Goal: Task Accomplishment & Management: Complete application form

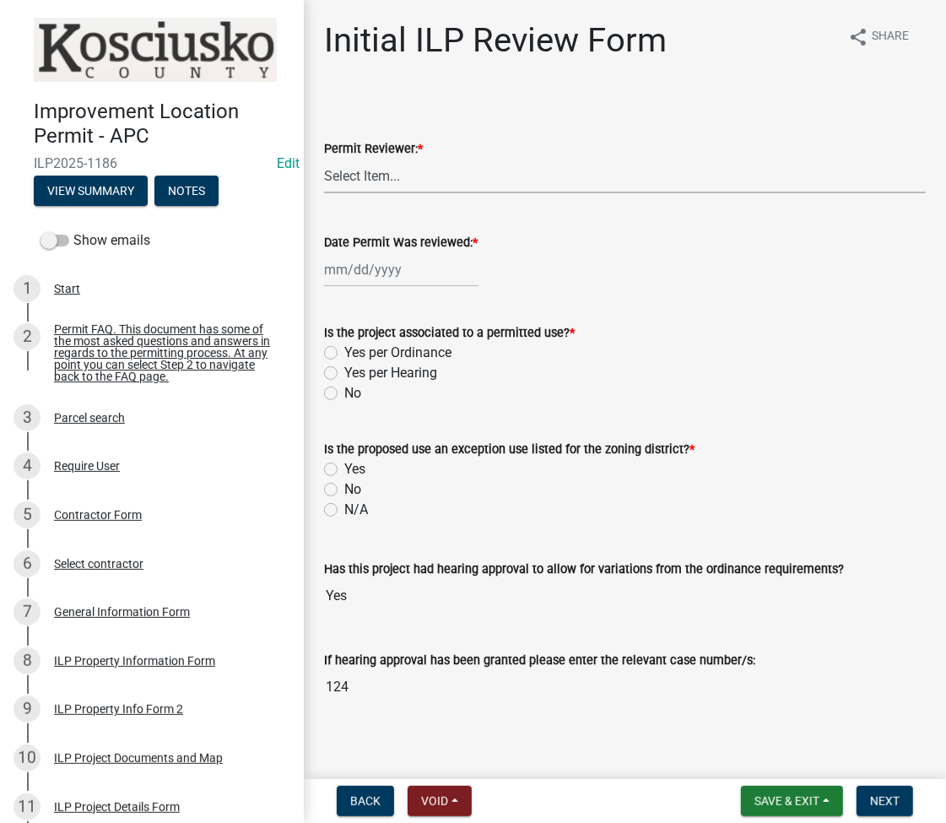
click at [406, 175] on select "Select Item... MMS LT AT CS Vacant Vacant" at bounding box center [625, 176] width 602 height 35
click at [324, 159] on select "Select Item... MMS LT AT CS Vacant Vacant" at bounding box center [625, 176] width 602 height 35
select select "fc758b50-acba-4166-9f24-5248f0f78016"
click at [362, 267] on div at bounding box center [401, 269] width 154 height 35
select select "9"
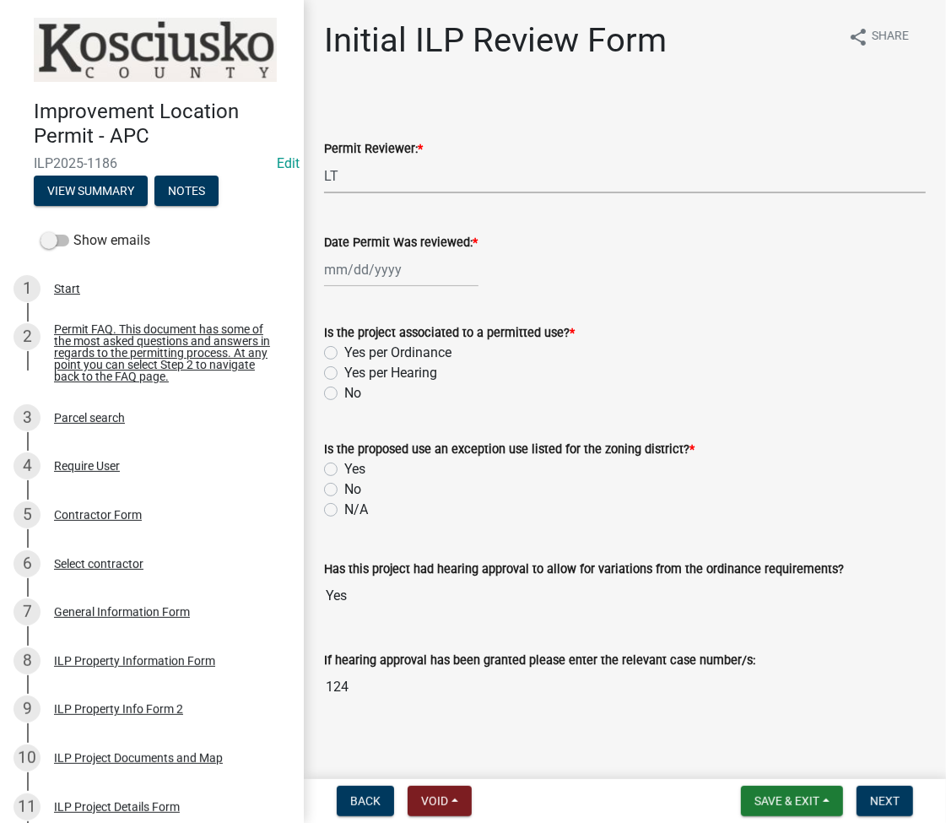
select select "2025"
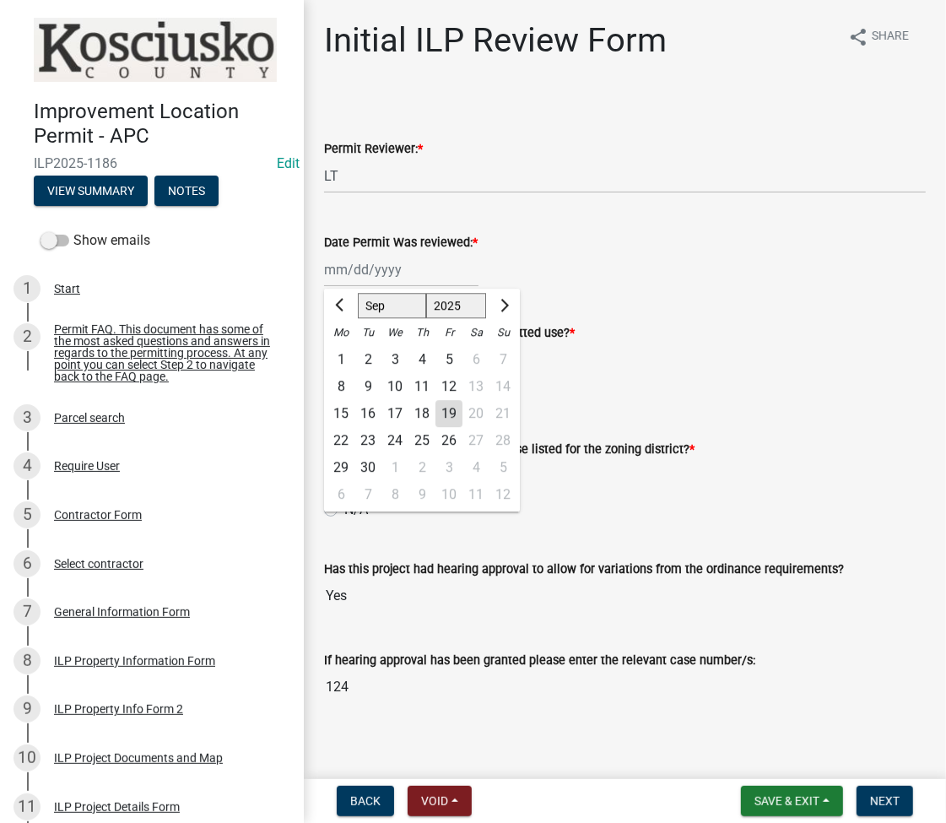
click at [450, 416] on div "19" at bounding box center [448, 413] width 27 height 27
type input "[DATE]"
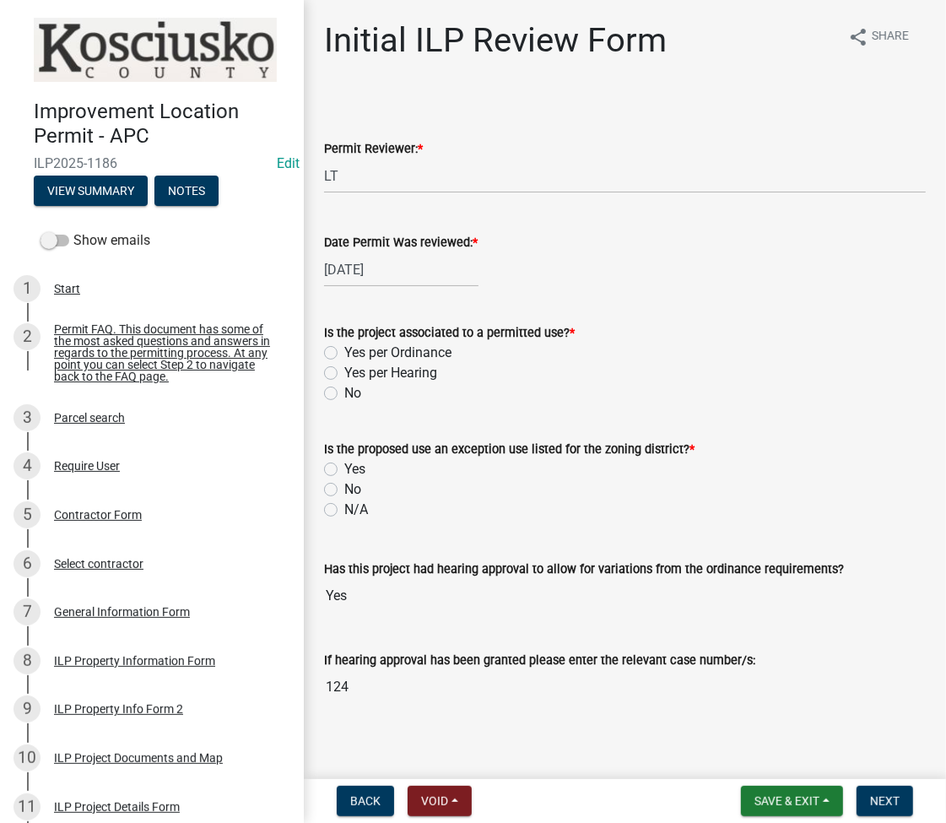
click at [344, 370] on label "Yes per Hearing" at bounding box center [390, 373] width 93 height 20
click at [344, 370] on input "Yes per Hearing" at bounding box center [349, 368] width 11 height 11
radio input "true"
click at [344, 489] on label "No" at bounding box center [352, 489] width 17 height 20
click at [344, 489] on input "No" at bounding box center [349, 484] width 11 height 11
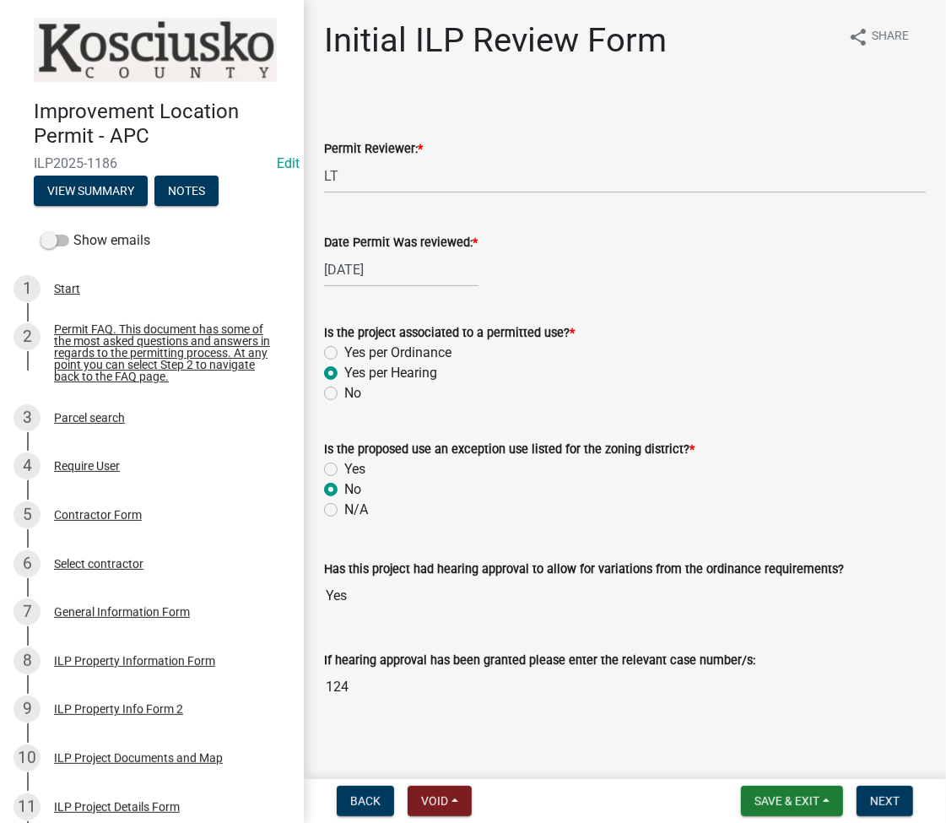
radio input "true"
click at [759, 802] on span "Save & Exit" at bounding box center [786, 800] width 65 height 13
click at [762, 707] on button "Save" at bounding box center [775, 716] width 135 height 40
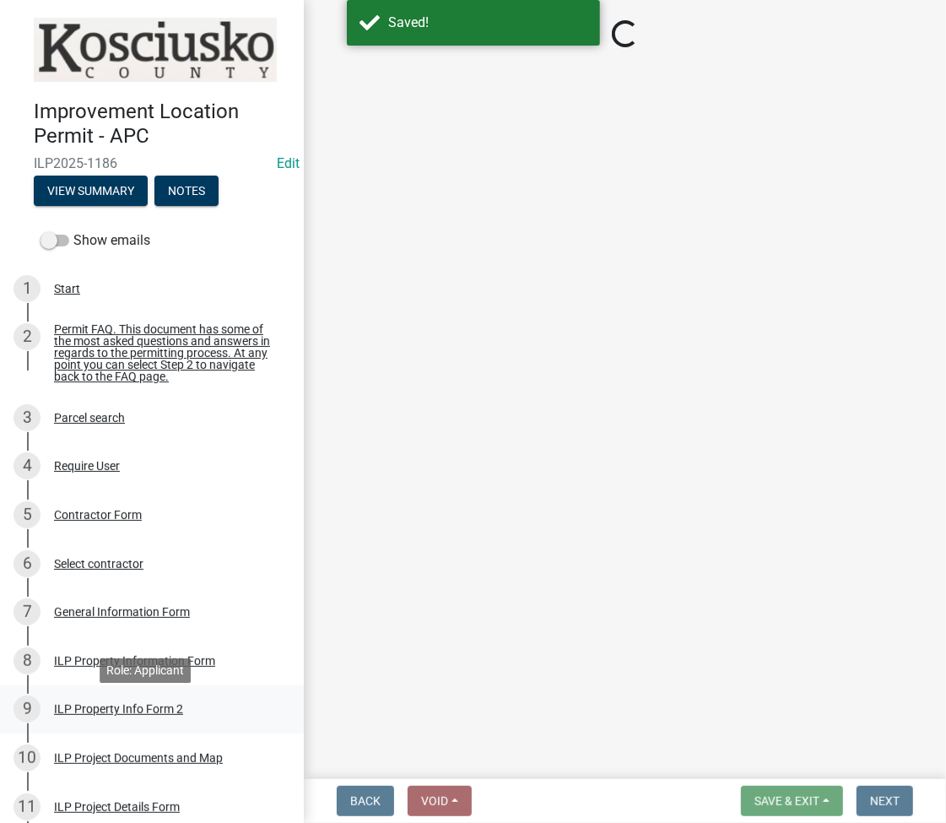
select select "fc758b50-acba-4166-9f24-5248f0f78016"
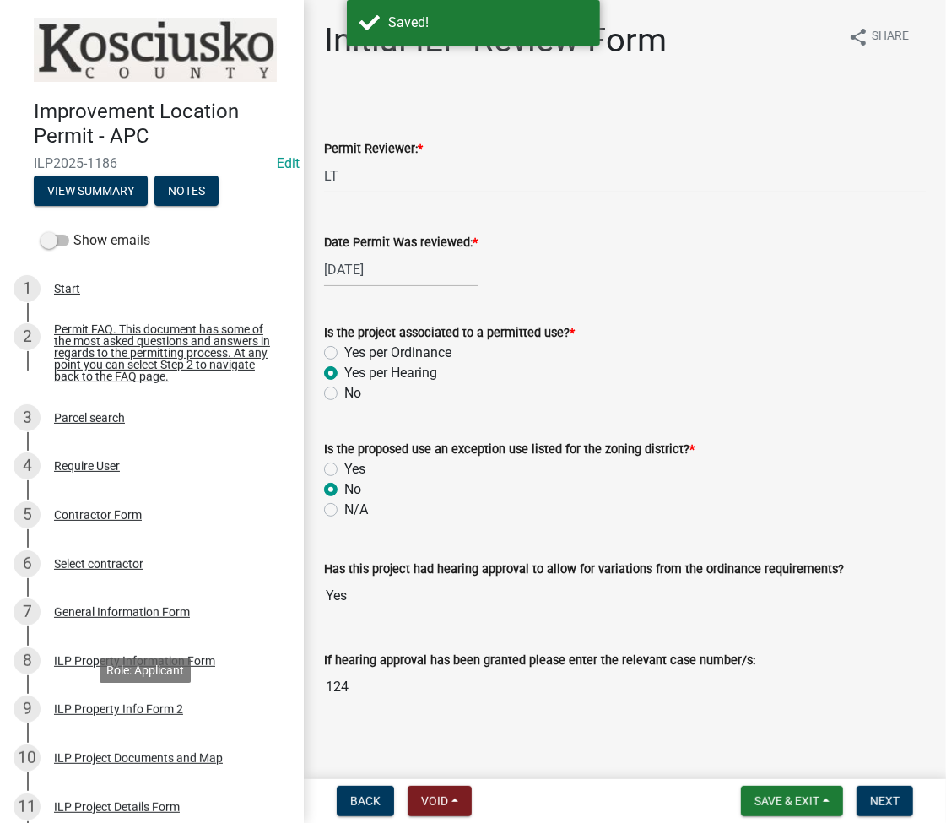
scroll to position [224, 0]
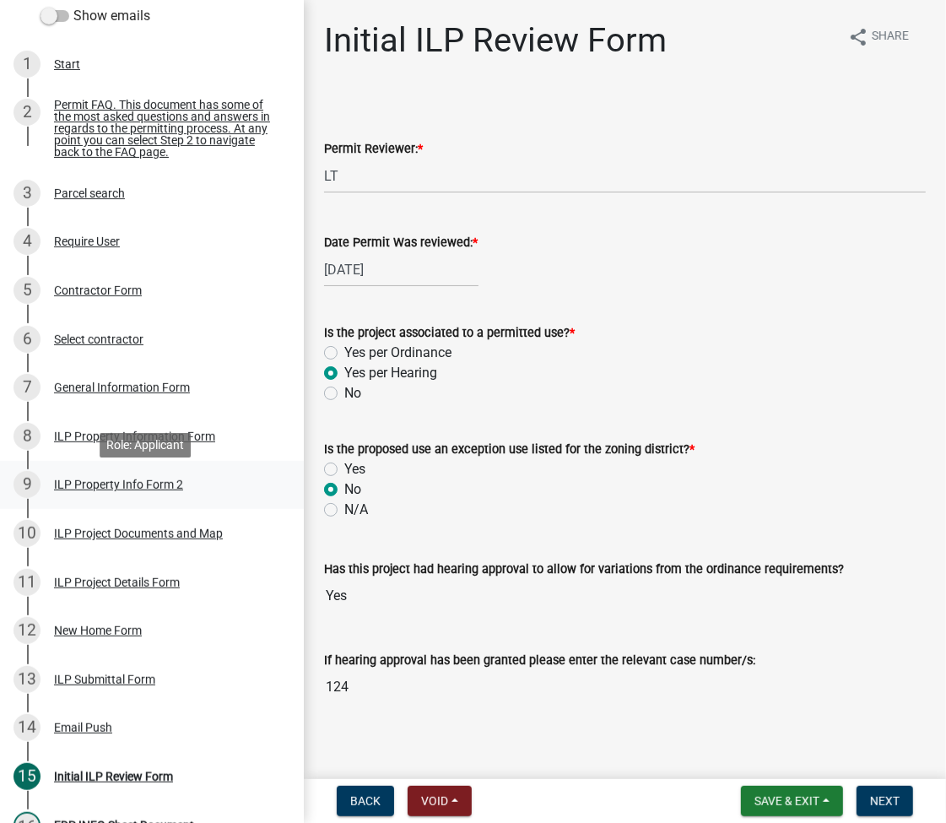
click at [114, 490] on div "ILP Property Info Form 2" at bounding box center [118, 484] width 129 height 12
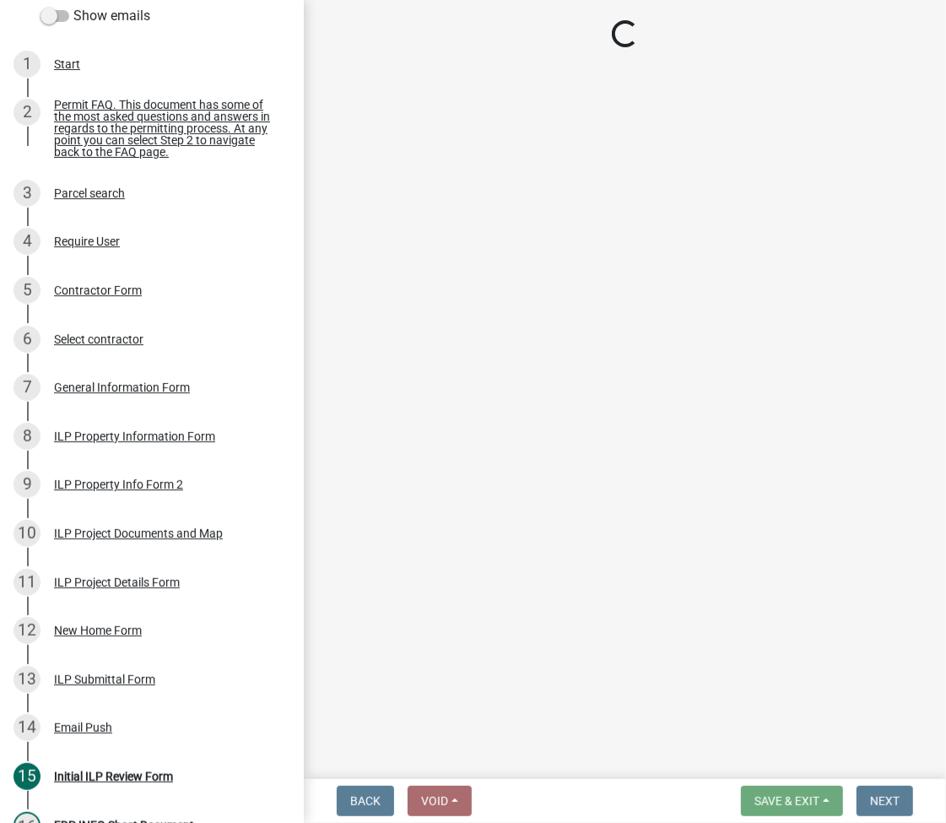
select select "0609af41-fe40-4fa2-880d-6f54f567ae8e"
select select "1146270b-2111-4e23-bf7f-74ce85cf7041"
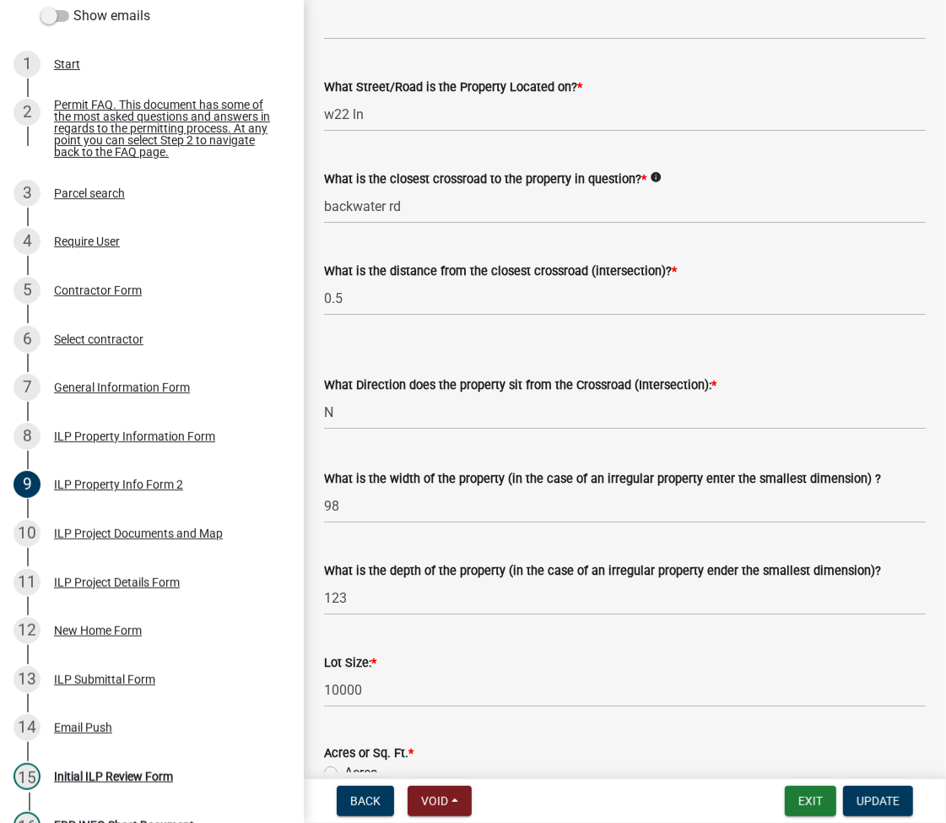
scroll to position [613, 0]
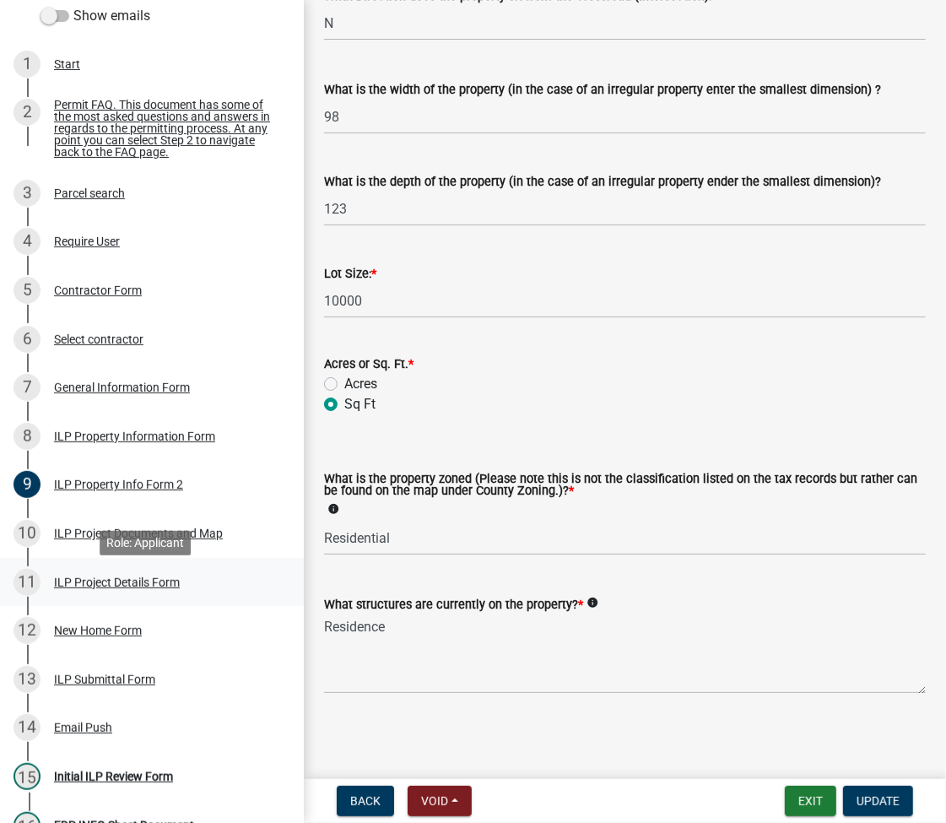
click at [118, 576] on div "11 ILP Project Details Form" at bounding box center [144, 582] width 263 height 27
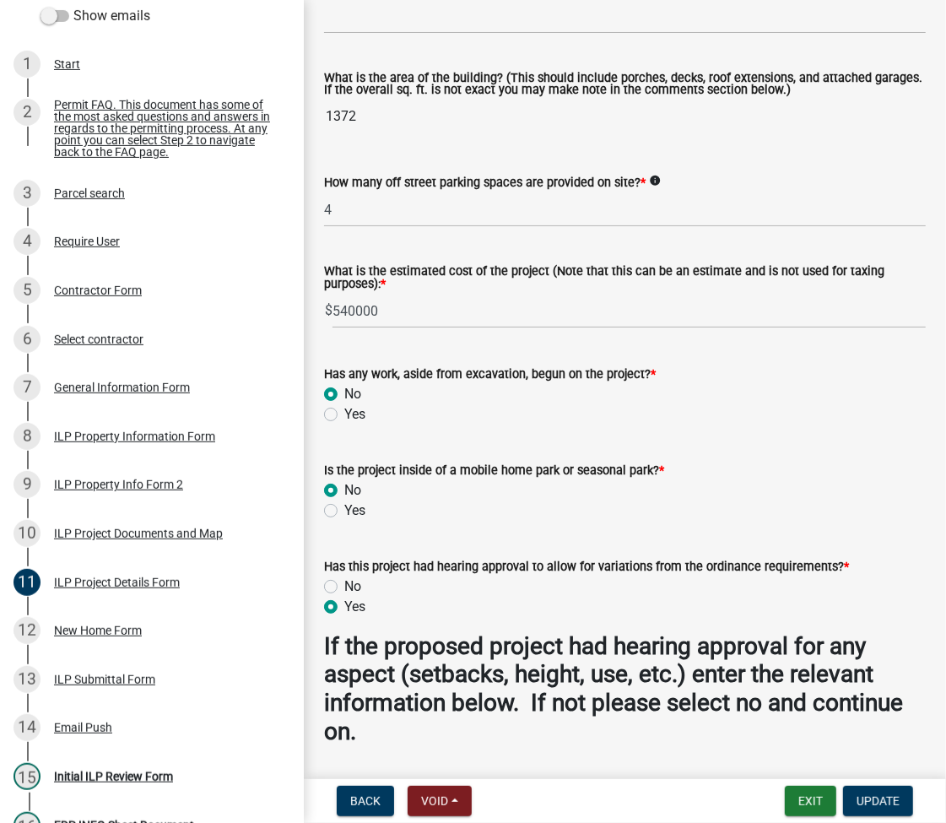
scroll to position [1574, 0]
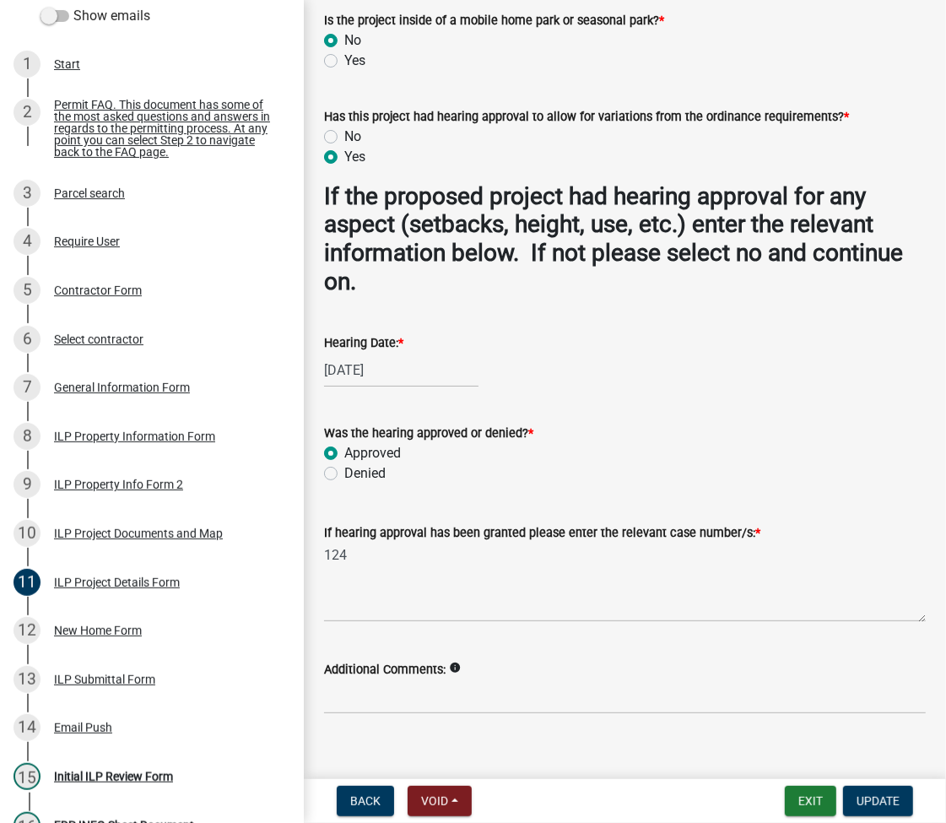
click at [321, 553] on div "If hearing approval has been granted please enter the relevant case number/s: *…" at bounding box center [624, 560] width 627 height 123
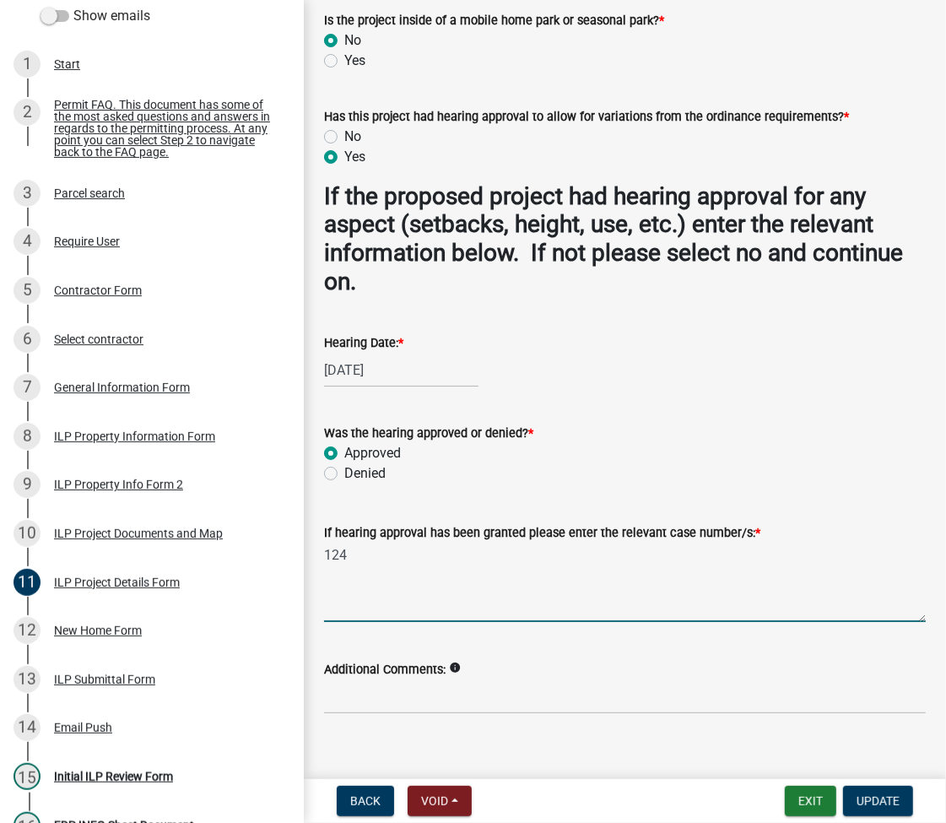
click at [344, 554] on textarea "124" at bounding box center [625, 582] width 602 height 79
type textarea "VAR 2025-237"
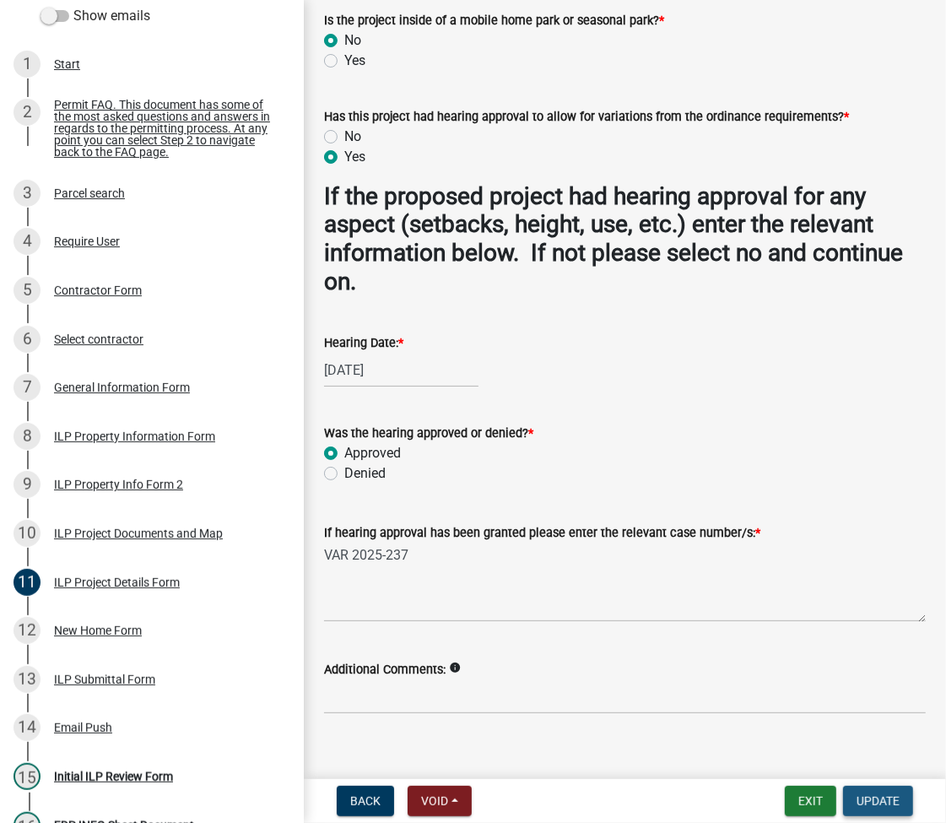
click at [881, 791] on button "Update" at bounding box center [878, 801] width 70 height 30
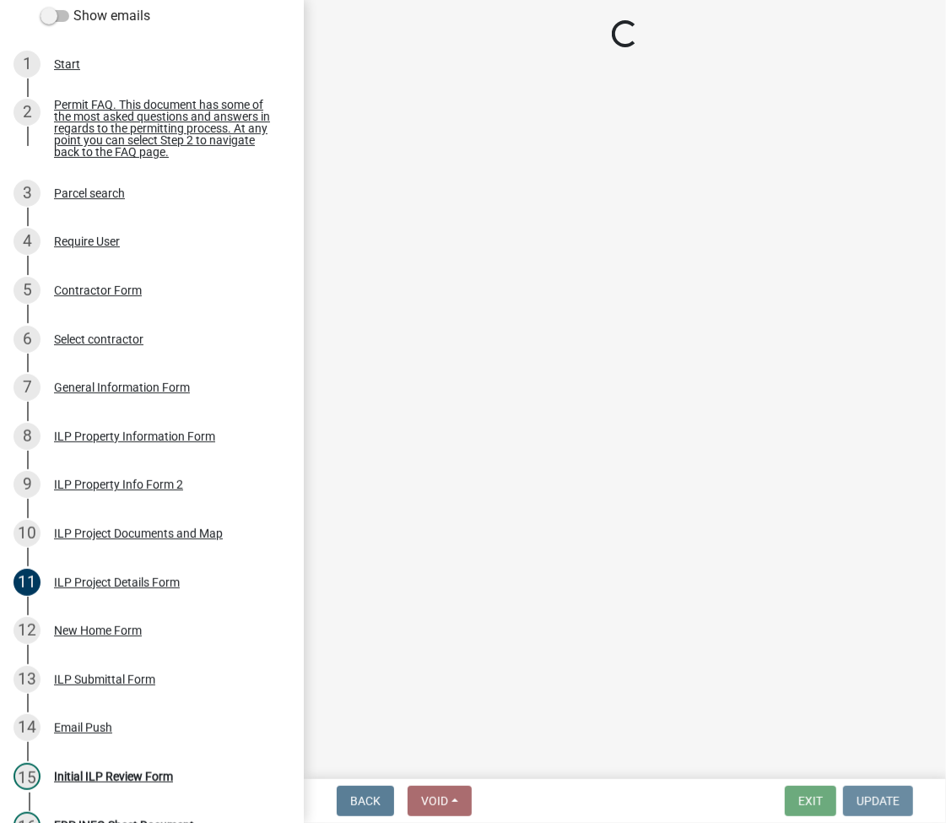
scroll to position [0, 0]
select select "fc758b50-acba-4166-9f24-5248f0f78016"
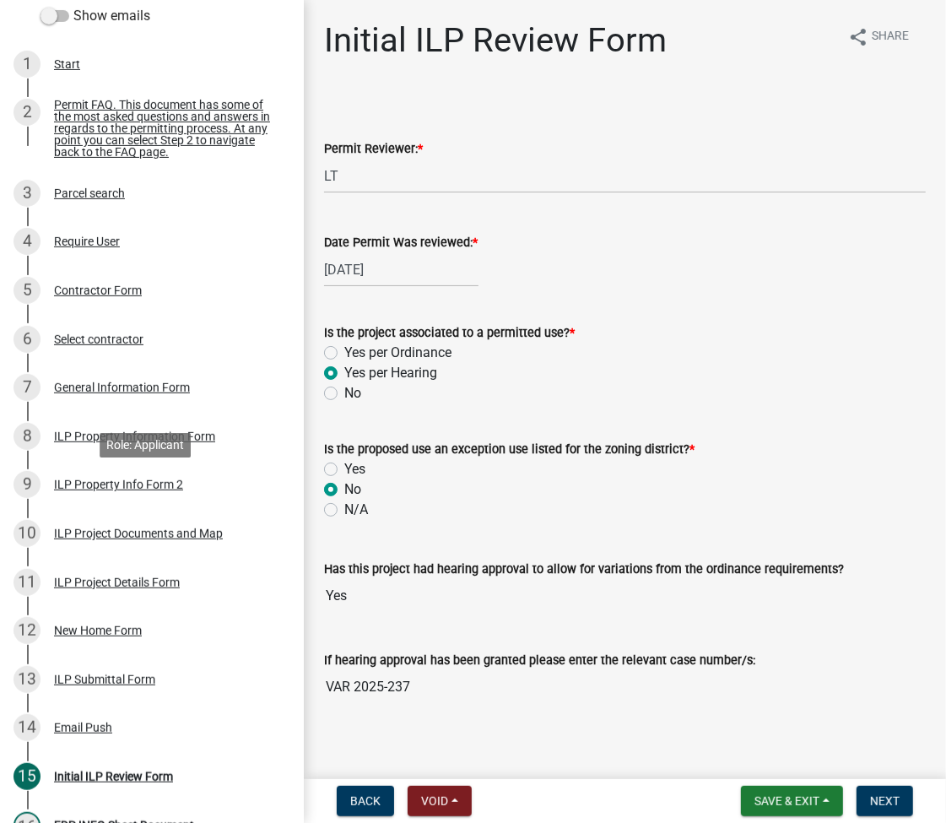
click at [98, 490] on div "ILP Property Info Form 2" at bounding box center [118, 484] width 129 height 12
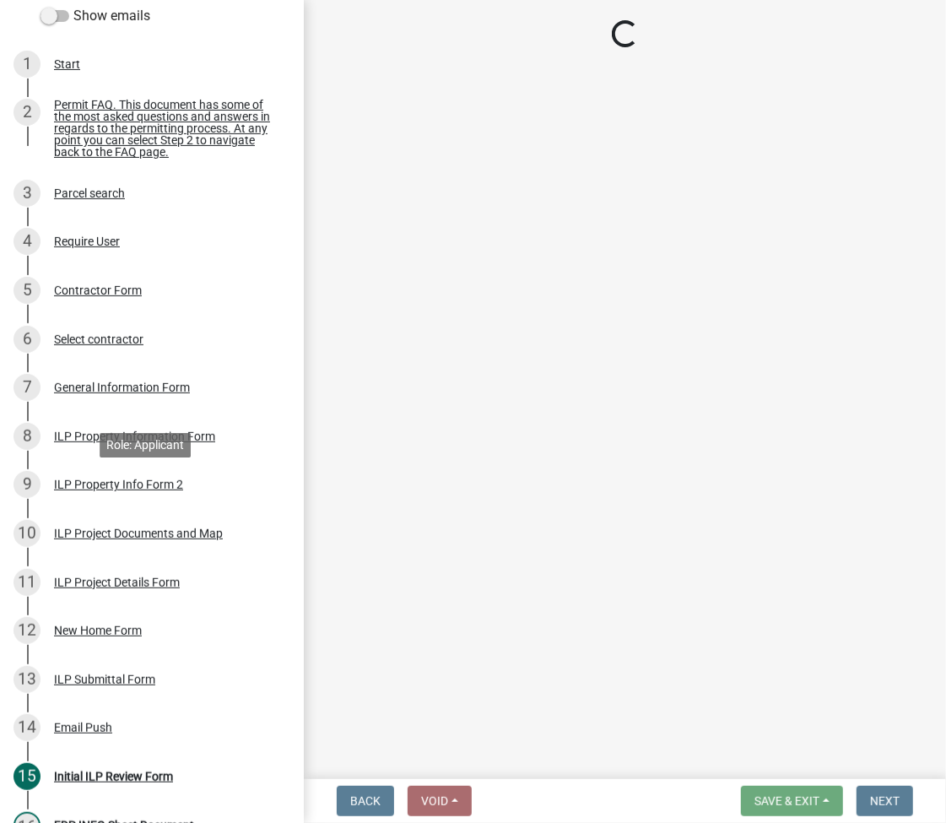
select select "0609af41-fe40-4fa2-880d-6f54f567ae8e"
select select "1146270b-2111-4e23-bf7f-74ce85cf7041"
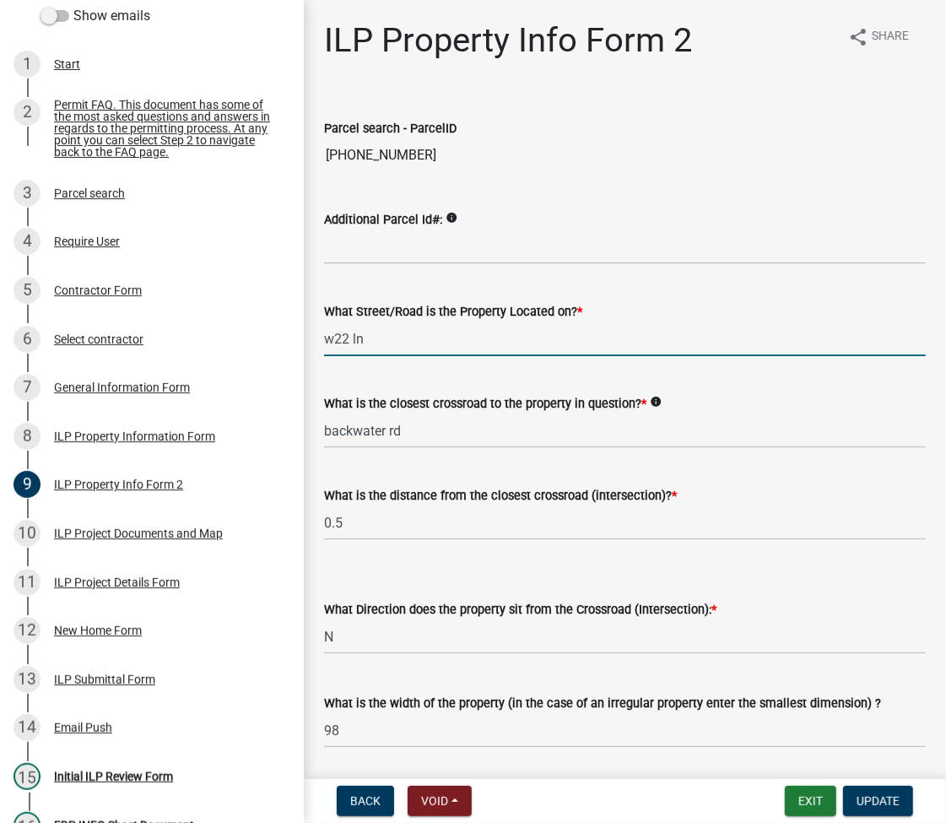
click at [505, 329] on input "w22 ln" at bounding box center [625, 338] width 602 height 35
type input "EMS W22 LN"
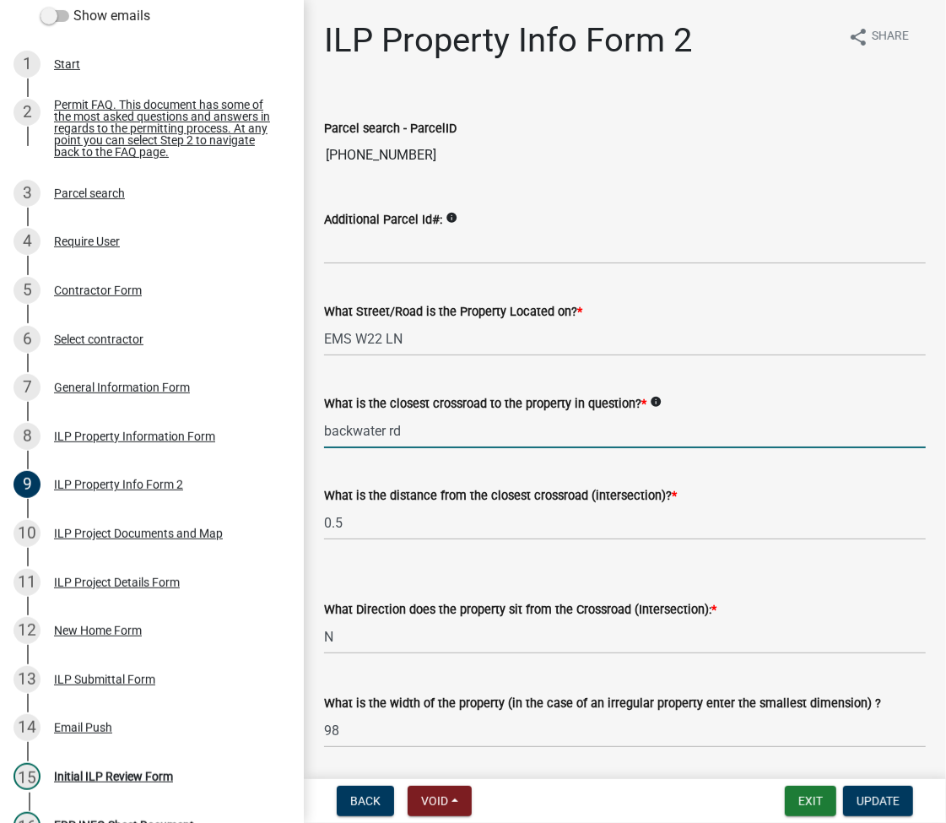
click at [382, 447] on input "backwater rd" at bounding box center [625, 430] width 602 height 35
click at [418, 434] on input "EMS W2" at bounding box center [625, 430] width 602 height 35
type input "EMS W21 LN"
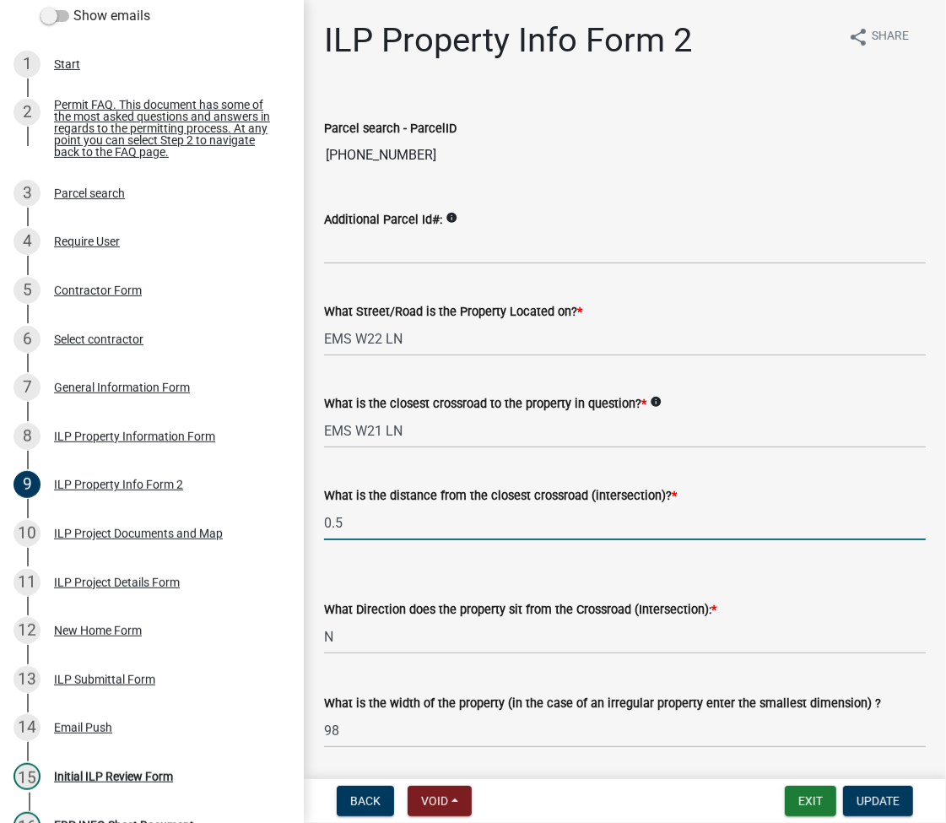
click at [409, 532] on input "0.5" at bounding box center [625, 522] width 602 height 35
click at [410, 531] on input "0.5" at bounding box center [625, 522] width 602 height 35
click at [410, 531] on input "225" at bounding box center [625, 522] width 602 height 35
type input "22"
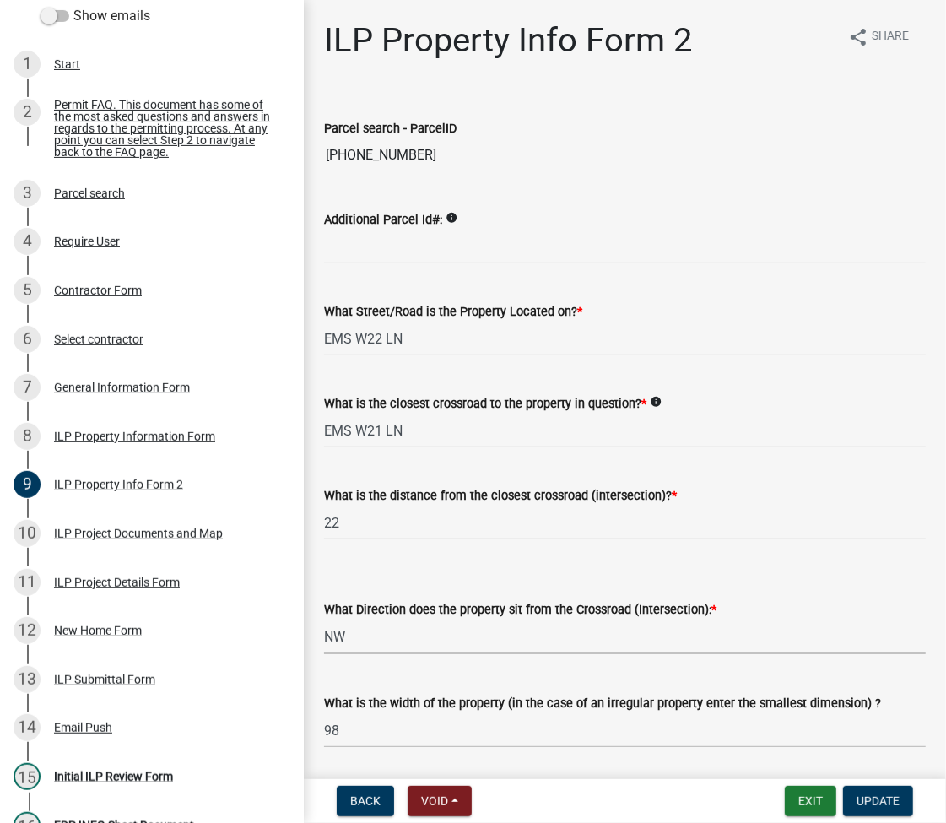
select select "6e91c93c-81b9-4f5f-83ef-fc19143fff9c"
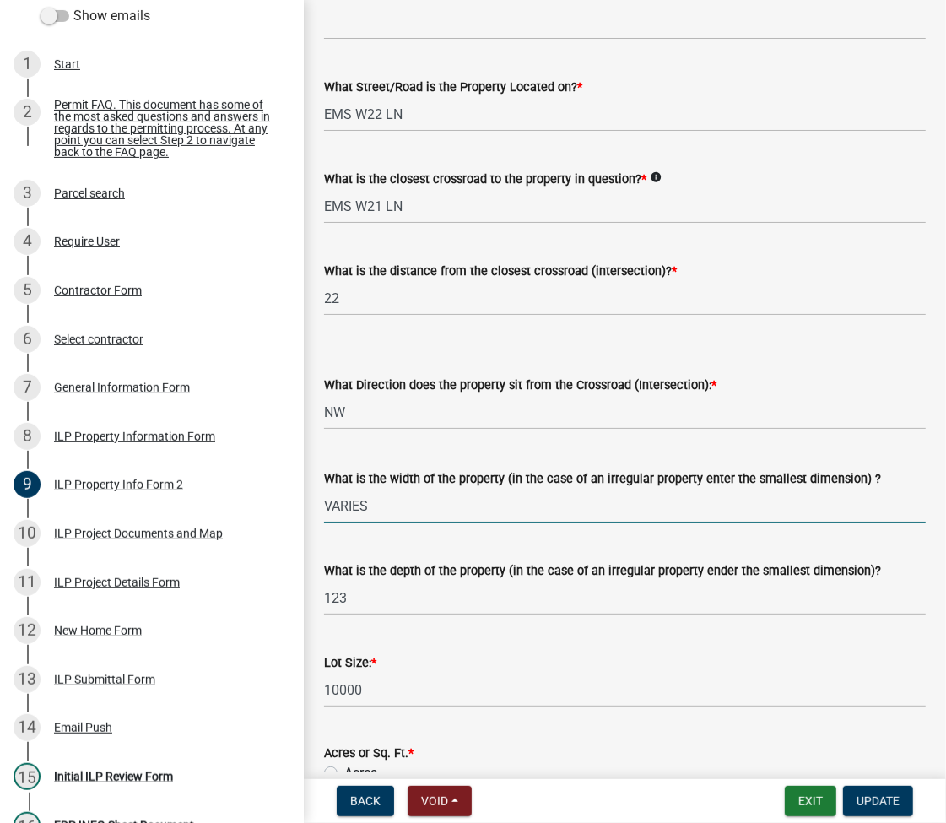
type input "VARIES"
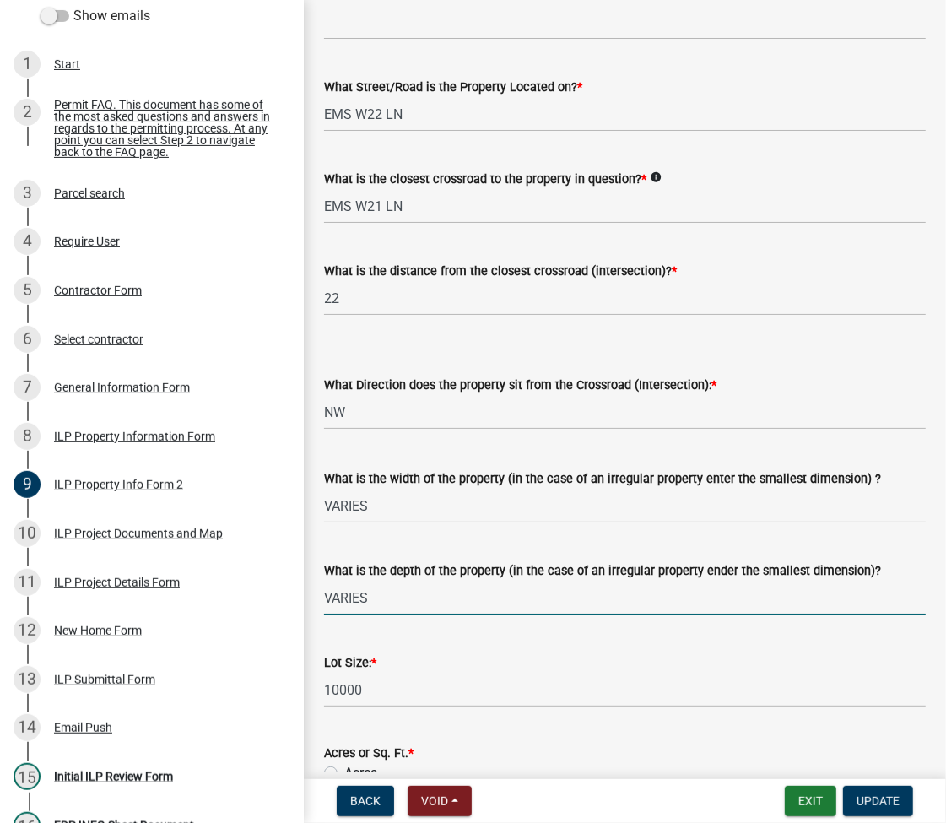
type input "VARIES"
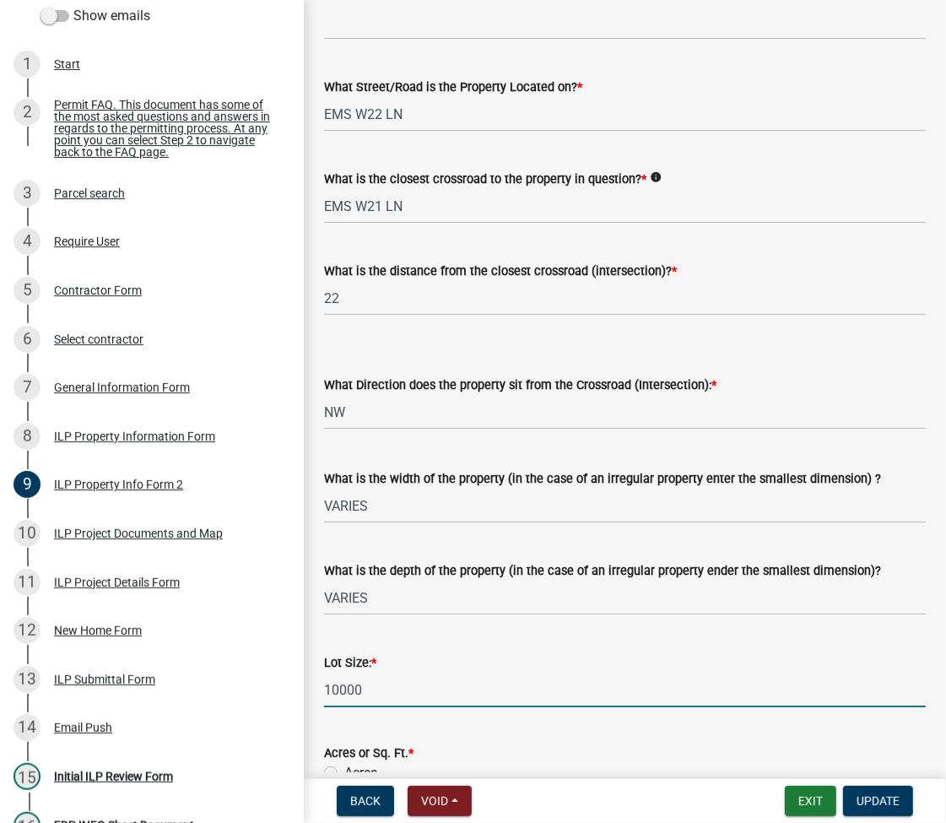
click at [376, 694] on input "10000" at bounding box center [625, 689] width 602 height 35
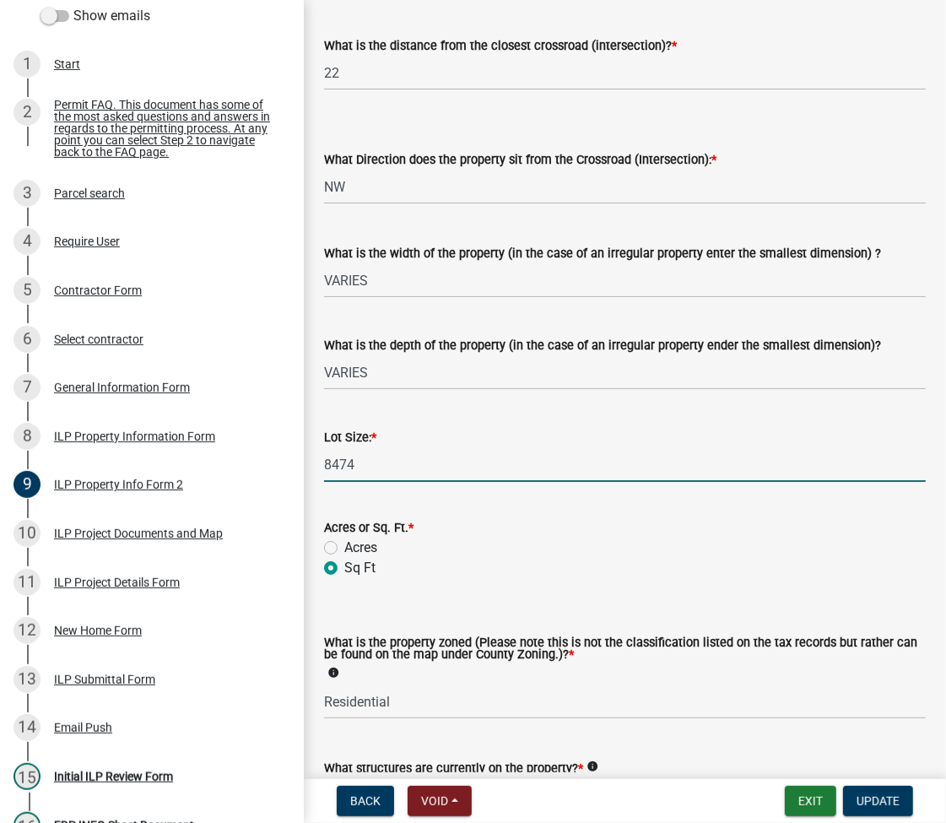
scroll to position [613, 0]
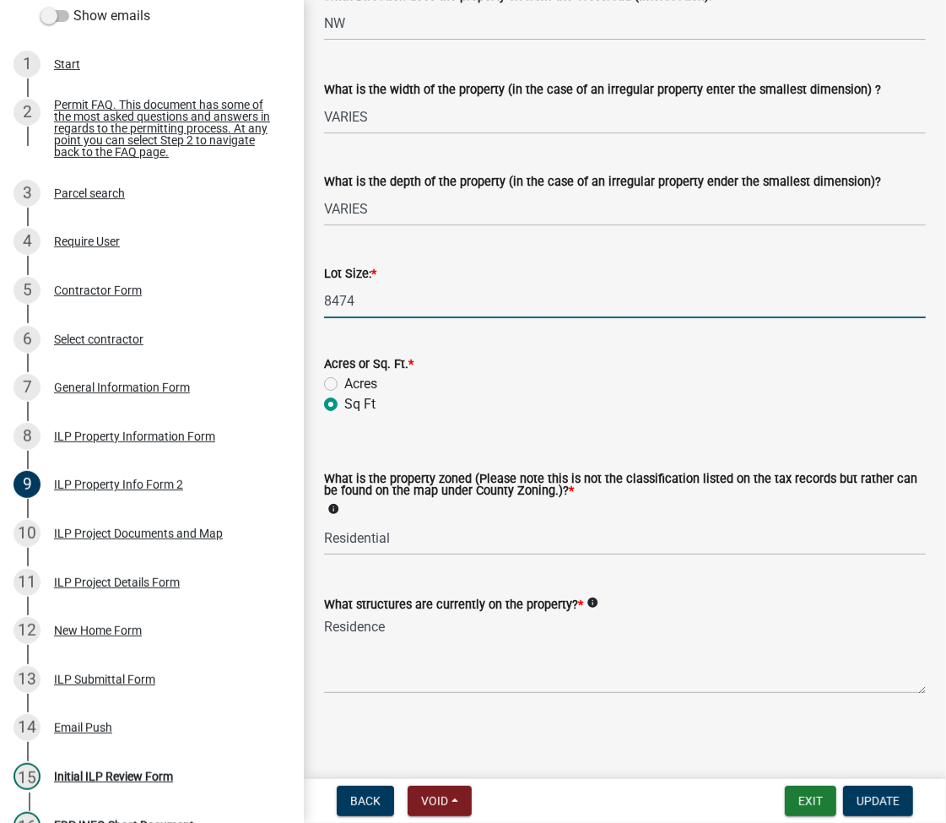
type input "8474"
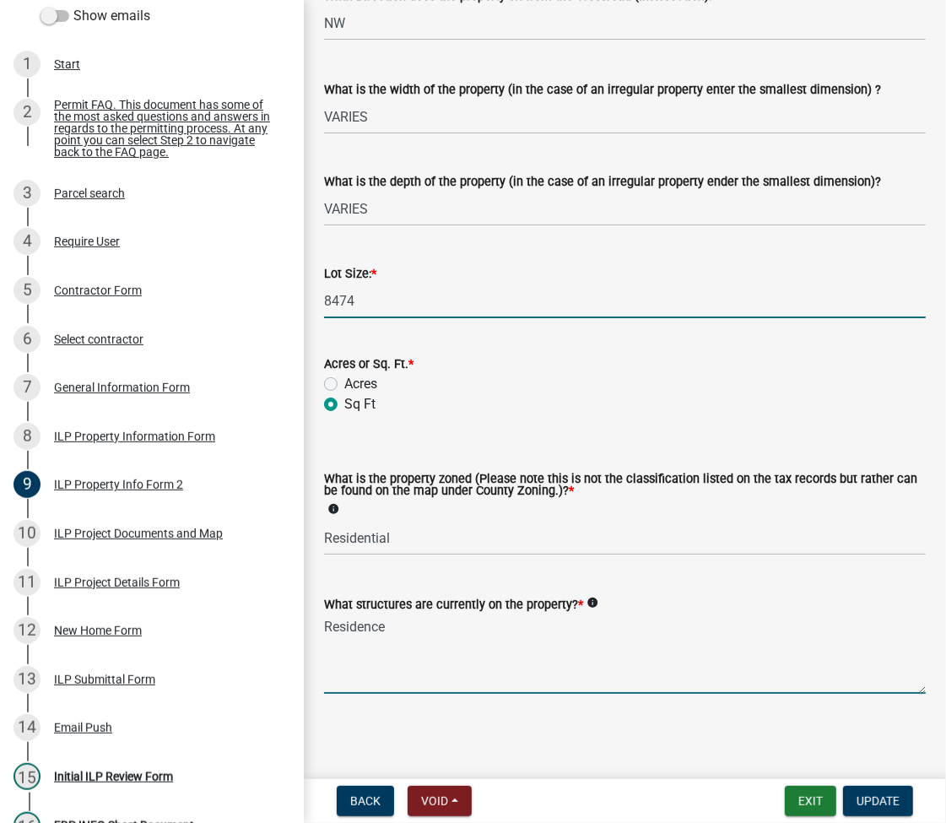
click at [624, 646] on textarea "Residence" at bounding box center [625, 653] width 602 height 79
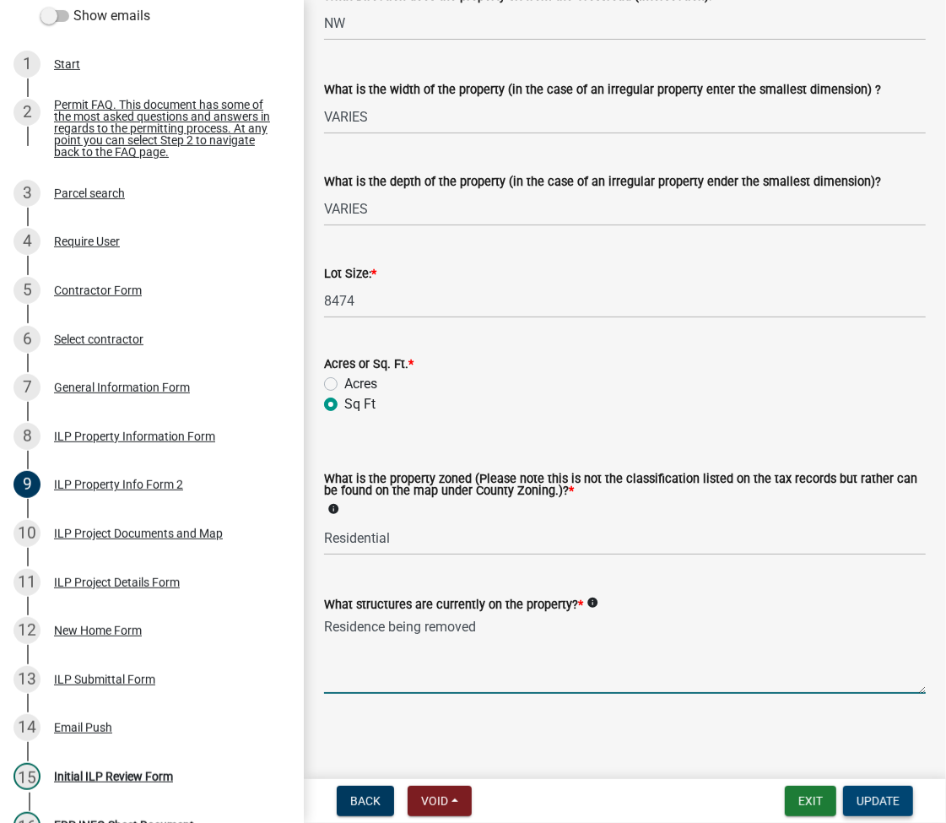
type textarea "Residence being removed"
click at [881, 806] on span "Update" at bounding box center [877, 800] width 43 height 13
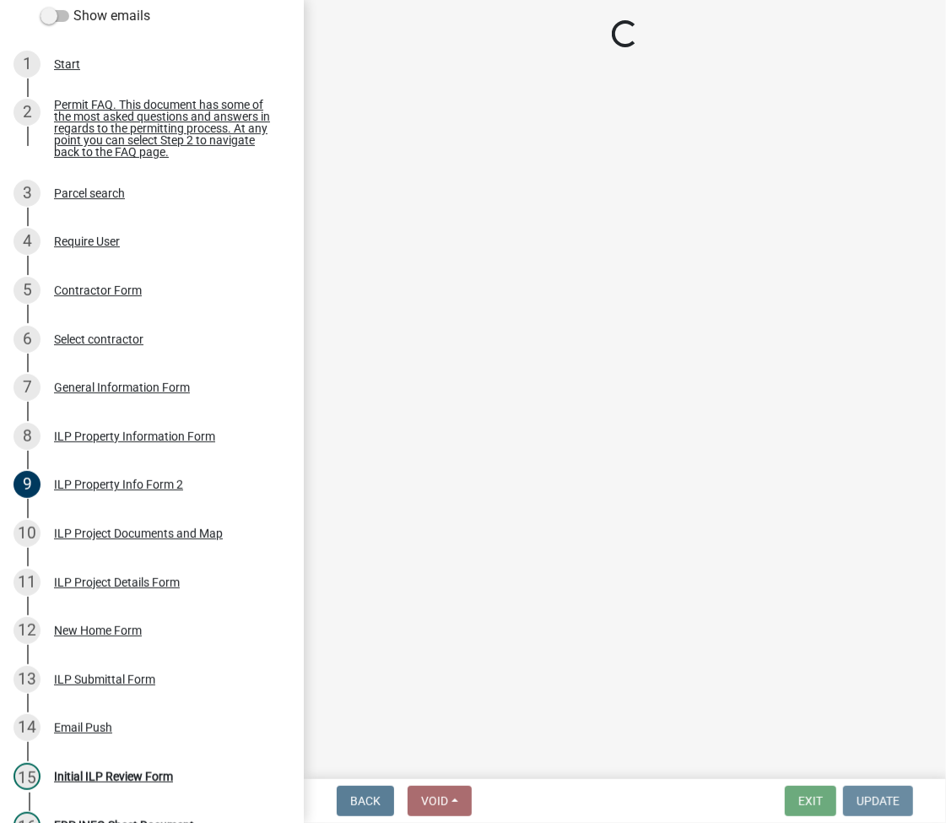
scroll to position [0, 0]
select select "fc758b50-acba-4166-9f24-5248f0f78016"
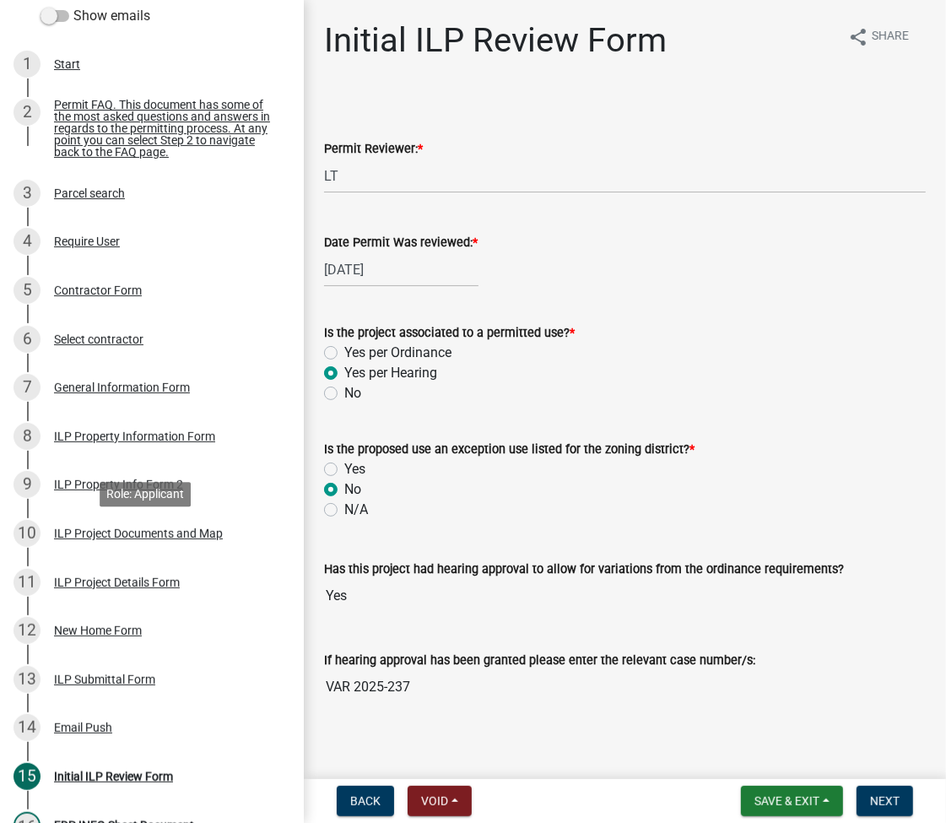
click at [159, 539] on div "ILP Project Documents and Map" at bounding box center [138, 533] width 169 height 12
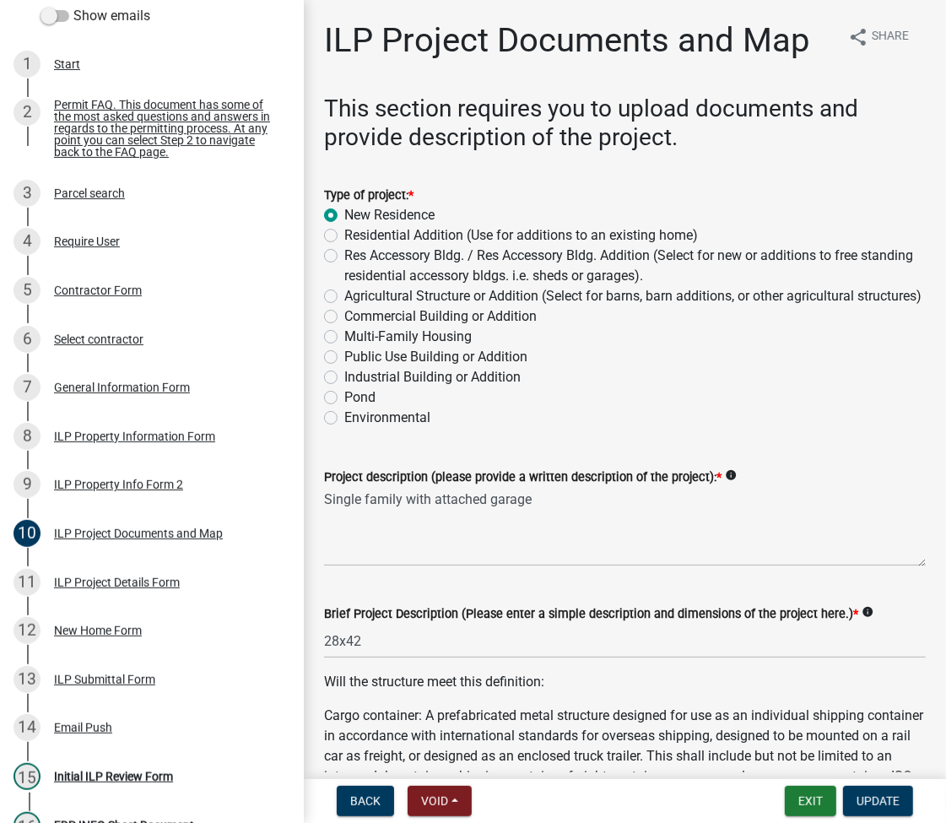
scroll to position [450, 0]
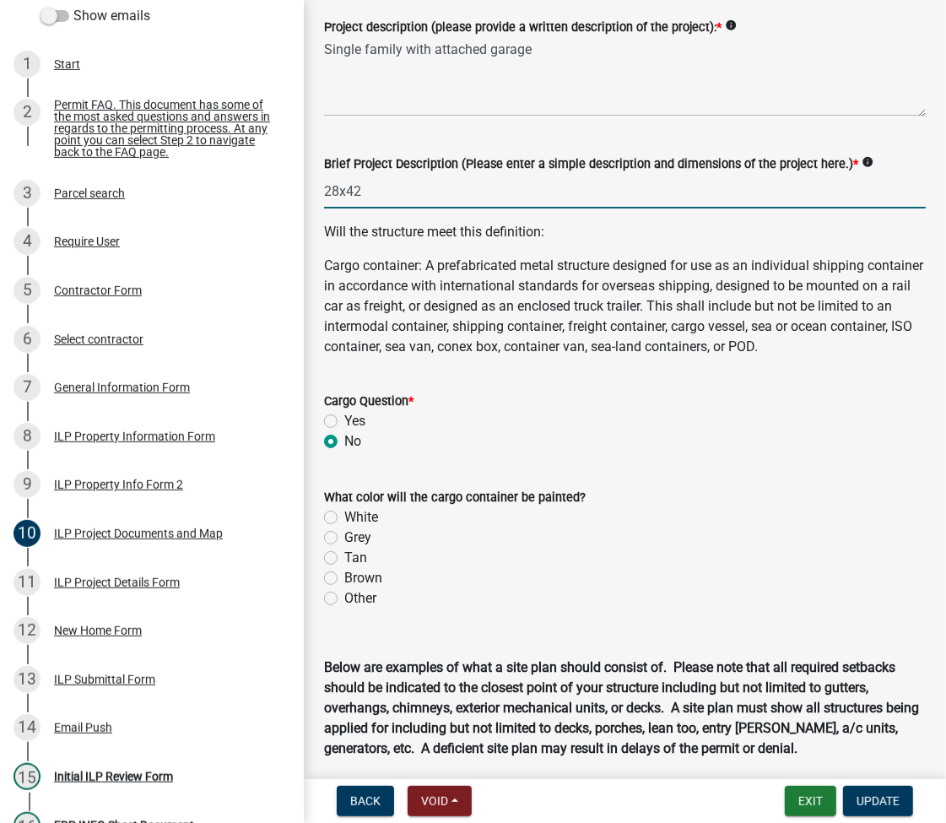
click at [437, 208] on input "28x42" at bounding box center [625, 191] width 602 height 35
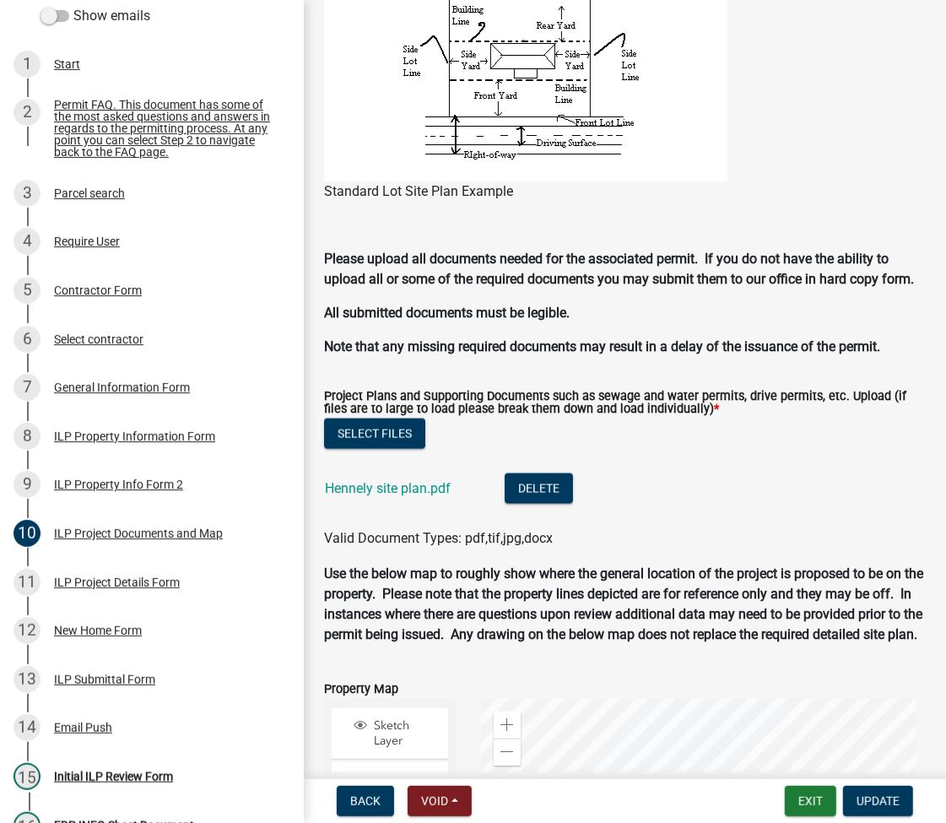
scroll to position [2025, 0]
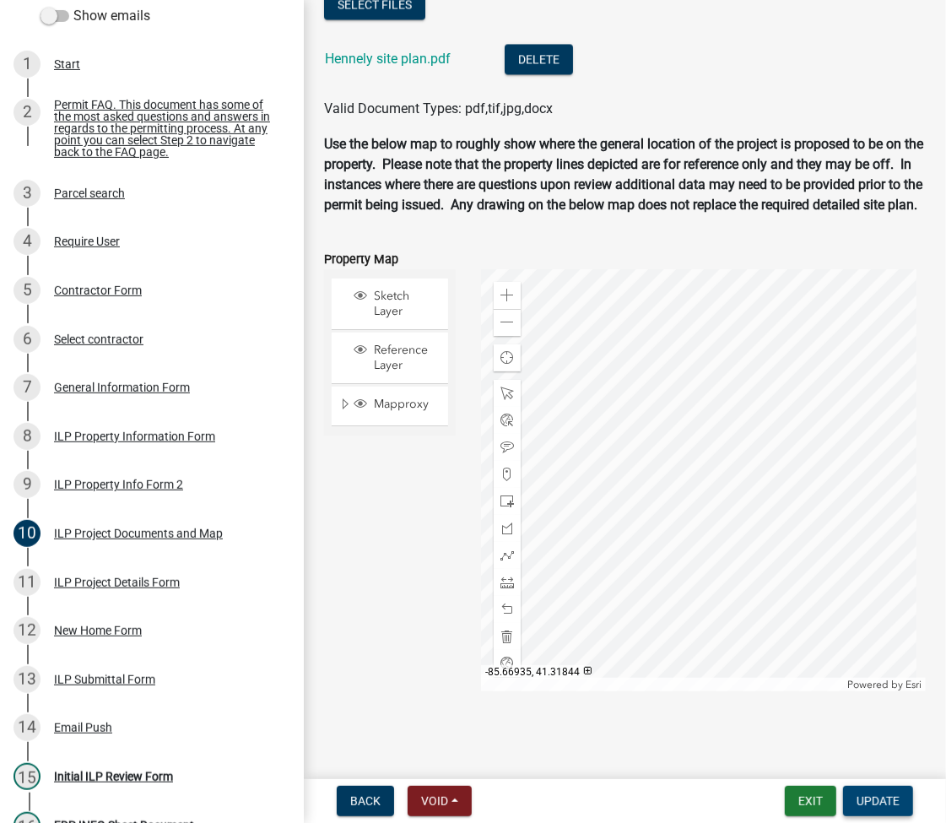
type input "28x42 Res att gar"
click at [875, 794] on span "Update" at bounding box center [877, 800] width 43 height 13
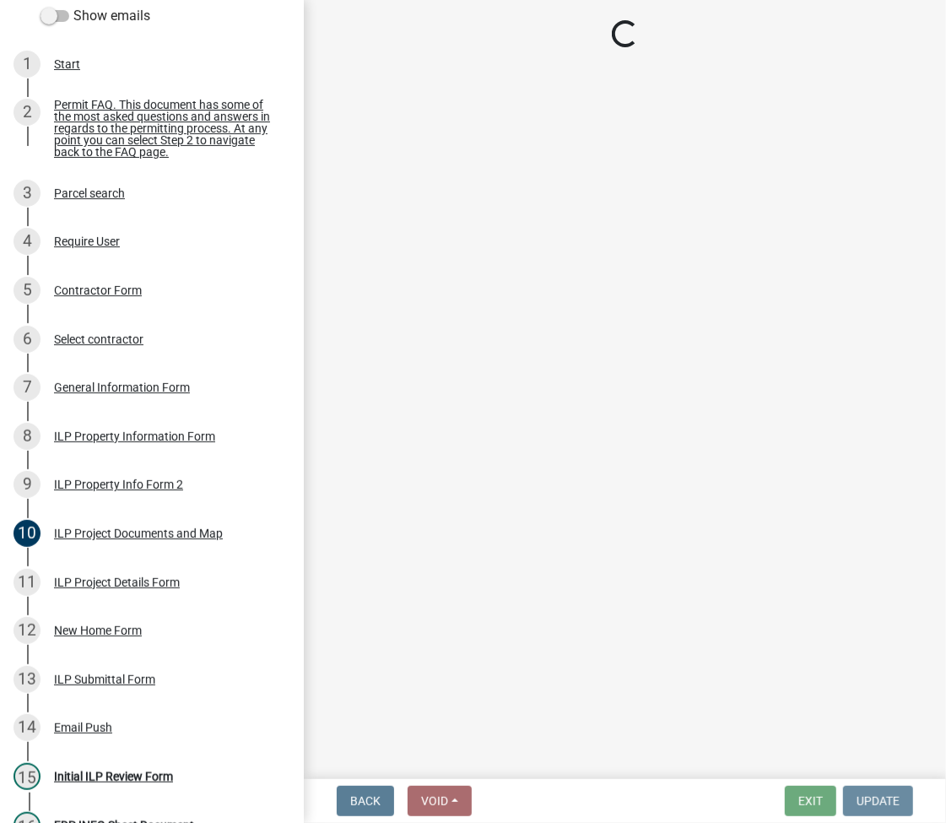
scroll to position [0, 0]
select select "fc758b50-acba-4166-9f24-5248f0f78016"
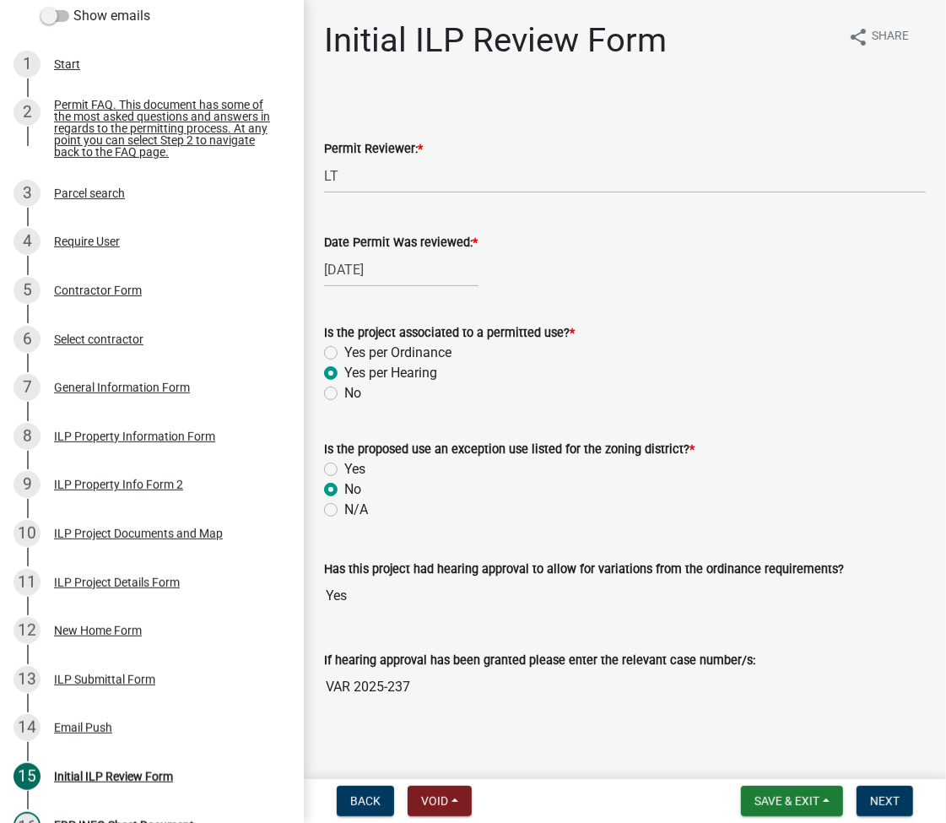
click at [386, 107] on div "Permit Reviewer: * Select Item... MMS LT AT CS Vacant Vacant" at bounding box center [625, 143] width 602 height 99
click at [135, 547] on div "10 ILP Project Documents and Map" at bounding box center [144, 533] width 263 height 27
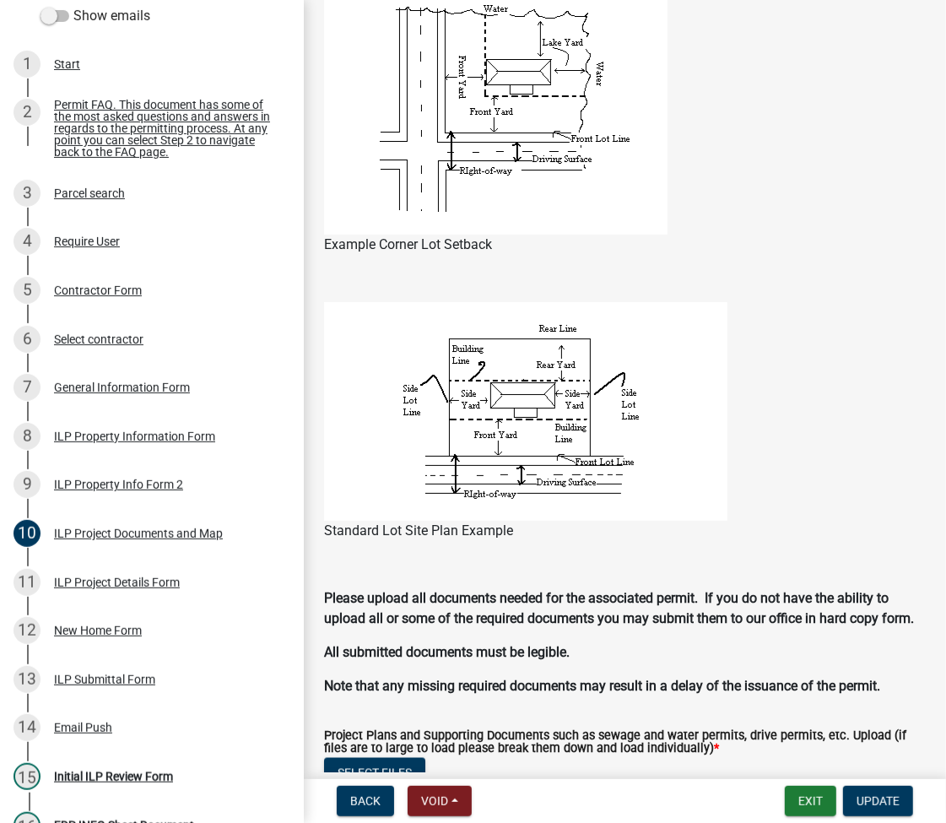
scroll to position [1574, 0]
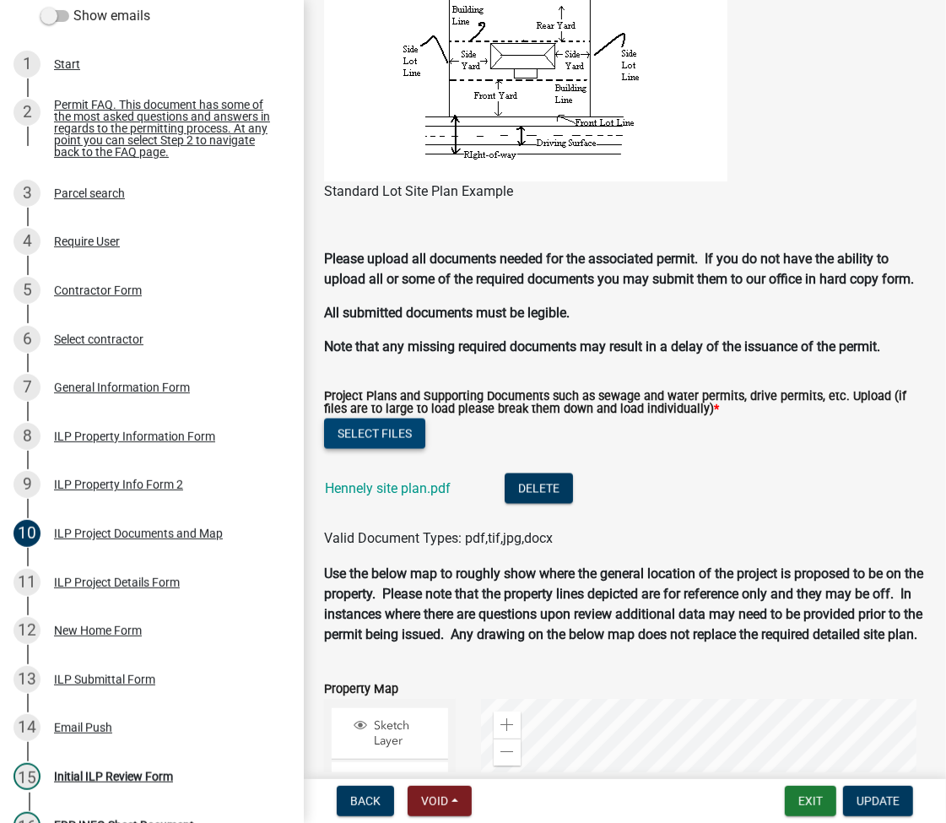
click at [370, 449] on button "Select files" at bounding box center [374, 433] width 101 height 30
click at [381, 449] on button "Select files" at bounding box center [374, 433] width 101 height 30
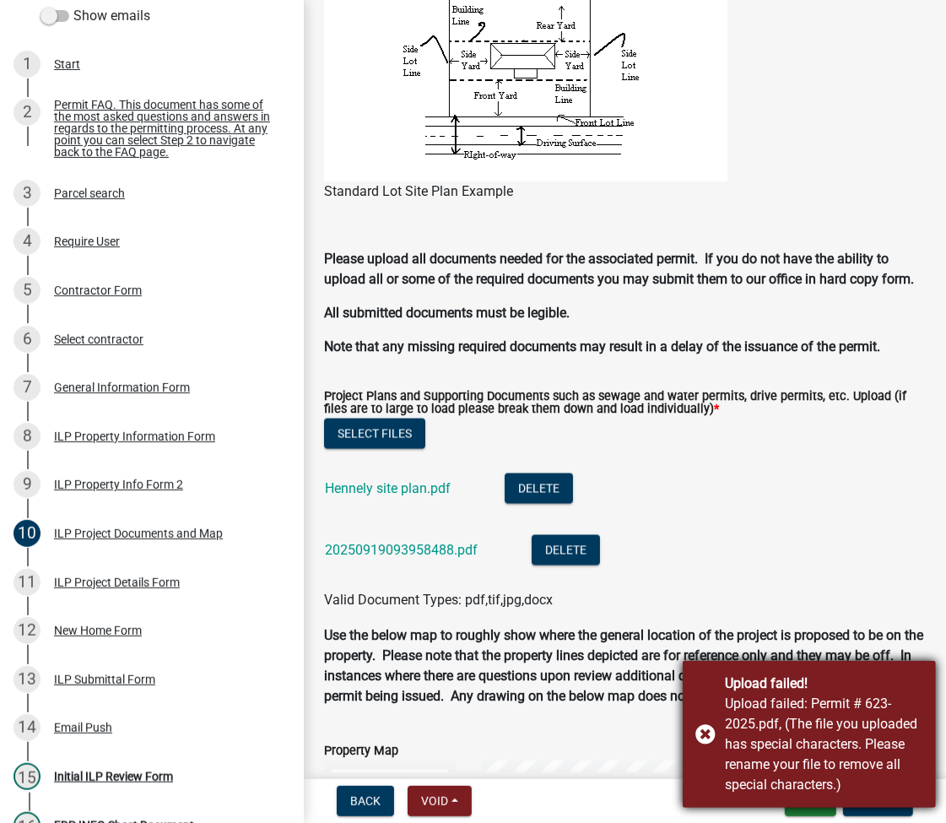
click at [722, 738] on div "Upload failed! Upload failed: Permit # 623-2025.pdf, (The file you uploaded has…" at bounding box center [809, 734] width 253 height 147
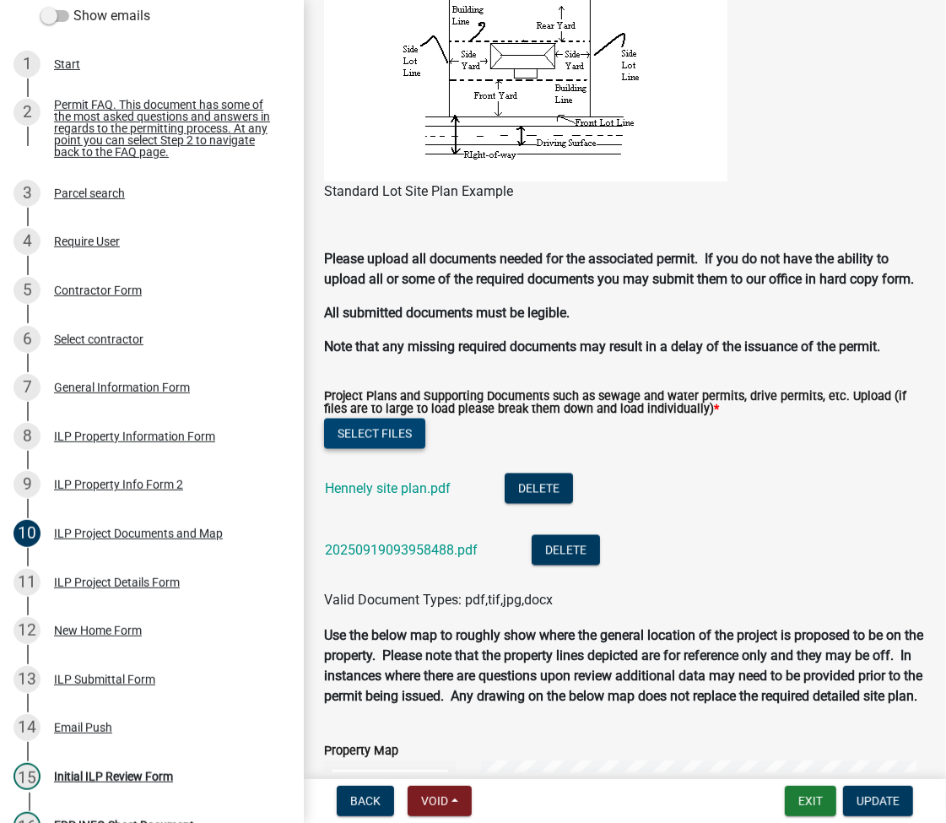
click at [359, 449] on button "Select files" at bounding box center [374, 433] width 101 height 30
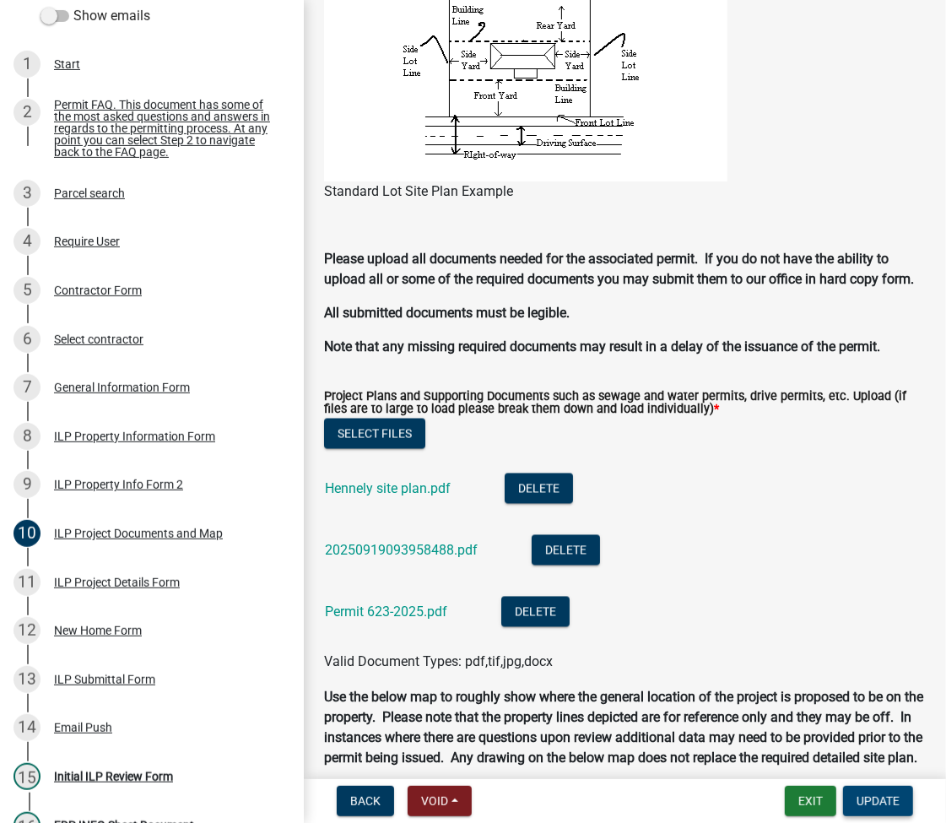
click at [881, 791] on button "Update" at bounding box center [878, 801] width 70 height 30
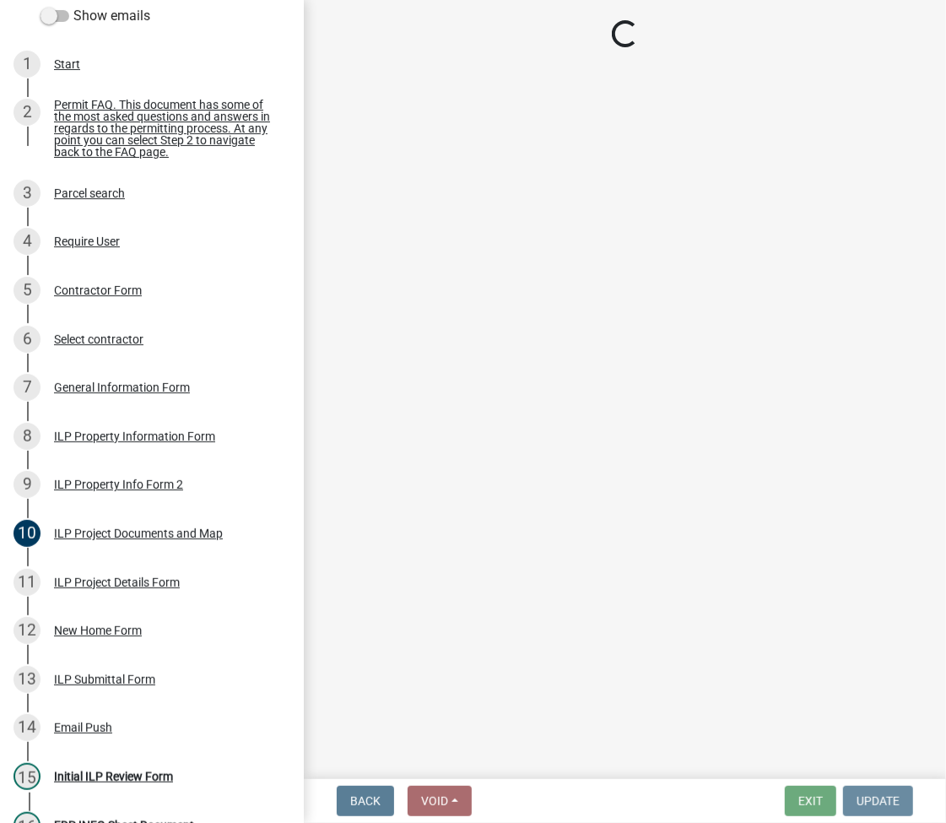
scroll to position [0, 0]
select select "fc758b50-acba-4166-9f24-5248f0f78016"
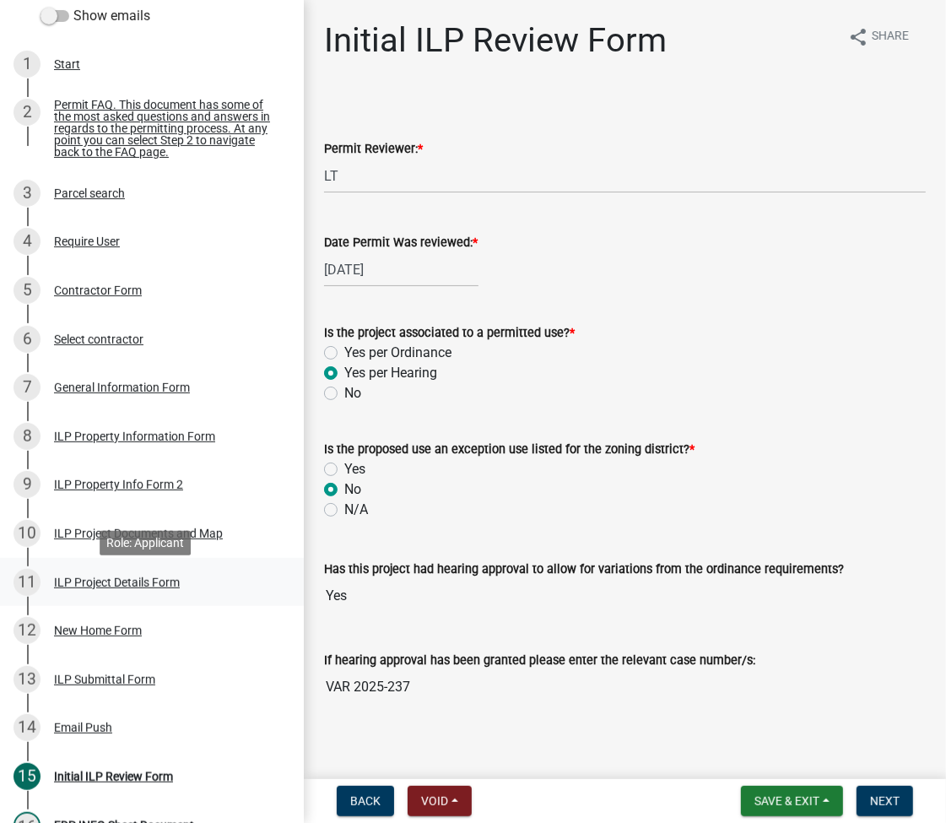
click at [103, 583] on div "ILP Project Details Form" at bounding box center [117, 582] width 126 height 12
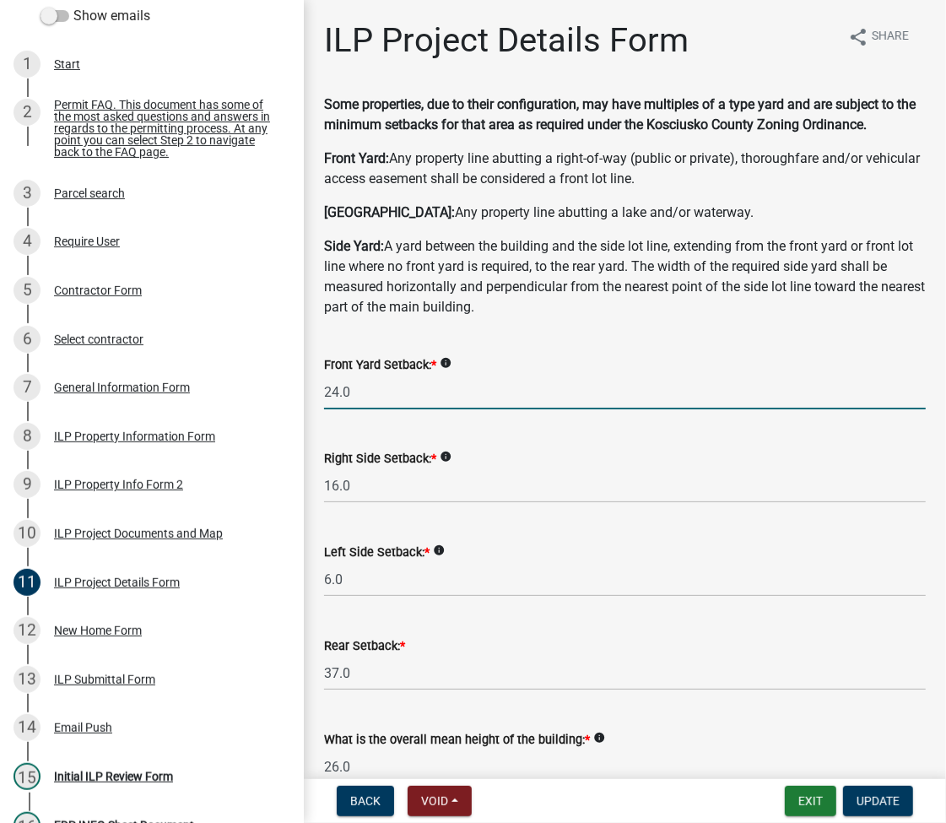
click at [392, 383] on input "24.0" at bounding box center [625, 392] width 602 height 35
type input "24.2"
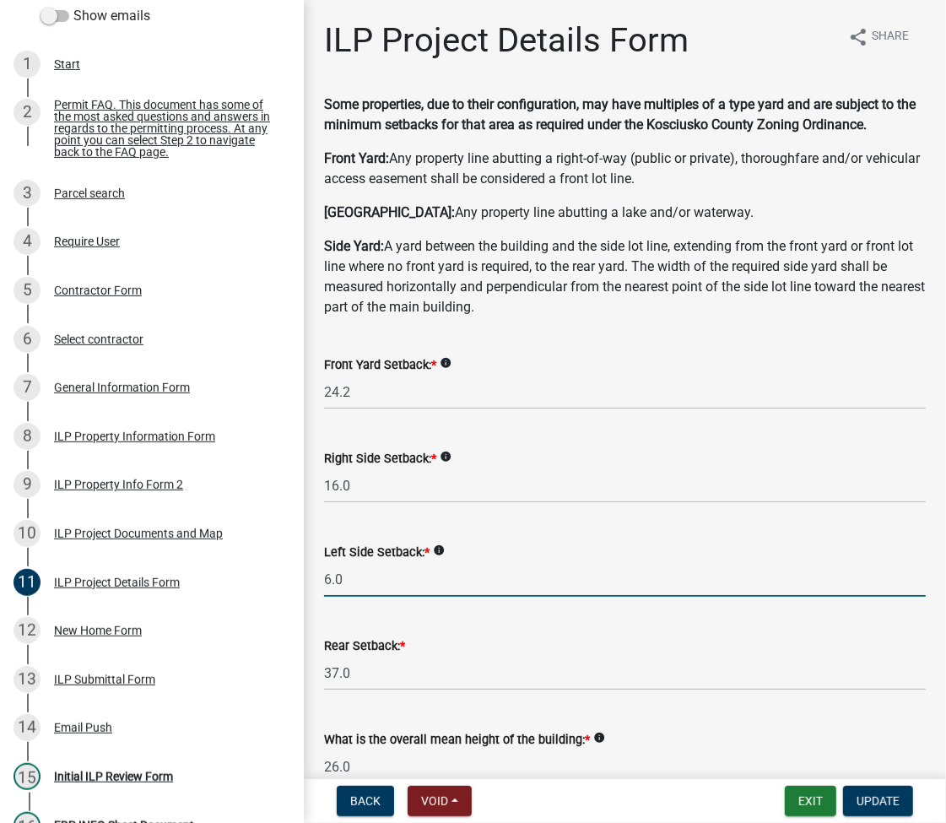
click at [386, 581] on input "6.0" at bounding box center [625, 579] width 602 height 35
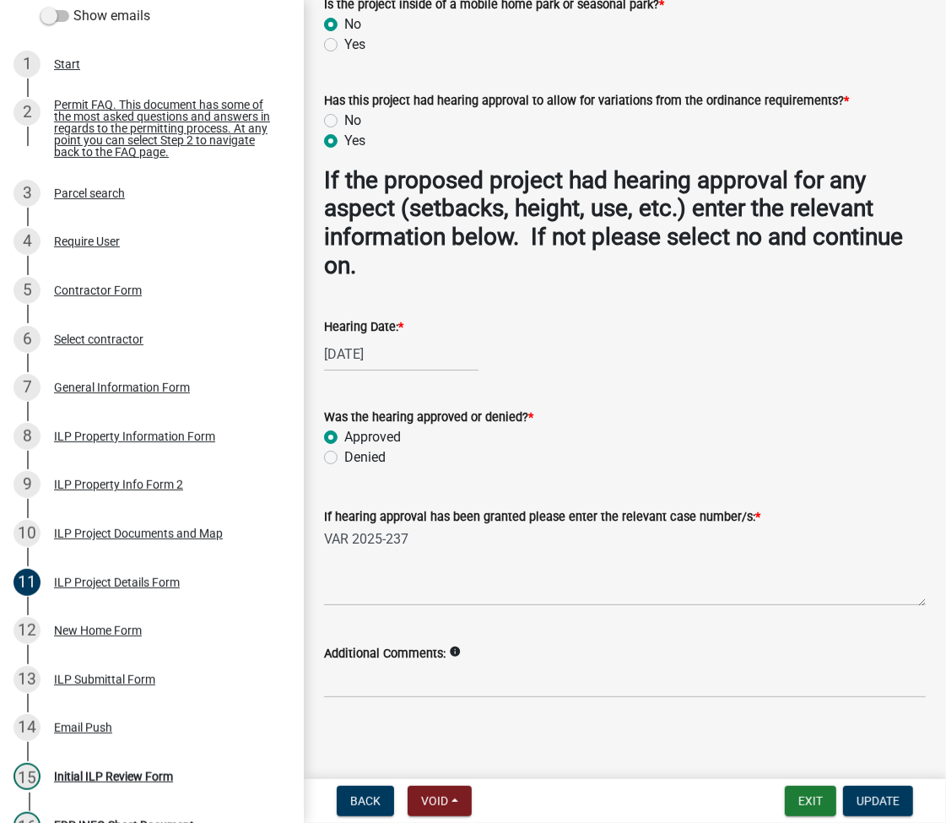
scroll to position [1595, 0]
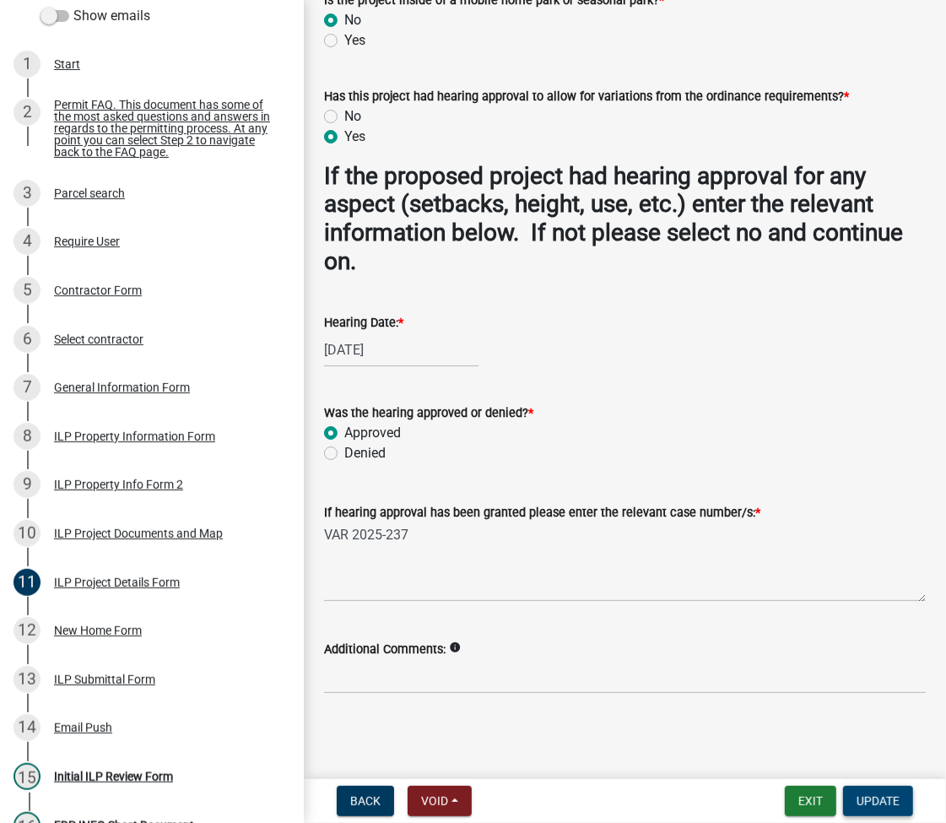
type input "5.7"
click at [880, 801] on span "Update" at bounding box center [877, 800] width 43 height 13
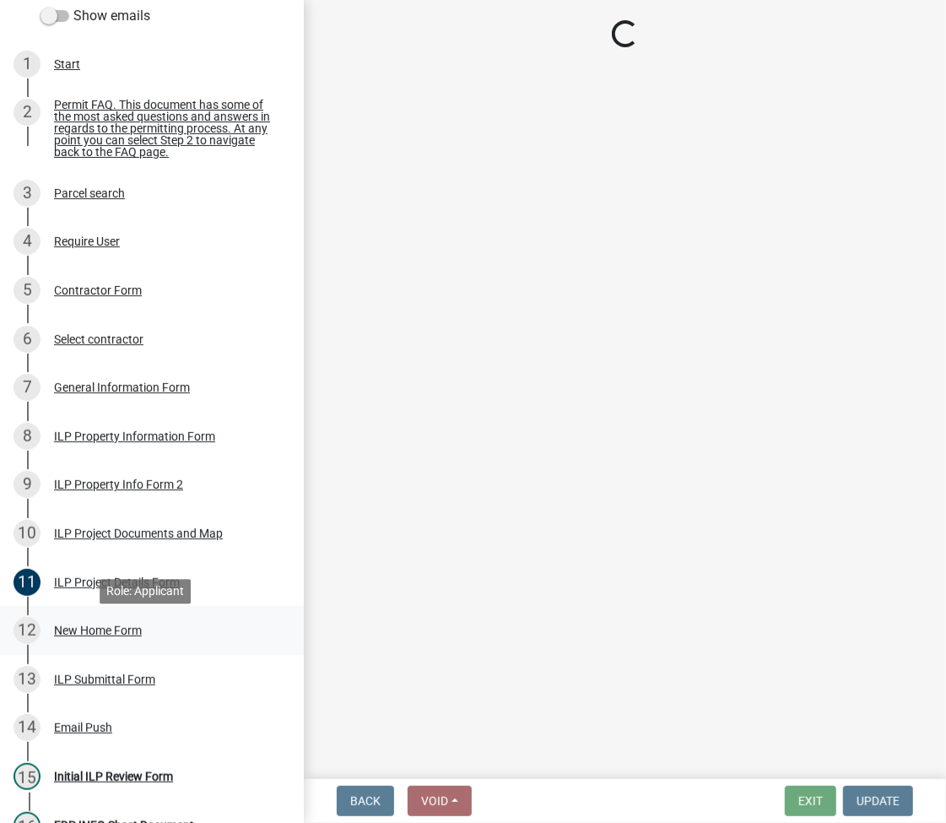
select select "fc758b50-acba-4166-9f24-5248f0f78016"
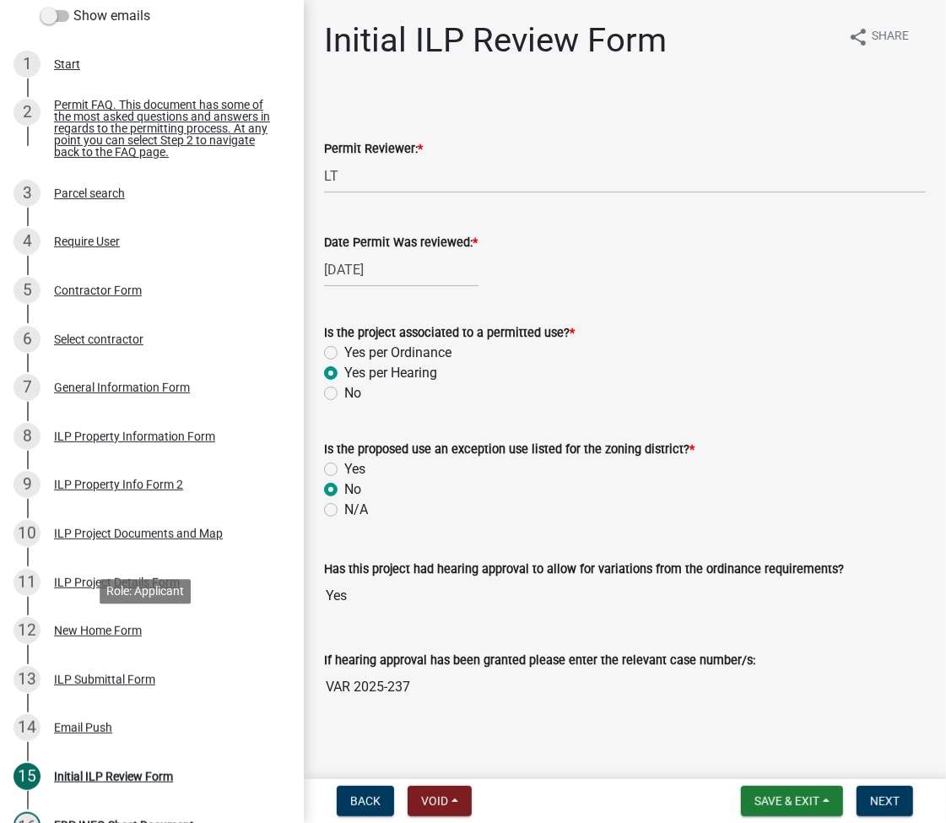
click at [112, 644] on div "12 New Home Form" at bounding box center [144, 630] width 263 height 27
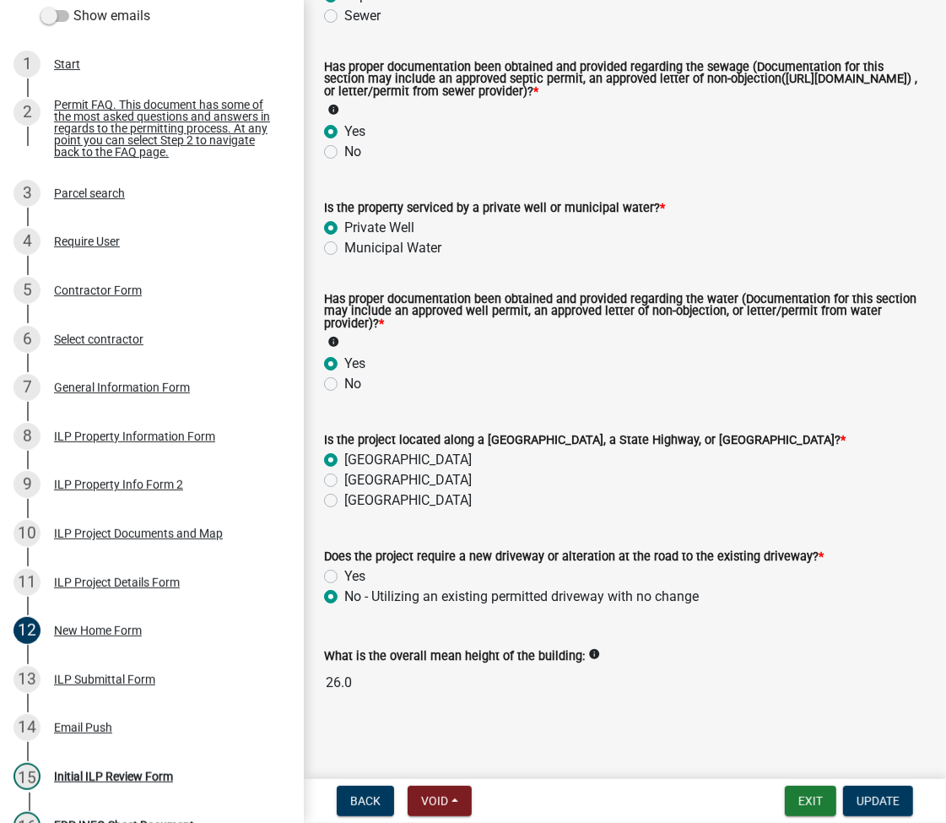
scroll to position [251, 0]
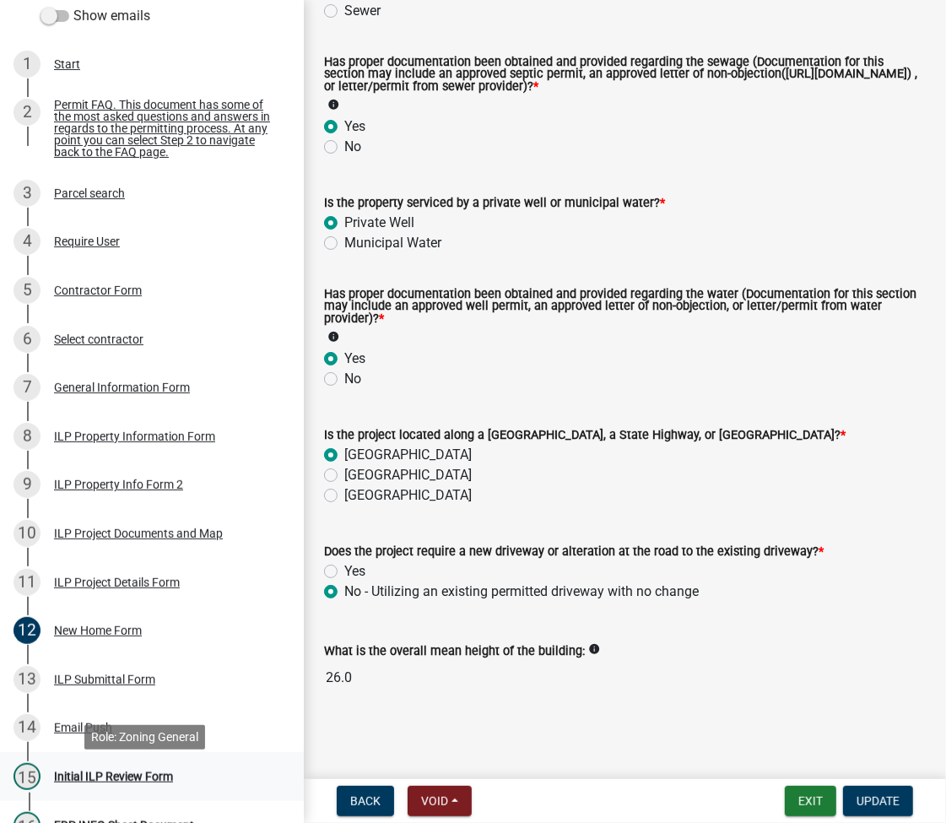
click at [109, 782] on div "Initial ILP Review Form" at bounding box center [113, 776] width 119 height 12
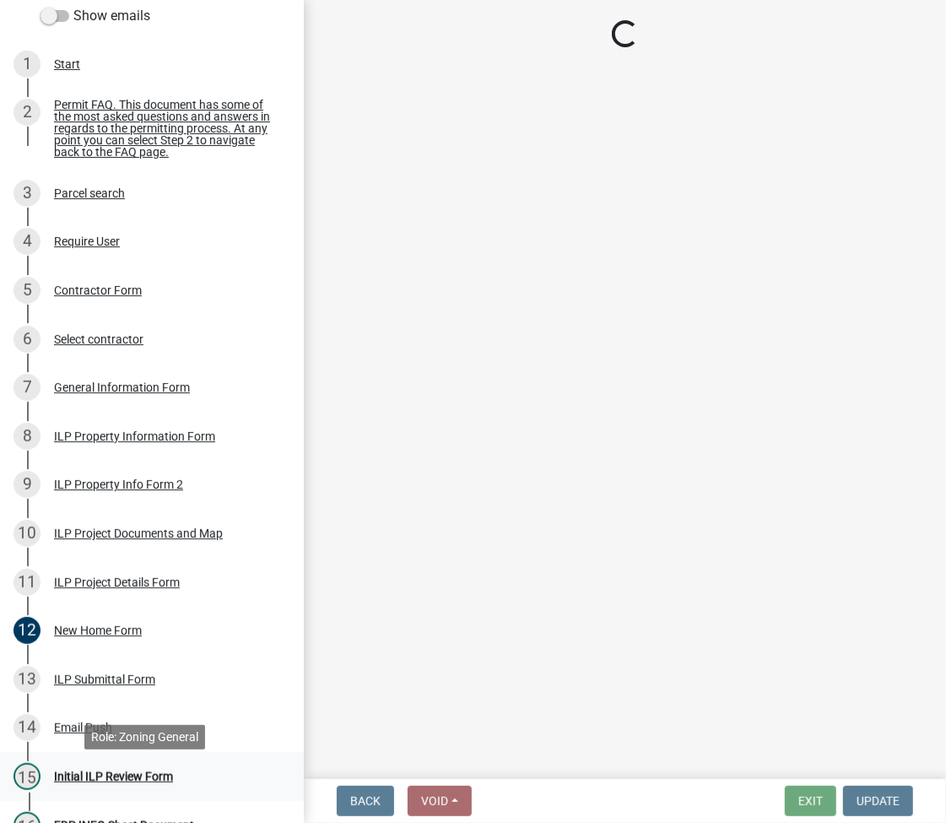
scroll to position [0, 0]
select select "fc758b50-acba-4166-9f24-5248f0f78016"
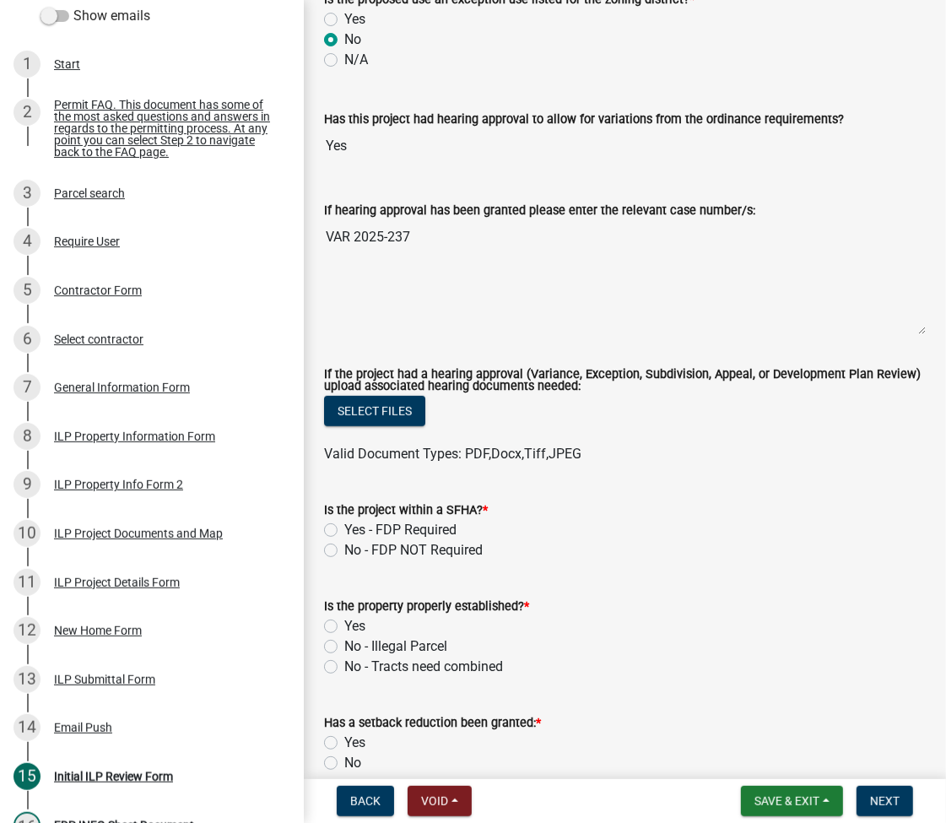
scroll to position [675, 0]
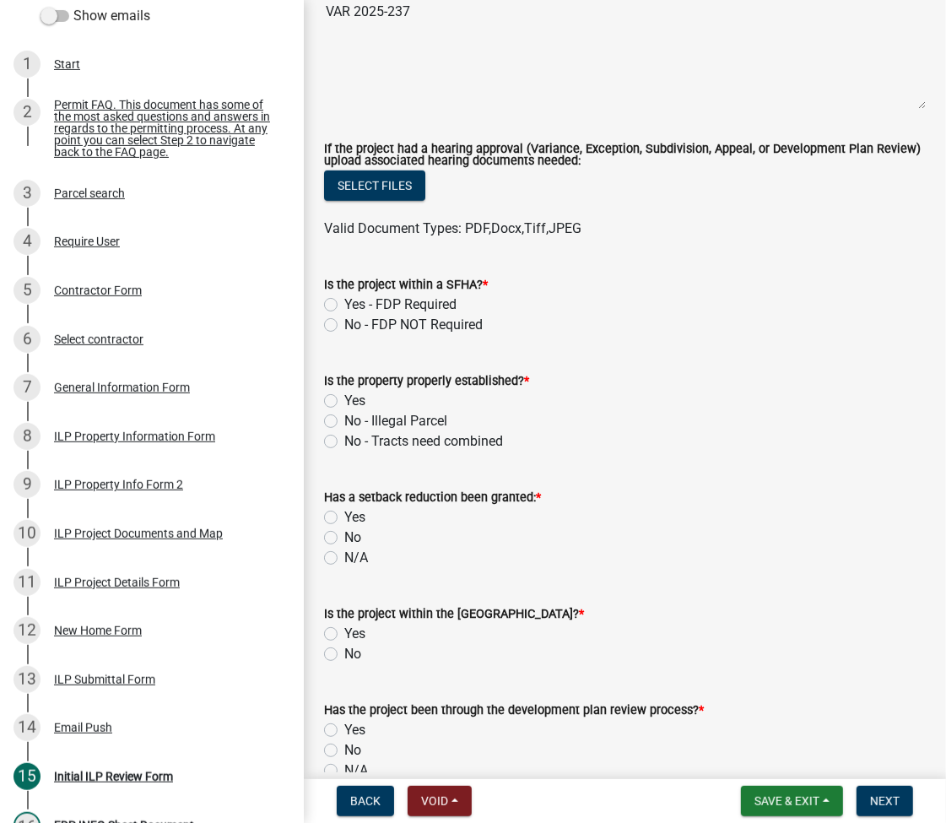
click at [344, 323] on label "No - FDP NOT Required" at bounding box center [413, 325] width 138 height 20
click at [344, 323] on input "No - FDP NOT Required" at bounding box center [349, 320] width 11 height 11
radio input "true"
click at [344, 397] on label "Yes" at bounding box center [354, 401] width 21 height 20
click at [344, 397] on input "Yes" at bounding box center [349, 396] width 11 height 11
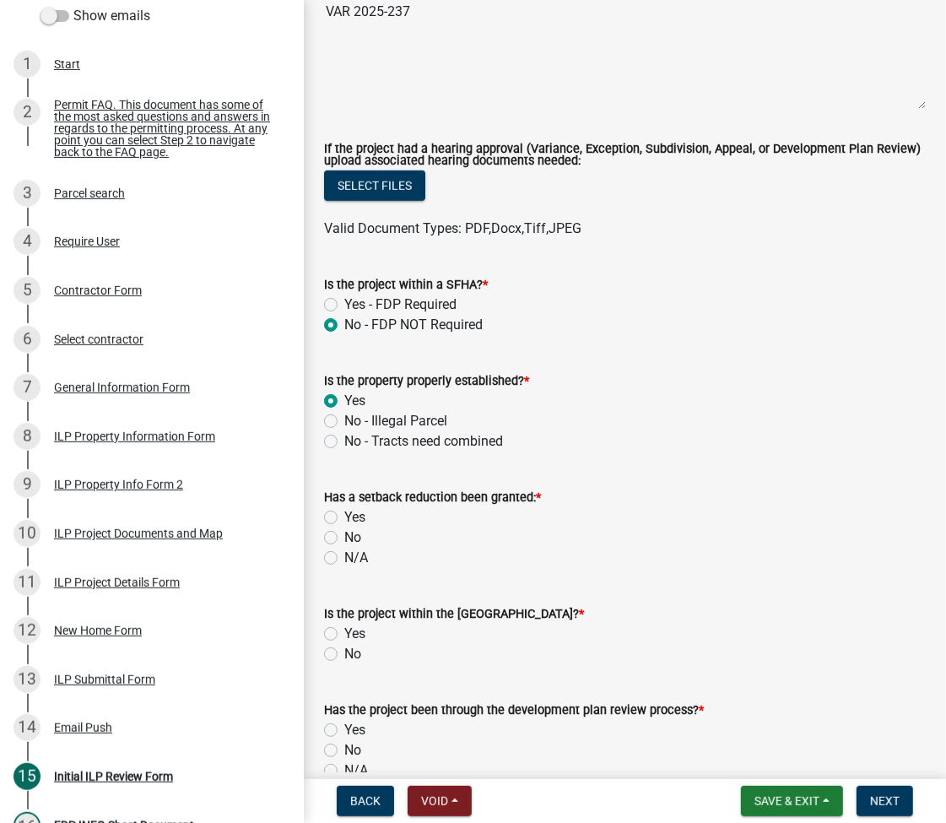
radio input "true"
click at [344, 538] on label "No" at bounding box center [352, 537] width 17 height 20
click at [344, 538] on input "No" at bounding box center [349, 532] width 11 height 11
radio input "true"
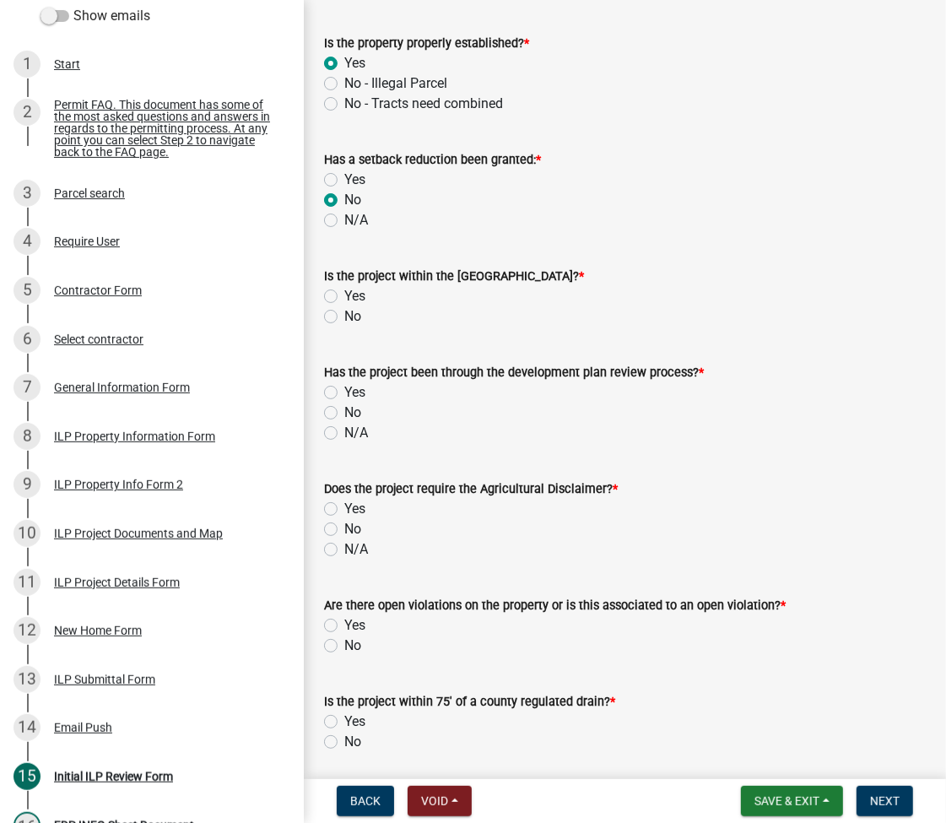
scroll to position [1125, 0]
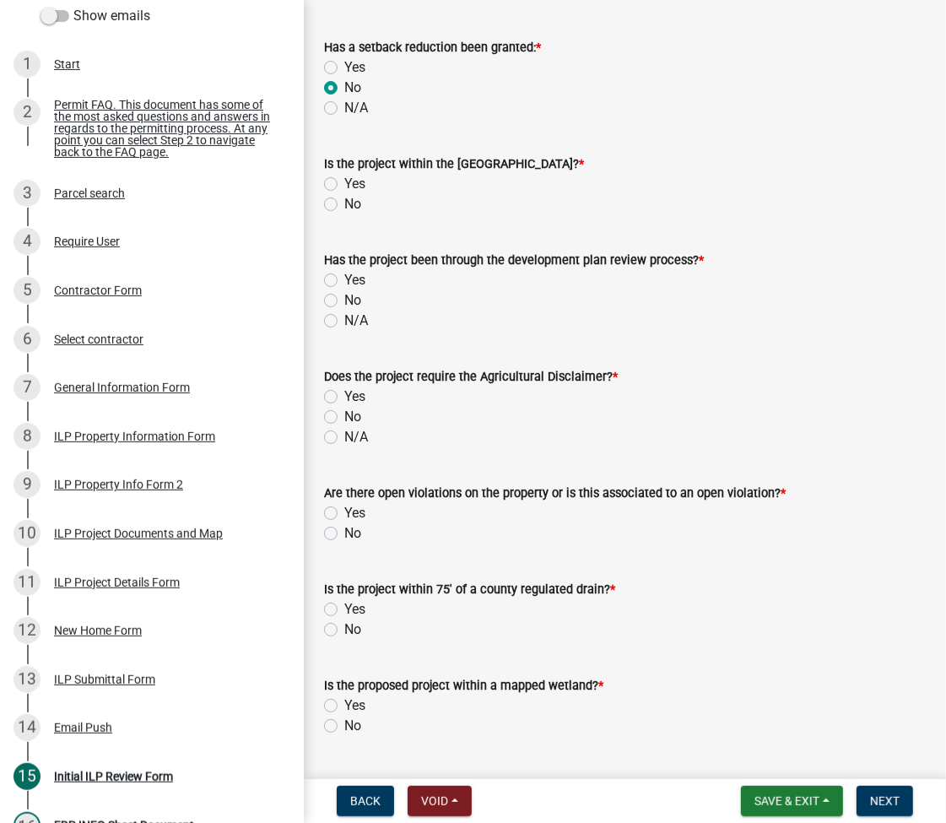
click at [344, 202] on label "No" at bounding box center [352, 204] width 17 height 20
click at [344, 202] on input "No" at bounding box center [349, 199] width 11 height 11
radio input "true"
click at [344, 299] on label "No" at bounding box center [352, 300] width 17 height 20
click at [344, 299] on input "No" at bounding box center [349, 295] width 11 height 11
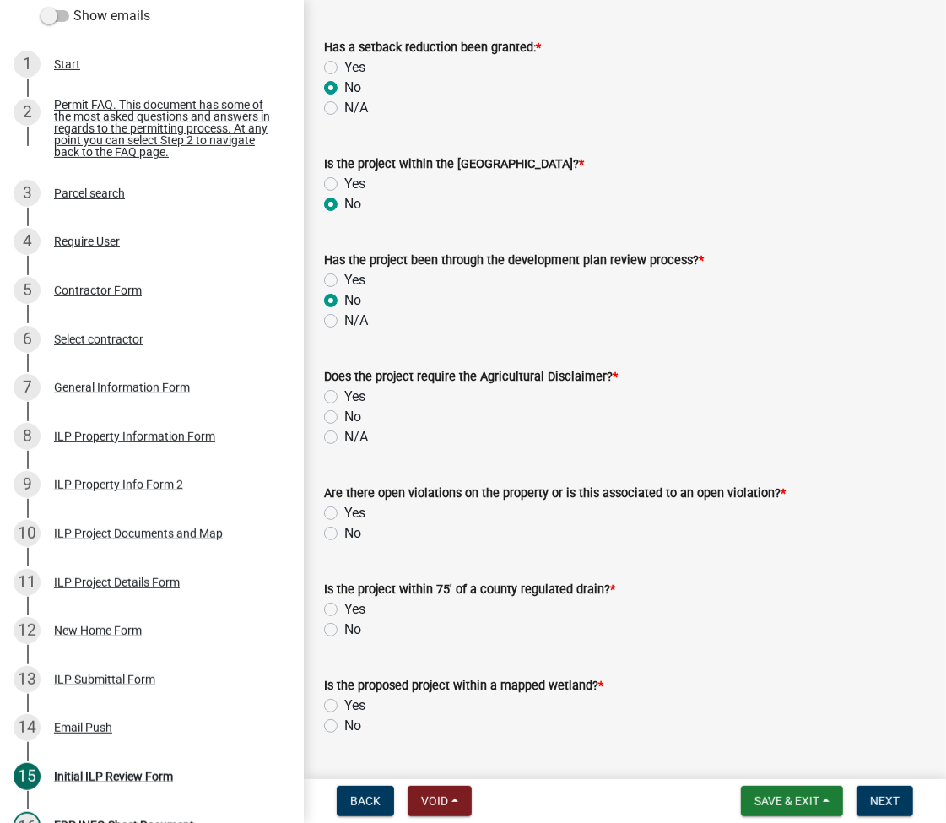
radio input "true"
click at [344, 416] on label "No" at bounding box center [352, 417] width 17 height 20
click at [344, 416] on input "No" at bounding box center [349, 412] width 11 height 11
radio input "true"
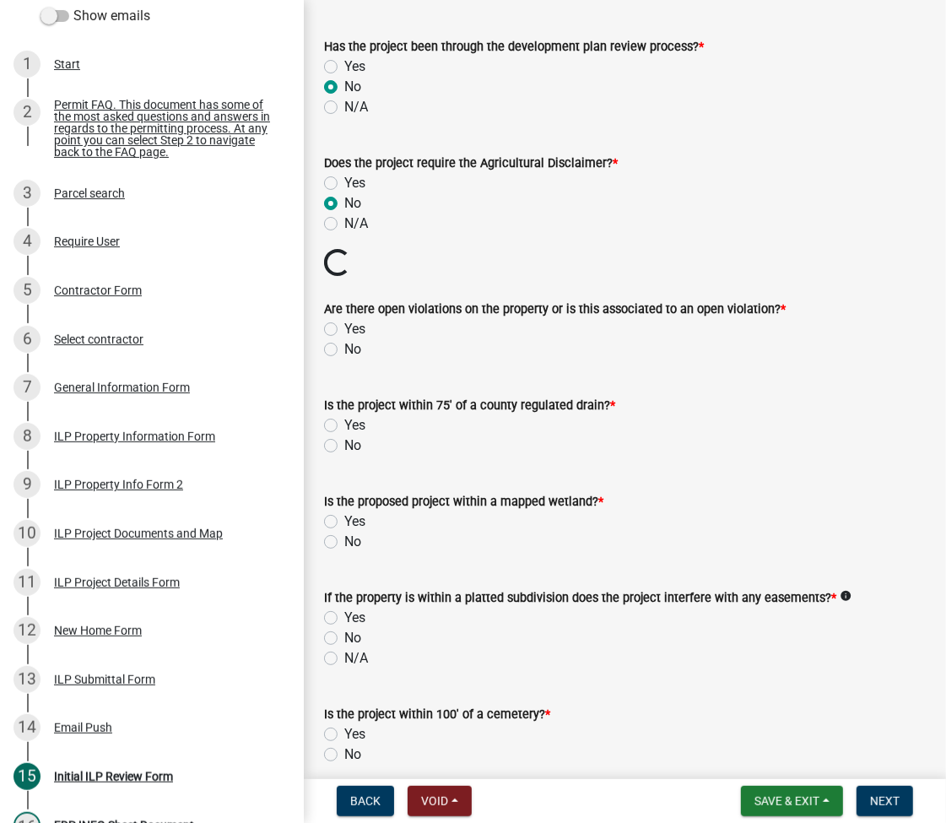
scroll to position [1350, 0]
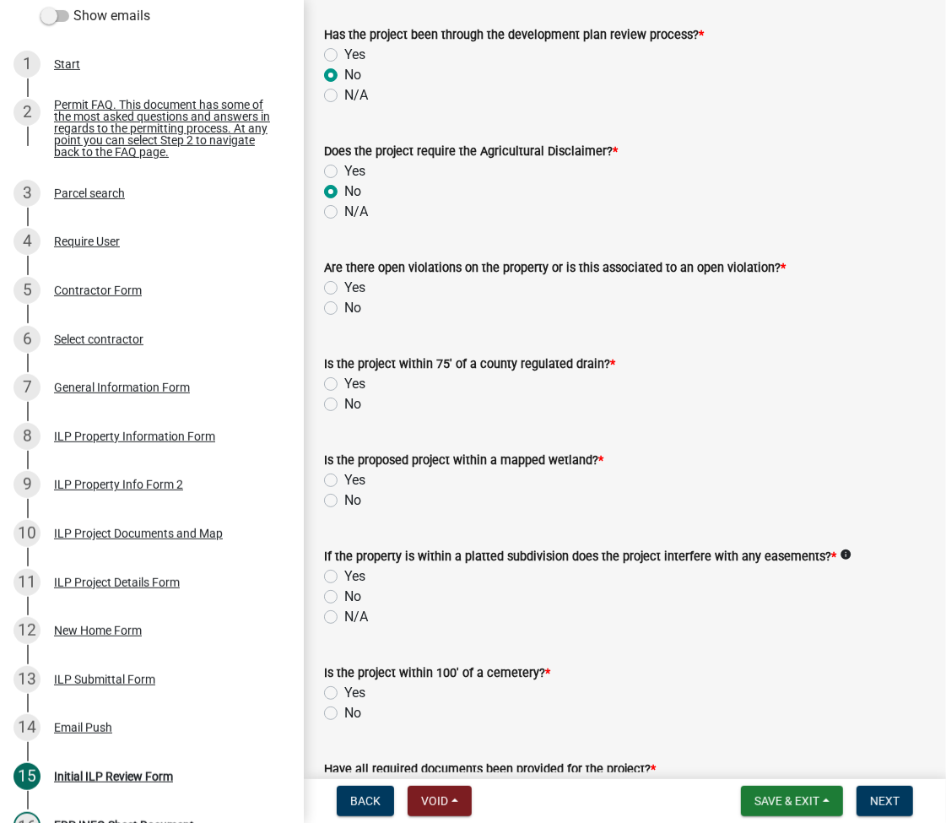
click at [344, 307] on label "No" at bounding box center [352, 308] width 17 height 20
click at [344, 307] on input "No" at bounding box center [349, 303] width 11 height 11
radio input "true"
click at [344, 400] on label "No" at bounding box center [352, 404] width 17 height 20
click at [344, 400] on input "No" at bounding box center [349, 399] width 11 height 11
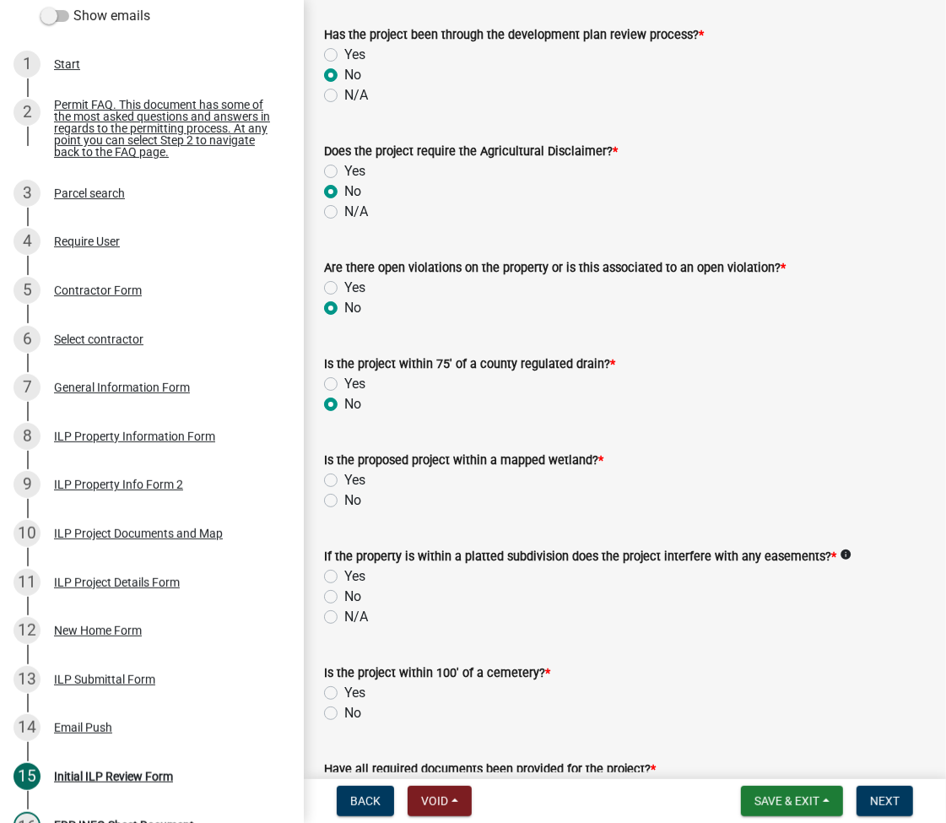
radio input "true"
click at [344, 500] on label "No" at bounding box center [352, 500] width 17 height 20
click at [344, 500] on input "No" at bounding box center [349, 495] width 11 height 11
radio input "true"
click at [344, 597] on label "No" at bounding box center [352, 596] width 17 height 20
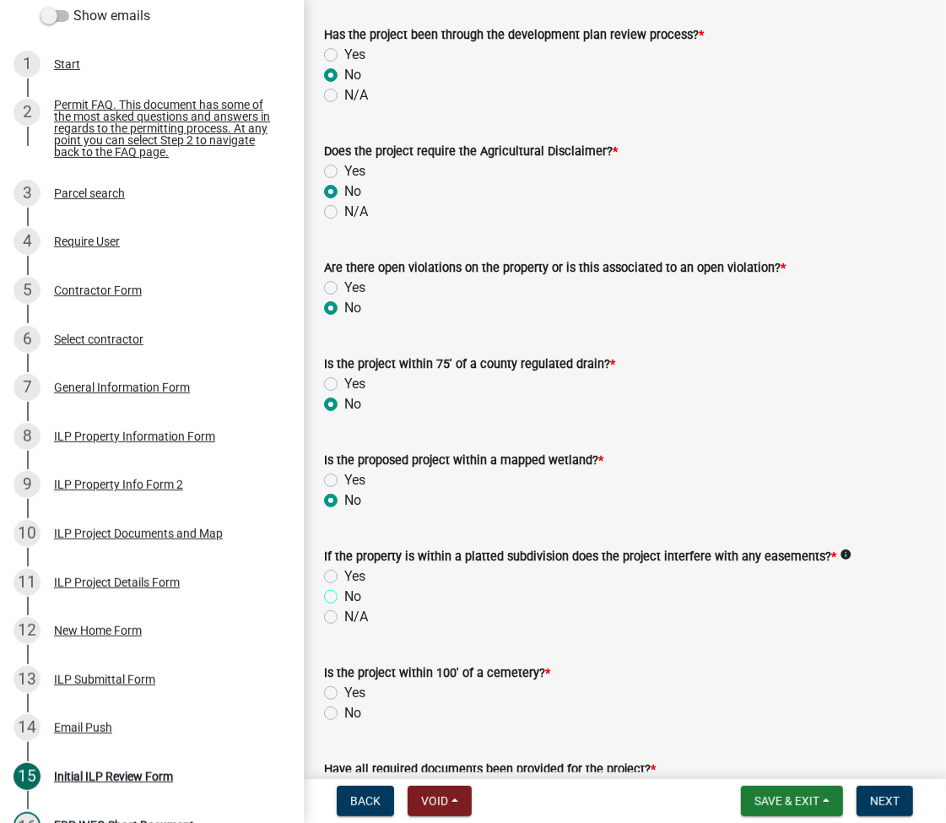
click at [344, 597] on input "No" at bounding box center [349, 591] width 11 height 11
radio input "true"
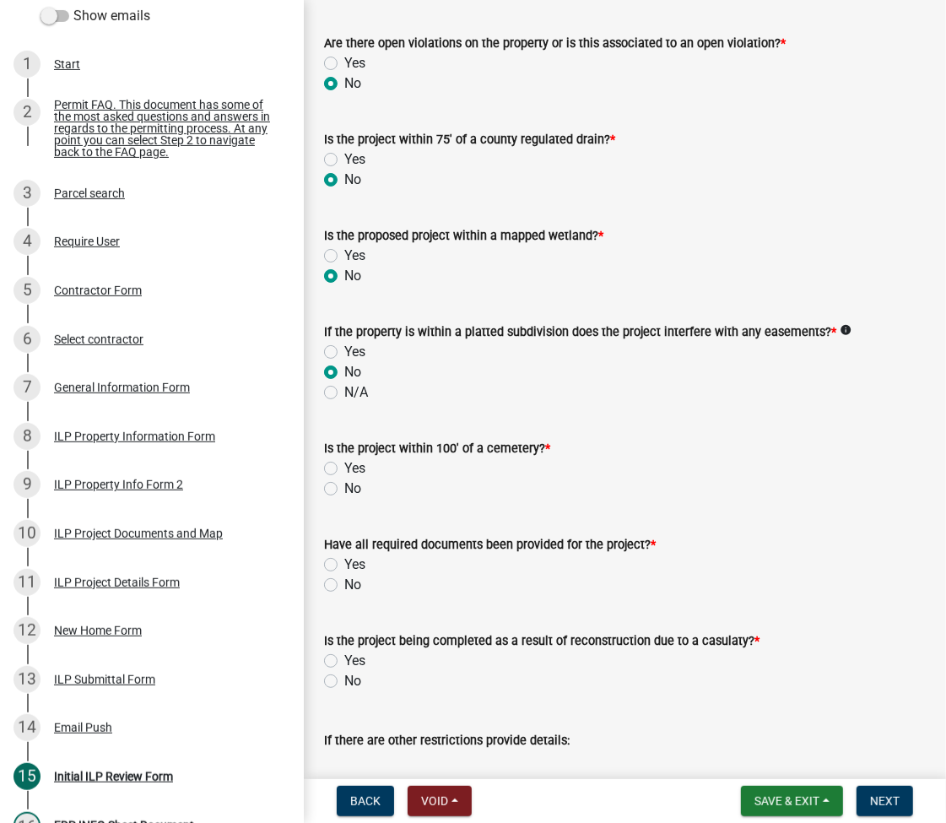
click at [344, 489] on label "No" at bounding box center [352, 488] width 17 height 20
click at [344, 489] on input "No" at bounding box center [349, 483] width 11 height 11
radio input "true"
click at [344, 557] on label "Yes" at bounding box center [354, 564] width 21 height 20
click at [344, 557] on input "Yes" at bounding box center [349, 559] width 11 height 11
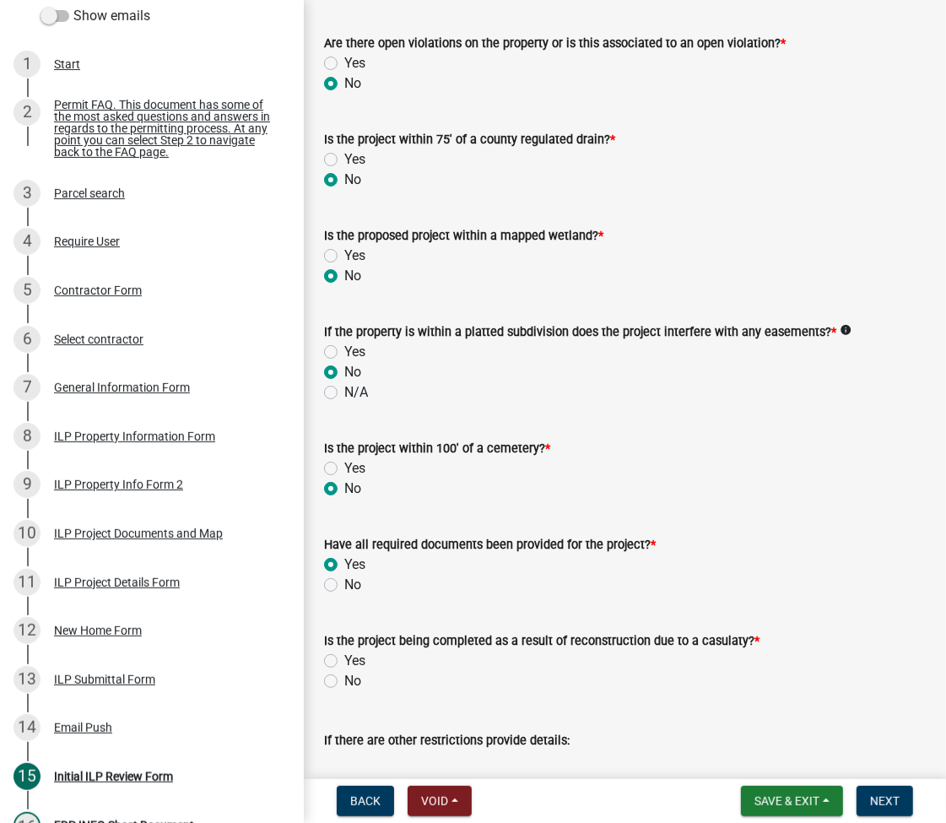
radio input "true"
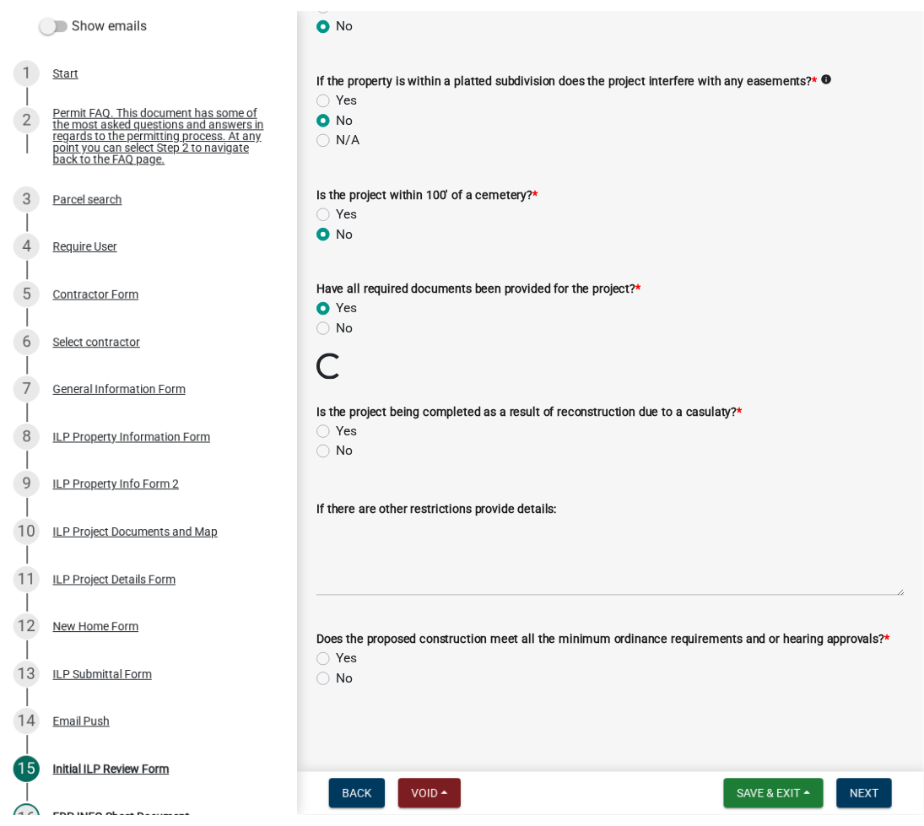
scroll to position [1806, 0]
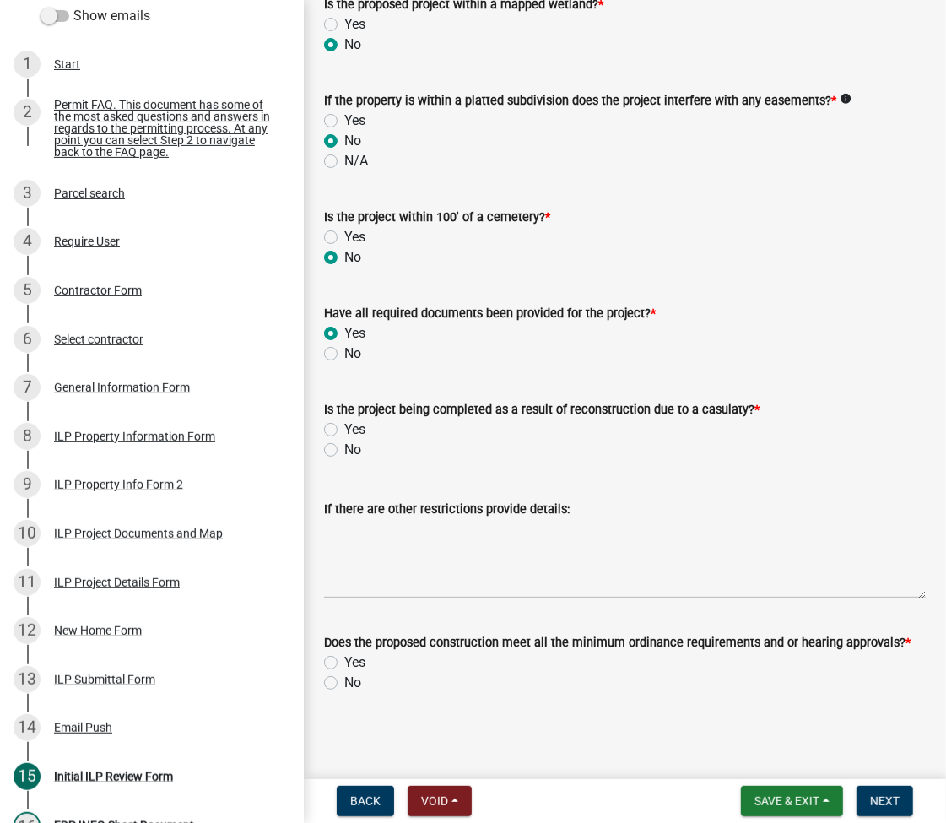
click at [344, 448] on label "No" at bounding box center [352, 450] width 17 height 20
click at [344, 448] on input "No" at bounding box center [349, 445] width 11 height 11
radio input "true"
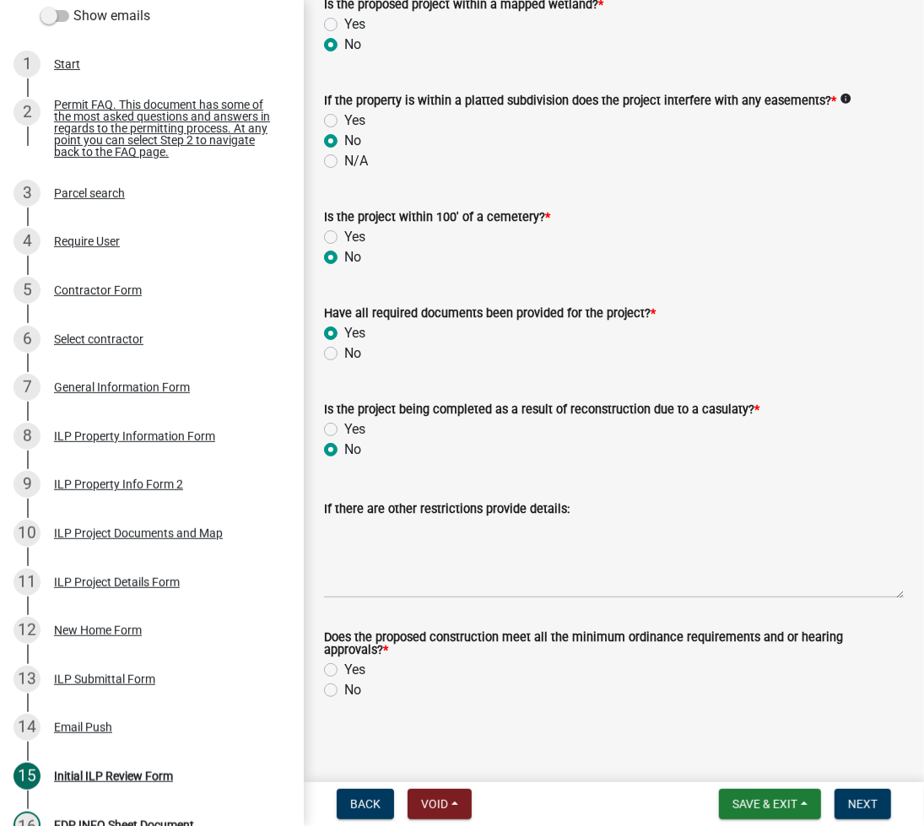
scroll to position [1810, 0]
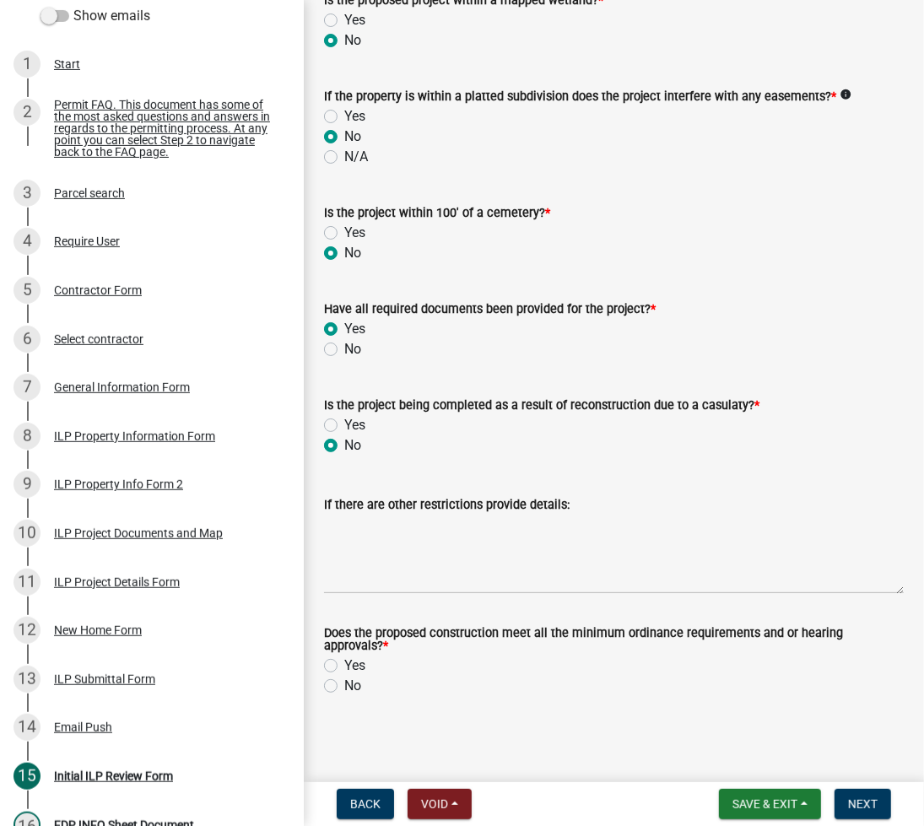
click at [344, 664] on label "Yes" at bounding box center [354, 666] width 21 height 20
click at [344, 664] on input "Yes" at bounding box center [349, 661] width 11 height 11
radio input "true"
click at [873, 791] on button "Next" at bounding box center [862, 804] width 57 height 30
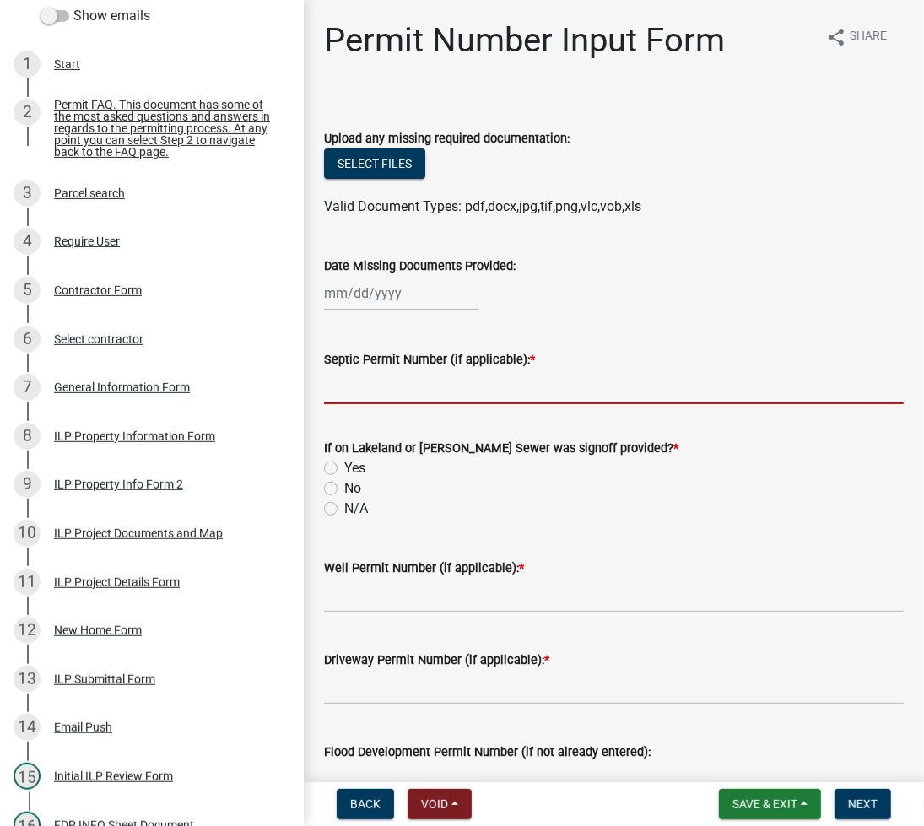
click at [367, 397] on input "Septic Permit Number (if applicable): *" at bounding box center [614, 387] width 580 height 35
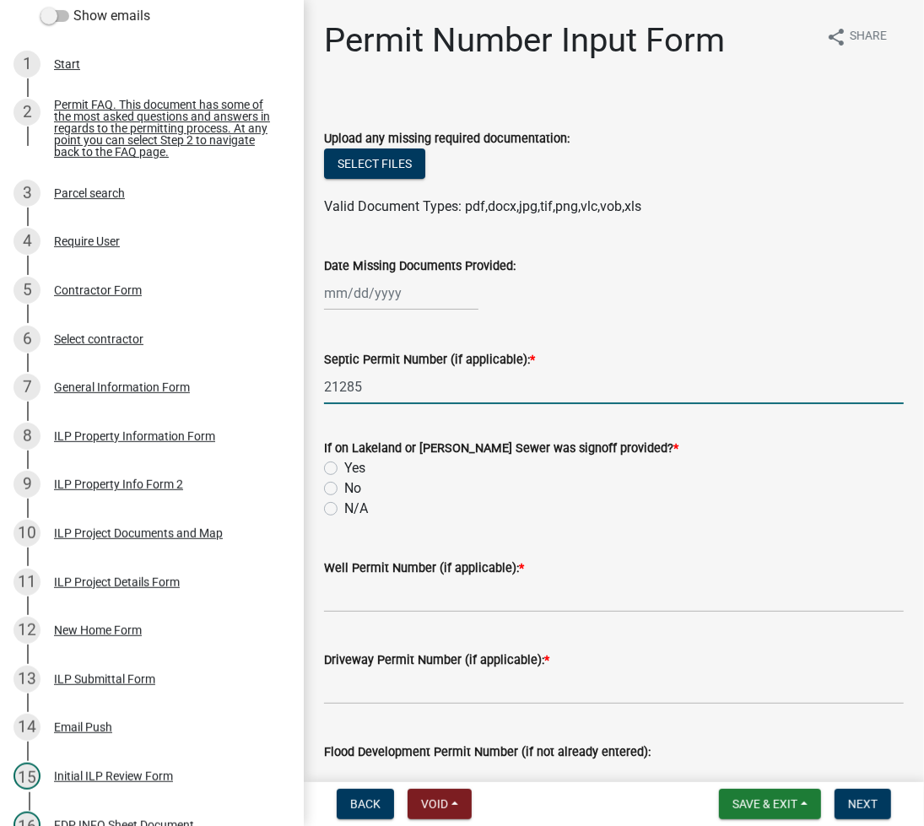
type input "21285"
click at [344, 478] on input "No" at bounding box center [349, 483] width 11 height 11
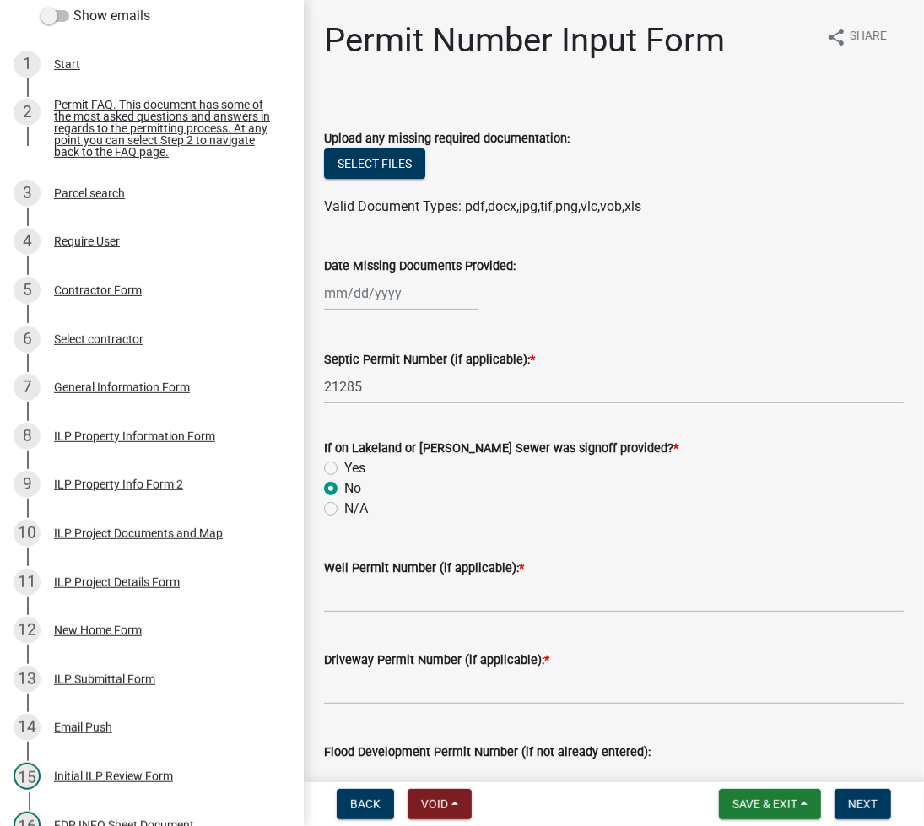
radio input "true"
click at [344, 499] on input "N/A" at bounding box center [349, 504] width 11 height 11
radio input "true"
type input "EXIST"
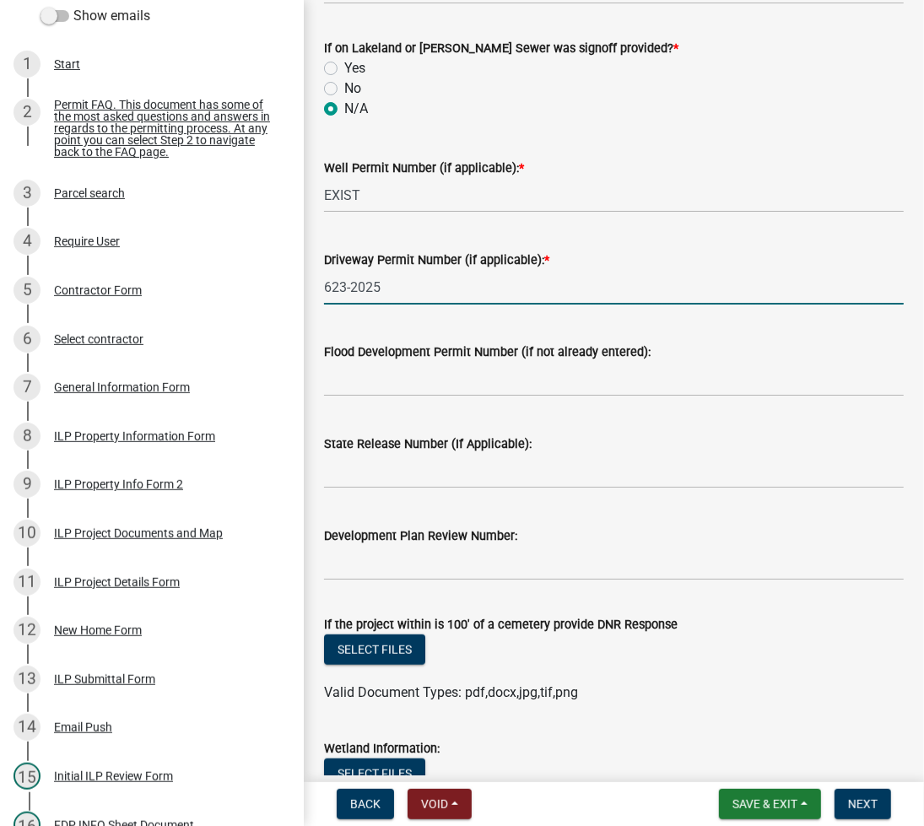
scroll to position [668, 0]
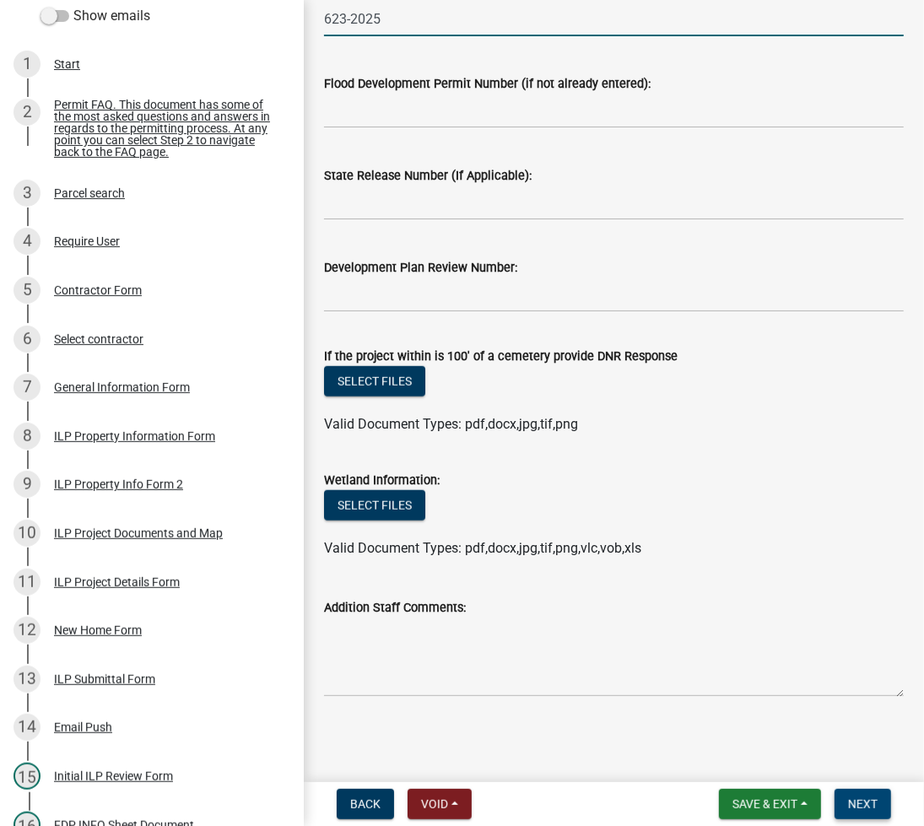
type input "623-2025"
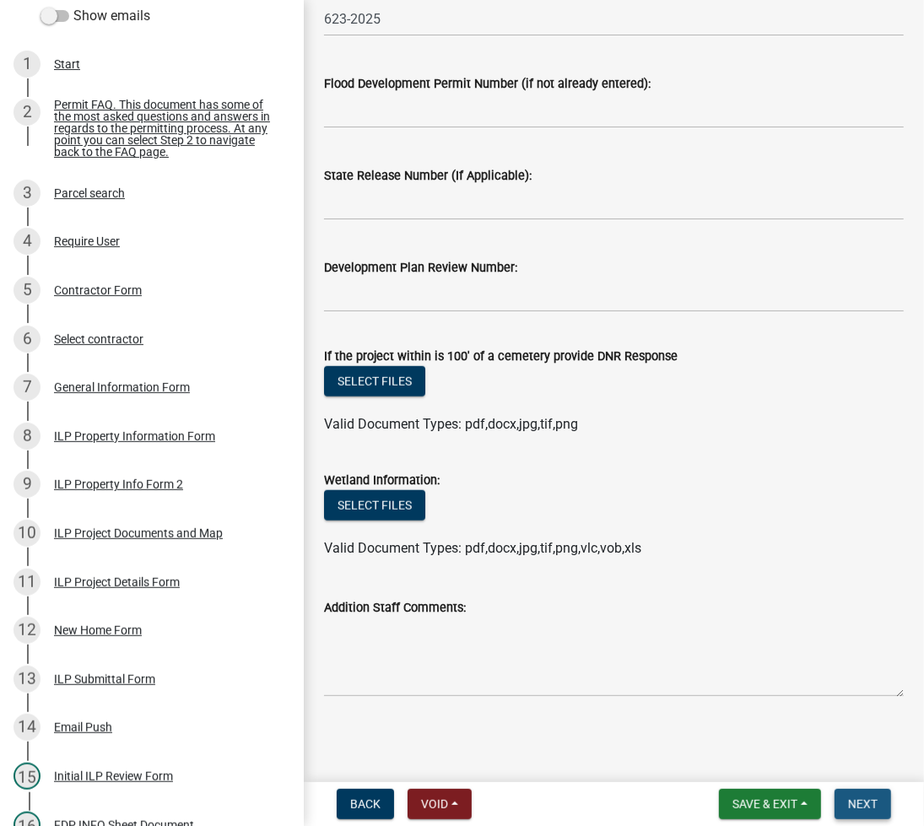
click at [858, 804] on span "Next" at bounding box center [863, 803] width 30 height 13
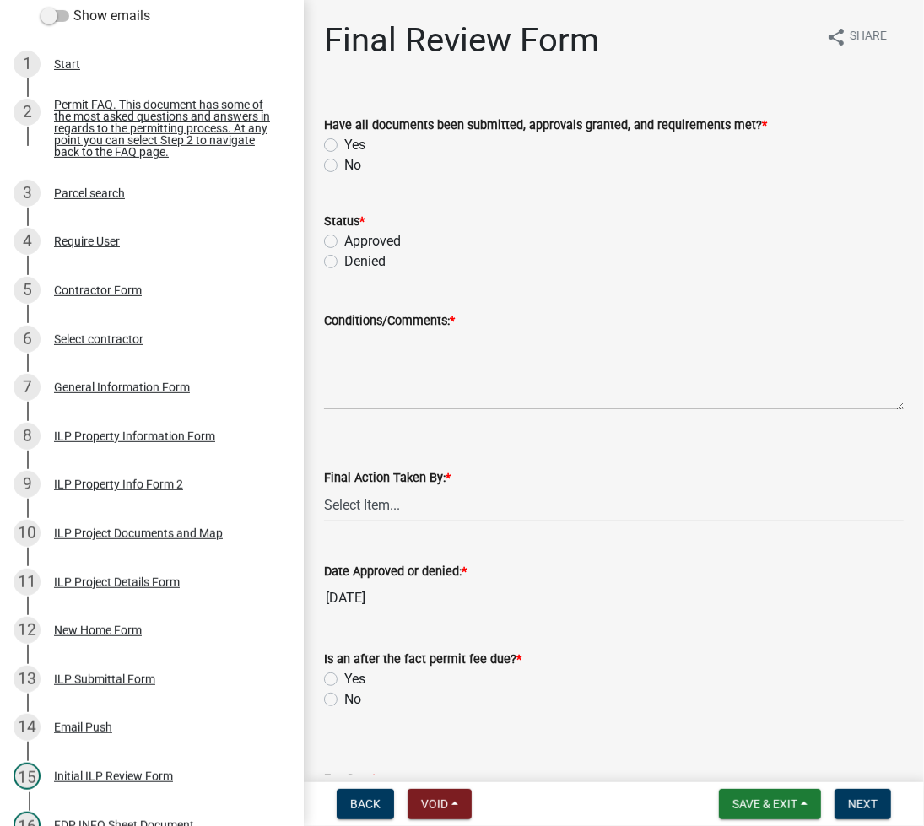
click at [344, 148] on label "Yes" at bounding box center [354, 145] width 21 height 20
click at [344, 146] on input "Yes" at bounding box center [349, 140] width 11 height 11
radio input "true"
click at [344, 240] on label "Approved" at bounding box center [372, 241] width 57 height 20
click at [344, 240] on input "Approved" at bounding box center [349, 236] width 11 height 11
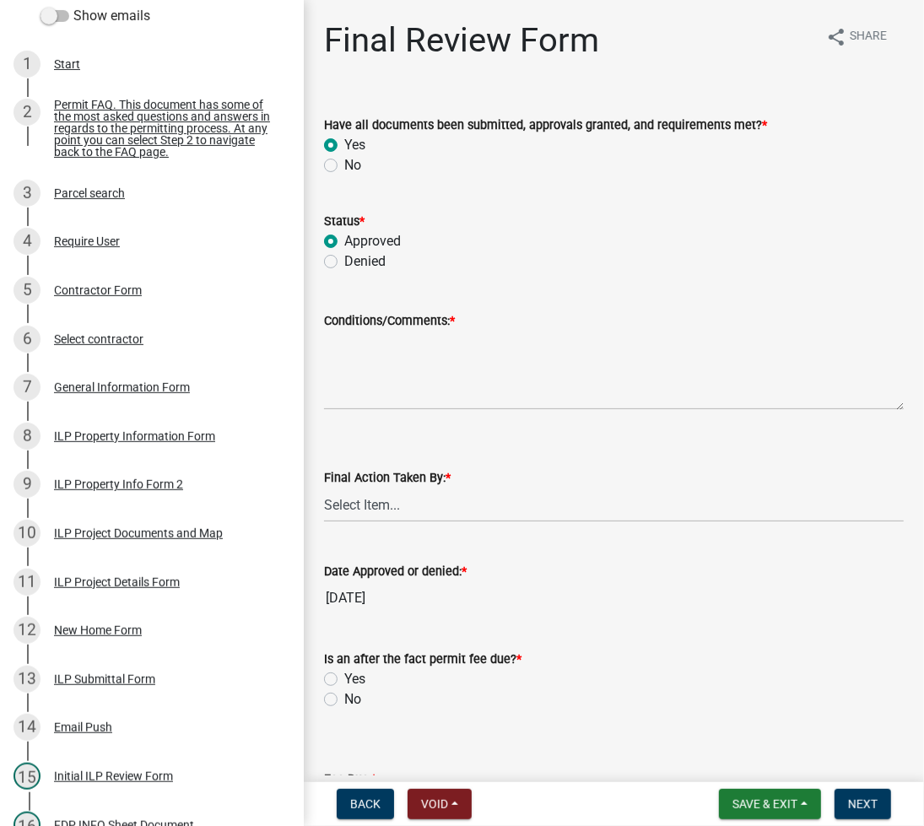
radio input "true"
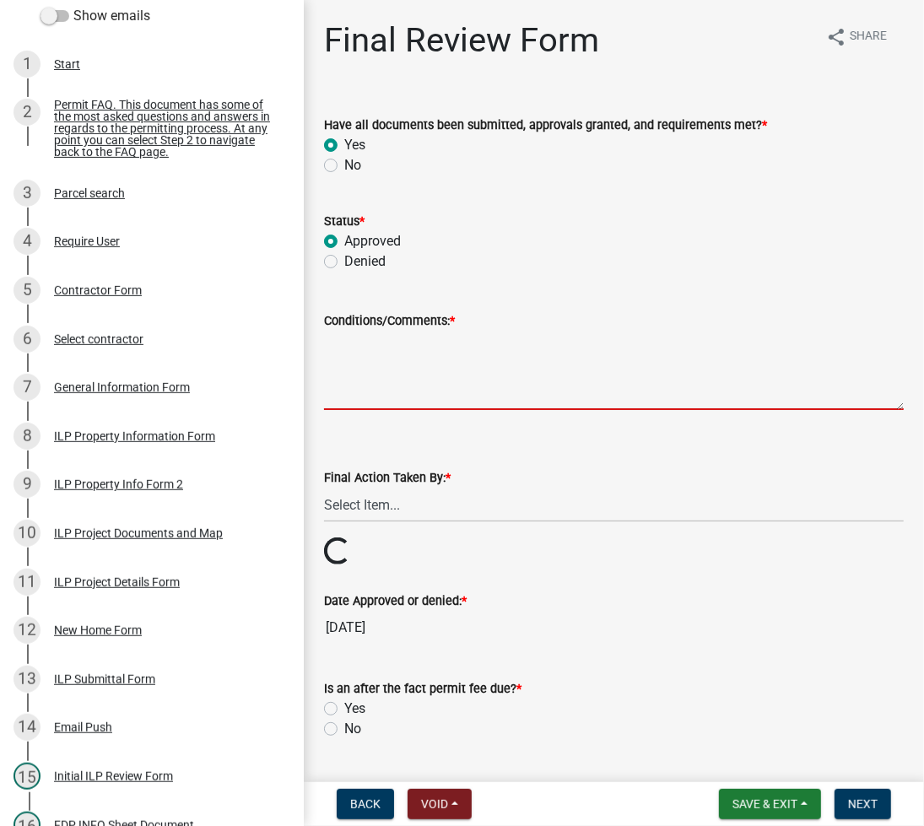
click at [396, 347] on textarea "Conditions/Comments: *" at bounding box center [614, 370] width 580 height 79
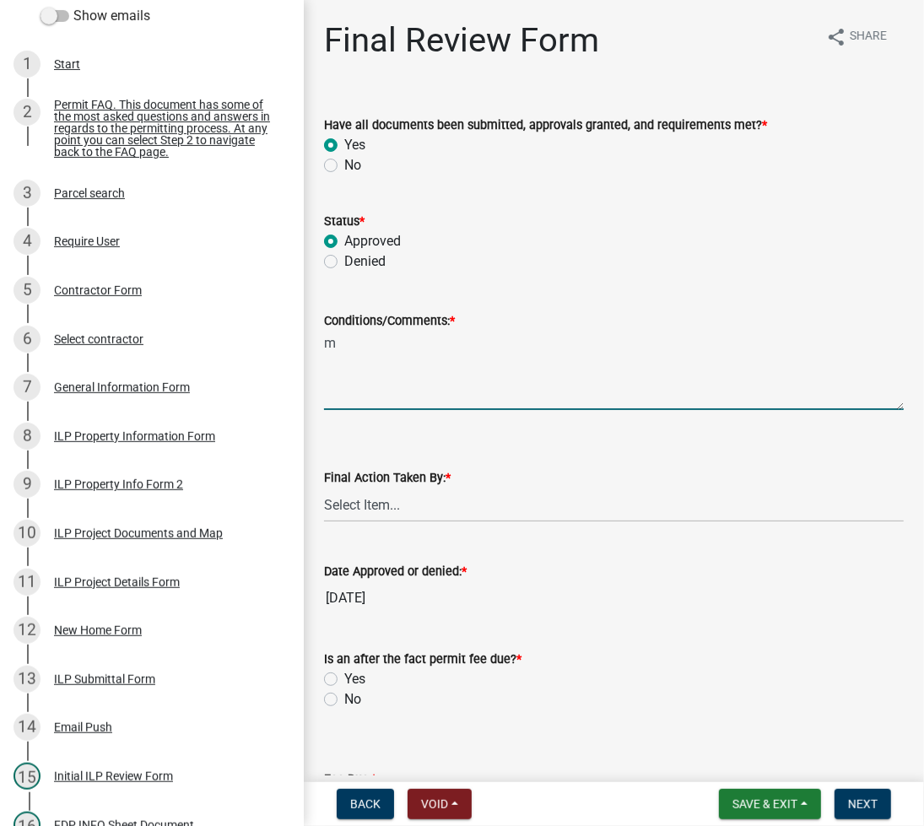
type textarea "m"
type textarea "Maintain errosion control during removal of structure and reconstruction. AS AP…"
click at [389, 511] on select "Select Item... MMS LT AT CS [PERSON_NAME]" at bounding box center [614, 505] width 580 height 35
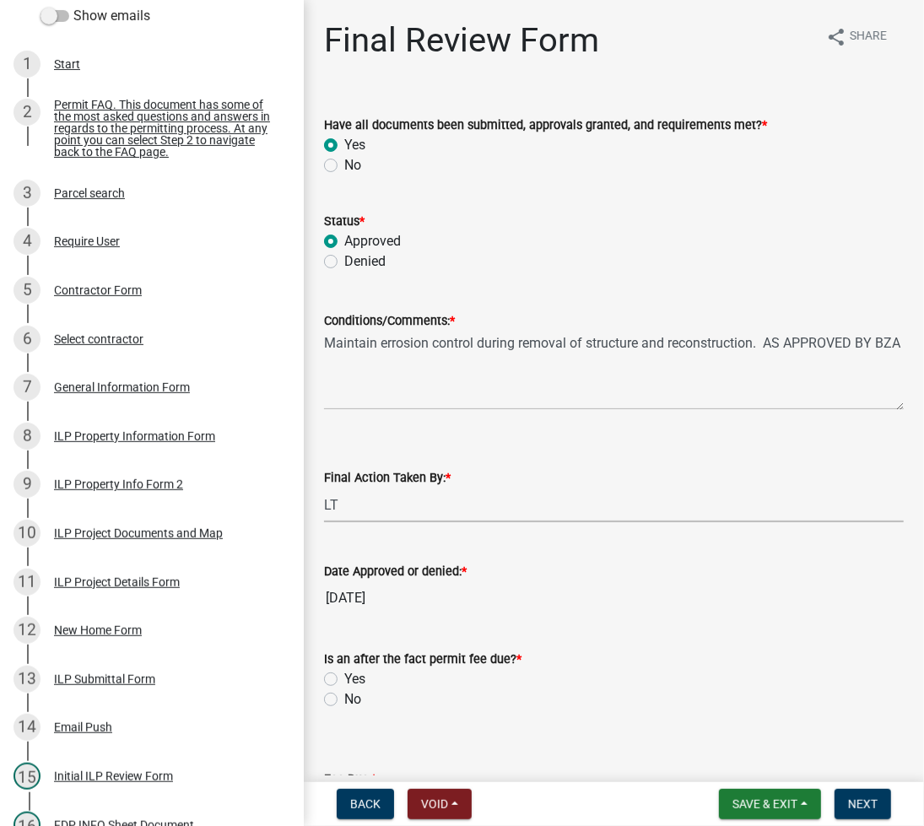
click at [324, 488] on select "Select Item... MMS LT AT CS [PERSON_NAME]" at bounding box center [614, 505] width 580 height 35
select select "fc758b50-acba-4166-9f24-5248f0f78016"
click at [344, 700] on label "No" at bounding box center [352, 699] width 17 height 20
click at [344, 700] on input "No" at bounding box center [349, 694] width 11 height 11
radio input "true"
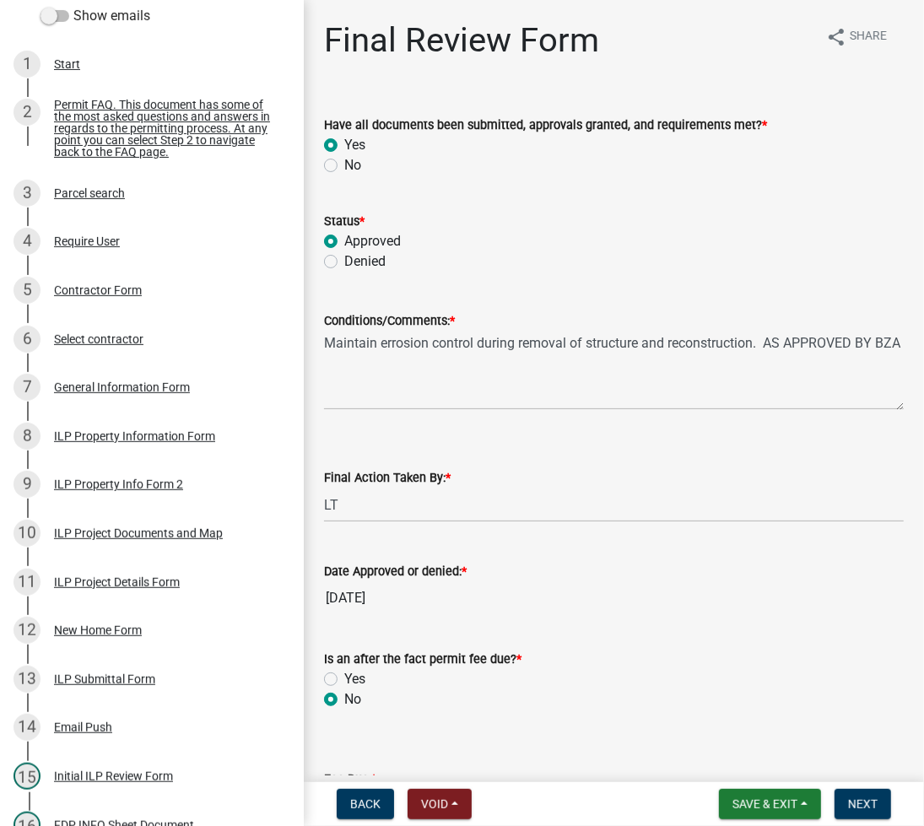
scroll to position [318, 0]
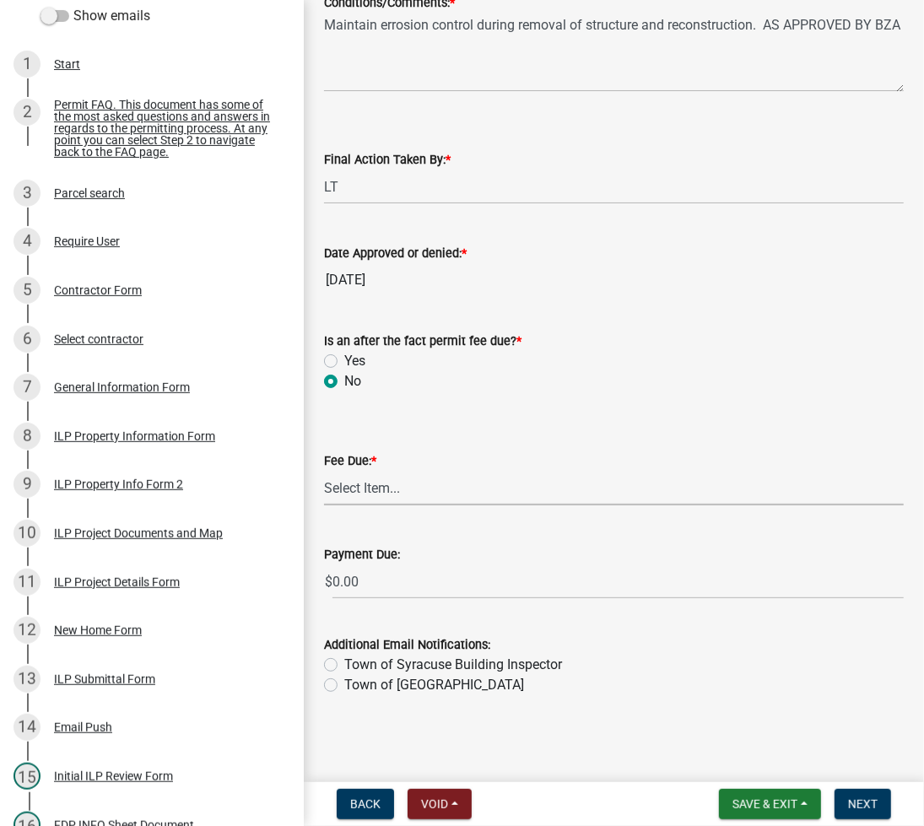
click at [380, 489] on select "Select Item... N/A $10.00 $25.00 $125.00 $250 $500 $500 + $10.00 for every 10 s…" at bounding box center [614, 488] width 580 height 35
click at [324, 505] on select "Select Item... N/A $10.00 $25.00 $125.00 $250 $500 $500 + $10.00 for every 10 s…" at bounding box center [614, 488] width 580 height 35
select select "71256567-8c52-414d-b434-ae6b266e1a0e"
click at [850, 797] on span "Next" at bounding box center [863, 803] width 30 height 13
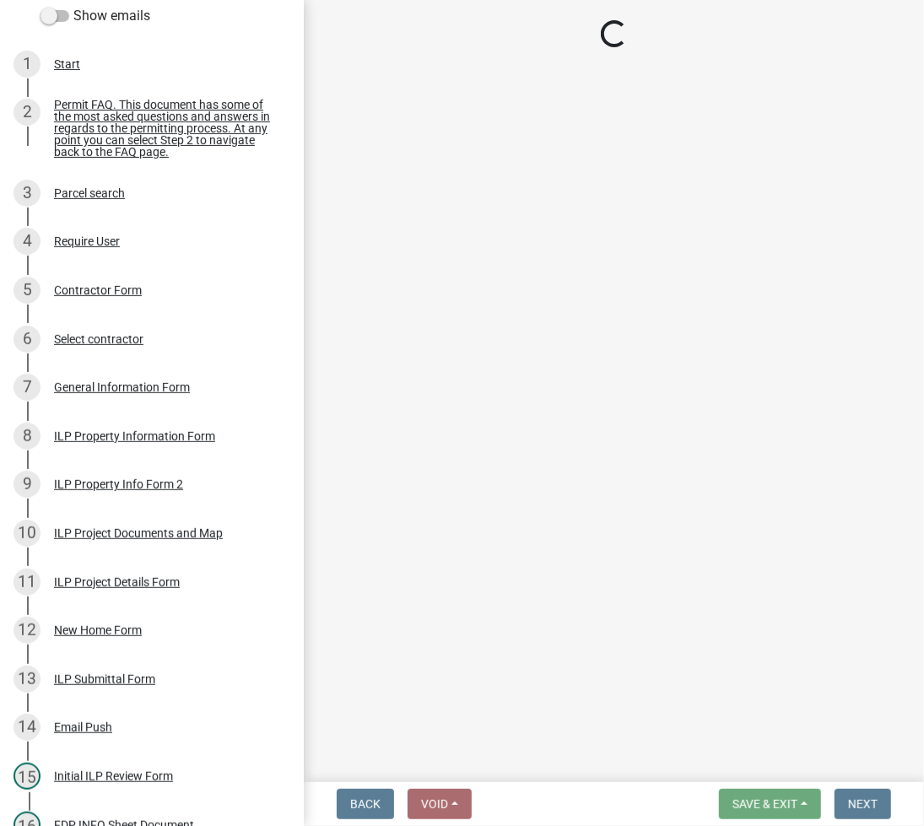
select select "3: 3"
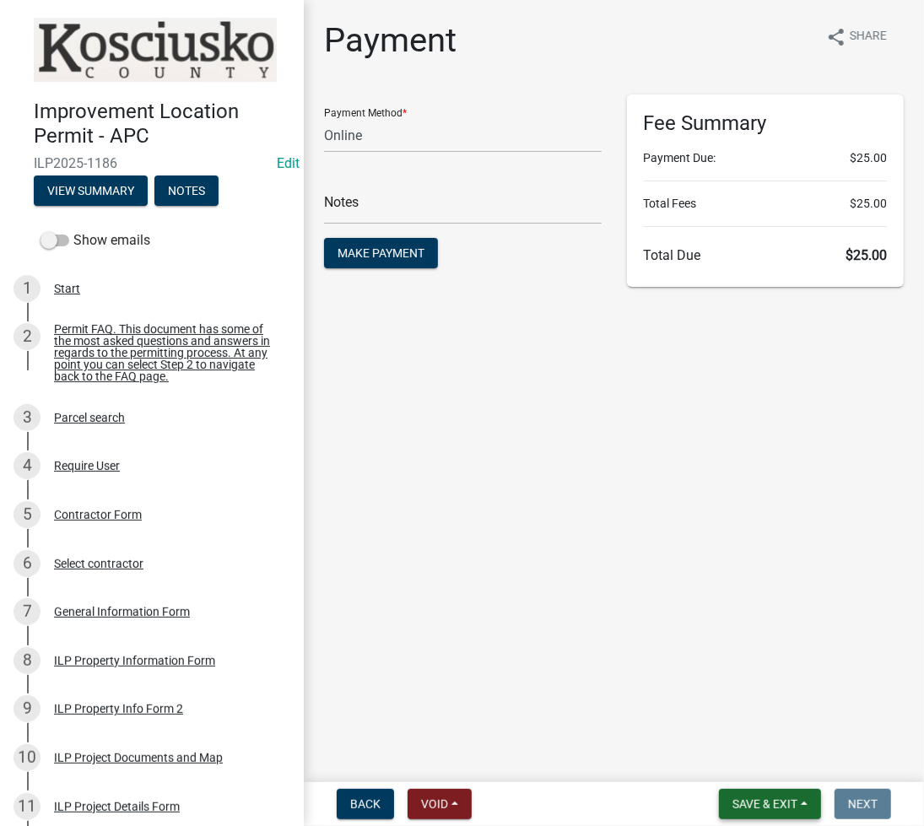
click at [783, 814] on button "Save & Exit" at bounding box center [770, 804] width 102 height 30
click at [775, 766] on button "Save & Exit" at bounding box center [753, 760] width 135 height 40
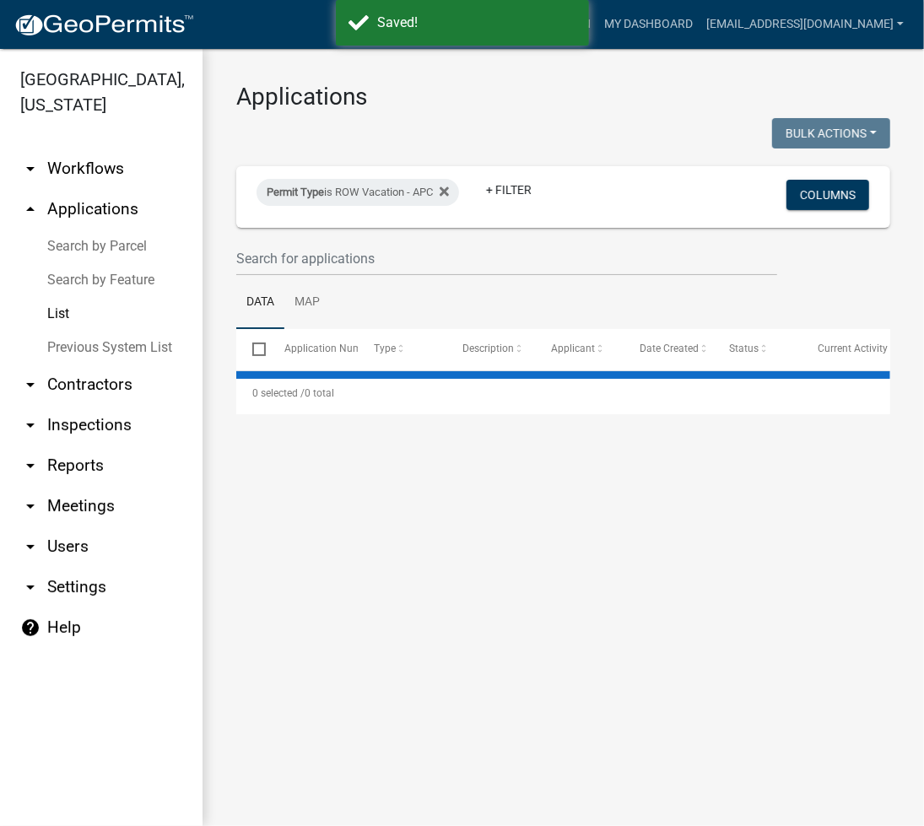
select select "2: 50"
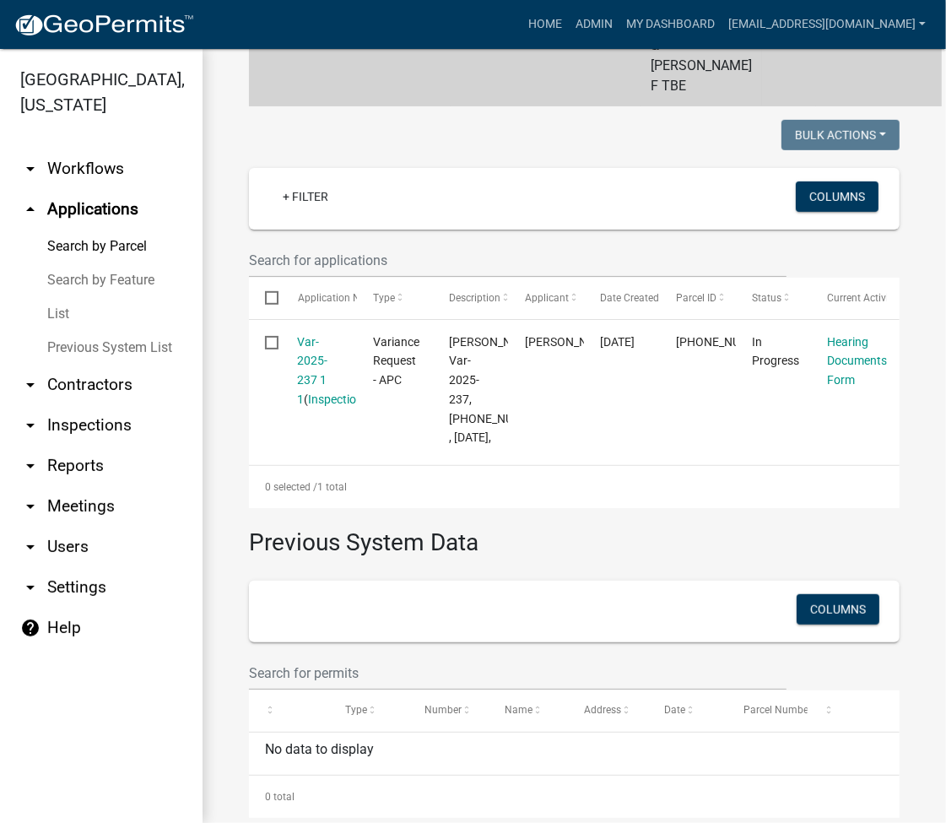
scroll to position [452, 0]
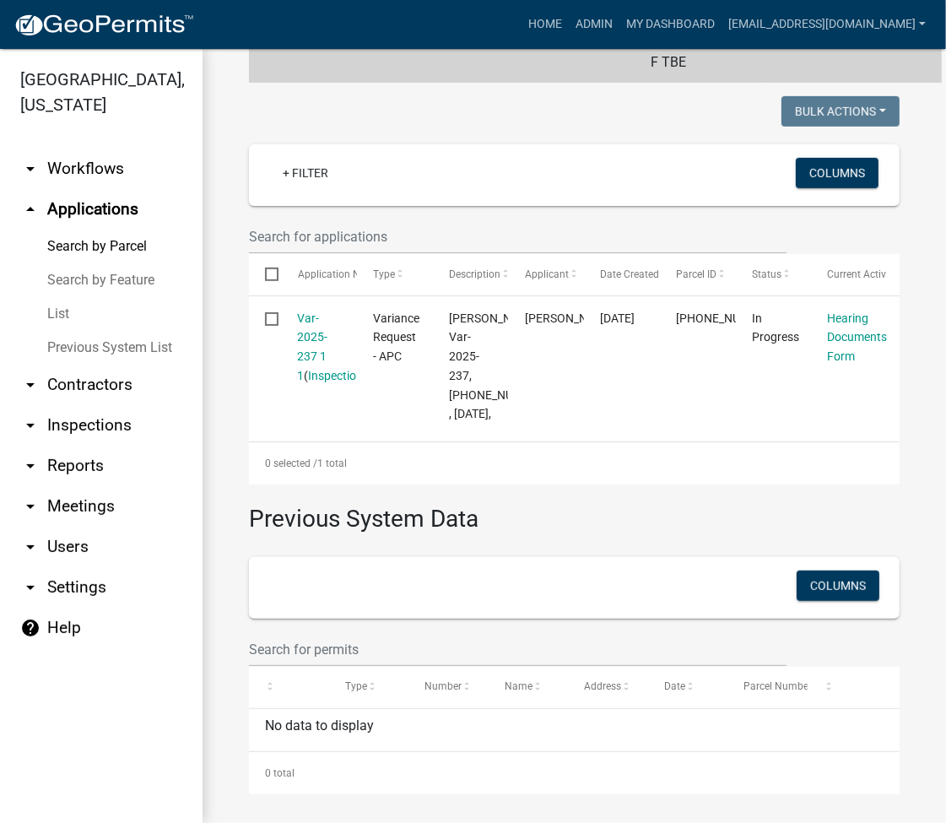
click at [68, 469] on link "arrow_drop_down Reports" at bounding box center [101, 465] width 202 height 40
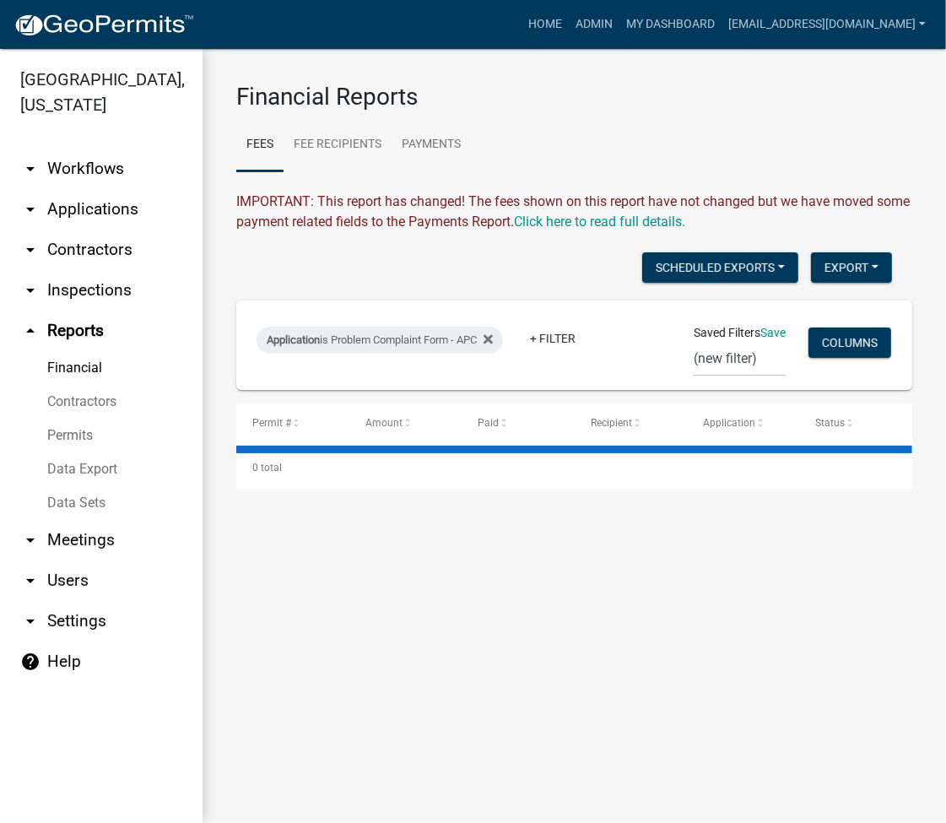
click at [105, 472] on link "Data Export" at bounding box center [101, 469] width 202 height 34
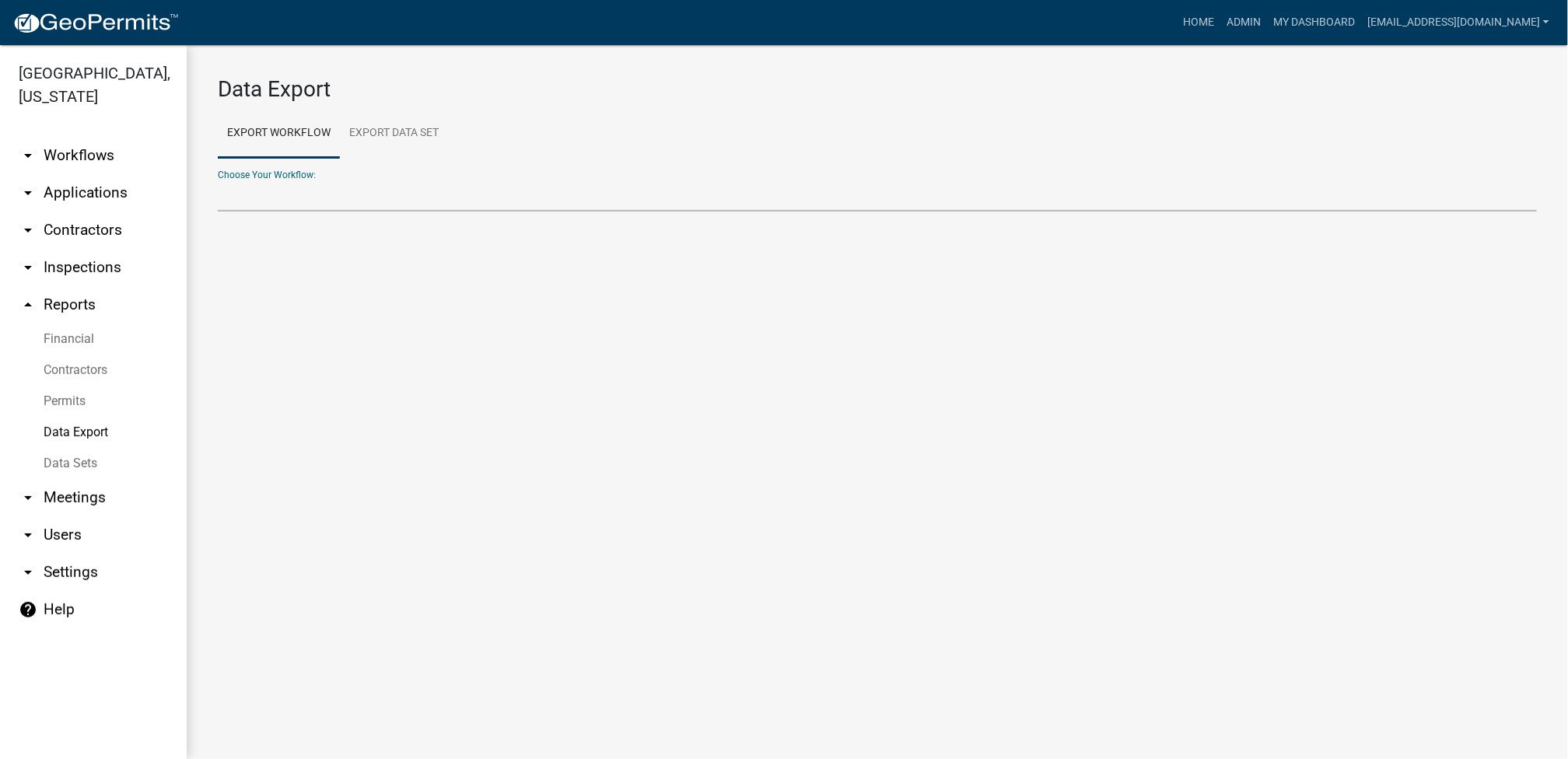
click at [489, 200] on select "Problem Complaint Form - APC APC Address Asignment APC Appeal APC Development P…" at bounding box center [877, 196] width 1319 height 32
select select "29: Object"
click at [218, 180] on select "Problem Complaint Form - APC APC Address Asignment APC Appeal APC Development P…" at bounding box center [877, 196] width 1319 height 32
click at [871, 203] on select "Problem Complaint Form - APC APC Address Asignment APC Appeal APC Development P…" at bounding box center [877, 196] width 1319 height 32
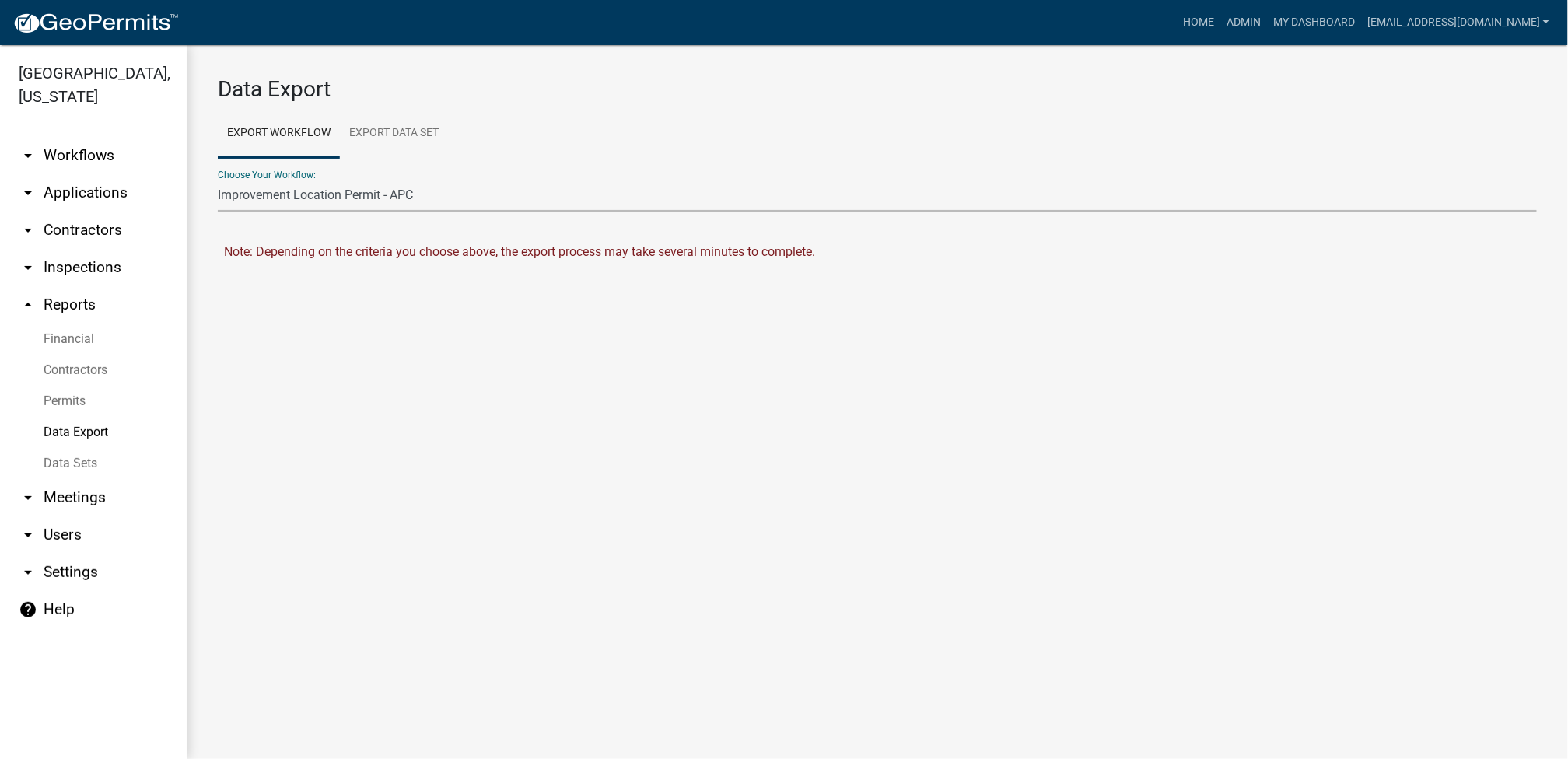
click at [871, 197] on div "Data Export Export Workflow Export Data Set Choose Your Workflow: Problem Compl…" at bounding box center [877, 182] width 1381 height 274
drag, startPoint x: 1552, startPoint y: 199, endPoint x: 1279, endPoint y: 178, distance: 273.8
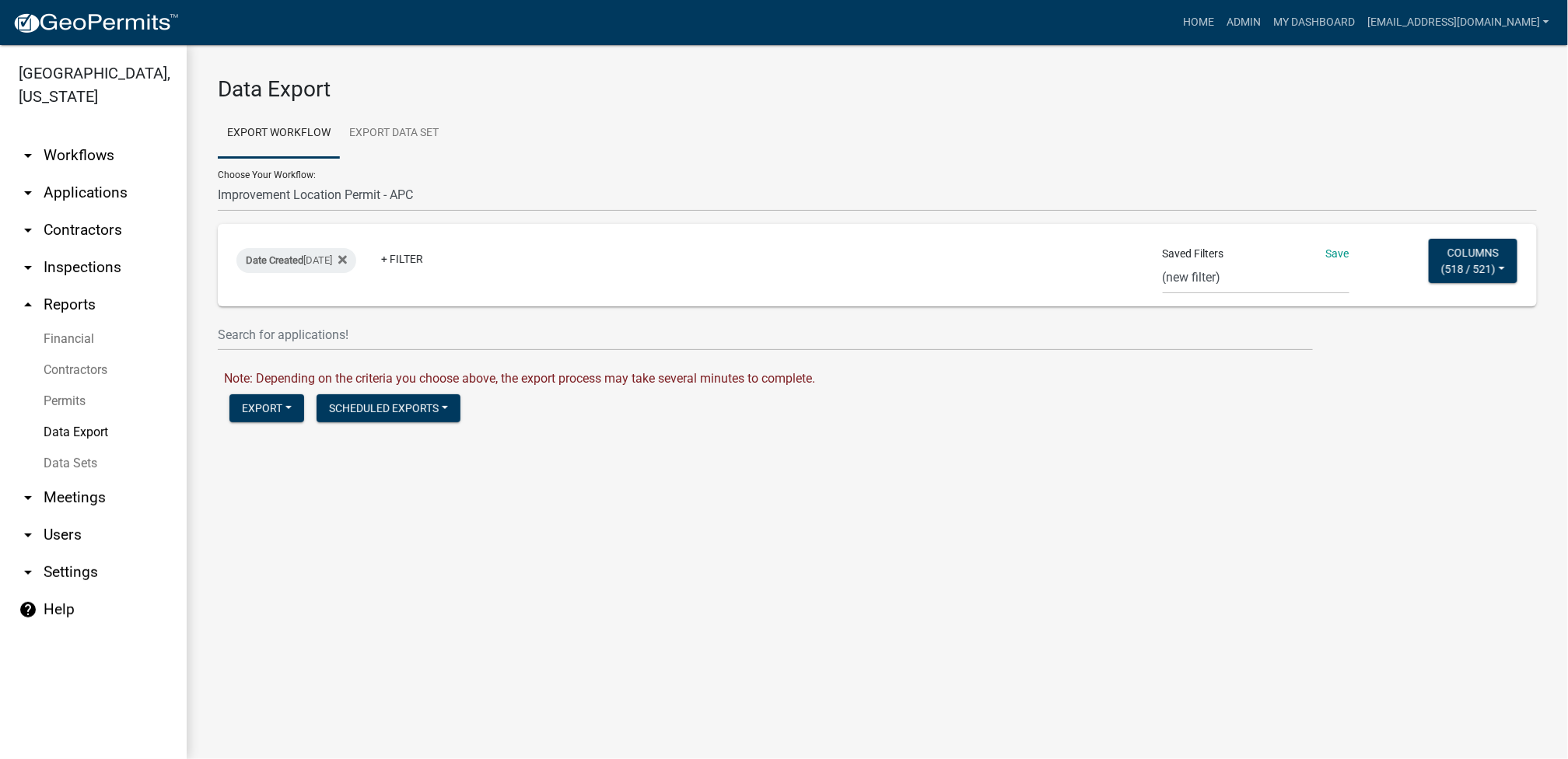
drag, startPoint x: 1279, startPoint y: 178, endPoint x: 1447, endPoint y: 127, distance: 175.6
click at [871, 127] on ul "Export Workflow Export Data Set" at bounding box center [877, 133] width 1319 height 49
click at [871, 275] on select "Expired Permits ILP Public Review Report FDP EC Report Homestead Deductions Exc…" at bounding box center [1256, 278] width 186 height 32
select select "17: 98ca3ebe-2bad-44fb-ac45-71a31e907474"
click at [871, 262] on select "Expired Permits ILP Public Review Report FDP EC Report Homestead Deductions Exc…" at bounding box center [1256, 278] width 186 height 32
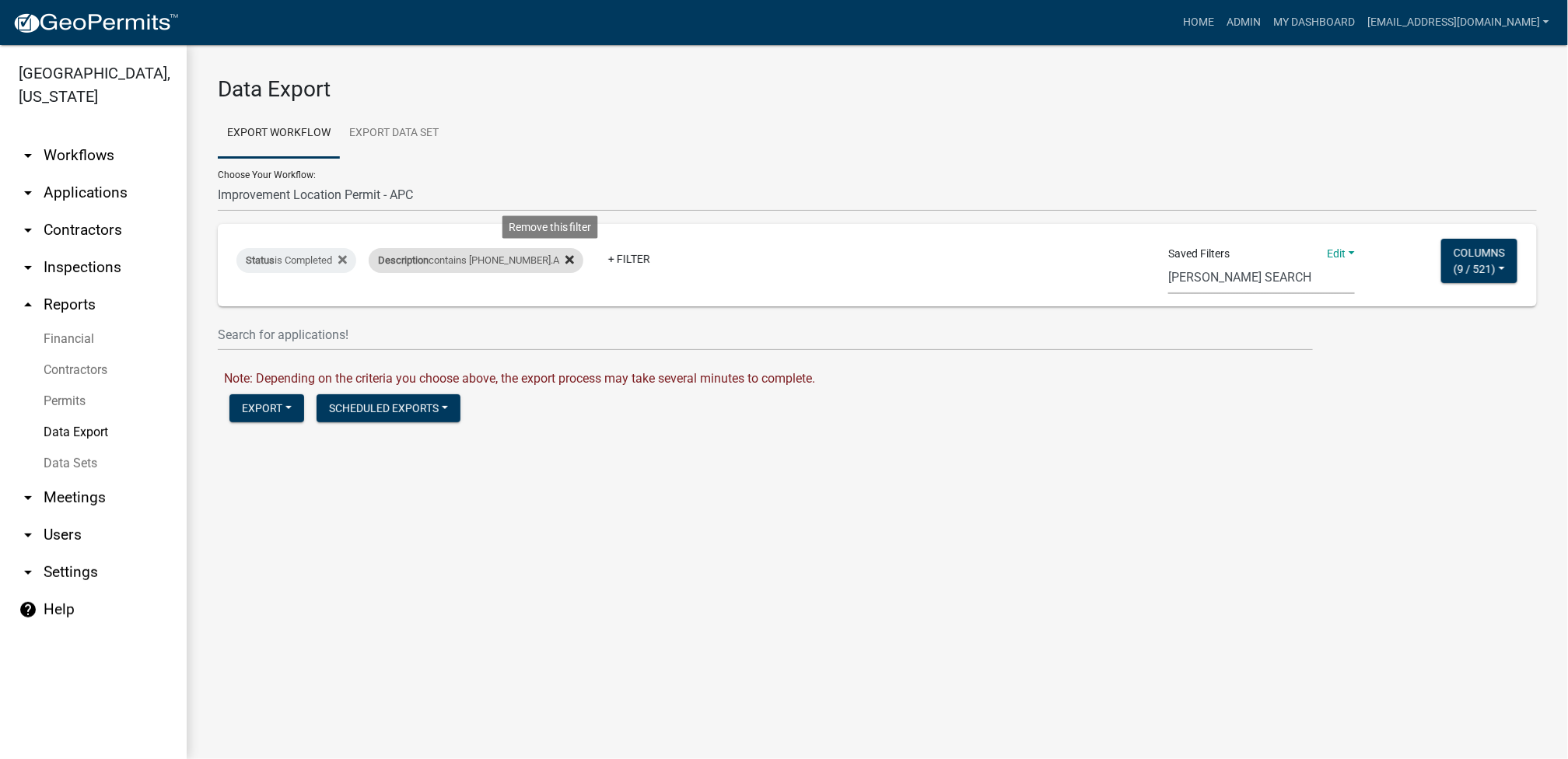
click at [565, 257] on icon at bounding box center [569, 260] width 8 height 8
click at [418, 256] on link "+ Filter" at bounding box center [402, 259] width 67 height 28
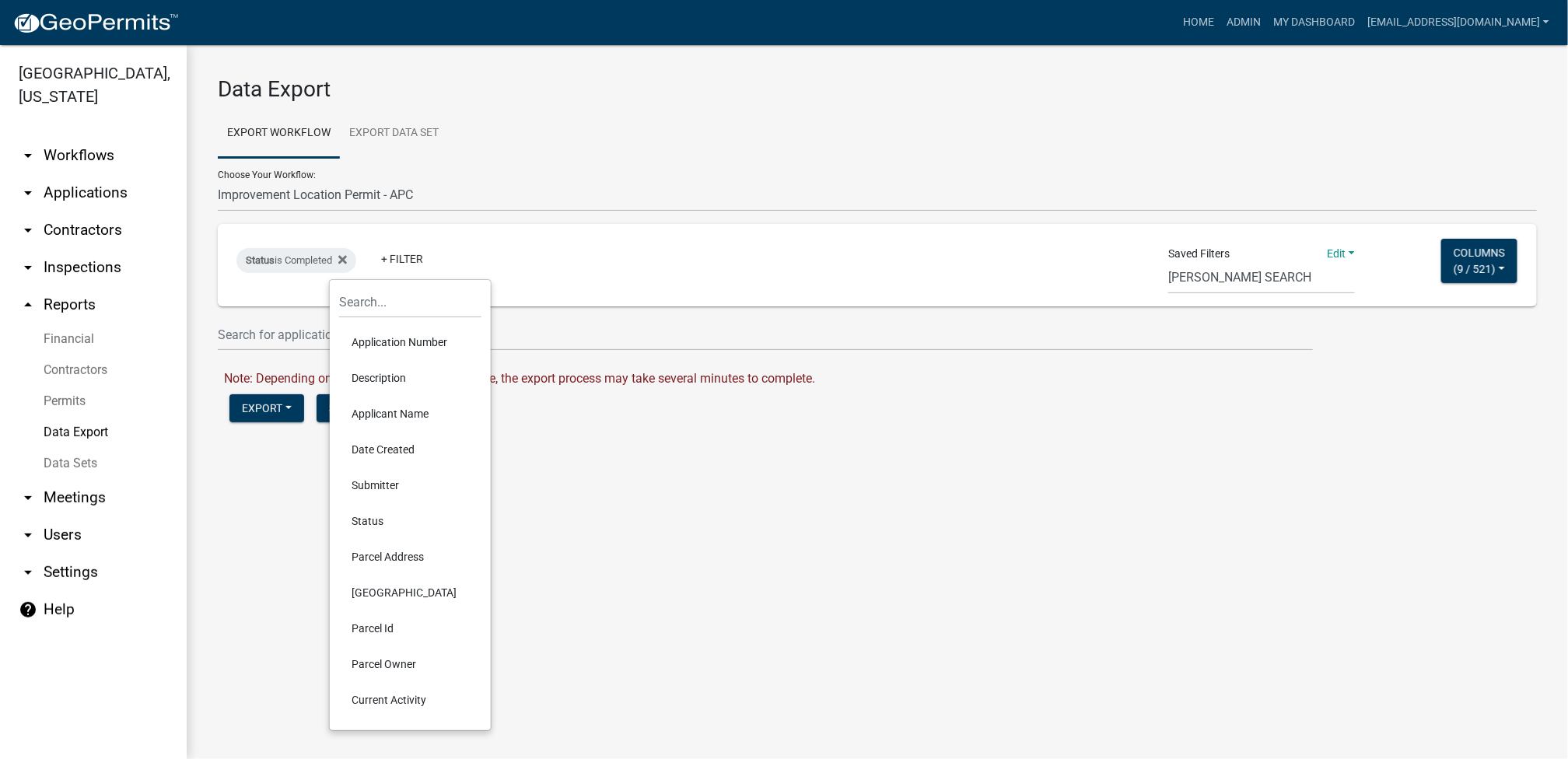
click at [391, 378] on li "Description" at bounding box center [410, 378] width 142 height 36
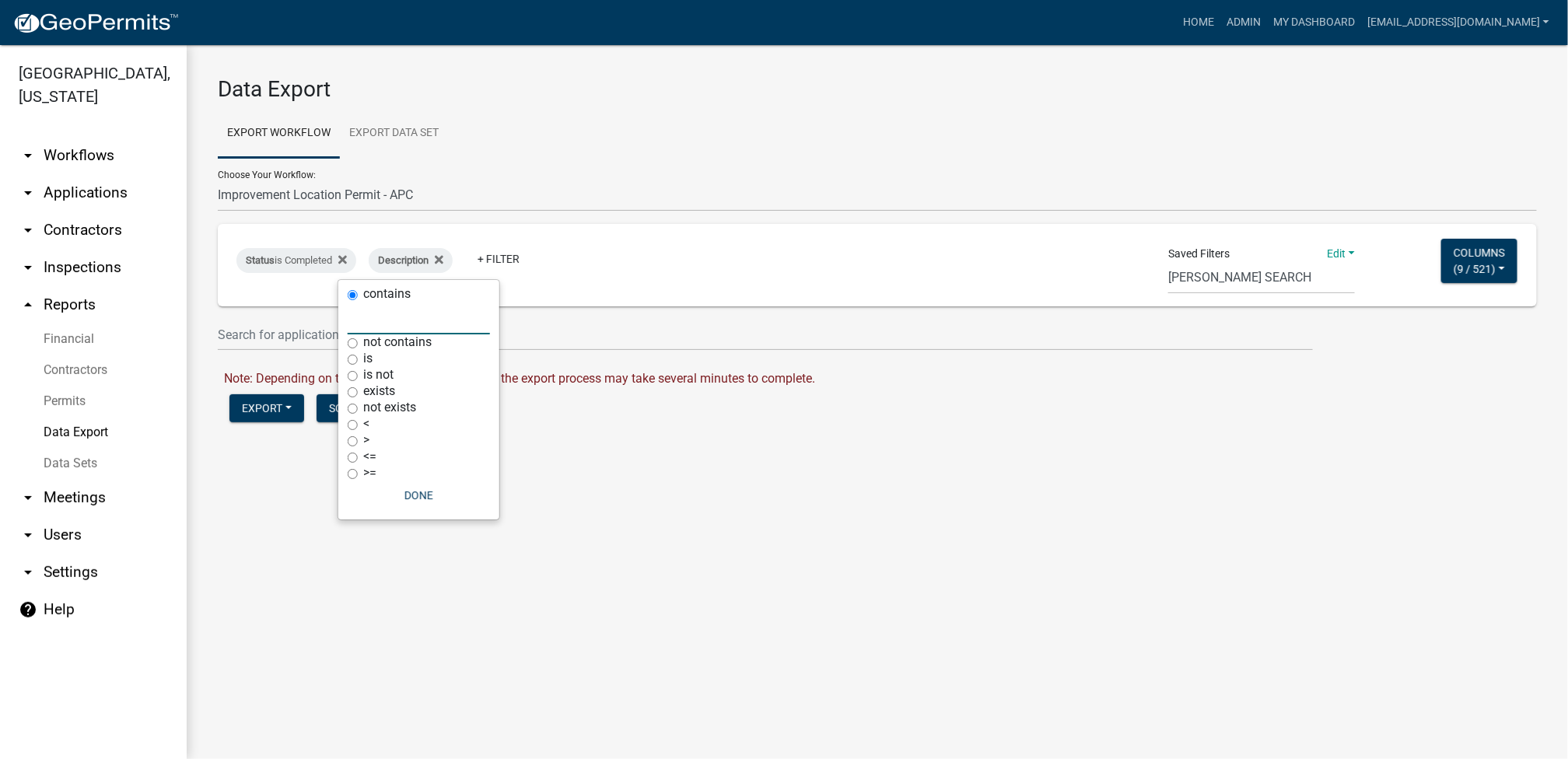
click at [385, 326] on input "text" at bounding box center [419, 318] width 142 height 32
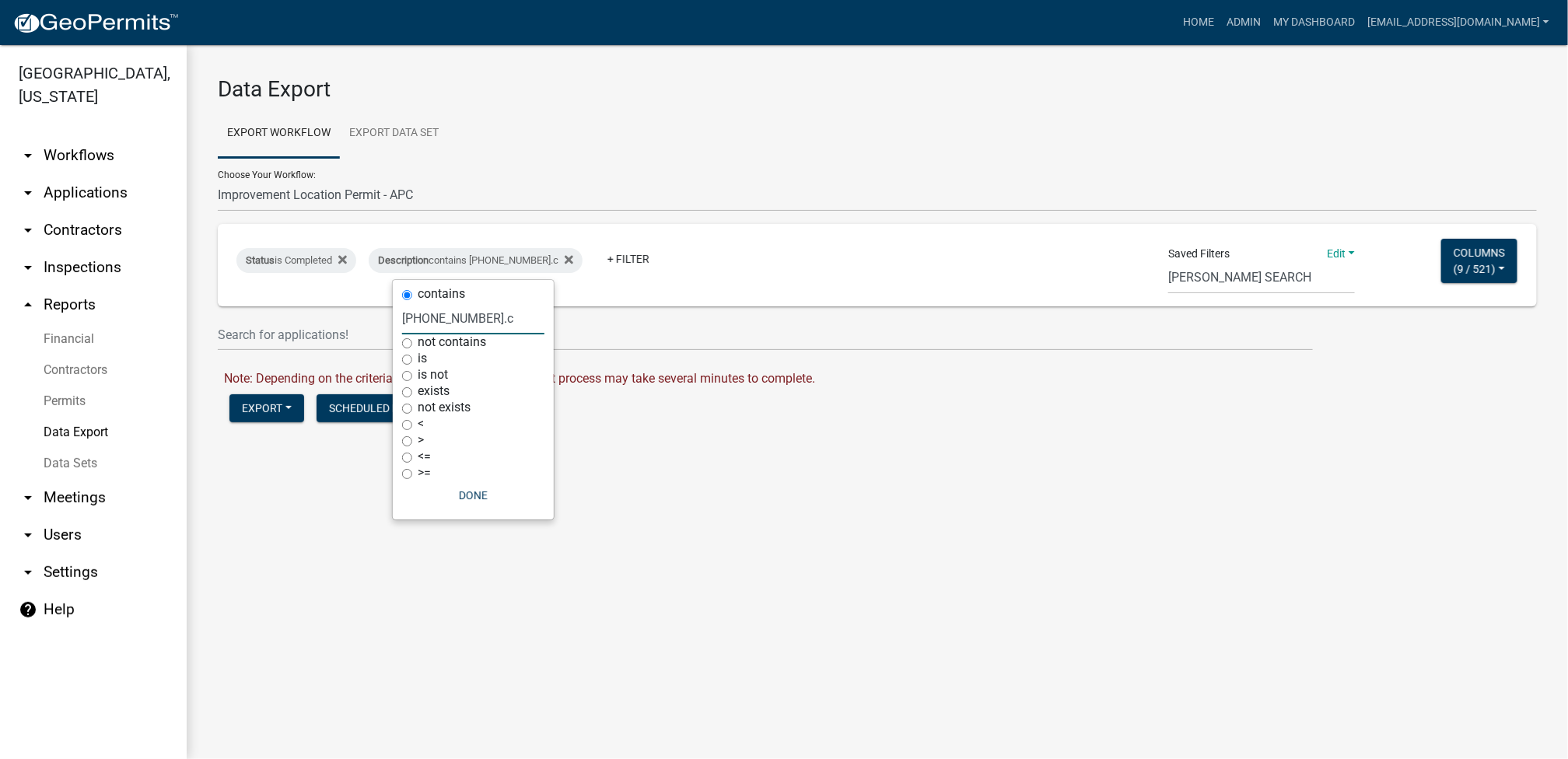
type input "019-115-003.c"
click at [466, 496] on button "Done" at bounding box center [473, 495] width 142 height 28
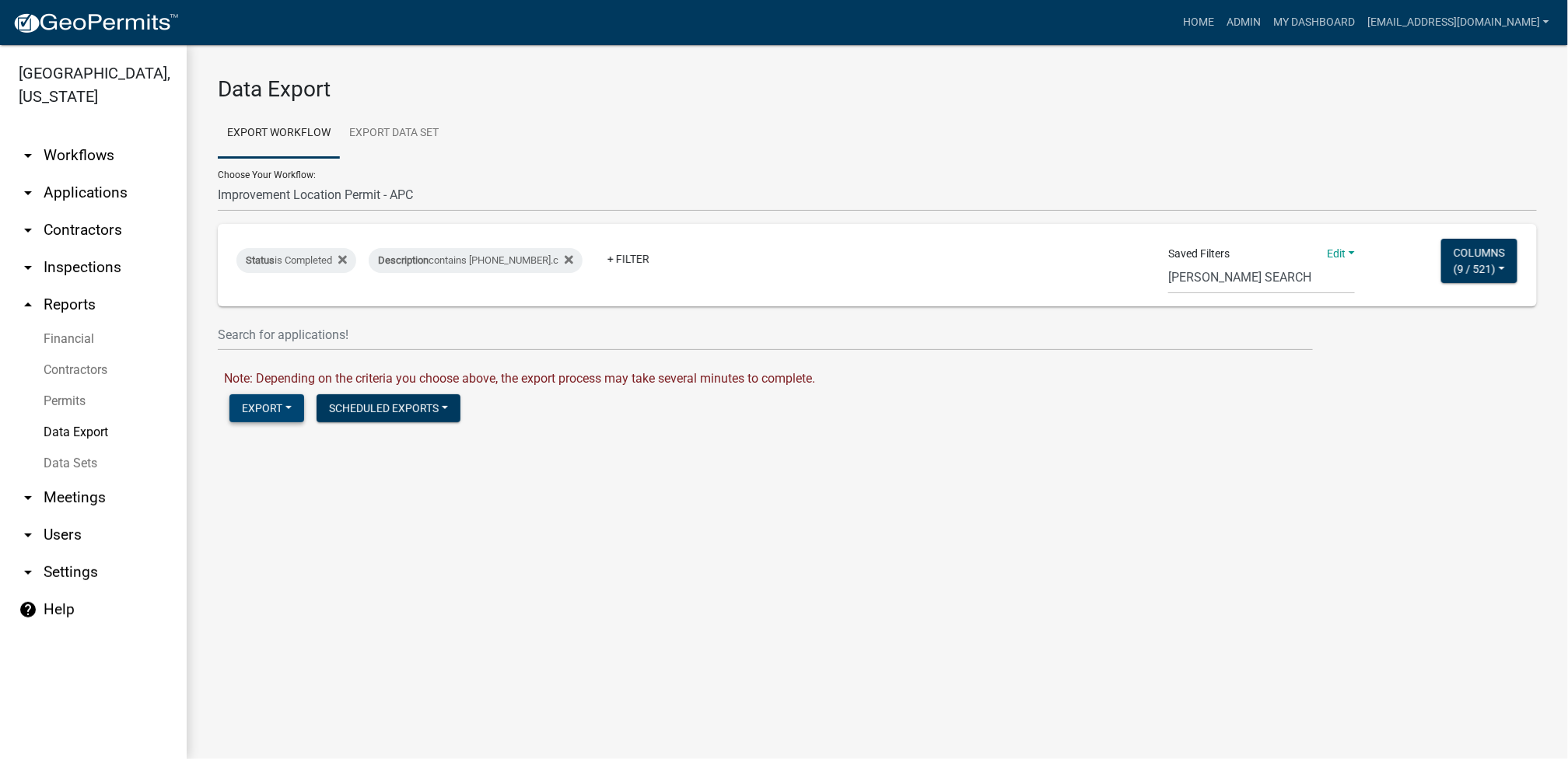
click at [249, 407] on button "Export" at bounding box center [266, 409] width 75 height 28
click at [265, 451] on button "Excel Format (.xlsx)" at bounding box center [309, 449] width 159 height 37
click at [270, 435] on link "Download Improvement Location Permit - APC.xlsx" at bounding box center [363, 442] width 279 height 15
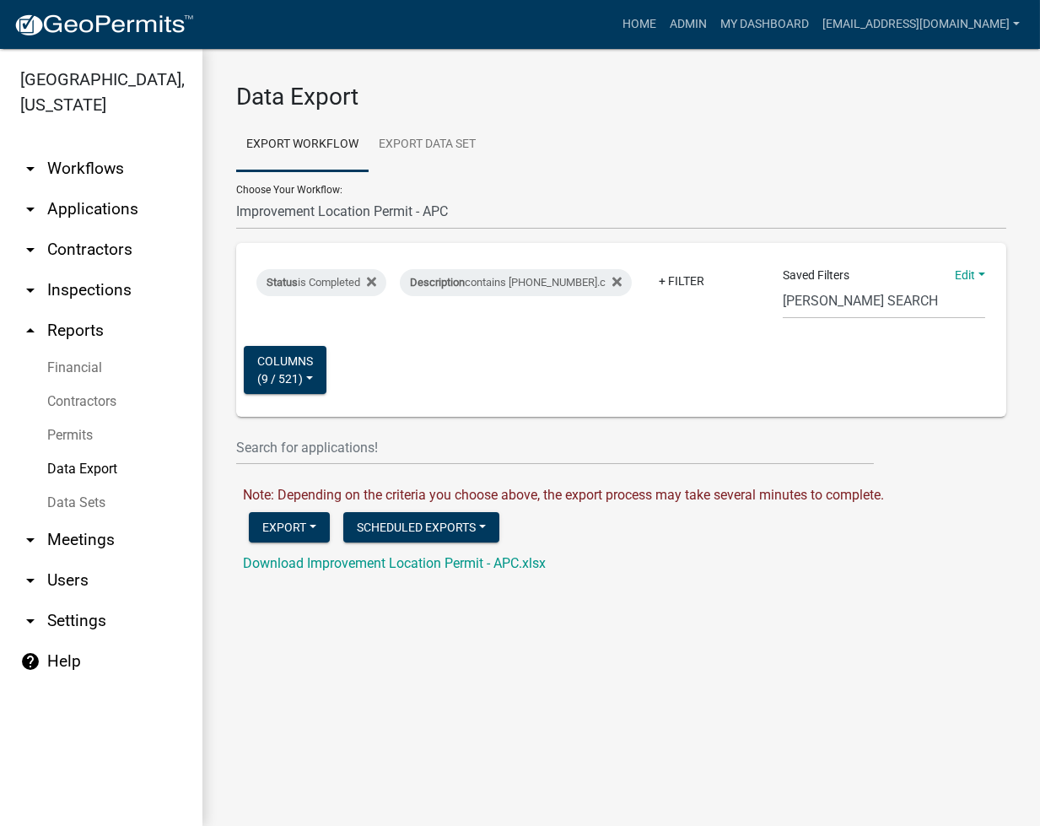
click at [123, 205] on link "arrow_drop_down Applications" at bounding box center [101, 209] width 202 height 40
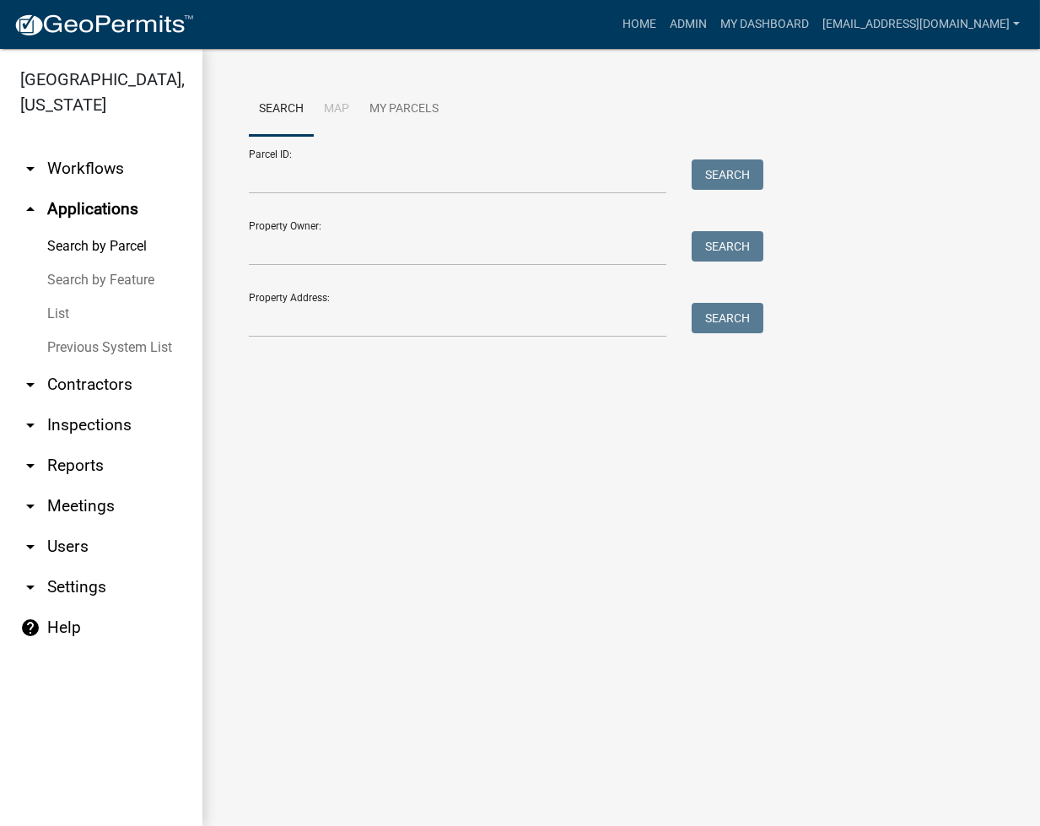
click at [56, 316] on link "List" at bounding box center [101, 314] width 202 height 34
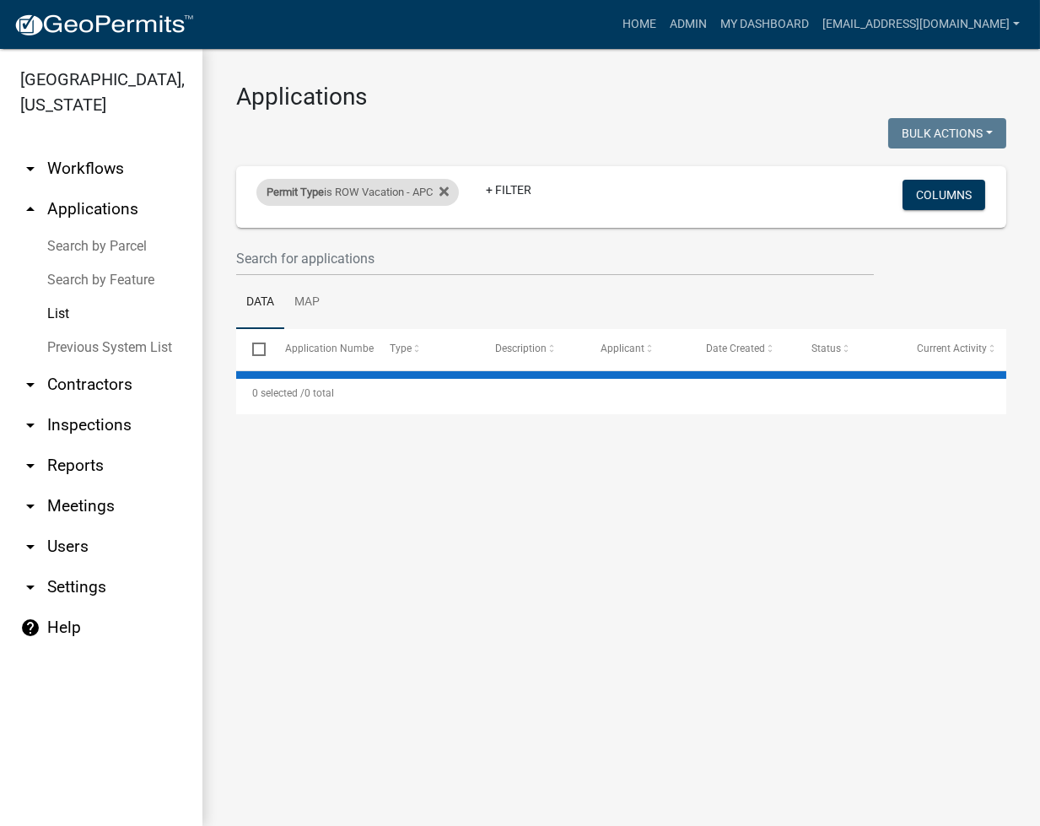
select select "2: 50"
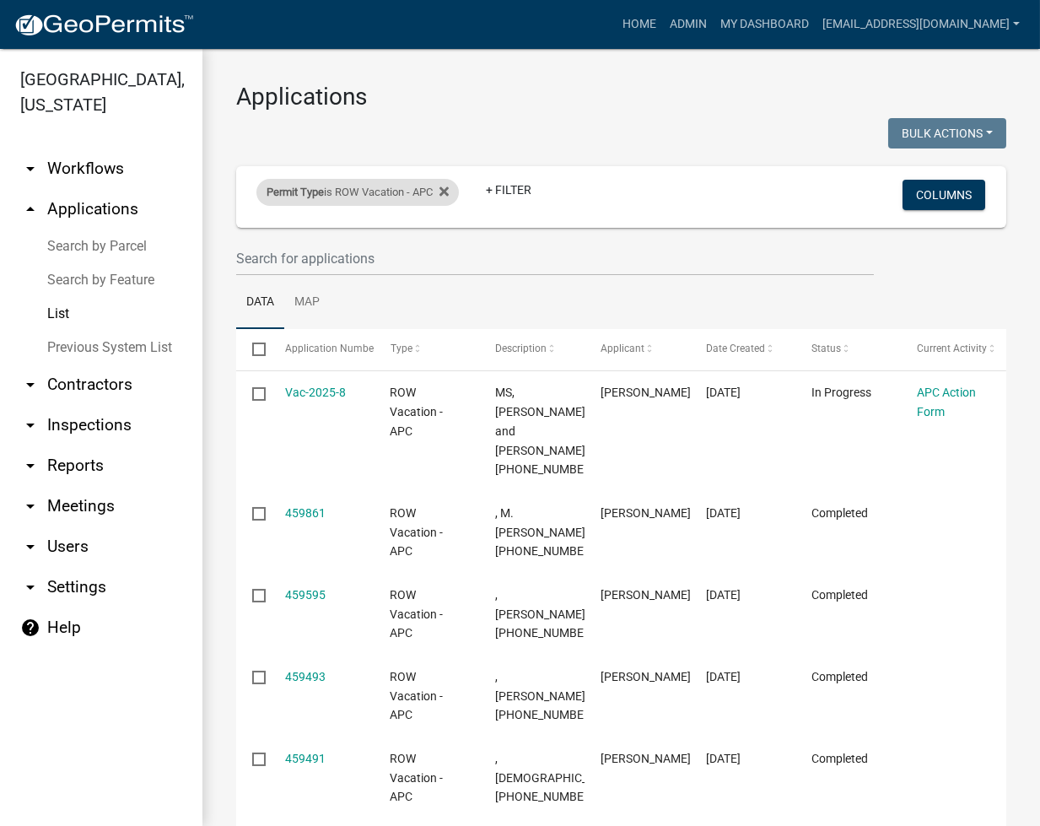
click at [370, 197] on div "Permit Type is ROW Vacation - APC" at bounding box center [357, 192] width 202 height 27
select select "983365ef-1958-4b2f-a0f0-d17189ea42a8"
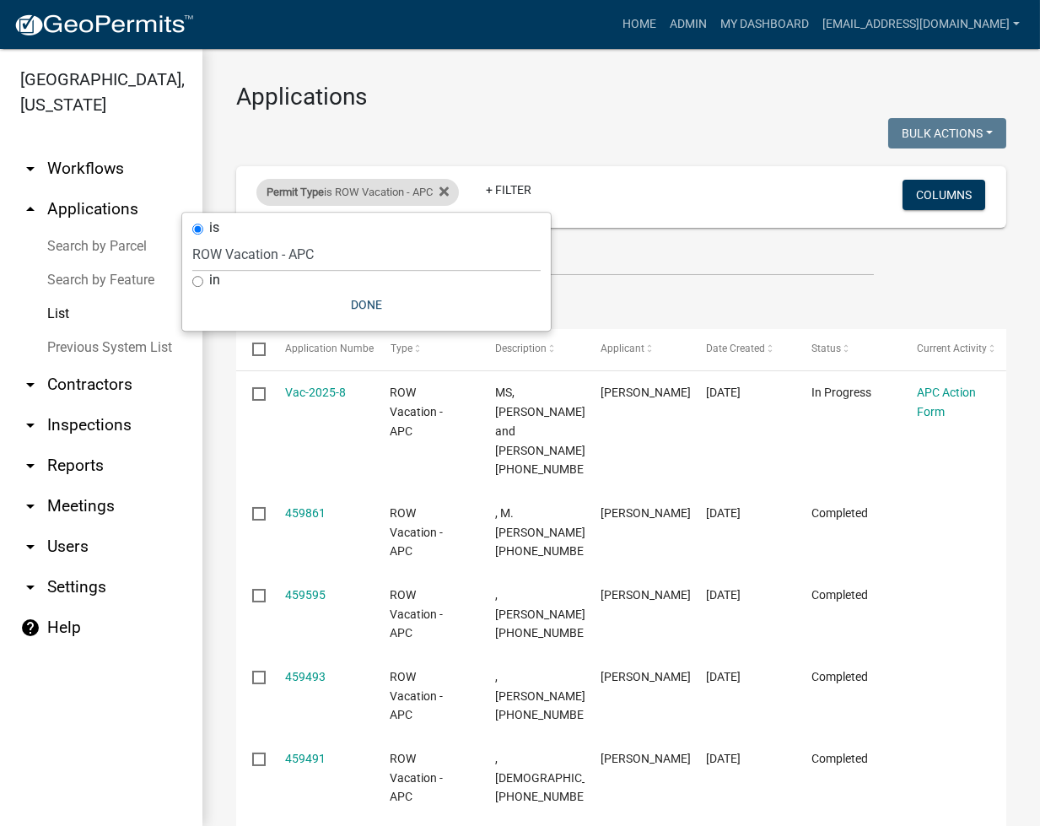
click at [456, 194] on div "Permit Type is ROW Vacation - APC" at bounding box center [357, 192] width 202 height 27
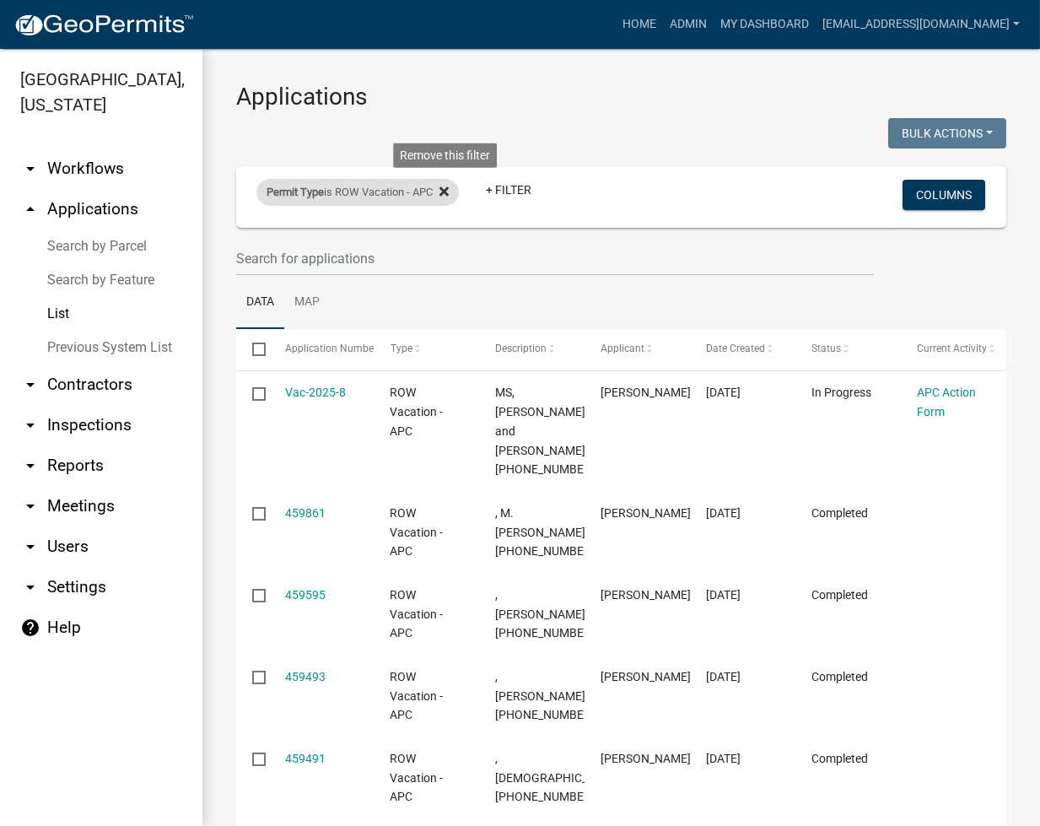
click at [448, 185] on icon at bounding box center [444, 191] width 9 height 13
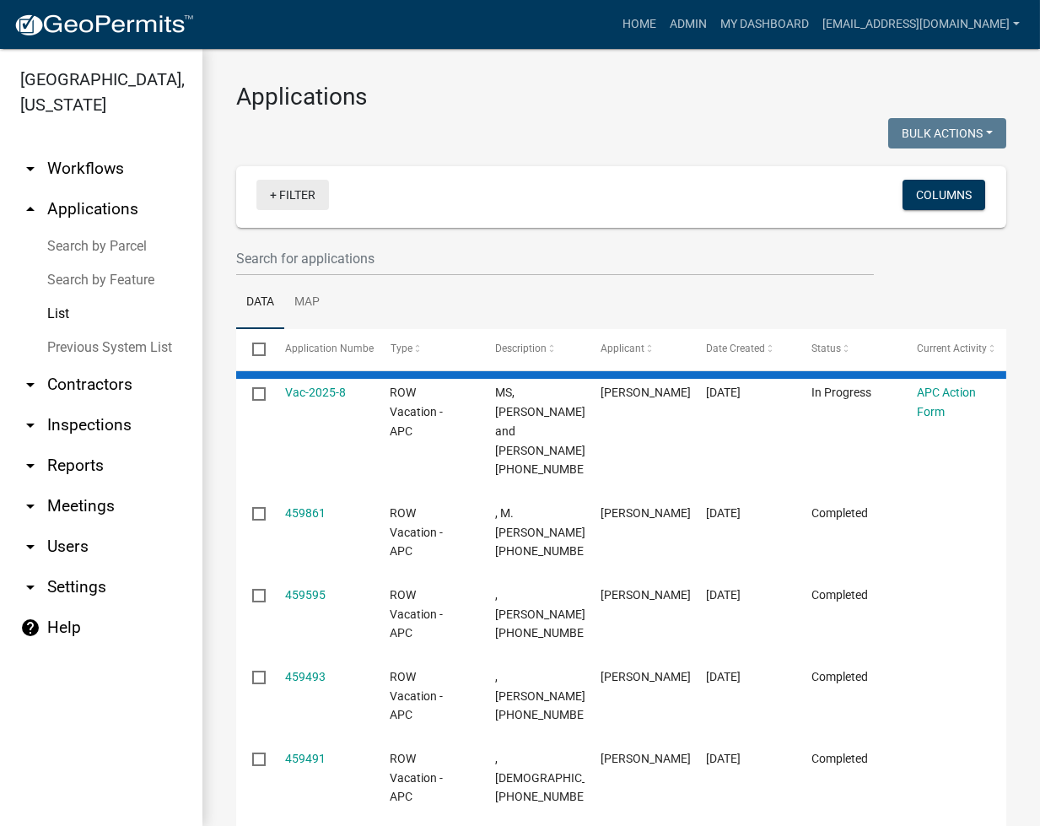
click at [306, 185] on link "+ Filter" at bounding box center [292, 195] width 73 height 30
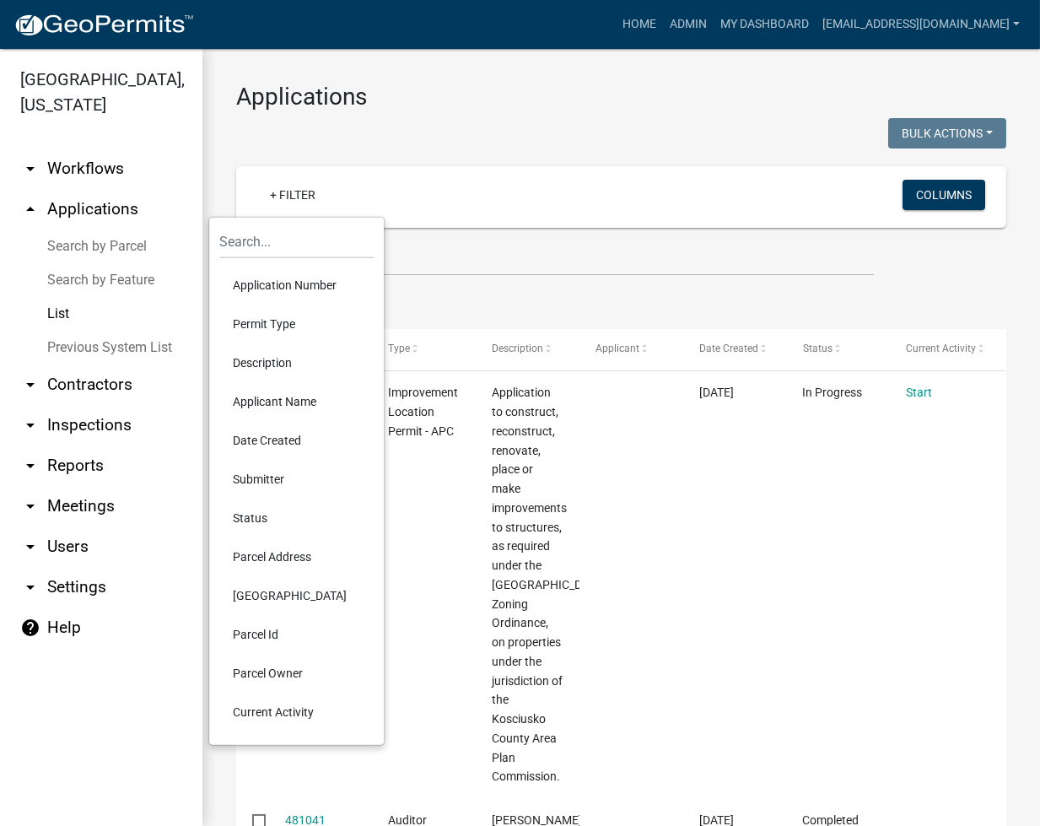
click at [253, 321] on li "Permit Type" at bounding box center [296, 324] width 154 height 39
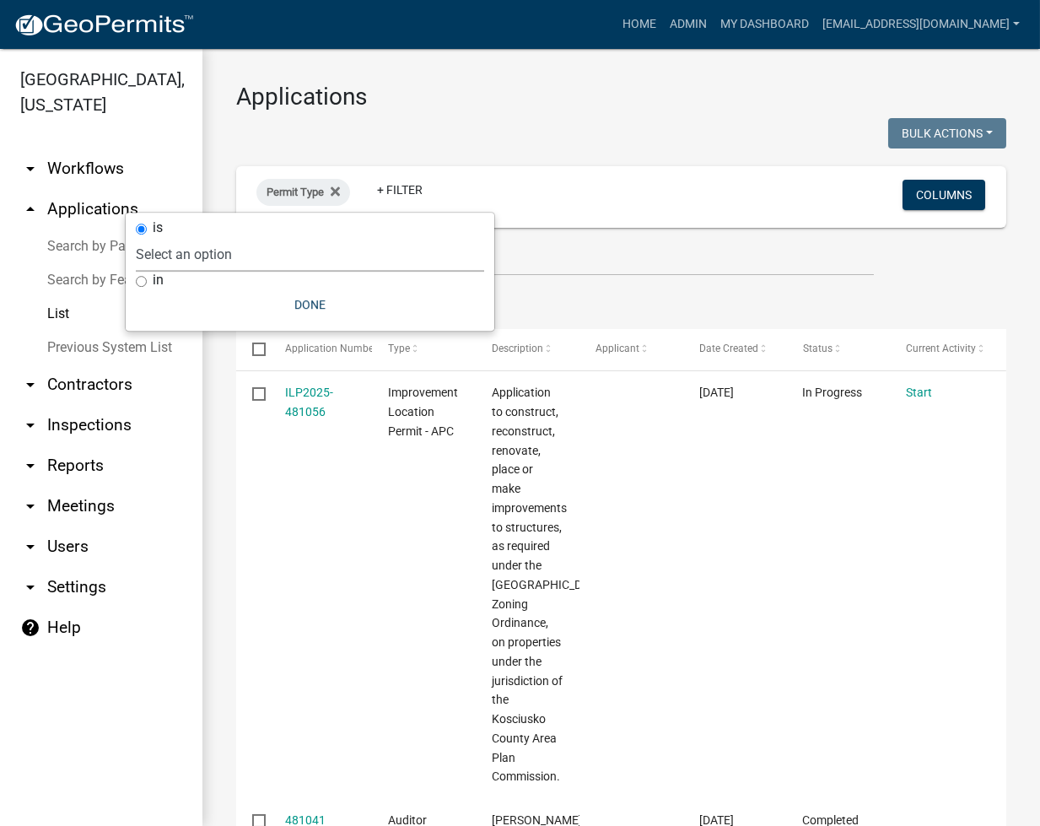
click at [341, 251] on select "Select an option 6 27 2024 Copy Of - Subdivision Plat Application - APC APC Add…" at bounding box center [310, 254] width 348 height 35
select select "5afa5e72-d482-4b09-b93d-f0d710fc0495"
click at [170, 237] on select "Select an option 6 27 2024 Copy Of - Subdivision Plat Application - APC APC Add…" at bounding box center [310, 254] width 348 height 35
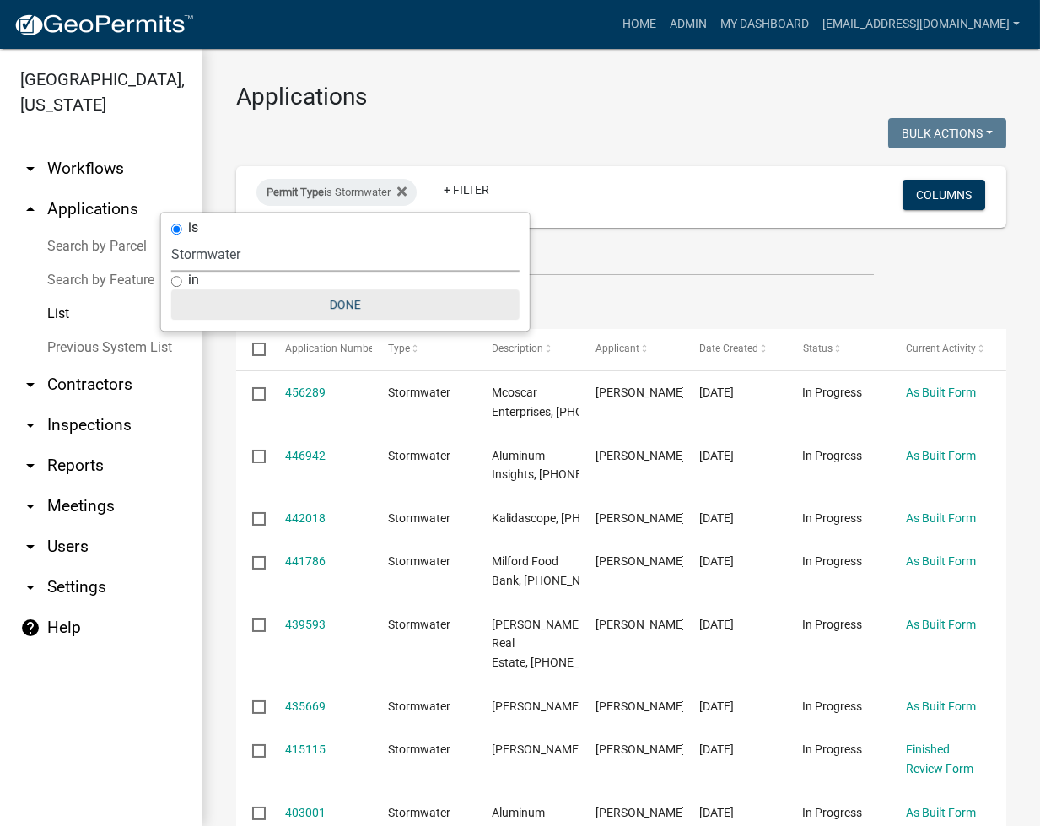
click at [343, 305] on button "Done" at bounding box center [345, 304] width 348 height 30
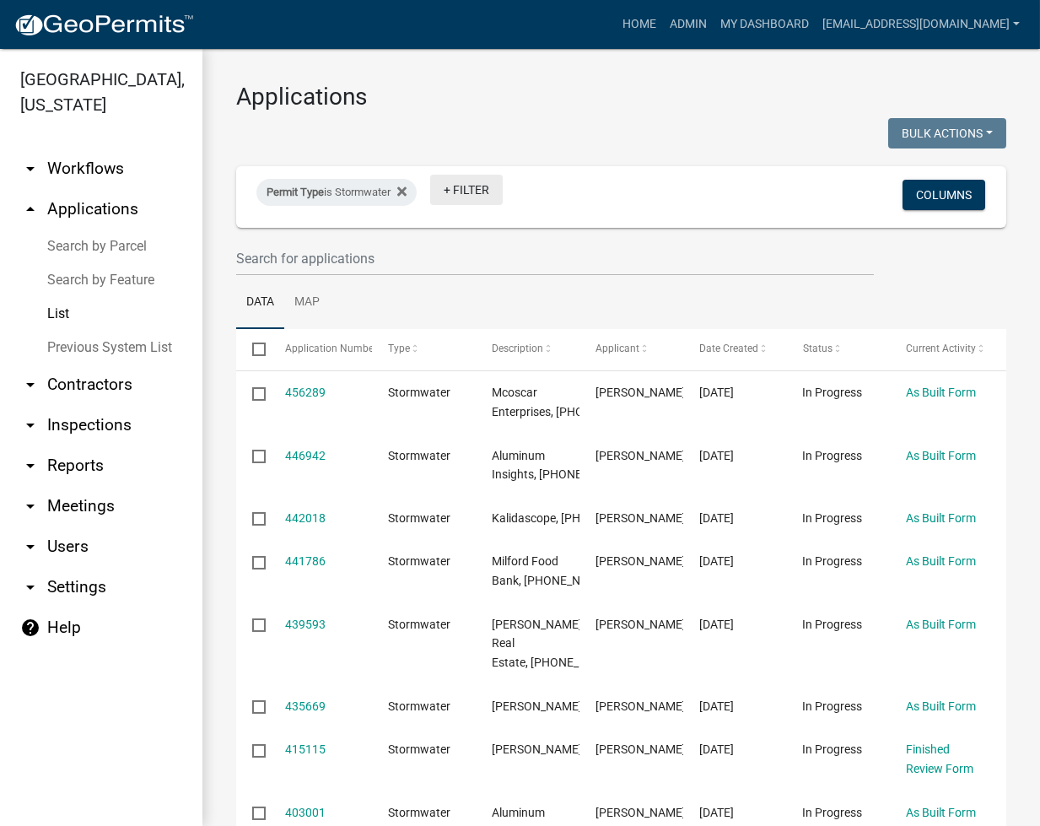
click at [468, 178] on link "+ Filter" at bounding box center [466, 190] width 73 height 30
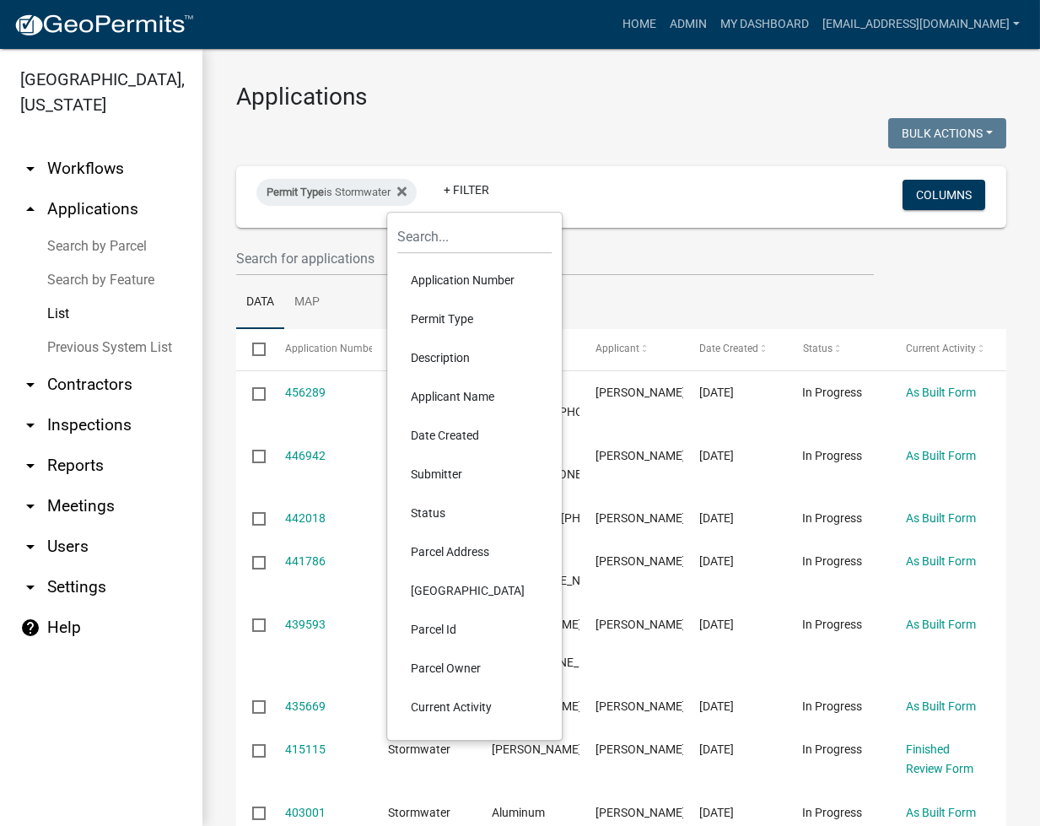
click at [443, 351] on li "Description" at bounding box center [474, 357] width 154 height 39
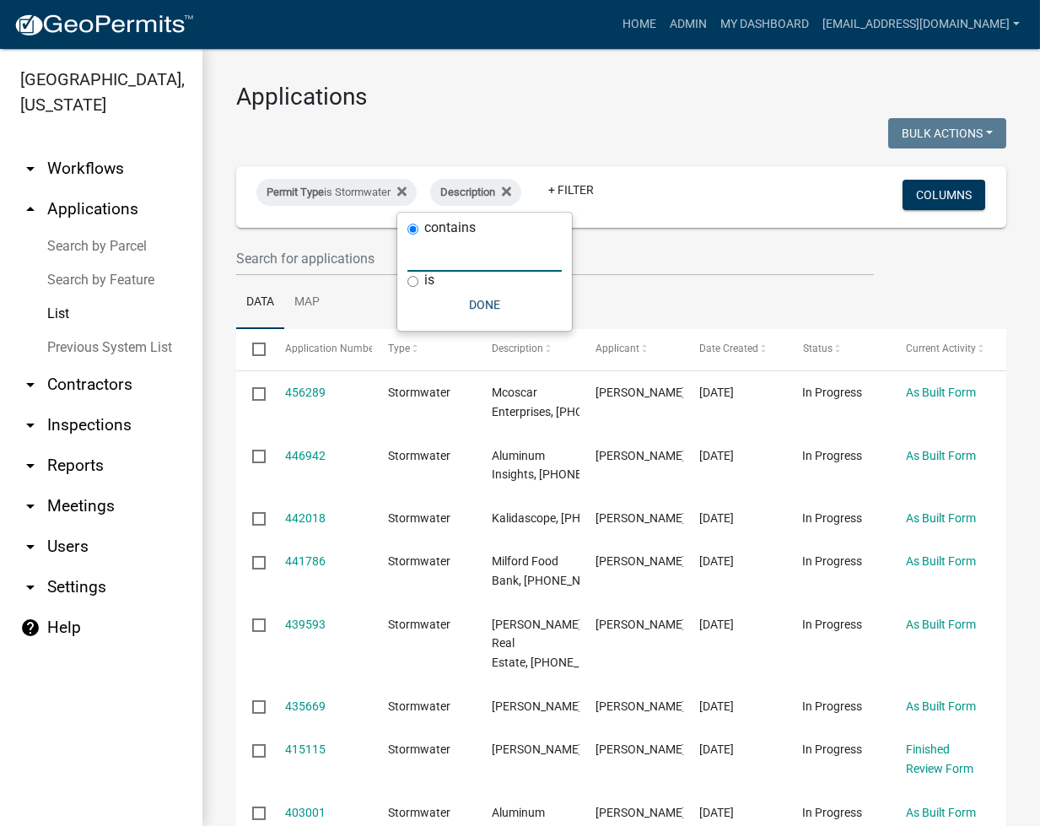
click at [502, 266] on input "text" at bounding box center [485, 254] width 154 height 35
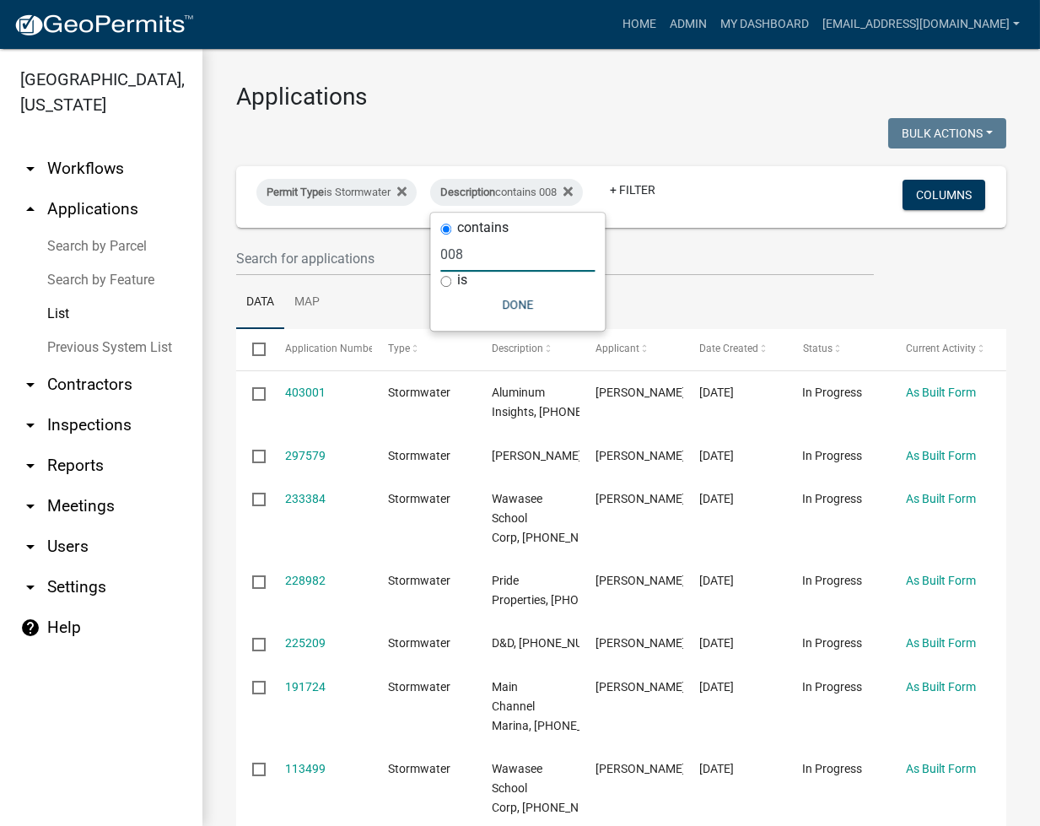
type input "008"
click at [799, 247] on input "text" at bounding box center [555, 258] width 638 height 35
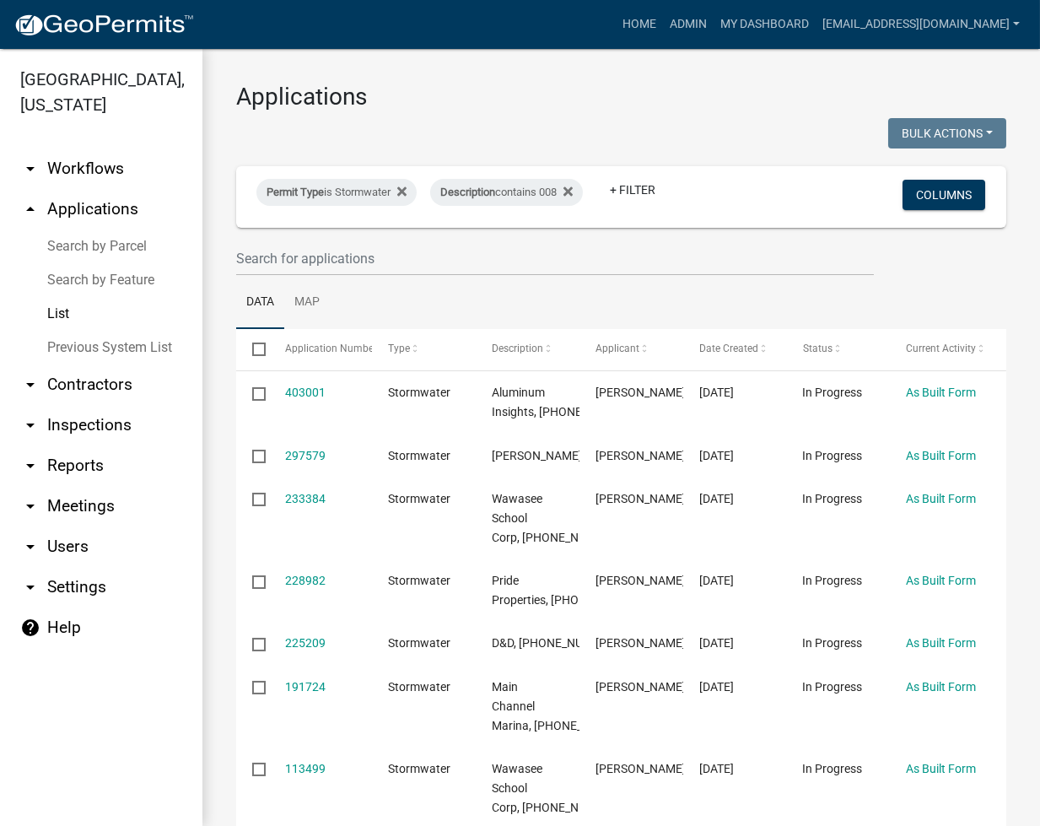
click at [93, 245] on link "Search by Parcel" at bounding box center [101, 246] width 202 height 34
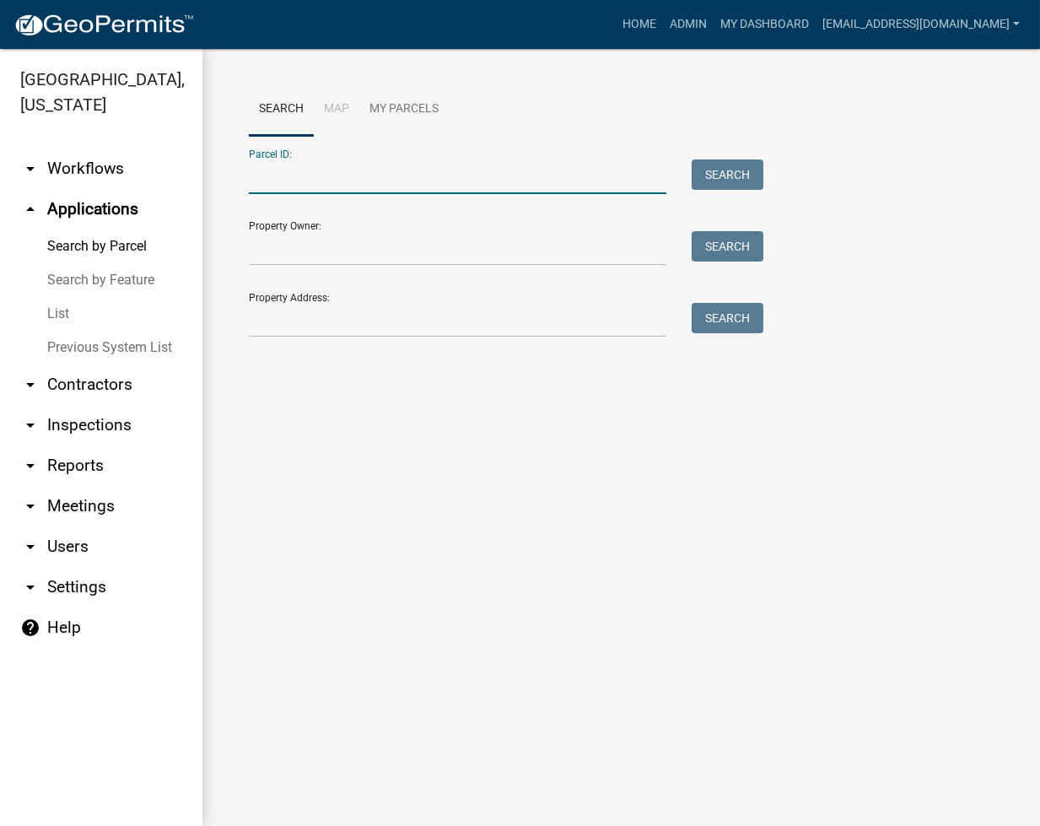
click at [294, 182] on input "Parcel ID:" at bounding box center [458, 176] width 418 height 35
paste input "[PHONE_NUMBER].AA"
type input "[PHONE_NUMBER].AA"
click at [731, 177] on button "Search" at bounding box center [728, 174] width 72 height 30
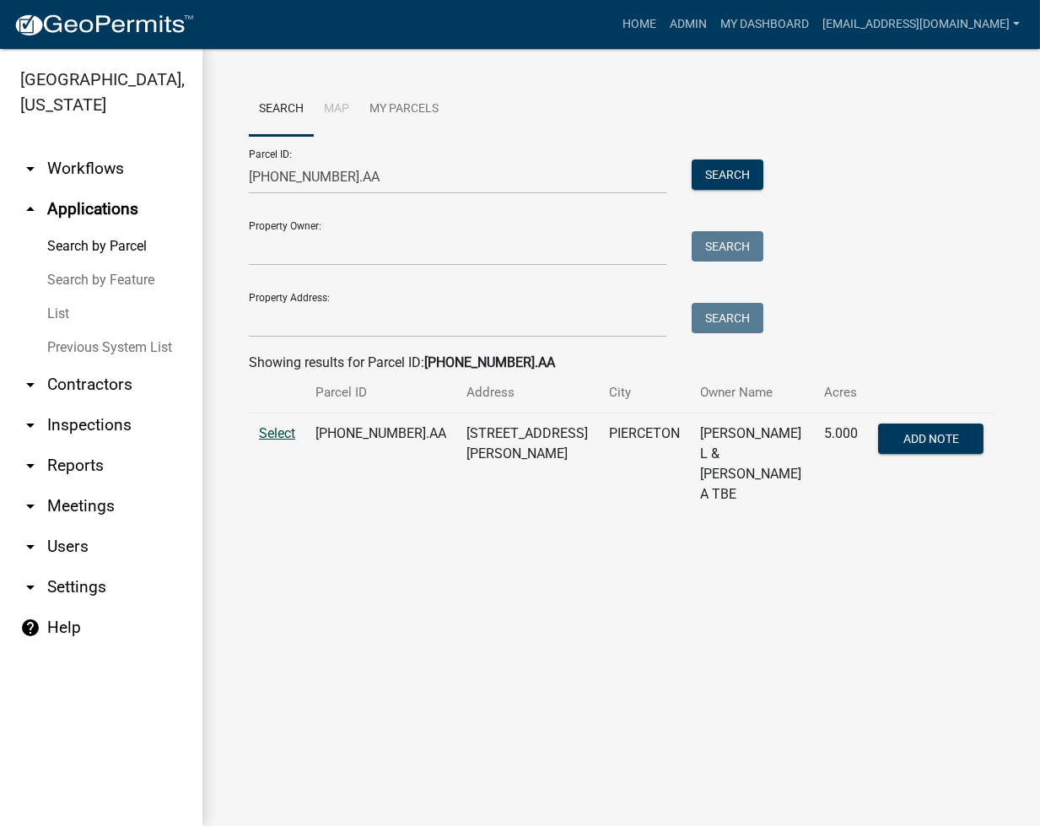
click at [285, 435] on span "Select" at bounding box center [277, 433] width 36 height 16
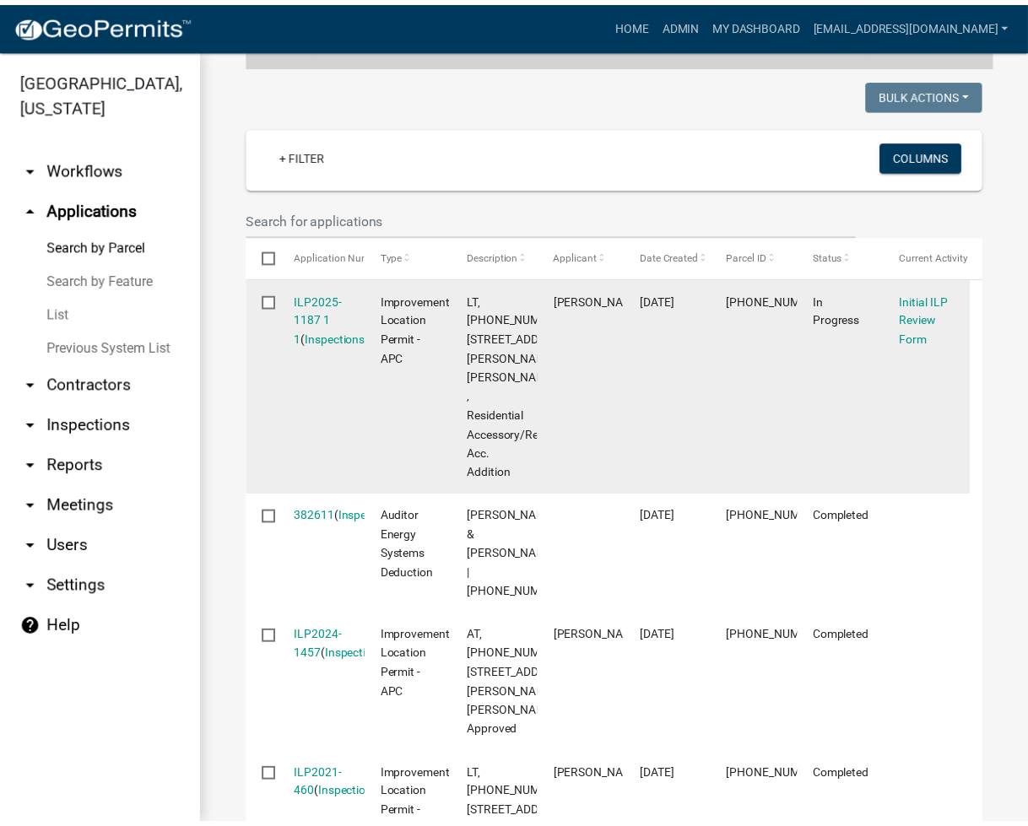
scroll to position [899, 0]
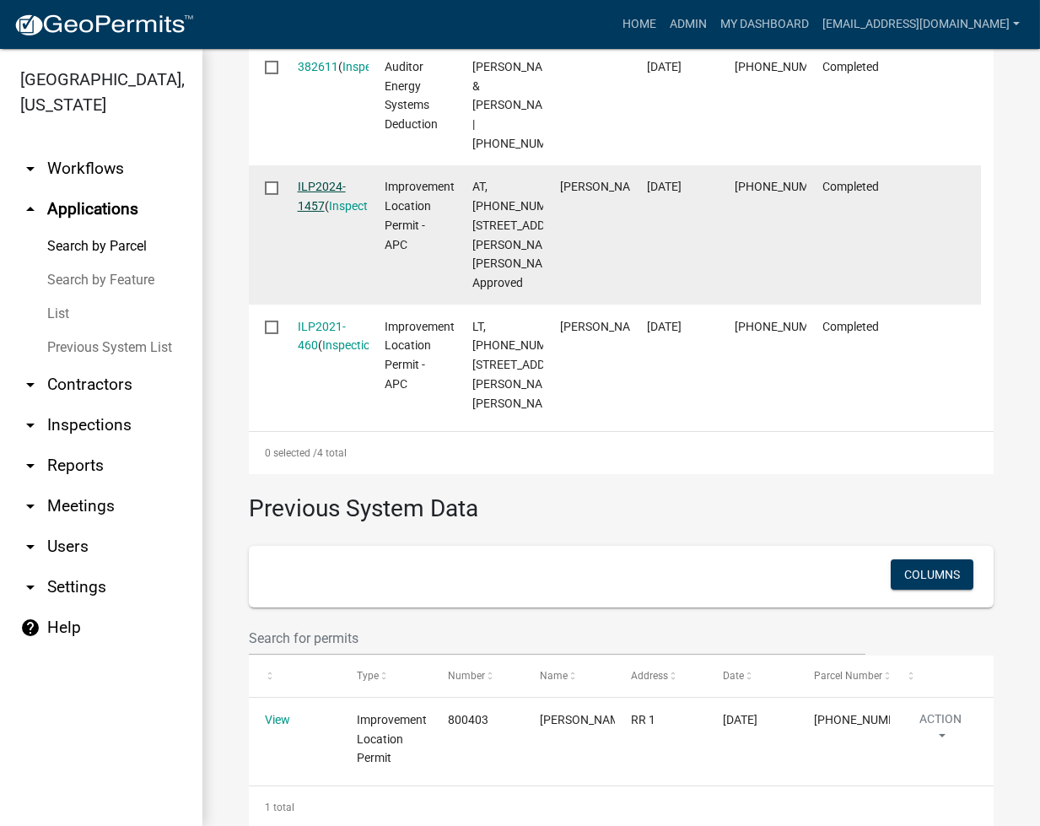
click at [318, 203] on link "ILP2024-1457" at bounding box center [322, 196] width 48 height 33
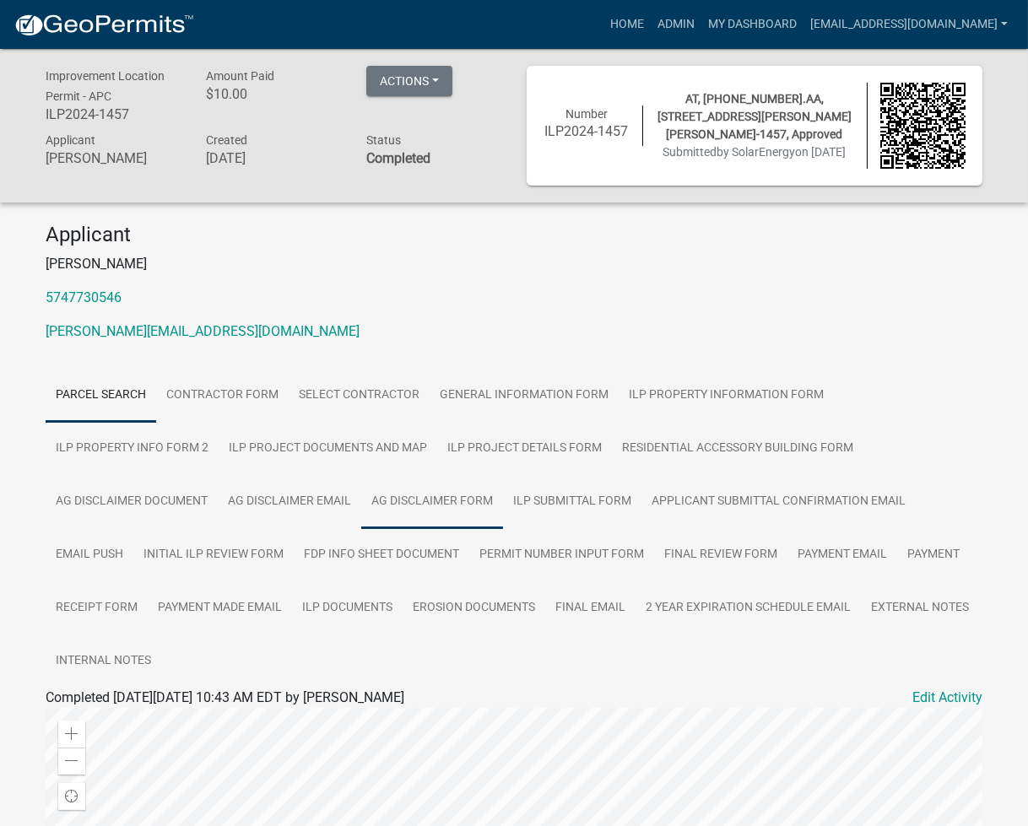
click at [397, 512] on link "Ag Disclaimer Form" at bounding box center [432, 502] width 142 height 54
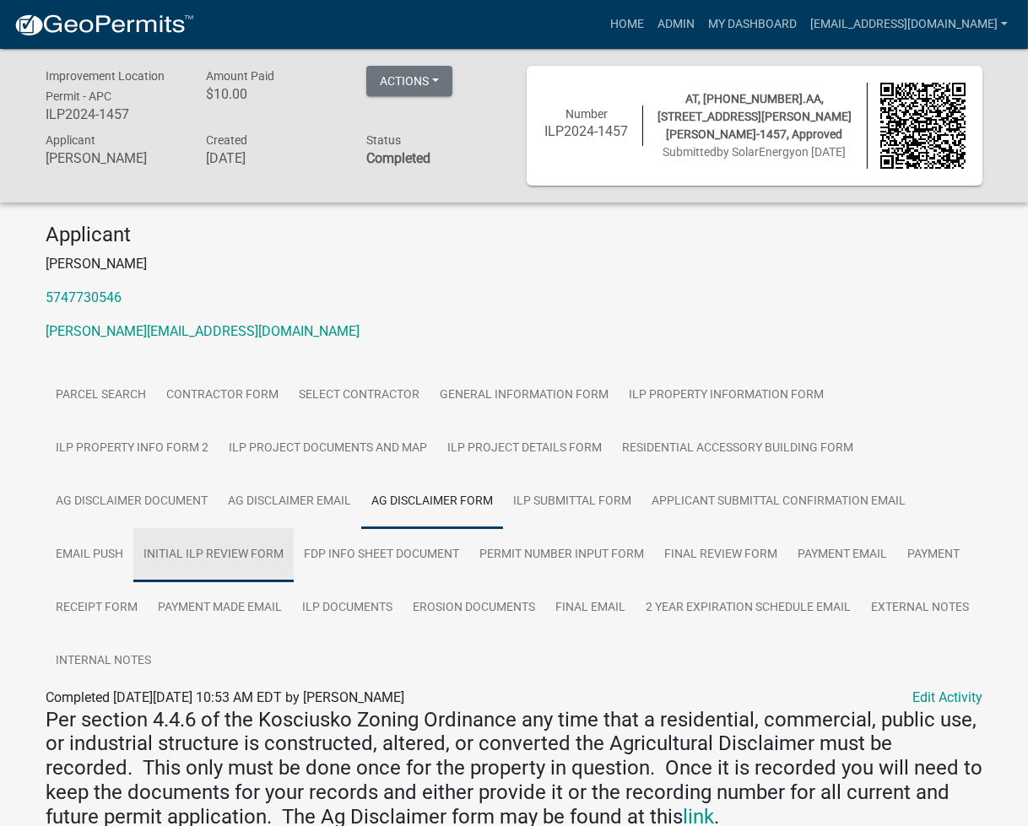
click at [231, 548] on link "Initial ILP Review Form" at bounding box center [213, 555] width 160 height 54
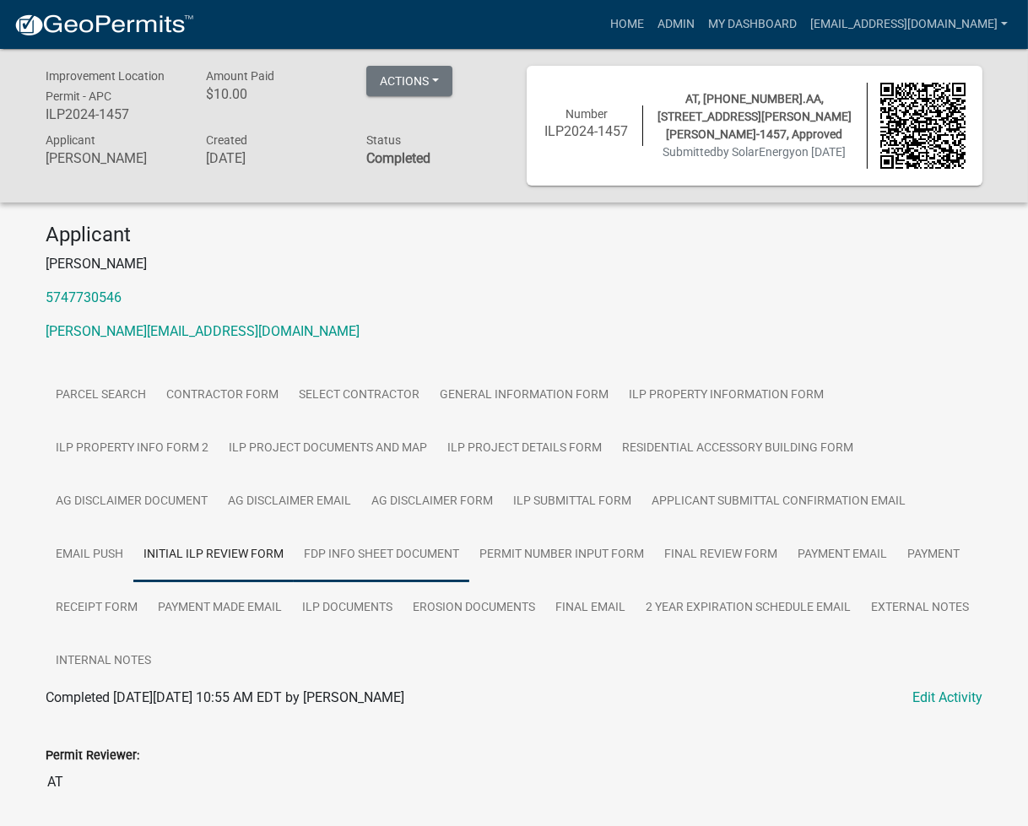
click at [362, 580] on link "FDP INFO Sheet Document" at bounding box center [381, 555] width 175 height 54
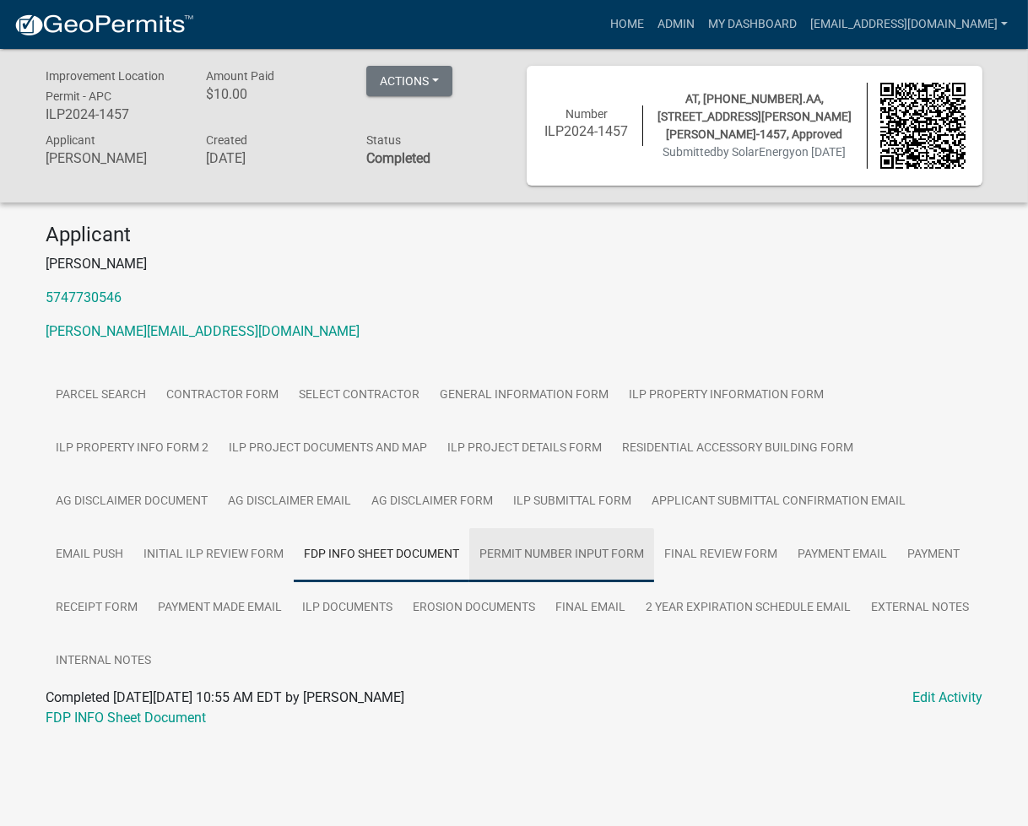
click at [623, 553] on link "Permit Number Input Form" at bounding box center [561, 555] width 185 height 54
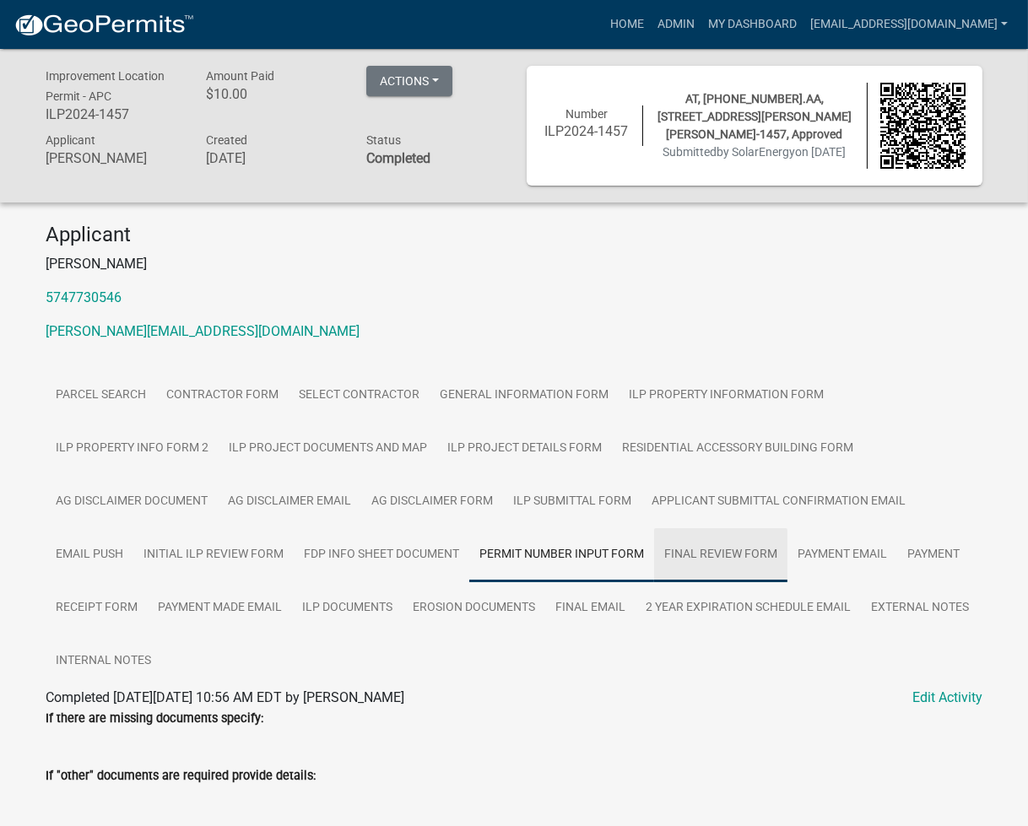
click at [712, 570] on link "Final Review Form" at bounding box center [720, 555] width 133 height 54
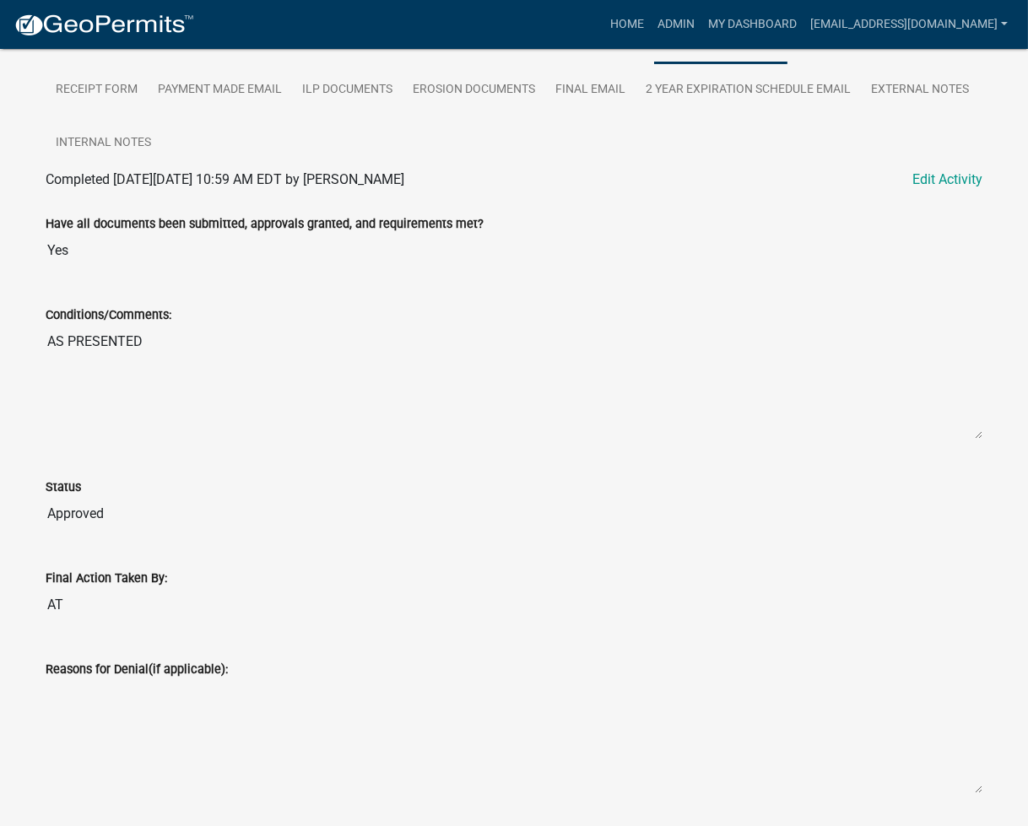
scroll to position [68, 0]
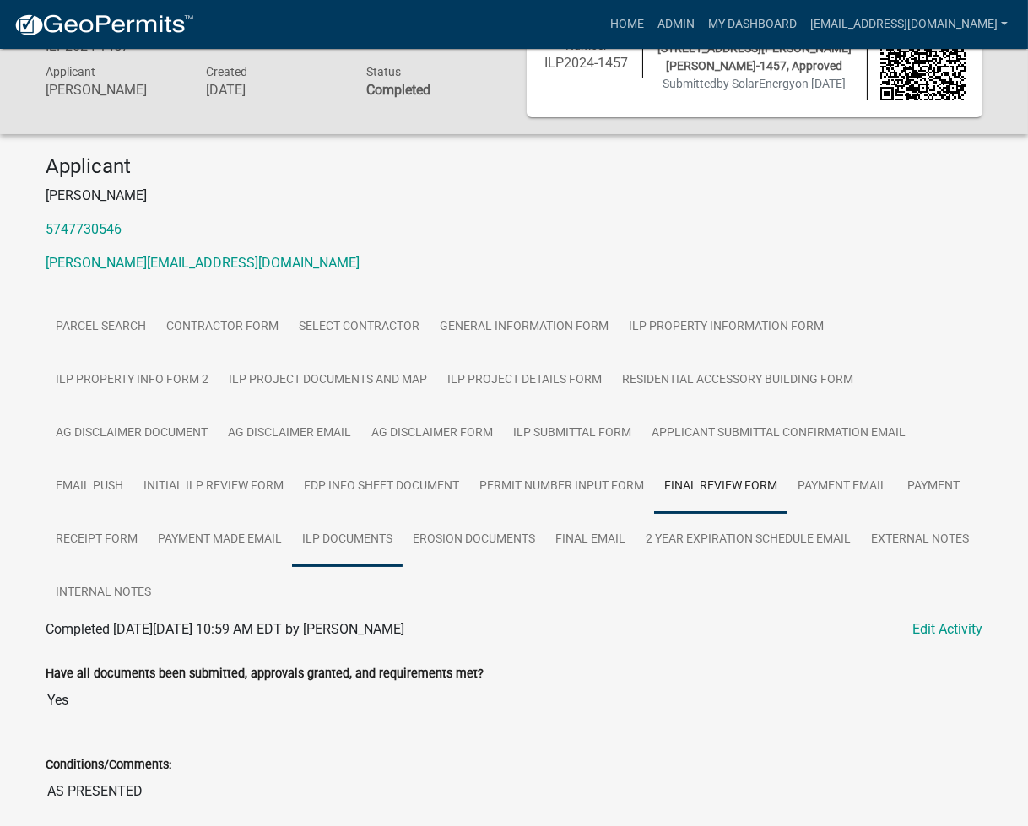
click at [323, 547] on link "ILP Documents" at bounding box center [347, 540] width 111 height 54
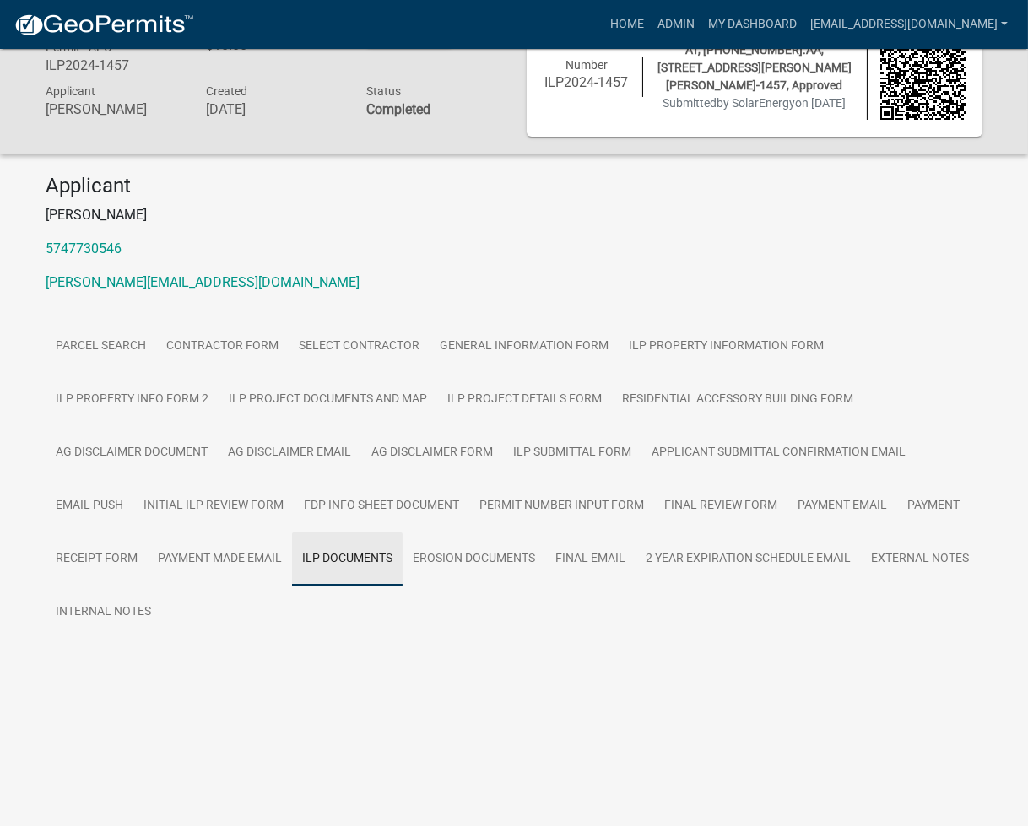
scroll to position [49, 0]
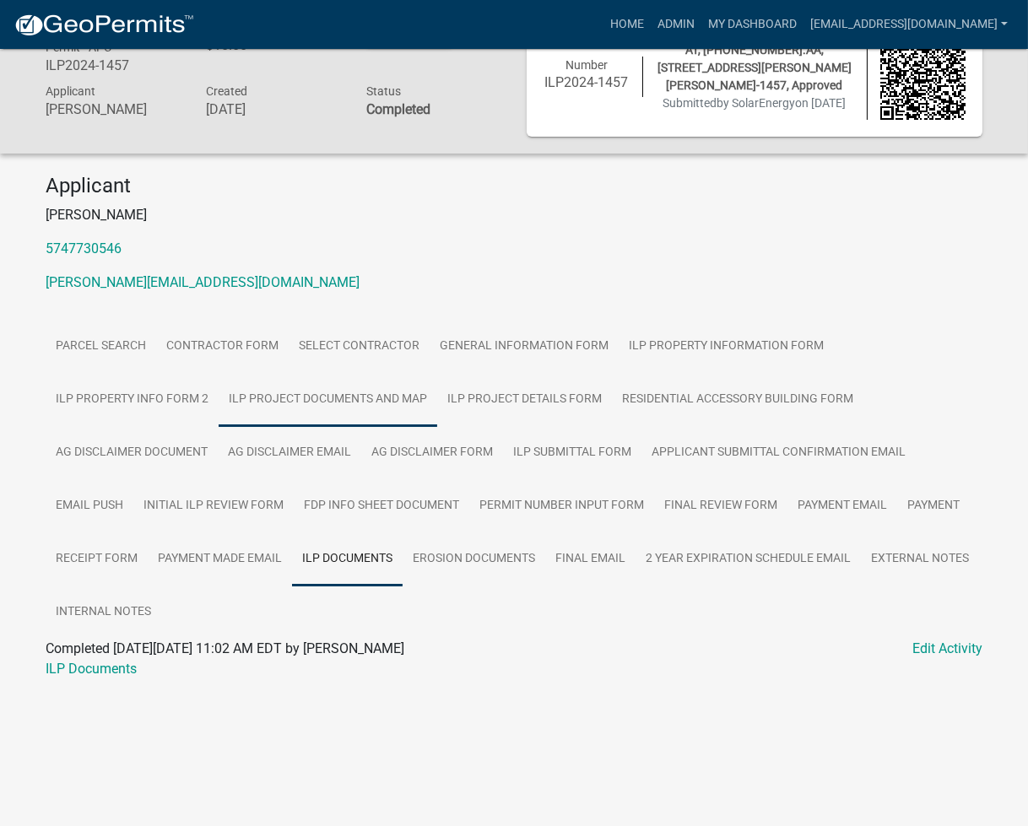
click at [288, 405] on link "ILP Project Documents and Map" at bounding box center [328, 400] width 219 height 54
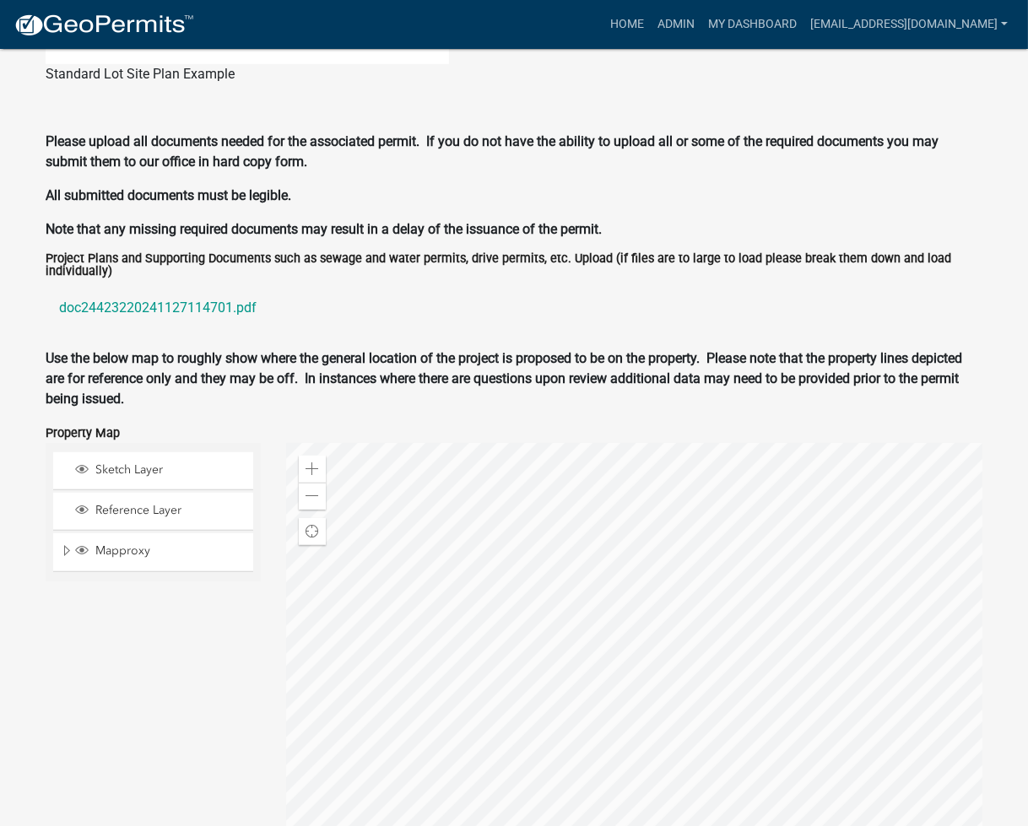
scroll to position [1716, 0]
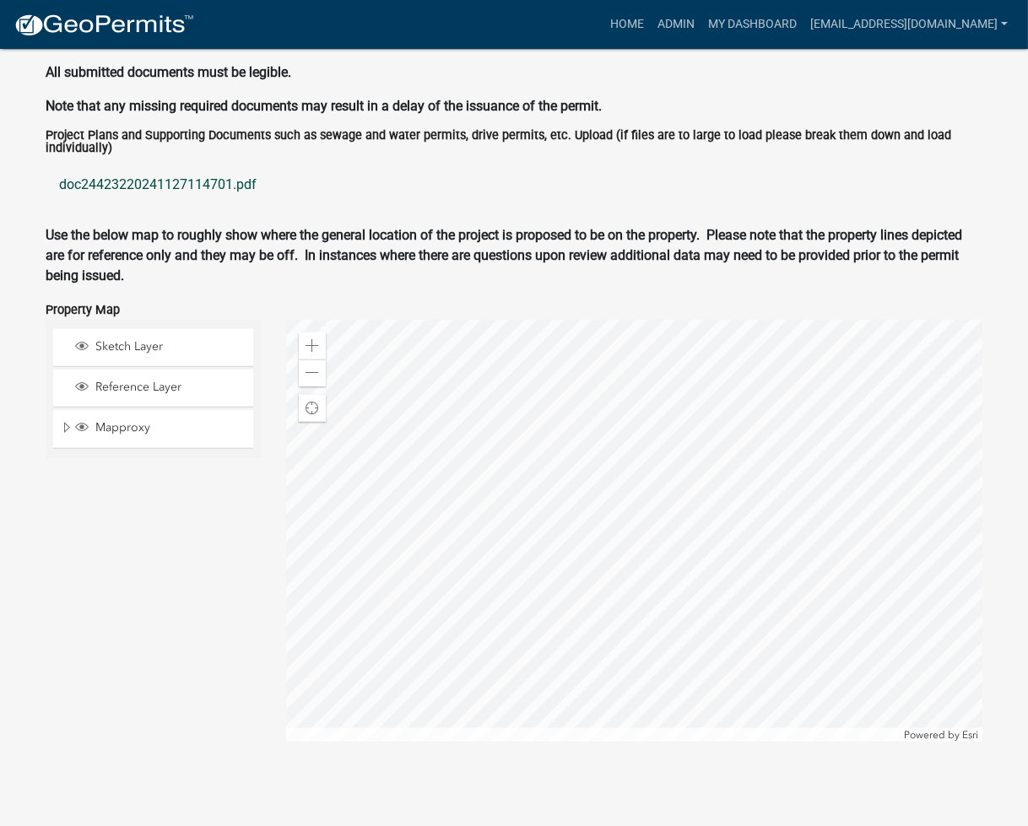
click at [143, 187] on link "doc24423220241127114701.pdf" at bounding box center [514, 185] width 937 height 40
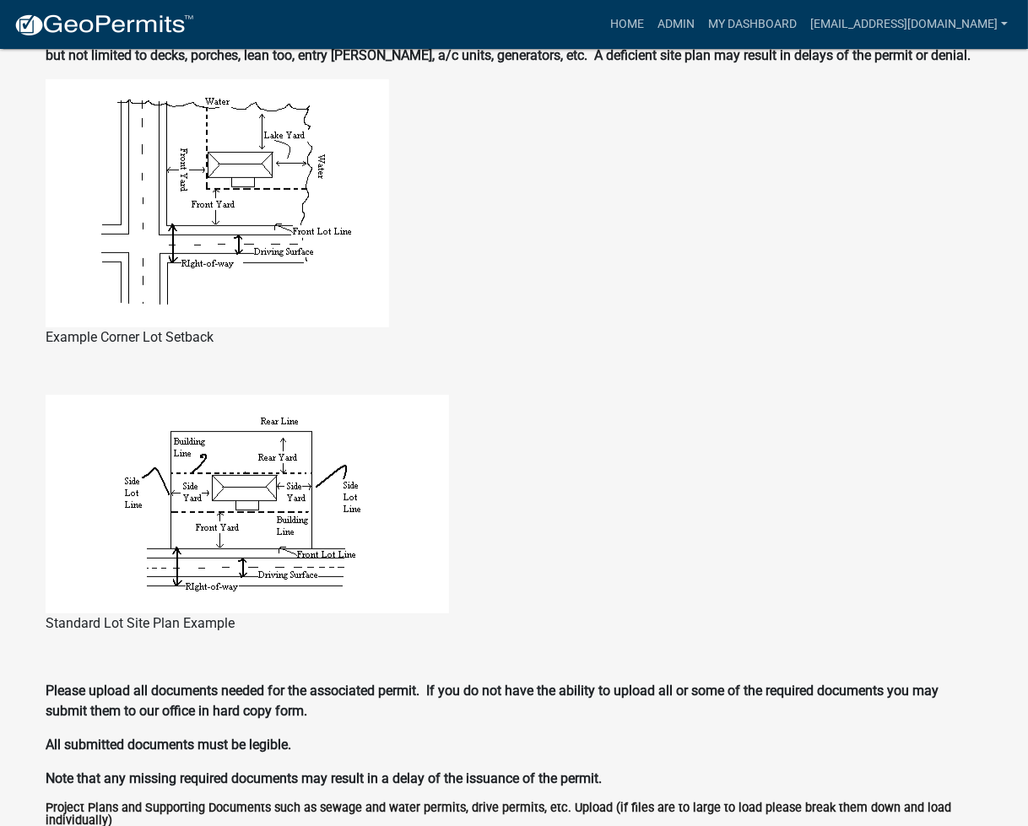
scroll to position [141, 0]
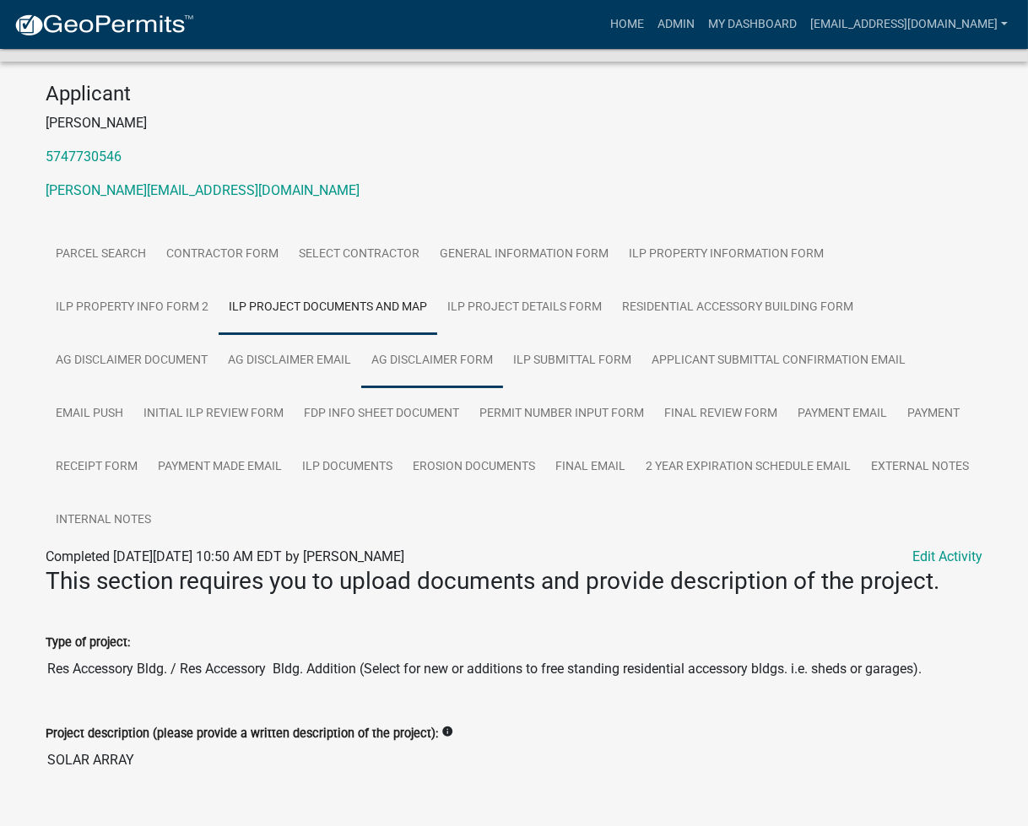
click at [442, 375] on link "Ag Disclaimer Form" at bounding box center [432, 361] width 142 height 54
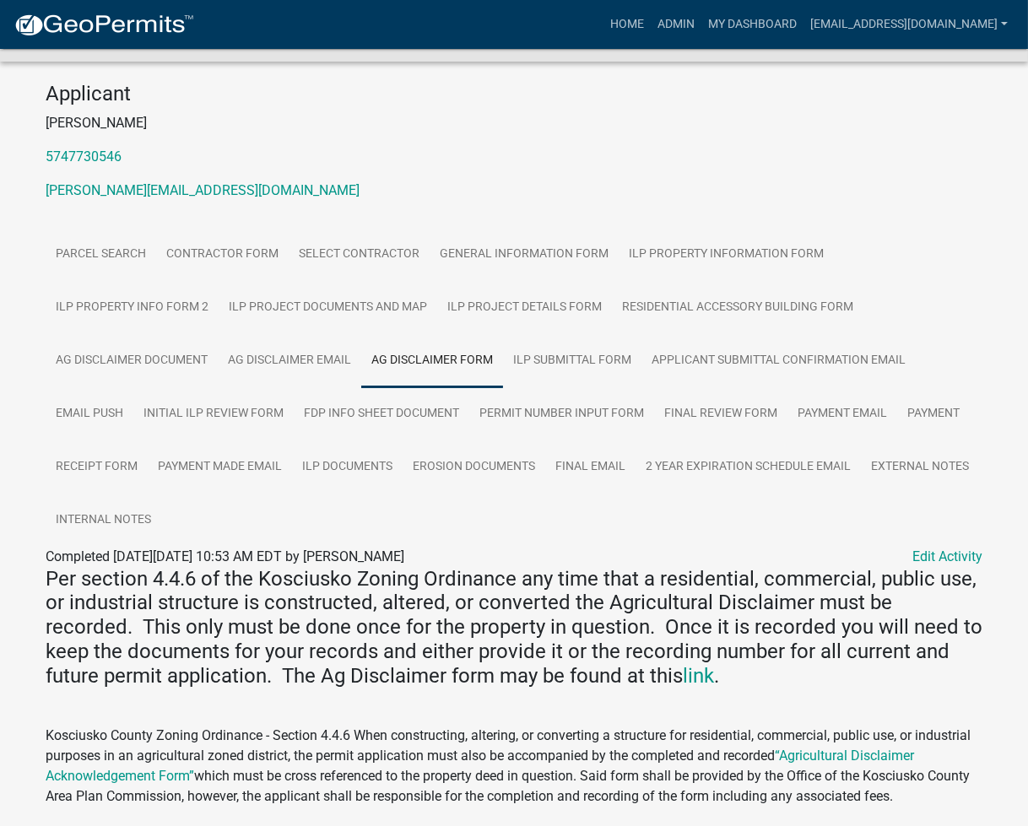
scroll to position [570, 0]
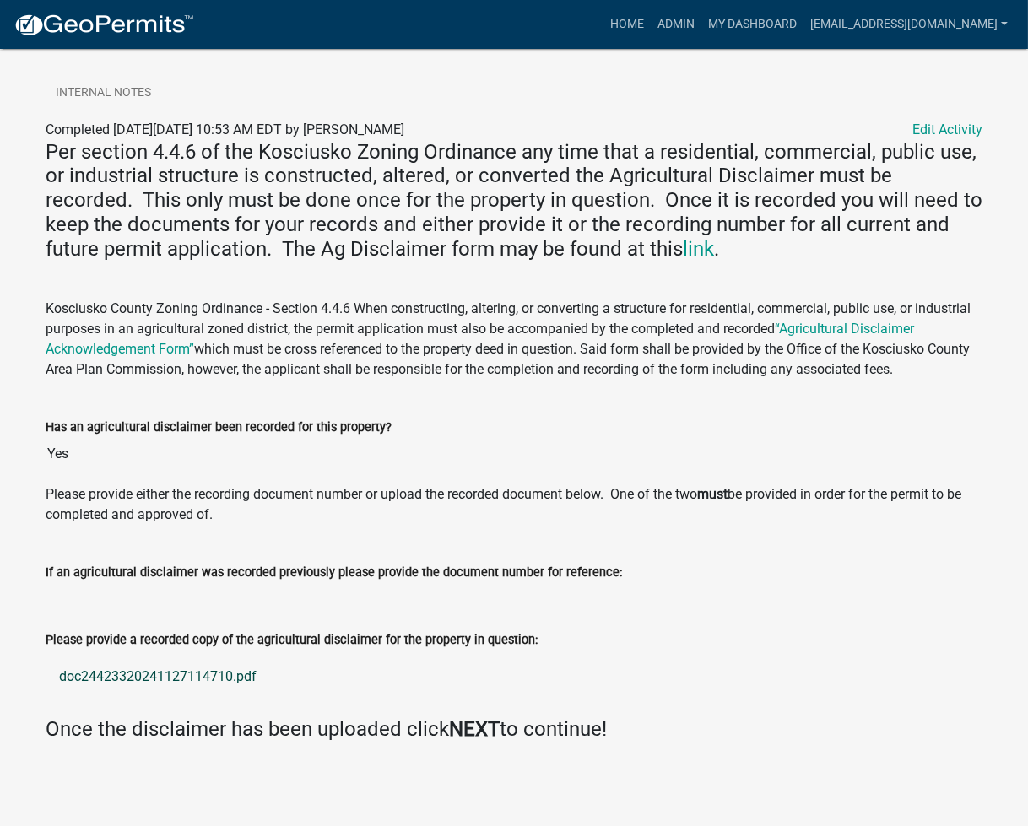
click at [173, 677] on link "doc24423320241127114710.pdf" at bounding box center [514, 676] width 937 height 40
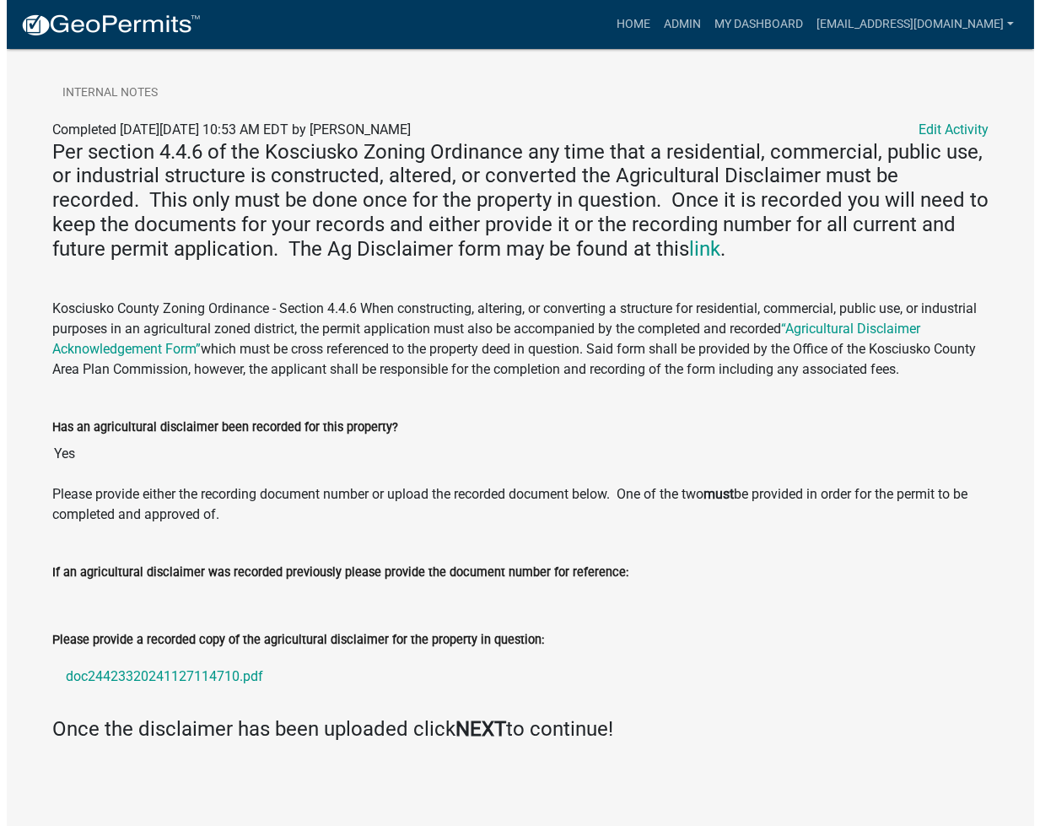
scroll to position [0, 0]
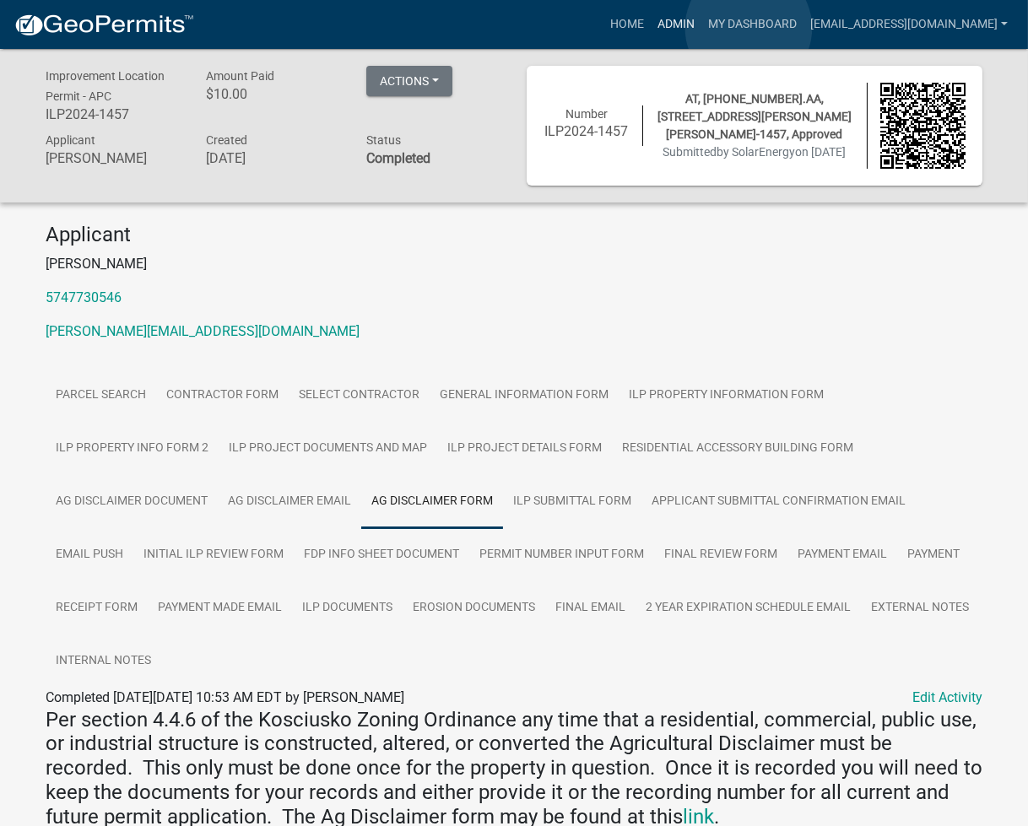
click at [701, 27] on link "Admin" at bounding box center [676, 24] width 51 height 32
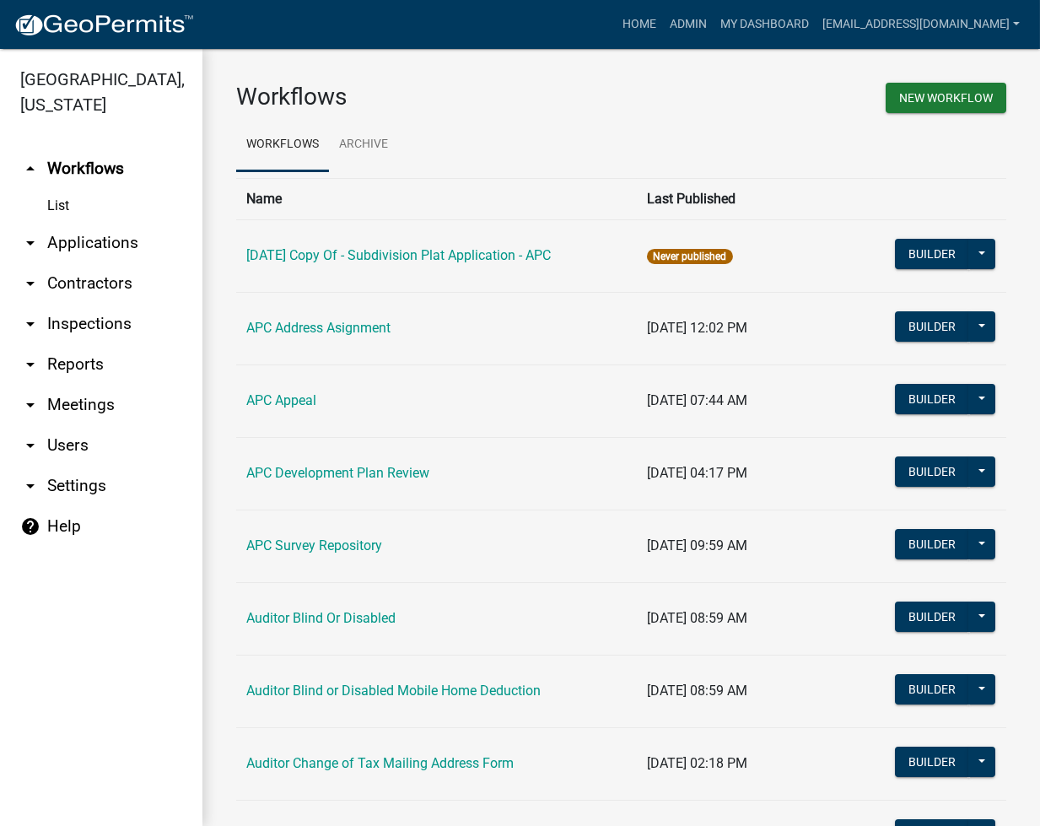
click at [108, 243] on link "arrow_drop_down Applications" at bounding box center [101, 243] width 202 height 40
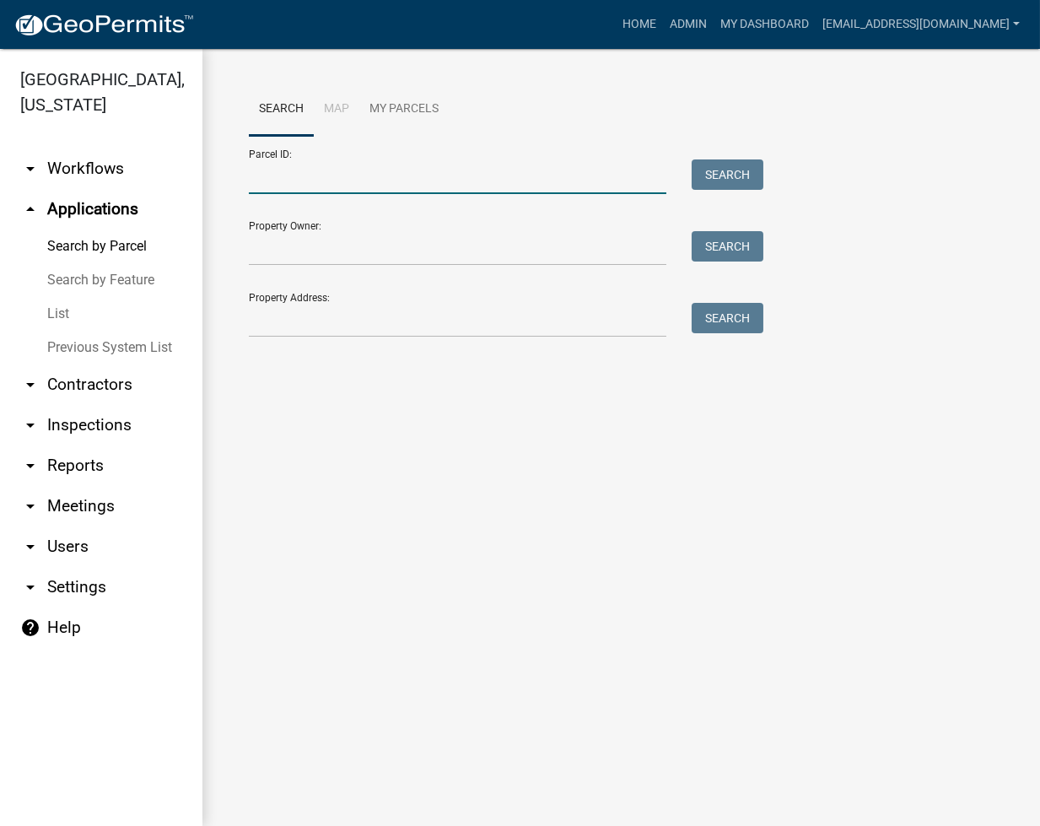
click at [358, 190] on input "Parcel ID:" at bounding box center [458, 176] width 418 height 35
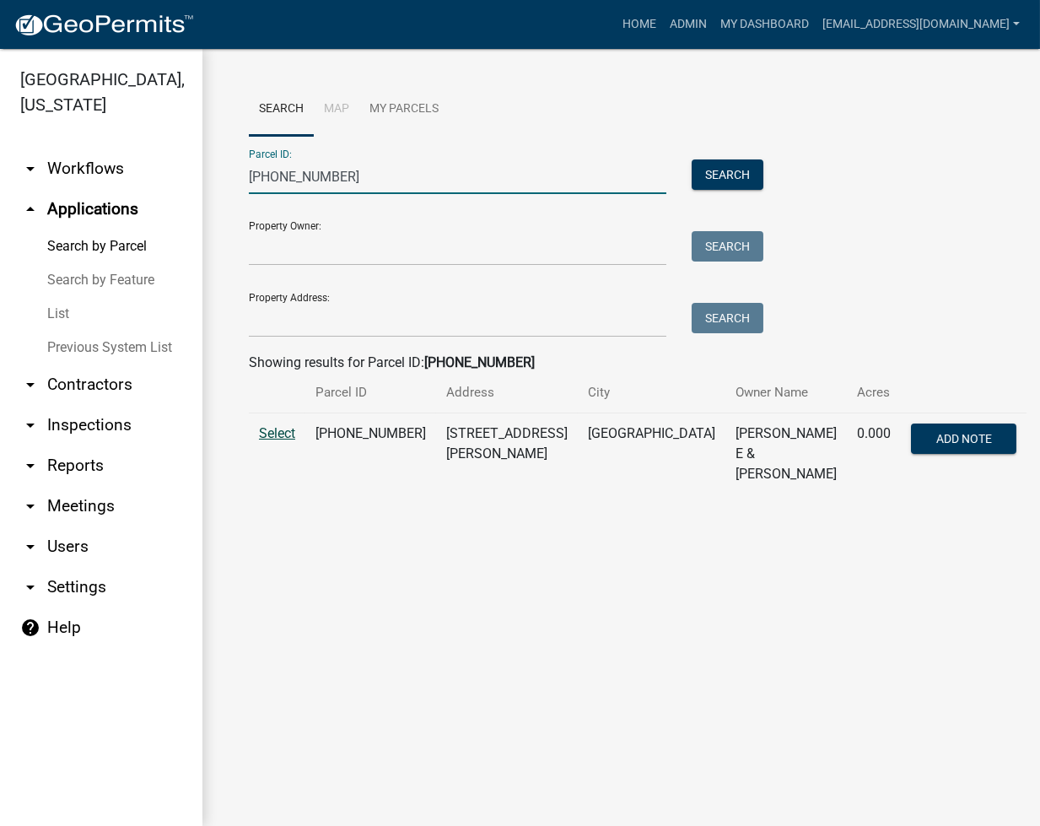
type input "013-174-010"
click at [278, 429] on span "Select" at bounding box center [277, 433] width 36 height 16
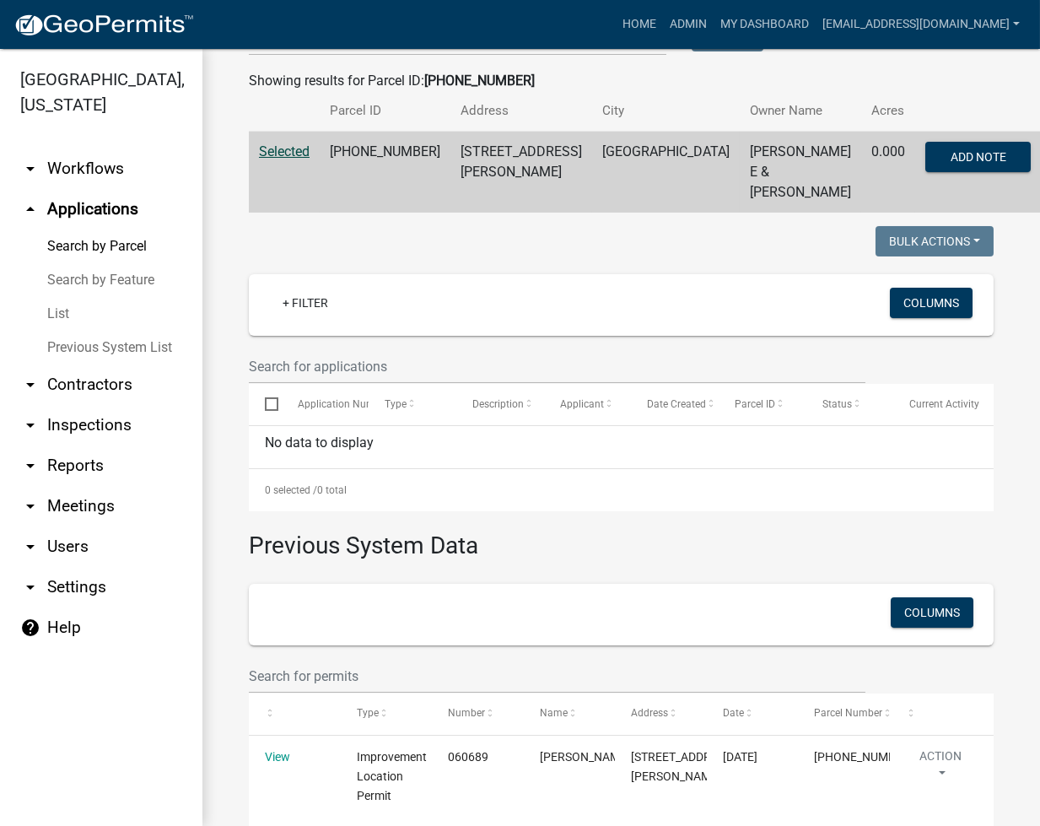
scroll to position [416, 0]
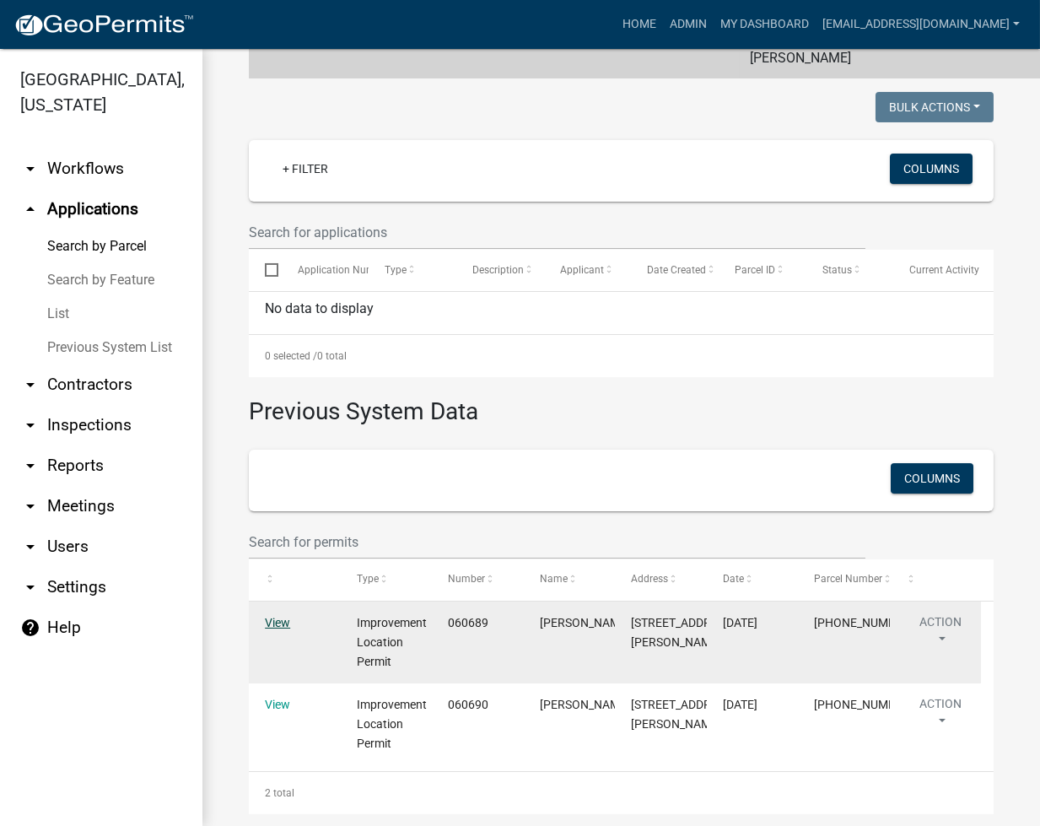
click at [268, 616] on link "View" at bounding box center [277, 622] width 25 height 13
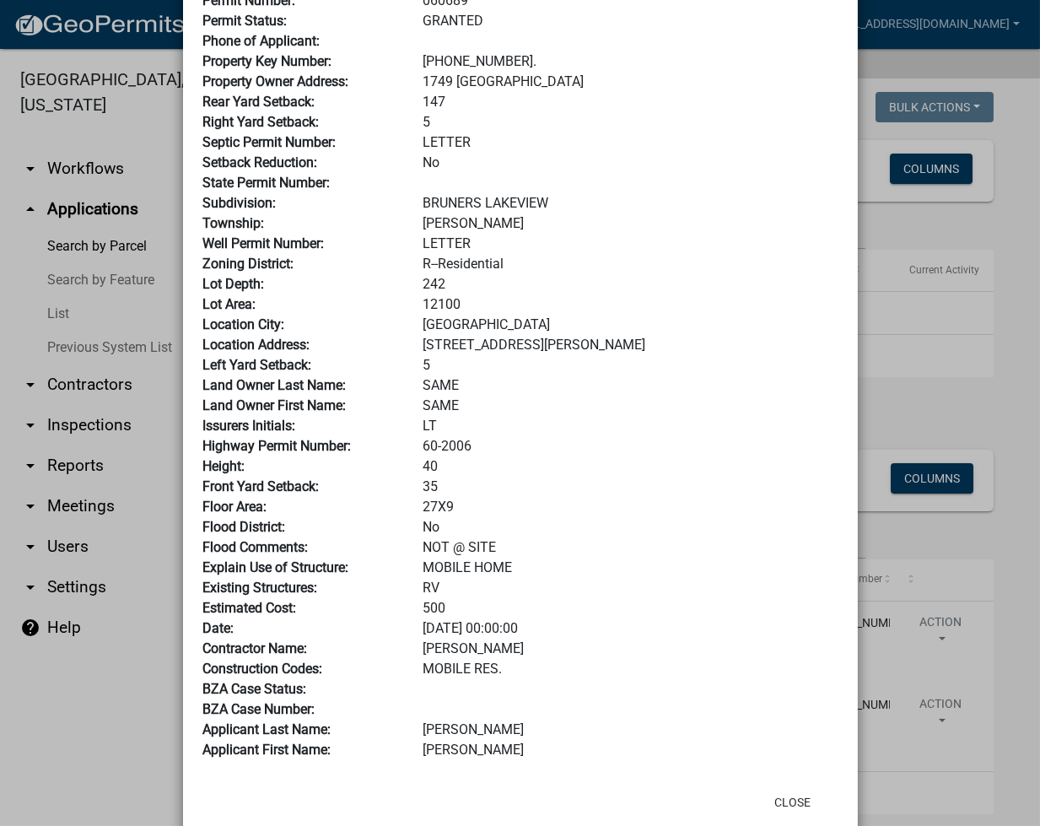
scroll to position [251, 0]
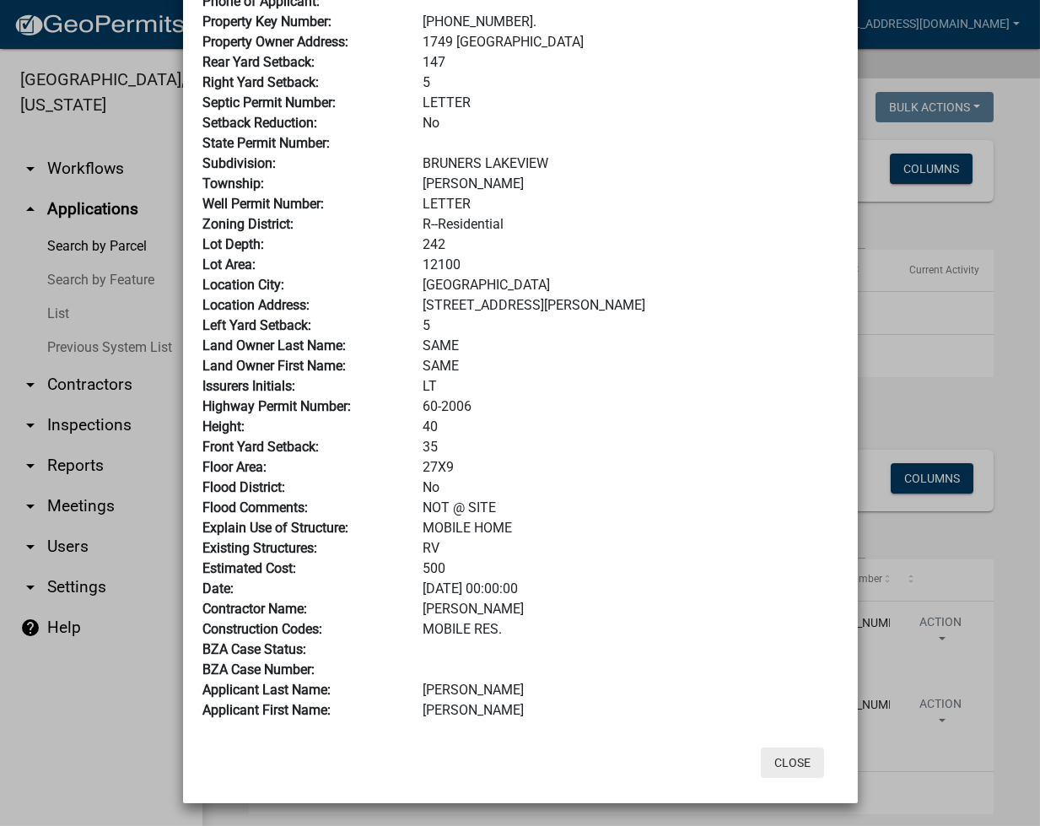
click at [783, 762] on button "Close" at bounding box center [792, 763] width 63 height 30
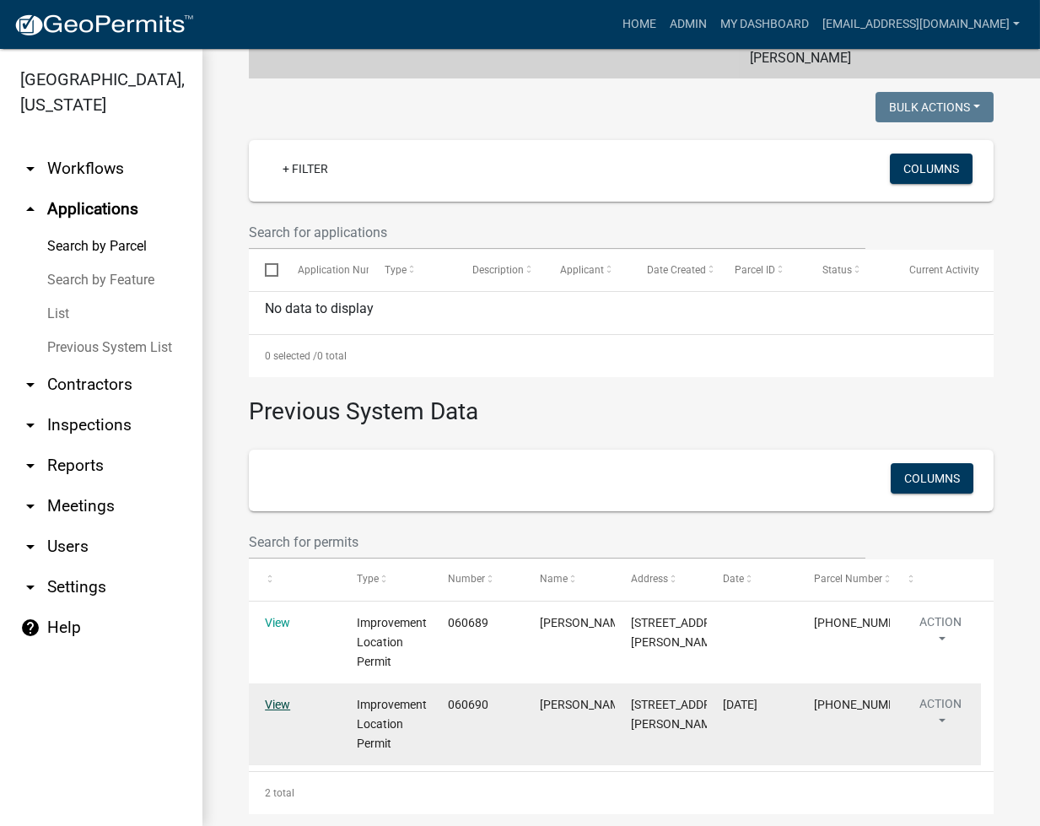
click at [274, 698] on link "View" at bounding box center [277, 704] width 25 height 13
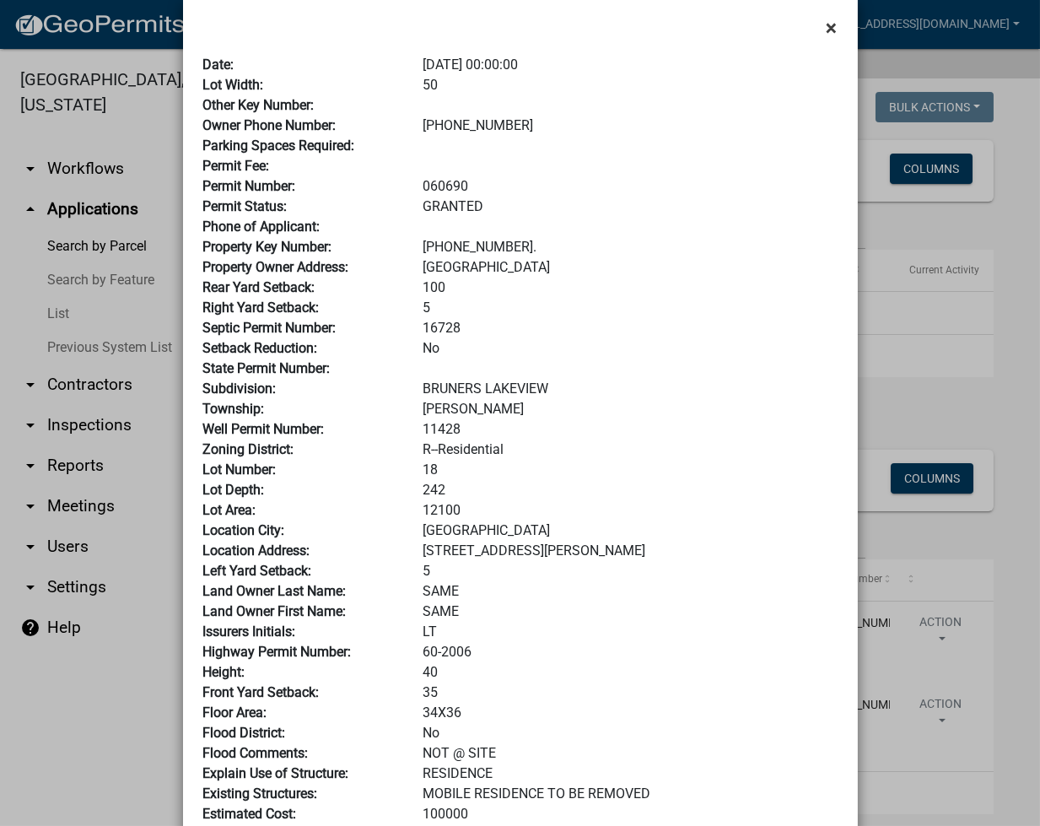
scroll to position [0, 0]
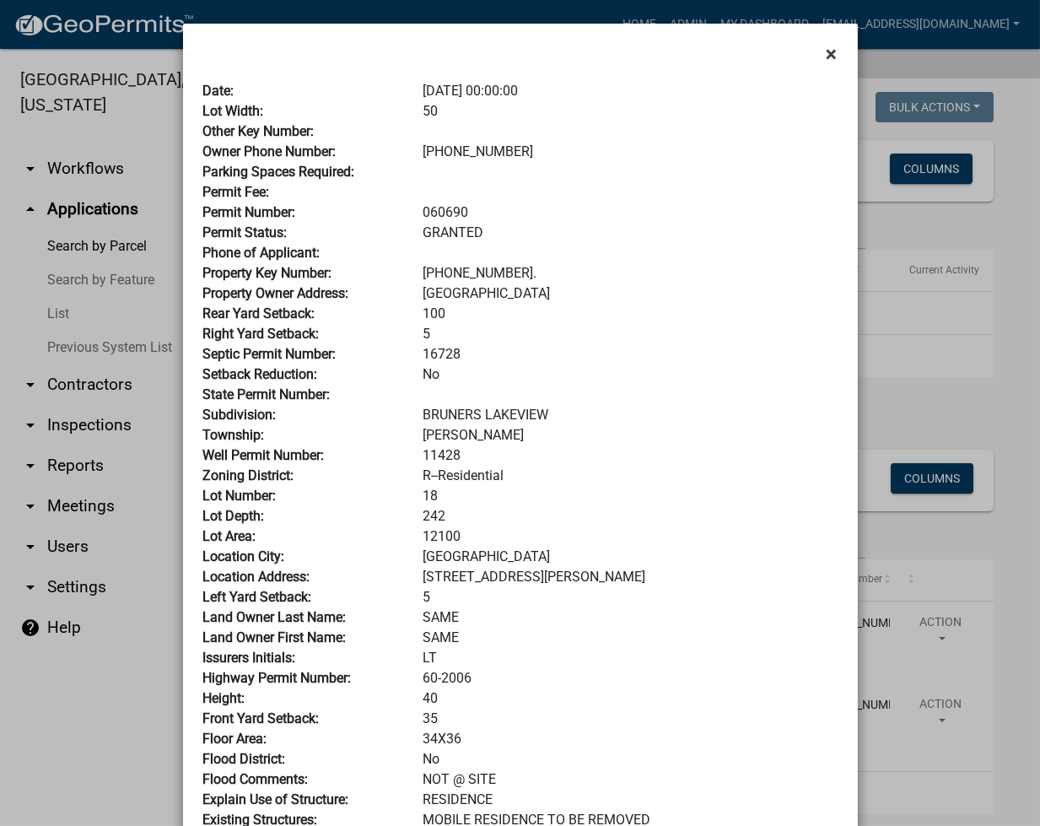
click at [827, 55] on span "×" at bounding box center [832, 54] width 11 height 24
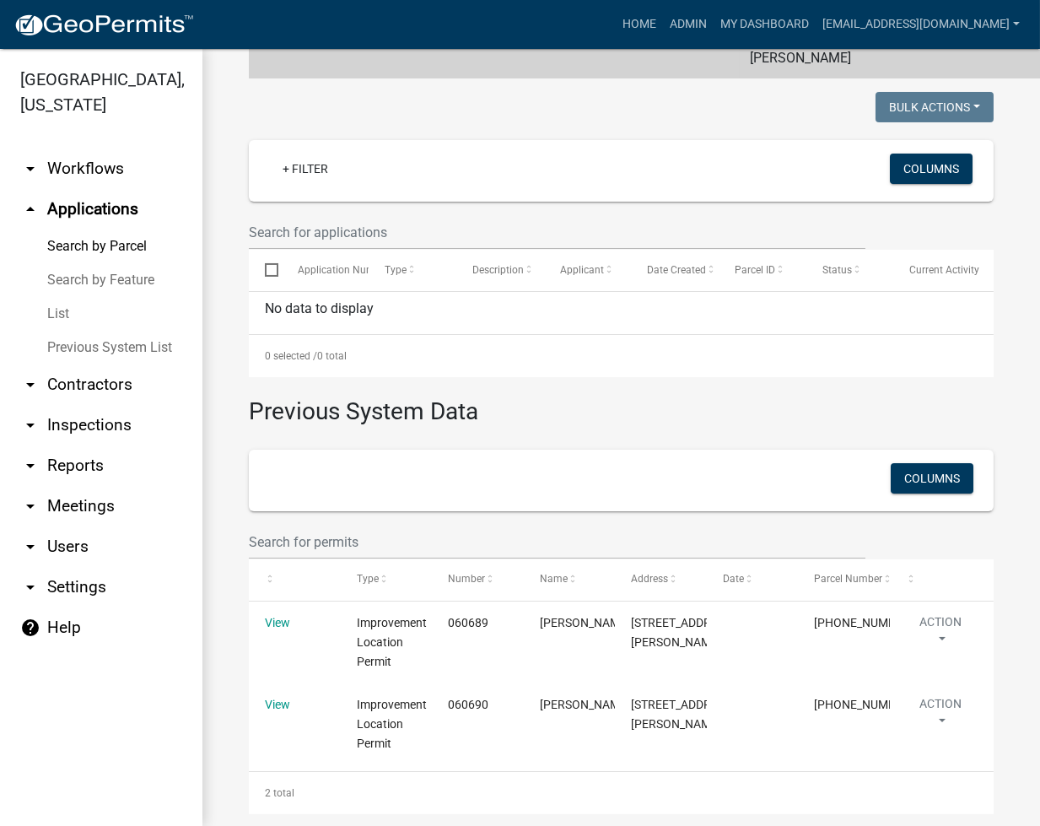
click at [62, 310] on link "List" at bounding box center [101, 314] width 202 height 34
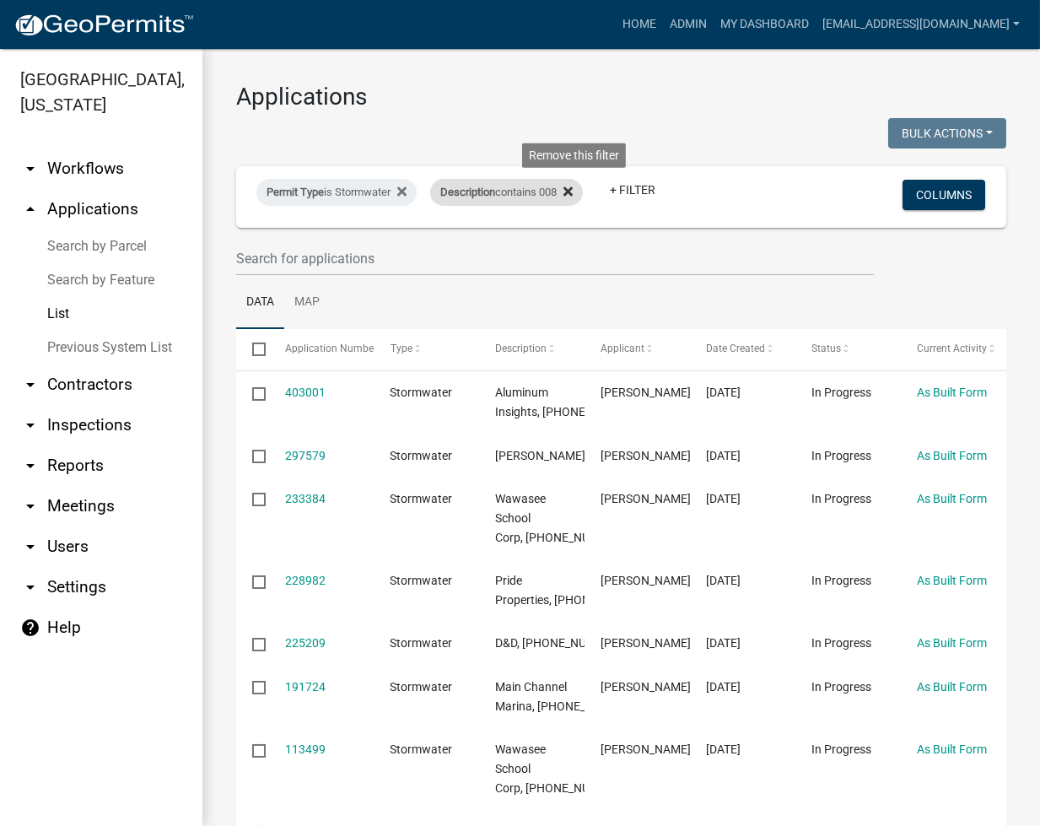
click at [570, 196] on fa-icon at bounding box center [565, 192] width 16 height 27
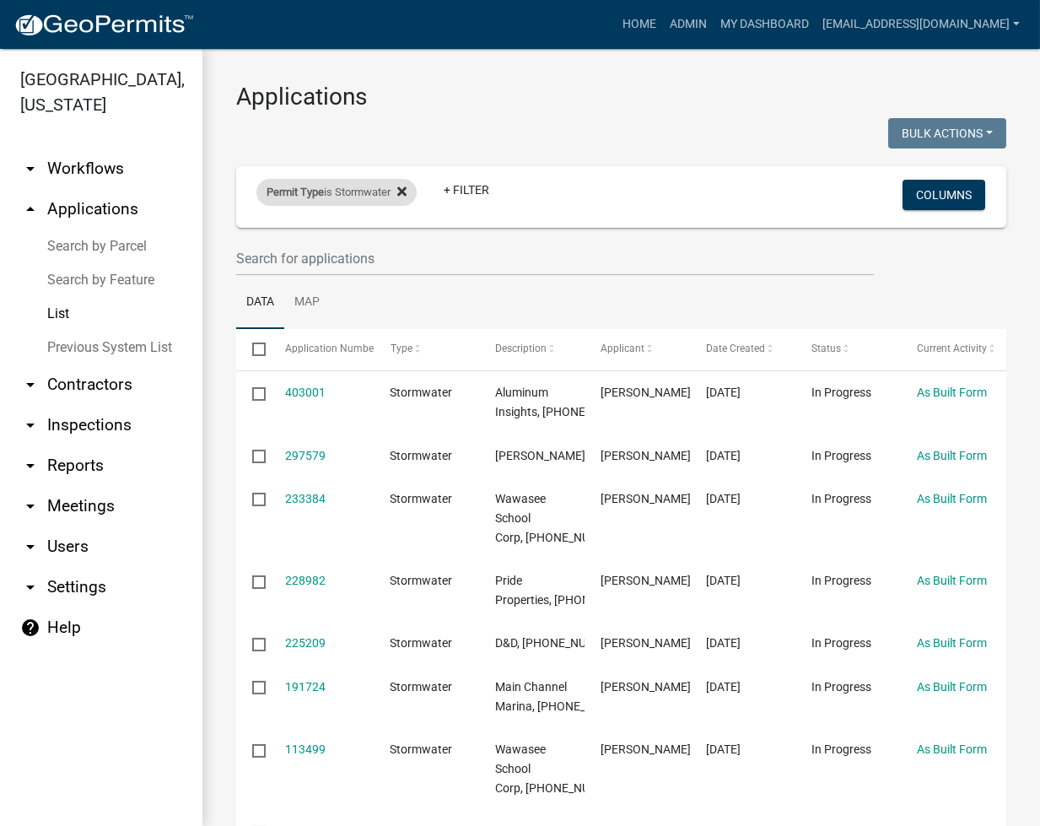
select select "2: 50"
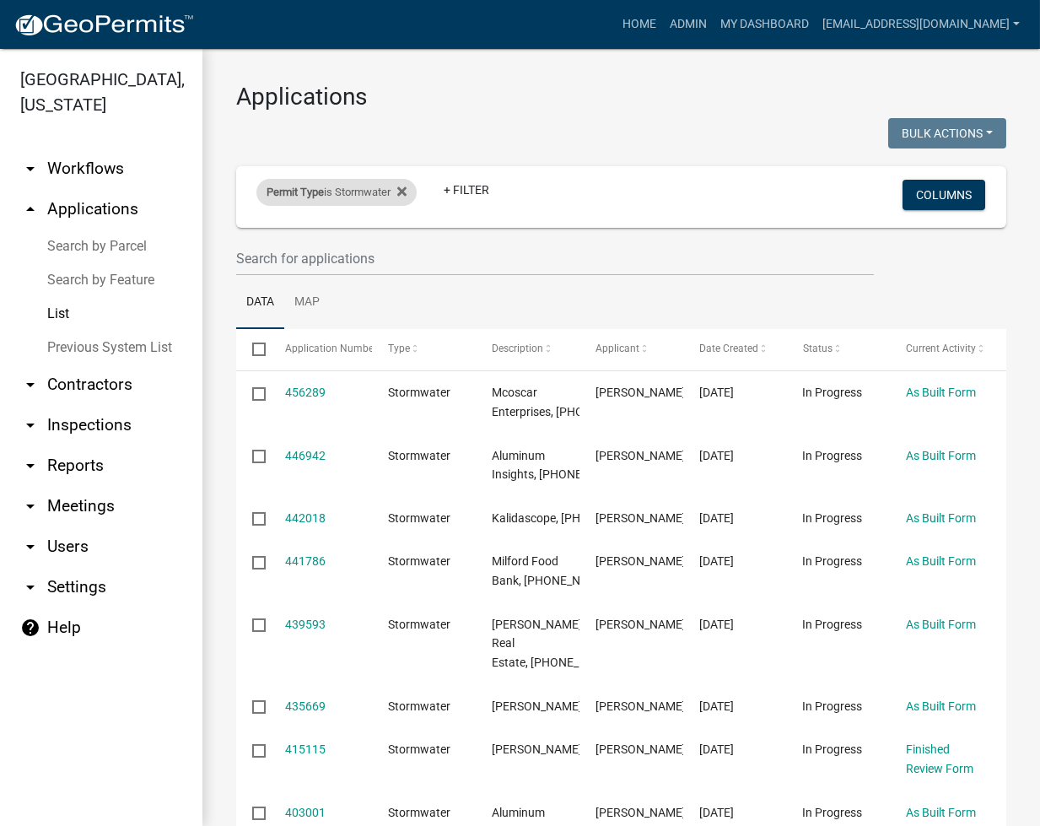
click at [415, 185] on div "Permit Type is Stormwater" at bounding box center [336, 192] width 160 height 27
select select "5afa5e72-d482-4b09-b93d-f0d710fc0495"
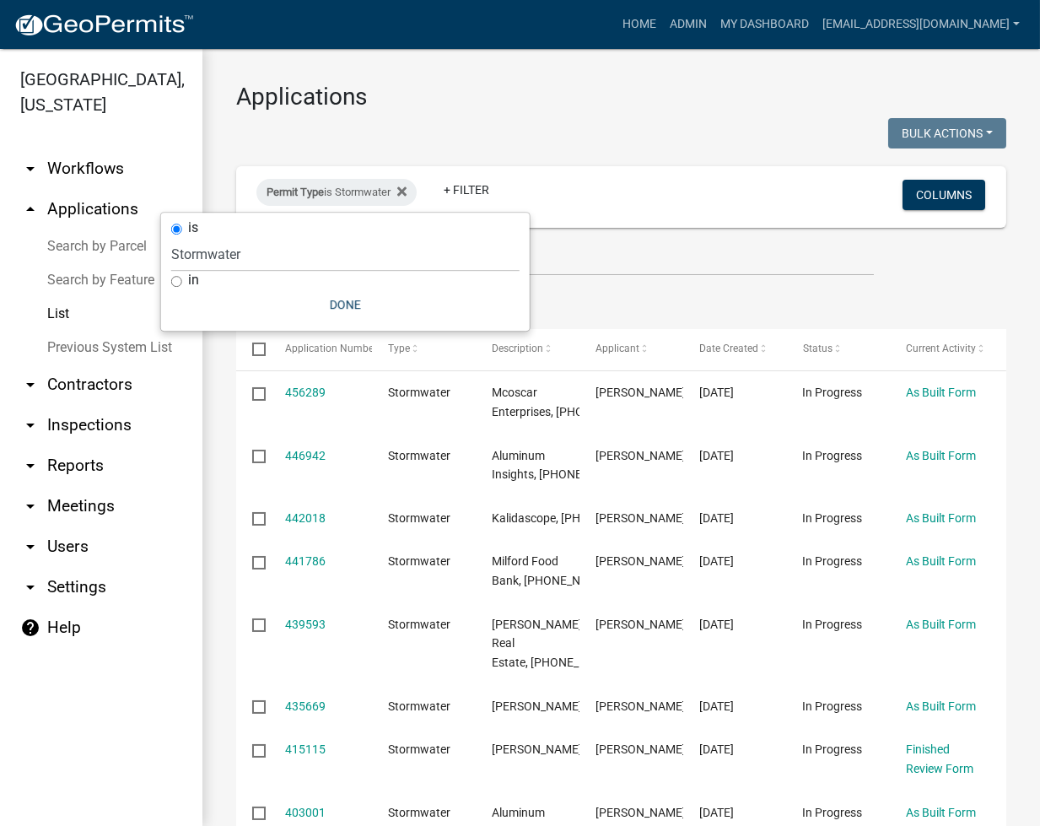
click at [90, 246] on link "Search by Parcel" at bounding box center [101, 246] width 202 height 34
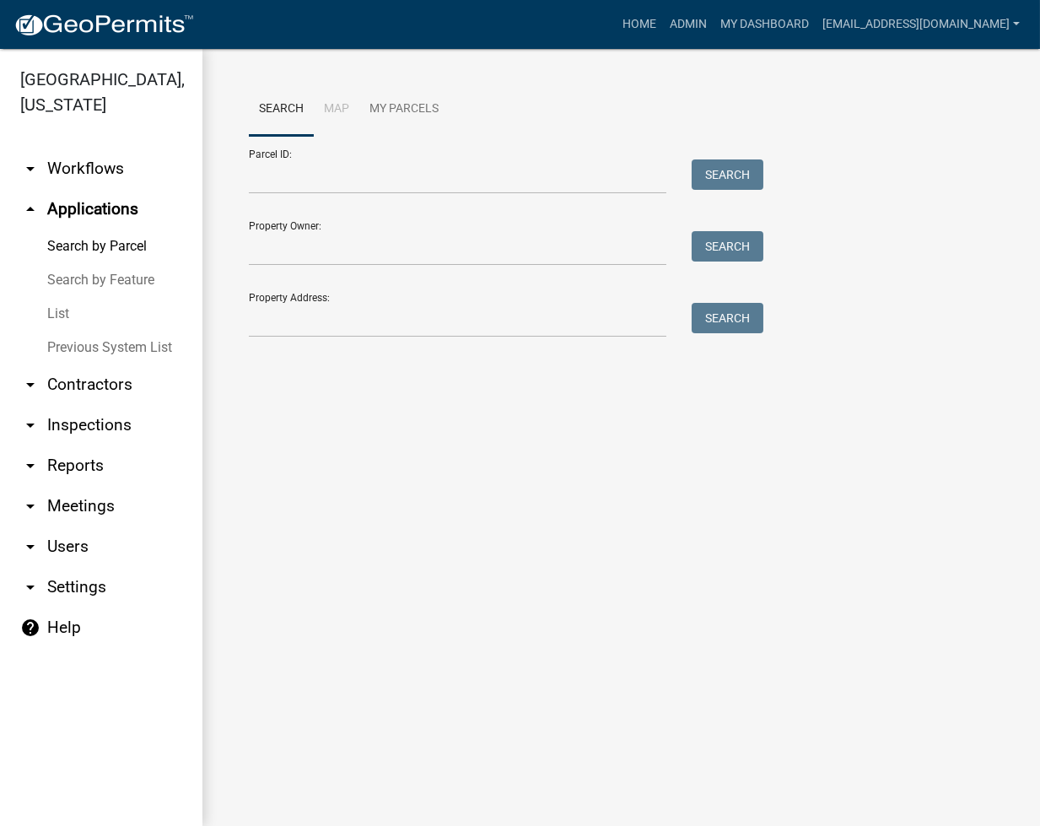
click at [50, 320] on link "List" at bounding box center [101, 314] width 202 height 34
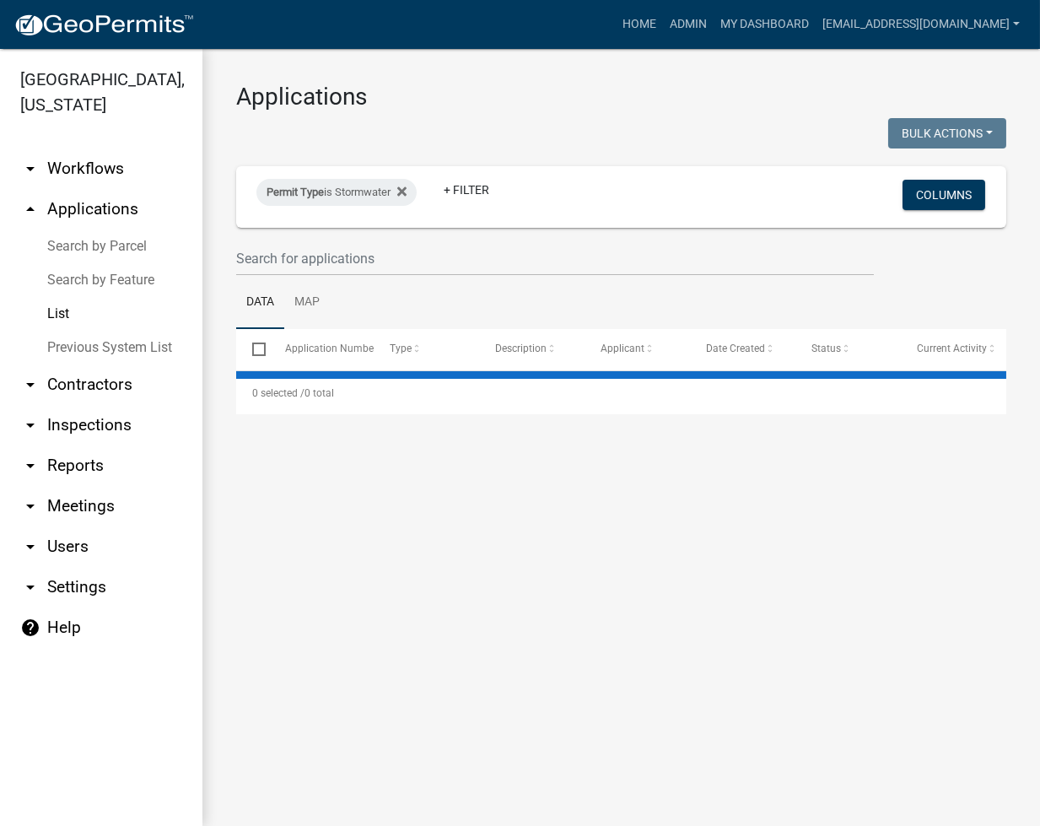
select select "2: 50"
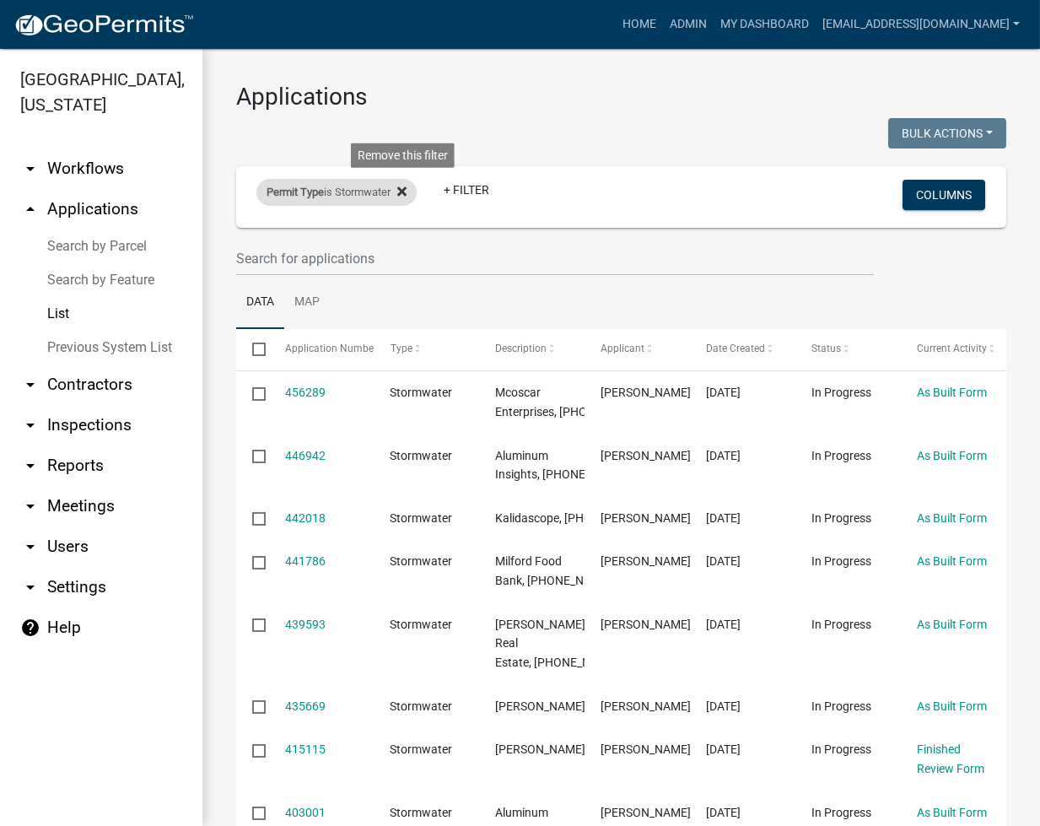
click at [400, 186] on fa-icon at bounding box center [399, 192] width 16 height 27
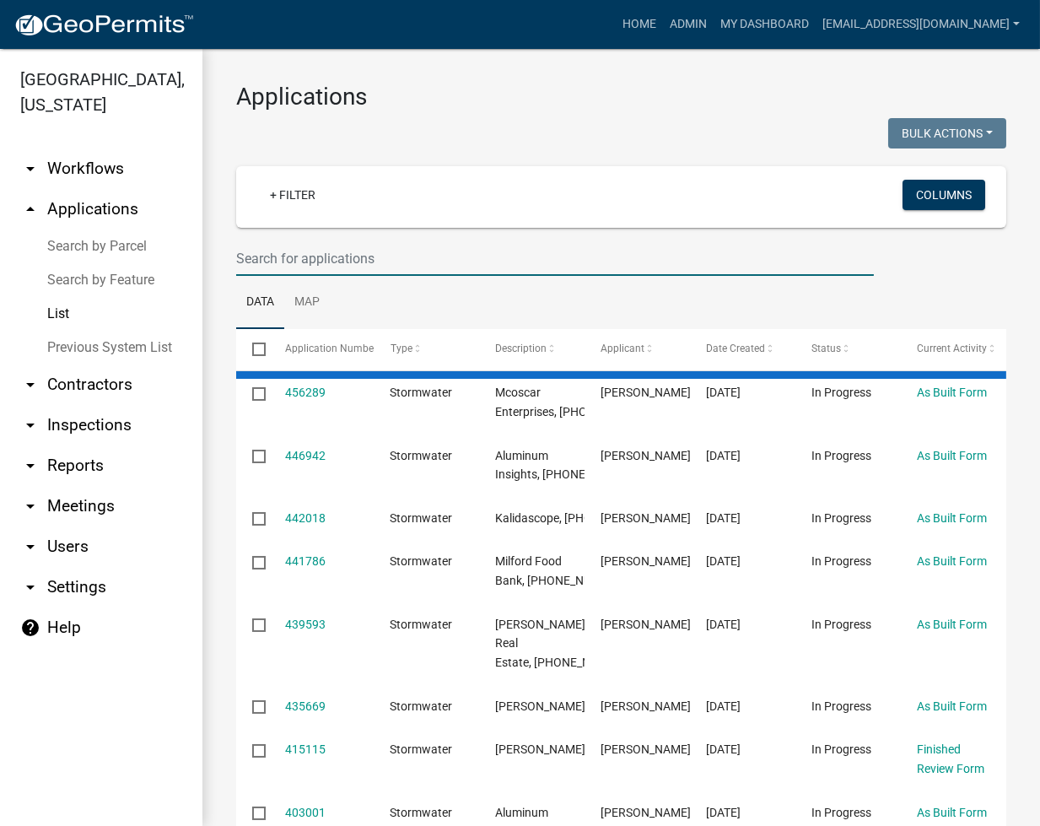
click at [315, 251] on input "text" at bounding box center [555, 258] width 638 height 35
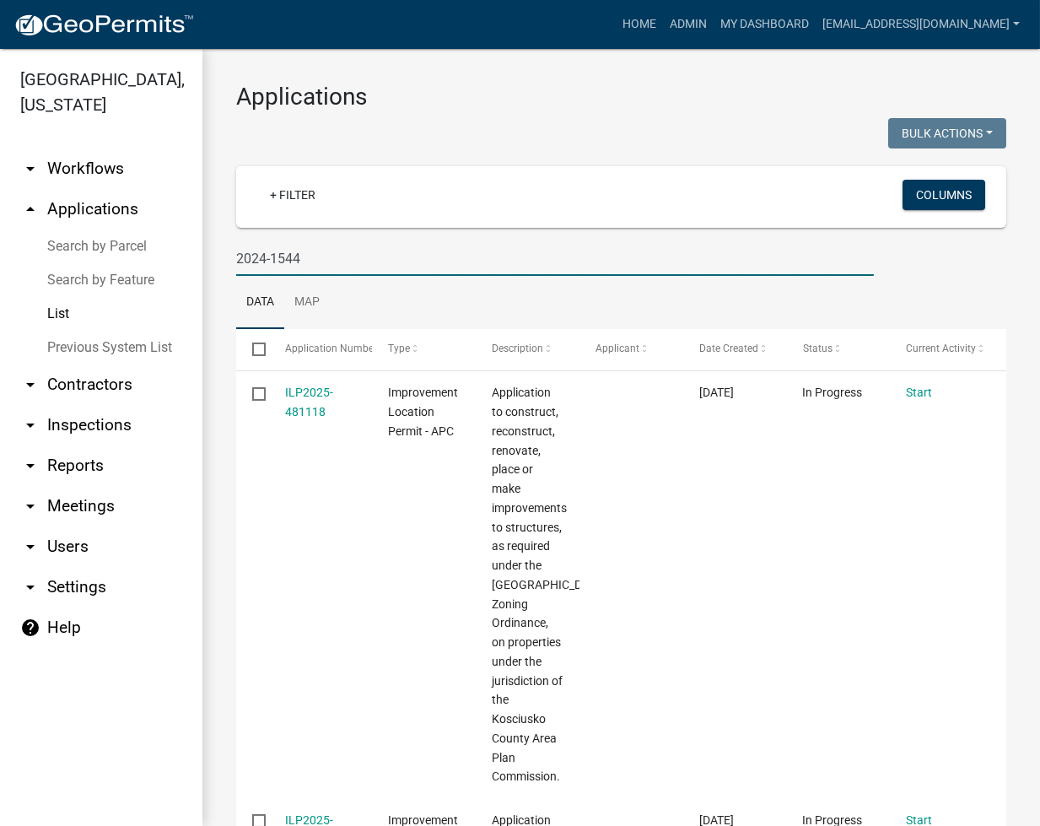
type input "2024-1544"
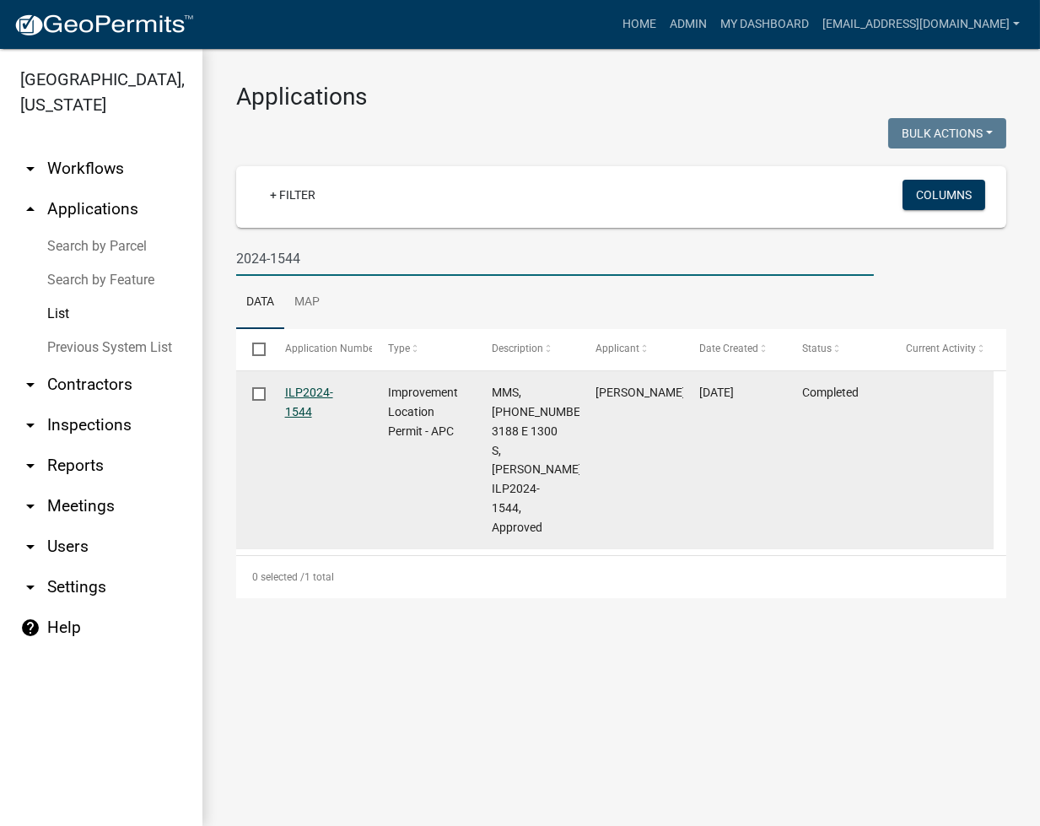
click at [314, 388] on link "ILP2024-1544" at bounding box center [309, 402] width 48 height 33
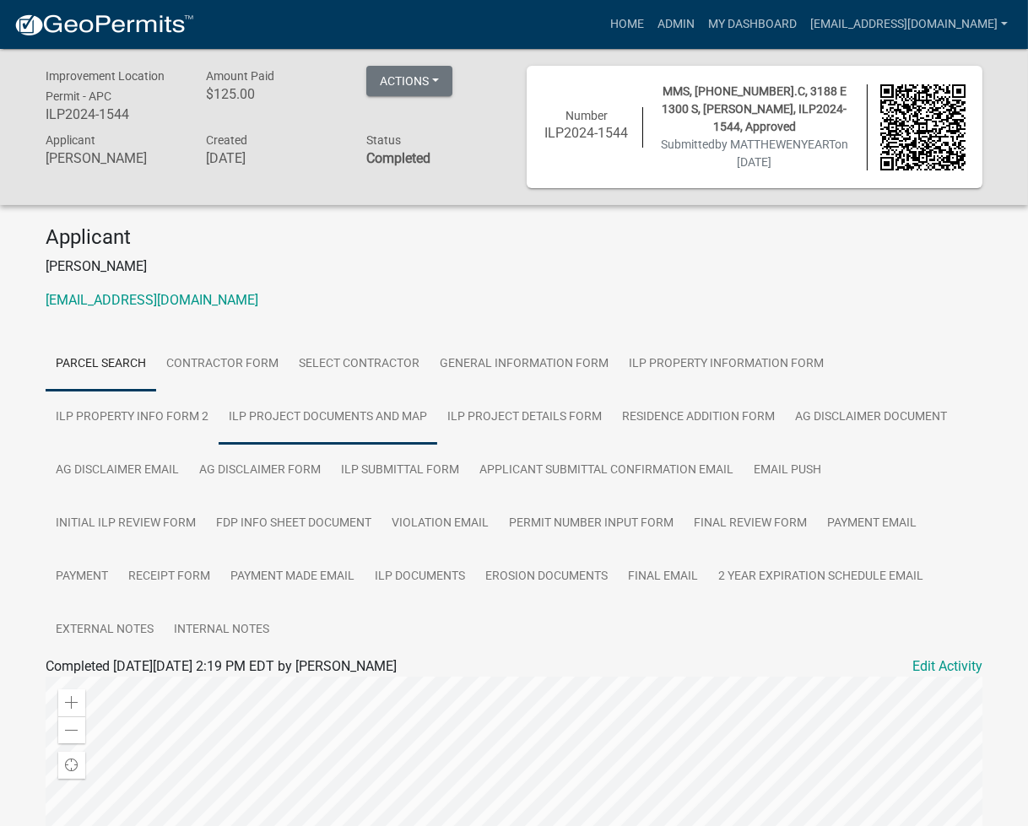
click at [328, 430] on link "ILP Project Documents and Map" at bounding box center [328, 418] width 219 height 54
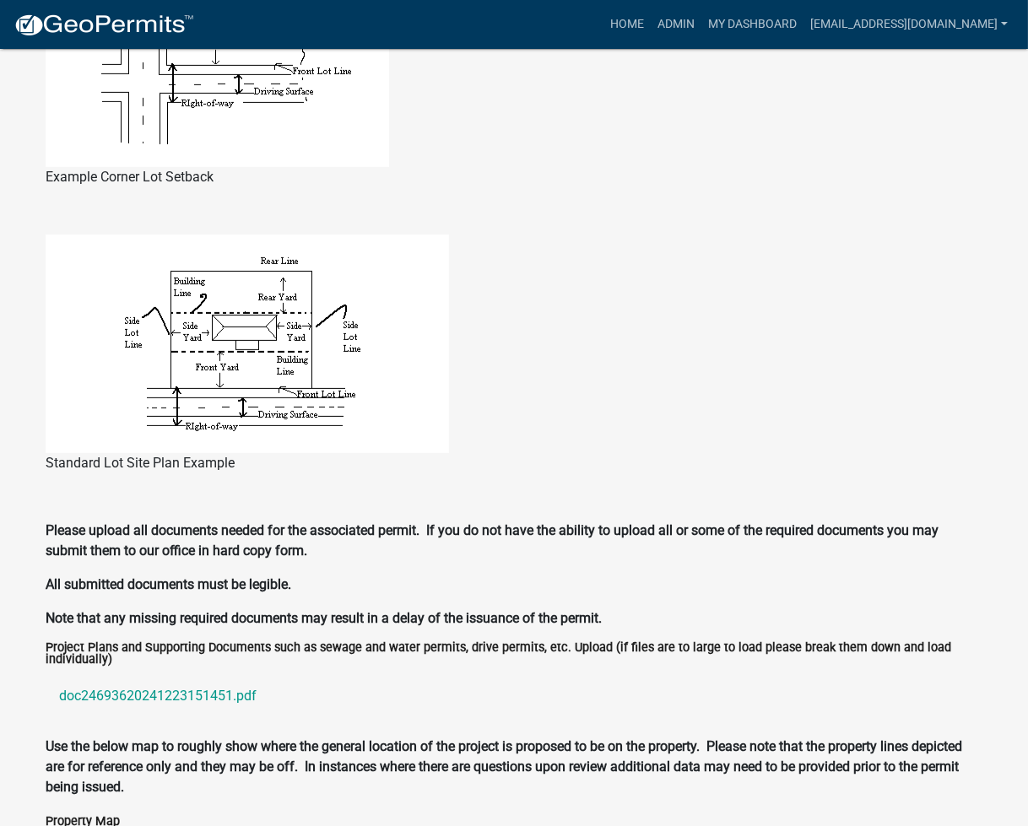
scroll to position [1574, 0]
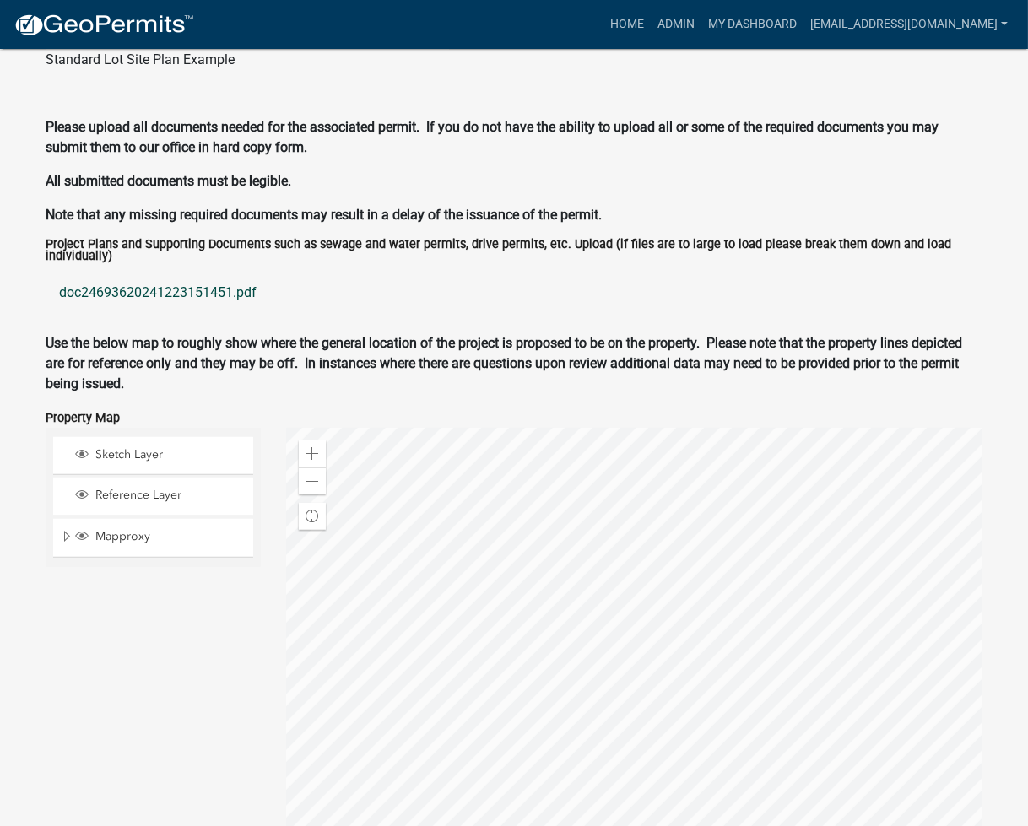
click at [189, 290] on link "doc24693620241223151451.pdf" at bounding box center [514, 293] width 937 height 40
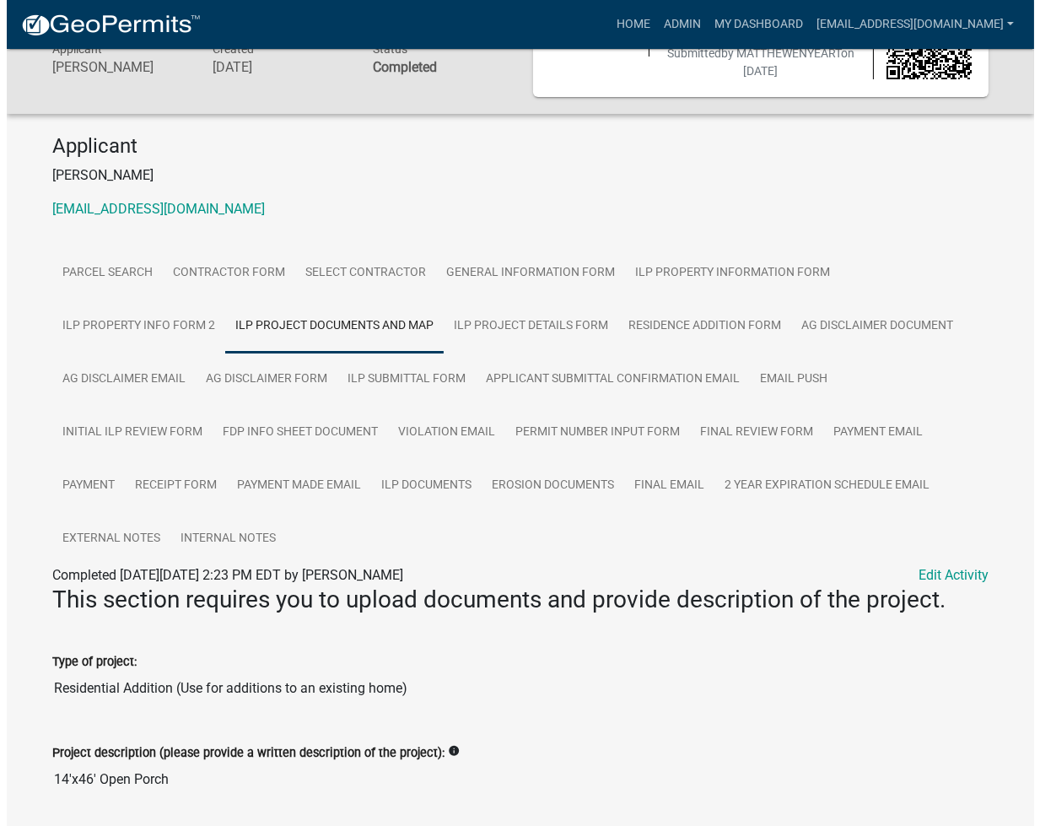
scroll to position [0, 0]
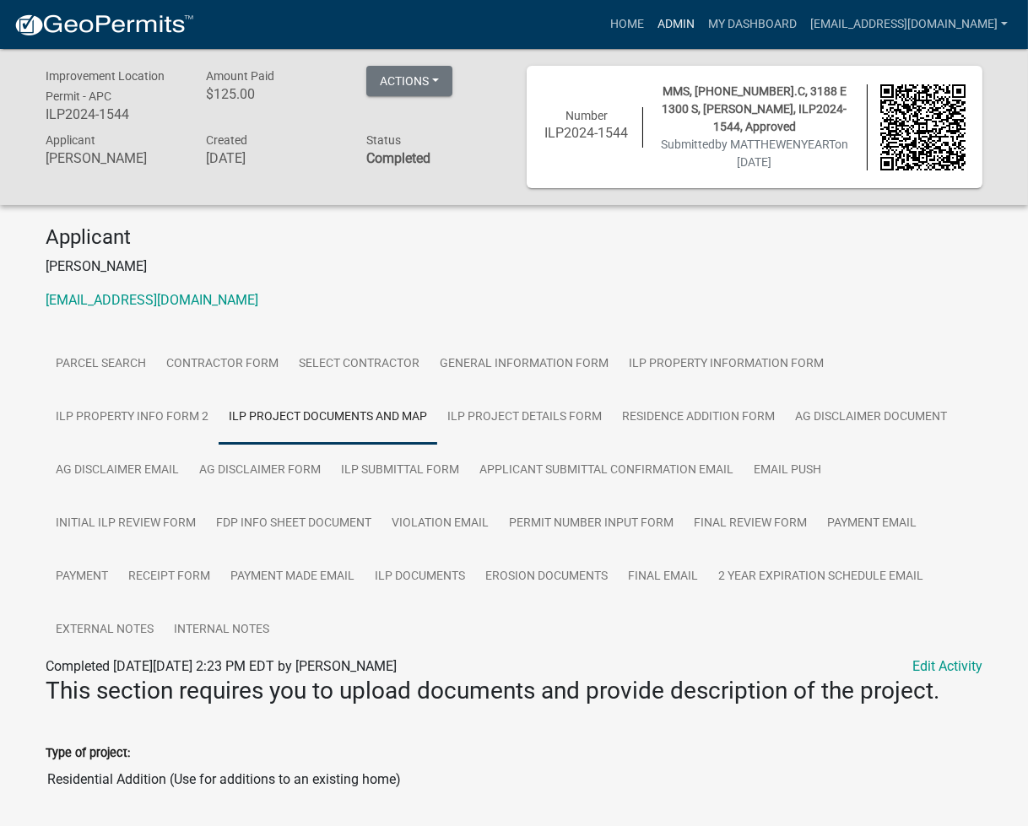
click at [701, 24] on link "Admin" at bounding box center [676, 24] width 51 height 32
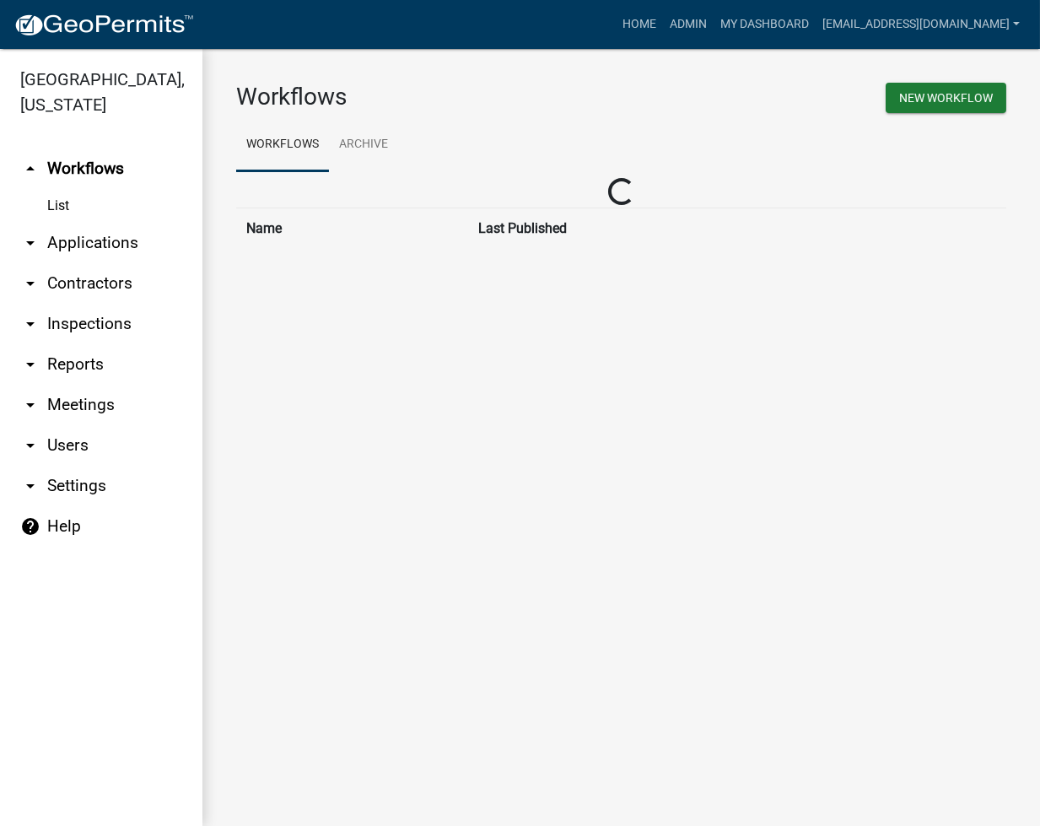
click at [126, 238] on link "arrow_drop_down Applications" at bounding box center [101, 243] width 202 height 40
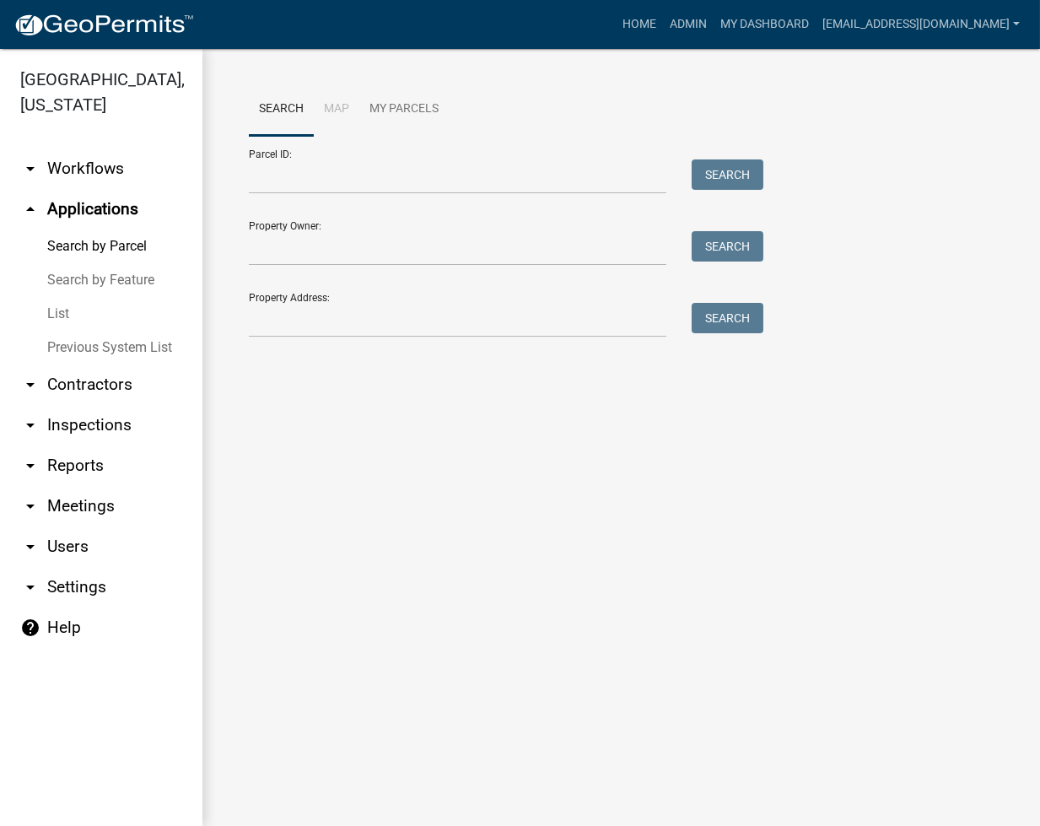
click at [71, 319] on link "List" at bounding box center [101, 314] width 202 height 34
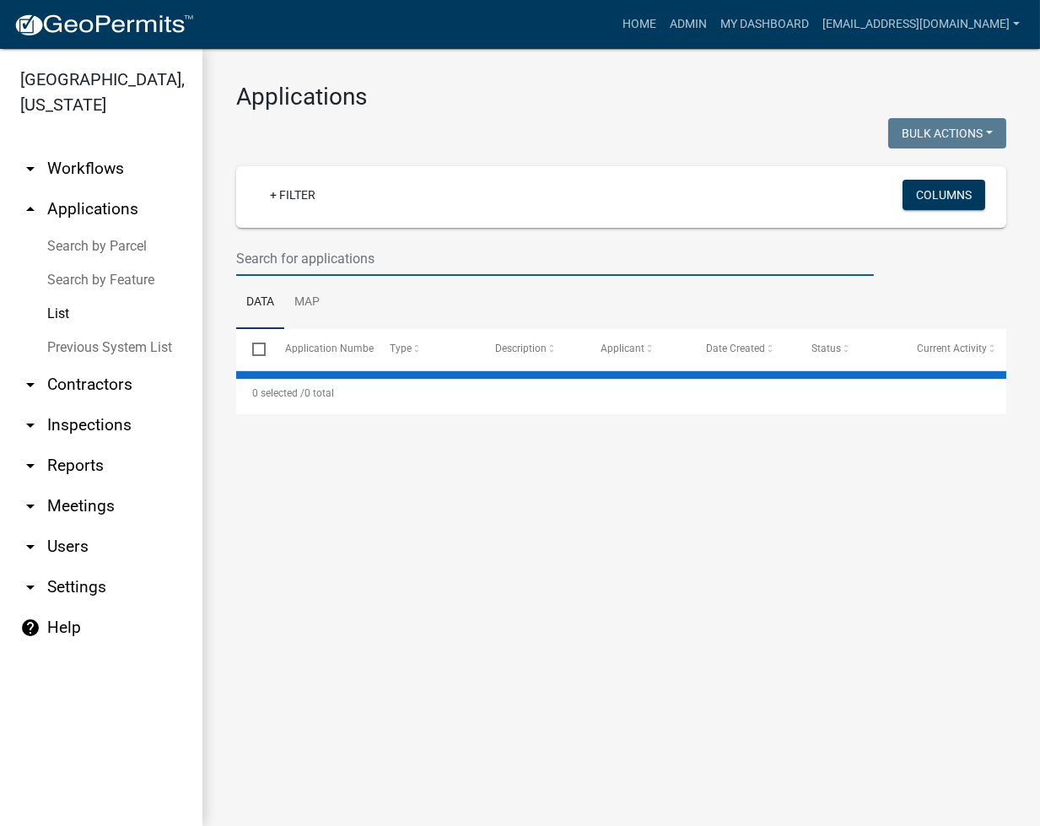
click at [289, 256] on input "text" at bounding box center [555, 258] width 638 height 35
select select "2: 50"
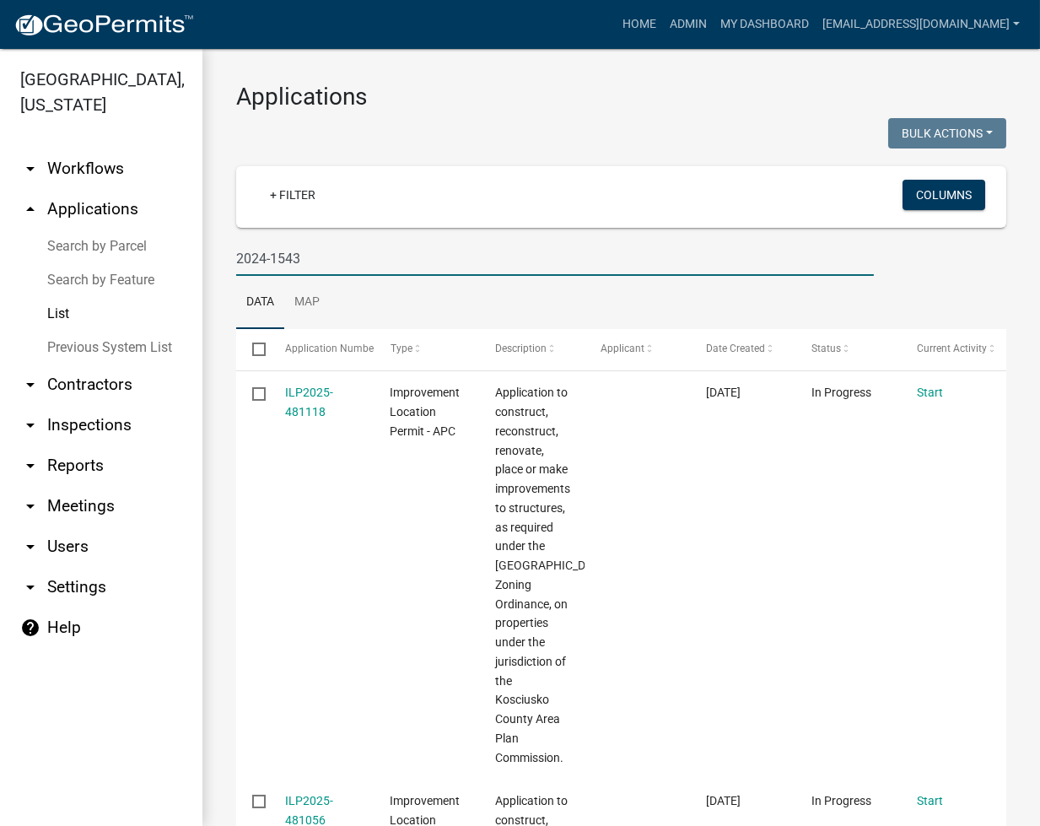
type input "2024-1543"
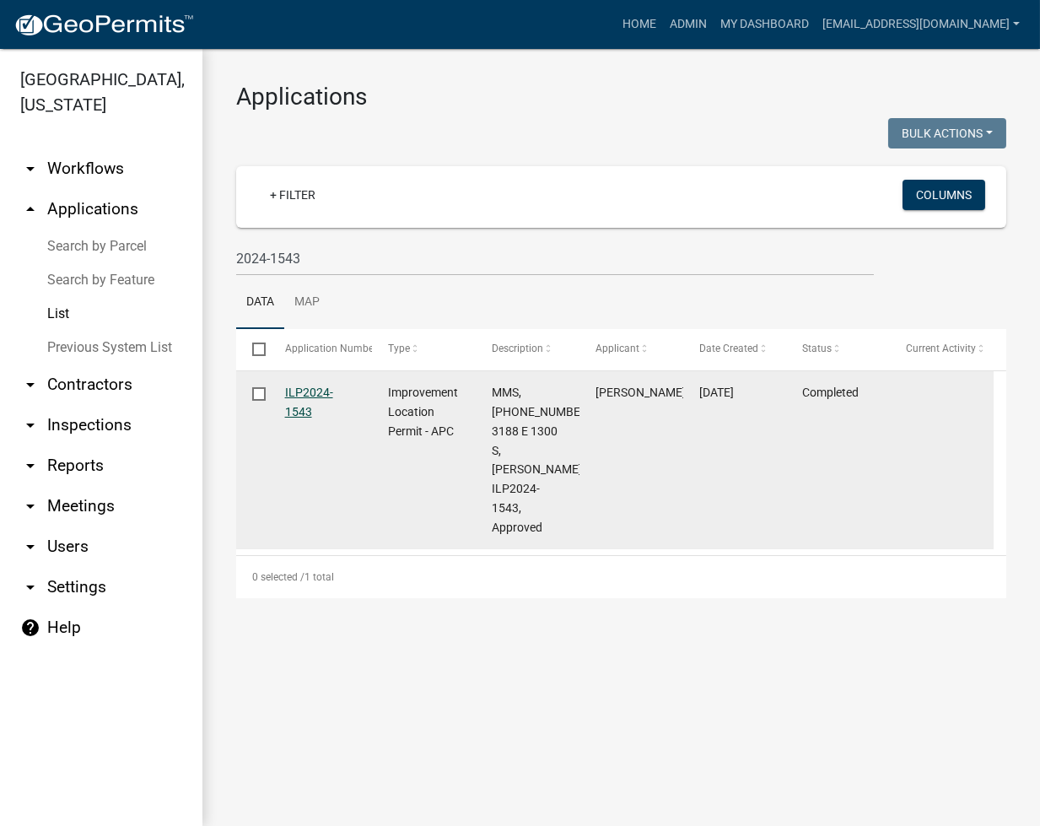
click at [305, 392] on link "ILP2024-1543" at bounding box center [309, 402] width 48 height 33
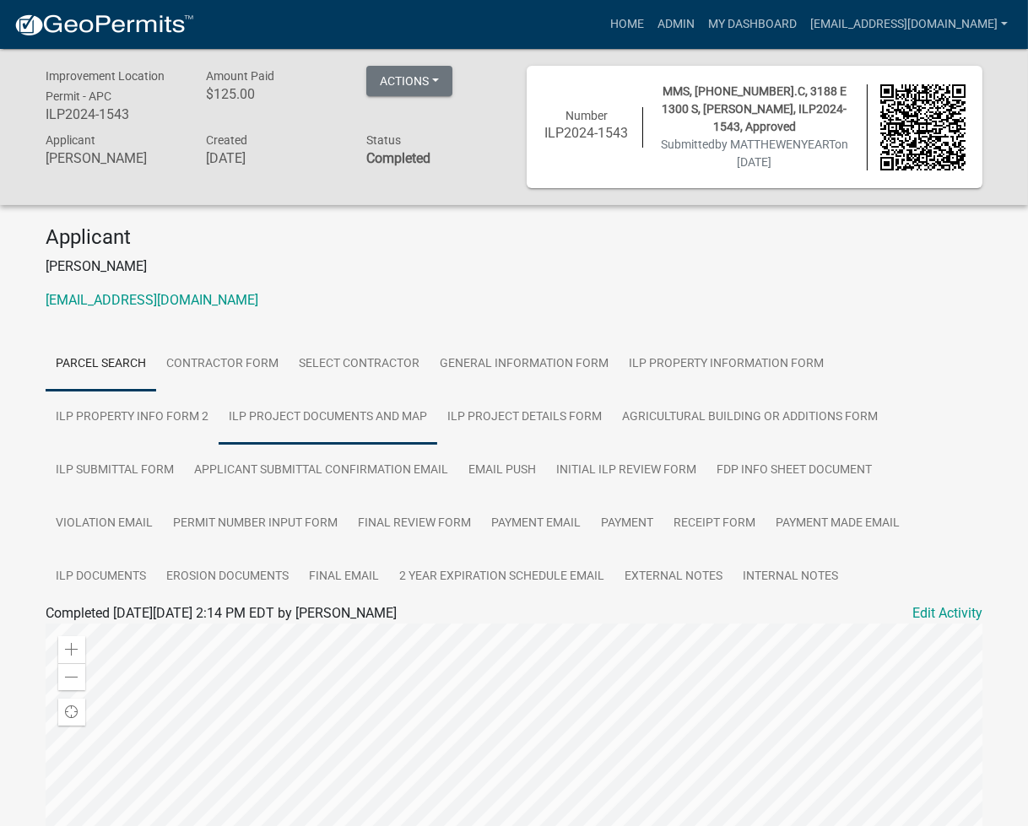
click at [359, 416] on link "ILP Project Documents and Map" at bounding box center [328, 418] width 219 height 54
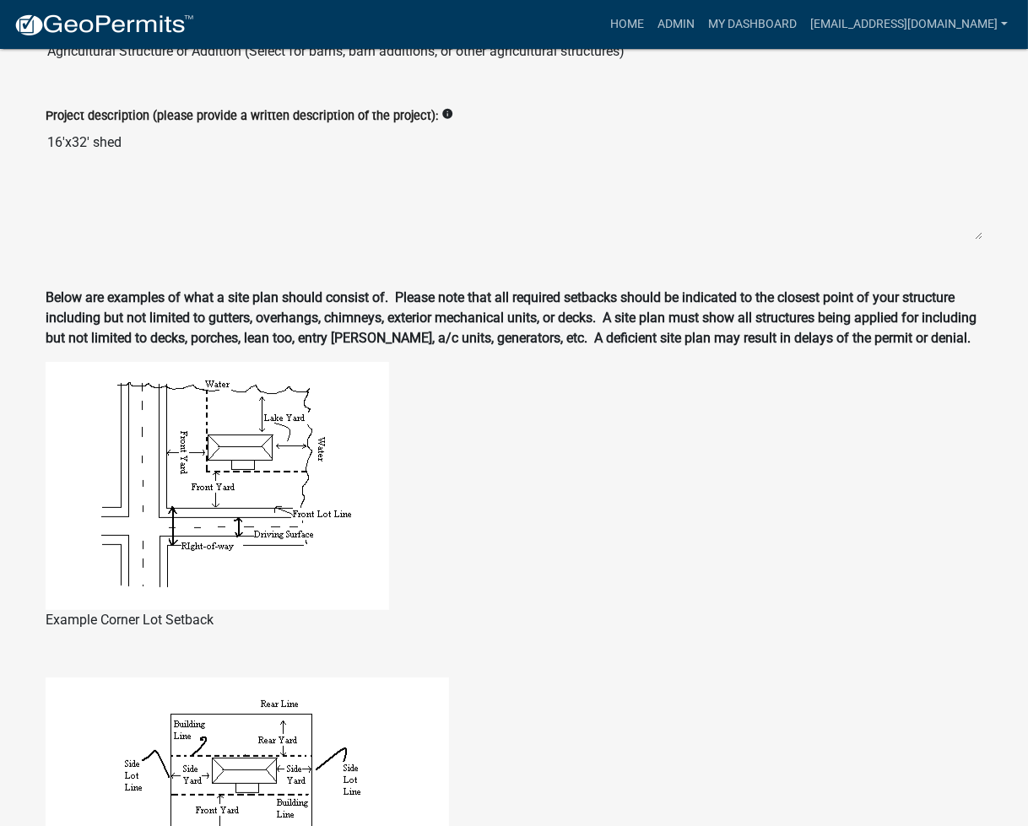
scroll to position [1350, 0]
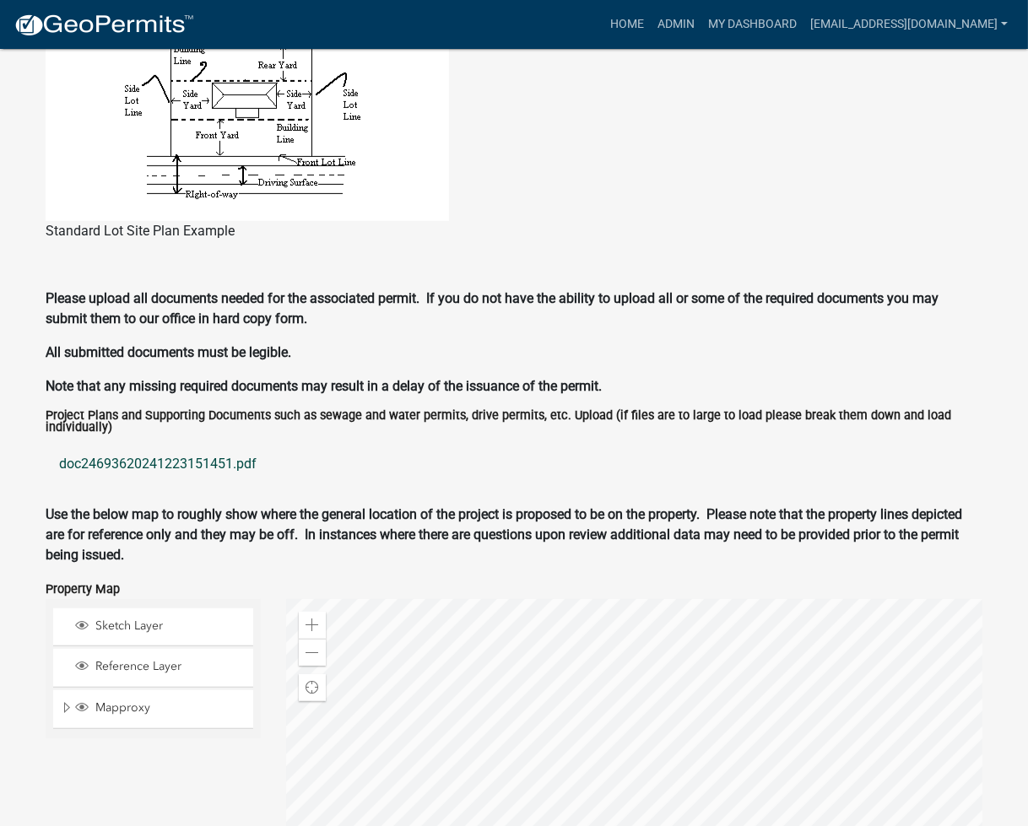
click at [197, 460] on link "doc24693620241223151451.pdf" at bounding box center [514, 464] width 937 height 40
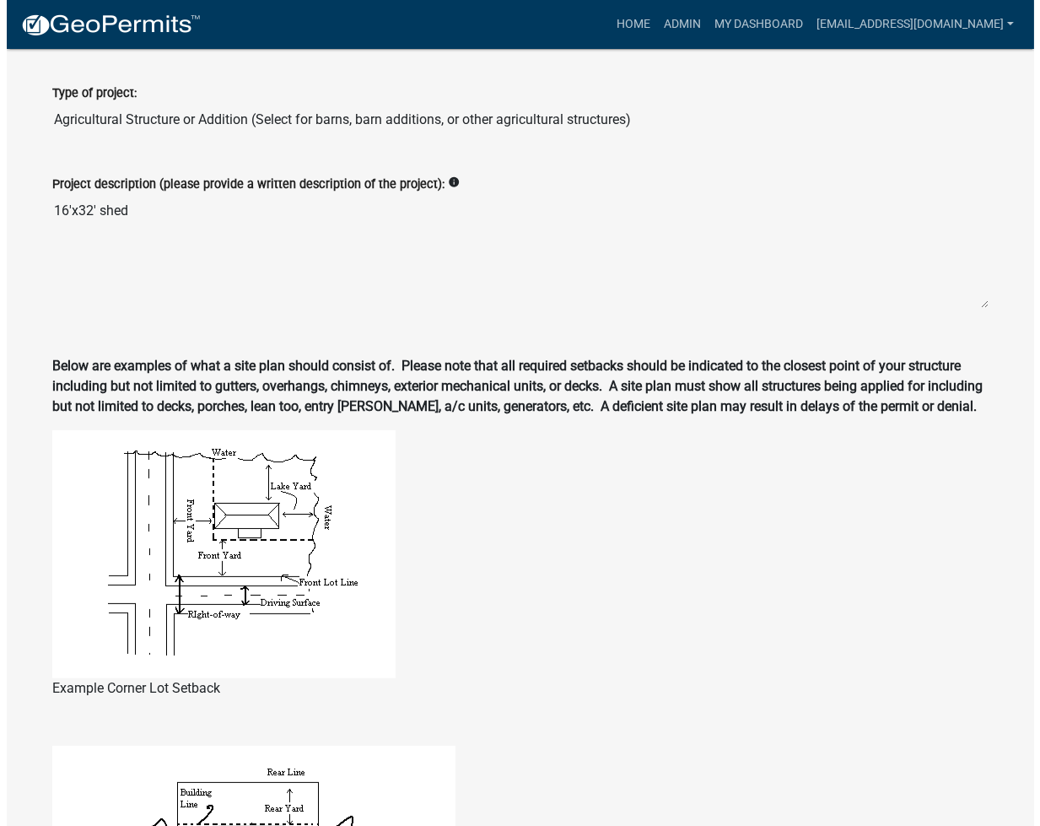
scroll to position [0, 0]
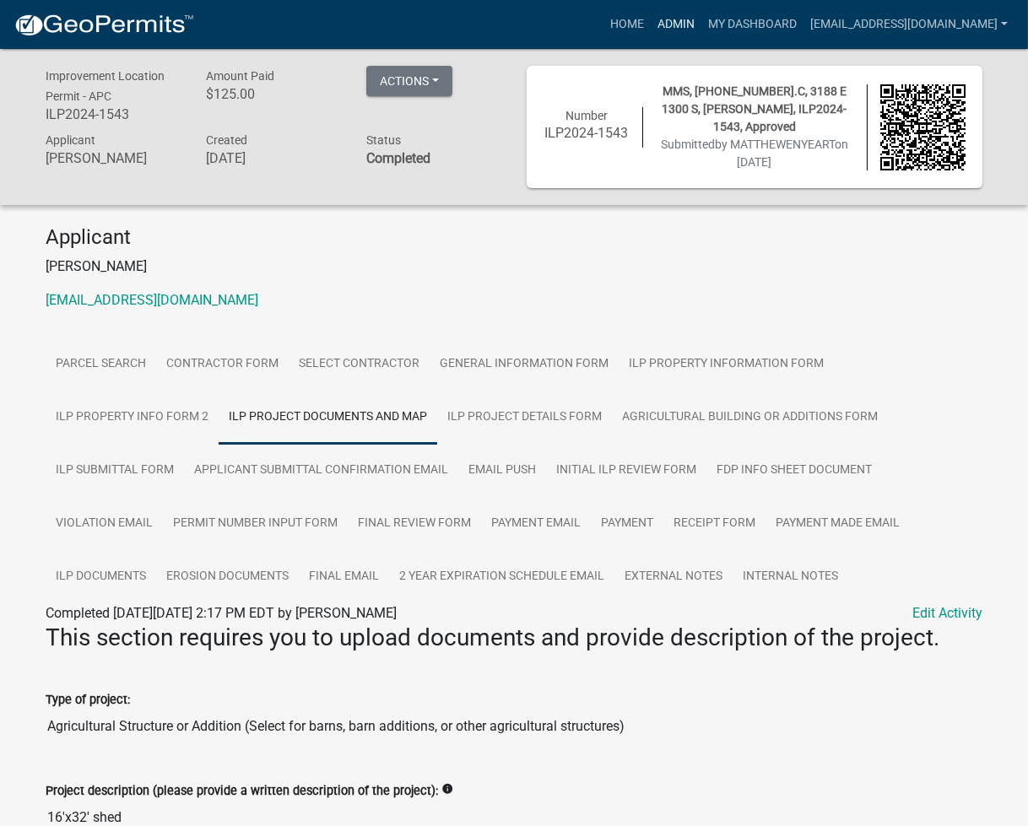
click at [701, 10] on link "Admin" at bounding box center [676, 24] width 51 height 32
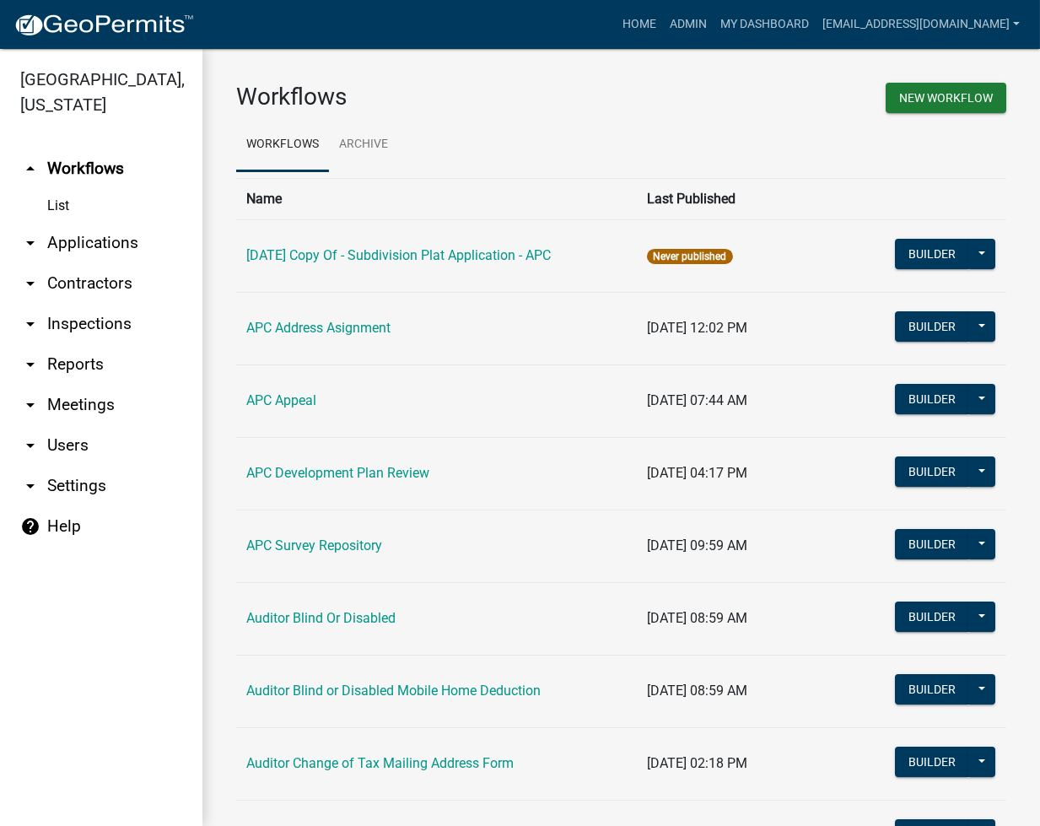
click at [92, 245] on link "arrow_drop_down Applications" at bounding box center [101, 243] width 202 height 40
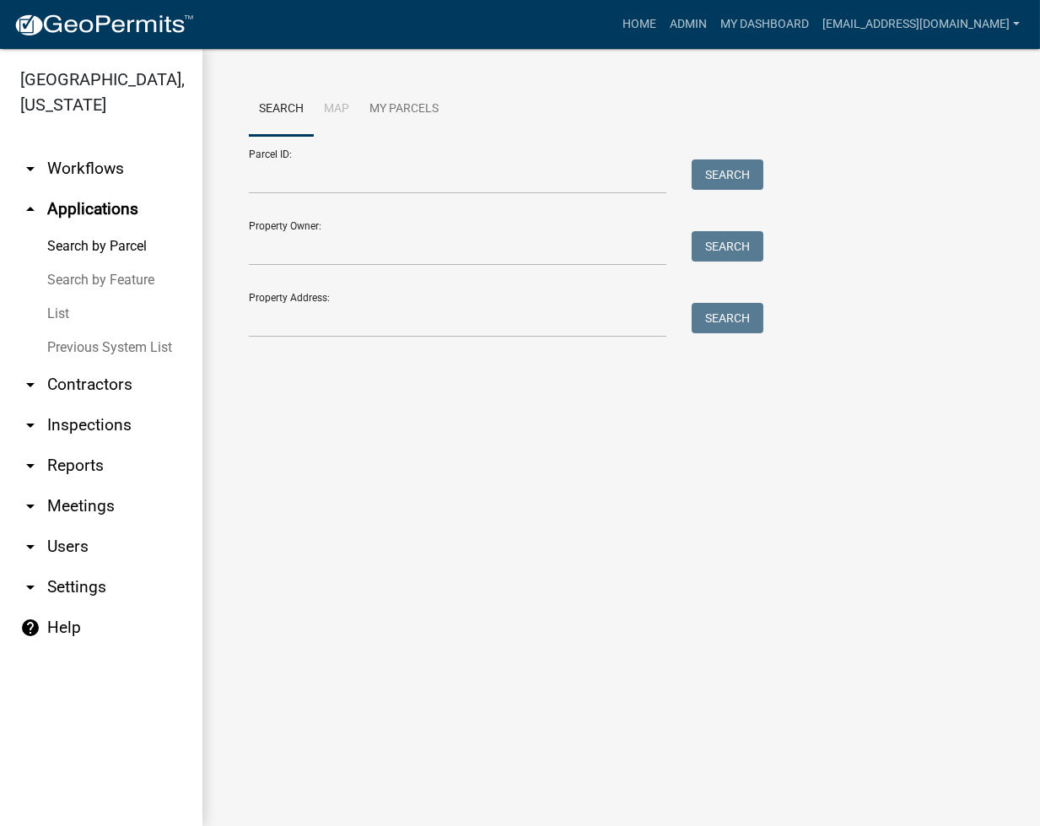
click at [51, 316] on link "List" at bounding box center [101, 314] width 202 height 34
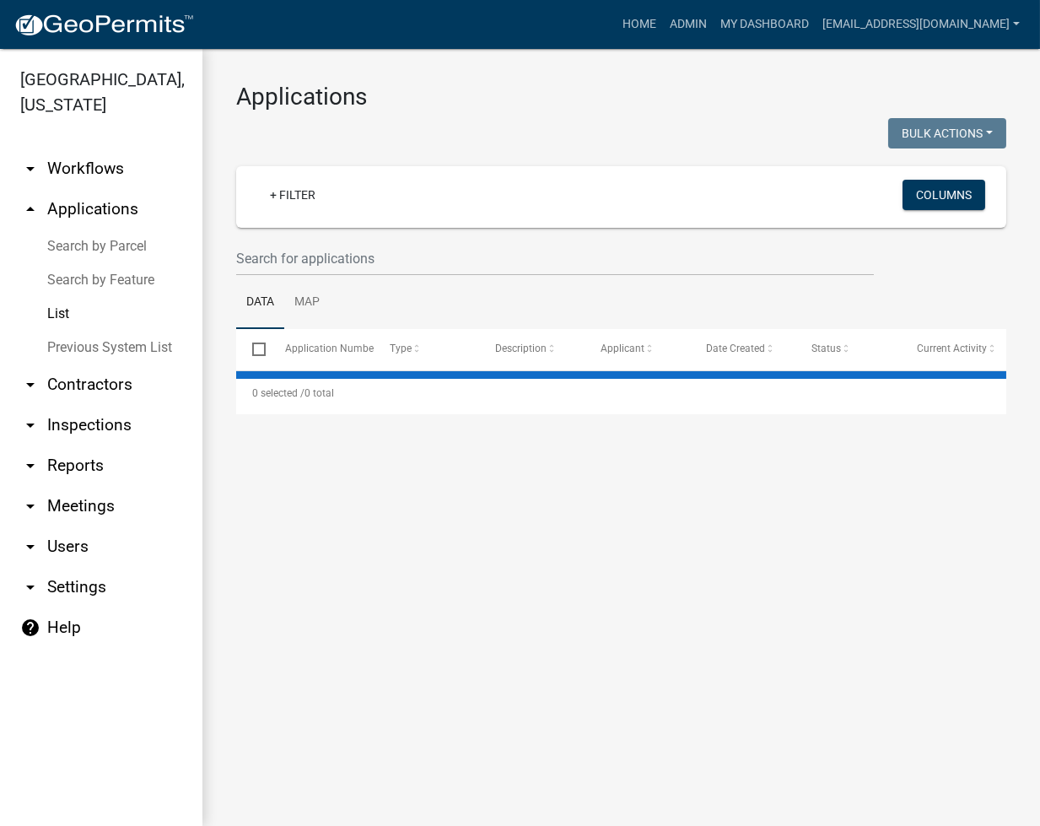
select select "2: 50"
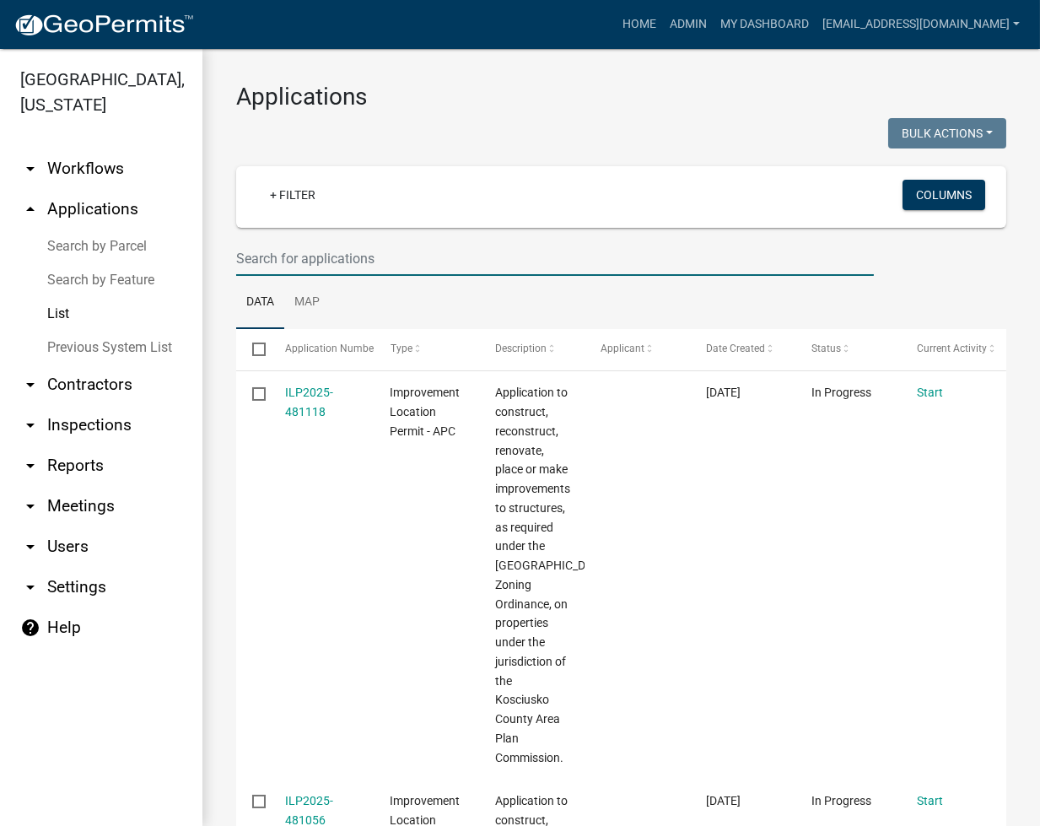
click at [319, 251] on input "text" at bounding box center [555, 258] width 638 height 35
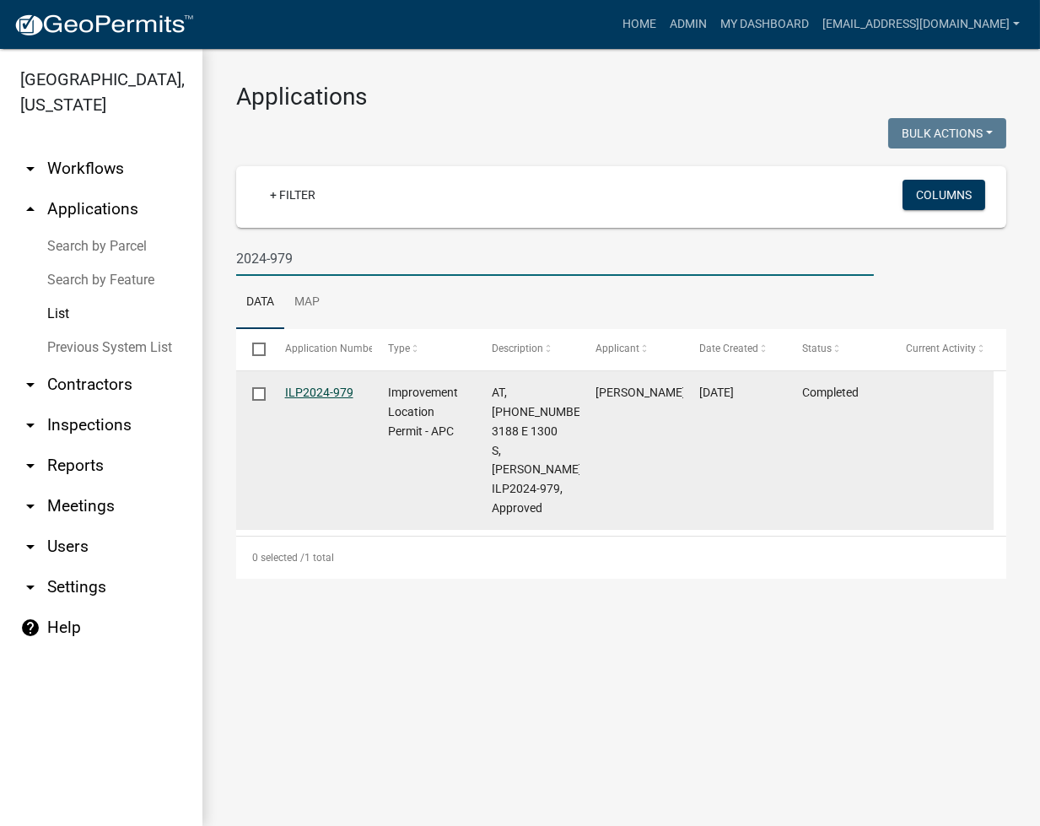
type input "2024-979"
click at [318, 388] on link "ILP2024-979" at bounding box center [319, 392] width 68 height 13
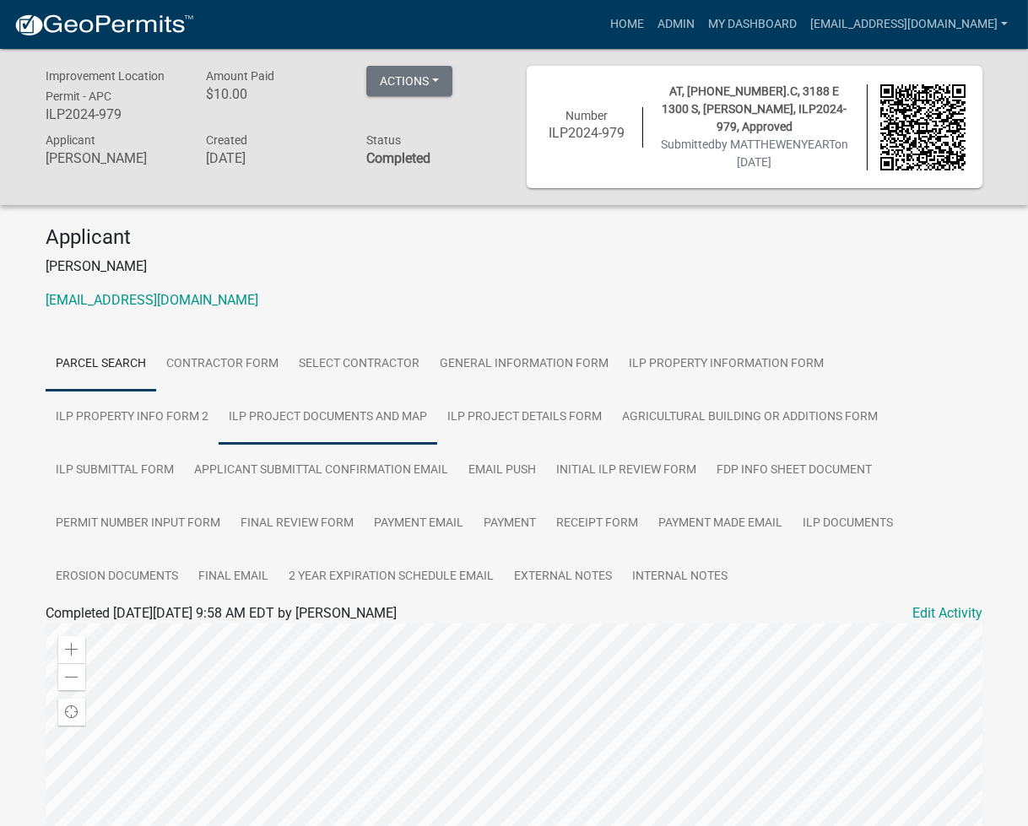
click at [267, 418] on link "ILP Project Documents and Map" at bounding box center [328, 418] width 219 height 54
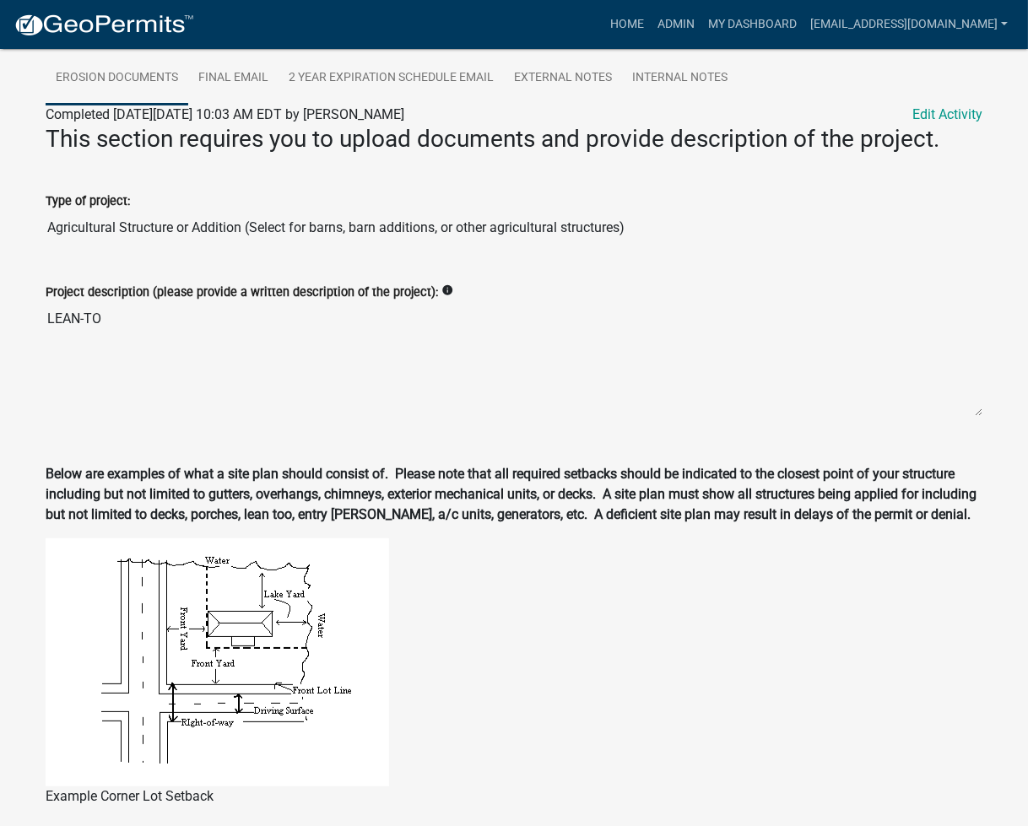
scroll to position [1624, 0]
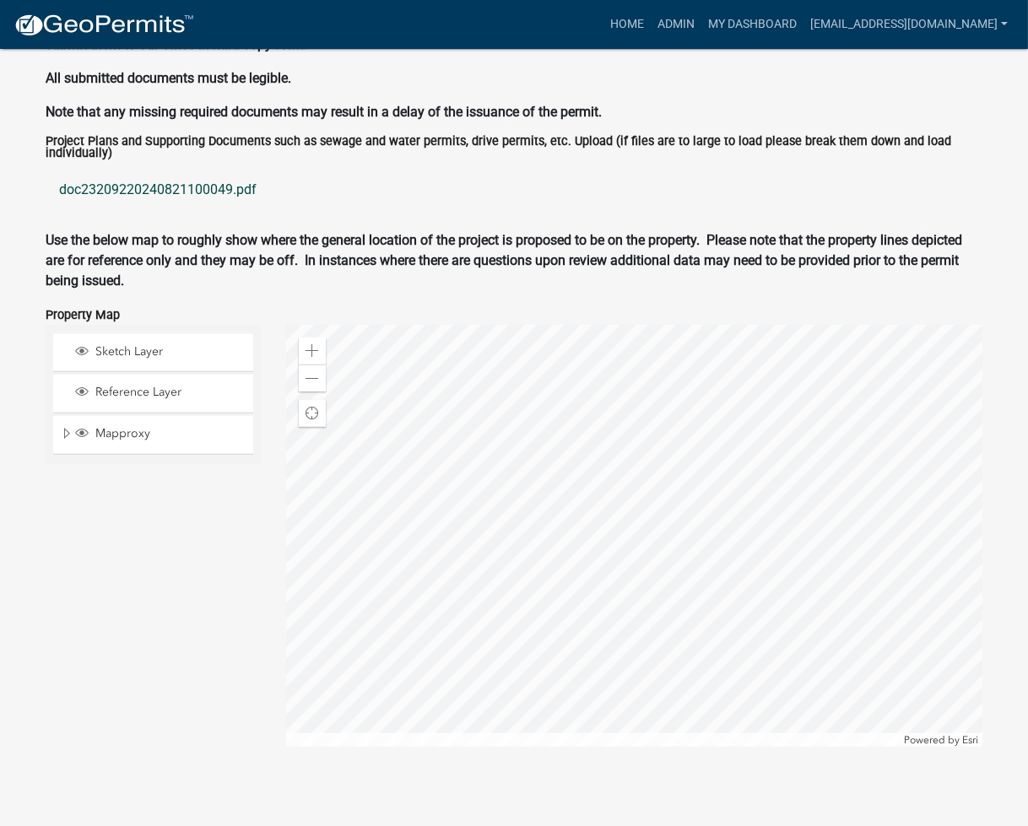
click at [132, 186] on link "doc23209220240821100049.pdf" at bounding box center [514, 190] width 937 height 40
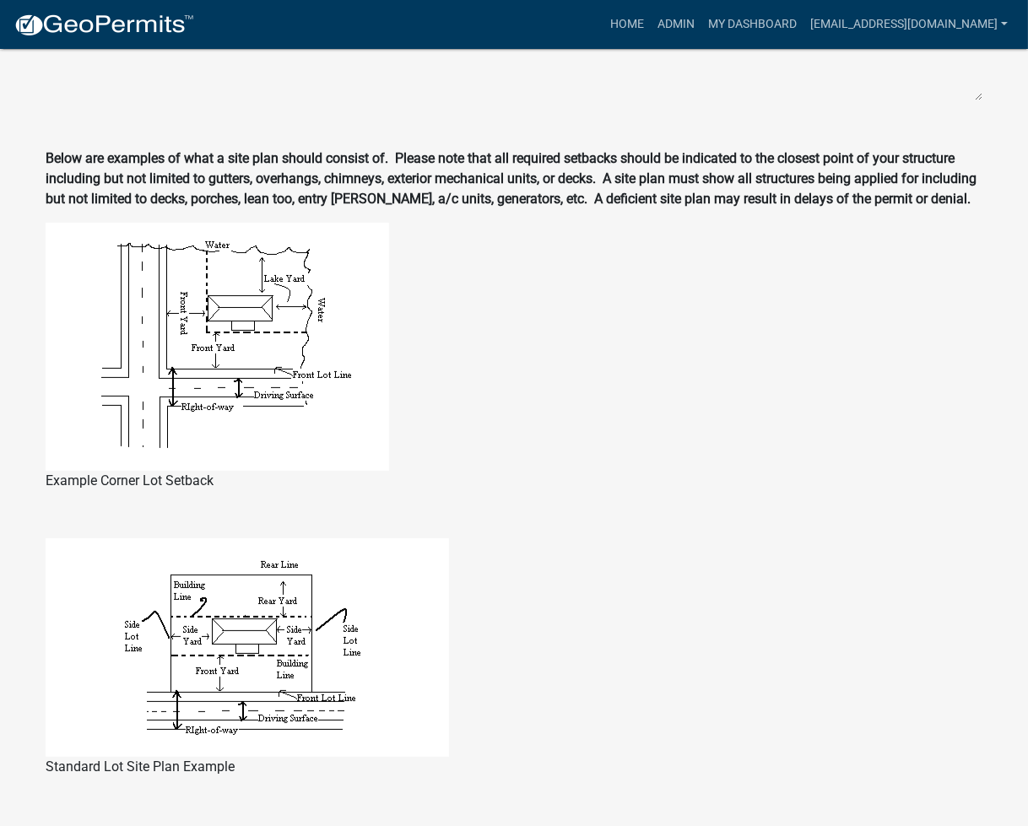
scroll to position [0, 0]
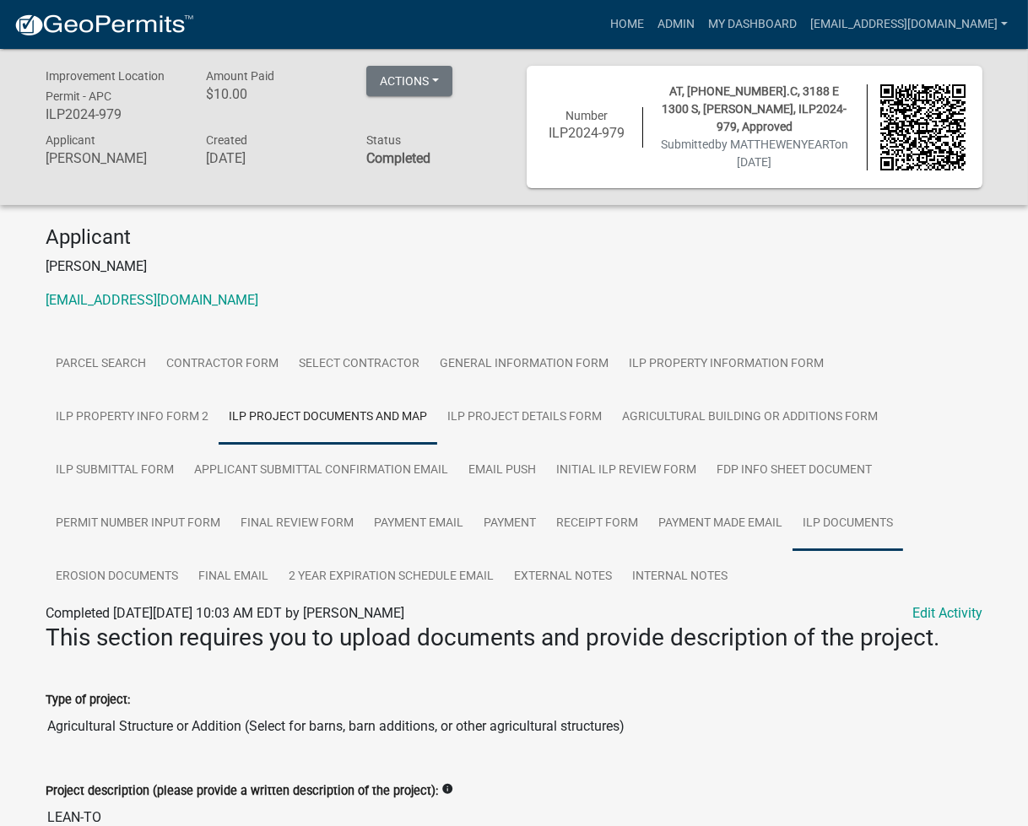
click at [808, 535] on link "ILP Documents" at bounding box center [847, 524] width 111 height 54
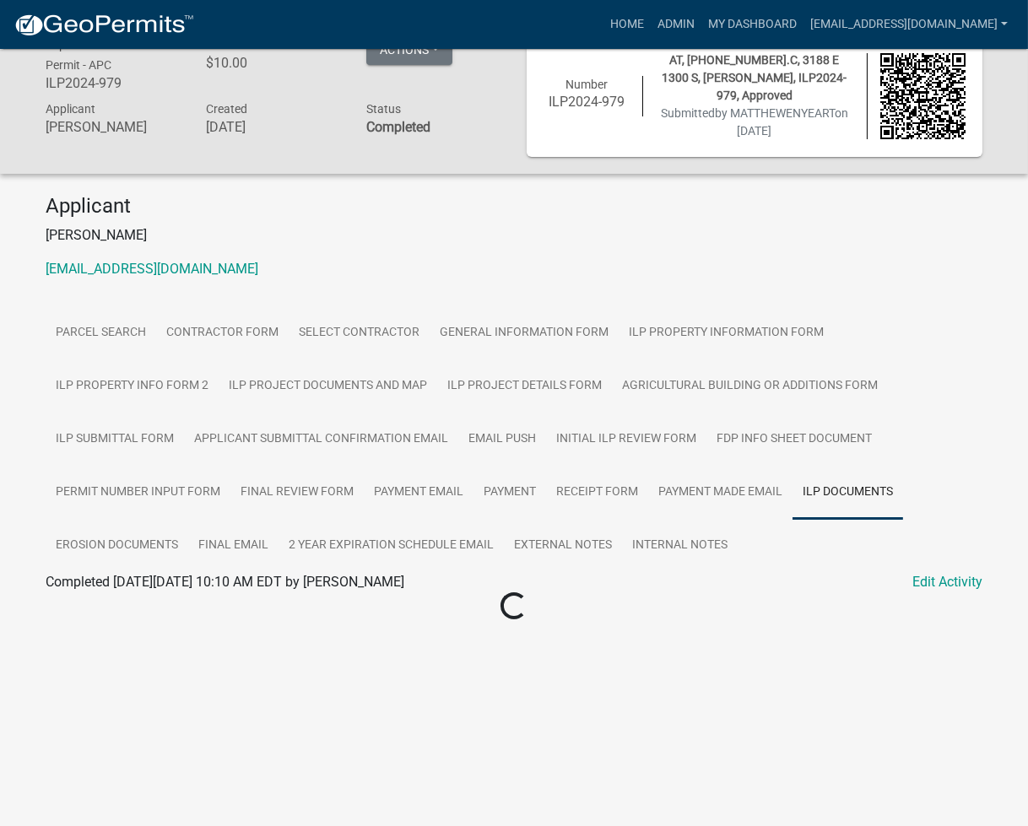
scroll to position [49, 0]
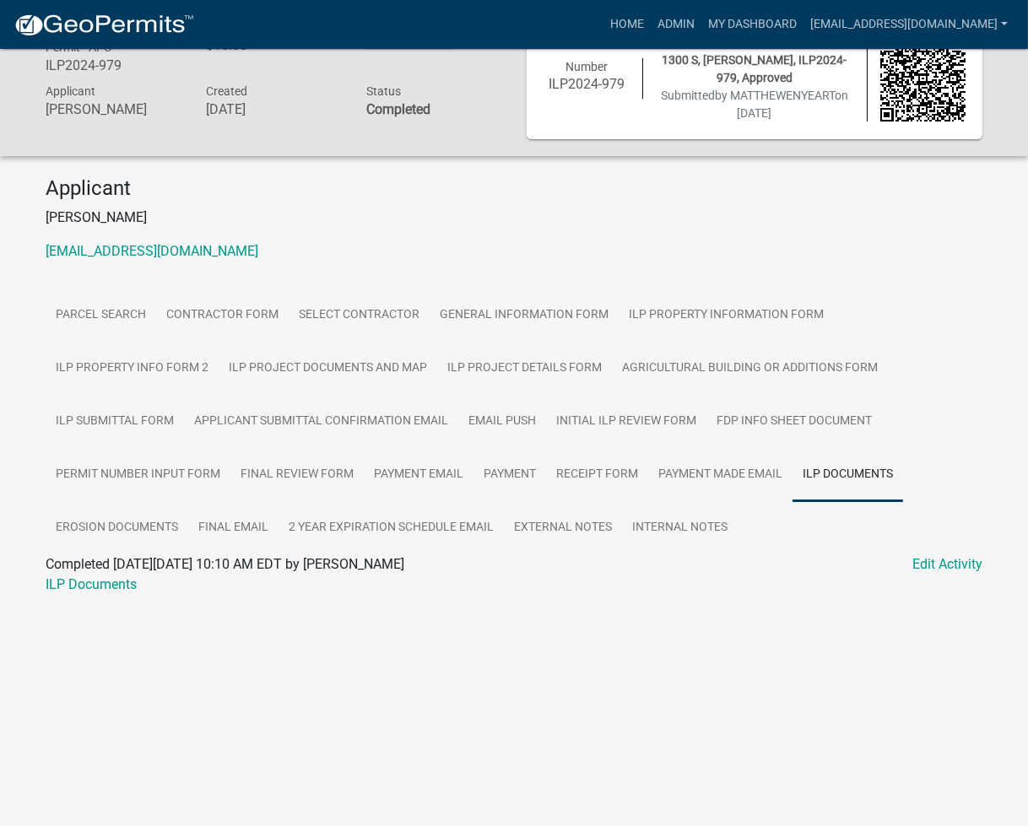
click at [389, 189] on h4 "Applicant" at bounding box center [514, 188] width 937 height 24
click at [651, 18] on link "Home" at bounding box center [626, 24] width 47 height 32
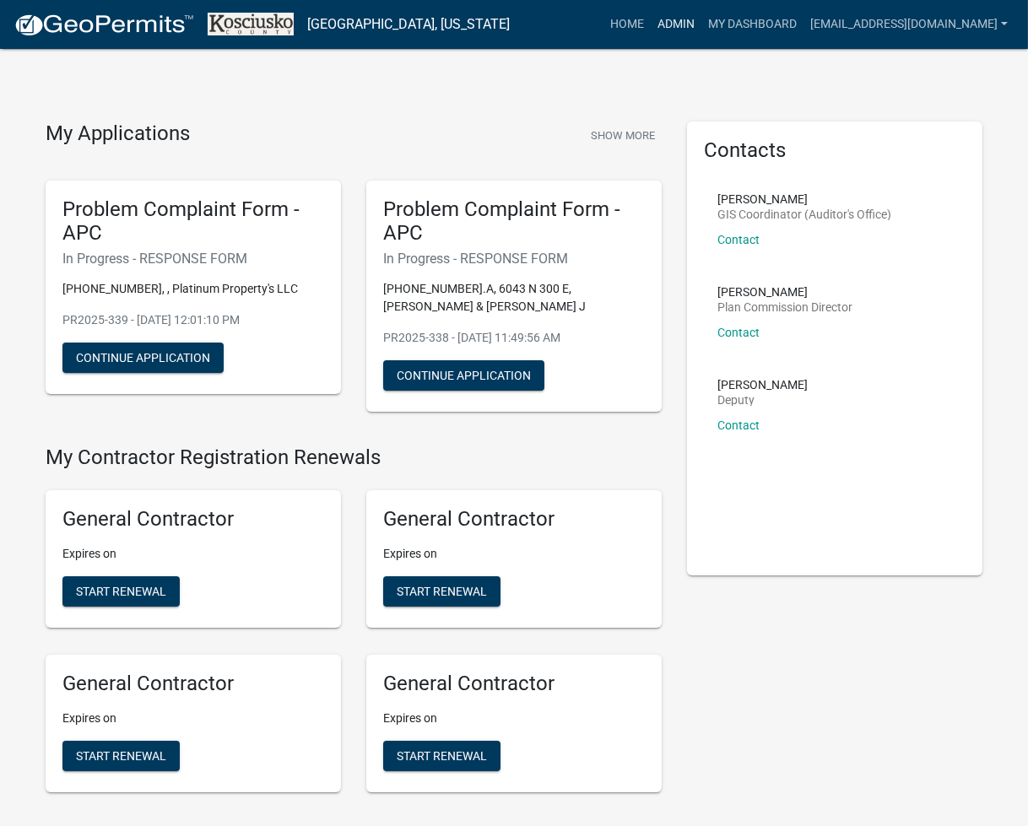
click at [701, 16] on link "Admin" at bounding box center [676, 24] width 51 height 32
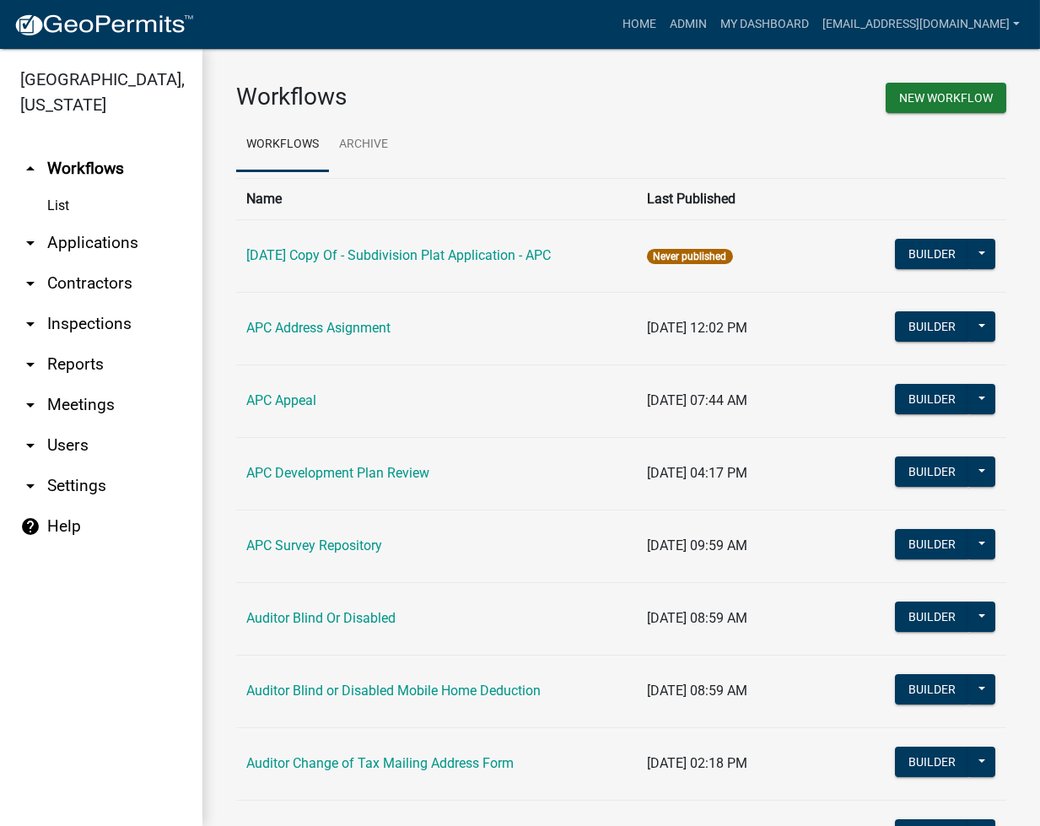
click at [116, 247] on link "arrow_drop_down Applications" at bounding box center [101, 243] width 202 height 40
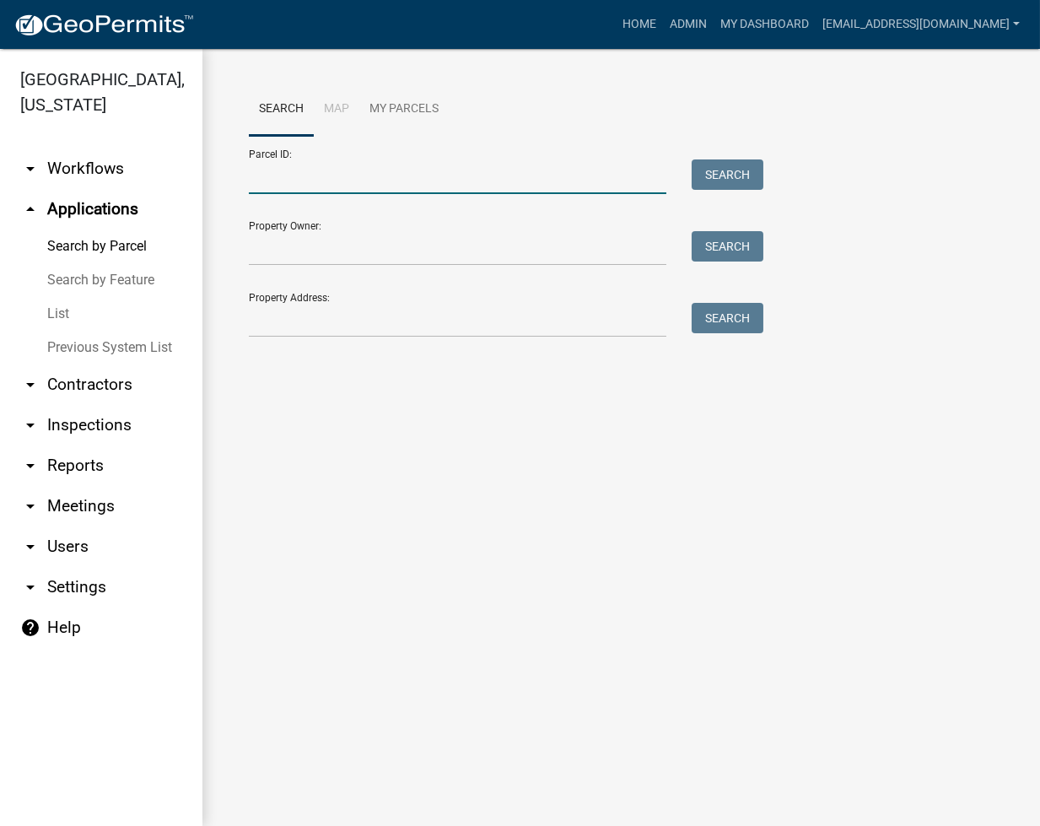
click at [420, 177] on input "Parcel ID:" at bounding box center [458, 176] width 418 height 35
paste input "029-111-130"
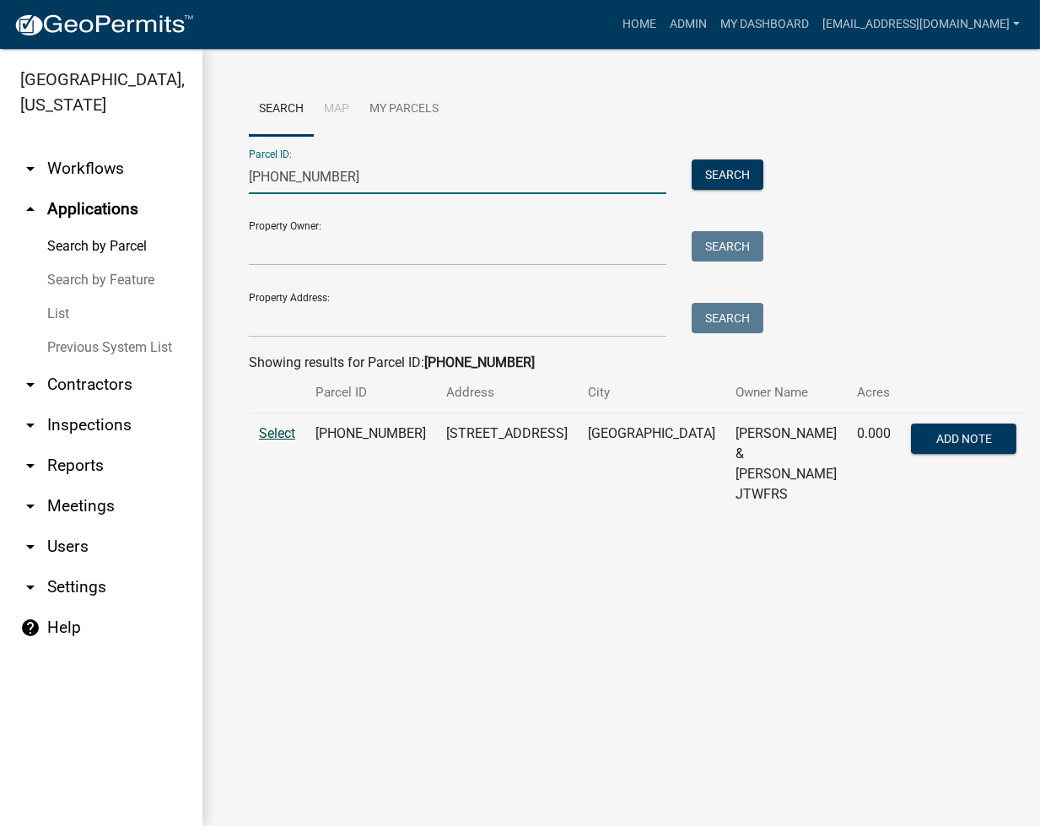
type input "029-111-130"
click at [275, 427] on span "Select" at bounding box center [277, 433] width 36 height 16
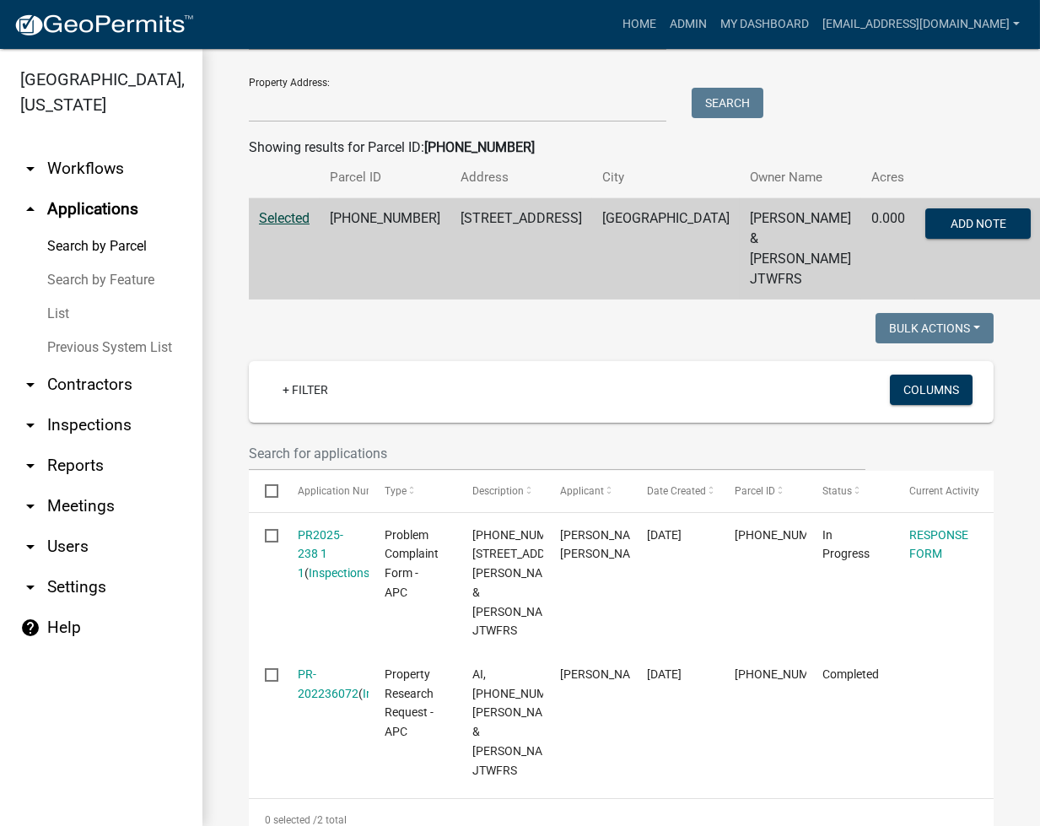
scroll to position [224, 0]
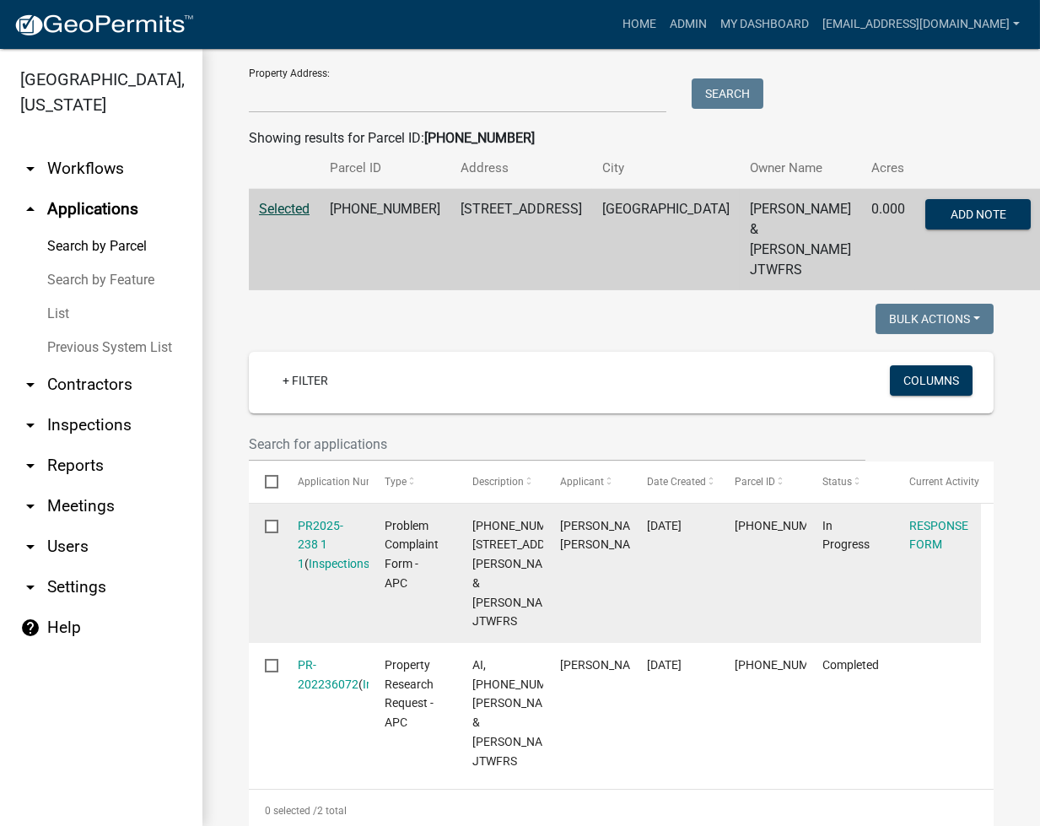
click at [325, 516] on div "PR2025-238 1 1 ( Inspections )" at bounding box center [325, 544] width 55 height 57
click at [315, 519] on link "PR2025-238 1 1" at bounding box center [321, 545] width 46 height 52
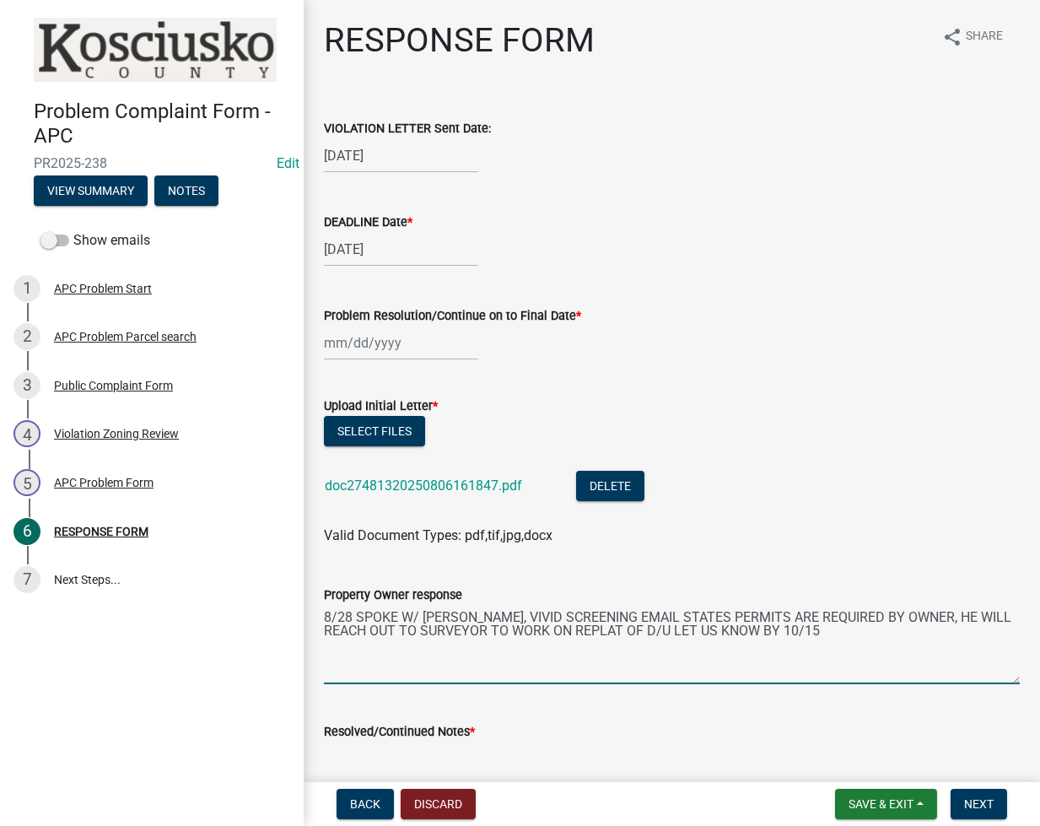
click at [787, 661] on textarea "8/28 SPOKE W/ SHAWN, VIVID SCREENING EMAIL STATES PERMITS ARE REQUIRED BY OWNER…" at bounding box center [672, 644] width 696 height 79
type textarea "8/28 SPOKE W/ SHAWN, VIVID SCREENING EMAIL STATES PERMITS ARE REQUIRED BY OWNER…"
click at [870, 801] on span "Save & Exit" at bounding box center [881, 803] width 65 height 13
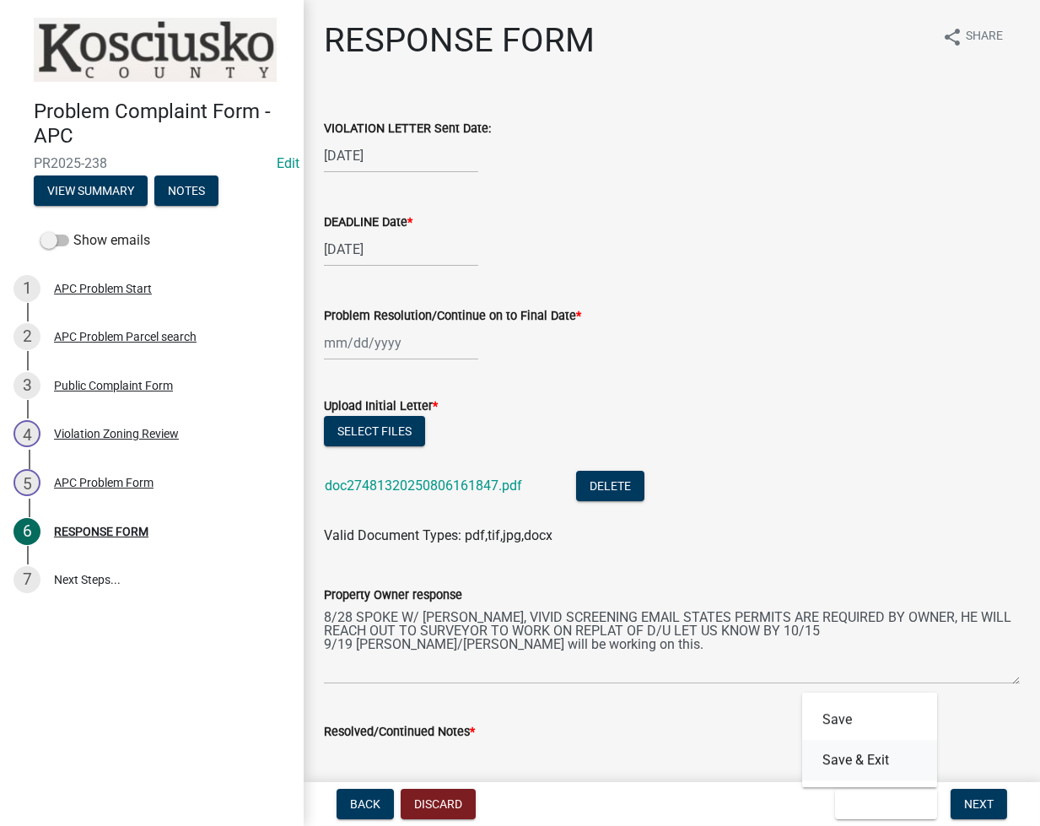
click at [884, 764] on button "Save & Exit" at bounding box center [869, 760] width 135 height 40
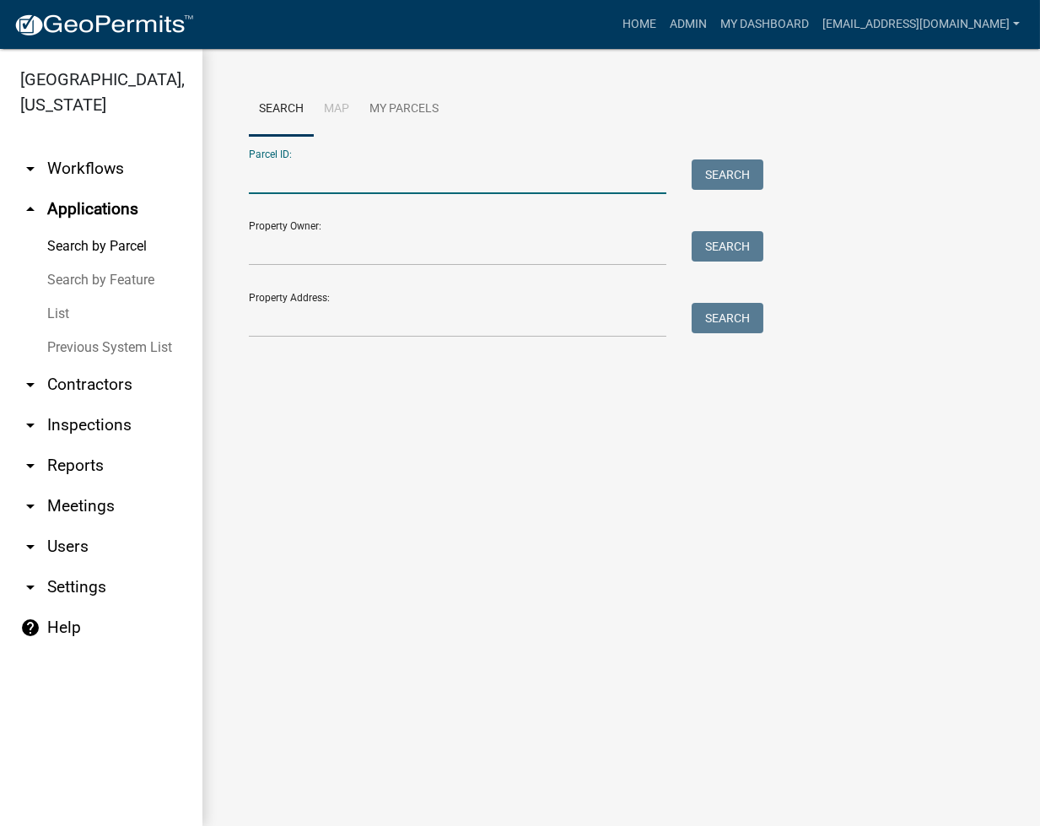
click at [281, 185] on input "Parcel ID:" at bounding box center [458, 176] width 418 height 35
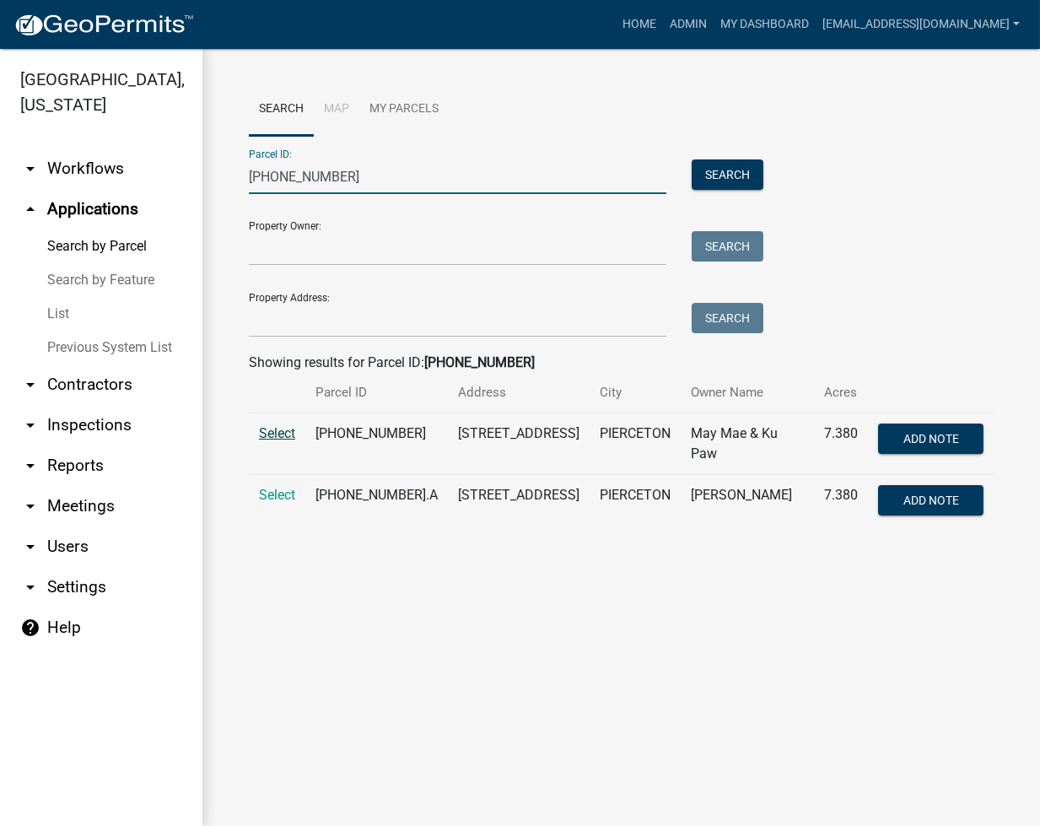
type input "009-074-008"
click at [278, 435] on span "Select" at bounding box center [277, 433] width 36 height 16
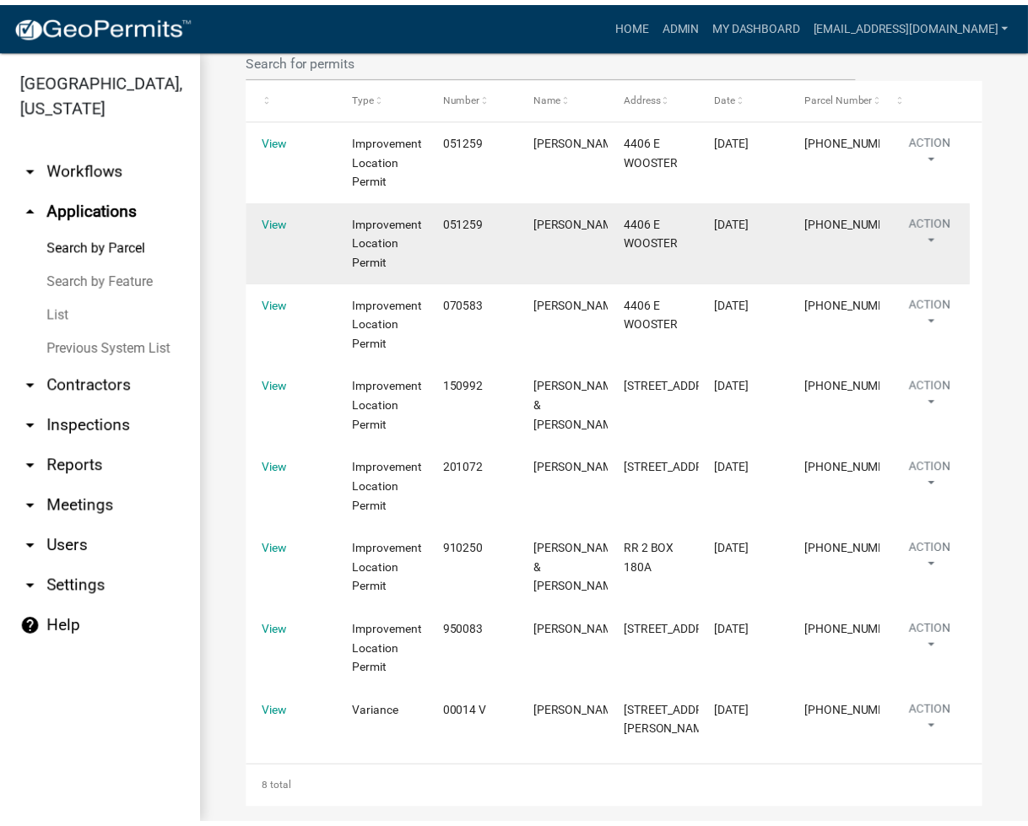
scroll to position [921, 0]
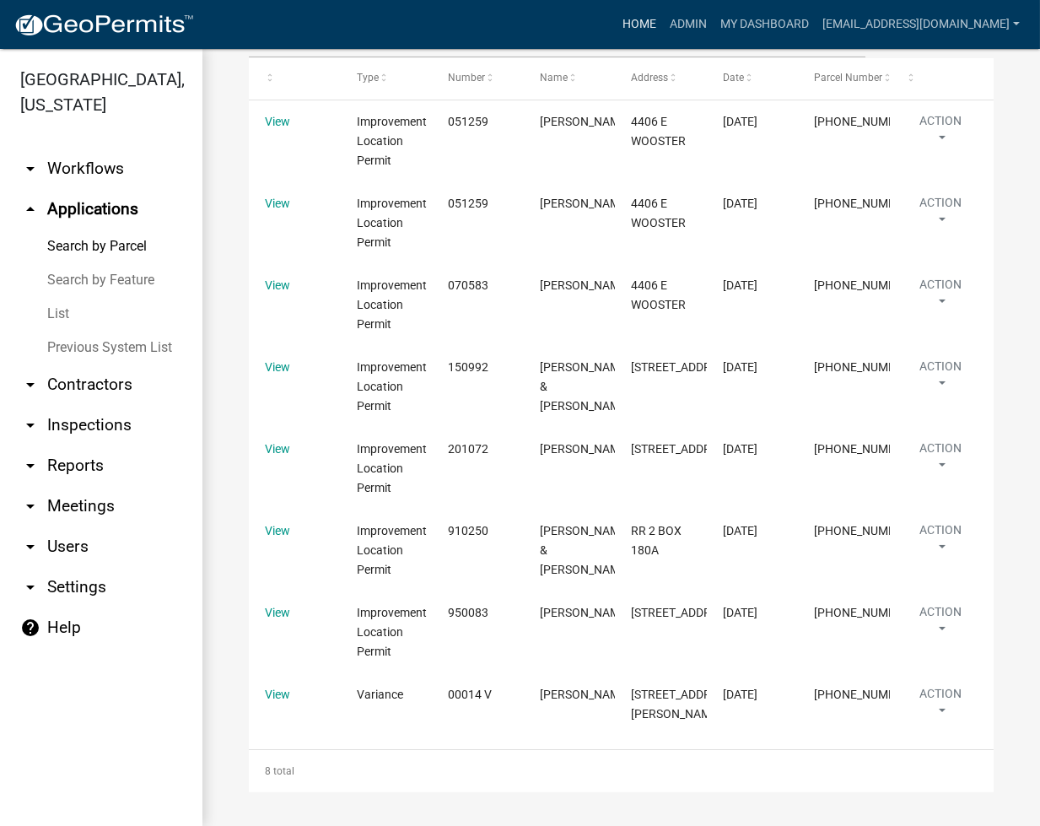
click at [663, 25] on link "Home" at bounding box center [639, 24] width 47 height 32
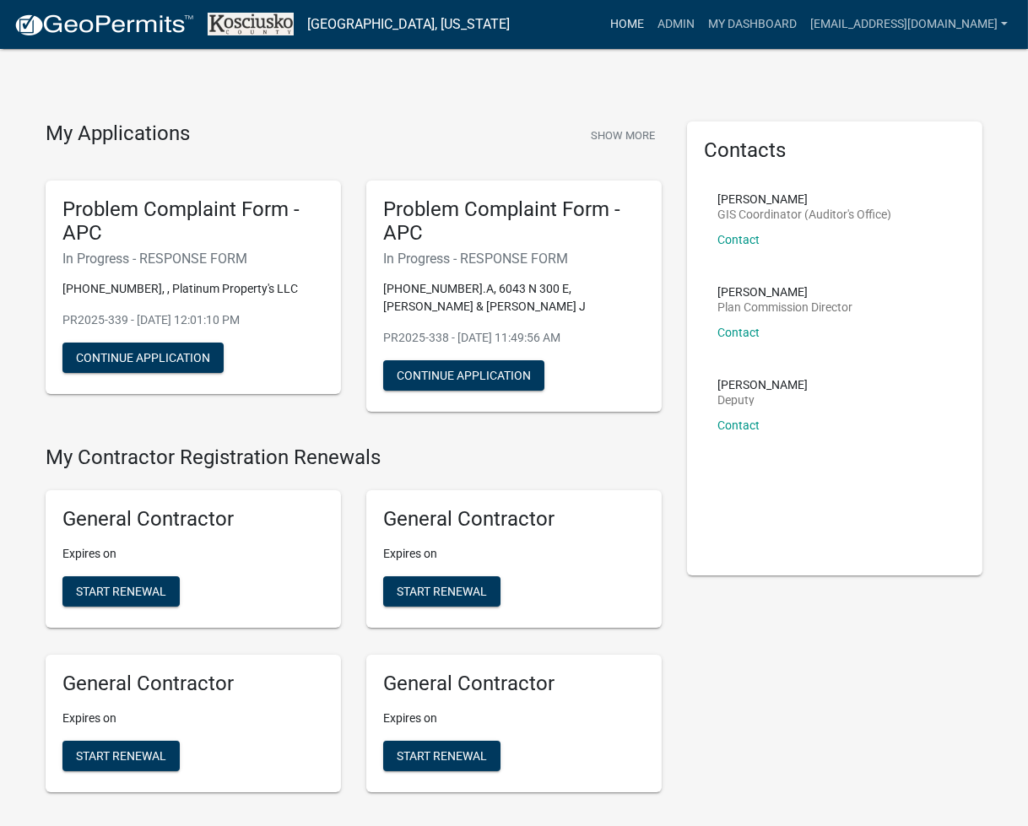
click at [651, 24] on link "Home" at bounding box center [626, 24] width 47 height 32
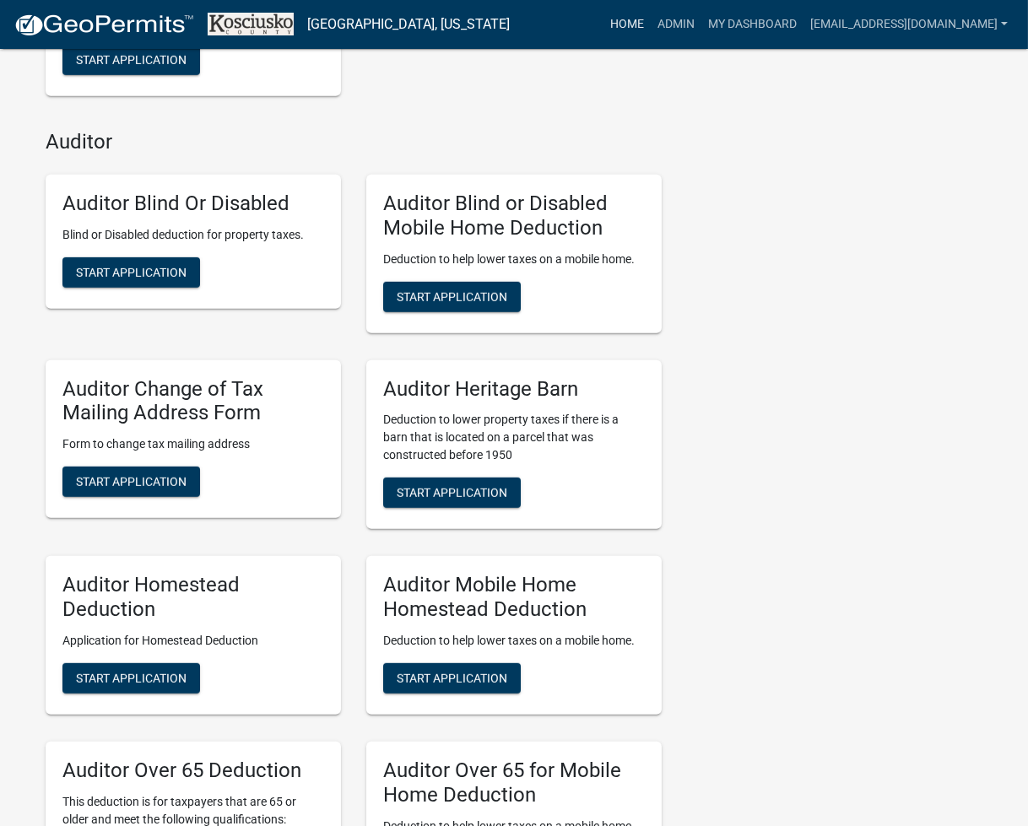
scroll to position [3847, 0]
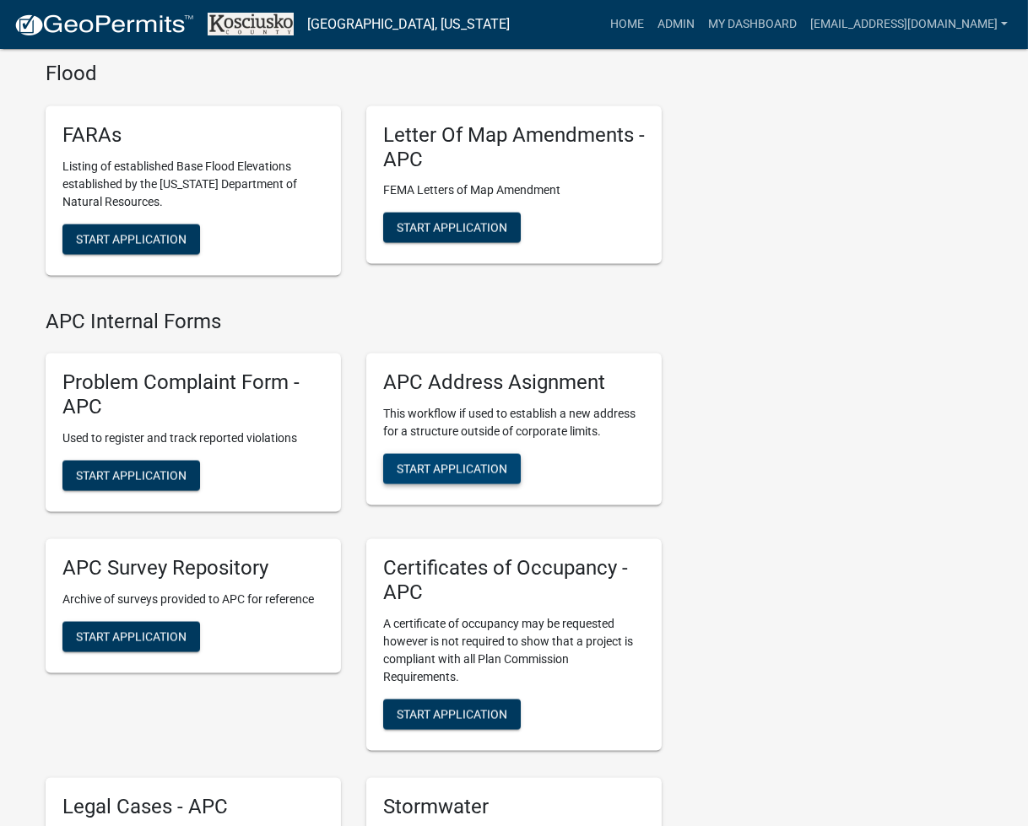
click at [445, 468] on span "Start Application" at bounding box center [452, 468] width 111 height 13
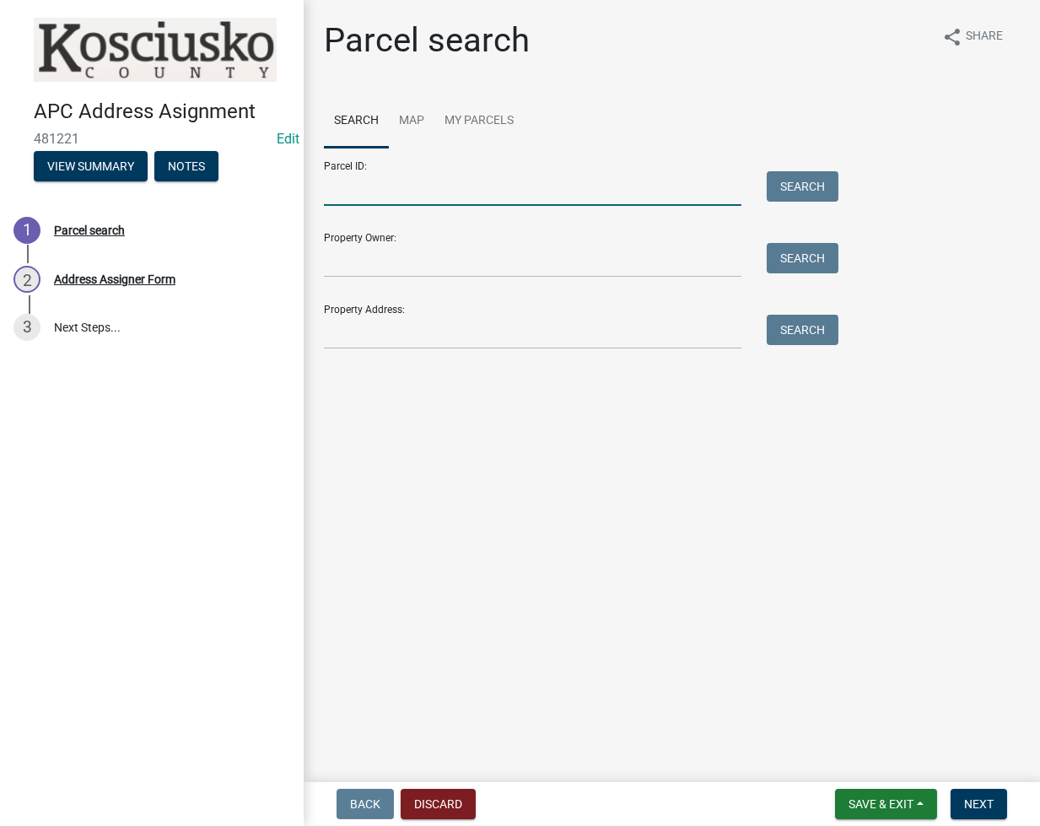
click at [359, 202] on input "Parcel ID:" at bounding box center [533, 188] width 418 height 35
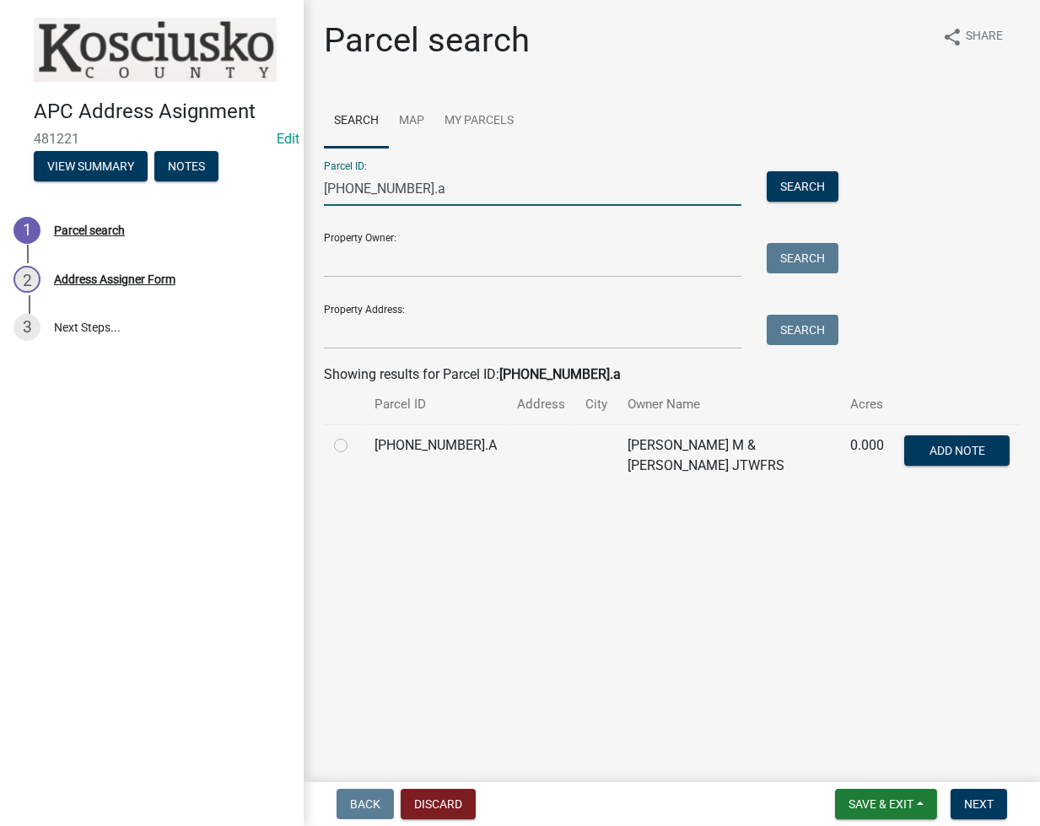
type input "014-151-058.a"
click at [349, 445] on div at bounding box center [344, 445] width 20 height 20
click at [354, 435] on label at bounding box center [354, 435] width 0 height 0
click at [354, 445] on input "radio" at bounding box center [359, 440] width 11 height 11
radio input "true"
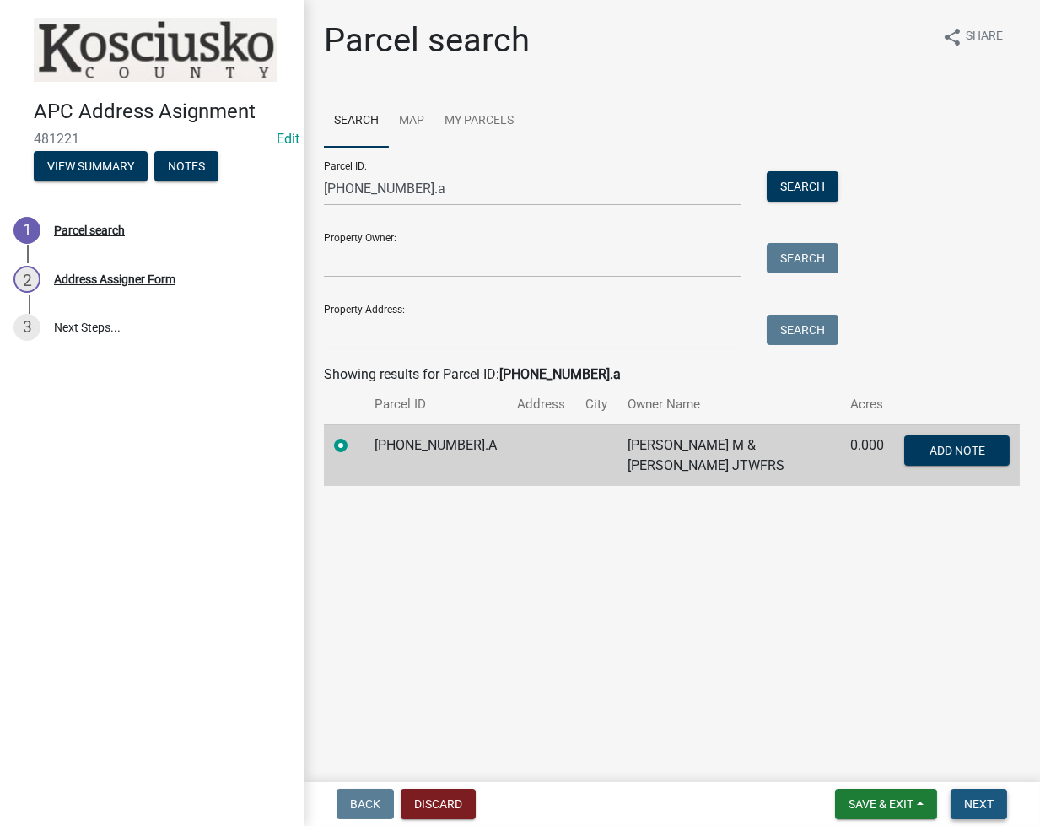
click at [945, 807] on span "Next" at bounding box center [979, 803] width 30 height 13
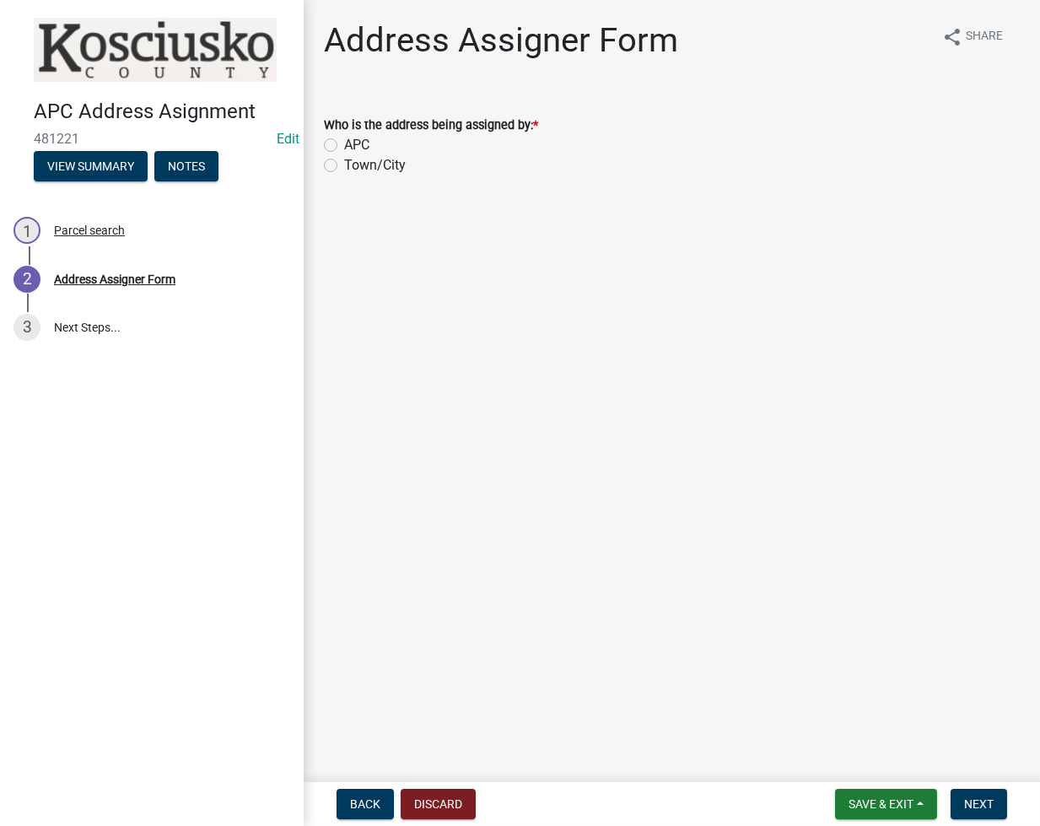
click at [344, 166] on label "Town/City" at bounding box center [375, 165] width 62 height 20
click at [344, 166] on input "Town/City" at bounding box center [349, 160] width 11 height 11
radio input "true"
click at [945, 795] on button "Next" at bounding box center [979, 804] width 57 height 30
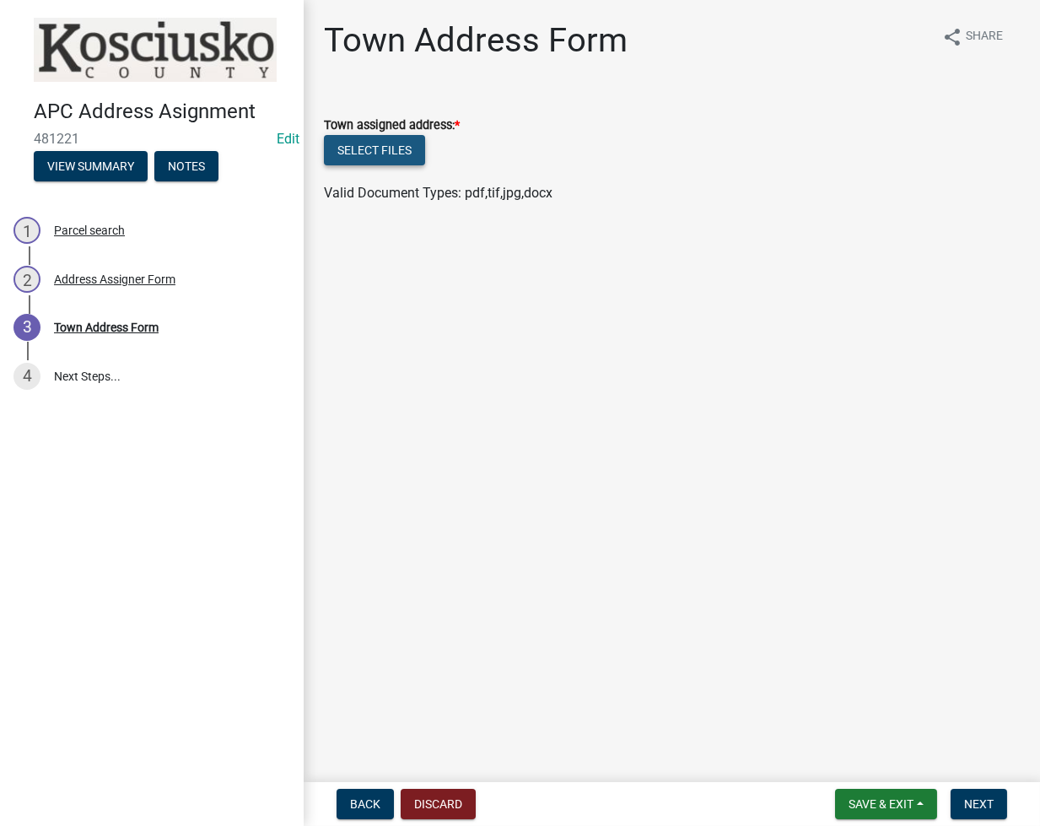
click at [371, 155] on button "Select files" at bounding box center [374, 150] width 101 height 30
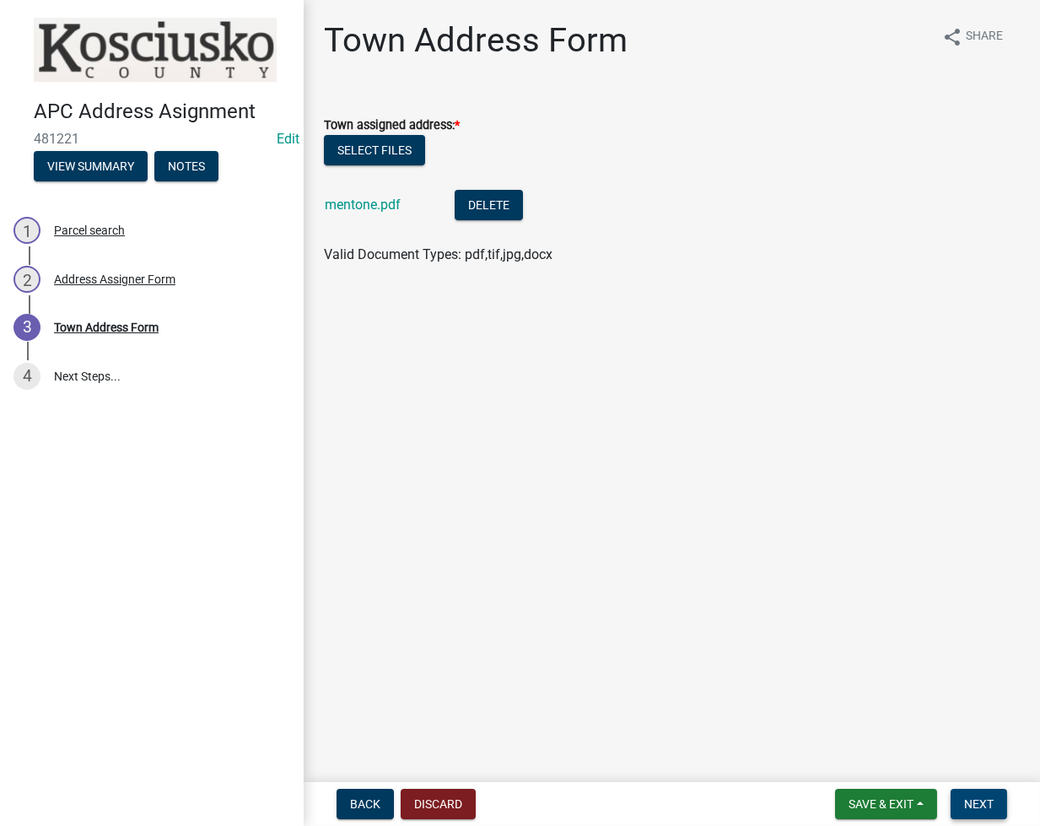
click at [945, 799] on span "Next" at bounding box center [979, 803] width 30 height 13
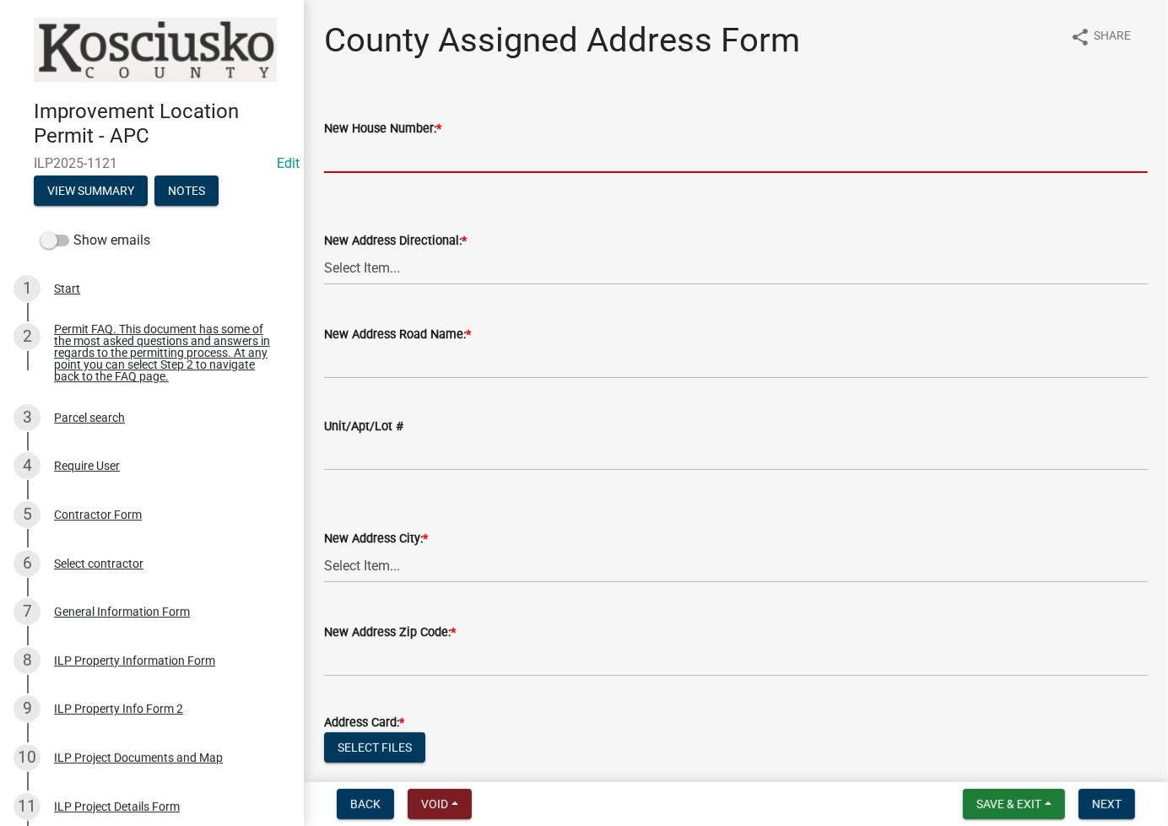
click at [641, 151] on input "New House Number: *" at bounding box center [735, 155] width 823 height 35
type input "1001"
select select "148f84ff-3e58-44c7-a4f6-3eb3f135cbab"
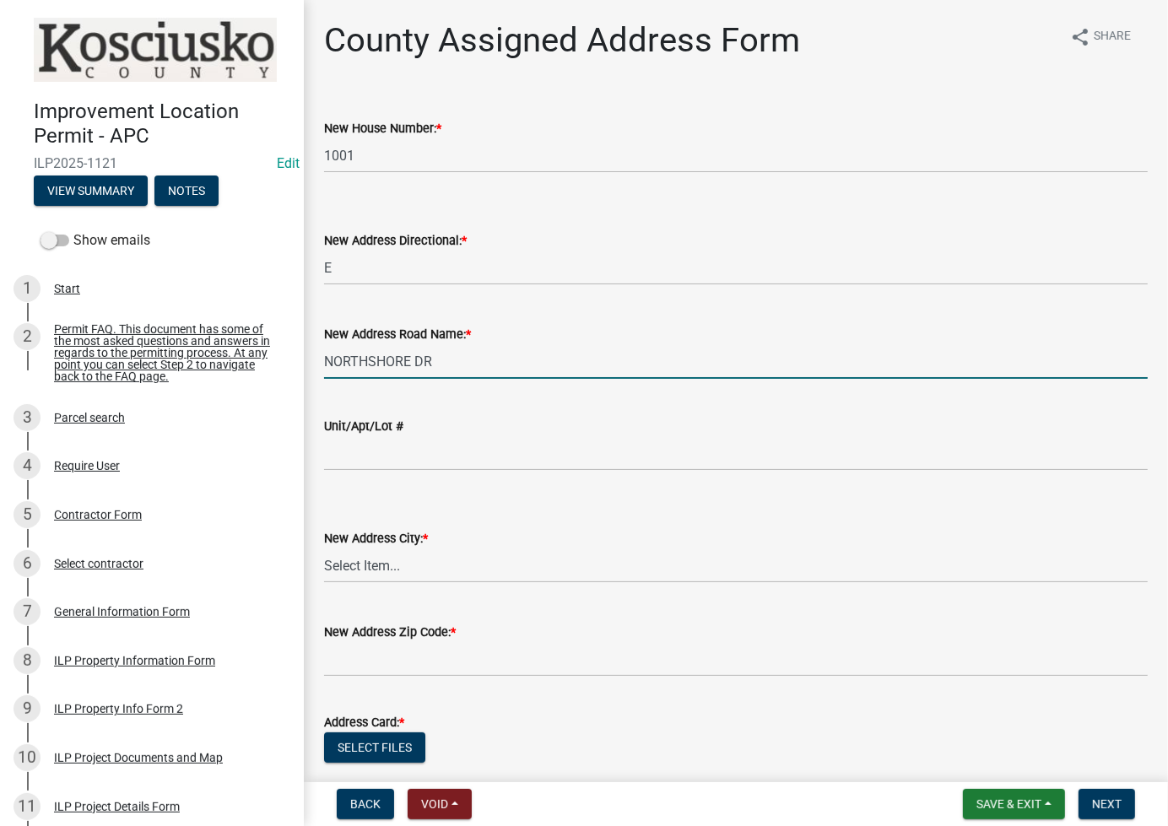
type input "NORTHSHORE DR"
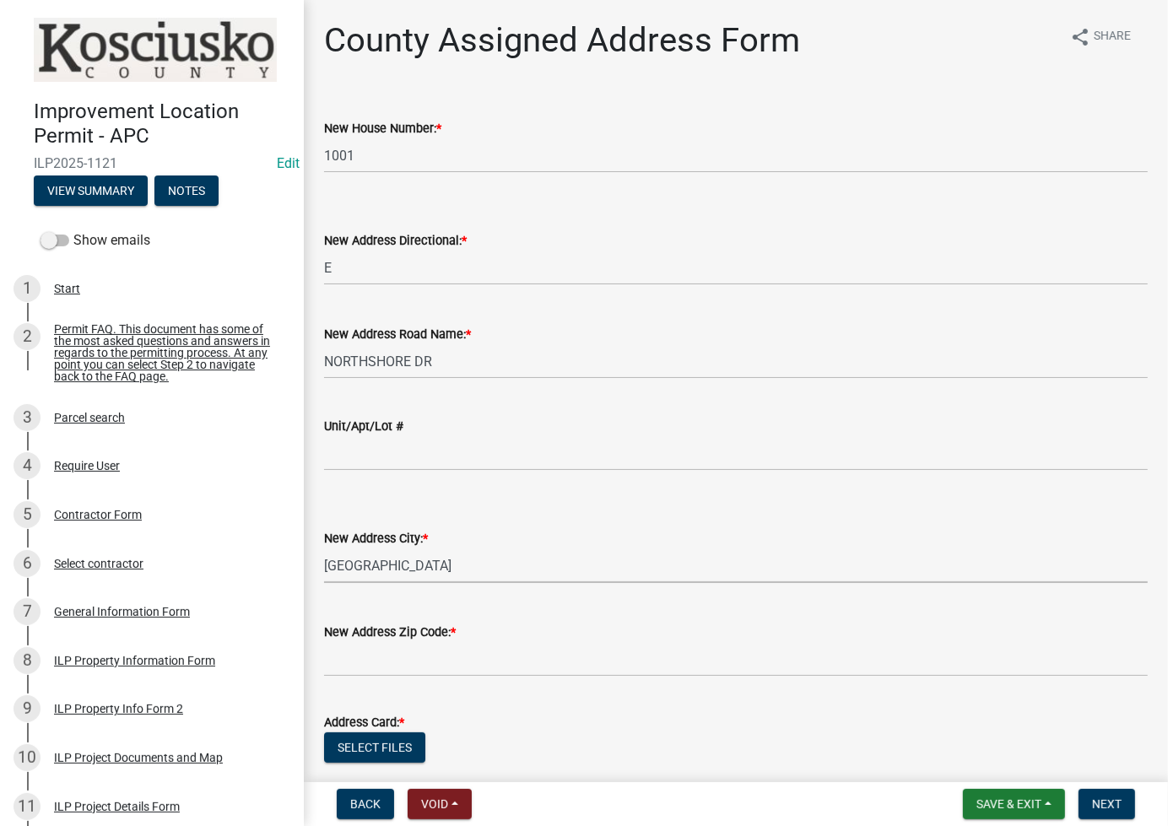
select select "d7f8c8bd-54ec-430e-a087-ff08b2a91d9f"
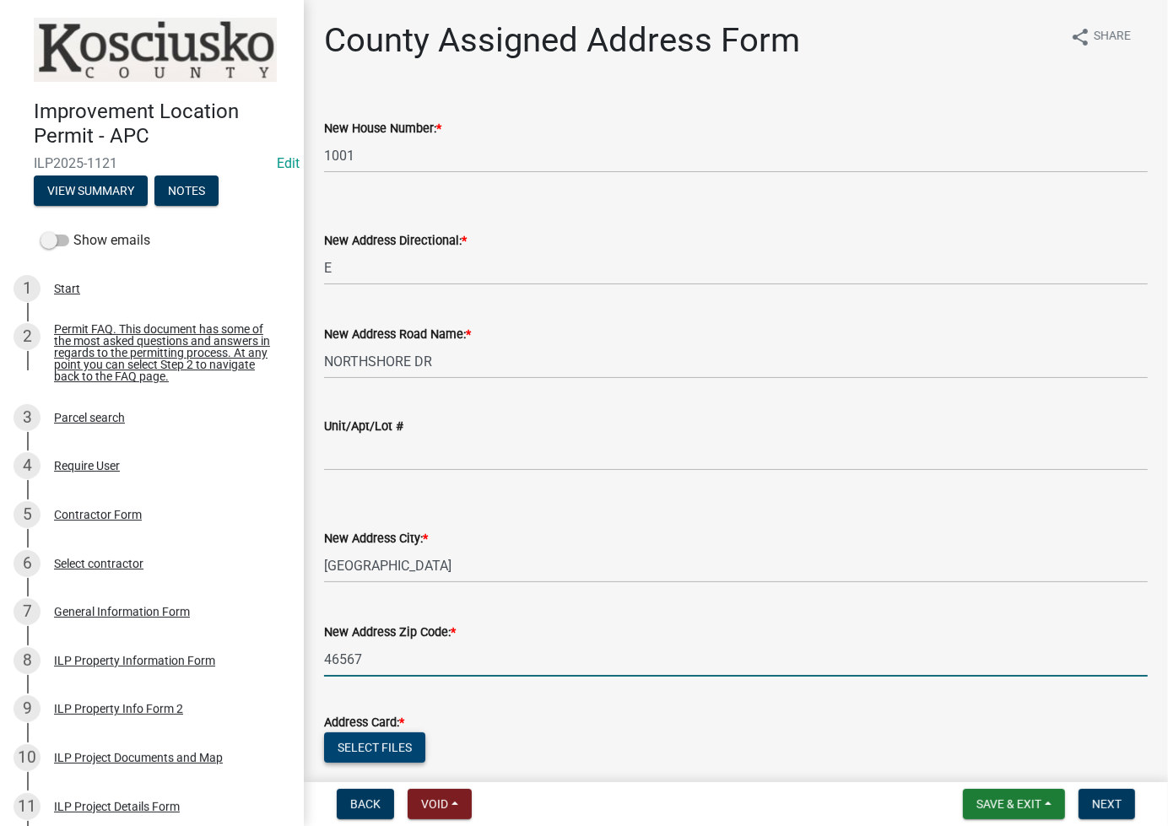
type input "46567"
click at [382, 738] on button "Select files" at bounding box center [374, 747] width 101 height 30
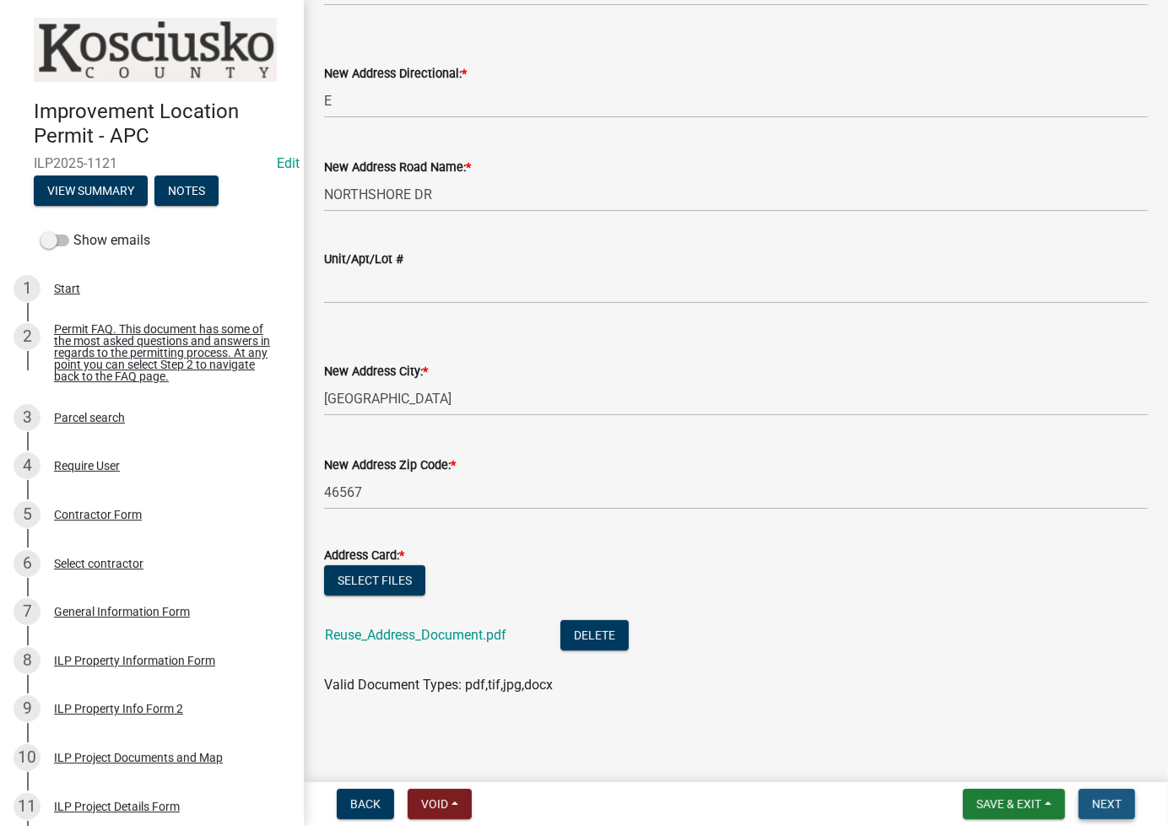
click at [1105, 816] on button "Next" at bounding box center [1106, 804] width 57 height 30
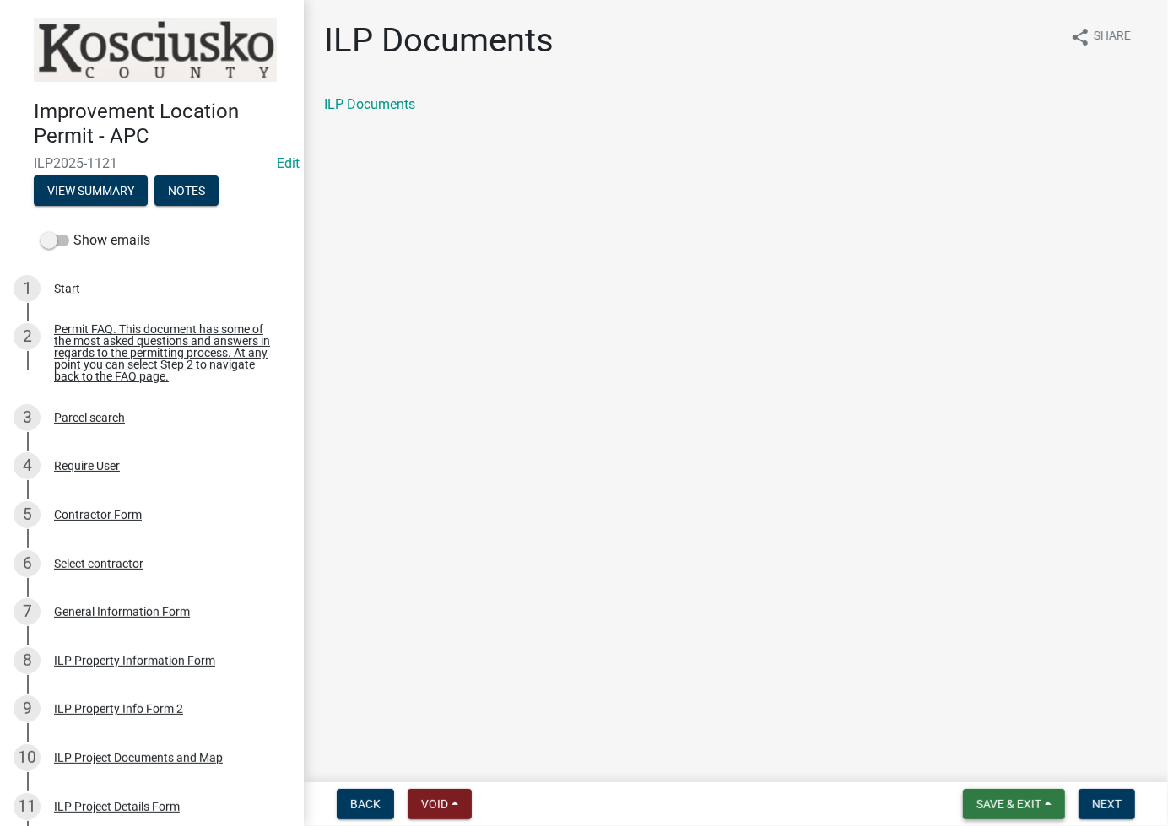
click at [990, 813] on button "Save & Exit" at bounding box center [1014, 804] width 102 height 30
click at [972, 757] on button "Save & Exit" at bounding box center [997, 760] width 135 height 40
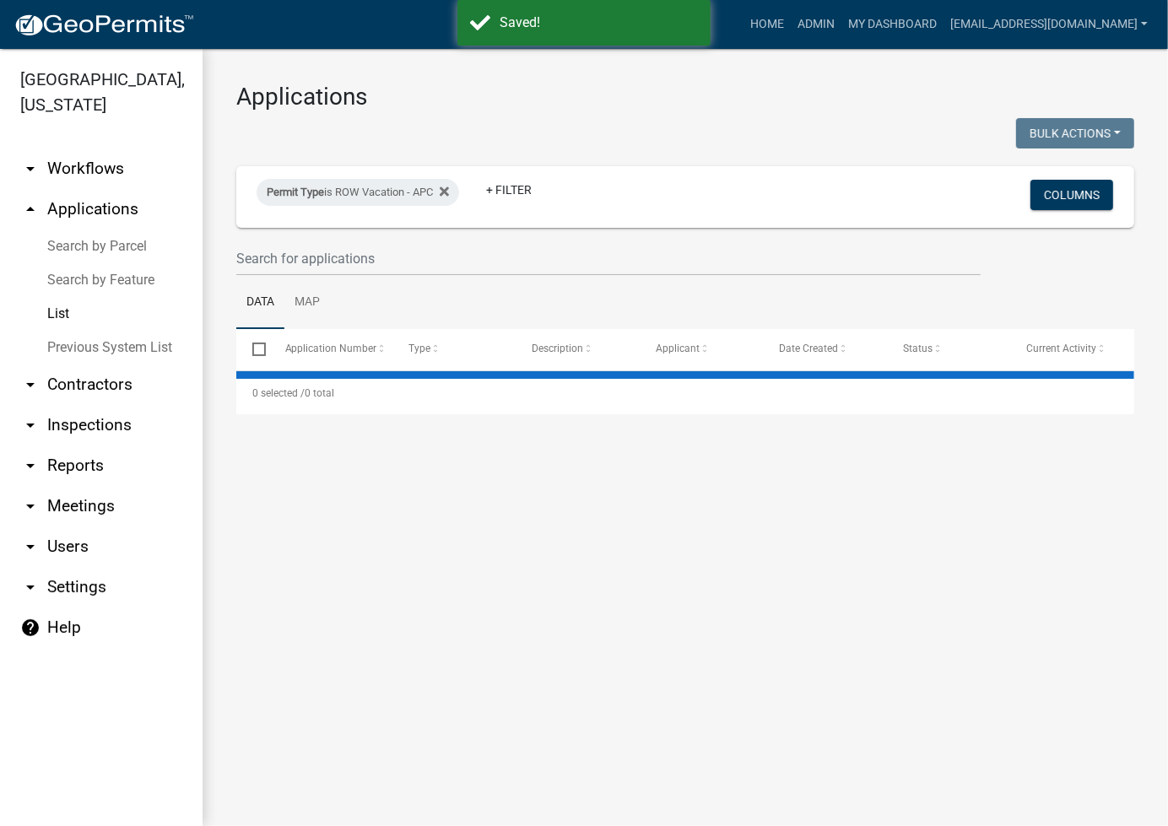
select select "2: 50"
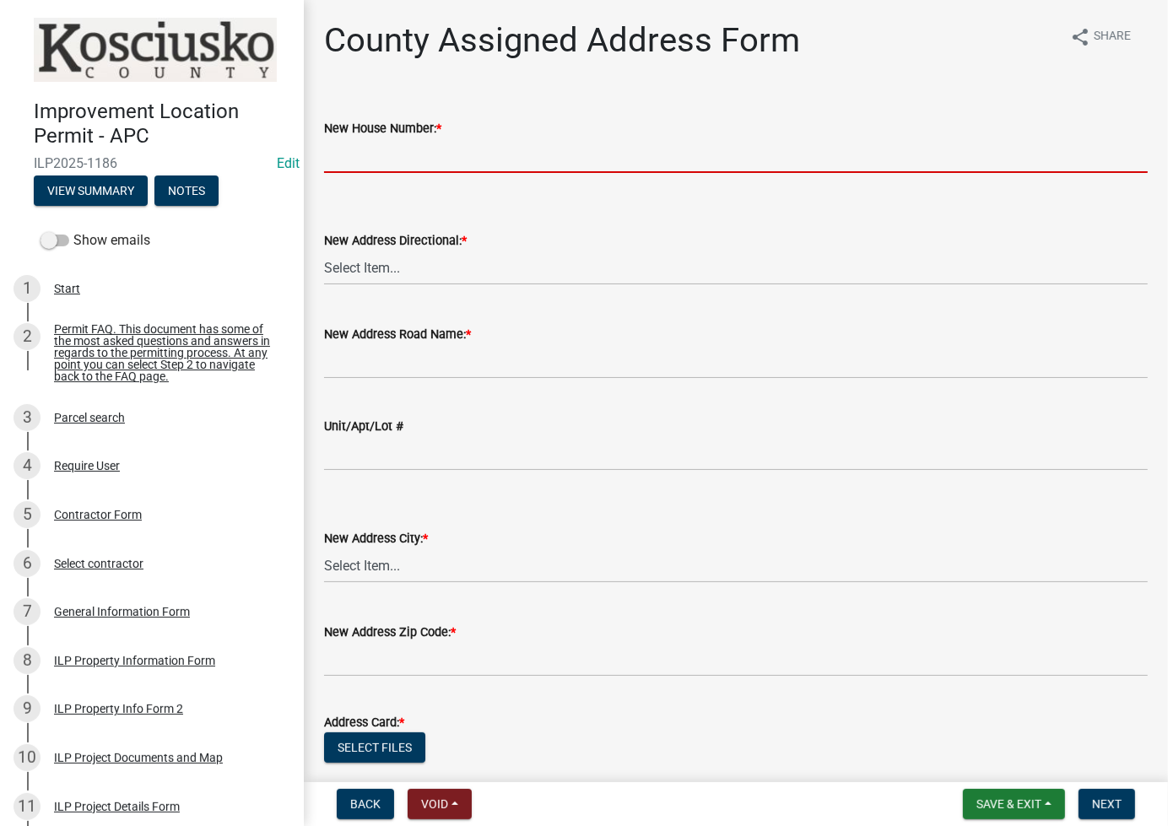
click at [458, 149] on input "New House Number: *" at bounding box center [735, 155] width 823 height 35
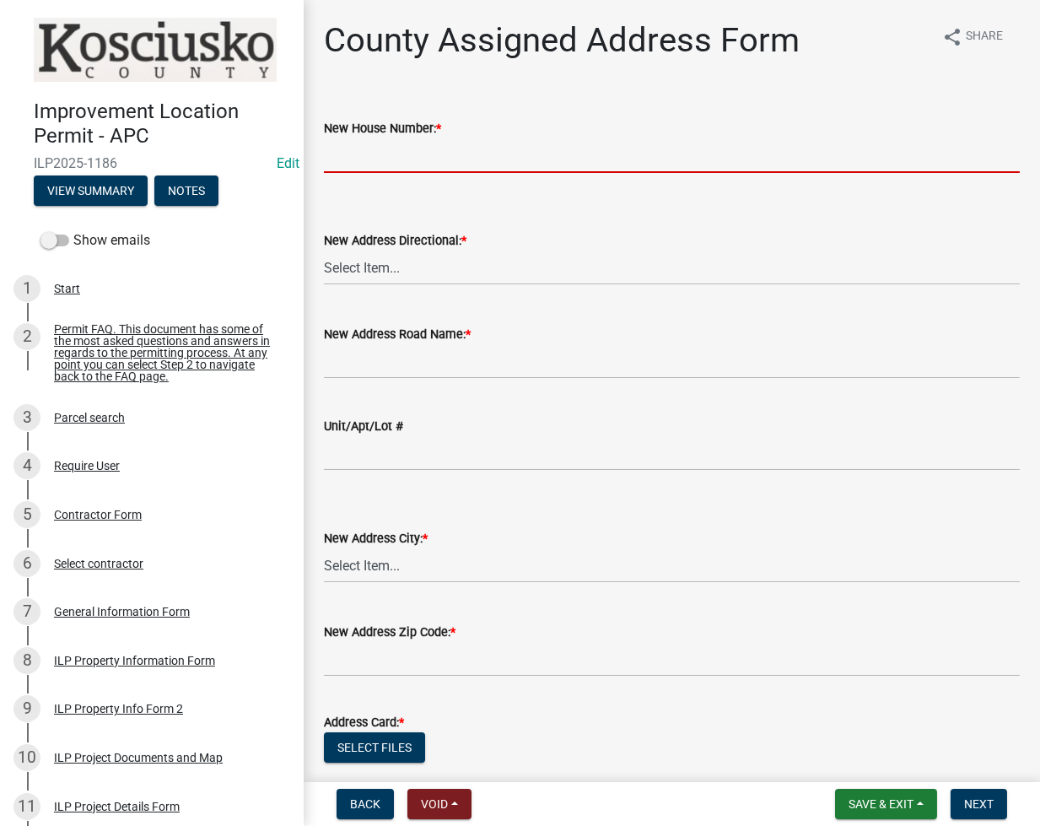
click at [491, 165] on input "New House Number: *" at bounding box center [672, 155] width 696 height 35
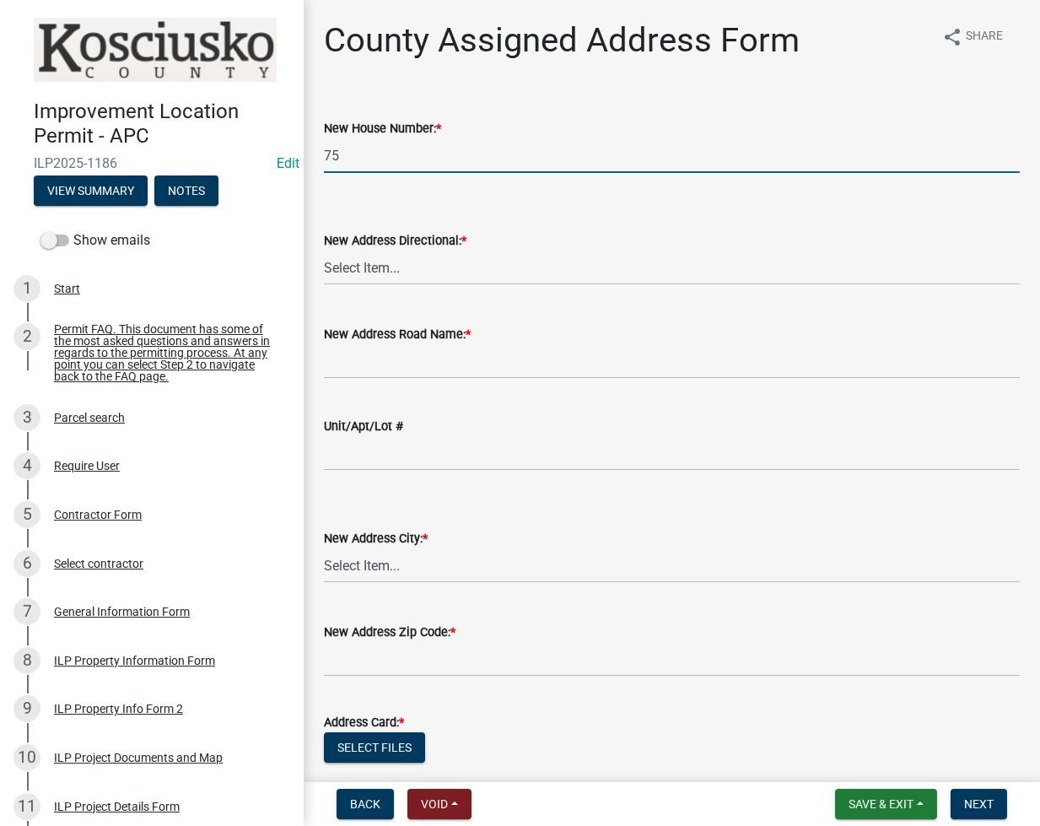
type input "75"
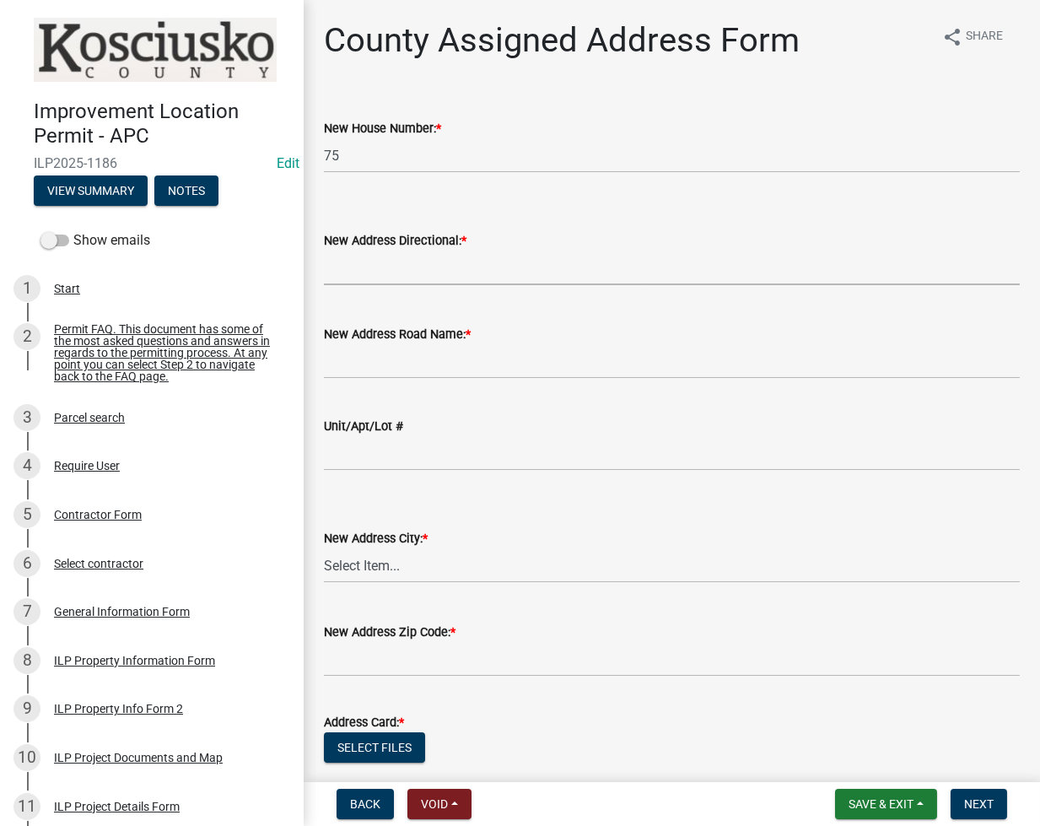
select select "643f5379-a5b6-41cc-9ac7-409d178a146c"
type input "EMS W22 LN"
select select "4551fba1-1f95-4226-b4c8-445f6eae975c"
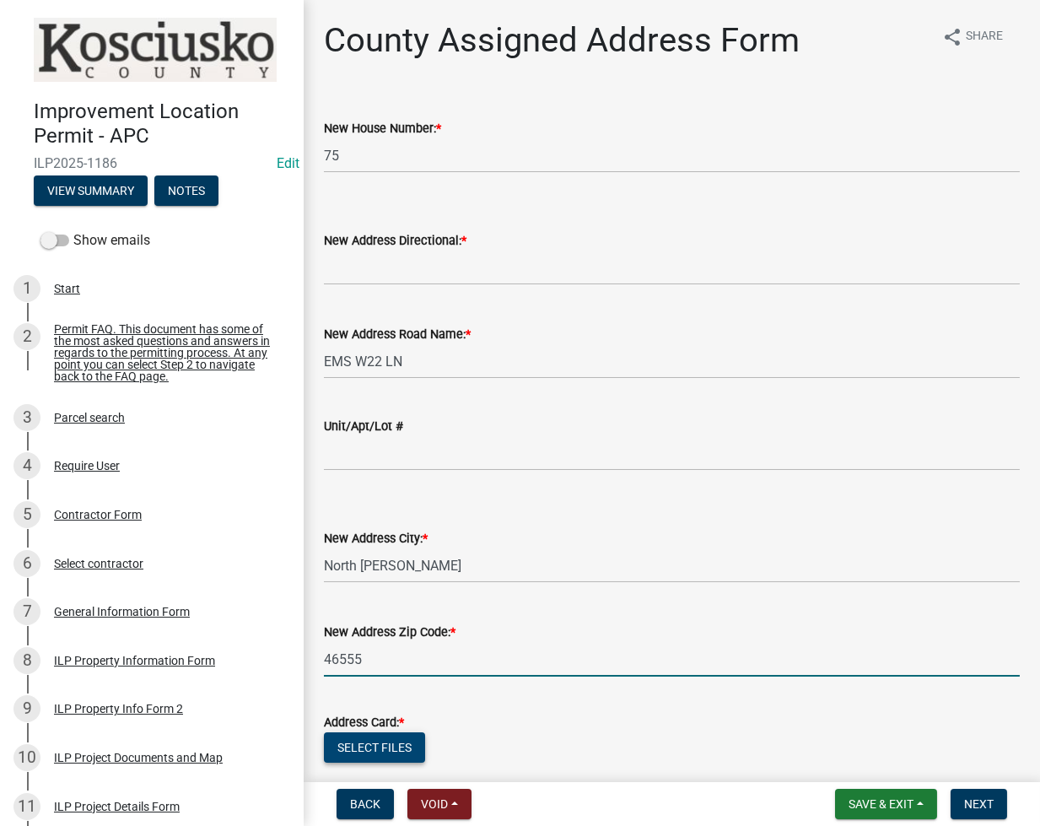
type input "46555"
click at [366, 743] on button "Select files" at bounding box center [374, 747] width 101 height 30
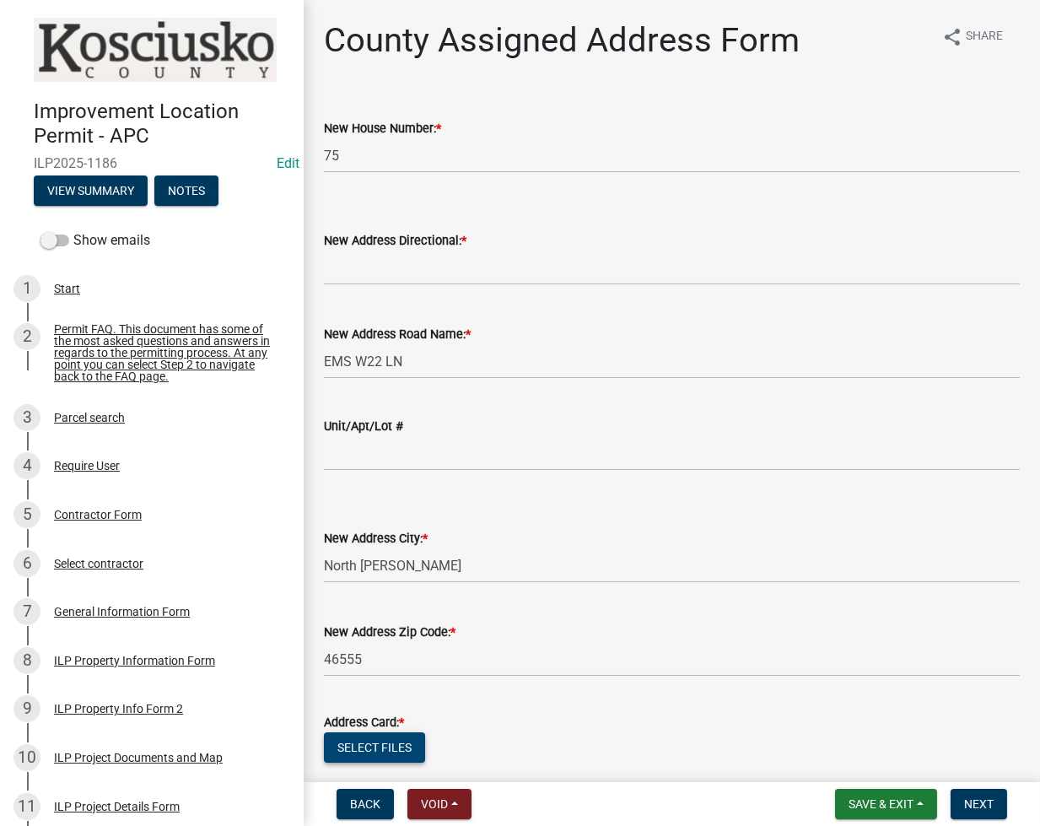
scroll to position [167, 0]
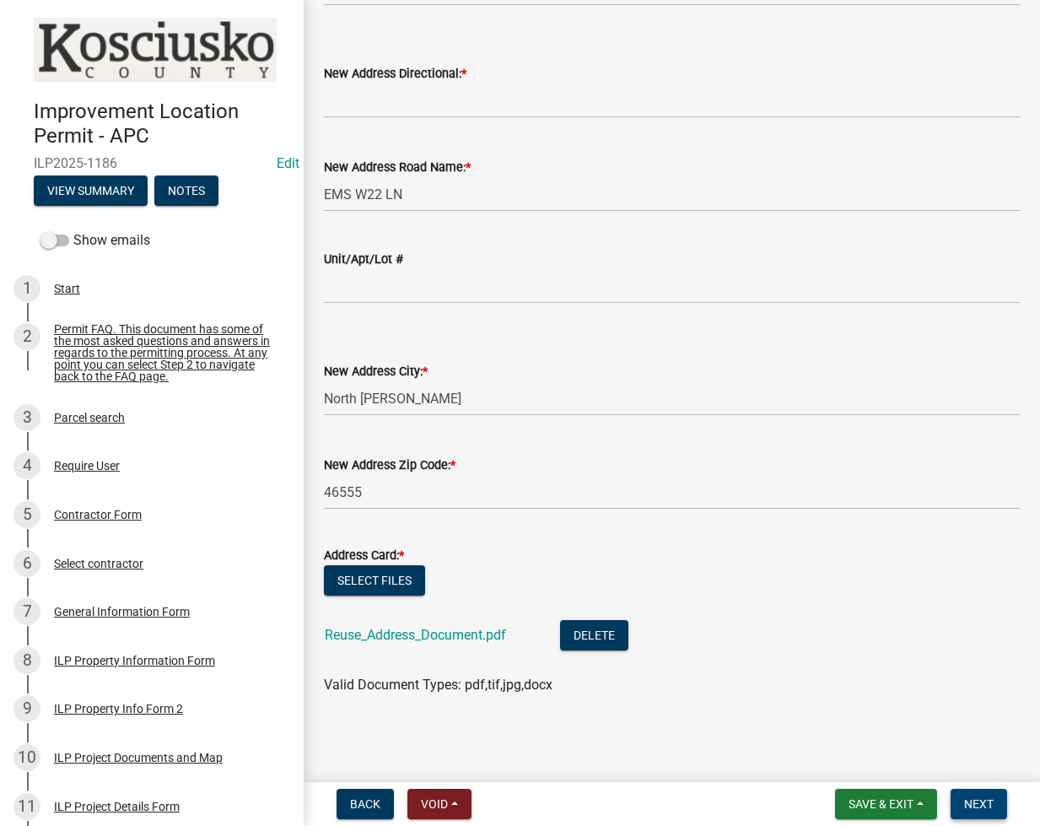
click at [978, 802] on span "Next" at bounding box center [979, 803] width 30 height 13
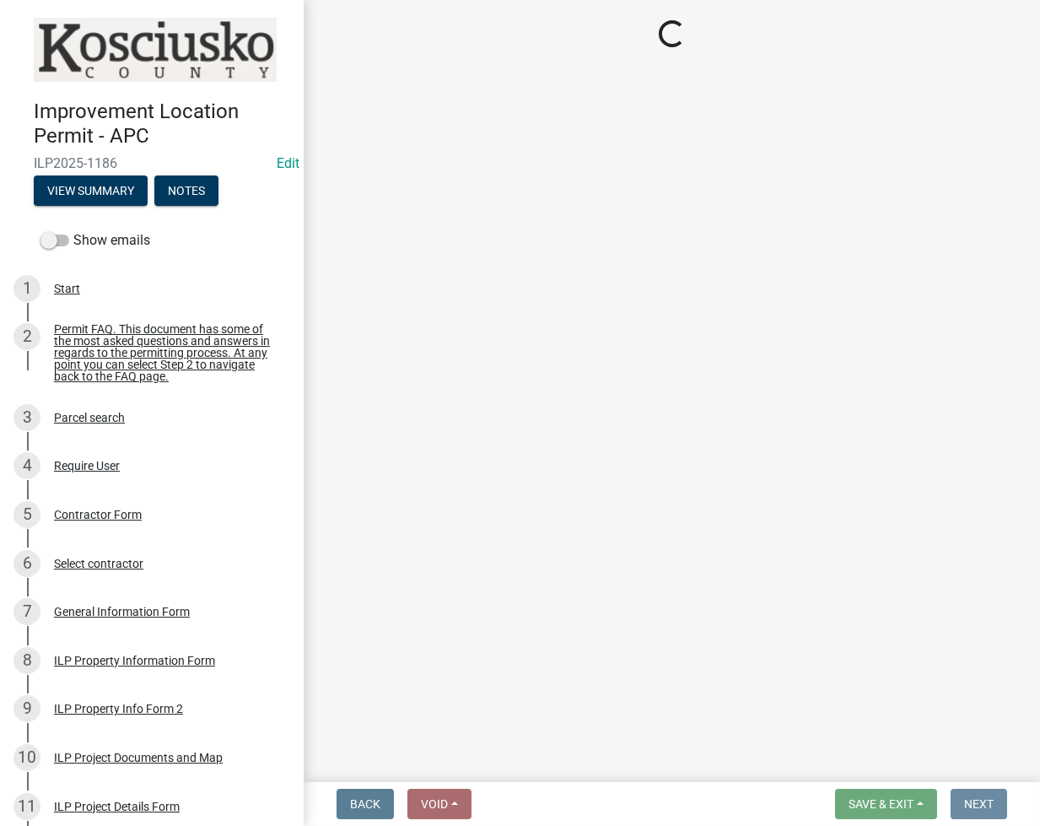
scroll to position [0, 0]
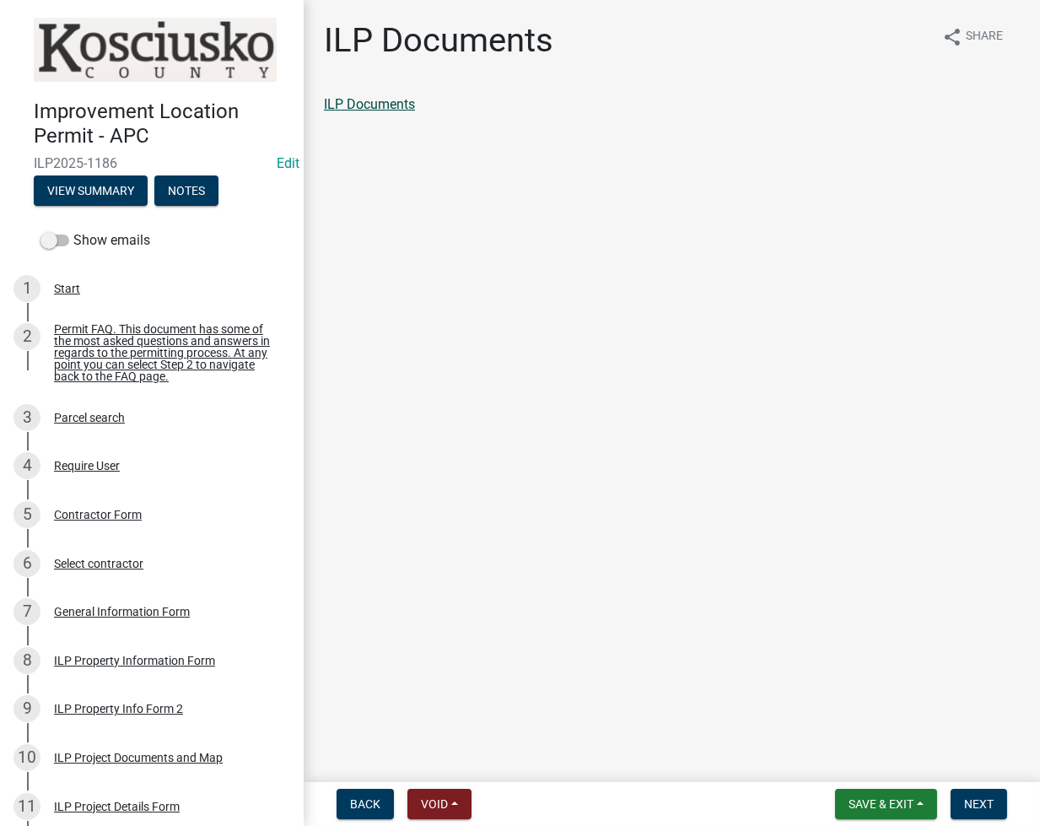
click at [400, 100] on link "ILP Documents" at bounding box center [369, 104] width 91 height 16
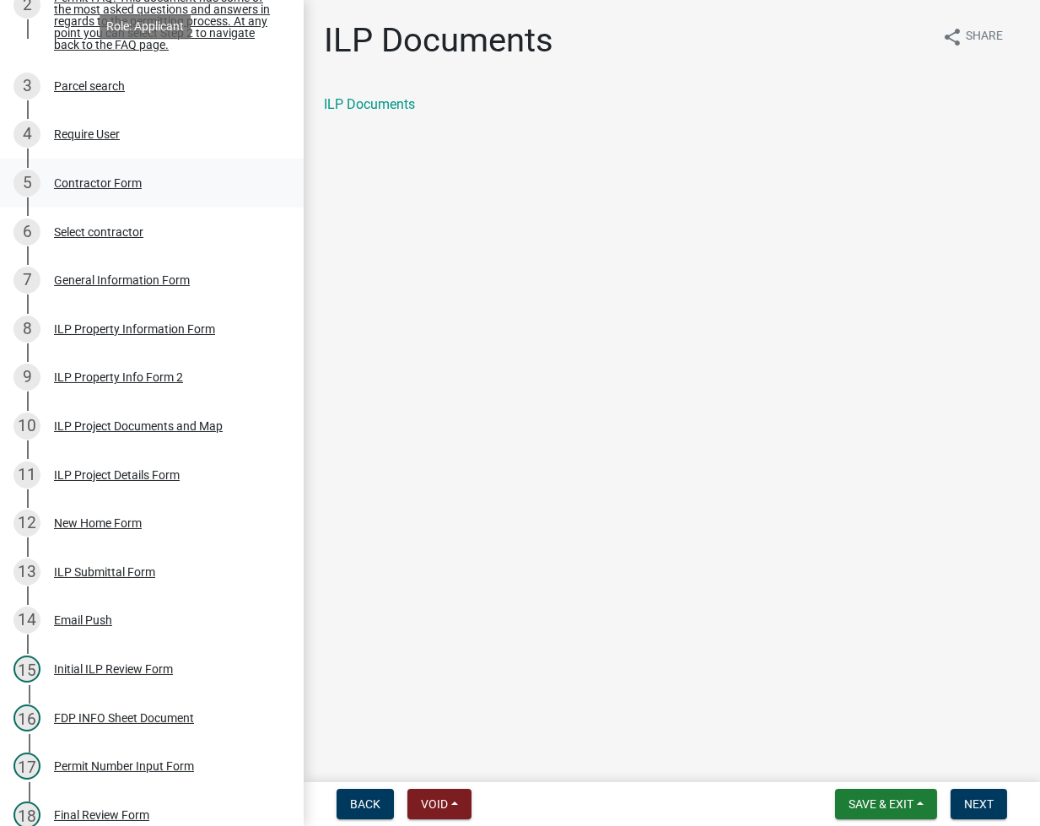
scroll to position [450, 0]
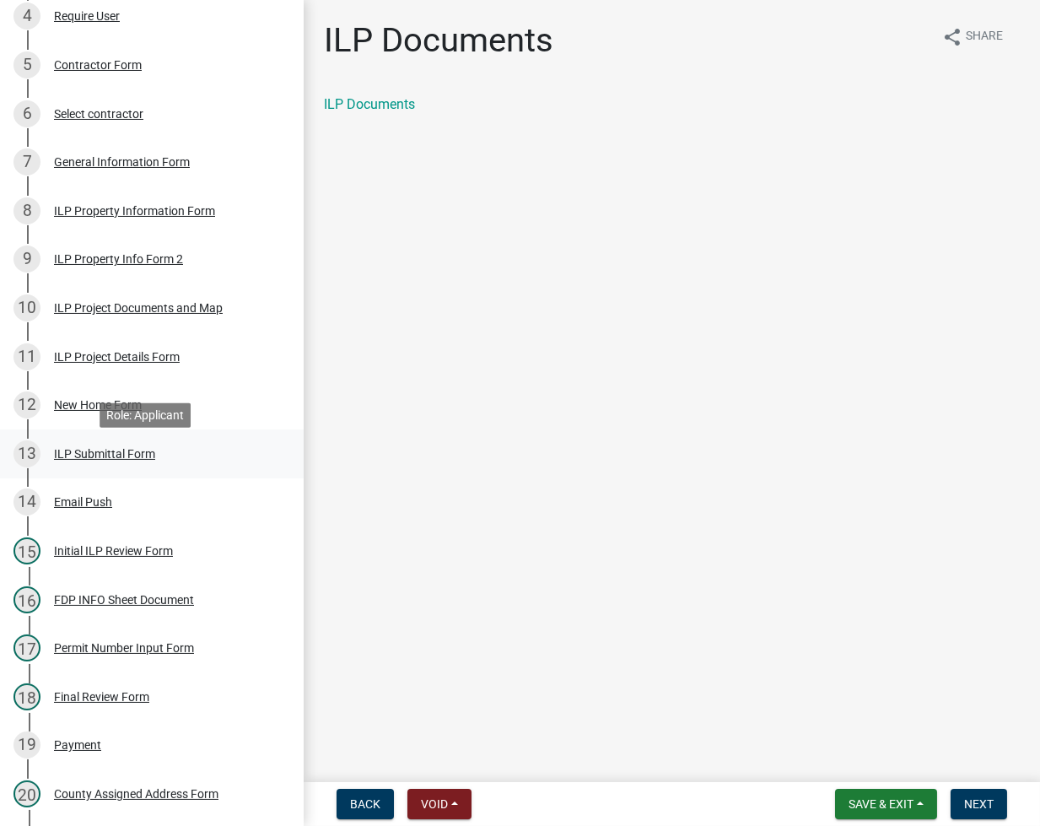
click at [109, 457] on div "ILP Submittal Form" at bounding box center [104, 454] width 101 height 12
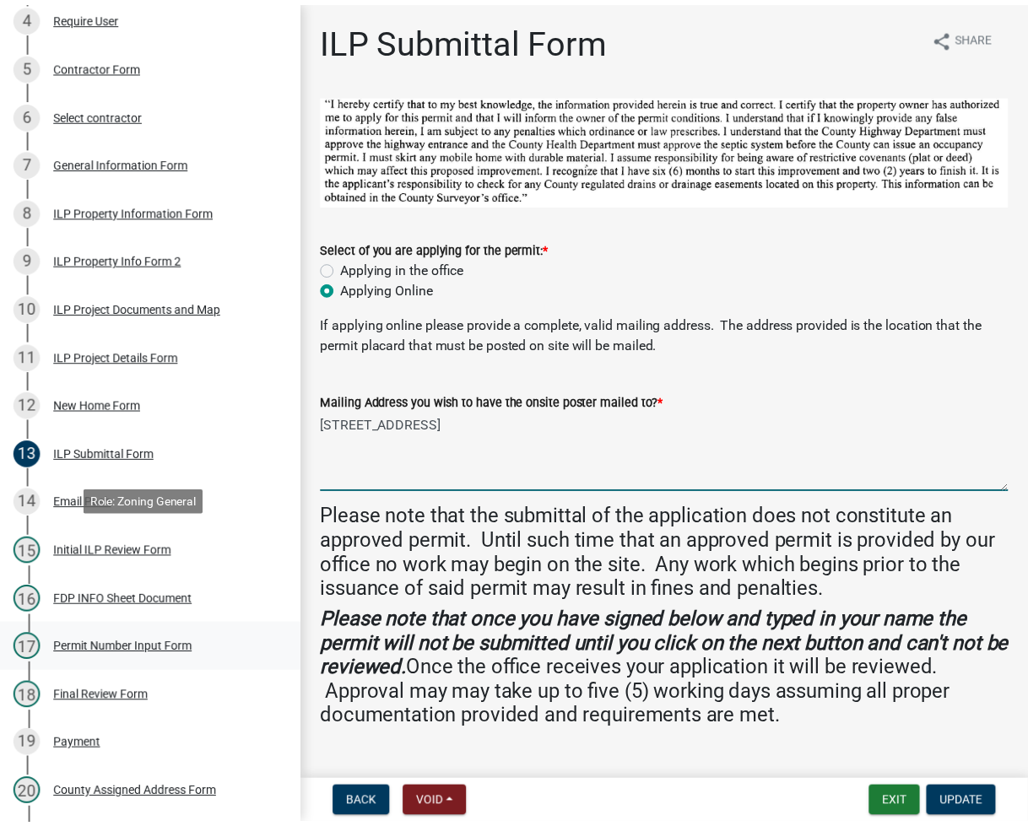
scroll to position [753, 0]
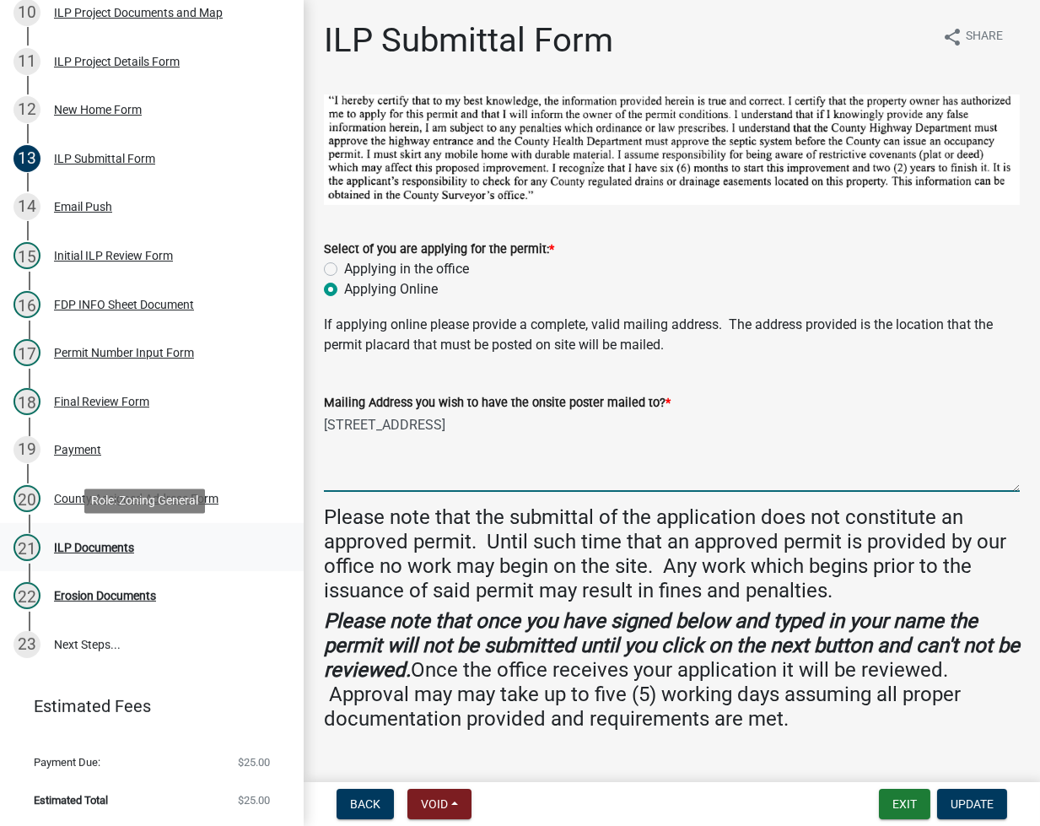
drag, startPoint x: 325, startPoint y: 423, endPoint x: 107, endPoint y: 549, distance: 251.8
click at [107, 549] on div "Improvement Location Permit - APC ILP2025-1186 Edit View Summary Notes Show ema…" at bounding box center [520, 413] width 1040 height 826
click at [100, 549] on div "ILP Documents" at bounding box center [94, 548] width 80 height 12
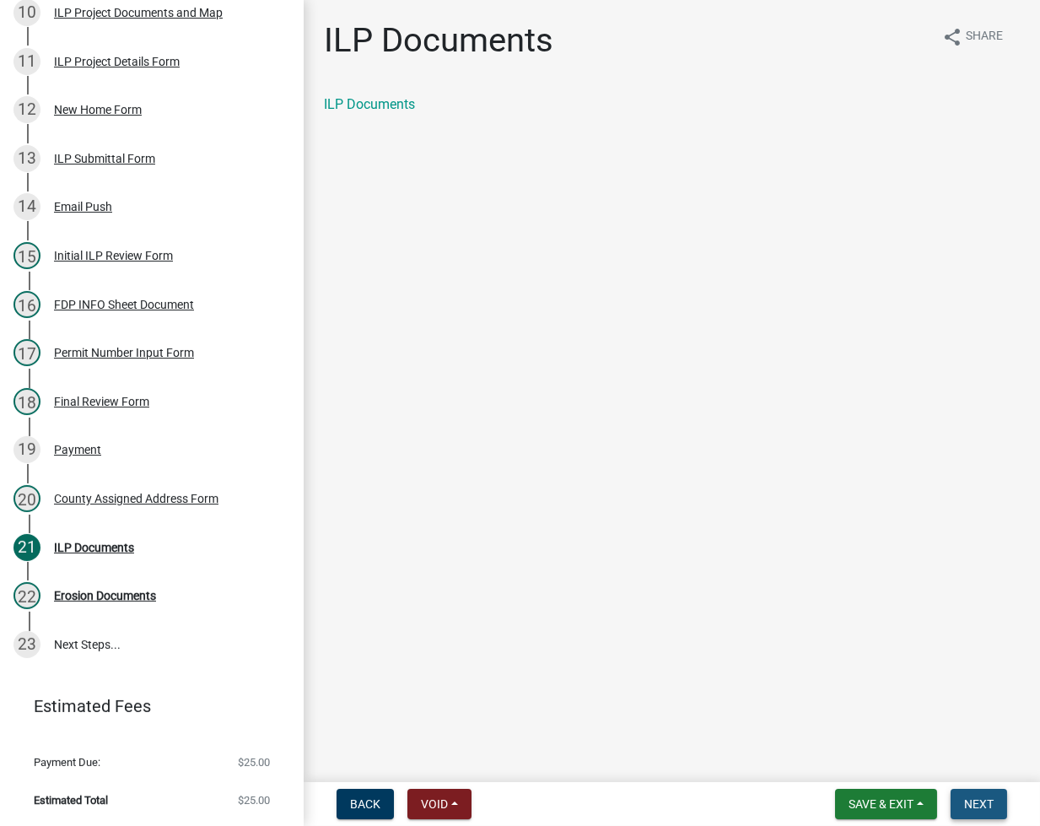
click at [987, 794] on button "Next" at bounding box center [979, 804] width 57 height 30
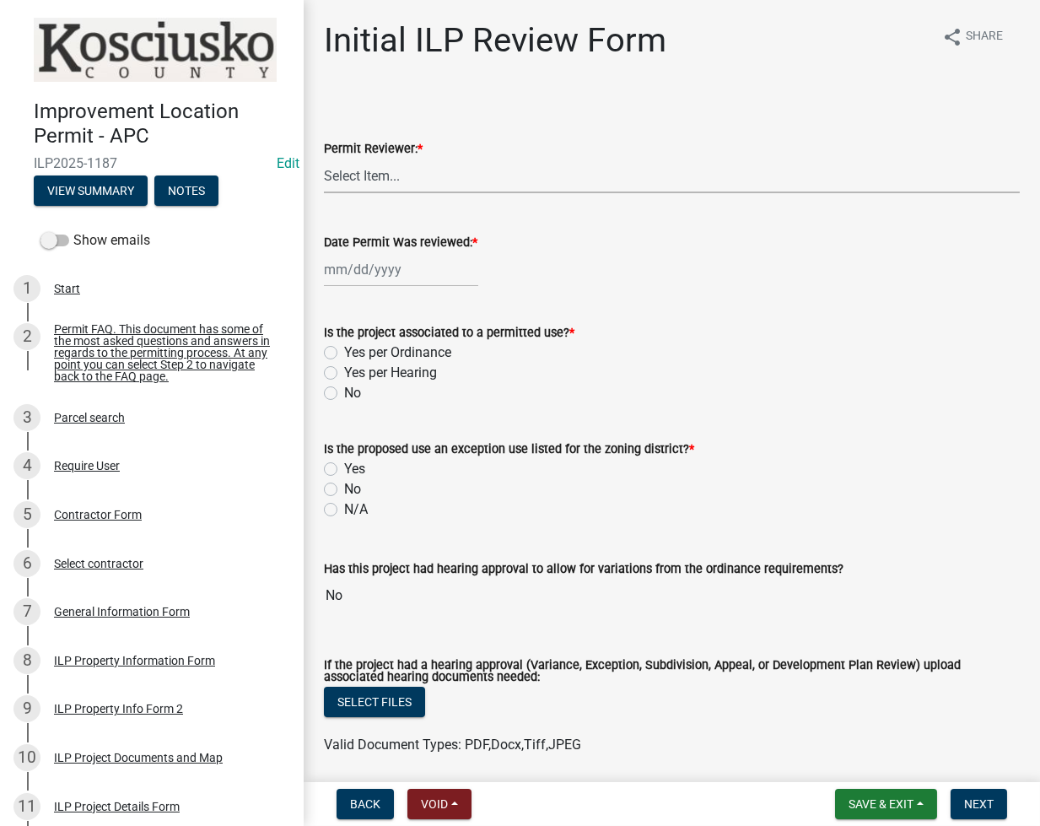
click at [402, 182] on select "Select Item... MMS LT AT CS [PERSON_NAME]" at bounding box center [672, 176] width 696 height 35
click at [324, 159] on select "Select Item... MMS LT AT CS [PERSON_NAME]" at bounding box center [672, 176] width 696 height 35
select select "fc758b50-acba-4166-9f24-5248f0f78016"
click at [334, 267] on div at bounding box center [401, 269] width 154 height 35
select select "9"
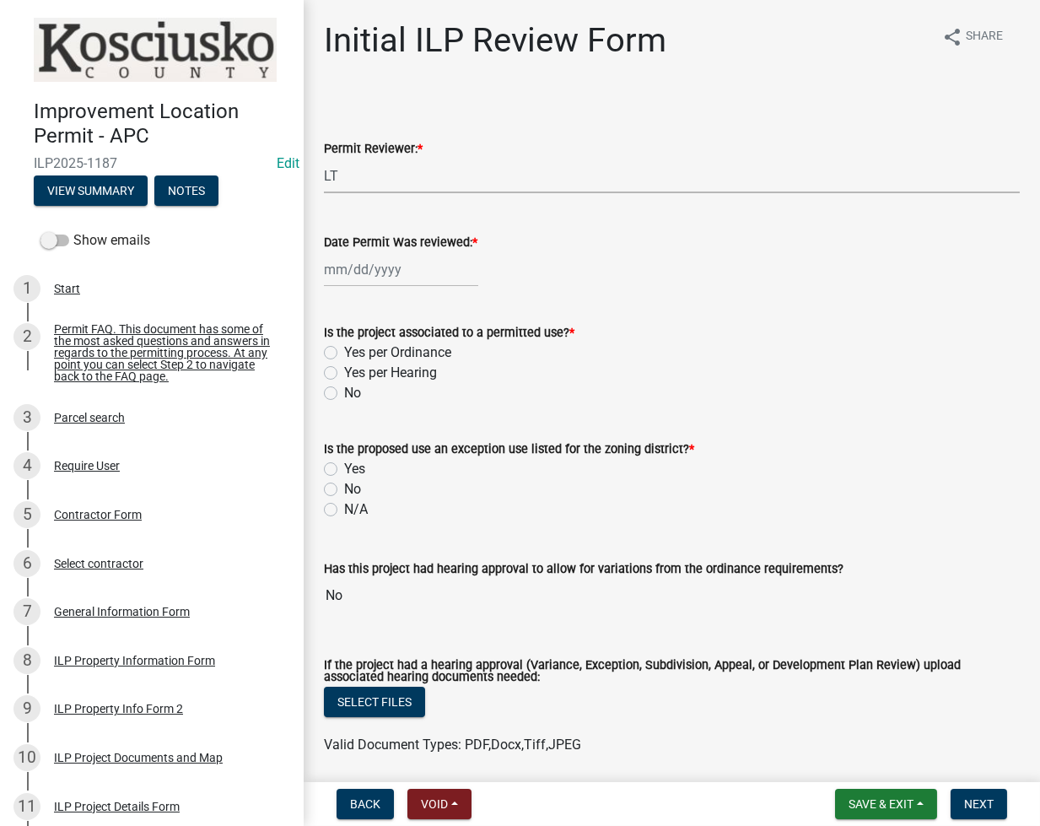
select select "2025"
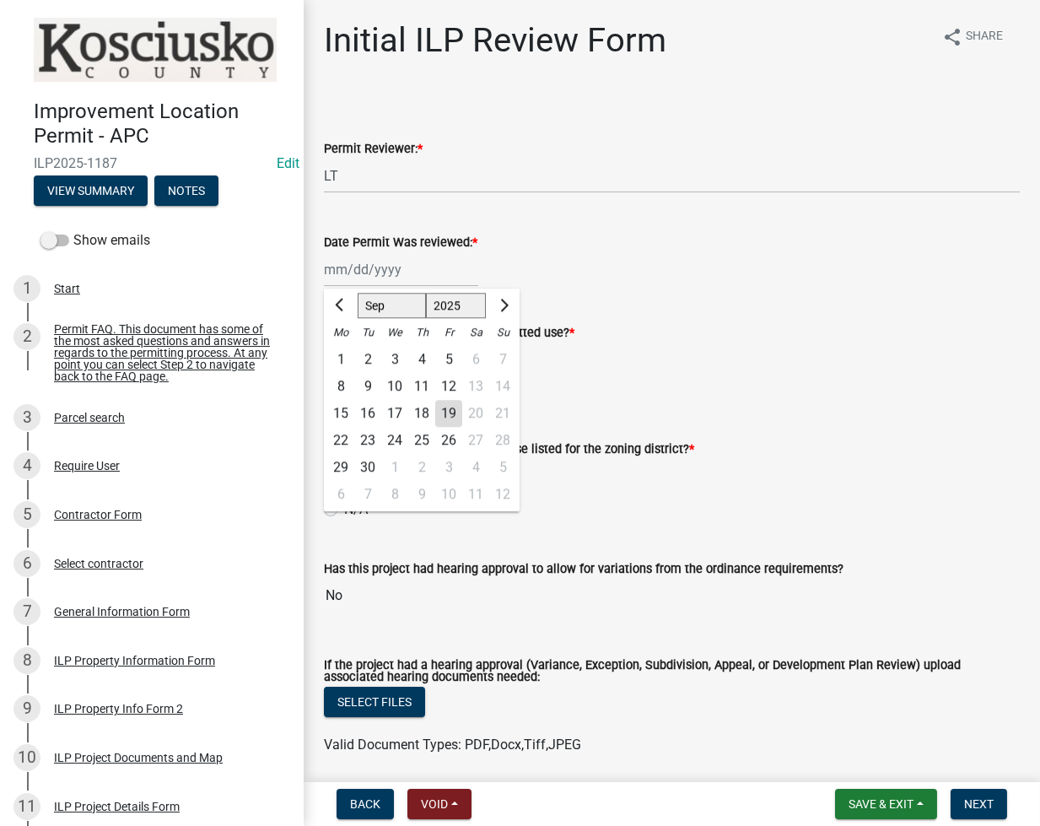
click at [447, 413] on div "19" at bounding box center [448, 413] width 27 height 27
type input "[DATE]"
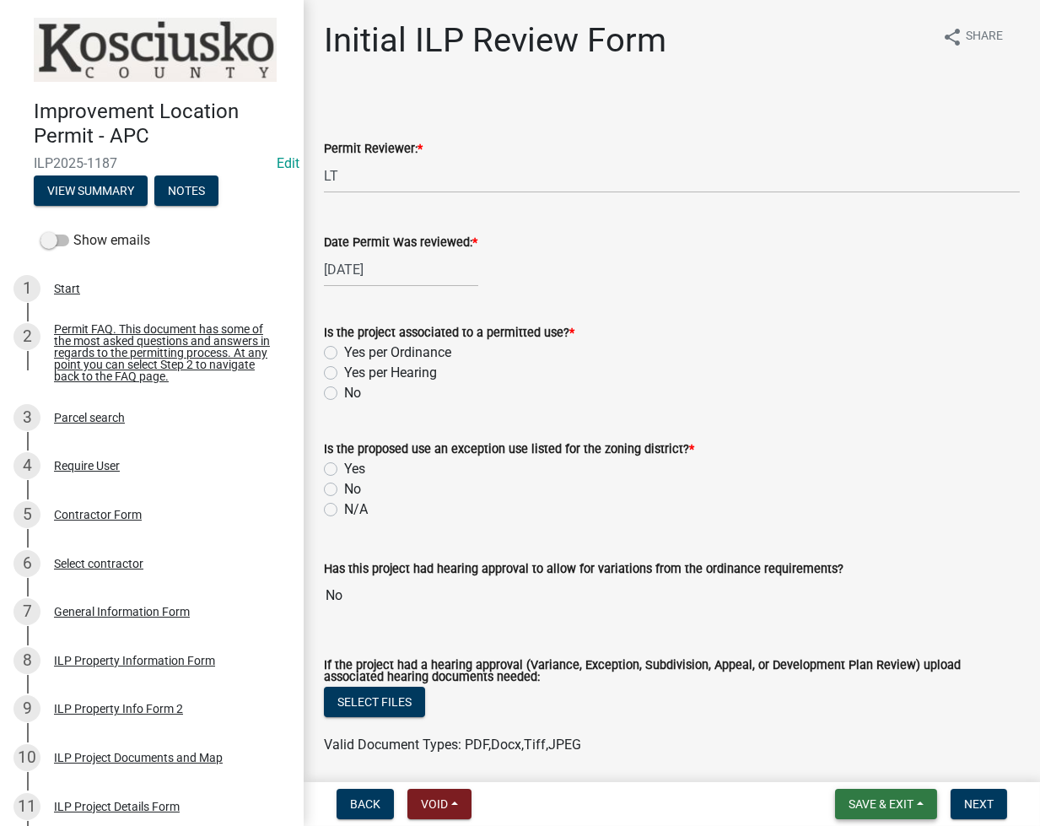
click at [861, 802] on span "Save & Exit" at bounding box center [881, 803] width 65 height 13
click at [822, 721] on button "Save" at bounding box center [869, 719] width 135 height 40
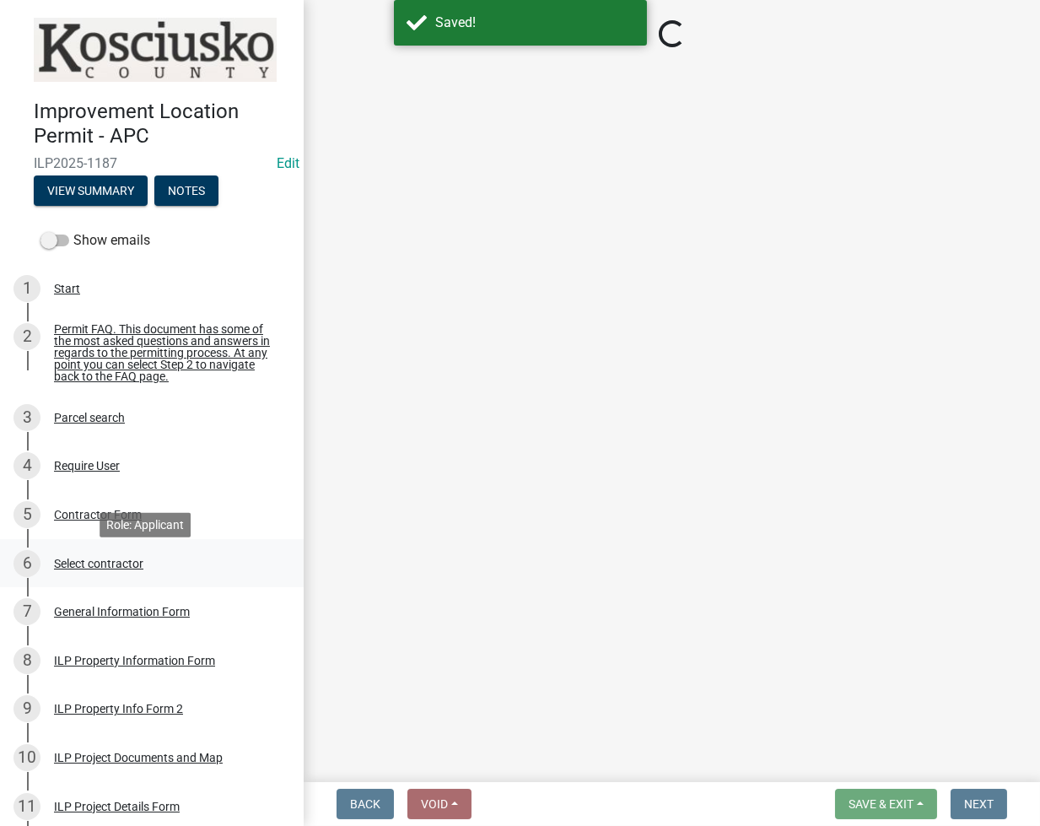
select select "fc758b50-acba-4166-9f24-5248f0f78016"
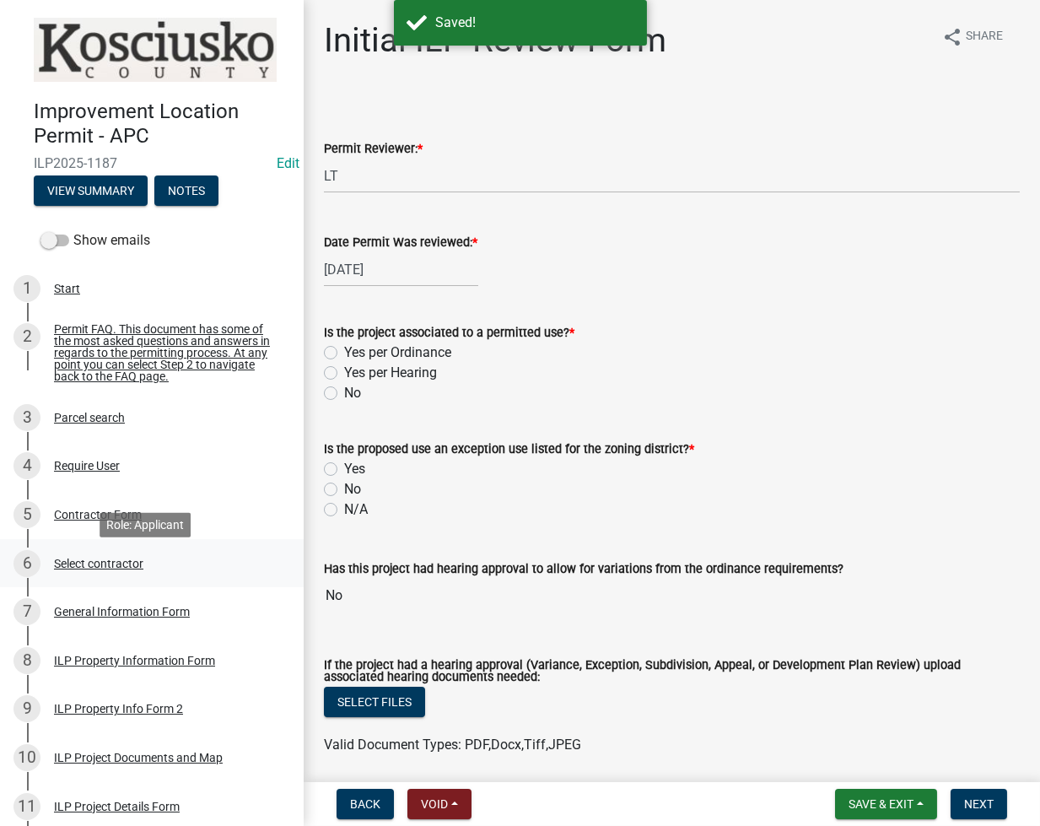
click at [96, 570] on div "Select contractor" at bounding box center [98, 564] width 89 height 12
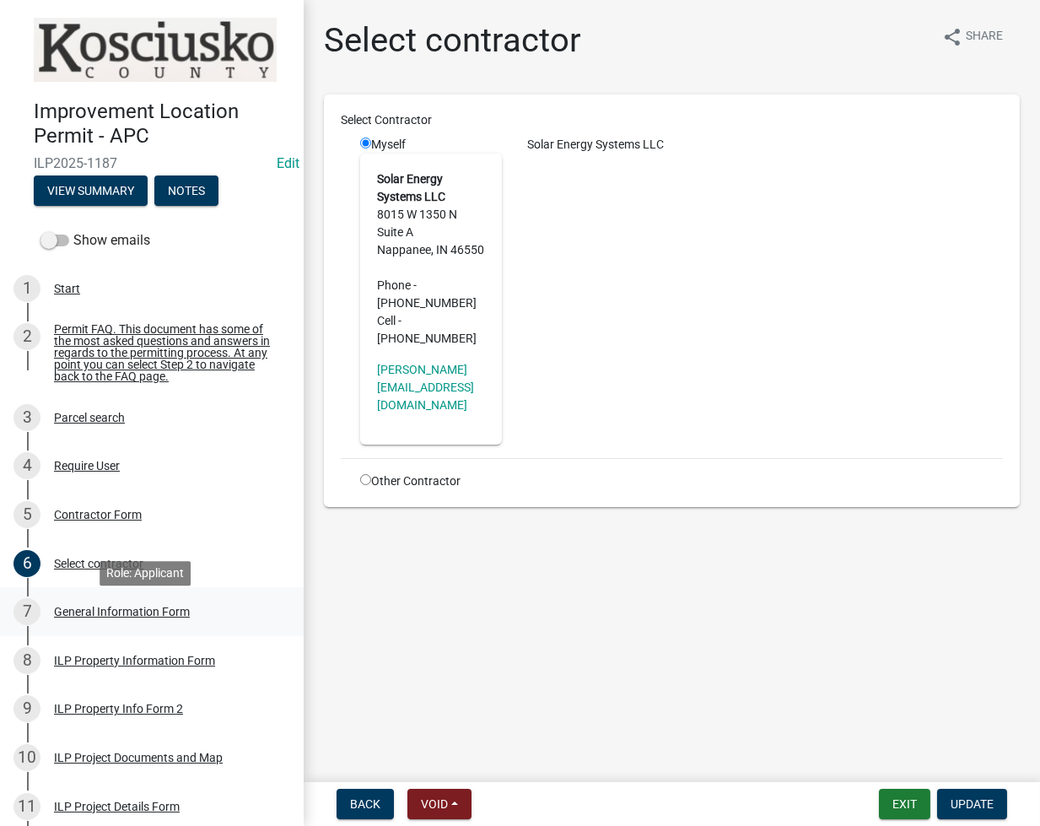
click at [124, 618] on div "General Information Form" at bounding box center [122, 612] width 136 height 12
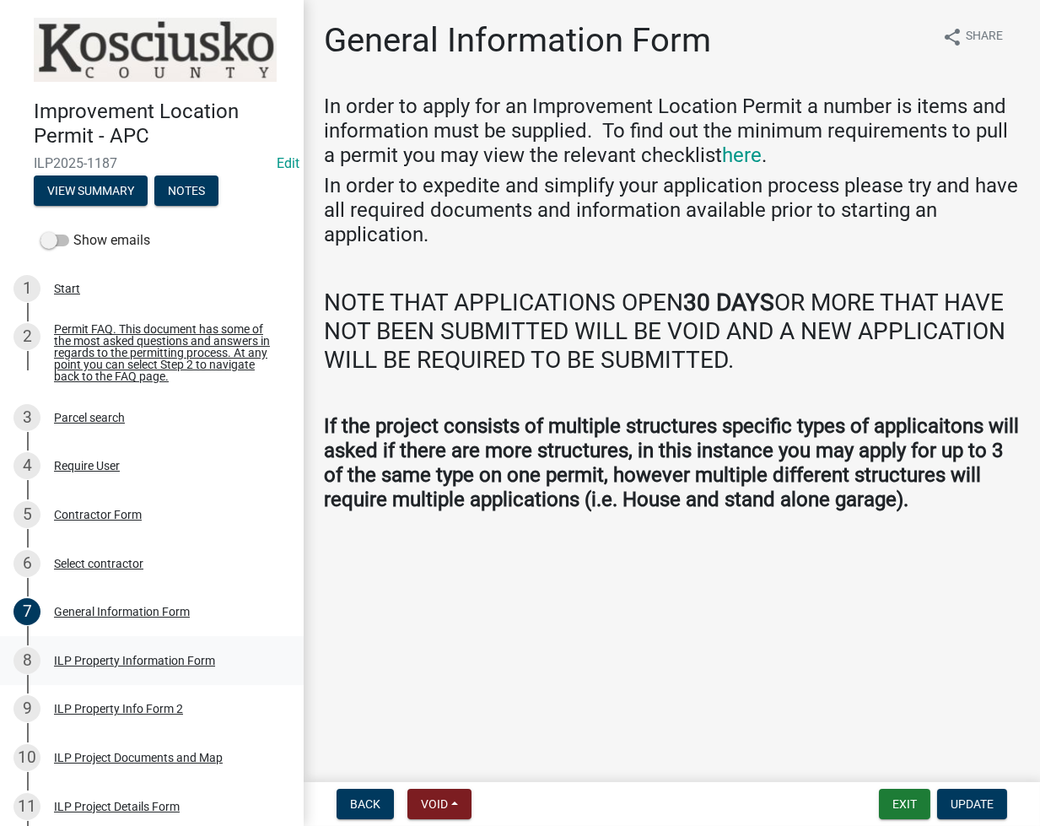
click at [137, 667] on div "ILP Property Information Form" at bounding box center [134, 661] width 161 height 12
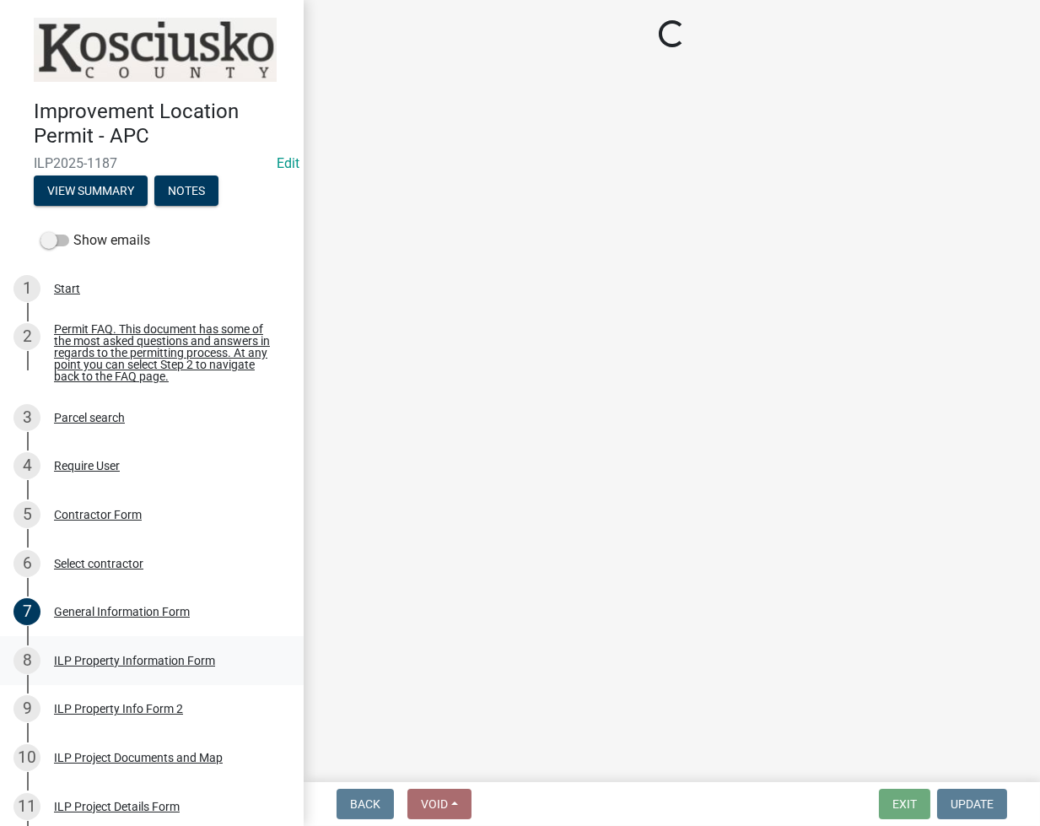
select select "8c57e534-4bb7-4f1e-ba6a-a976fd74bead"
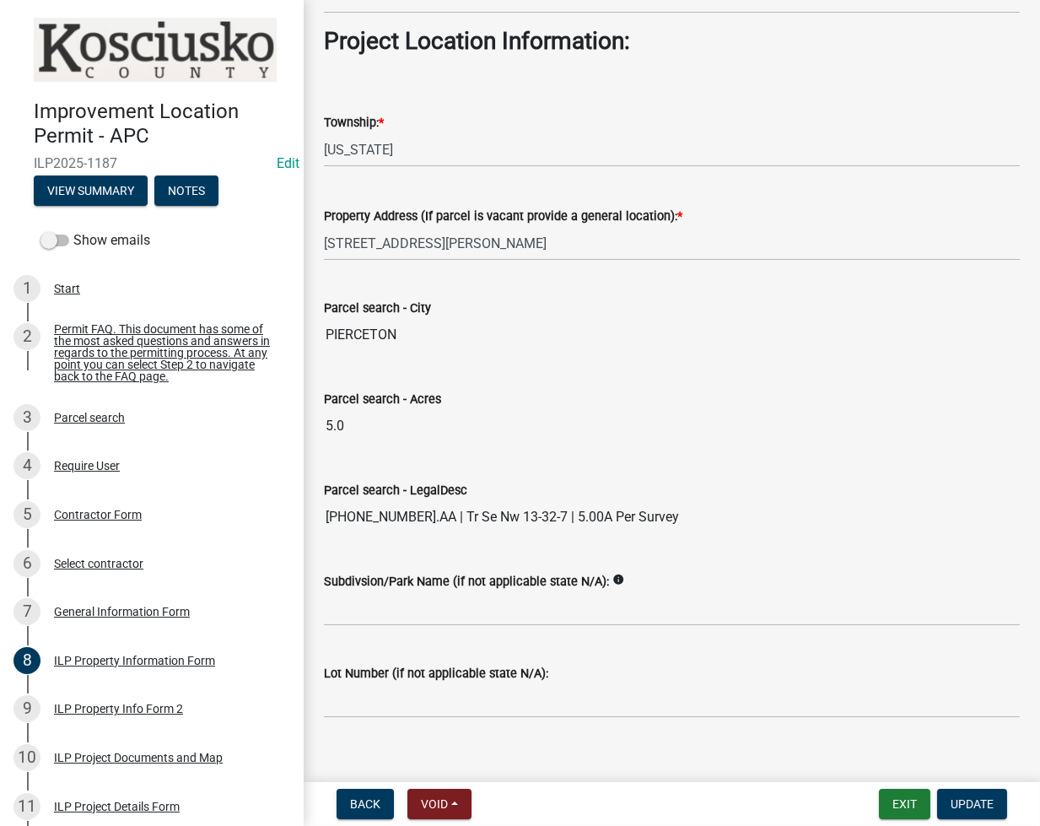
scroll to position [1228, 0]
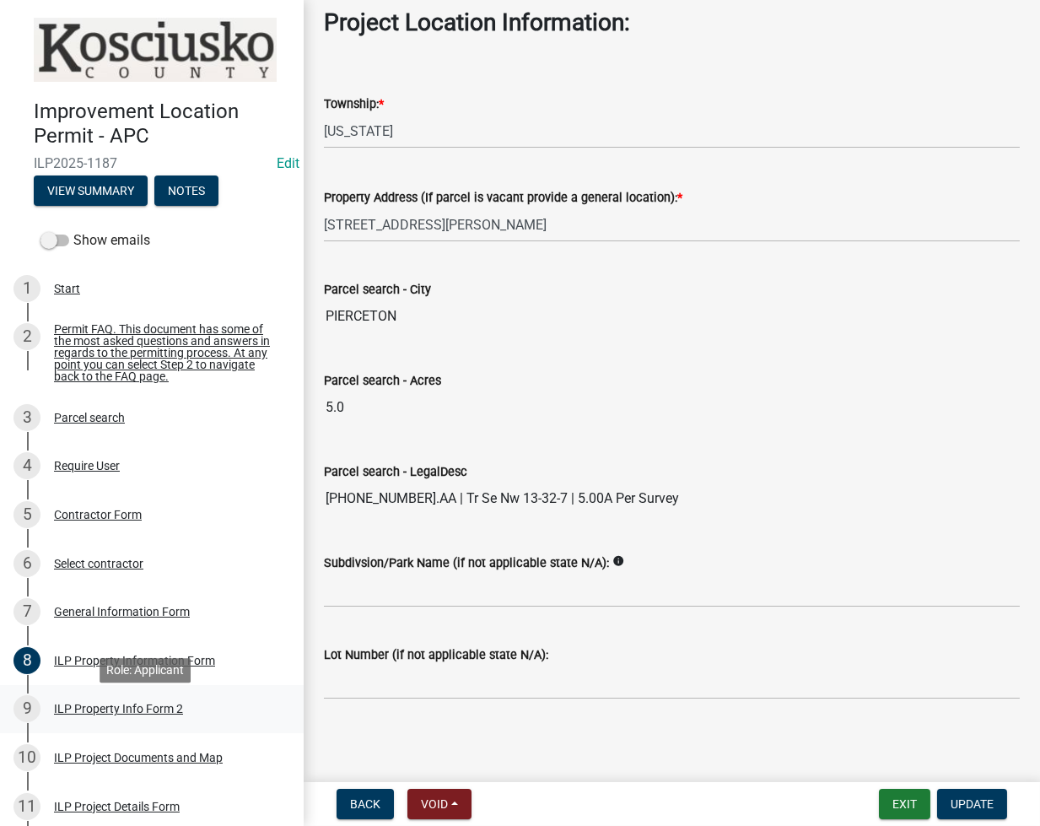
click at [140, 715] on div "ILP Property Info Form 2" at bounding box center [118, 709] width 129 height 12
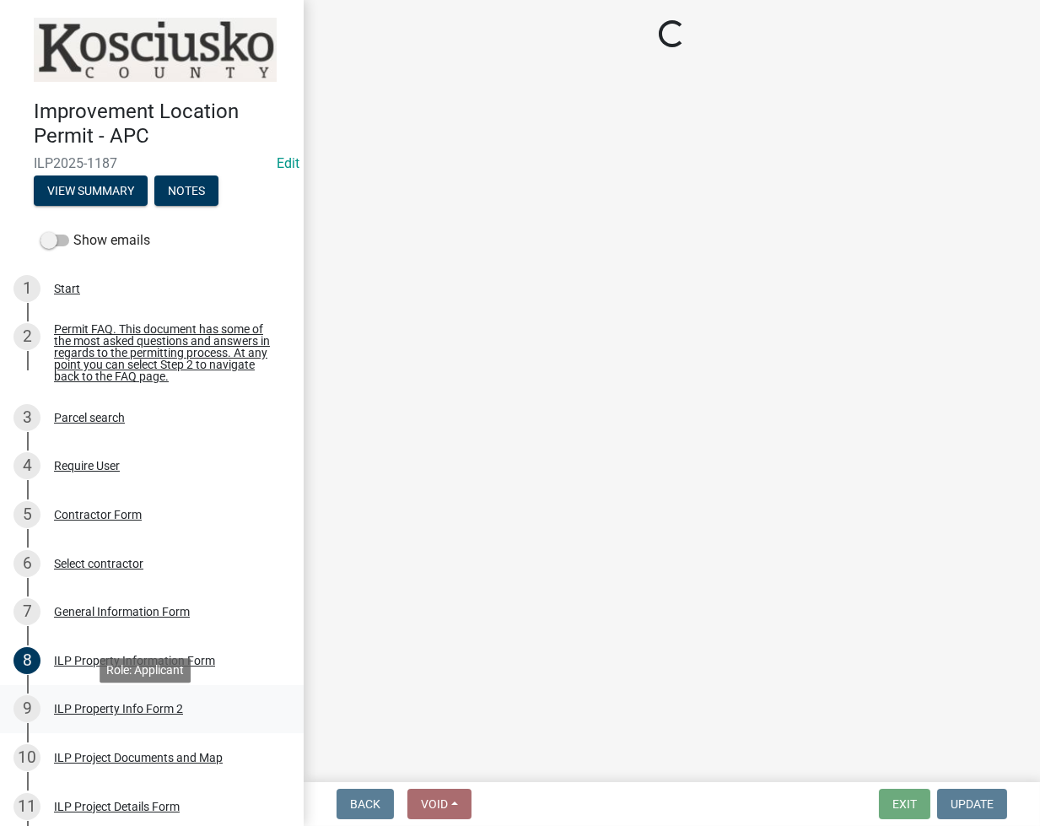
scroll to position [0, 0]
select select "0609af41-fe40-4fa2-880d-6f54f567ae8e"
select select "ea119d11-e52e-4559-b746-af06211fe819"
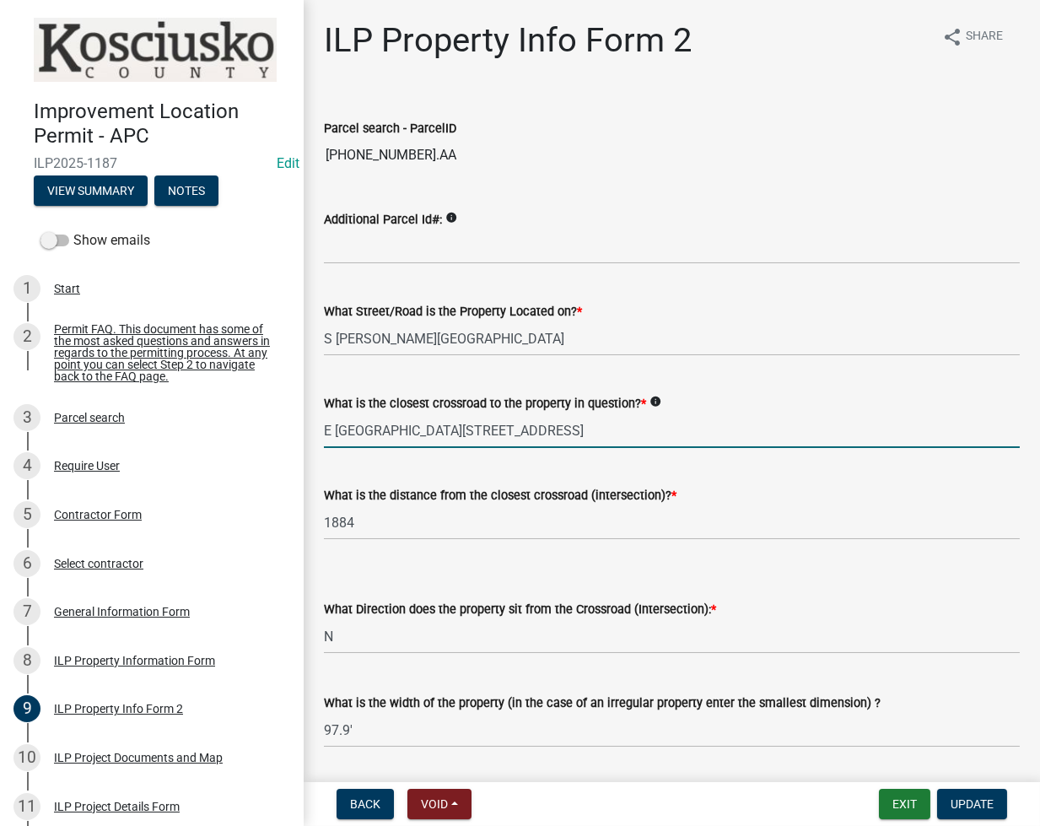
click at [553, 440] on input "E [GEOGRAPHIC_DATA][STREET_ADDRESS]" at bounding box center [672, 430] width 696 height 35
type input "OLD RD 30"
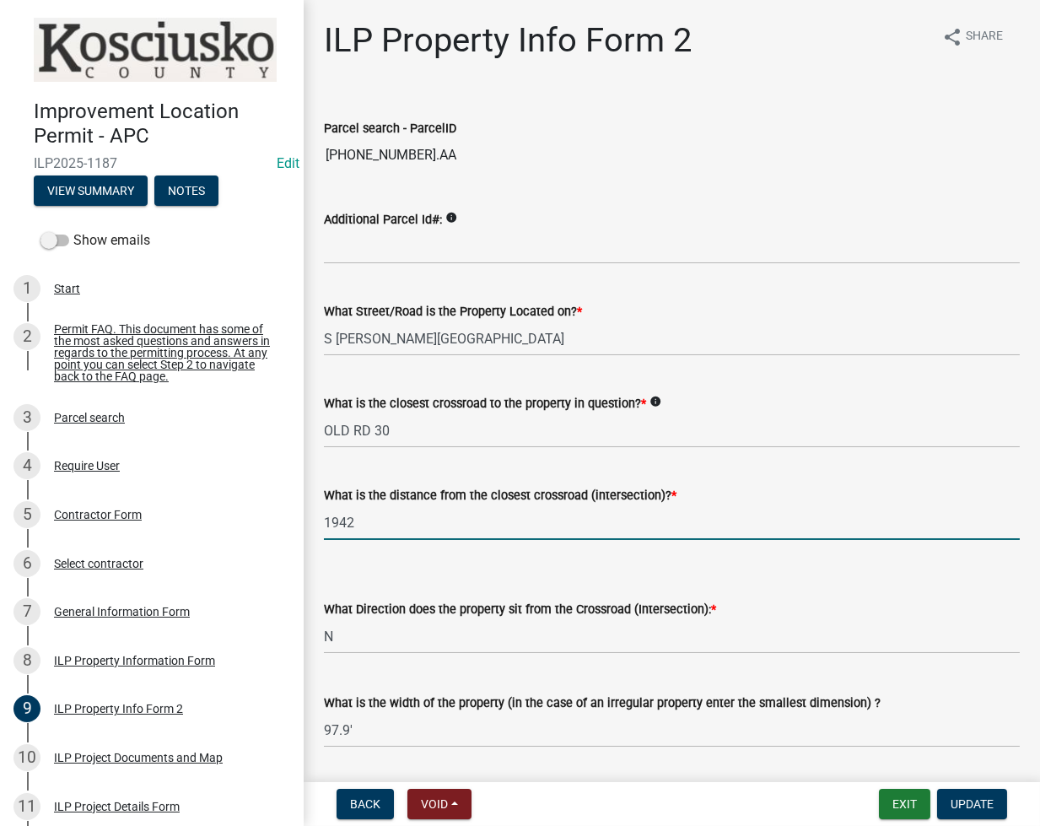
type input "1942"
click at [490, 634] on select "Select Item... N NE NW S SE SW E W" at bounding box center [672, 636] width 696 height 35
click at [324, 619] on select "Select Item... N NE NW S SE SW E W" at bounding box center [672, 636] width 696 height 35
select select "30cad654-0079-4cbe-a349-097ae71a5774"
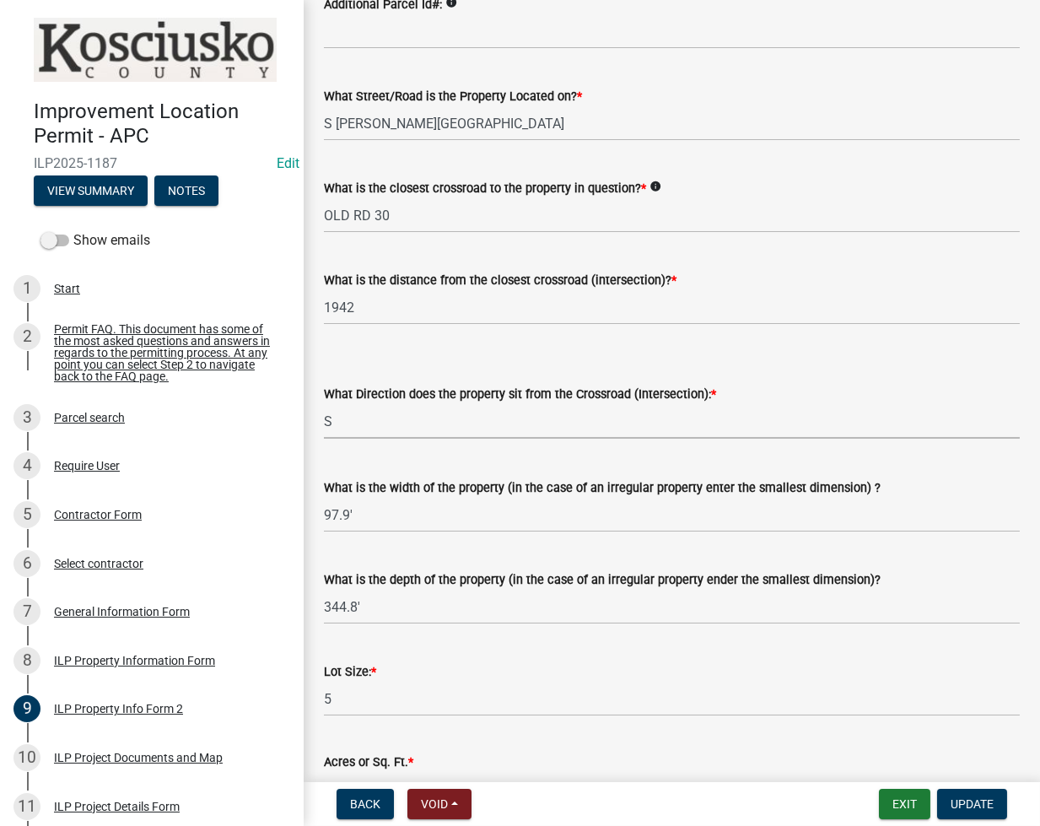
scroll to position [224, 0]
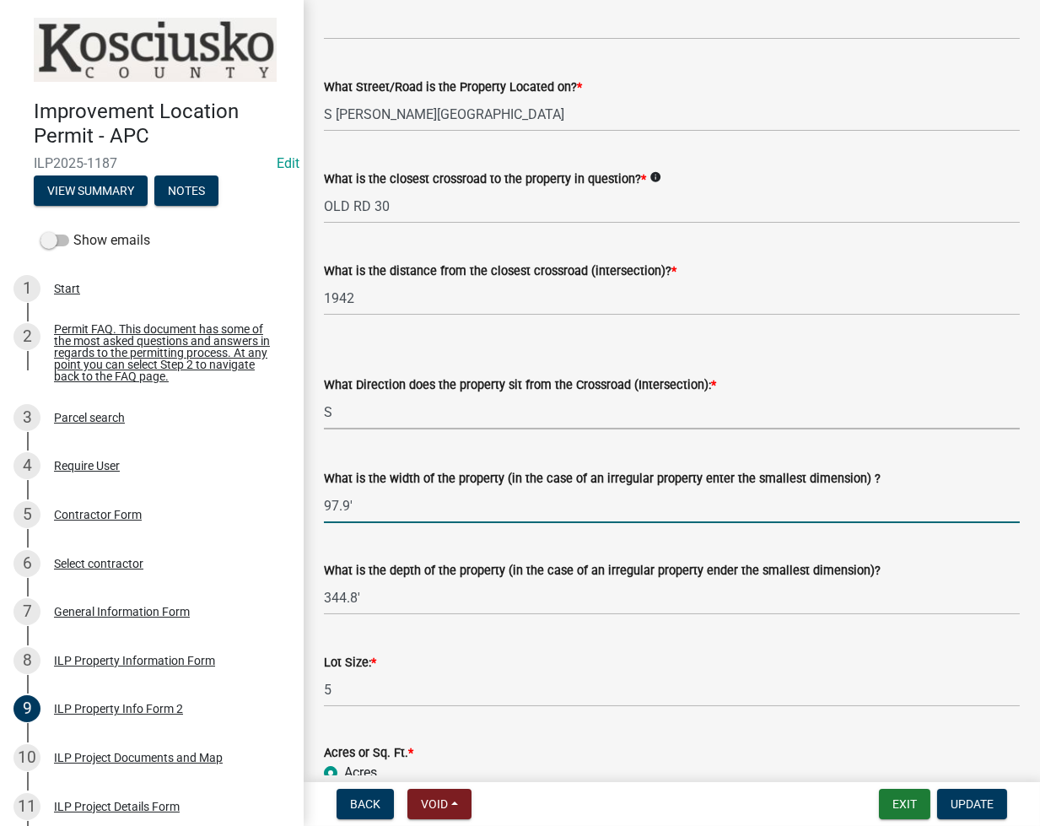
click at [393, 489] on input "97.9'" at bounding box center [672, 506] width 696 height 35
type input "VARIES"
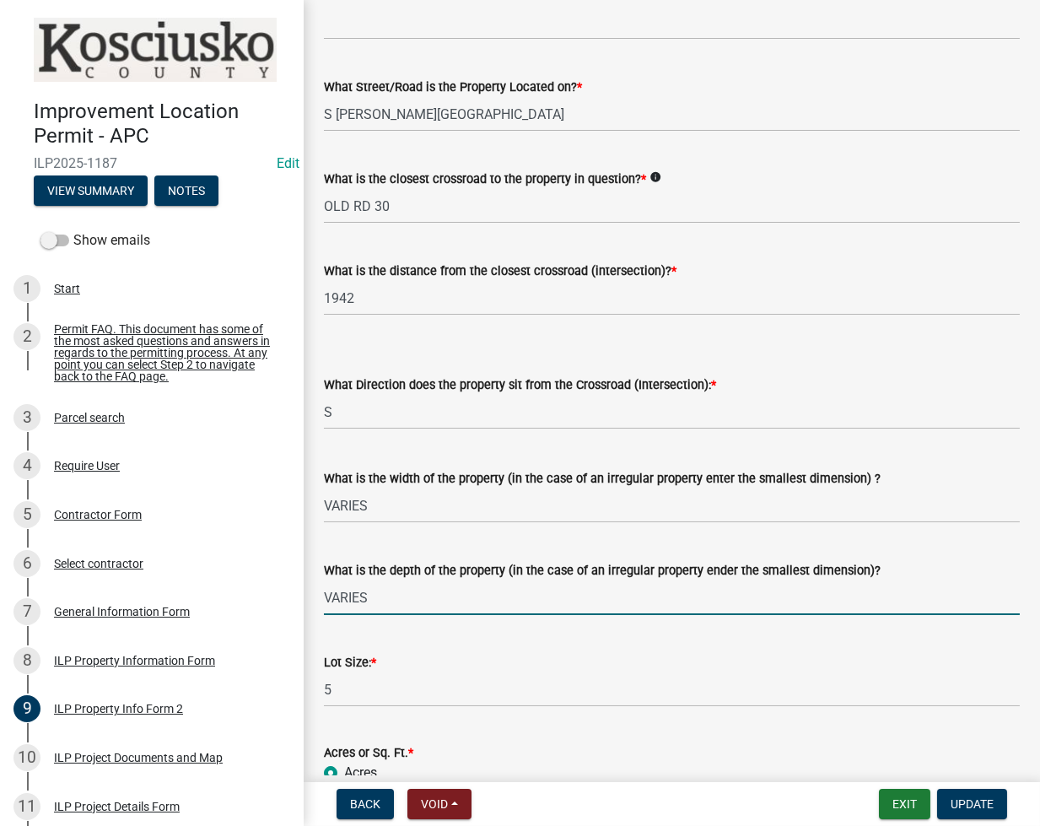
type input "VARIES"
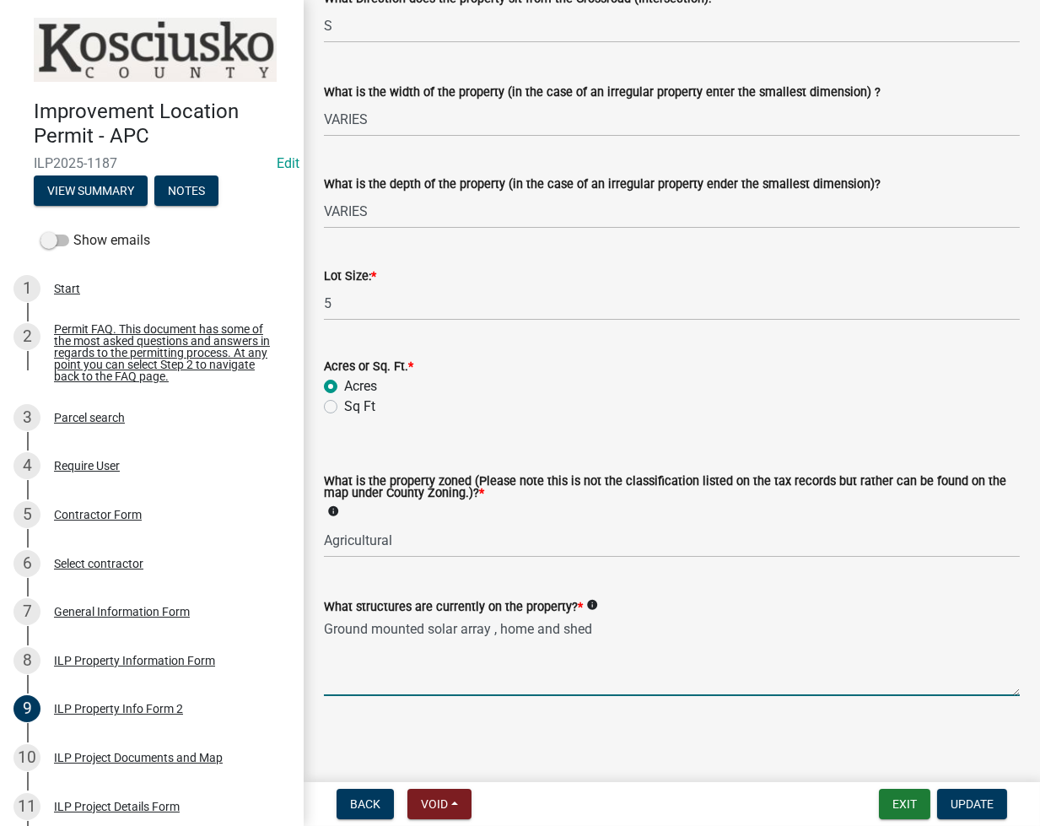
click at [607, 629] on textarea "Ground mounted solar array , home and shed" at bounding box center [672, 656] width 696 height 79
type textarea "Ground mounted solar array , home and sheds"
click at [971, 793] on button "Update" at bounding box center [972, 804] width 70 height 30
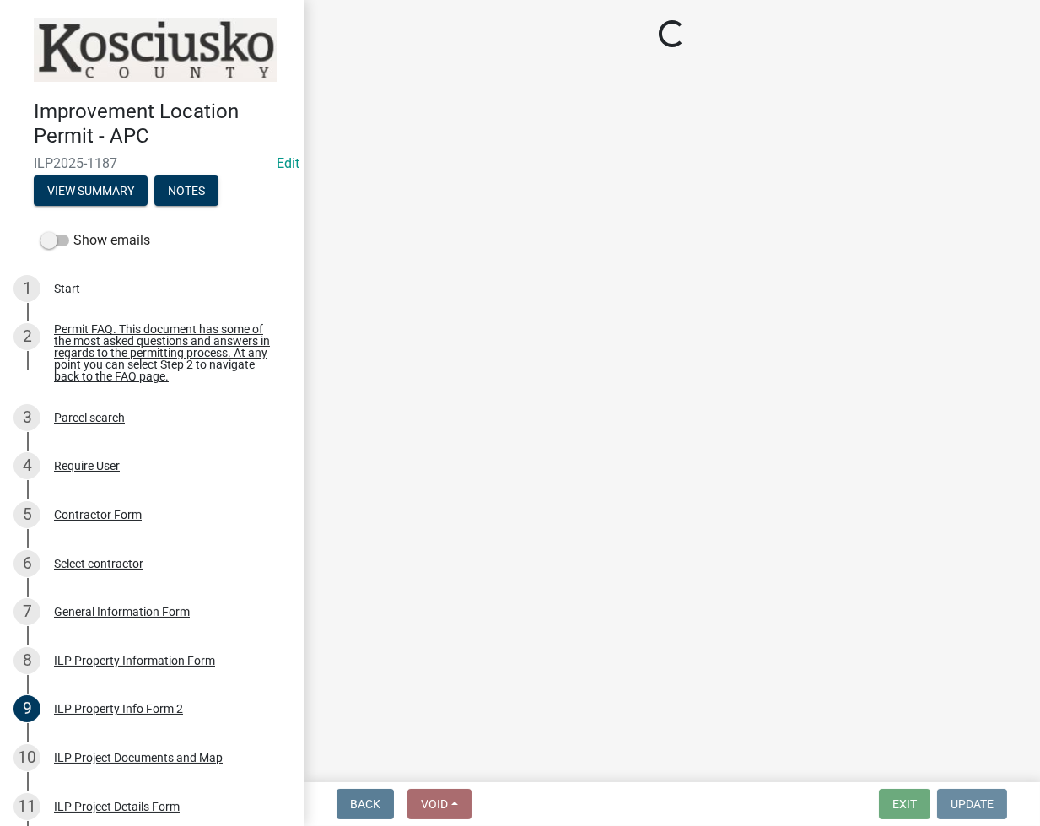
scroll to position [0, 0]
select select "fc758b50-acba-4166-9f24-5248f0f78016"
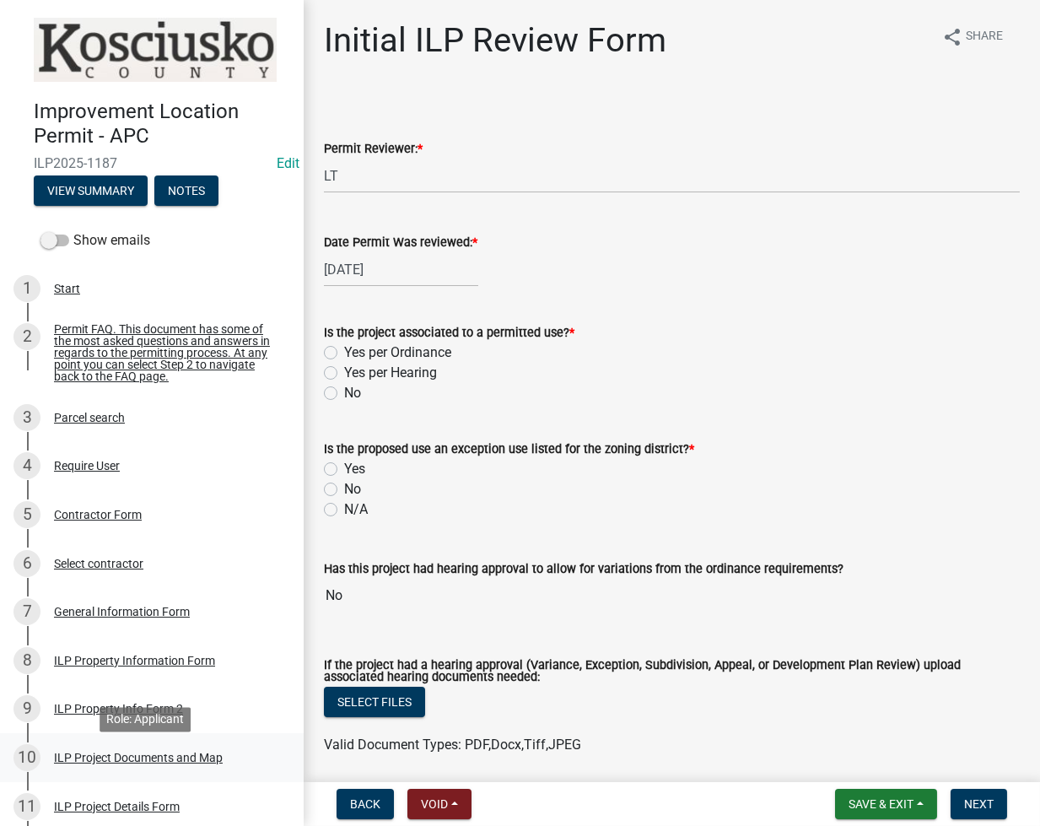
click at [108, 763] on div "ILP Project Documents and Map" at bounding box center [138, 758] width 169 height 12
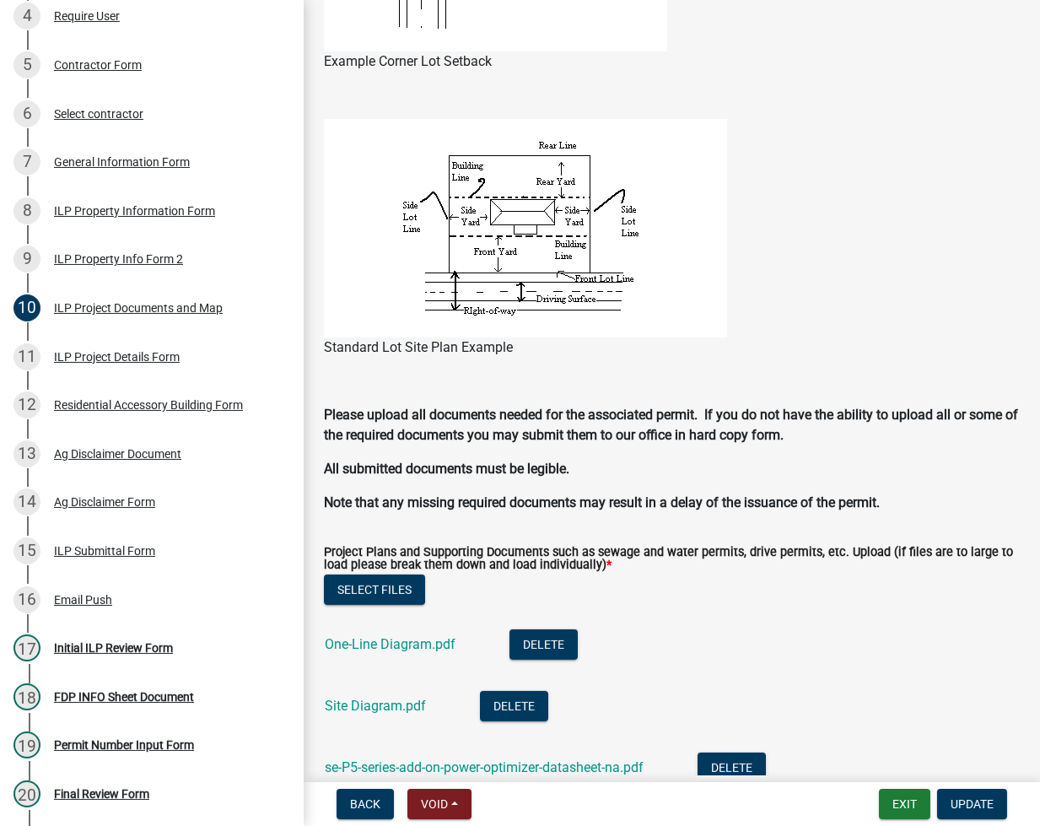
scroll to position [1800, 0]
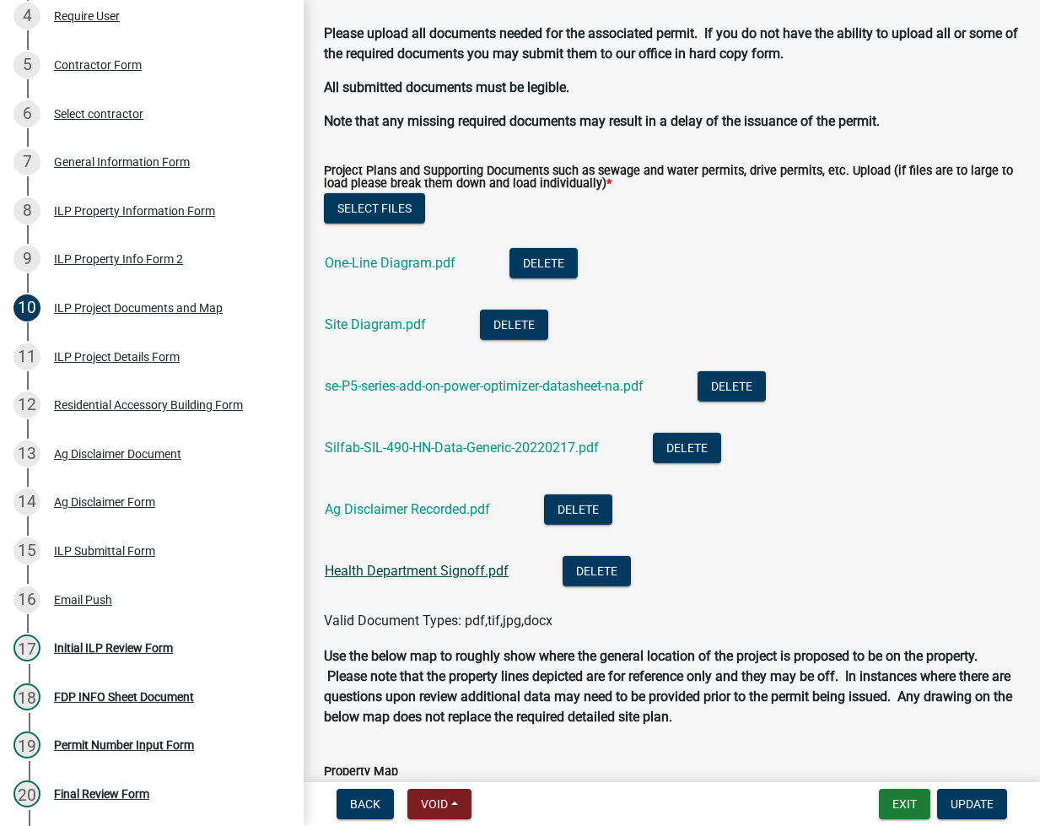
click at [375, 563] on link "Health Department Signoff.pdf" at bounding box center [417, 571] width 184 height 16
click at [379, 322] on link "Site Diagram.pdf" at bounding box center [375, 324] width 101 height 16
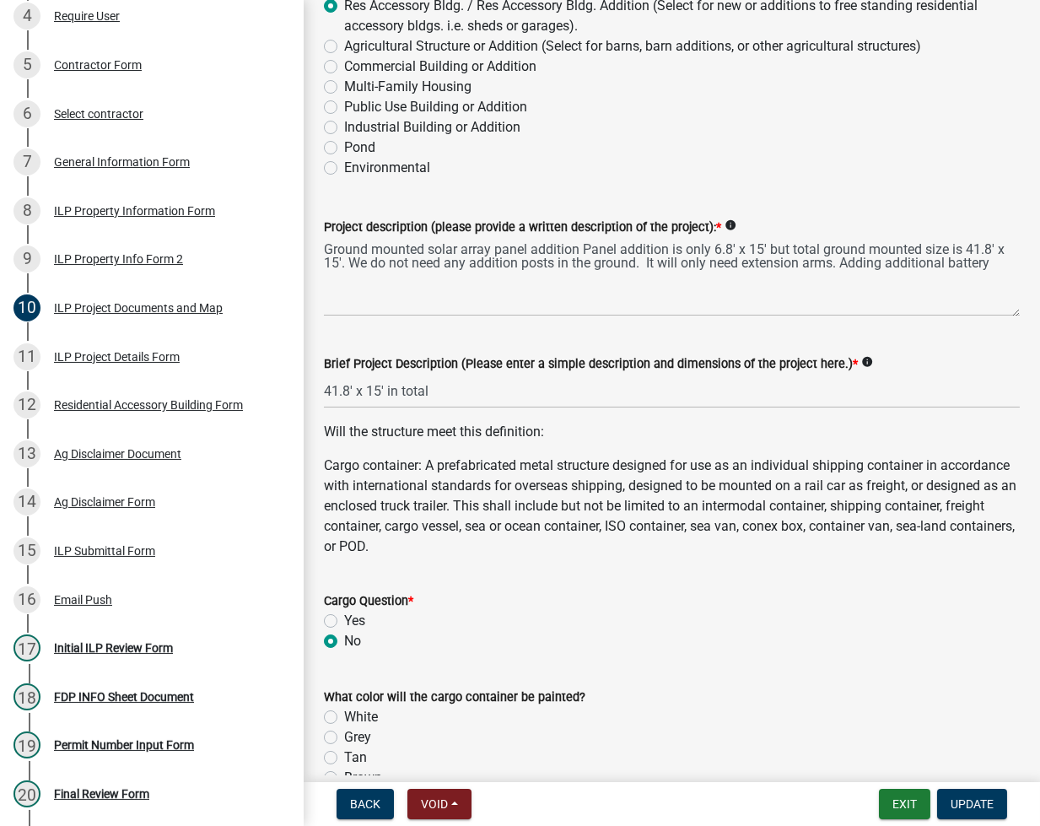
scroll to position [0, 0]
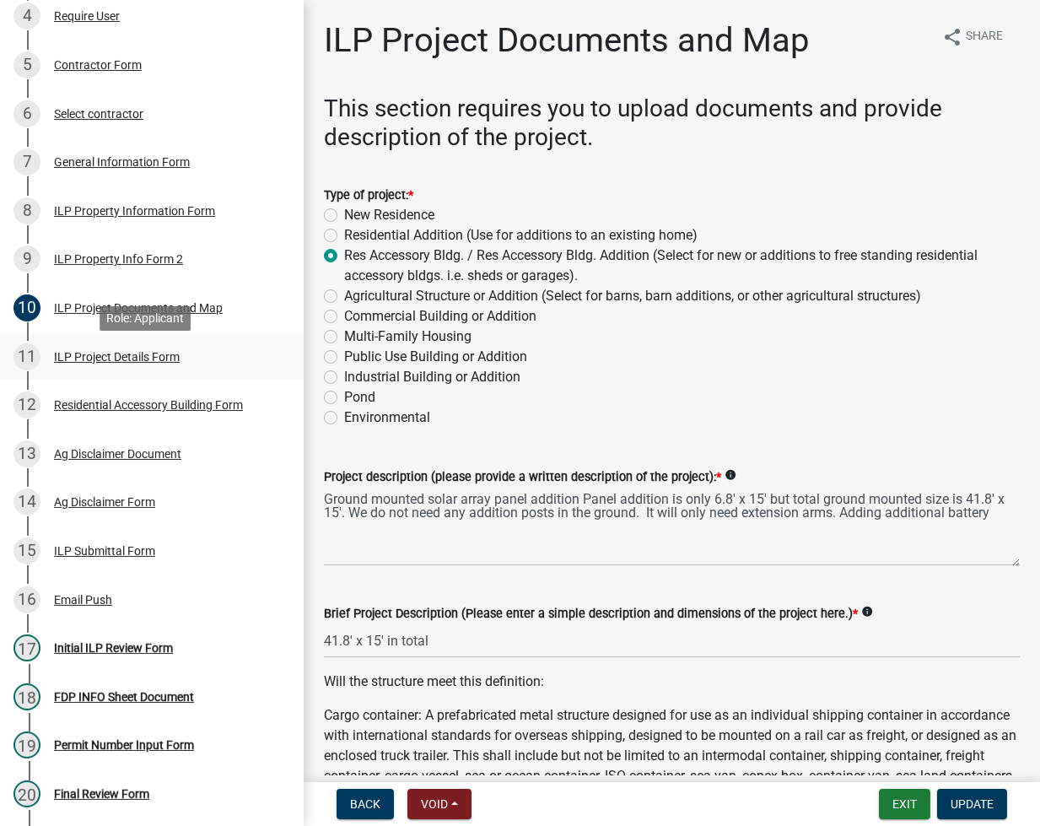
click at [118, 363] on div "ILP Project Details Form" at bounding box center [117, 357] width 126 height 12
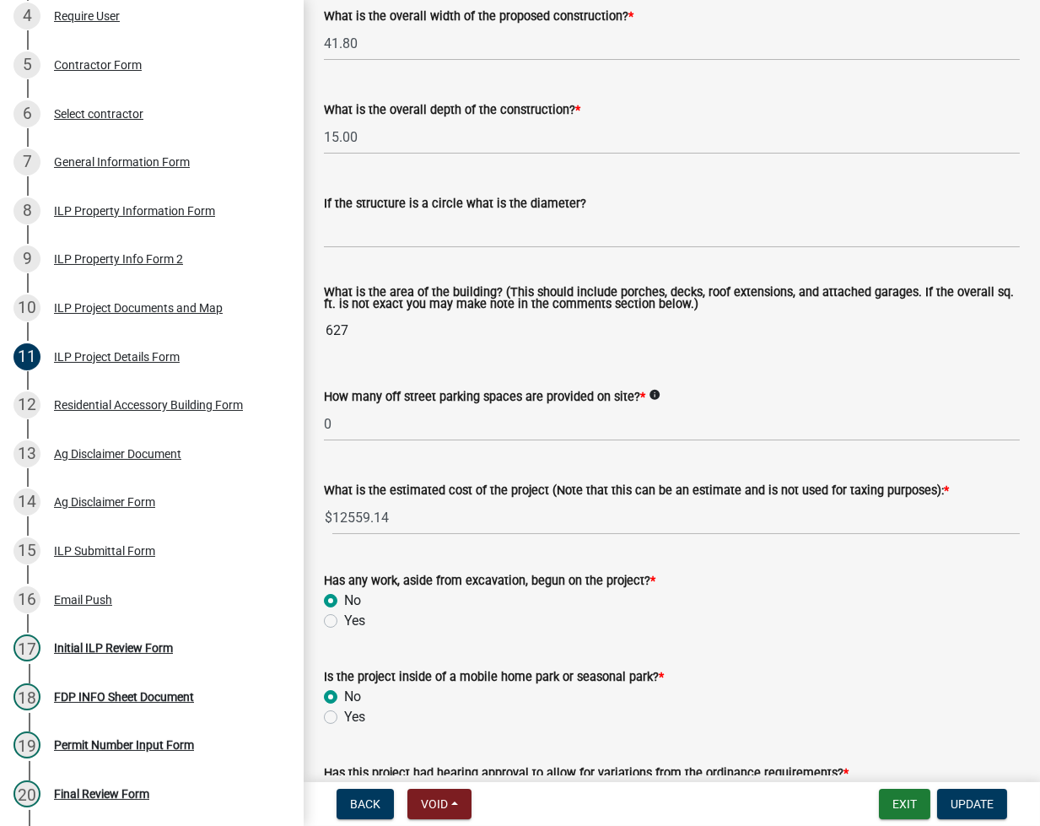
scroll to position [899, 0]
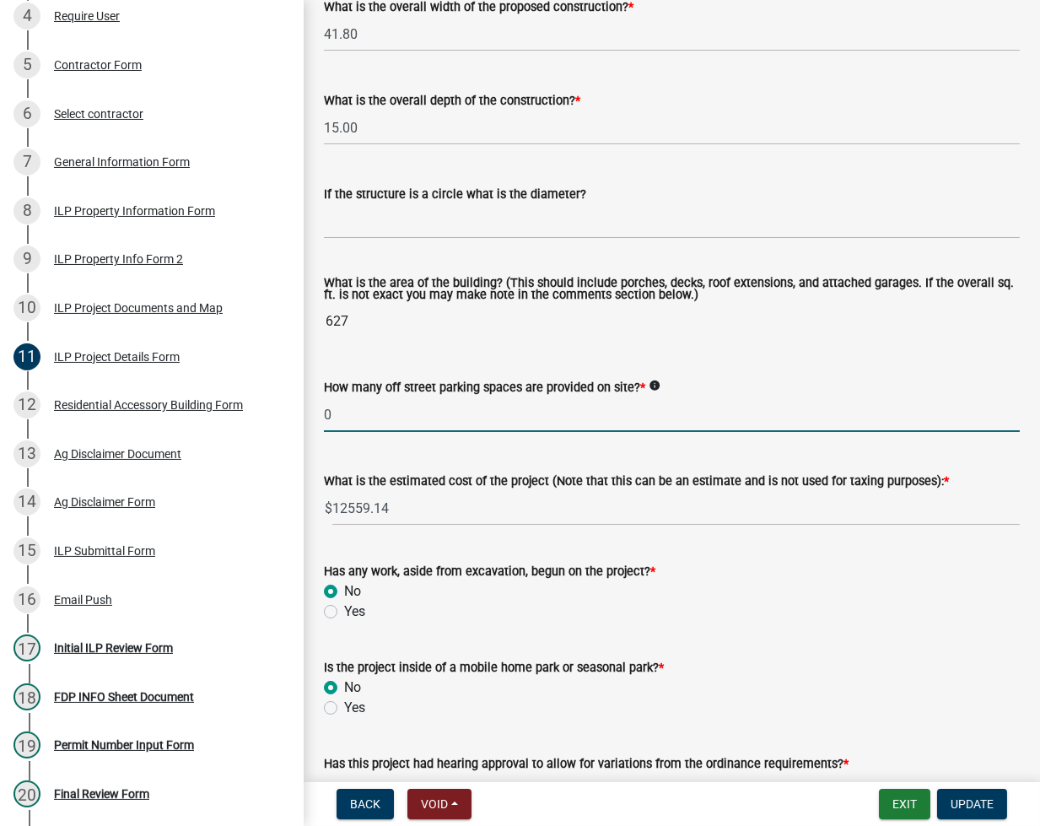
click at [397, 412] on input "0" at bounding box center [672, 414] width 696 height 35
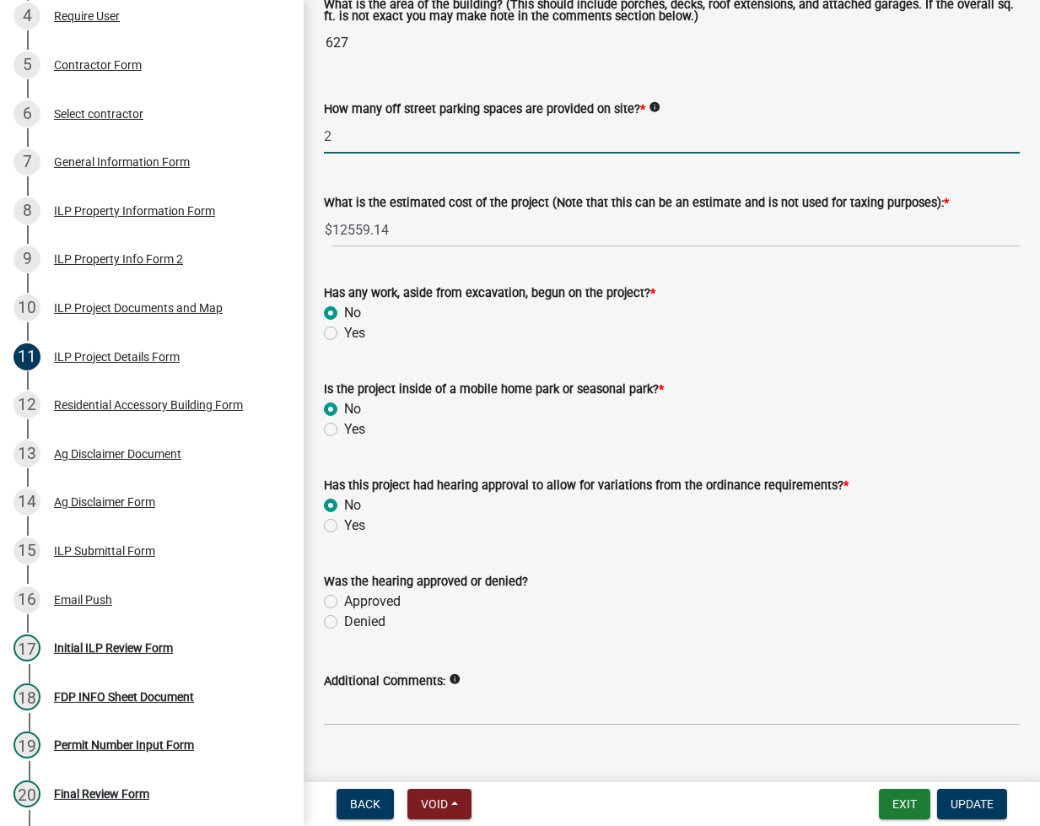
scroll to position [1207, 0]
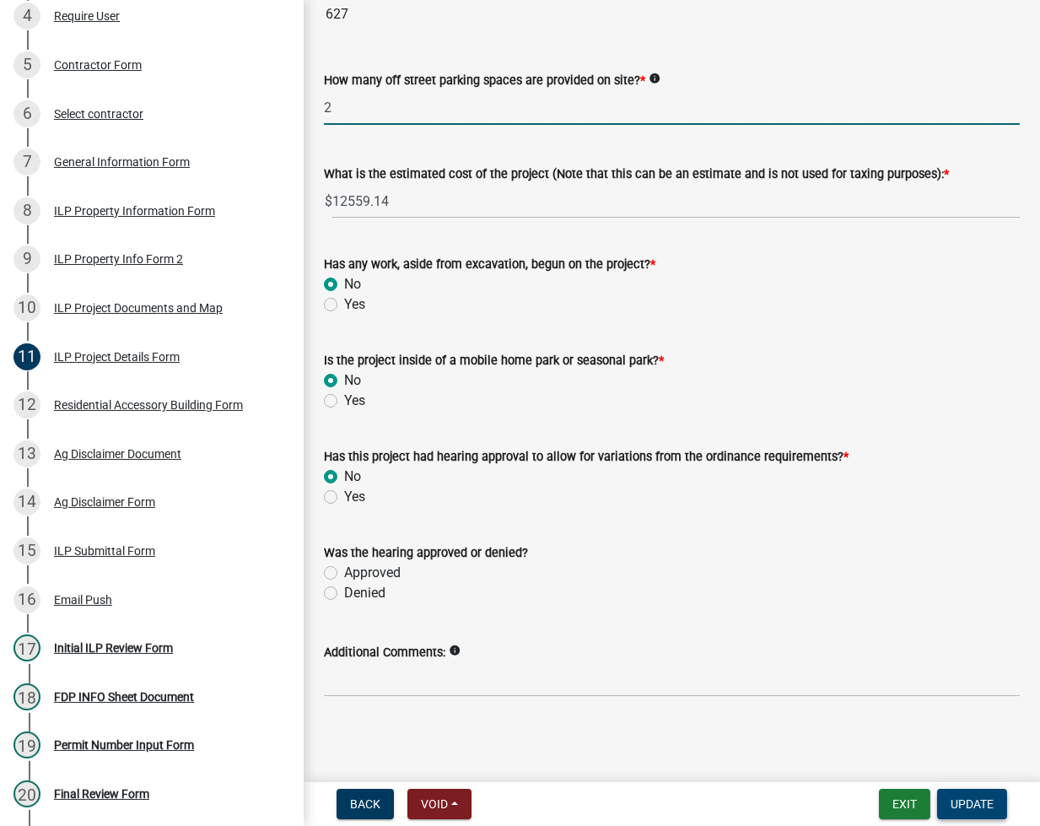
type input "2"
click at [986, 802] on span "Update" at bounding box center [972, 803] width 43 height 13
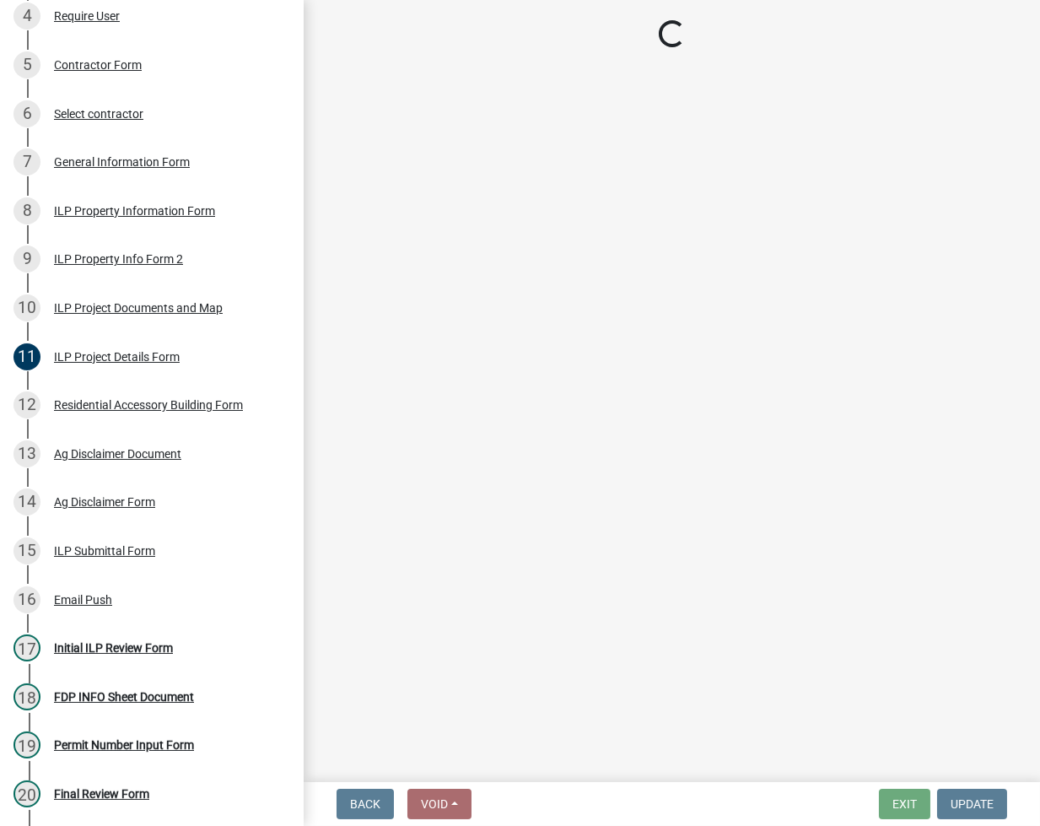
select select "fc758b50-acba-4166-9f24-5248f0f78016"
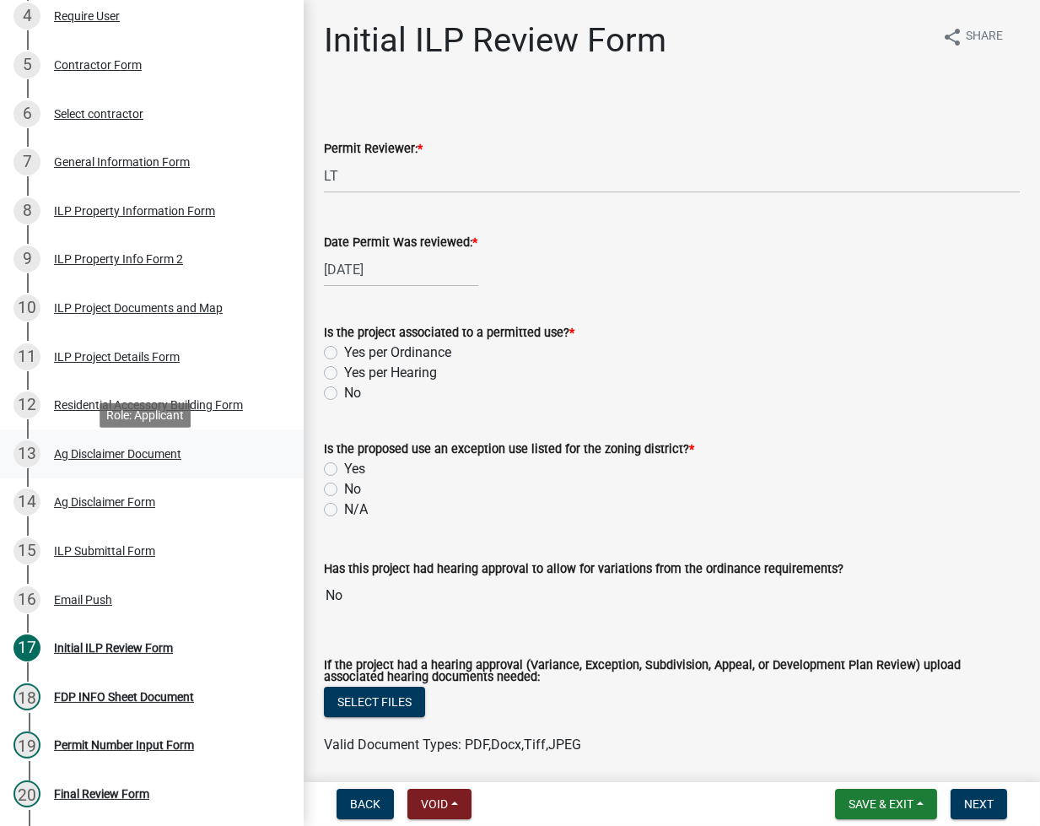
click at [128, 457] on div "Ag Disclaimer Document" at bounding box center [117, 454] width 127 height 12
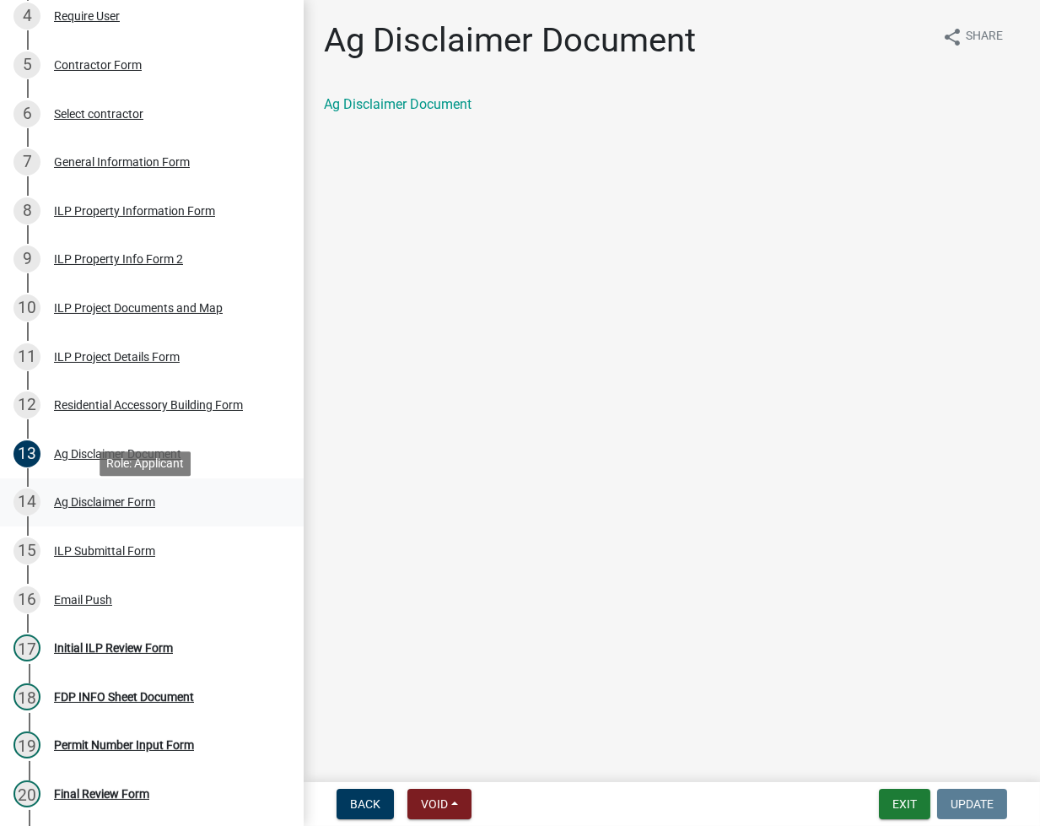
click at [84, 504] on div "Ag Disclaimer Form" at bounding box center [104, 502] width 101 height 12
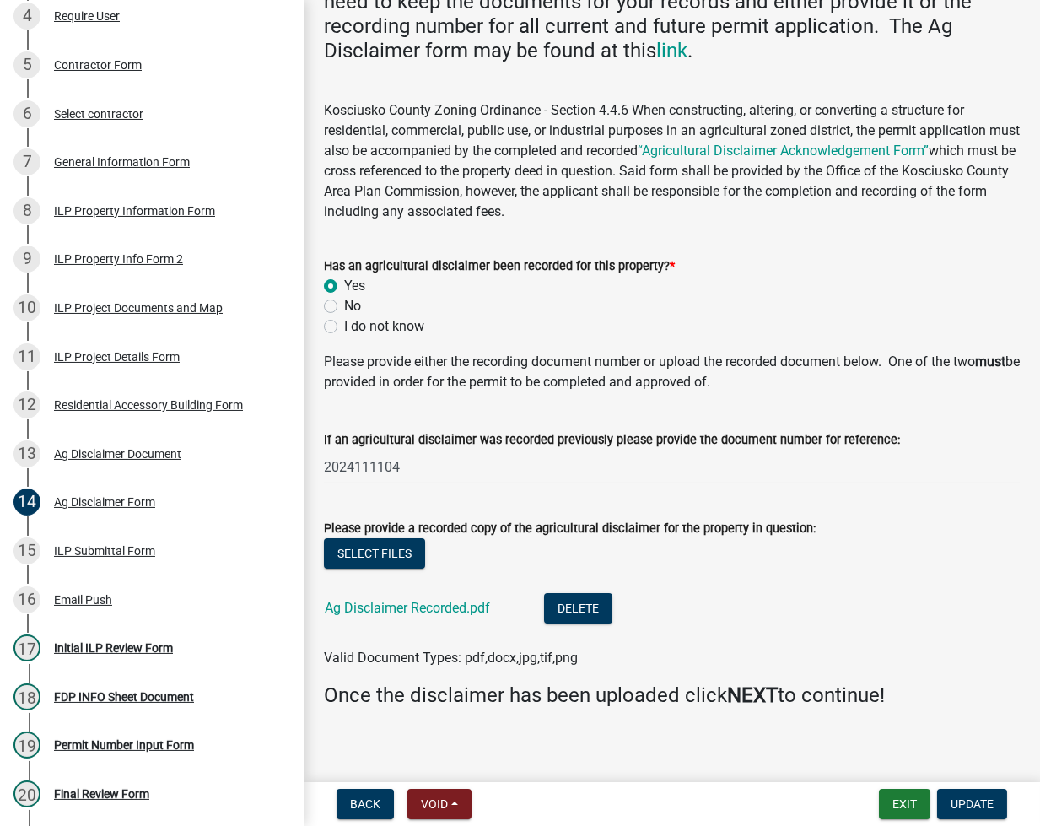
scroll to position [213, 0]
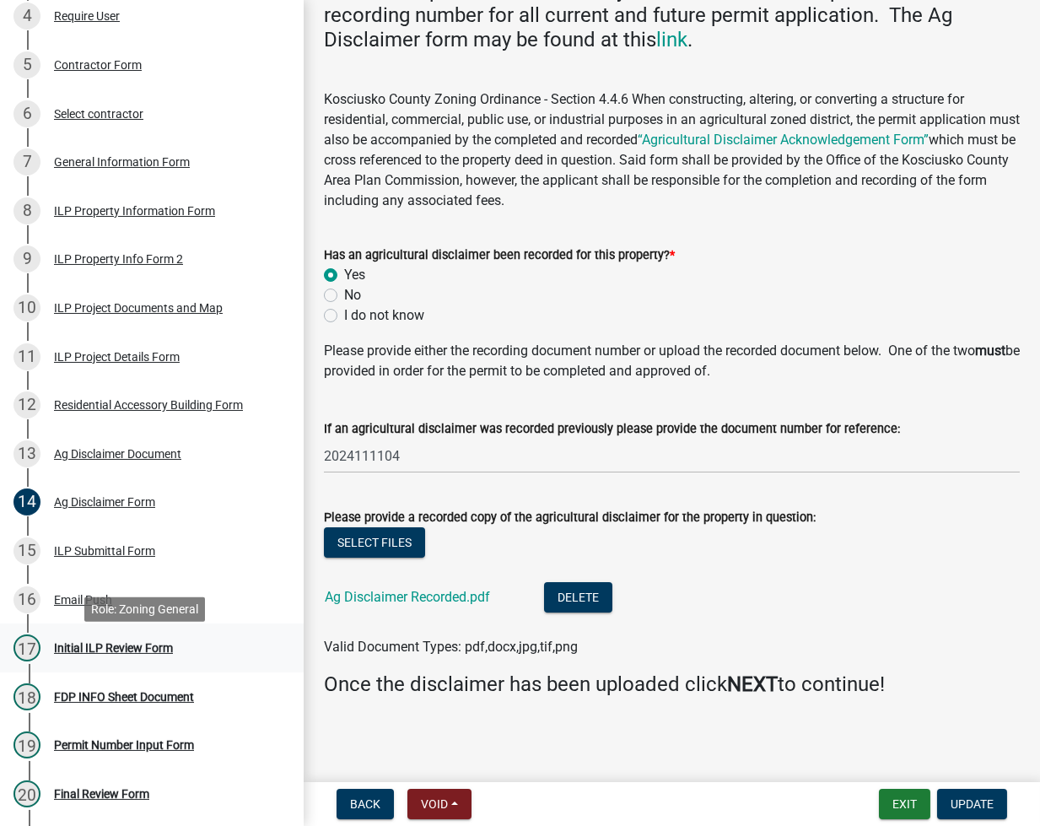
click at [141, 654] on div "Initial ILP Review Form" at bounding box center [113, 648] width 119 height 12
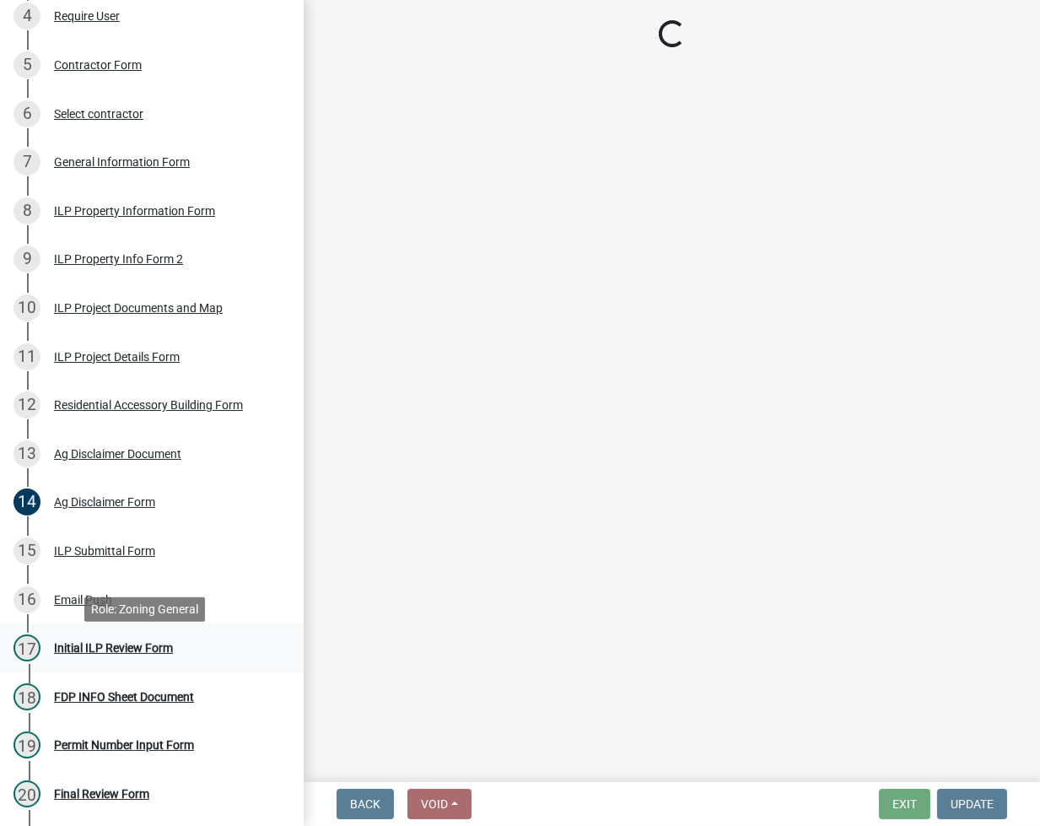
select select "fc758b50-acba-4166-9f24-5248f0f78016"
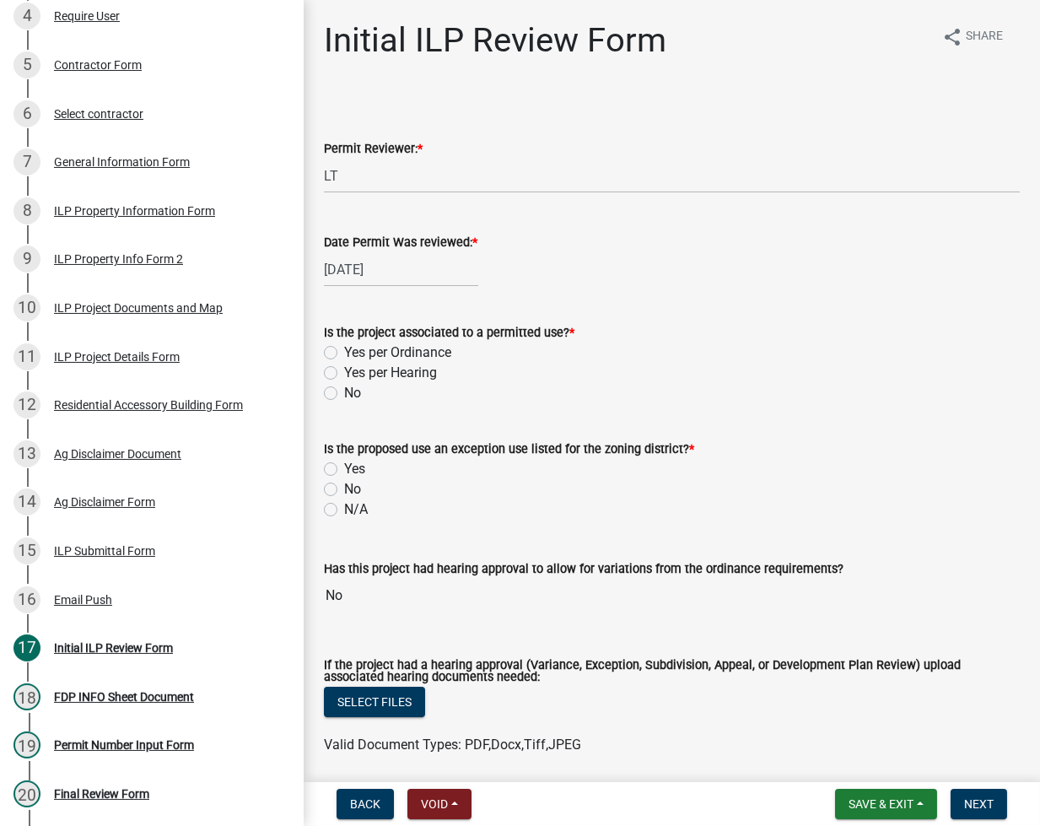
click at [344, 354] on label "Yes per Ordinance" at bounding box center [397, 353] width 107 height 20
click at [344, 354] on input "Yes per Ordinance" at bounding box center [349, 348] width 11 height 11
radio input "true"
click at [344, 486] on label "No" at bounding box center [352, 489] width 17 height 20
click at [344, 486] on input "No" at bounding box center [349, 484] width 11 height 11
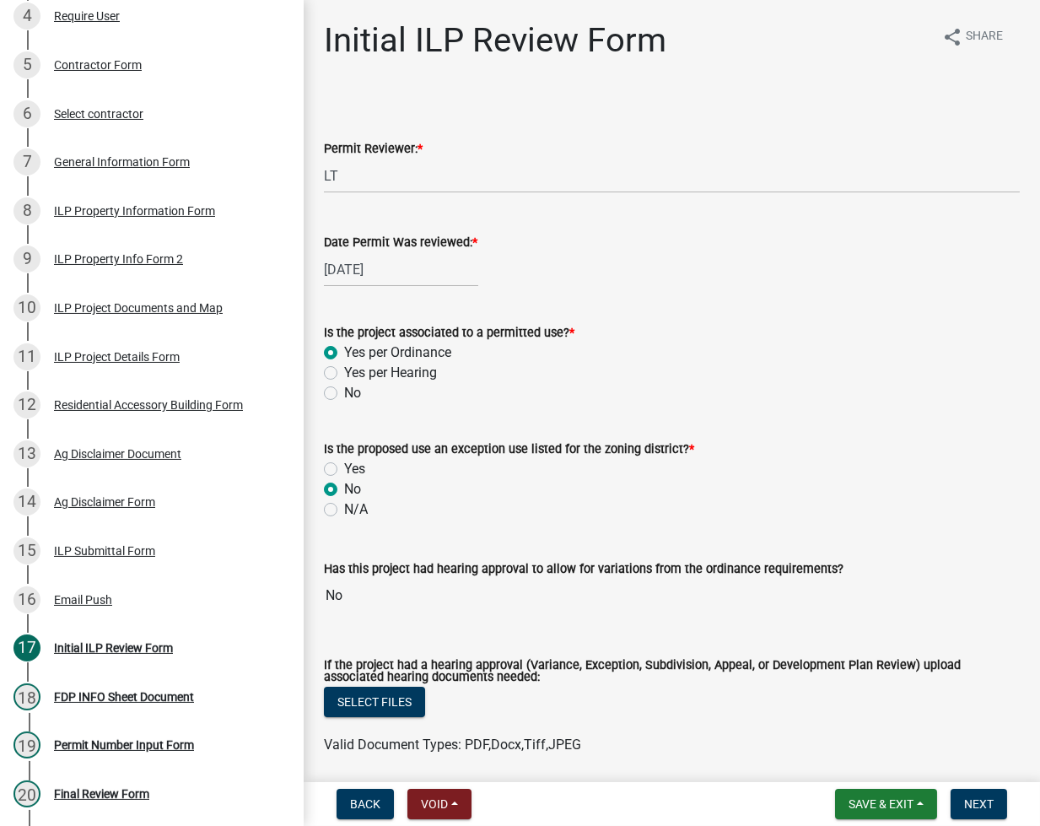
radio input "true"
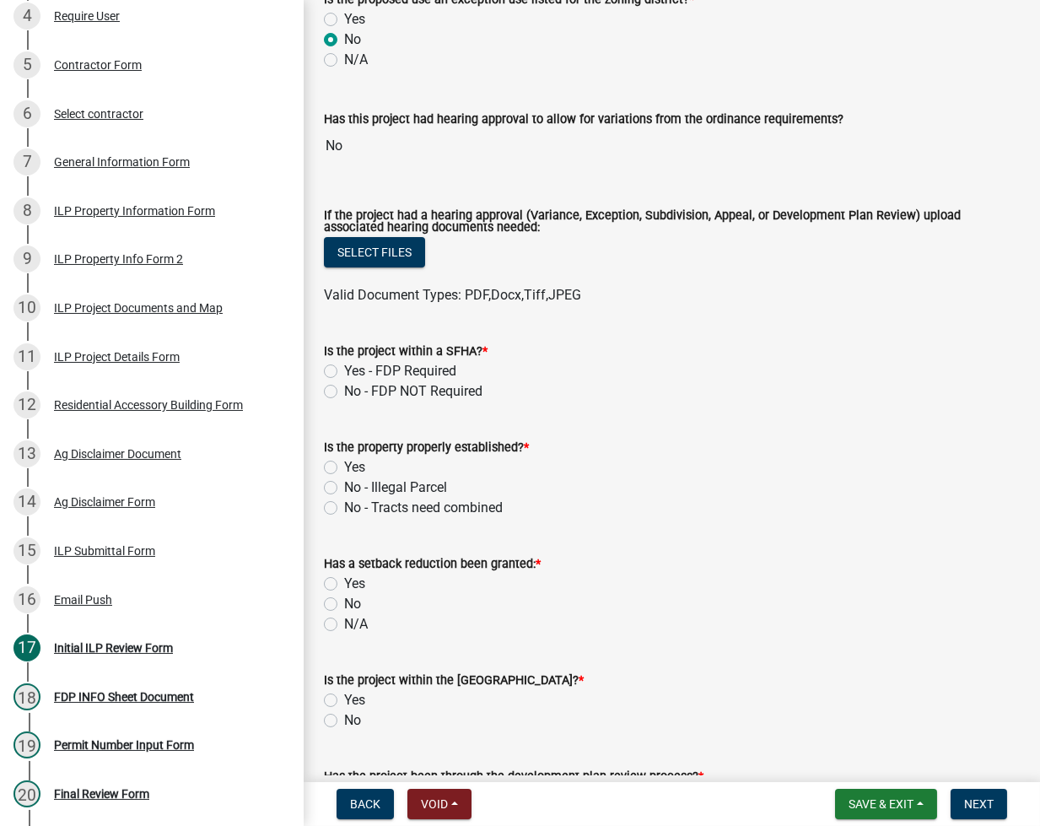
click at [344, 395] on label "No - FDP NOT Required" at bounding box center [413, 391] width 138 height 20
click at [344, 392] on input "No - FDP NOT Required" at bounding box center [349, 386] width 11 height 11
radio input "true"
click at [329, 529] on wm-data-entity-input "Is the property properly established? * Yes No - Illegal Parcel No - Tracts nee…" at bounding box center [672, 475] width 696 height 116
click at [344, 463] on label "Yes" at bounding box center [354, 467] width 21 height 20
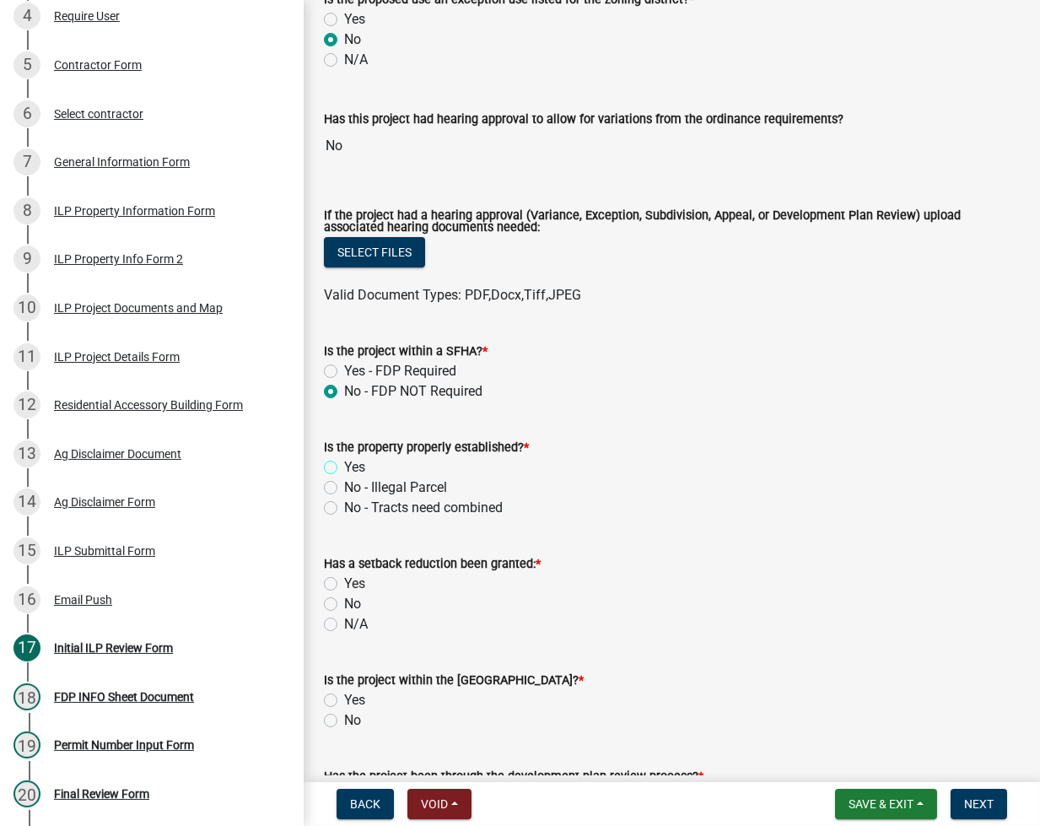
click at [344, 463] on input "Yes" at bounding box center [349, 462] width 11 height 11
radio input "true"
click at [344, 628] on label "N/A" at bounding box center [356, 624] width 24 height 20
click at [344, 625] on input "N/A" at bounding box center [349, 619] width 11 height 11
radio input "true"
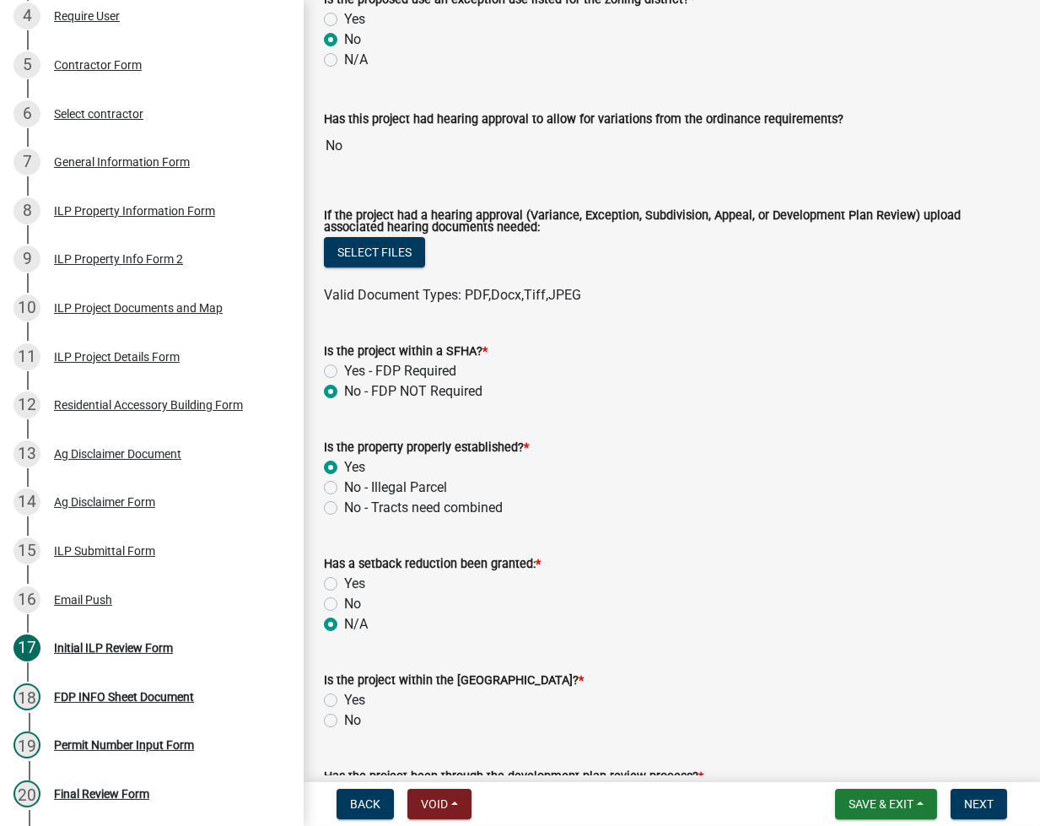
click at [344, 724] on label "No" at bounding box center [352, 720] width 17 height 20
click at [344, 721] on input "No" at bounding box center [349, 715] width 11 height 11
radio input "true"
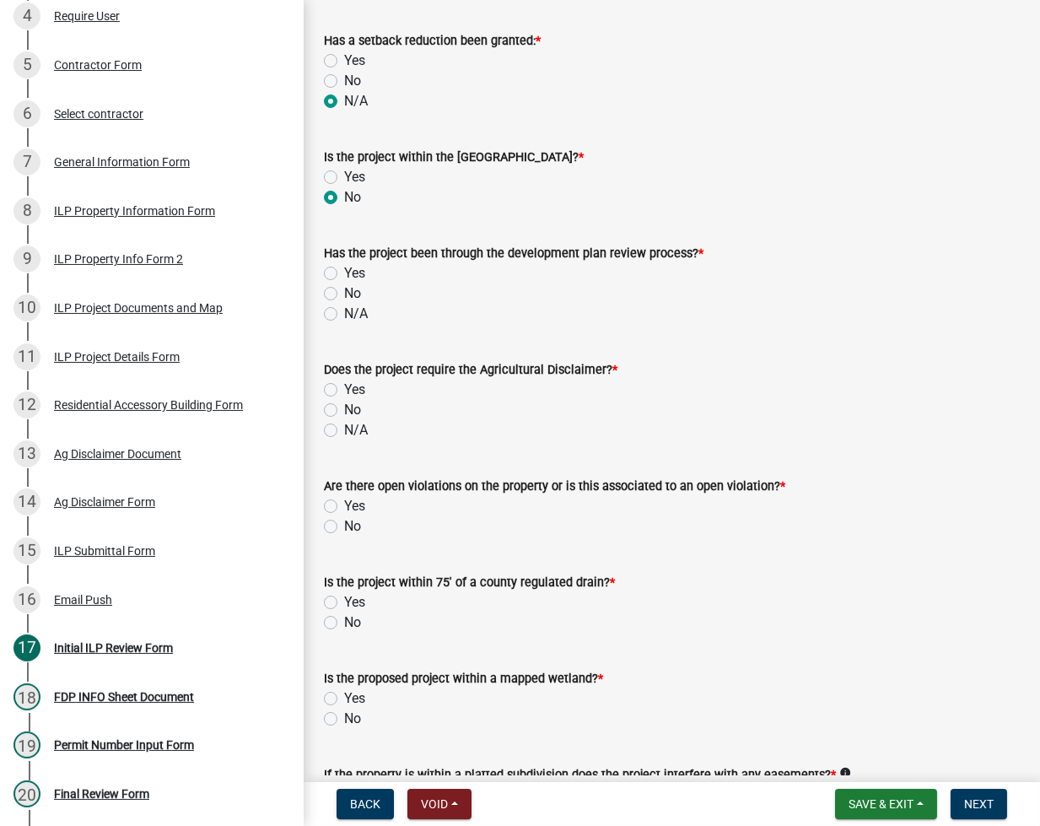
scroll to position [1125, 0]
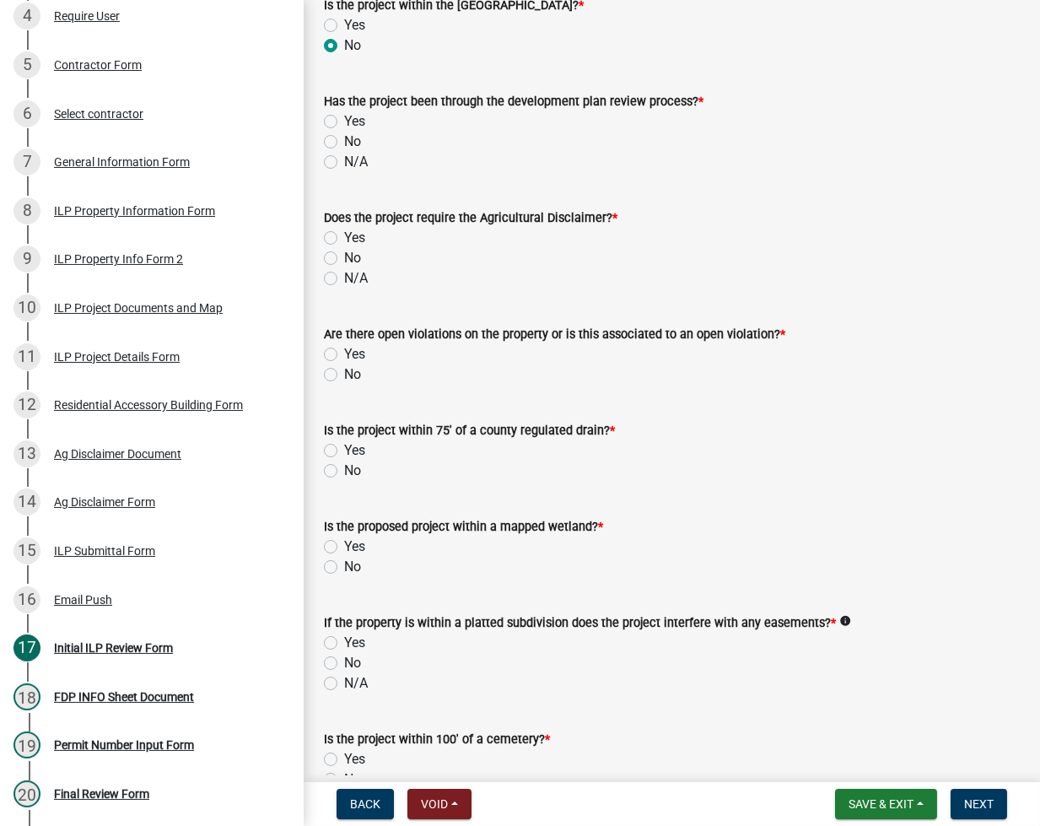
click at [344, 162] on label "N/A" at bounding box center [356, 162] width 24 height 20
click at [344, 162] on input "N/A" at bounding box center [349, 157] width 11 height 11
radio input "true"
click at [344, 235] on label "Yes" at bounding box center [354, 238] width 21 height 20
click at [344, 235] on input "Yes" at bounding box center [349, 233] width 11 height 11
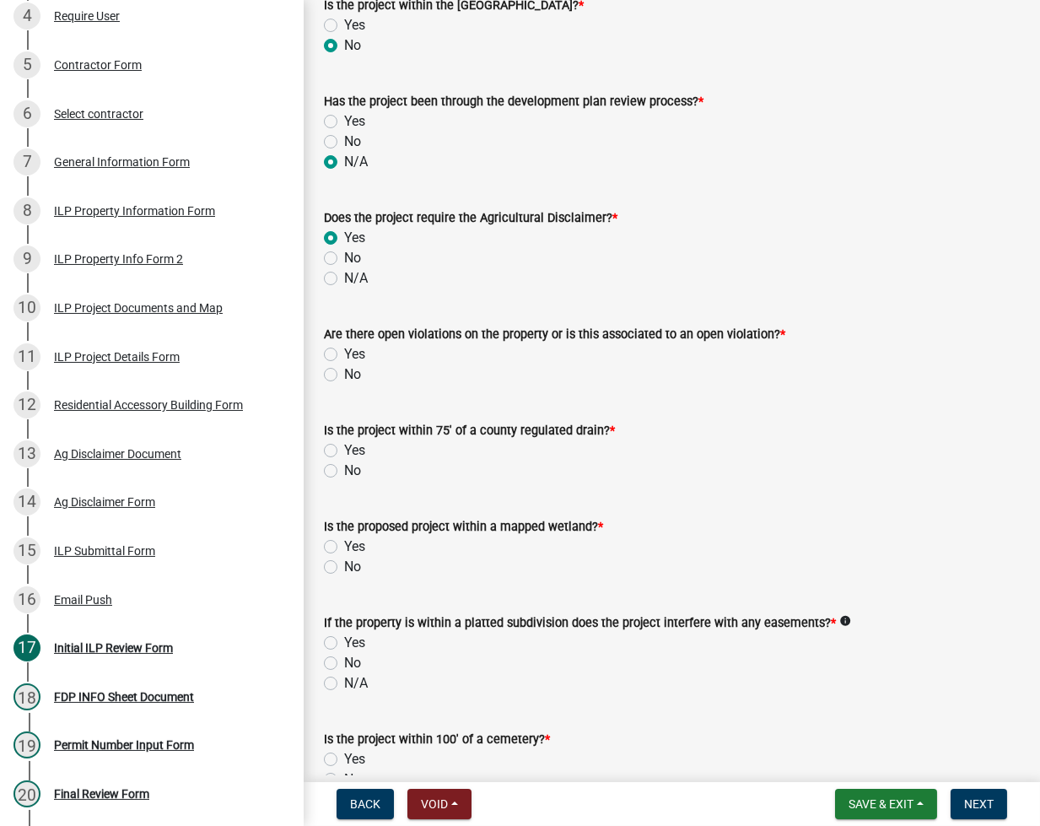
radio input "true"
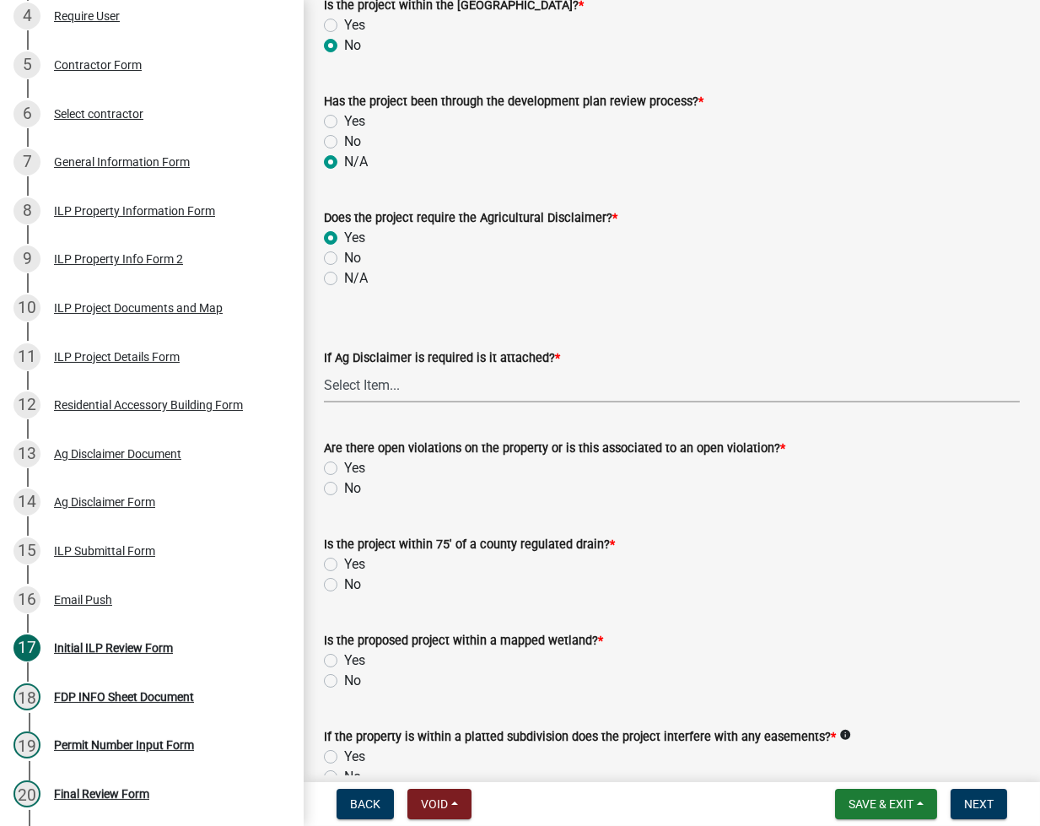
click at [382, 385] on select "Select Item... Yes No" at bounding box center [672, 385] width 696 height 35
click at [324, 368] on select "Select Item... Yes No" at bounding box center [672, 385] width 696 height 35
select select "c0fa77dd-9ee0-4144-9979-eb2eebb8c086"
click at [344, 489] on label "No" at bounding box center [352, 488] width 17 height 20
click at [344, 489] on input "No" at bounding box center [349, 483] width 11 height 11
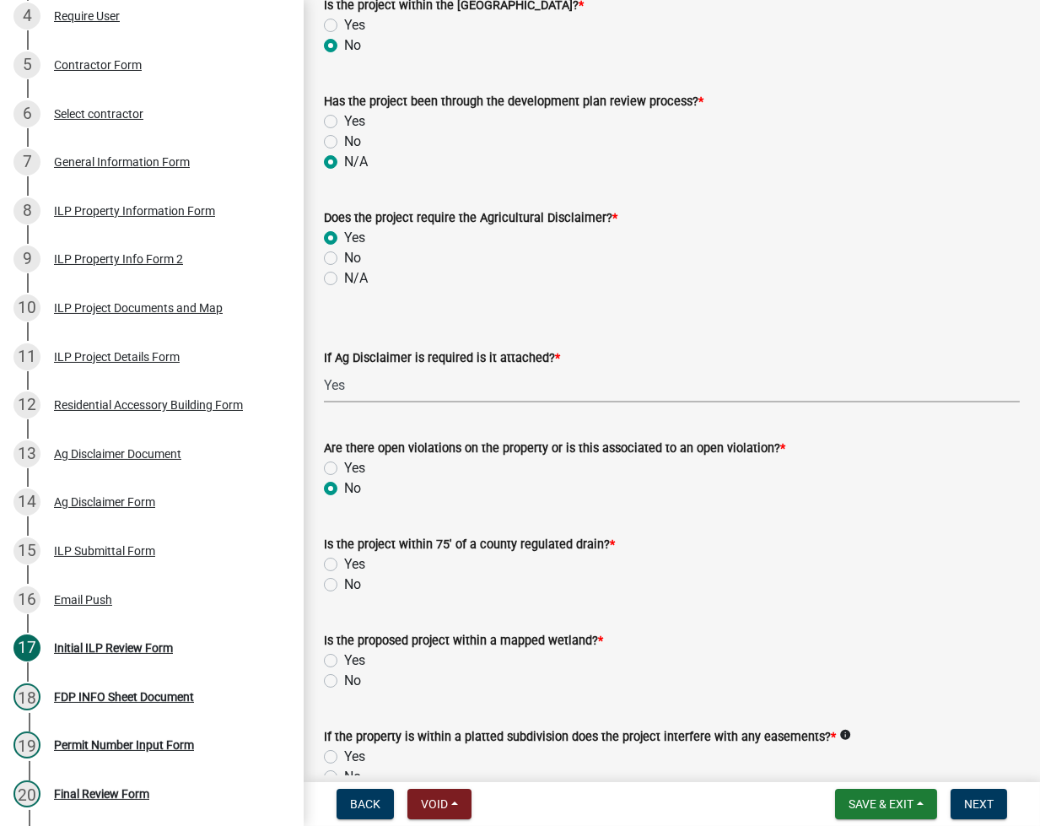
radio input "true"
click at [344, 582] on label "No" at bounding box center [352, 585] width 17 height 20
click at [344, 582] on input "No" at bounding box center [349, 580] width 11 height 11
radio input "true"
click at [344, 680] on label "No" at bounding box center [352, 681] width 17 height 20
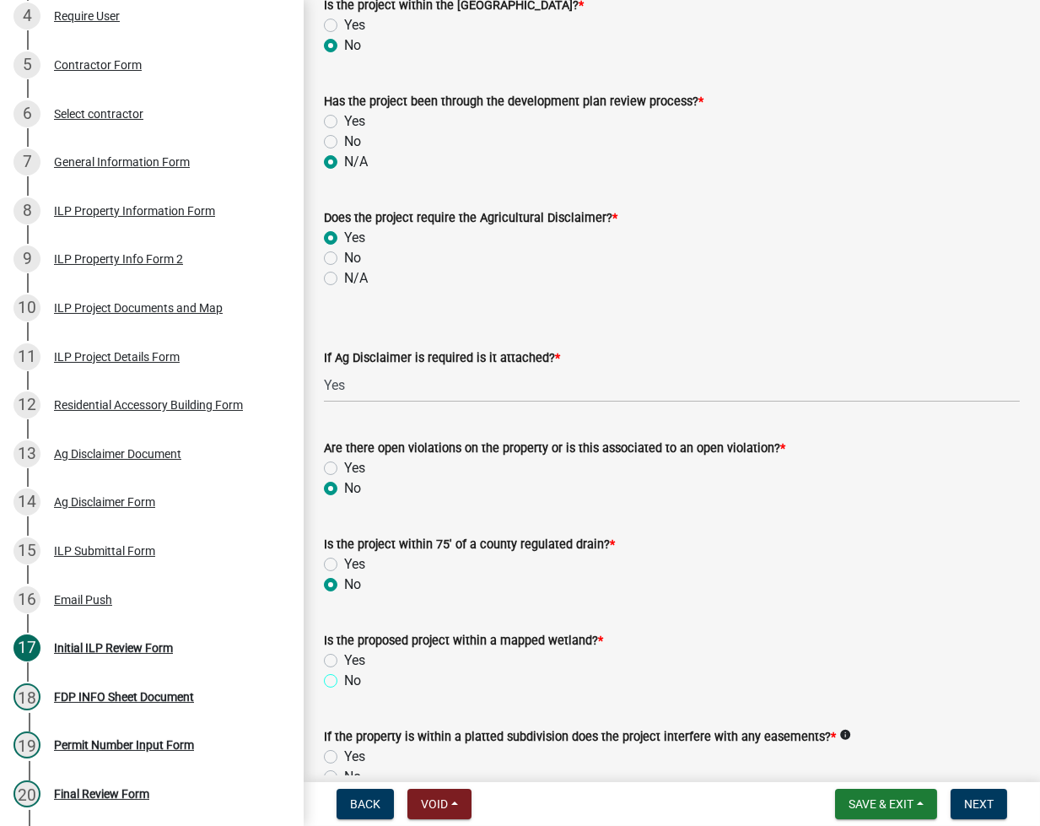
click at [344, 680] on input "No" at bounding box center [349, 676] width 11 height 11
radio input "true"
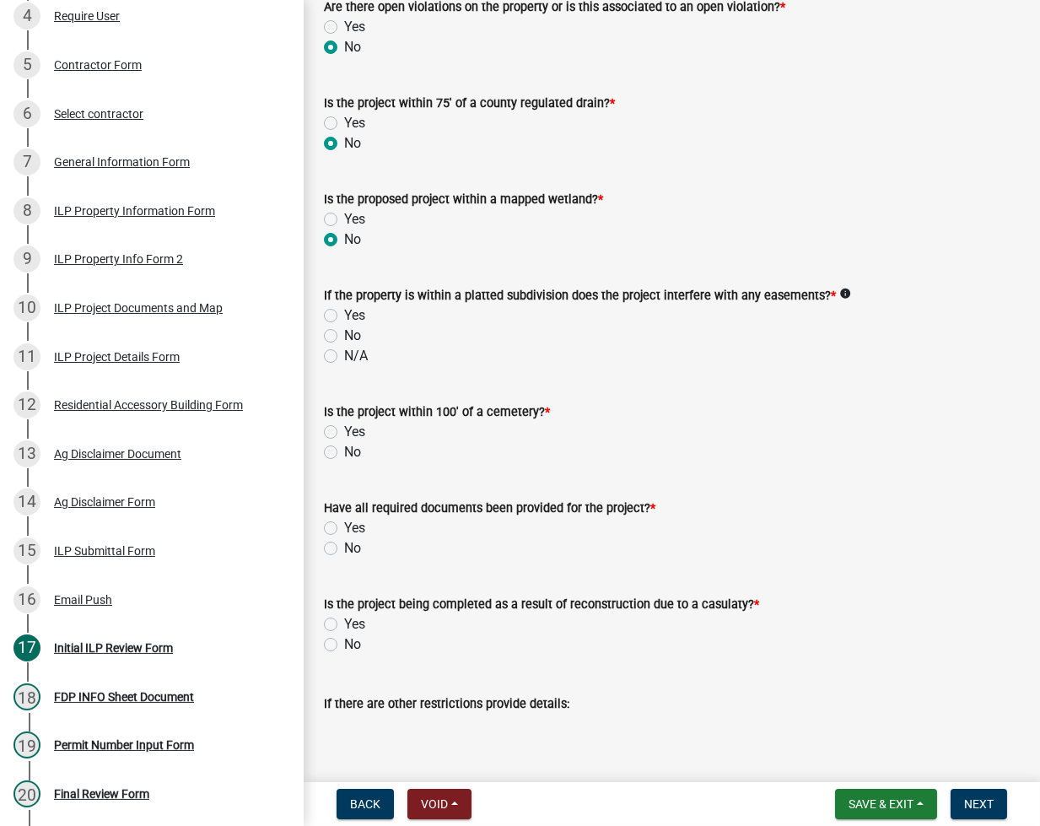
scroll to position [1574, 0]
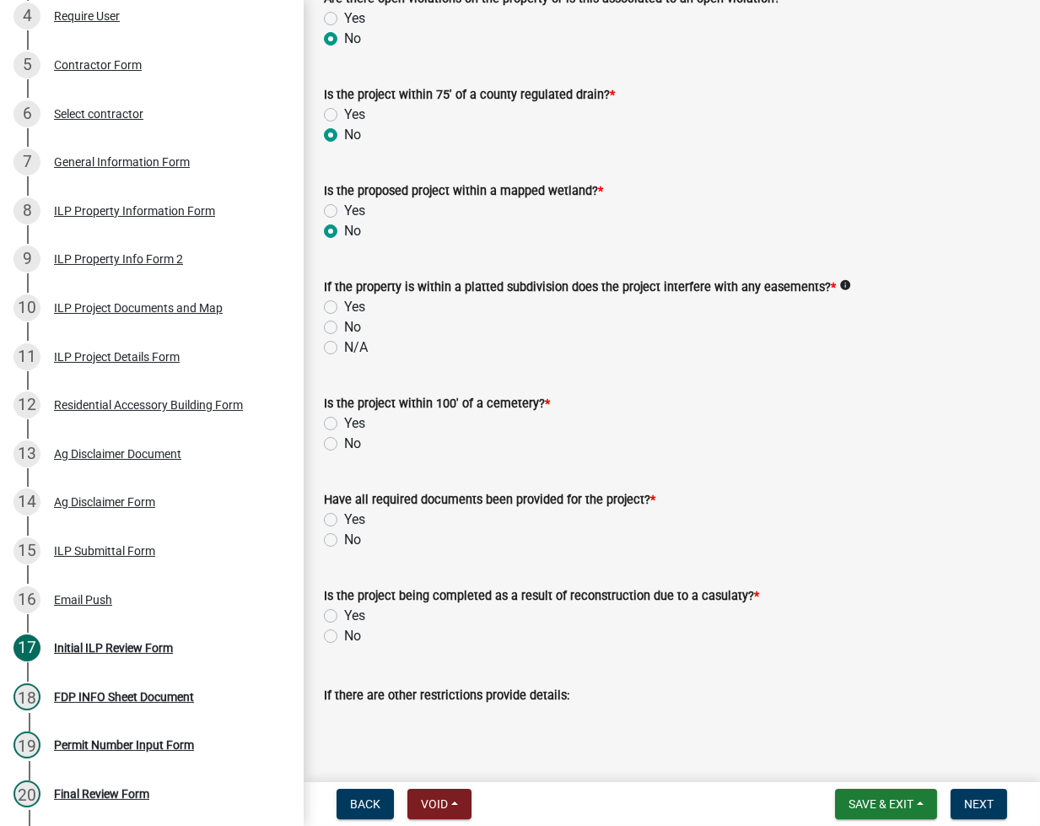
click at [344, 346] on label "N/A" at bounding box center [356, 347] width 24 height 20
click at [344, 346] on input "N/A" at bounding box center [349, 342] width 11 height 11
radio input "true"
click at [344, 443] on label "No" at bounding box center [352, 444] width 17 height 20
click at [344, 443] on input "No" at bounding box center [349, 439] width 11 height 11
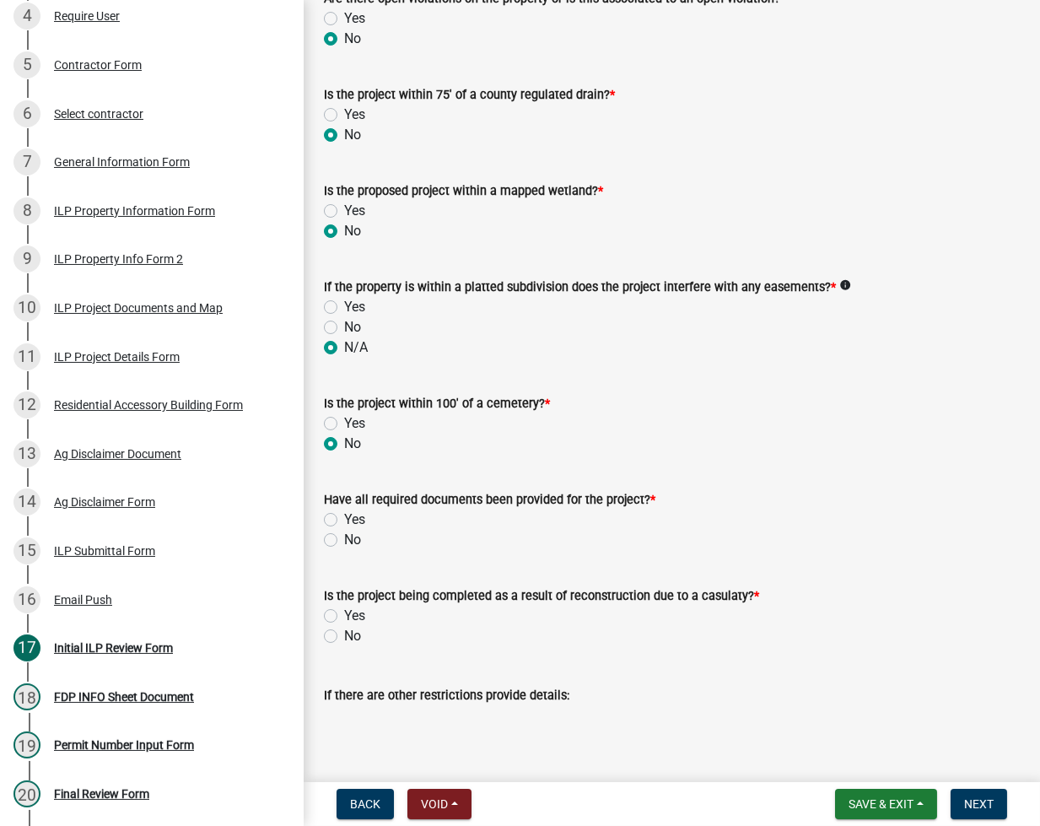
radio input "true"
click at [344, 516] on label "Yes" at bounding box center [354, 520] width 21 height 20
click at [344, 516] on input "Yes" at bounding box center [349, 515] width 11 height 11
radio input "true"
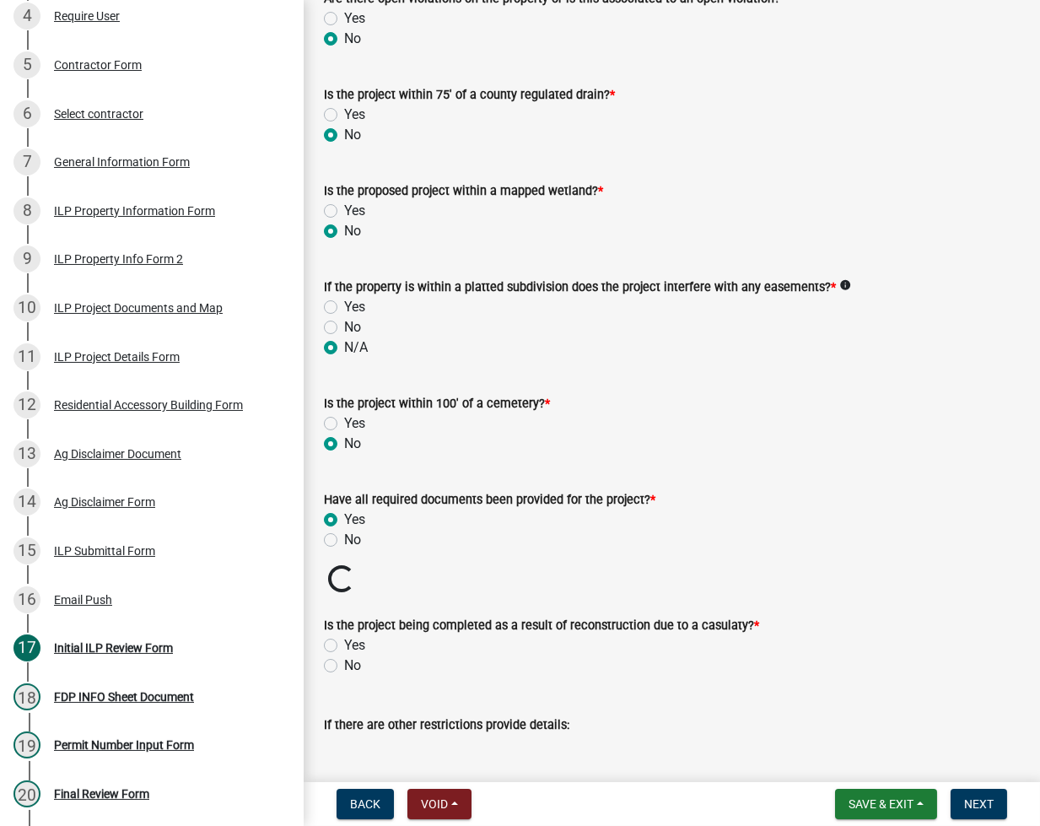
click at [344, 664] on label "No" at bounding box center [352, 666] width 17 height 20
click at [344, 664] on input "No" at bounding box center [349, 661] width 11 height 11
radio input "true"
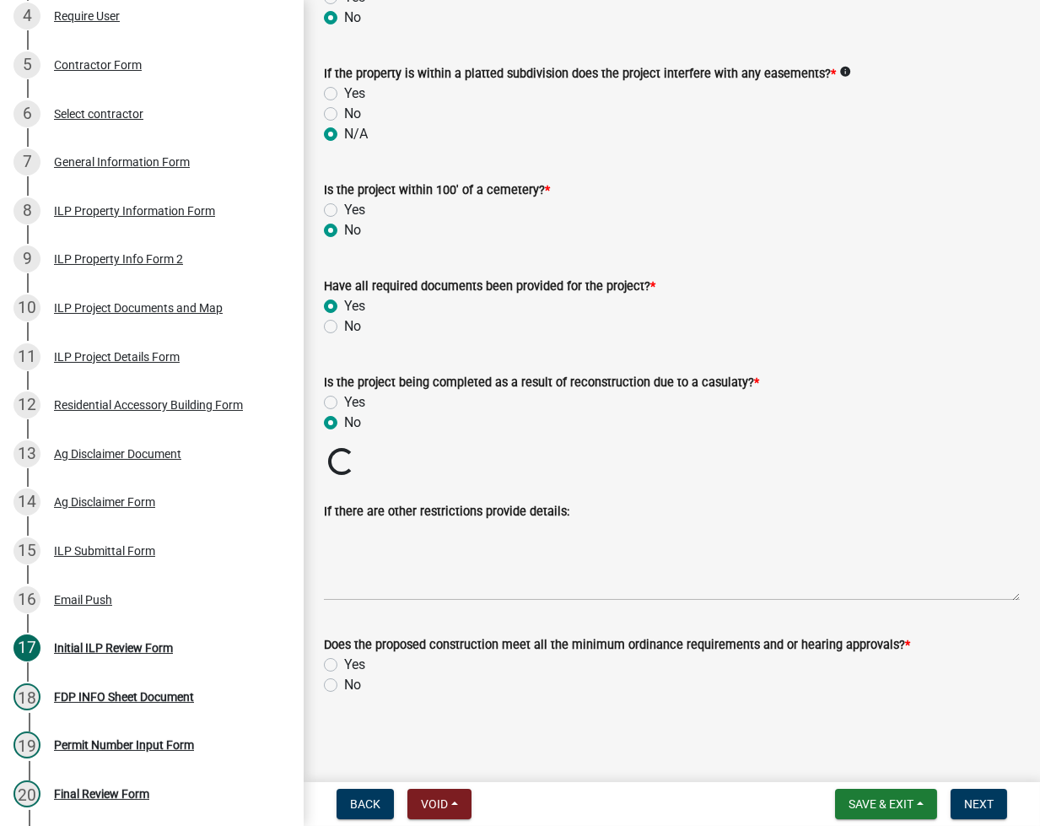
scroll to position [1758, 0]
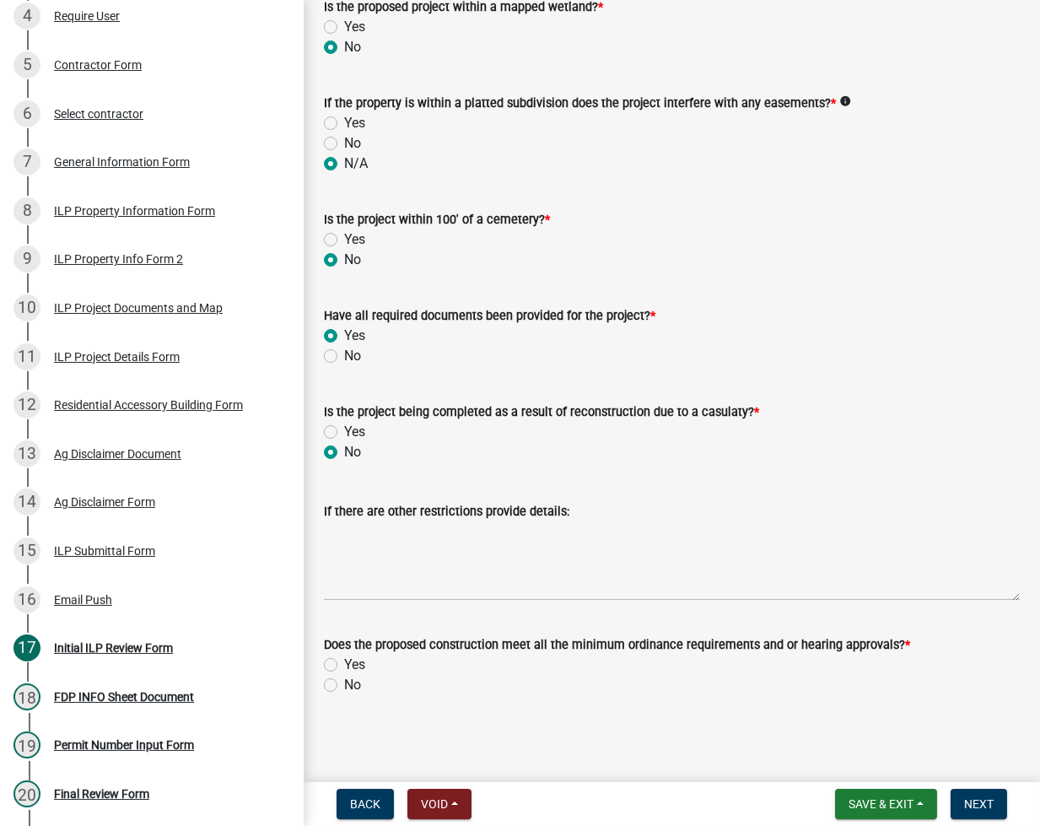
click at [344, 664] on label "Yes" at bounding box center [354, 665] width 21 height 20
click at [344, 664] on input "Yes" at bounding box center [349, 660] width 11 height 11
radio input "true"
click at [986, 807] on span "Next" at bounding box center [979, 803] width 30 height 13
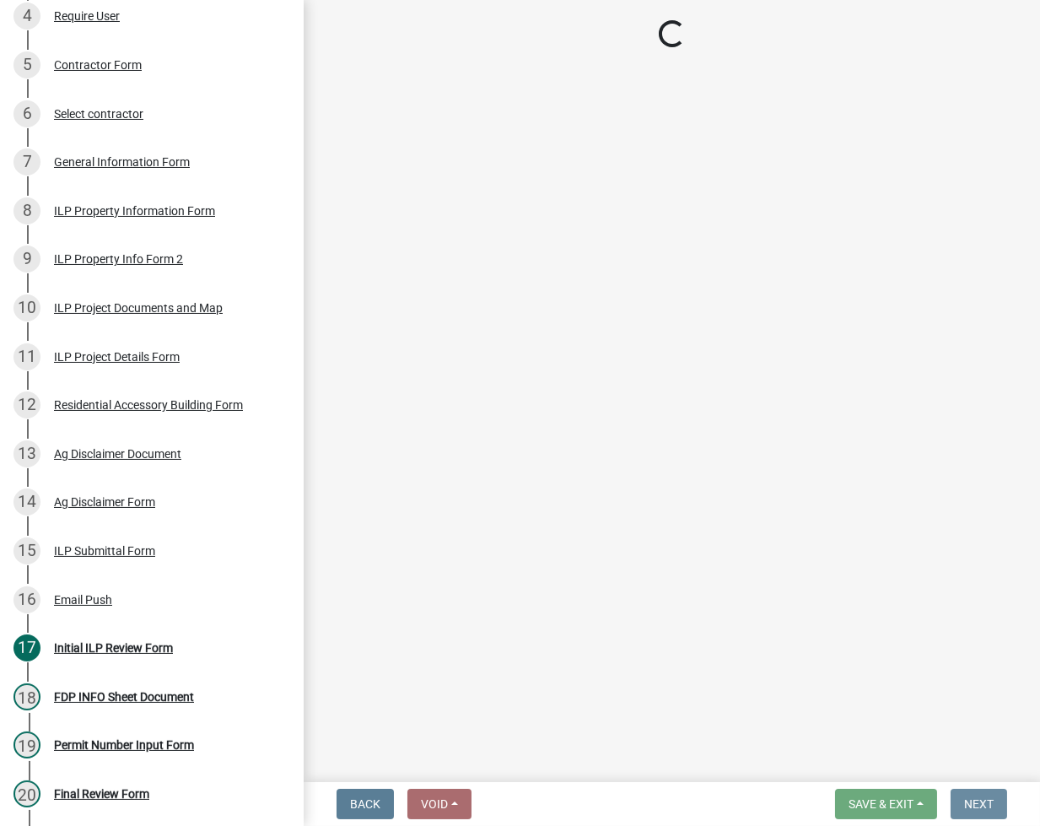
scroll to position [0, 0]
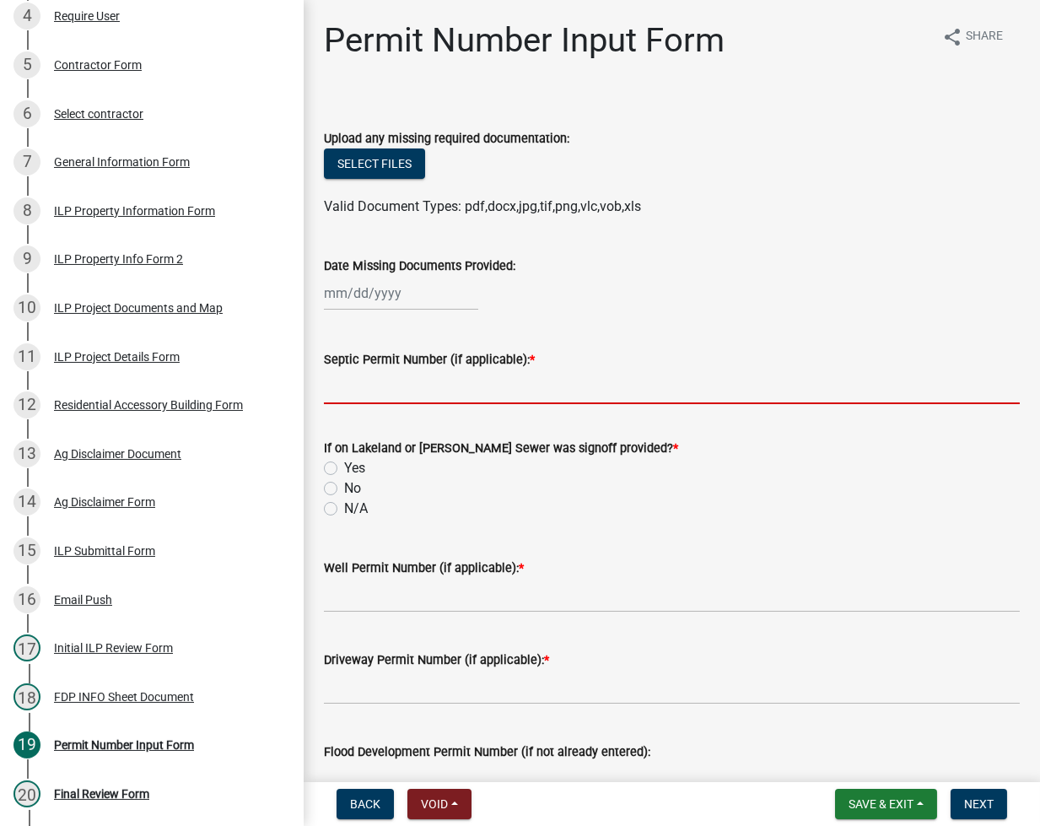
click at [380, 388] on input "Septic Permit Number (if applicable): *" at bounding box center [672, 387] width 696 height 35
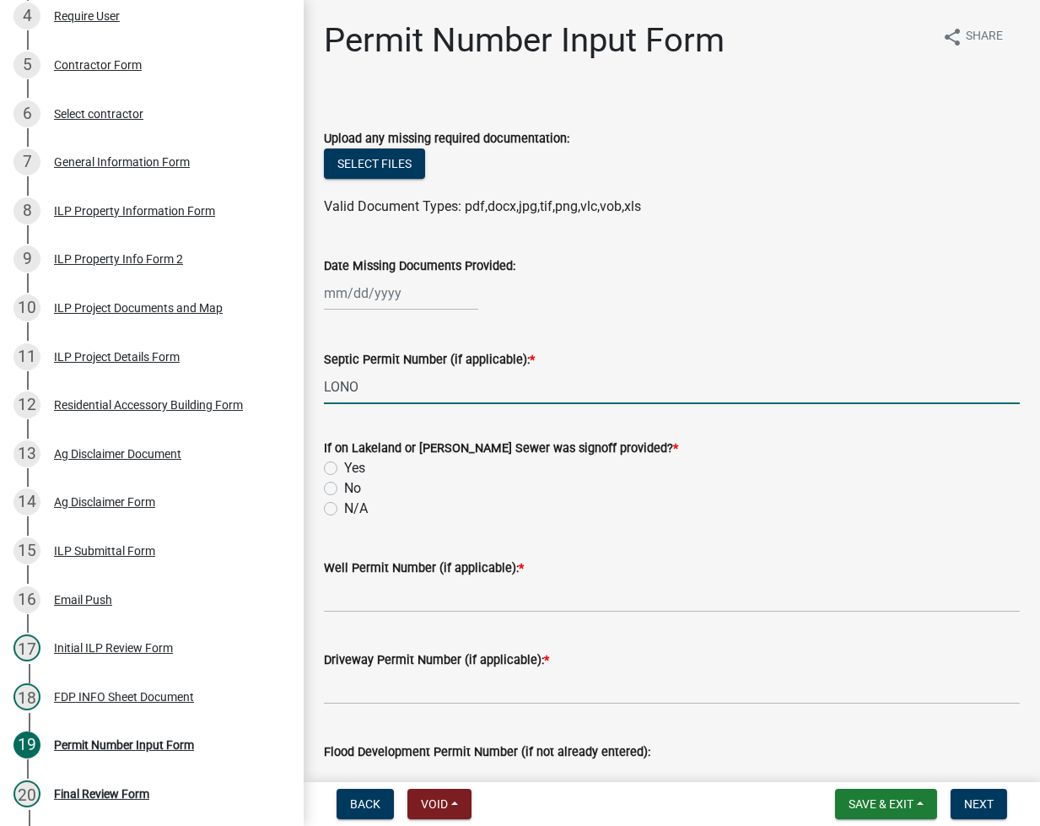
type input "LONO"
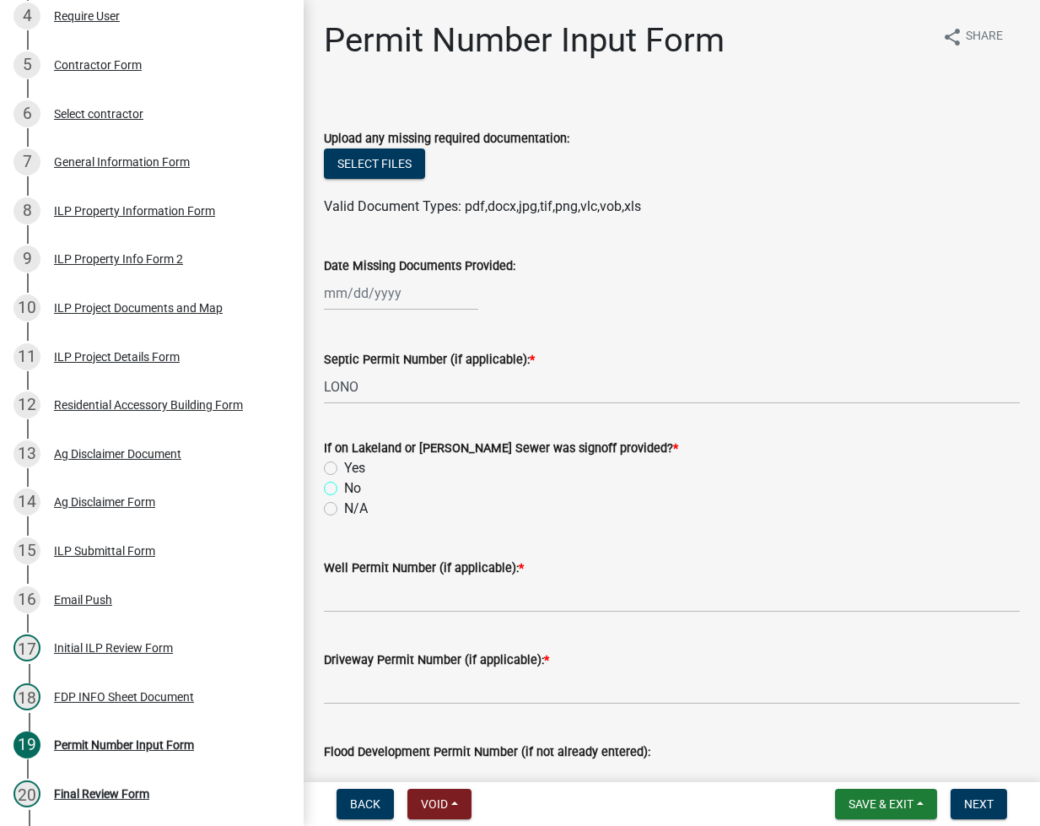
click at [344, 478] on input "No" at bounding box center [349, 483] width 11 height 11
radio input "true"
click at [344, 499] on input "N/A" at bounding box center [349, 504] width 11 height 11
radio input "true"
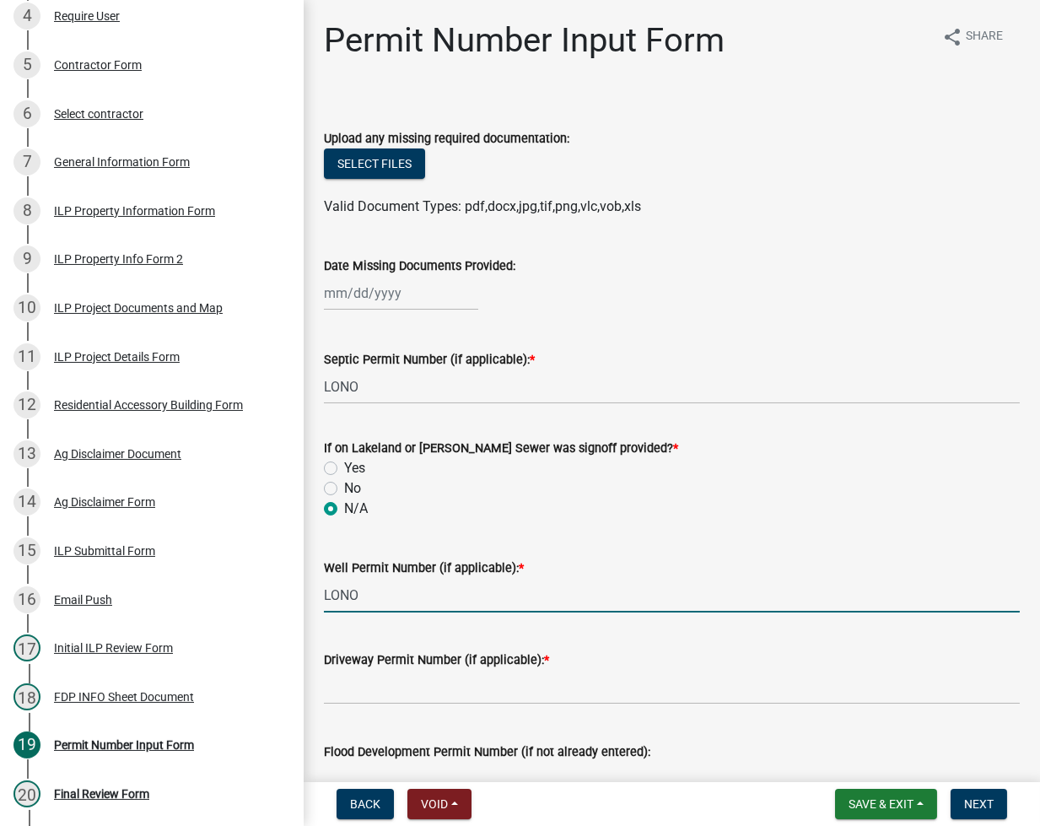
type input "LONO"
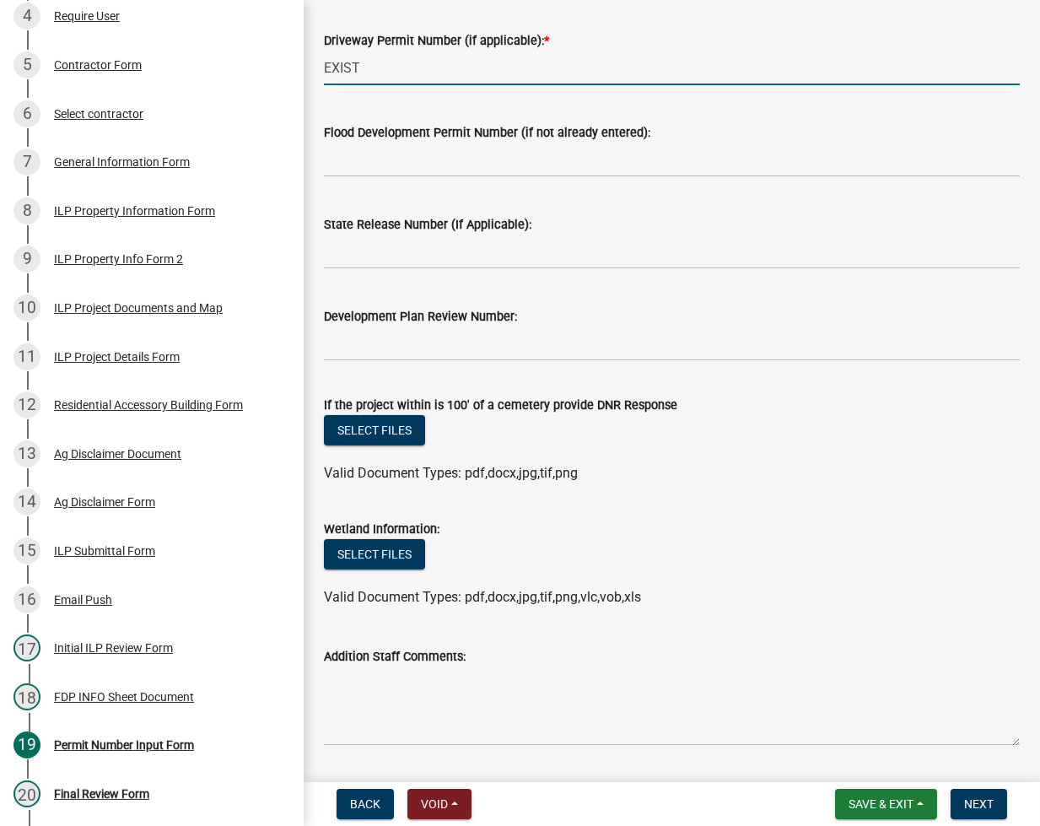
scroll to position [668, 0]
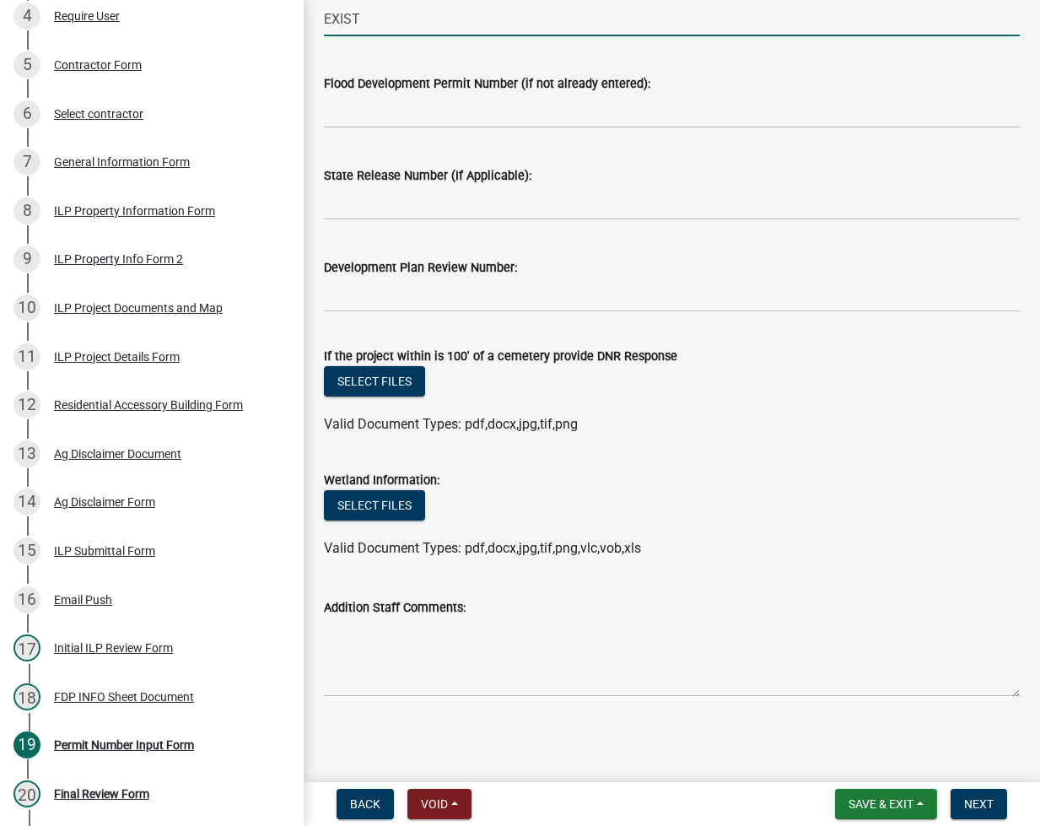
type input "EXIST"
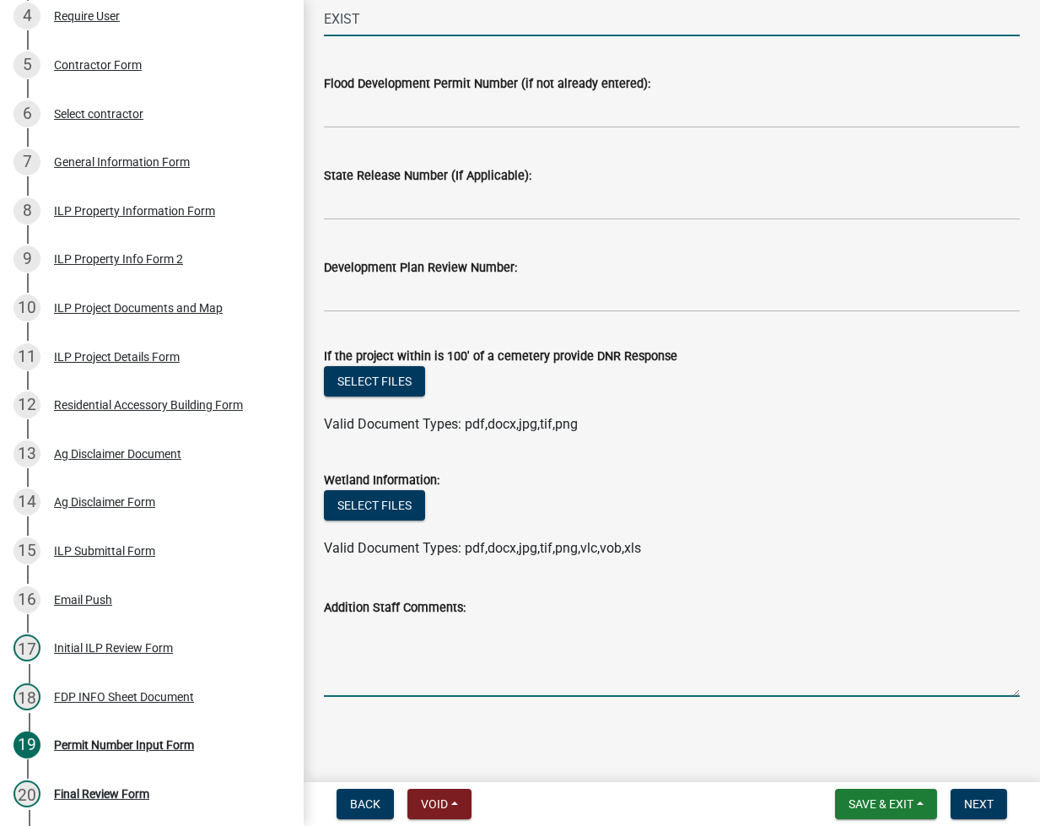
click at [537, 679] on textarea "Addition Staff Comments:" at bounding box center [672, 657] width 696 height 79
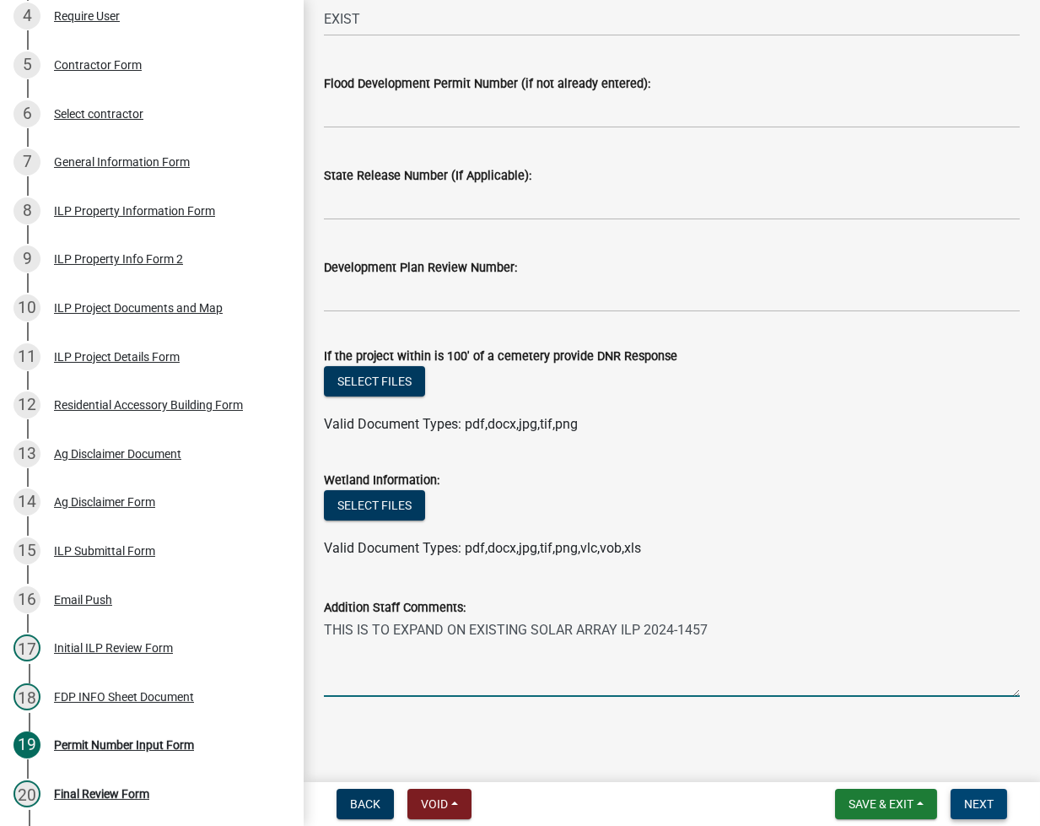
type textarea "THIS IS TO EXPAND ON EXISTING SOLAR ARRAY ILP 2024-1457"
click at [981, 795] on button "Next" at bounding box center [979, 804] width 57 height 30
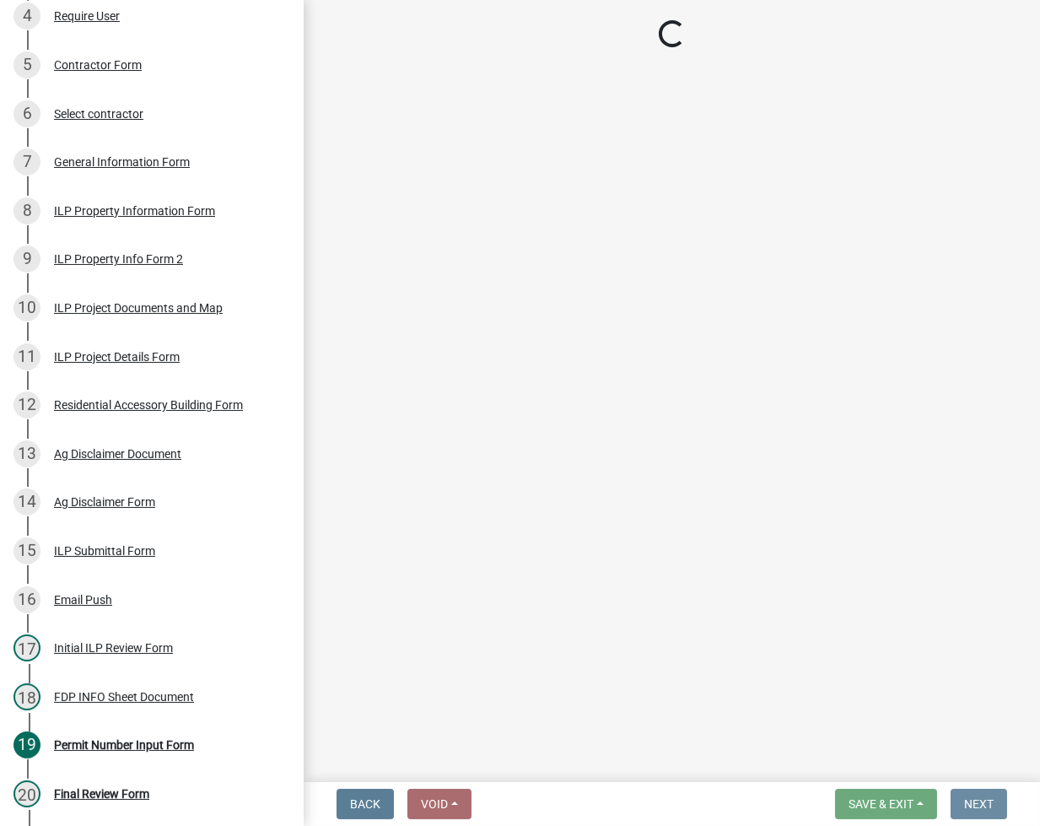
scroll to position [0, 0]
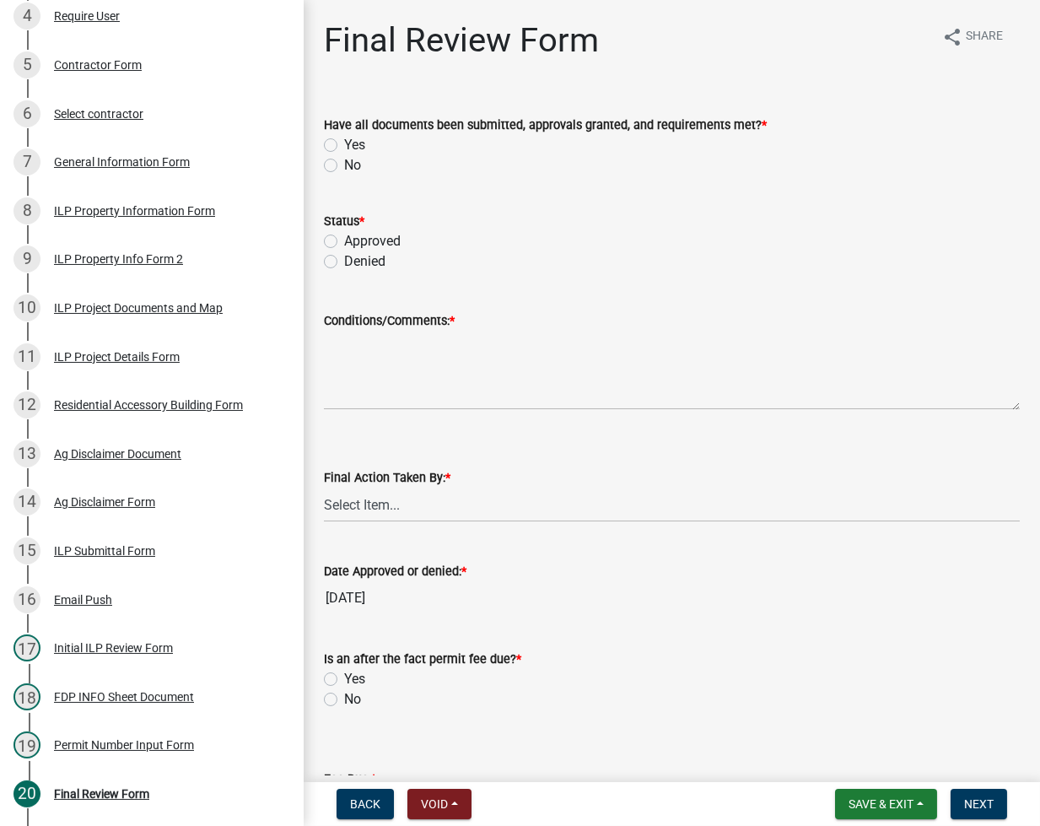
click at [344, 141] on label "Yes" at bounding box center [354, 145] width 21 height 20
click at [344, 141] on input "Yes" at bounding box center [349, 140] width 11 height 11
radio input "true"
click at [344, 236] on label "Approved" at bounding box center [372, 241] width 57 height 20
click at [344, 236] on input "Approved" at bounding box center [349, 236] width 11 height 11
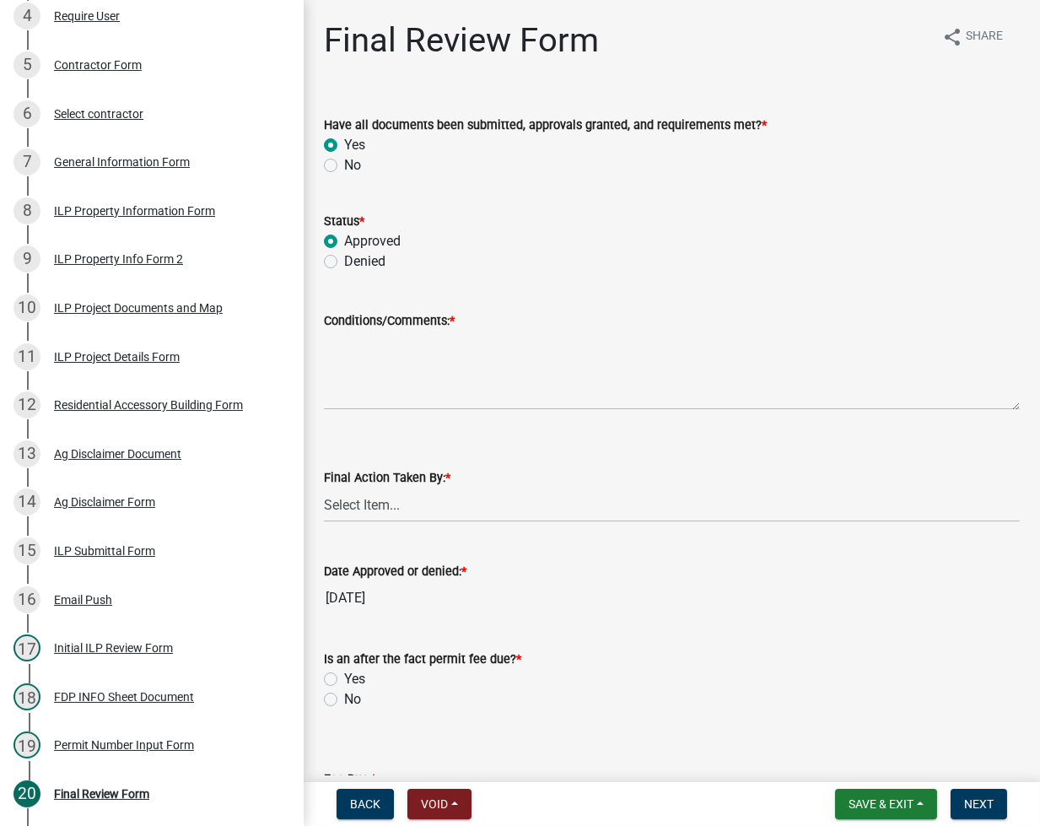
radio input "true"
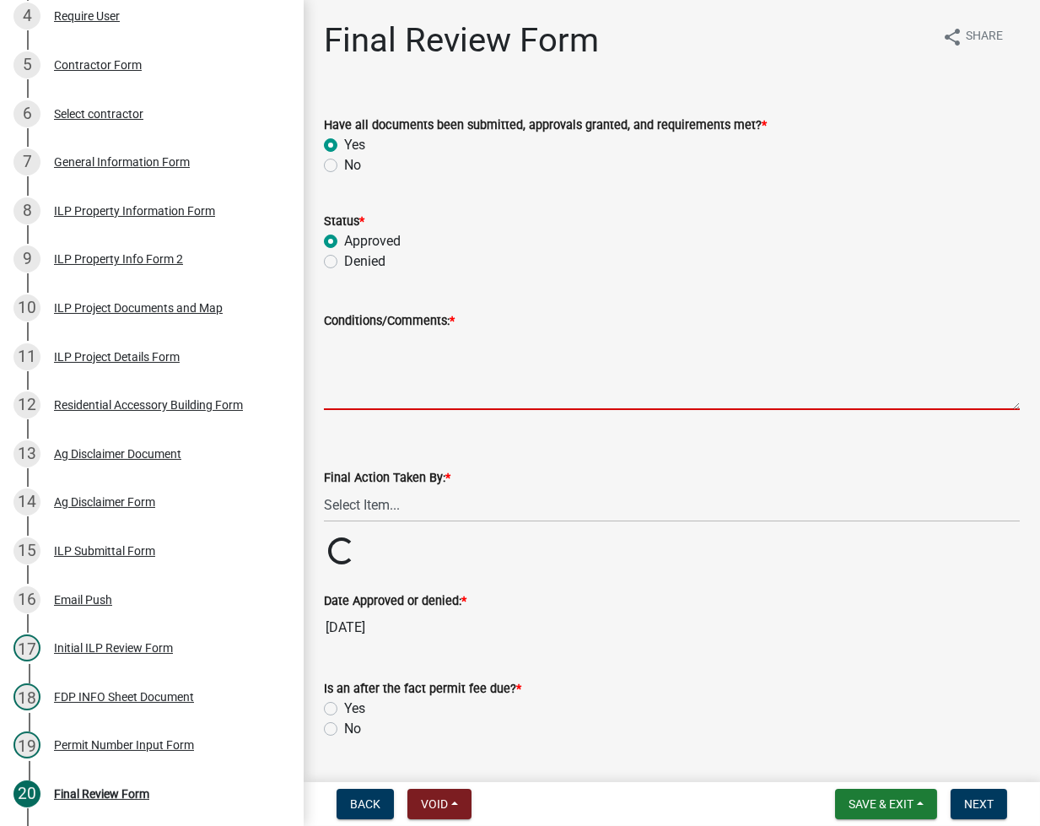
click at [423, 389] on textarea "Conditions/Comments: *" at bounding box center [672, 370] width 696 height 79
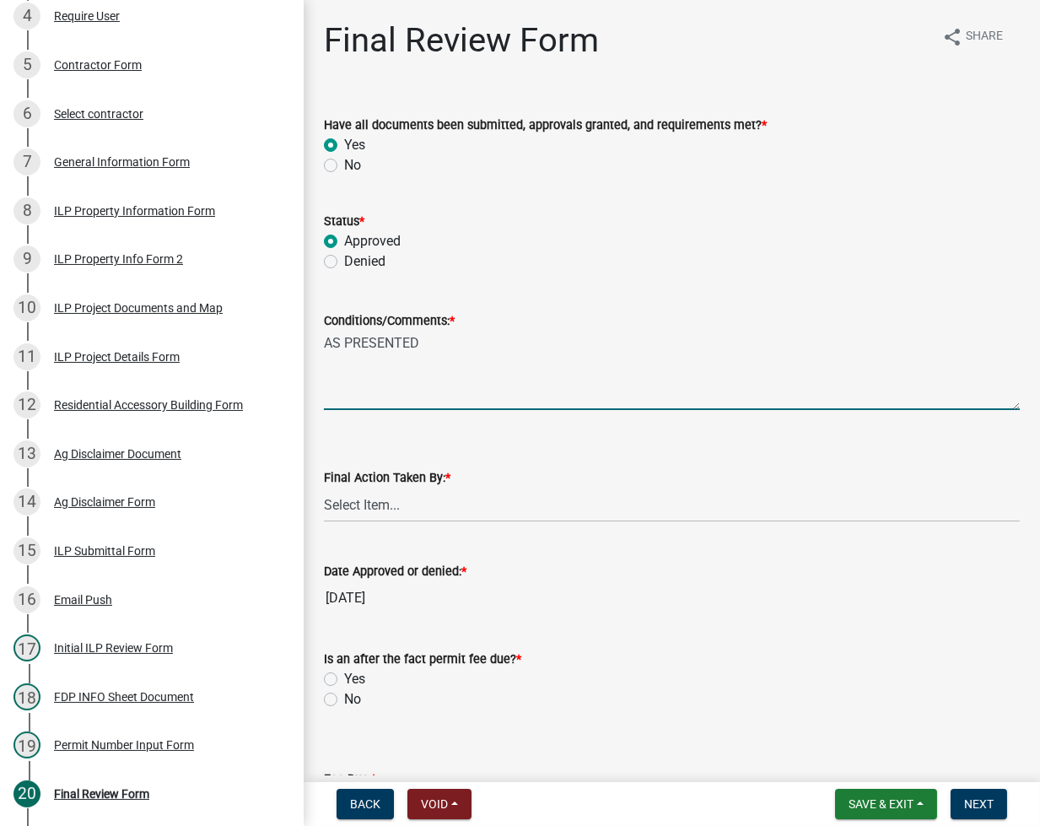
type textarea "AS PRESENTED"
click at [453, 492] on select "Select Item... MMS LT AT CS [PERSON_NAME]" at bounding box center [672, 505] width 696 height 35
click at [324, 488] on select "Select Item... MMS LT AT CS [PERSON_NAME]" at bounding box center [672, 505] width 696 height 35
select select "fc758b50-acba-4166-9f24-5248f0f78016"
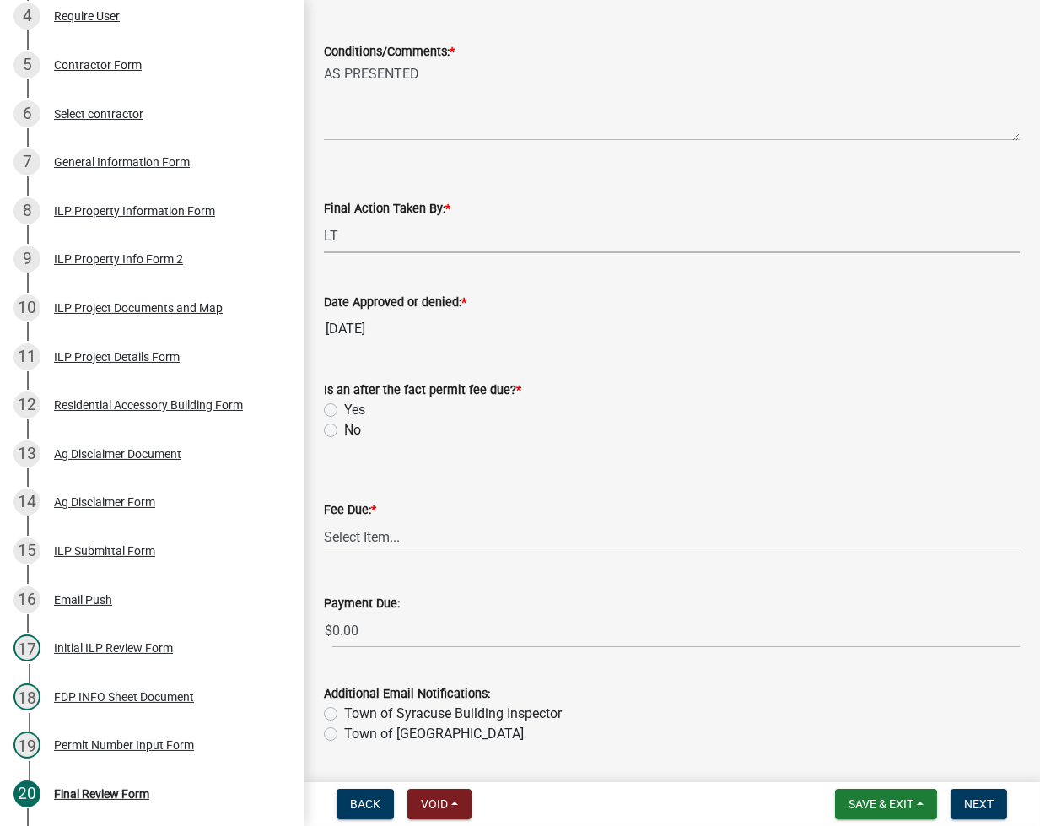
scroll to position [318, 0]
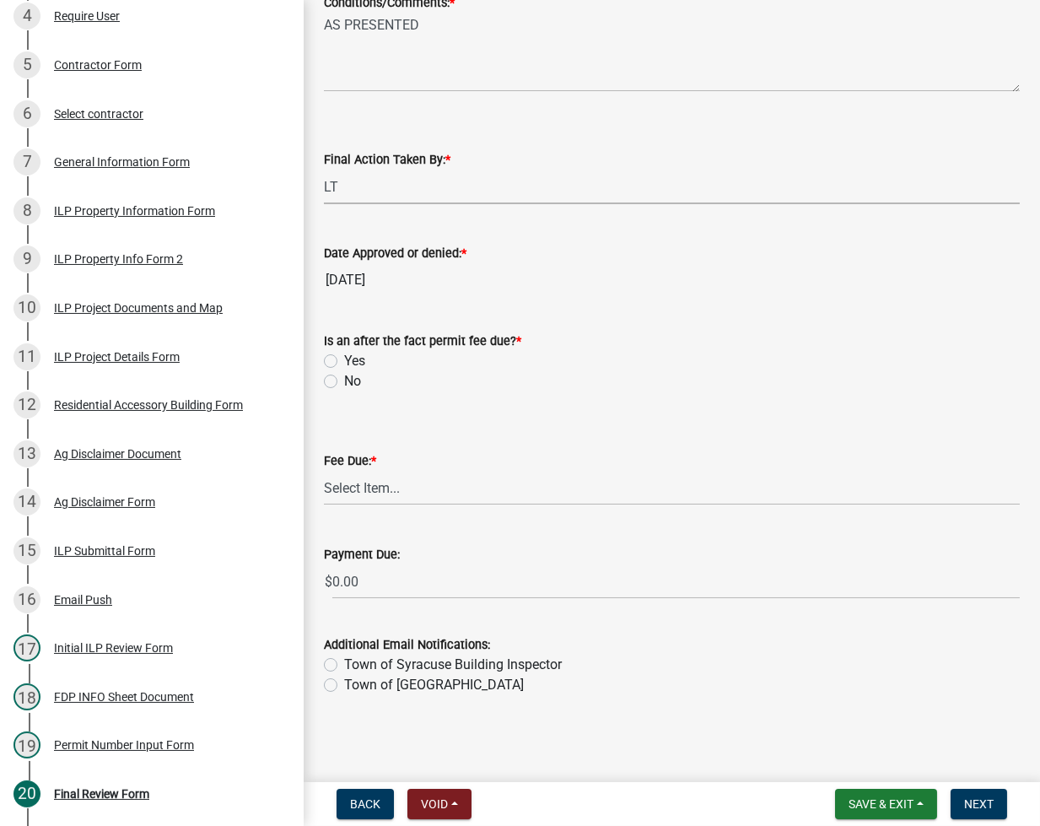
click at [344, 380] on label "No" at bounding box center [352, 381] width 17 height 20
click at [344, 380] on input "No" at bounding box center [349, 376] width 11 height 11
radio input "true"
click at [369, 482] on select "Select Item... N/A $10.00 $25.00 $125.00 $250 $500 $500 + $10.00 for every 10 s…" at bounding box center [672, 488] width 696 height 35
click at [324, 505] on select "Select Item... N/A $10.00 $25.00 $125.00 $250 $500 $500 + $10.00 for every 10 s…" at bounding box center [672, 488] width 696 height 35
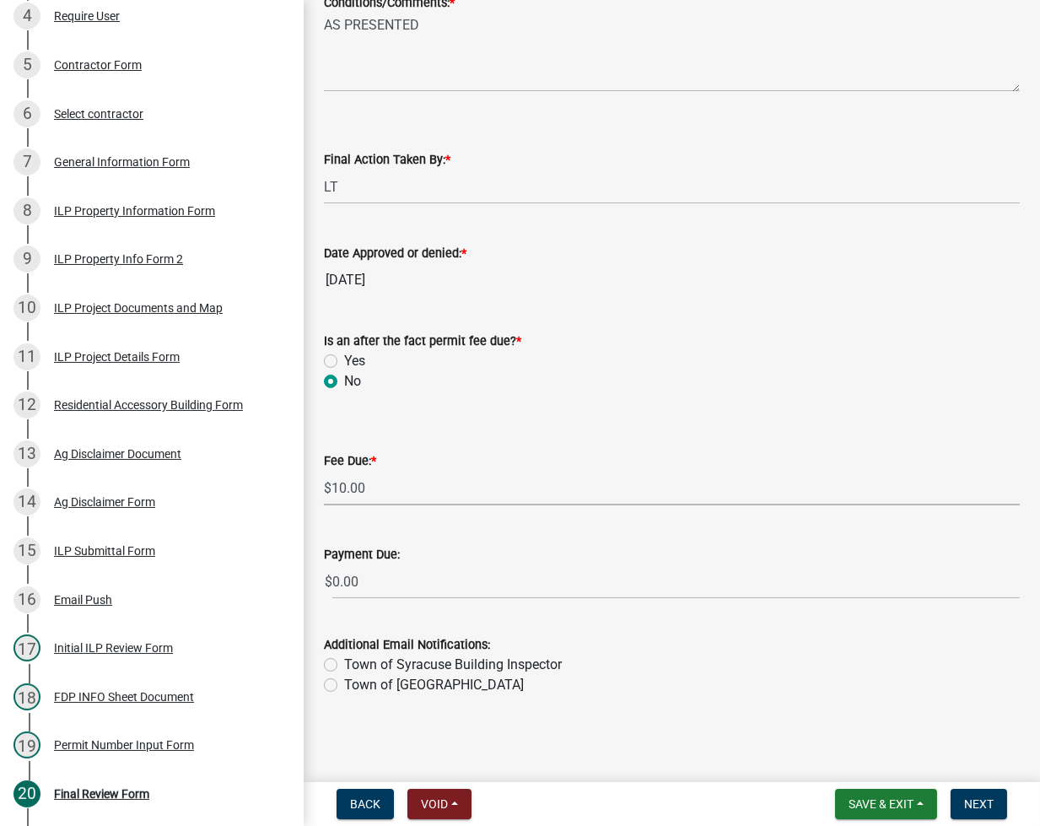
select select "6f482d1d-eb35-47e6-92b0-143404755581"
click at [992, 816] on button "Next" at bounding box center [979, 804] width 57 height 30
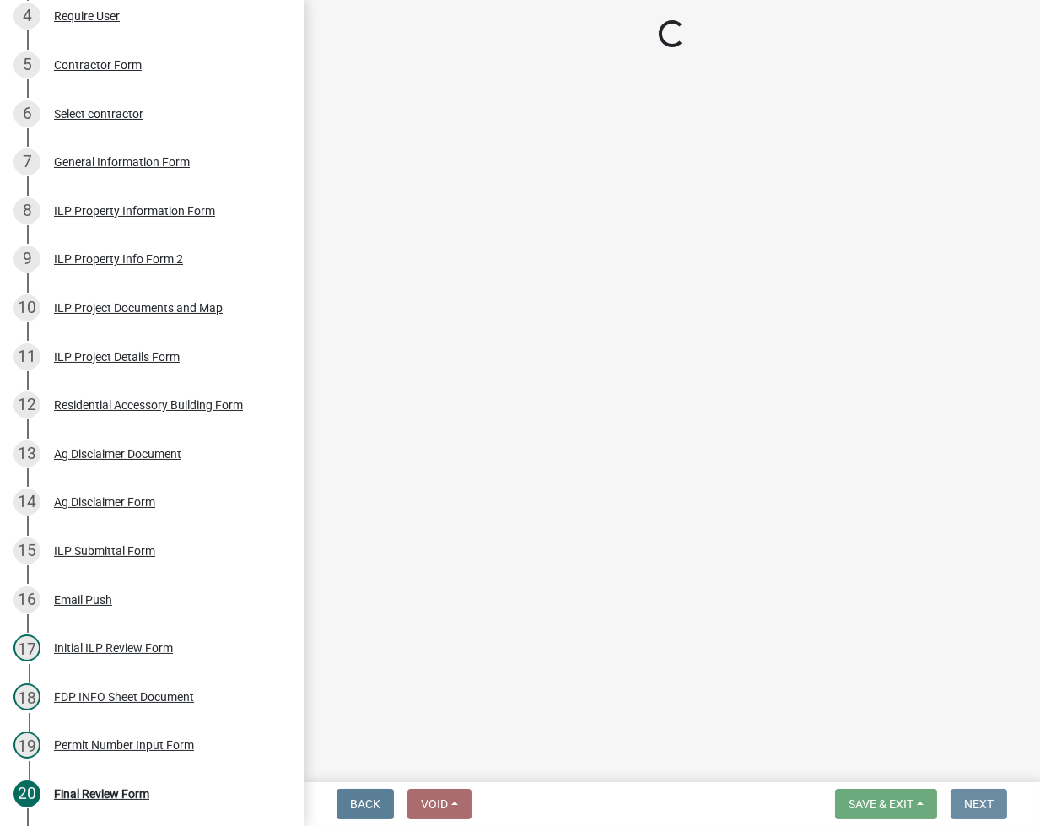
scroll to position [0, 0]
select select "3: 3"
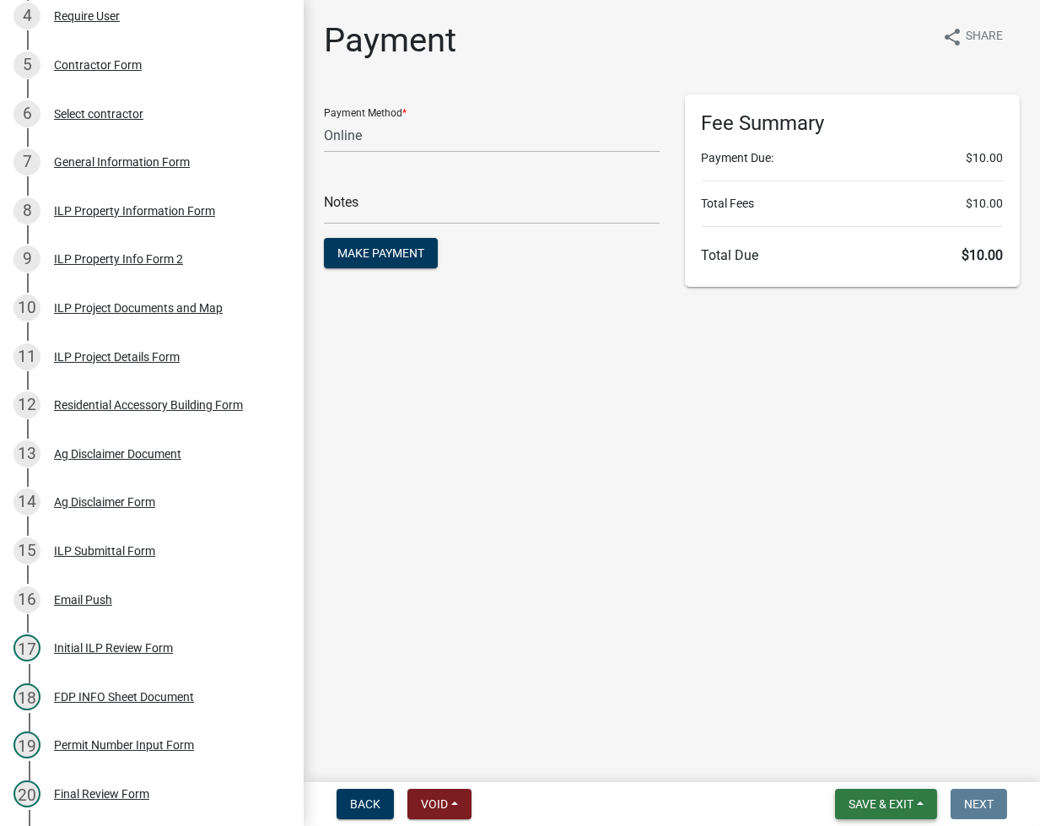
click at [881, 790] on button "Save & Exit" at bounding box center [886, 804] width 102 height 30
click at [876, 766] on button "Save & Exit" at bounding box center [869, 760] width 135 height 40
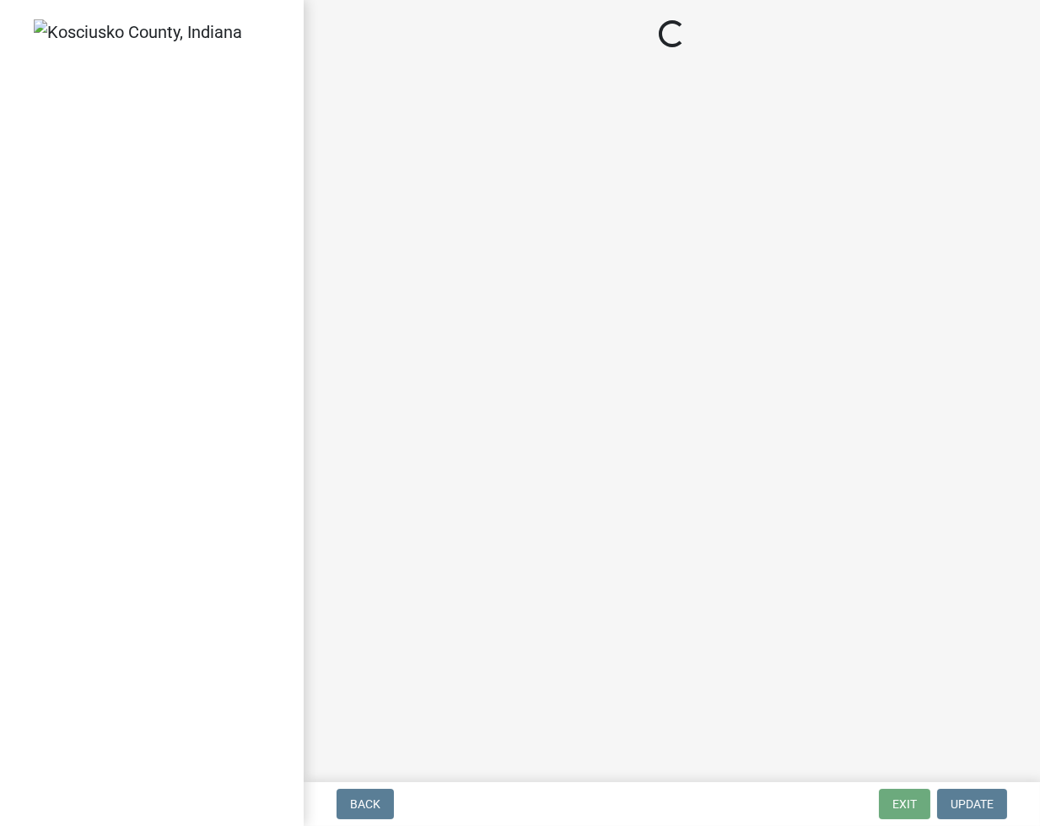
select select "3: 3"
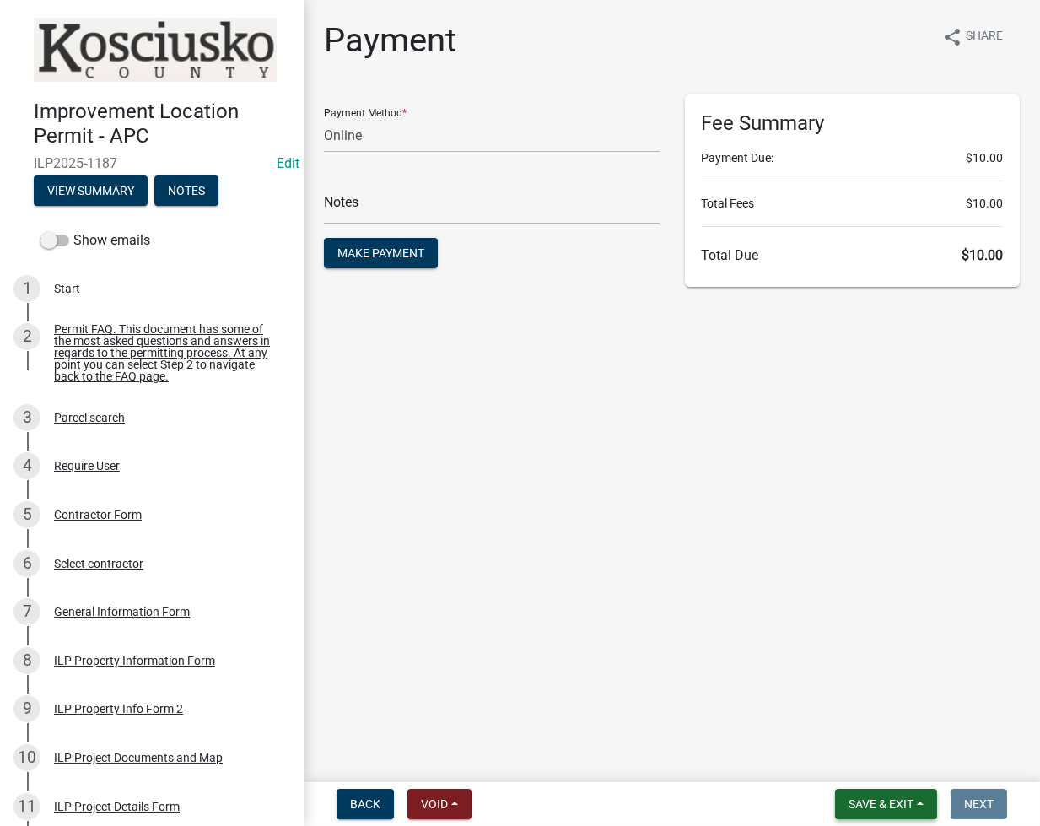
click at [856, 804] on span "Save & Exit" at bounding box center [881, 803] width 65 height 13
click at [842, 760] on button "Save & Exit" at bounding box center [869, 760] width 135 height 40
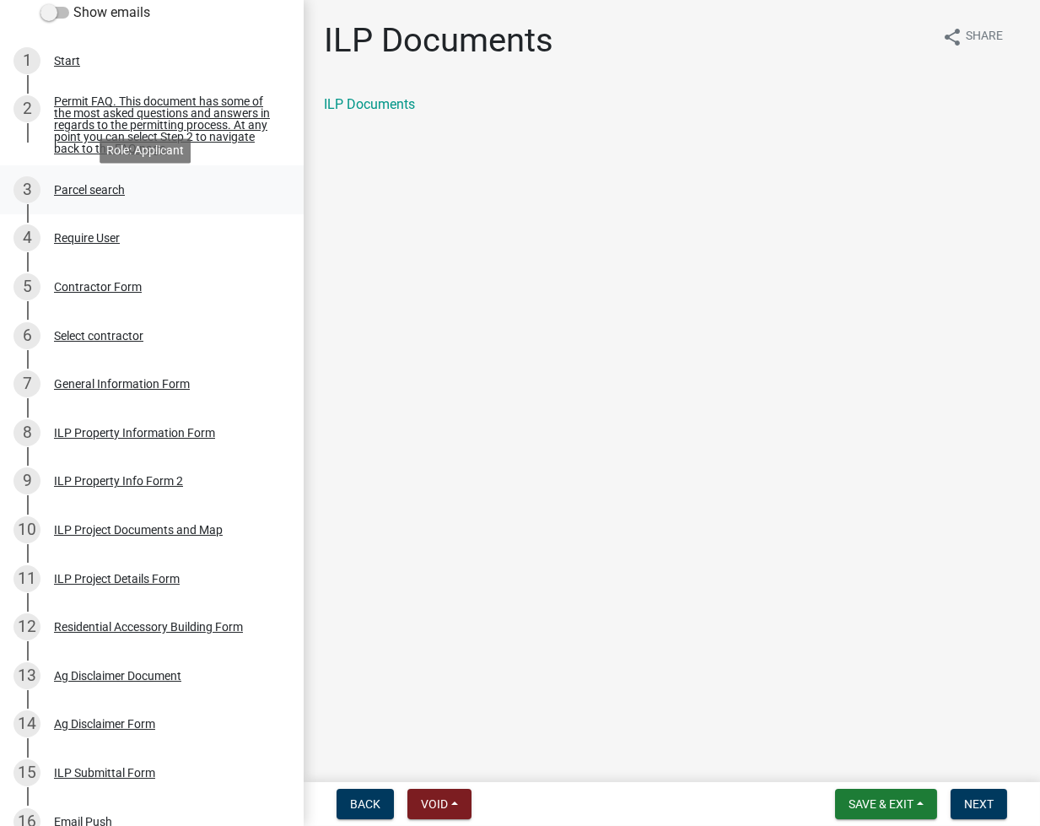
scroll to position [450, 0]
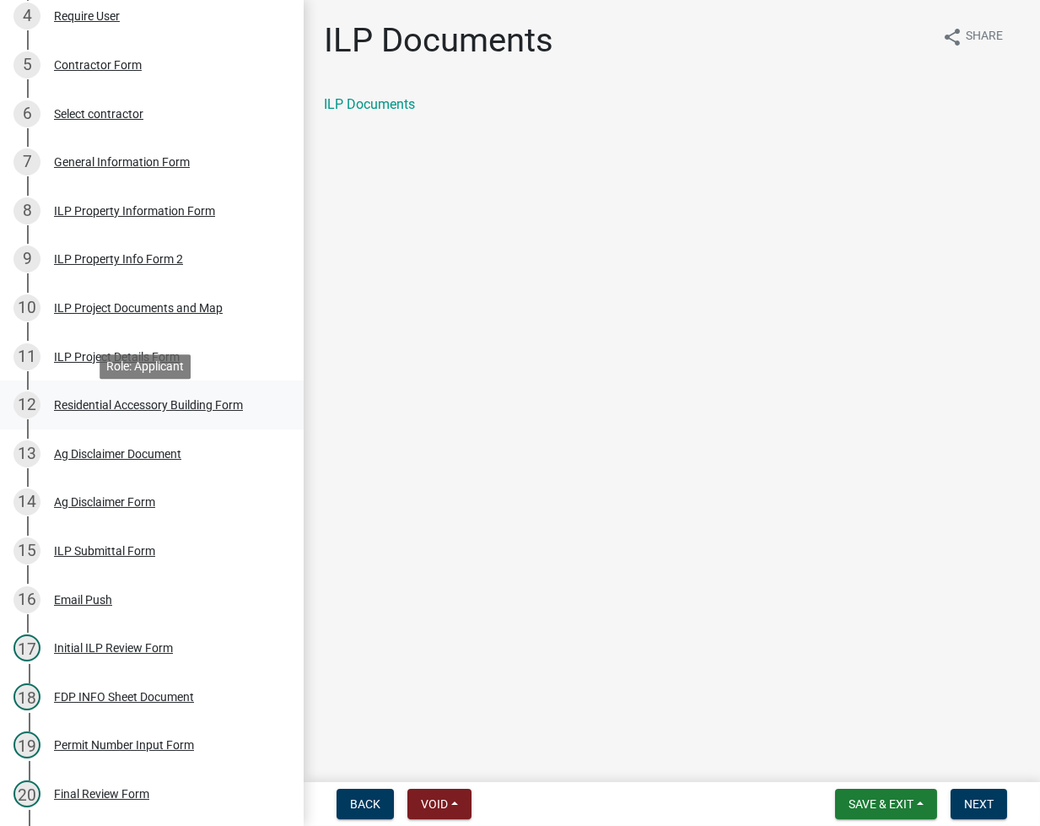
click at [130, 411] on div "Residential Accessory Building Form" at bounding box center [148, 405] width 189 height 12
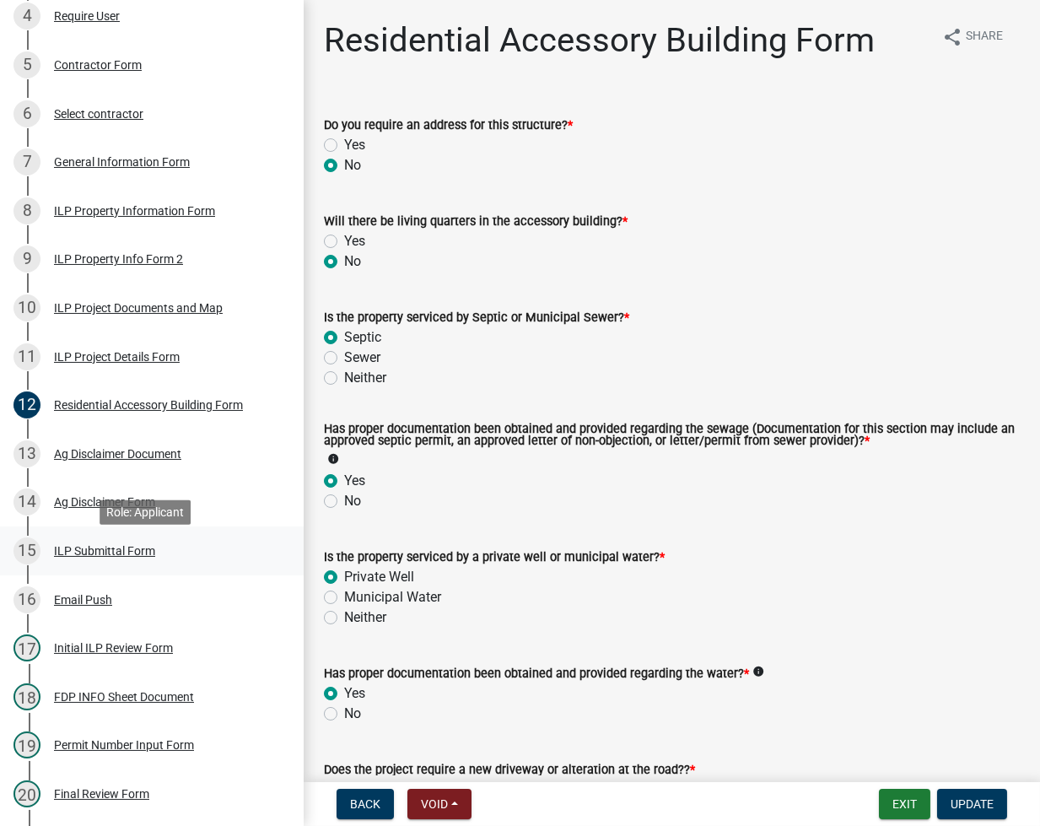
click at [100, 557] on div "ILP Submittal Form" at bounding box center [104, 551] width 101 height 12
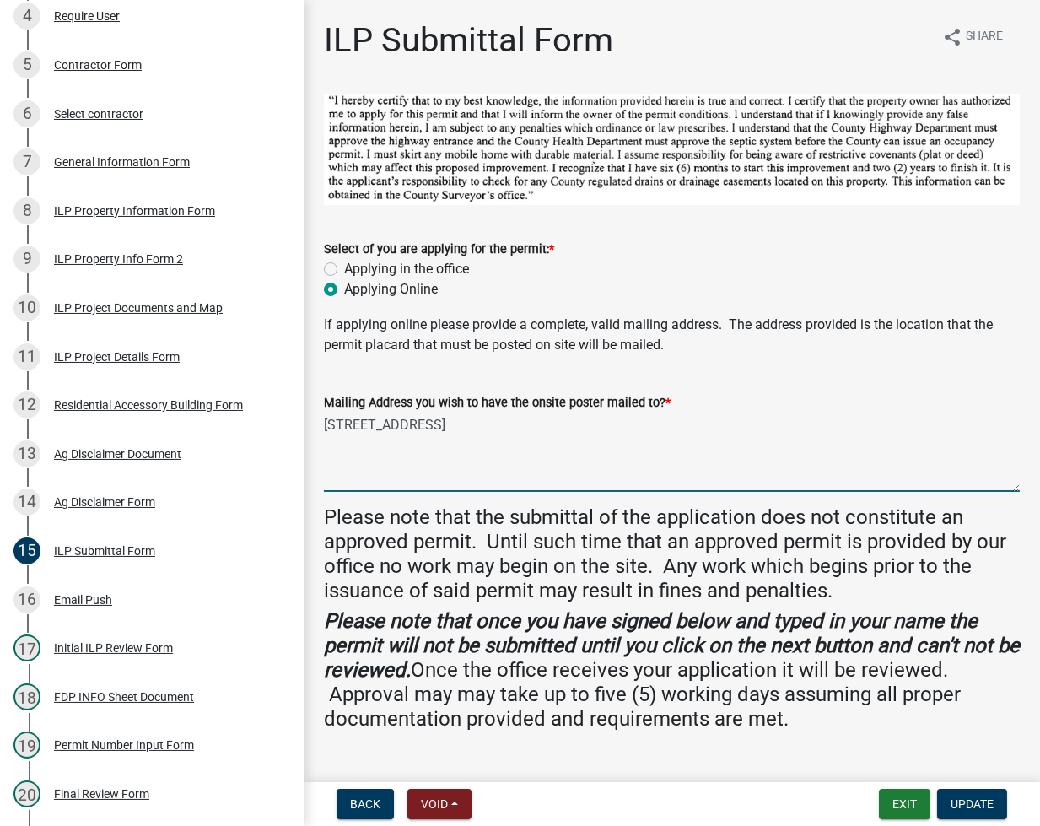
drag, startPoint x: 327, startPoint y: 420, endPoint x: 512, endPoint y: 435, distance: 186.2
click at [512, 435] on textarea "[STREET_ADDRESS]" at bounding box center [672, 452] width 696 height 79
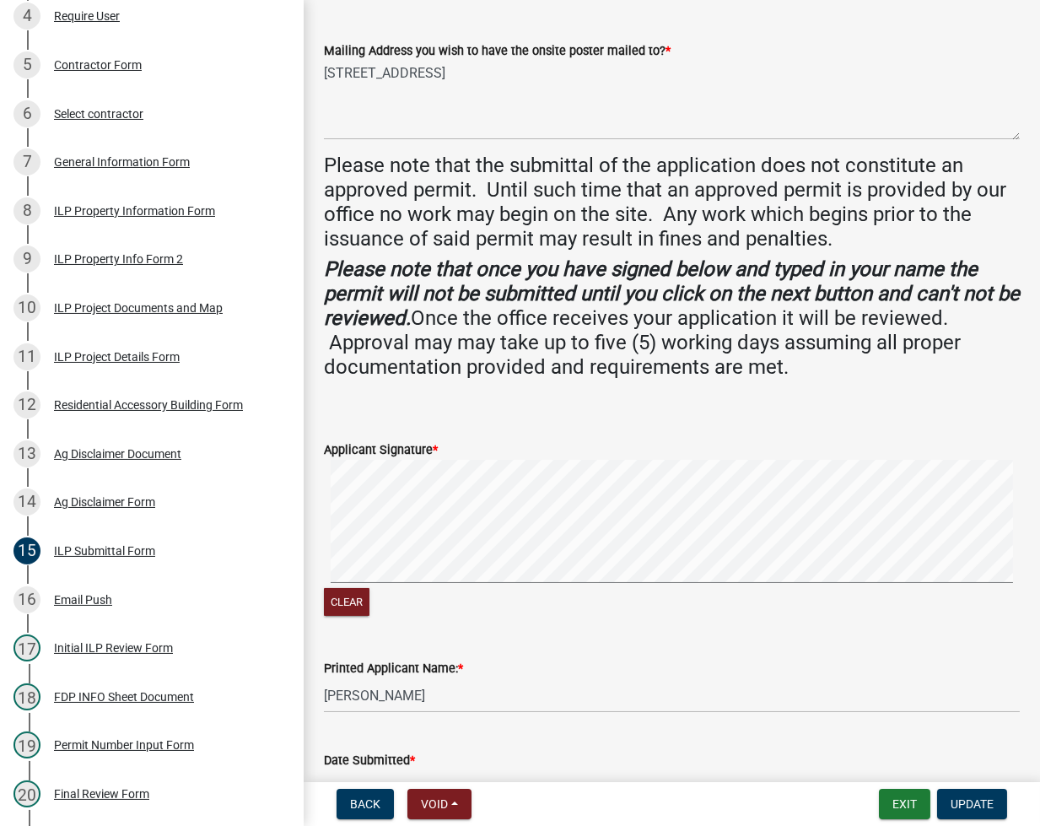
scroll to position [457, 0]
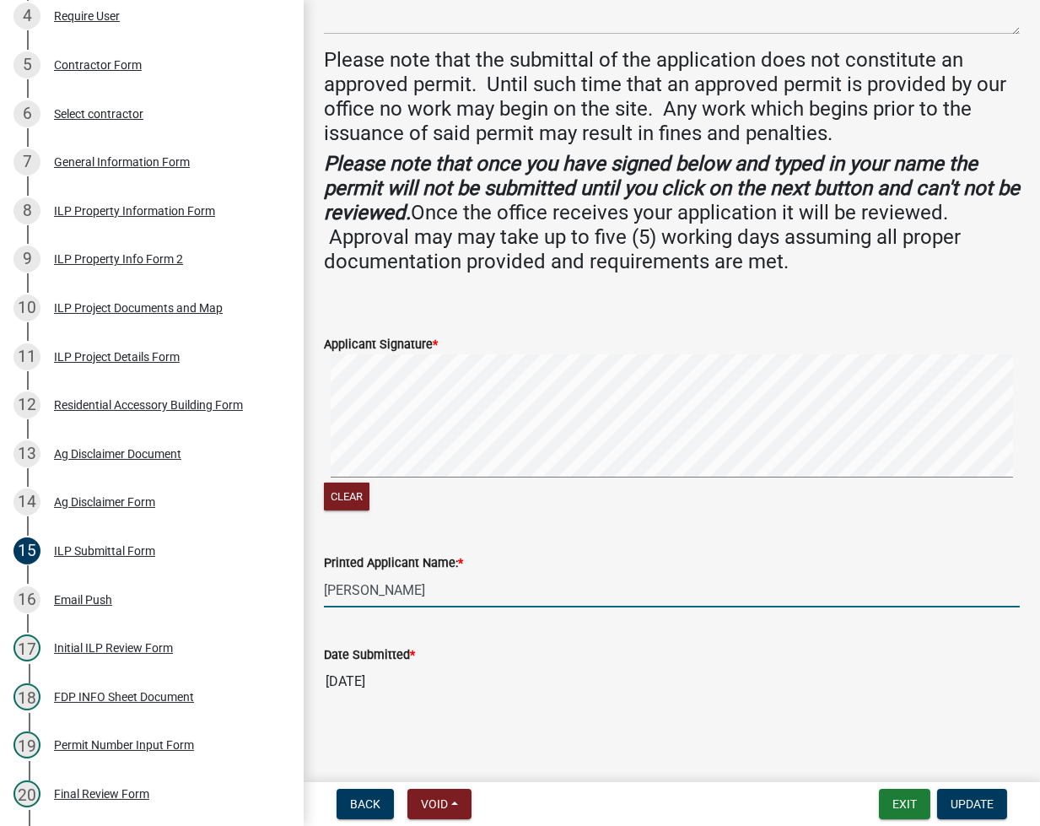
drag, startPoint x: 323, startPoint y: 584, endPoint x: 519, endPoint y: 580, distance: 195.8
click at [519, 580] on input "[PERSON_NAME]" at bounding box center [672, 590] width 696 height 35
click at [89, 262] on div "ILP Property Info Form 2" at bounding box center [118, 259] width 129 height 12
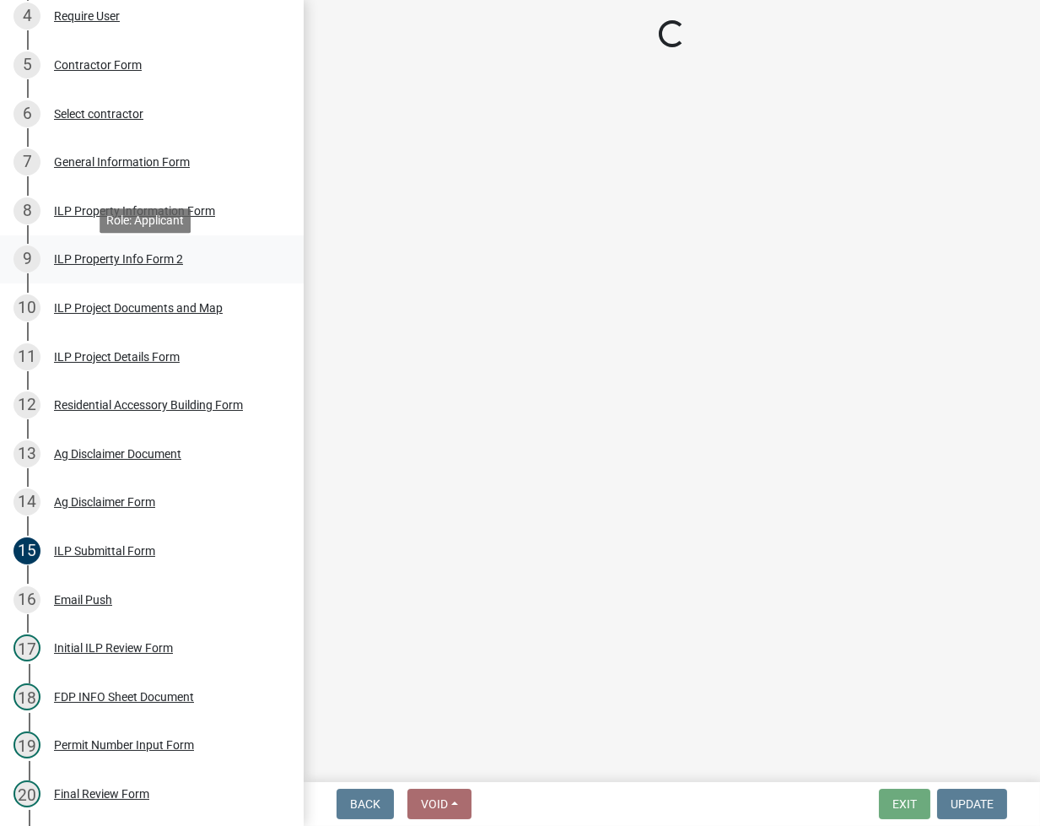
scroll to position [0, 0]
select select "30cad654-0079-4cbe-a349-097ae71a5774"
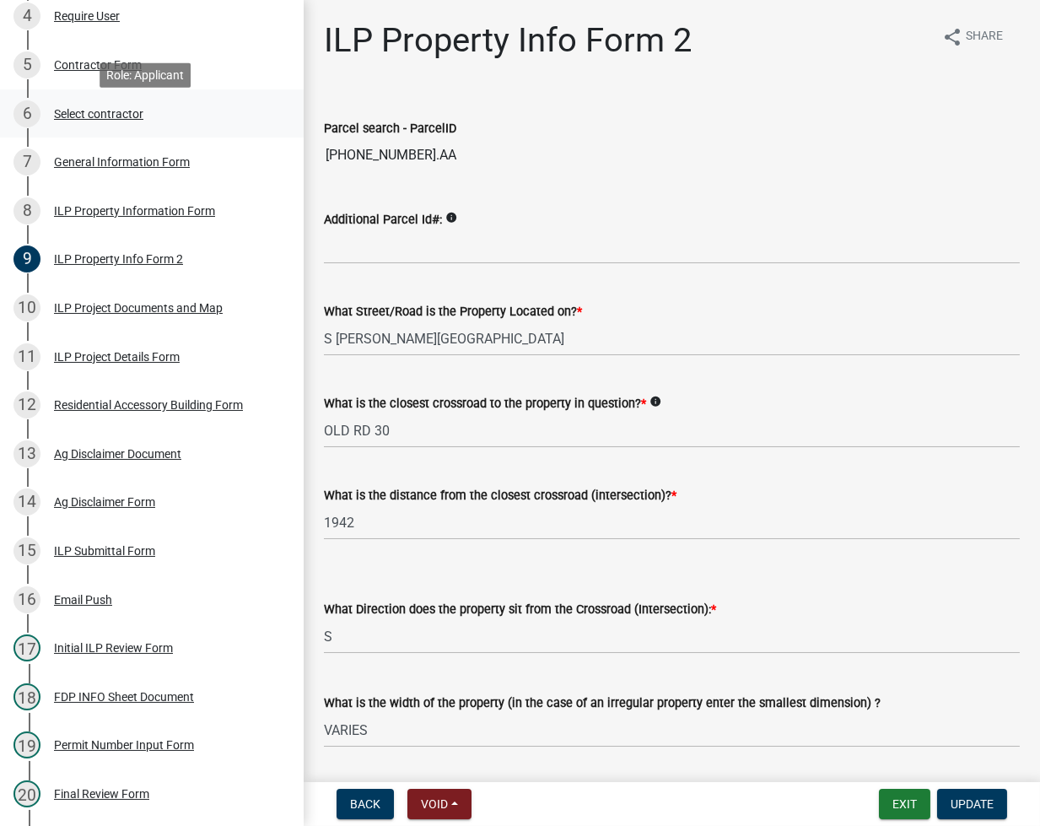
click at [89, 127] on div "6 Select contractor" at bounding box center [144, 113] width 263 height 27
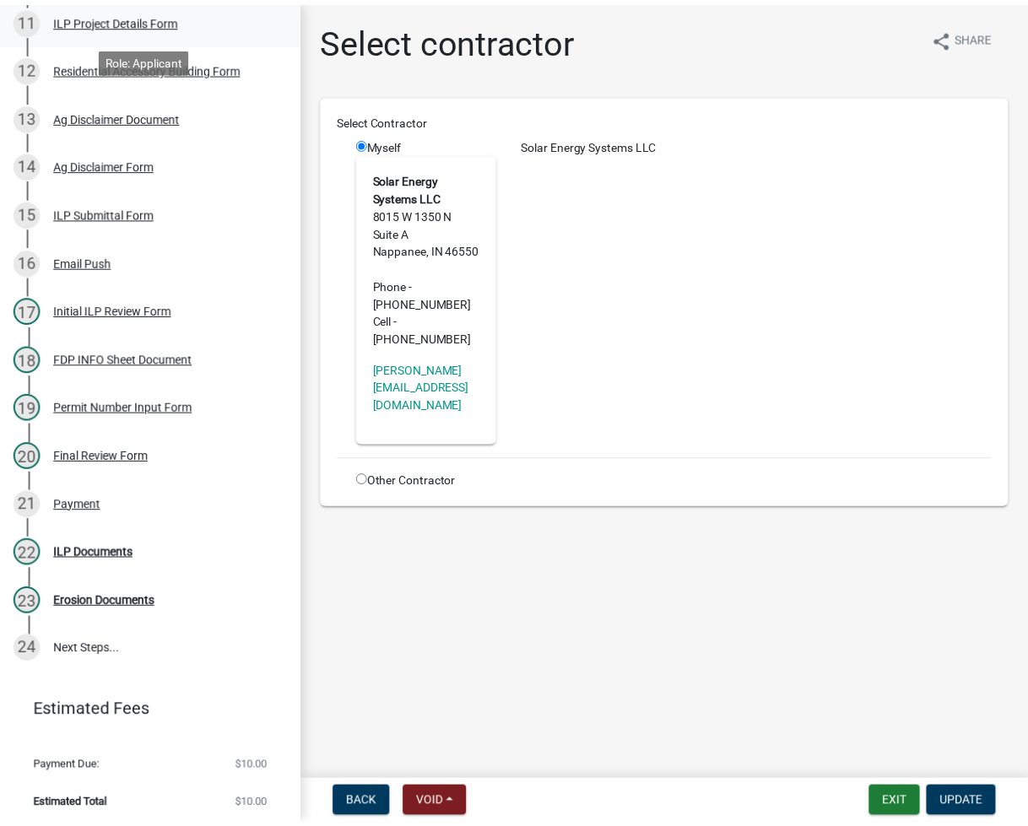
scroll to position [802, 0]
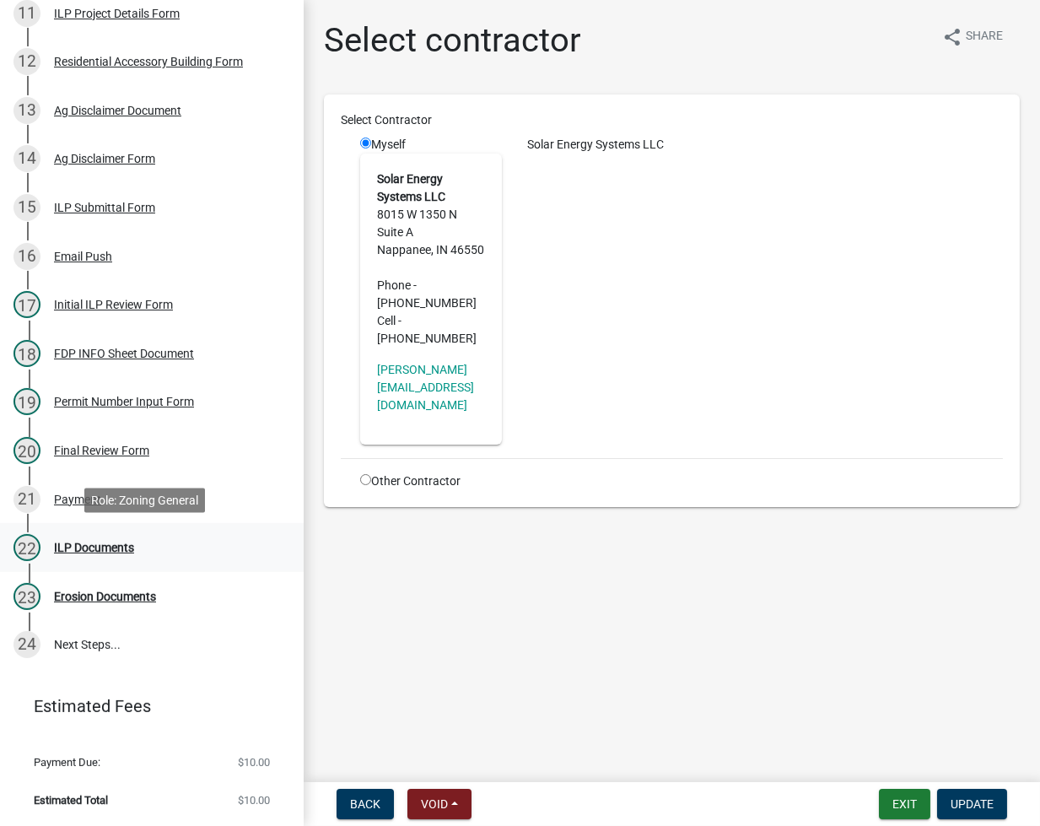
click at [100, 546] on div "ILP Documents" at bounding box center [94, 548] width 80 height 12
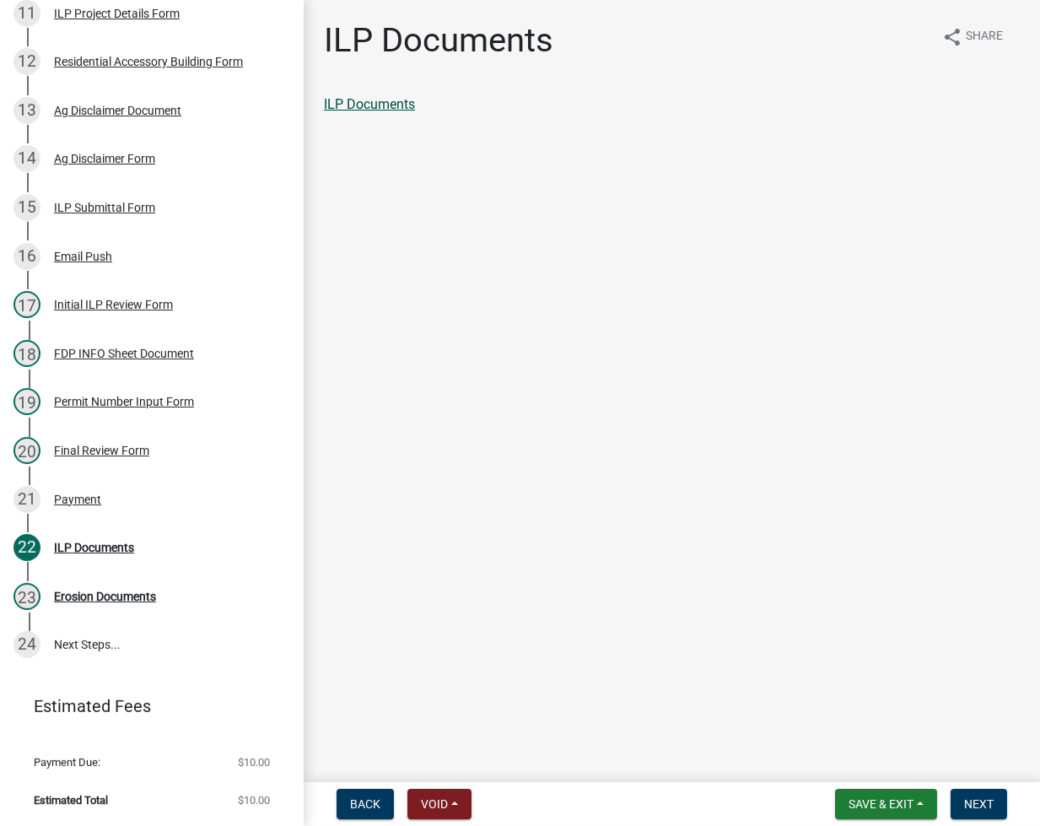
click at [369, 105] on link "ILP Documents" at bounding box center [369, 104] width 91 height 16
click at [975, 808] on span "Next" at bounding box center [979, 803] width 30 height 13
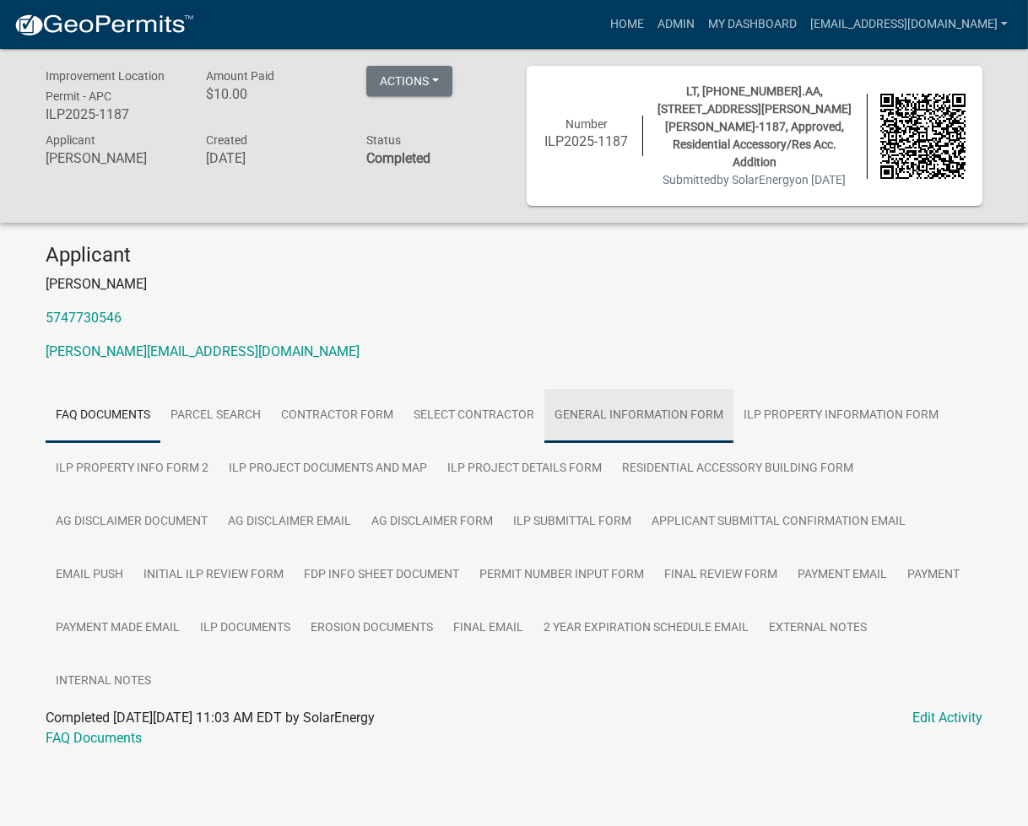
click at [643, 439] on link "General Information Form" at bounding box center [638, 416] width 189 height 54
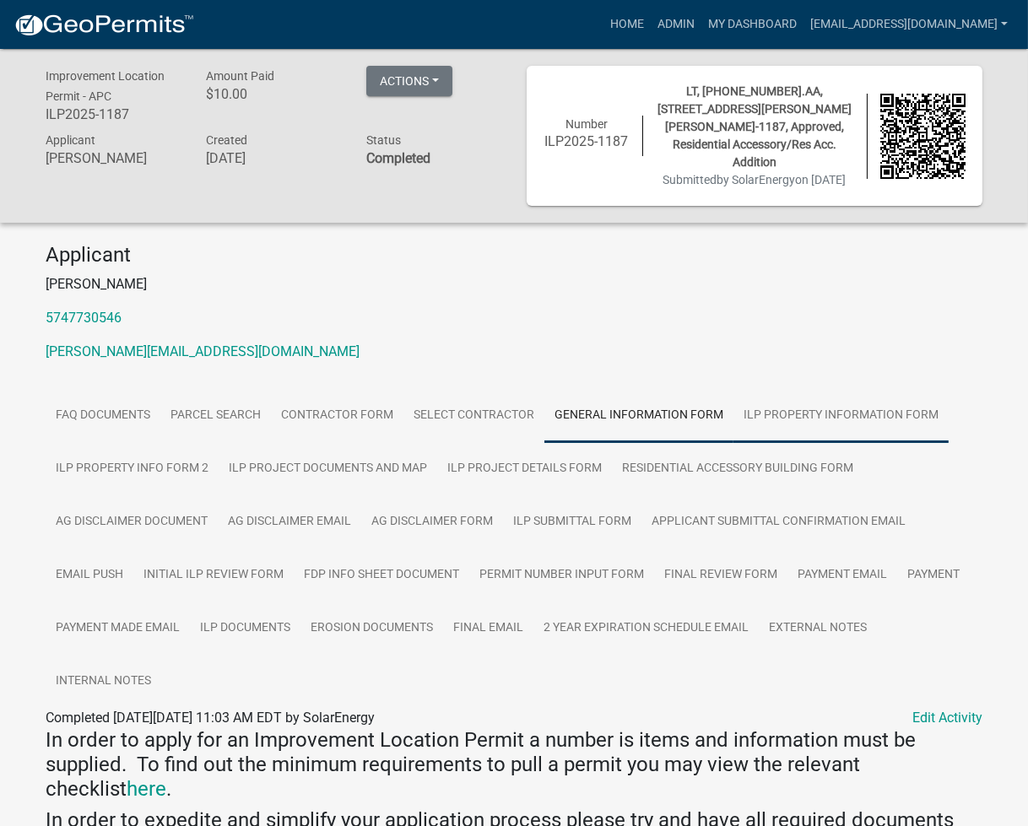
click at [815, 417] on link "ILP Property Information Form" at bounding box center [840, 416] width 215 height 54
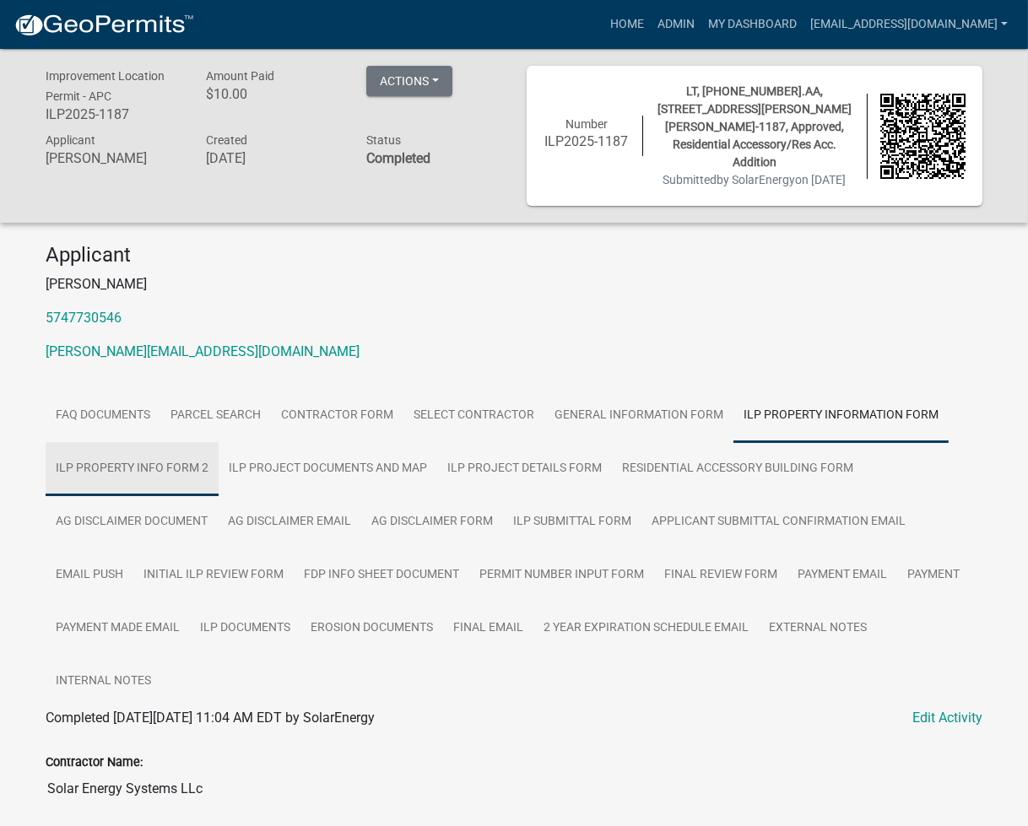
click at [125, 455] on link "ILP Property Info Form 2" at bounding box center [132, 469] width 173 height 54
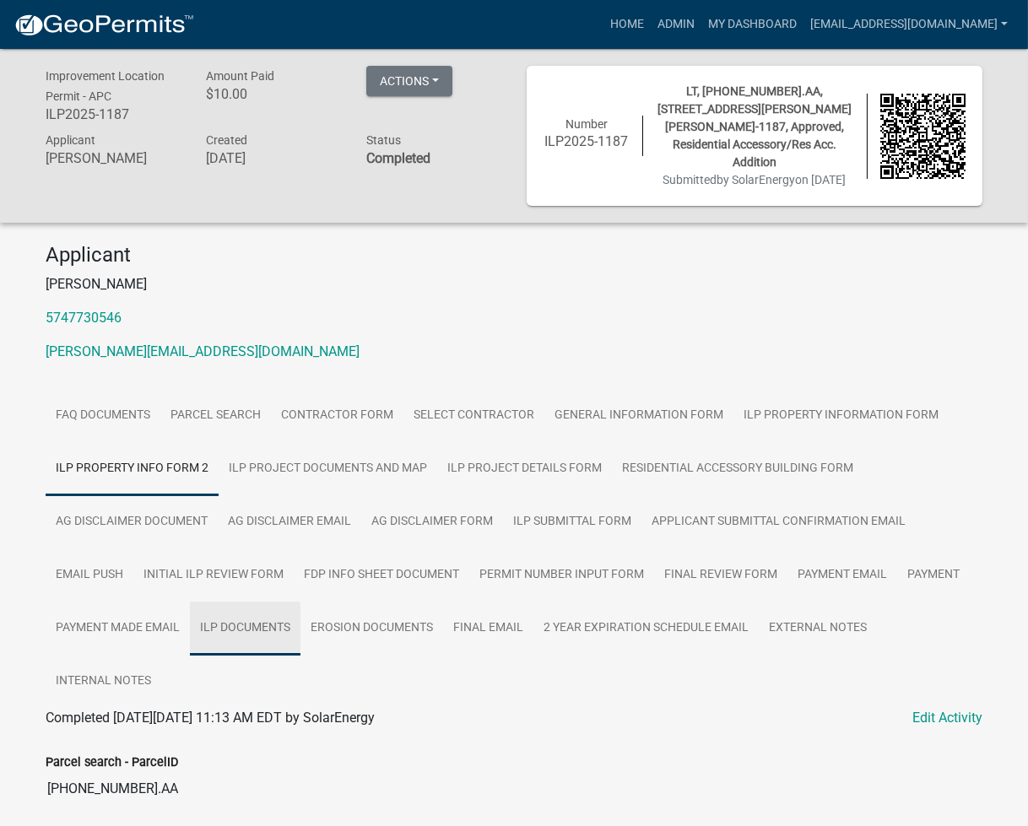
click at [257, 630] on link "ILP Documents" at bounding box center [245, 629] width 111 height 54
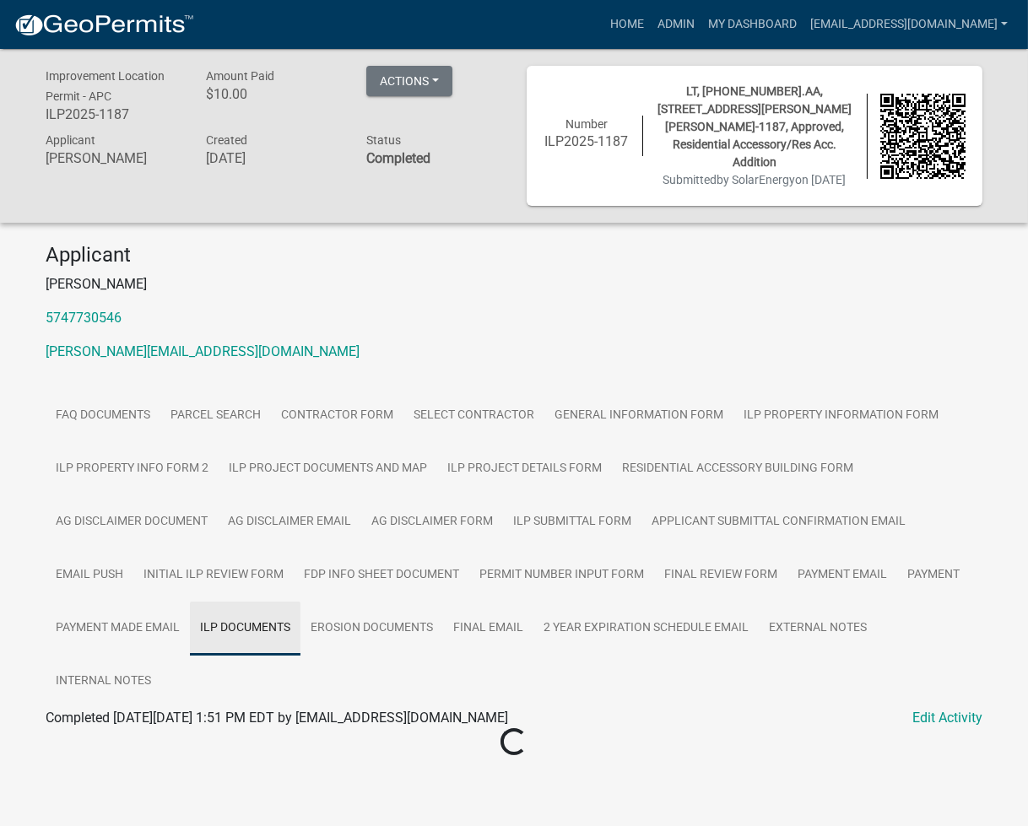
scroll to position [49, 0]
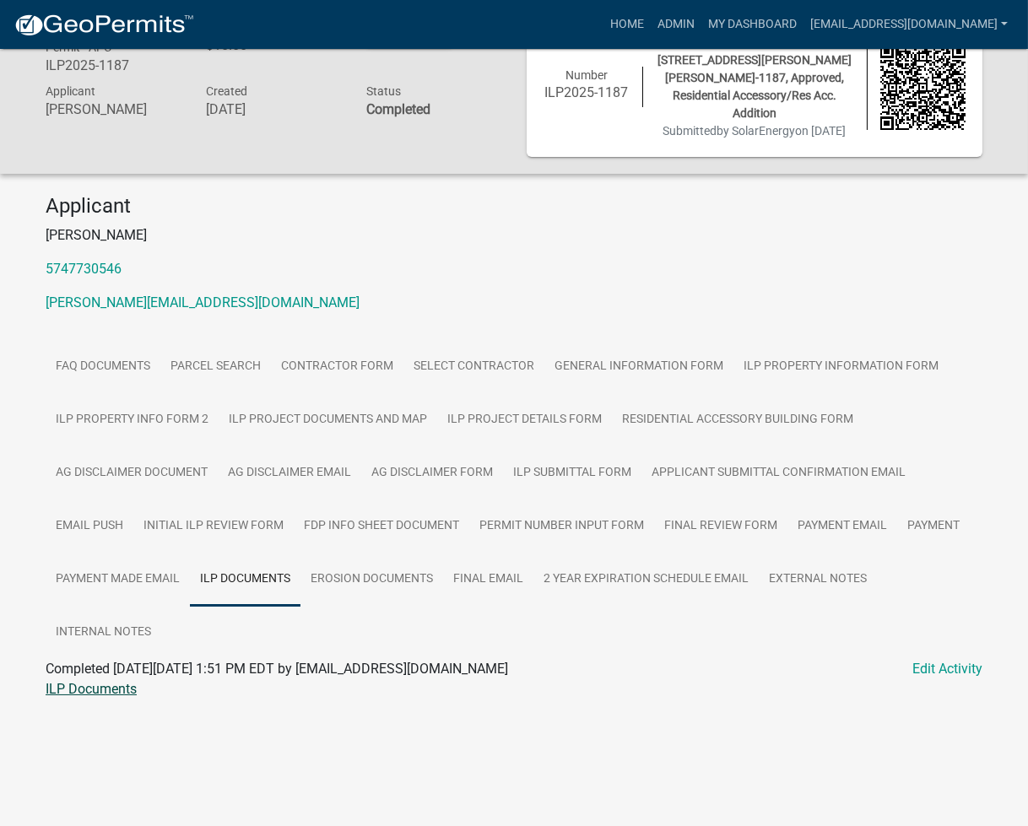
click at [99, 697] on link "ILP Documents" at bounding box center [91, 689] width 91 height 16
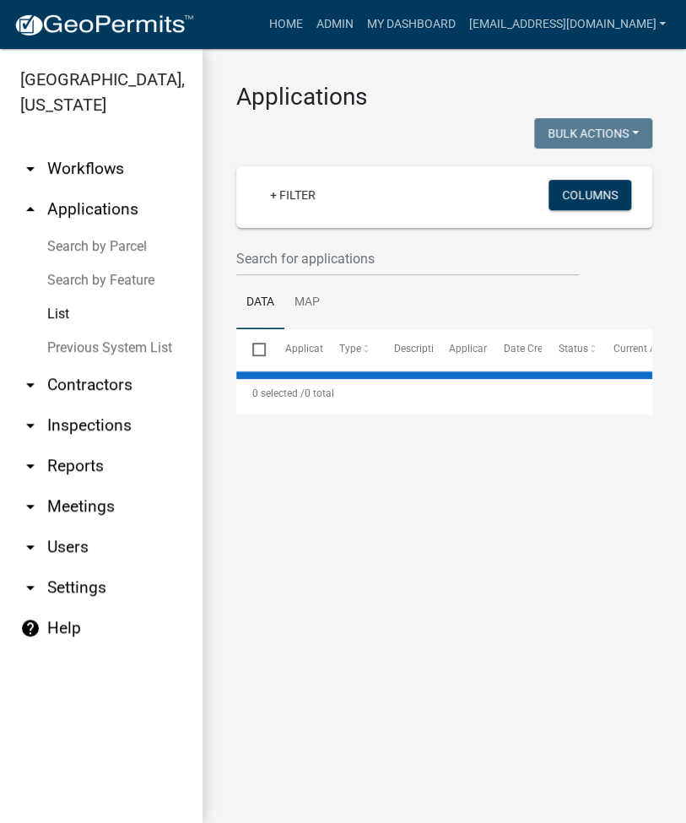
select select "2: 50"
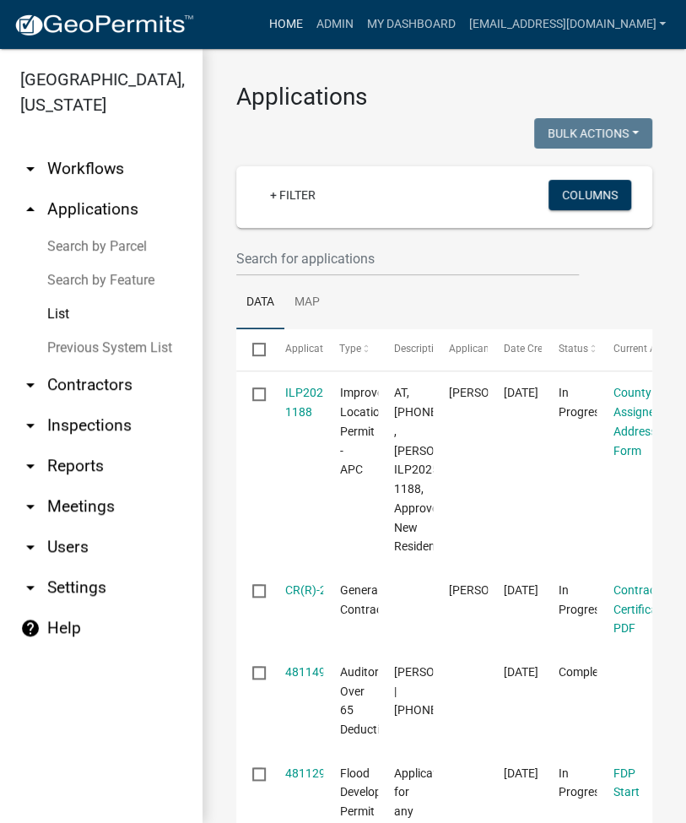
click at [309, 19] on link "Home" at bounding box center [285, 24] width 47 height 32
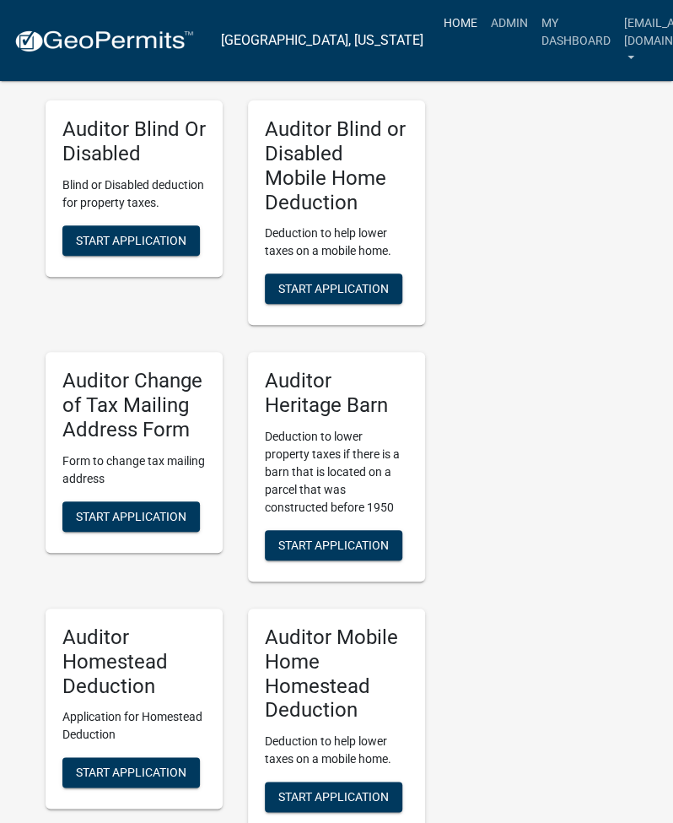
scroll to position [4881, 0]
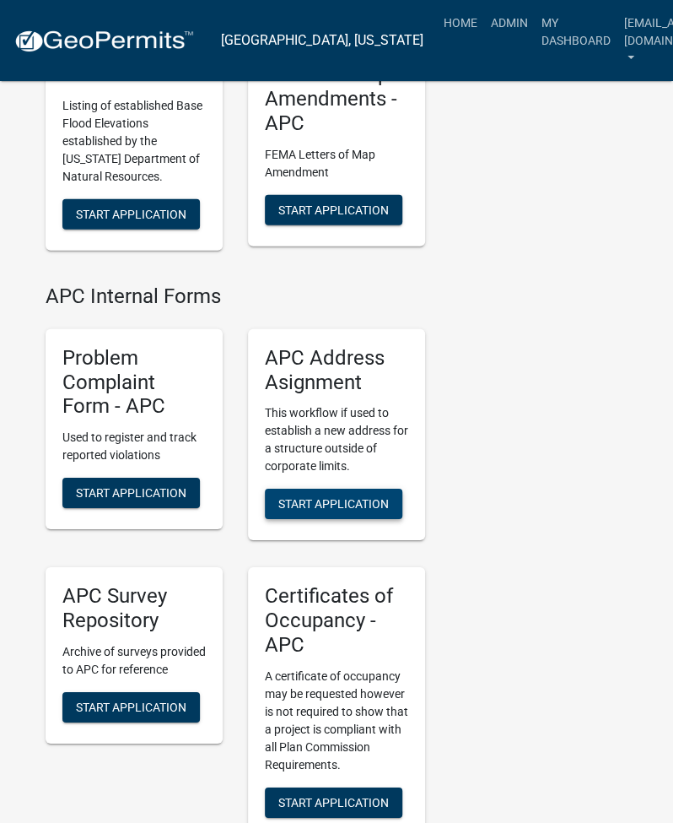
click at [327, 497] on span "Start Application" at bounding box center [333, 503] width 111 height 13
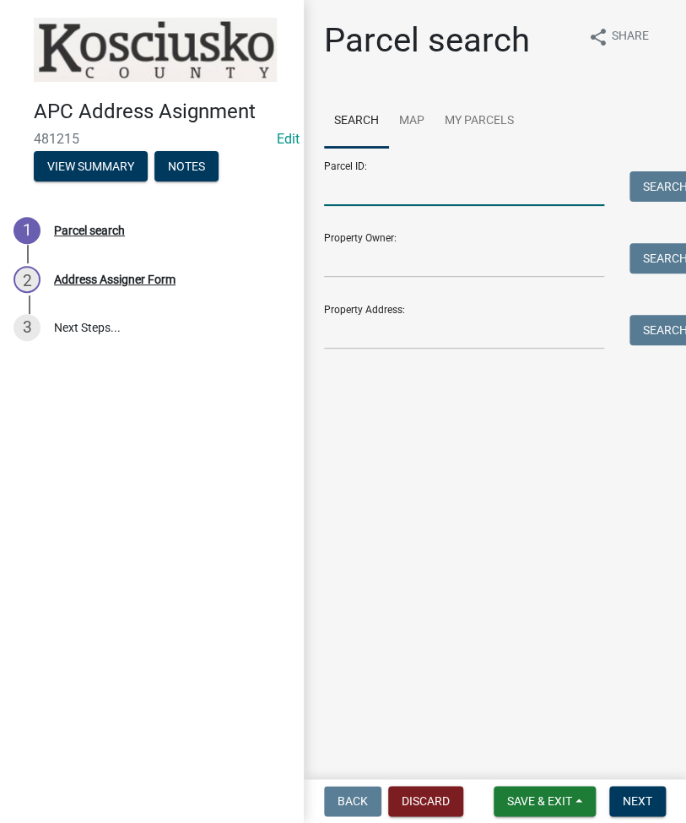
click at [343, 201] on input "Parcel ID:" at bounding box center [464, 188] width 280 height 35
paste input "[PHONE_NUMBER]"
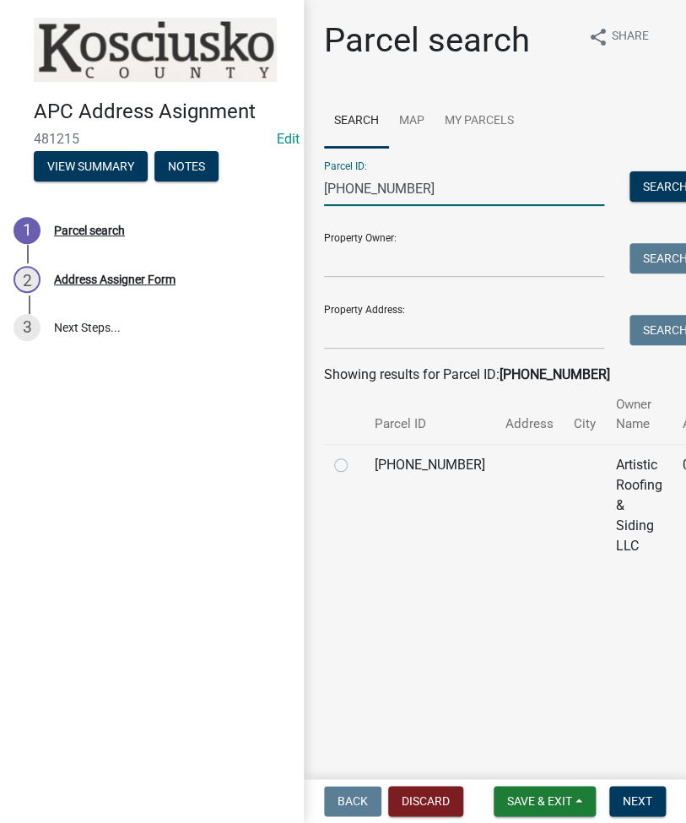
type input "[PHONE_NUMBER]"
click at [354, 455] on label at bounding box center [354, 455] width 0 height 0
click at [354, 463] on input "radio" at bounding box center [359, 460] width 11 height 11
radio input "true"
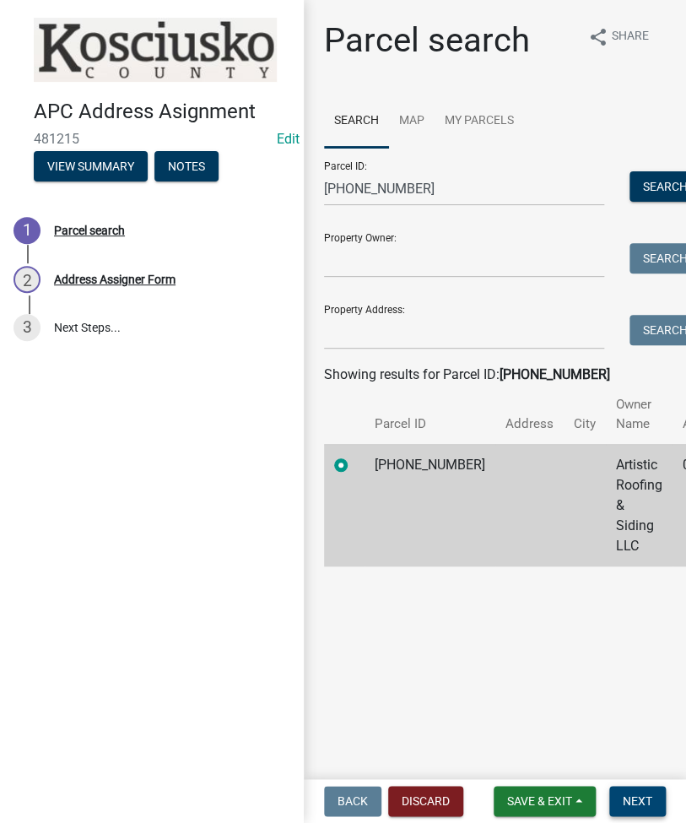
click at [645, 797] on span "Next" at bounding box center [638, 800] width 30 height 13
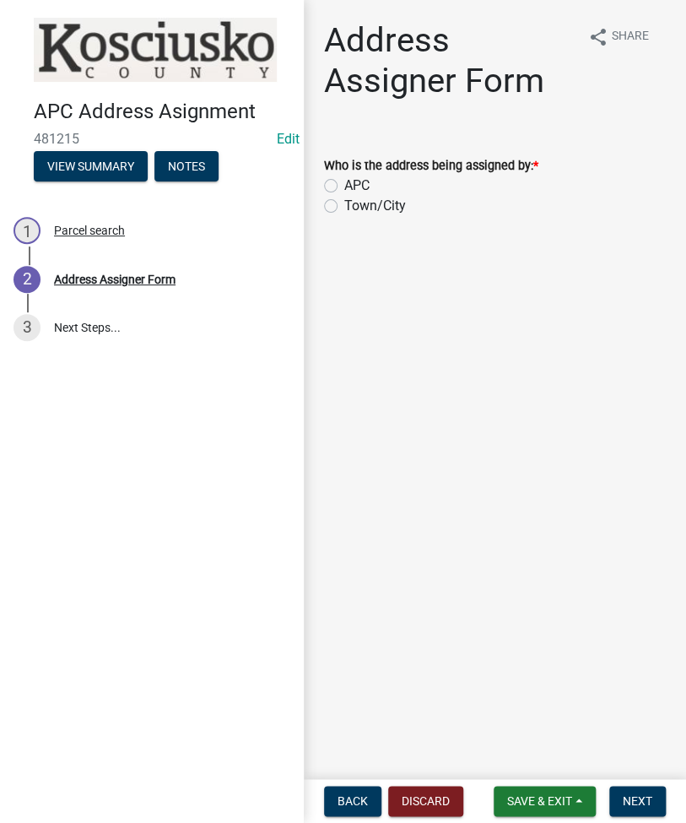
click at [344, 187] on label "APC" at bounding box center [356, 185] width 25 height 20
click at [344, 186] on input "APC" at bounding box center [349, 180] width 11 height 11
radio input "true"
click at [624, 795] on span "Next" at bounding box center [638, 800] width 30 height 13
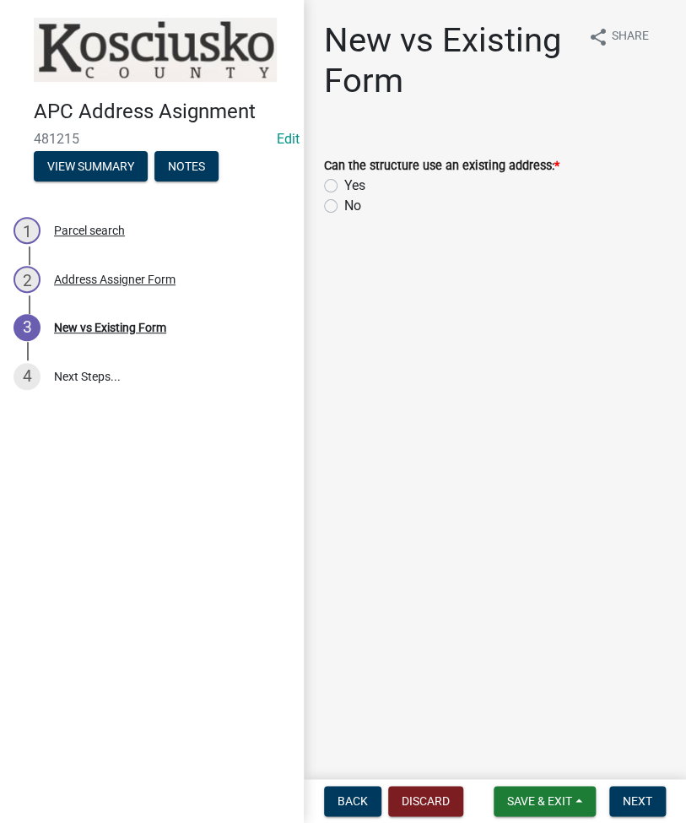
click at [344, 202] on label "No" at bounding box center [352, 206] width 17 height 20
click at [344, 202] on input "No" at bounding box center [349, 201] width 11 height 11
radio input "true"
click at [637, 811] on button "Next" at bounding box center [637, 801] width 57 height 30
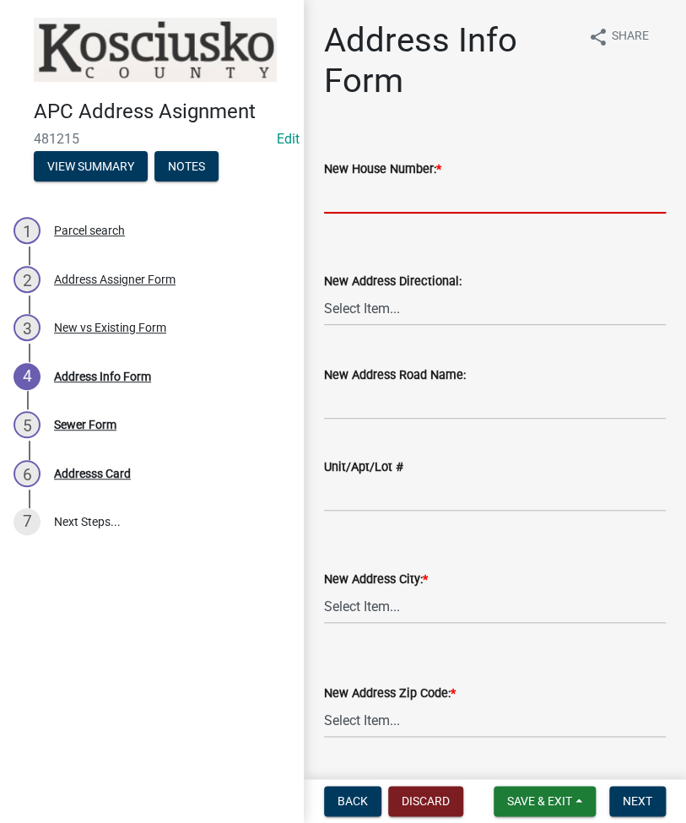
click at [347, 203] on input "New House Number: *" at bounding box center [495, 196] width 342 height 35
type input "11880"
select select "cb6d8625-1401-46f7-8a63-3b4de4b85a43"
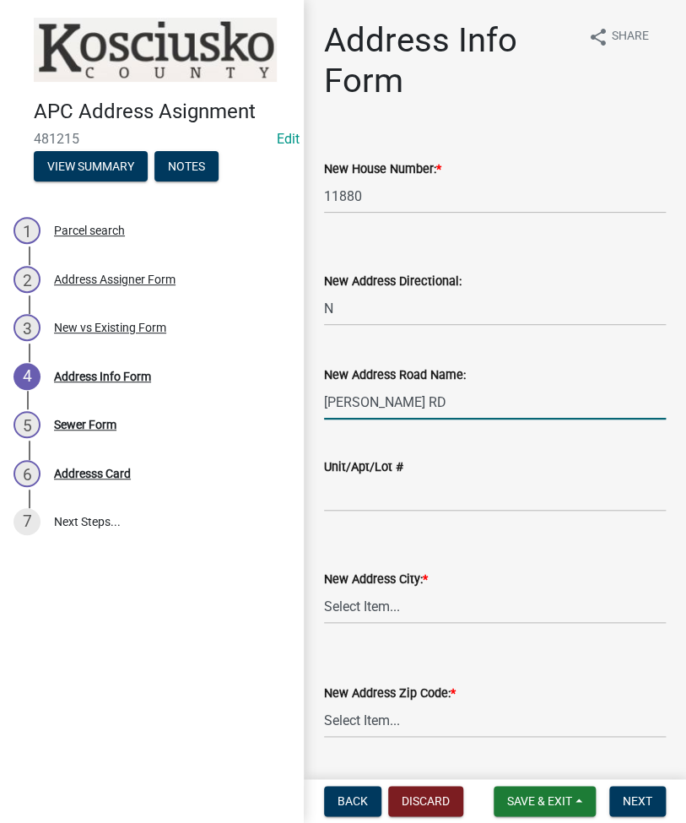
type input "[PERSON_NAME] RD"
select select "67df6c5e-2bdd-40a2-96d9-b63283fe6678"
select select "0f00bc6a-af21-4dee-9259-ff4f042537fe"
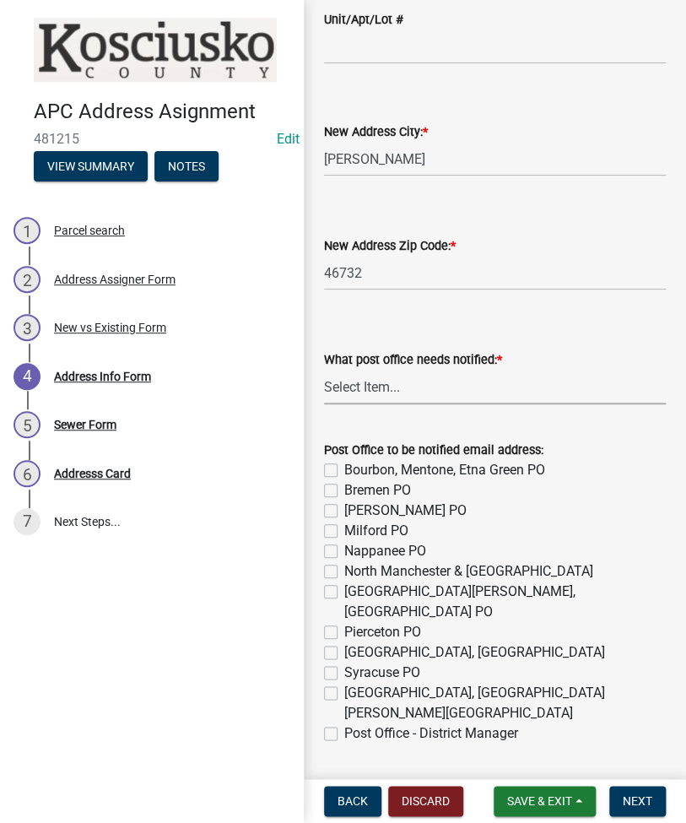
click at [359, 389] on select "Select Item... None Bourbon [GEOGRAPHIC_DATA] [GEOGRAPHIC_DATA] [GEOGRAPHIC_DAT…" at bounding box center [495, 387] width 342 height 35
click at [324, 370] on select "Select Item... None Bourbon [GEOGRAPHIC_DATA] [GEOGRAPHIC_DATA] [GEOGRAPHIC_DAT…" at bounding box center [495, 387] width 342 height 35
select select "9a4879a8-4ed9-482b-ace8-73cd563e368c"
click at [344, 507] on label "[PERSON_NAME] PO" at bounding box center [405, 510] width 122 height 20
click at [344, 507] on input "[PERSON_NAME] PO" at bounding box center [349, 505] width 11 height 11
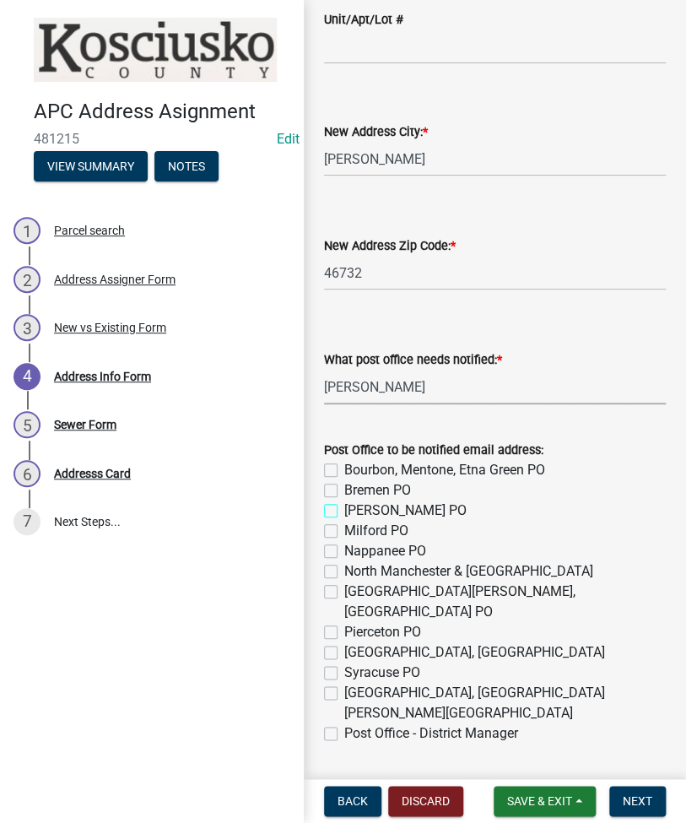
checkbox input "true"
checkbox input "false"
checkbox input "true"
checkbox input "false"
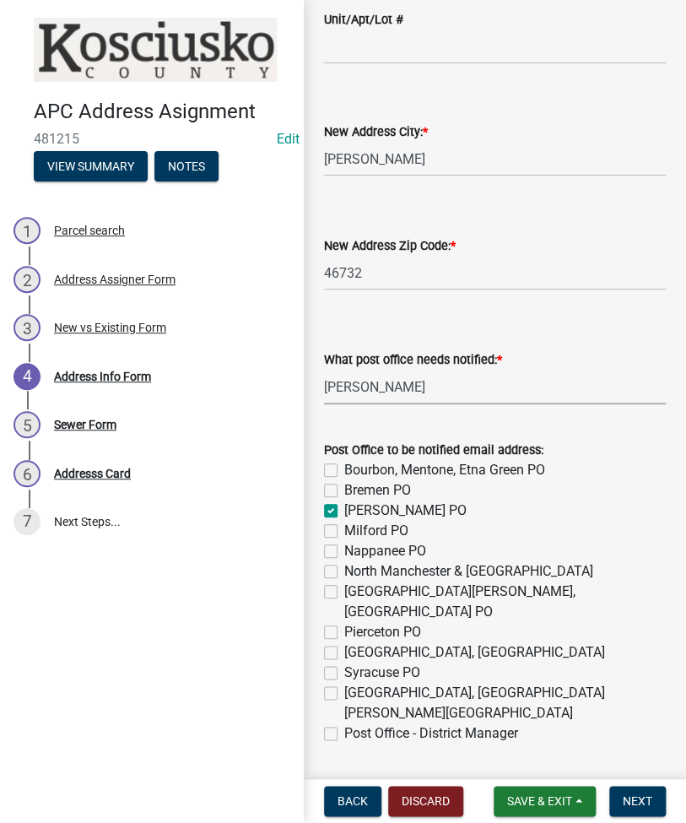
checkbox input "false"
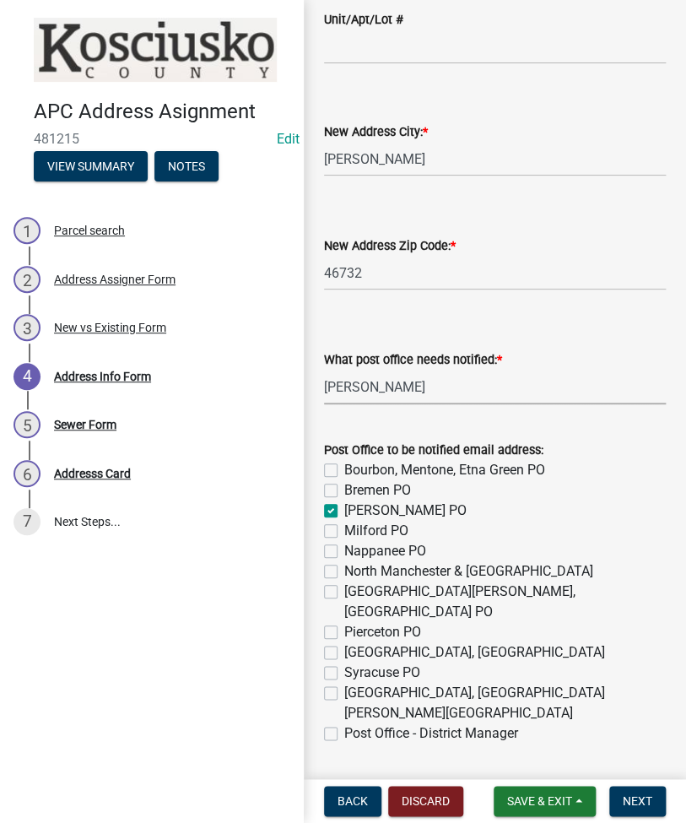
checkbox input "false"
click at [344, 723] on label "Post Office - District Manager" at bounding box center [431, 733] width 174 height 20
click at [344, 723] on input "Post Office - District Manager" at bounding box center [349, 728] width 11 height 11
checkbox input "true"
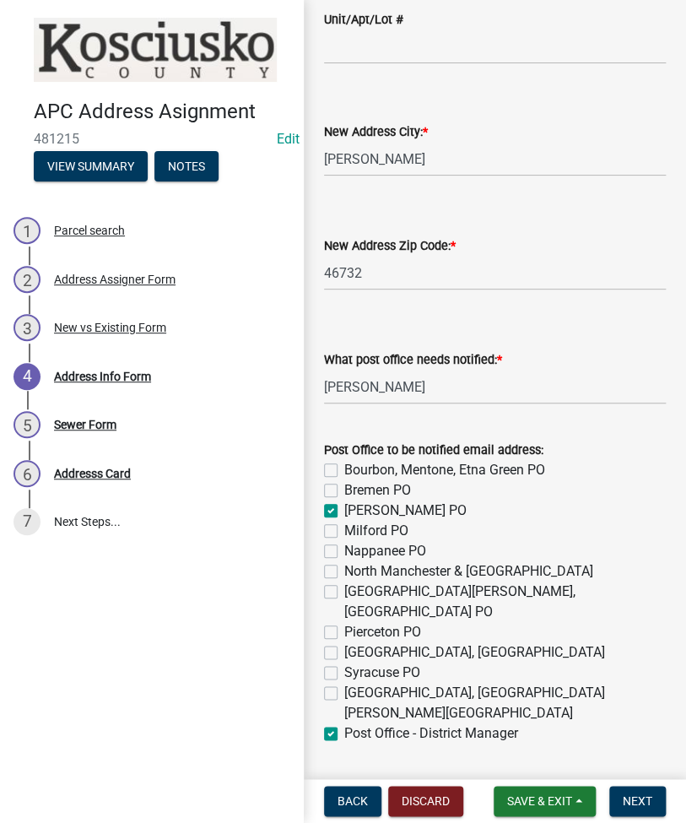
checkbox input "false"
checkbox input "true"
checkbox input "false"
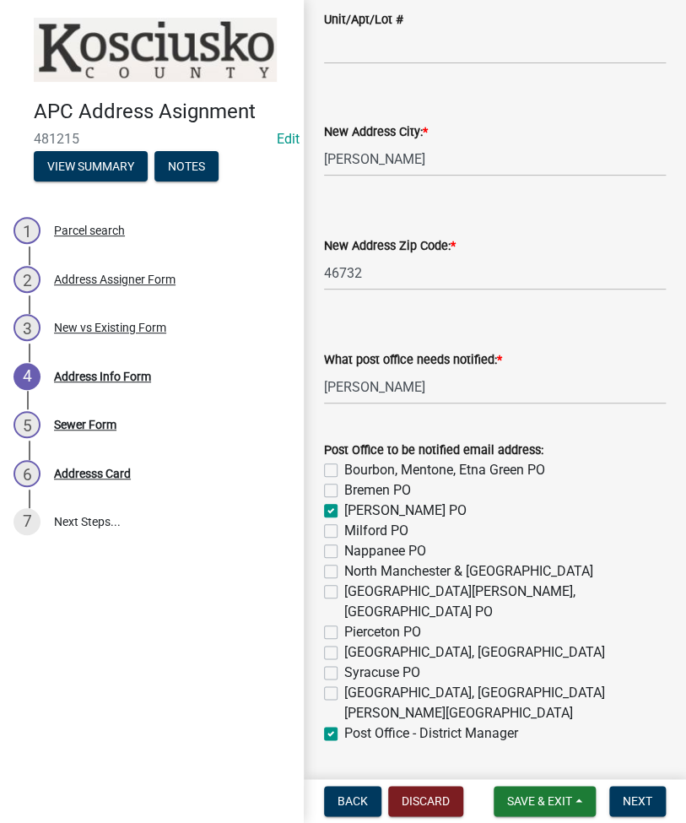
checkbox input "false"
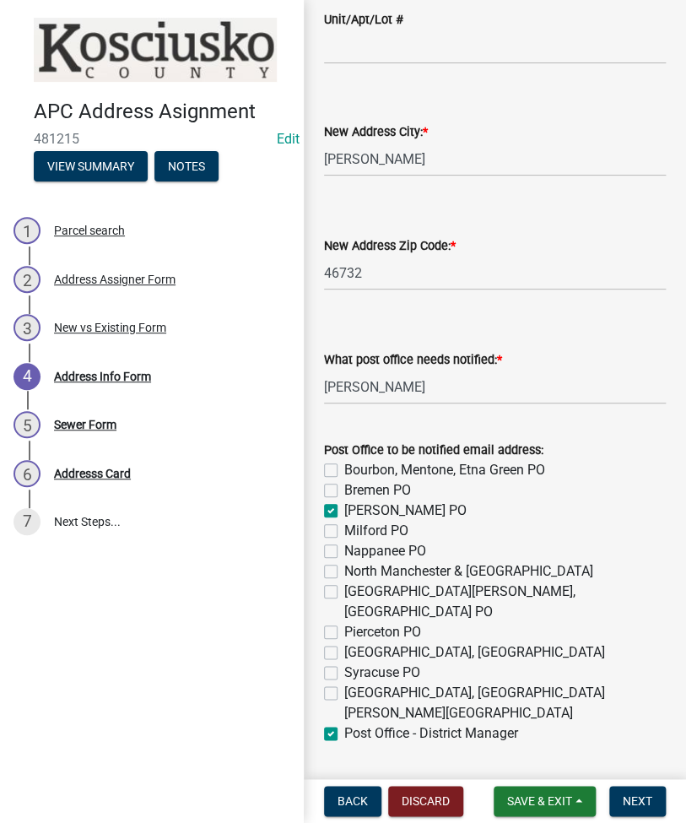
checkbox input "false"
checkbox input "true"
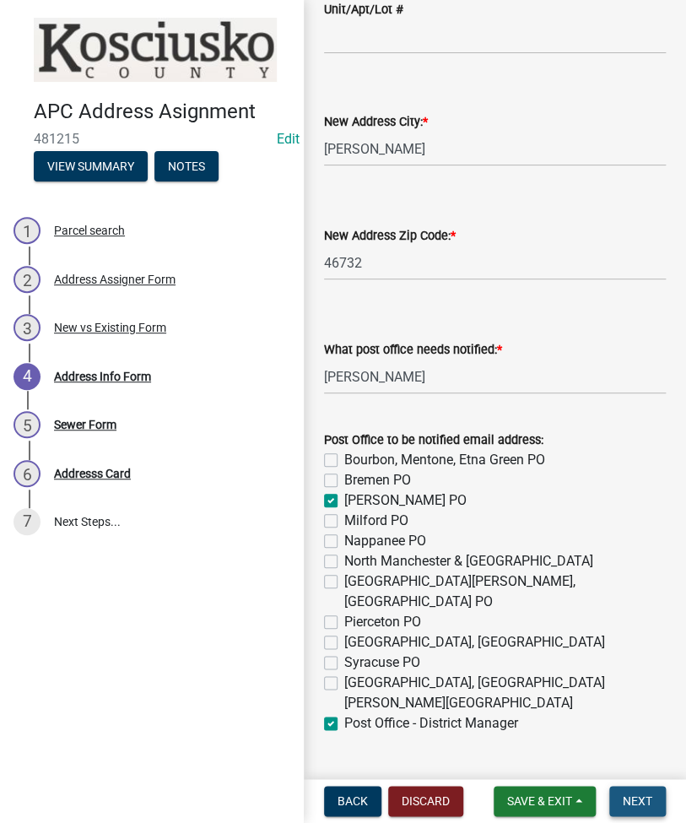
click at [653, 795] on button "Next" at bounding box center [637, 801] width 57 height 30
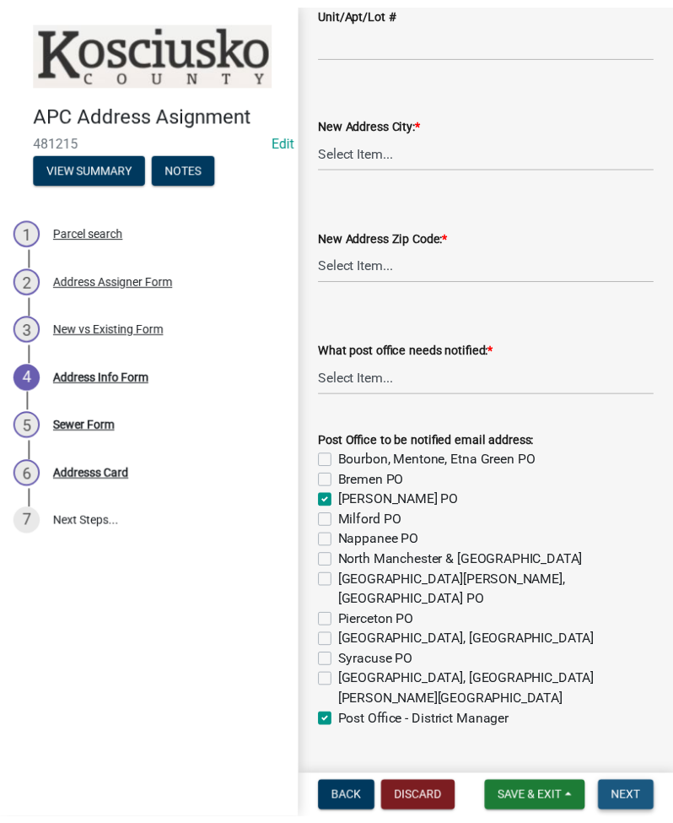
scroll to position [0, 0]
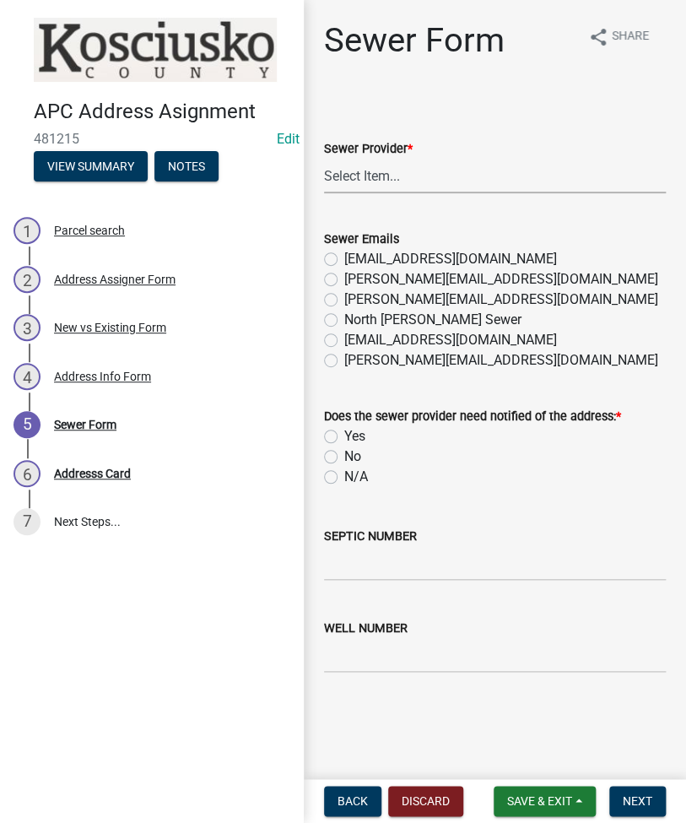
click at [374, 174] on select "Select Item... N/A Turkey Creek City of [GEOGRAPHIC_DATA] [GEOGRAPHIC_DATA] [GE…" at bounding box center [495, 176] width 342 height 35
click at [324, 159] on select "Select Item... N/A Turkey Creek City of [GEOGRAPHIC_DATA] [GEOGRAPHIC_DATA] [GE…" at bounding box center [495, 176] width 342 height 35
select select "523673c0-1176-4203-96db-de6e9efd0509"
click at [344, 473] on label "N/A" at bounding box center [356, 477] width 24 height 20
click at [344, 473] on input "N/A" at bounding box center [349, 472] width 11 height 11
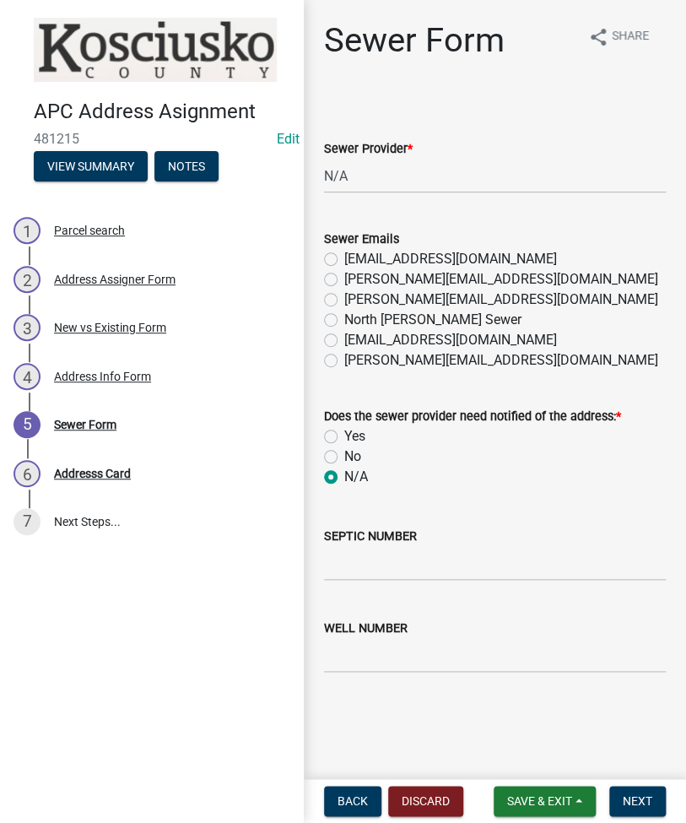
radio input "true"
click at [344, 432] on label "Yes" at bounding box center [354, 436] width 21 height 20
click at [344, 432] on input "Yes" at bounding box center [349, 431] width 11 height 11
radio input "true"
click at [346, 560] on input "SEPTIC NUMBER" at bounding box center [495, 563] width 342 height 35
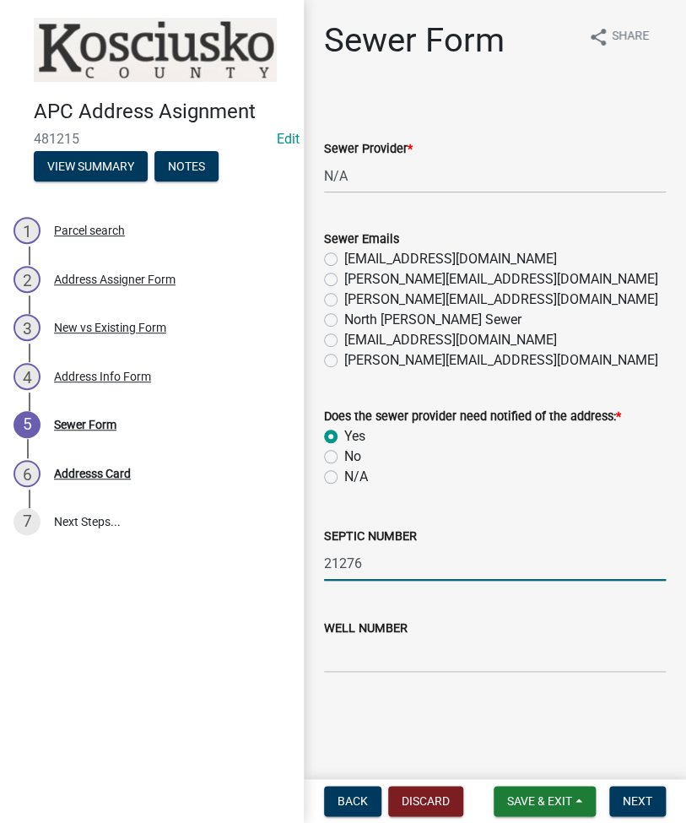
type input "21276"
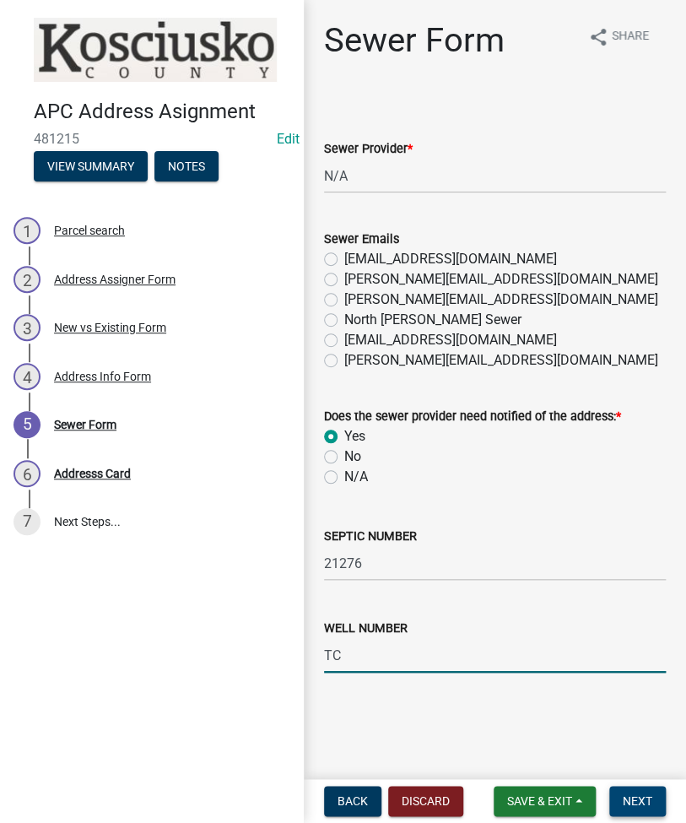
type input "TC"
click at [627, 802] on span "Next" at bounding box center [638, 800] width 30 height 13
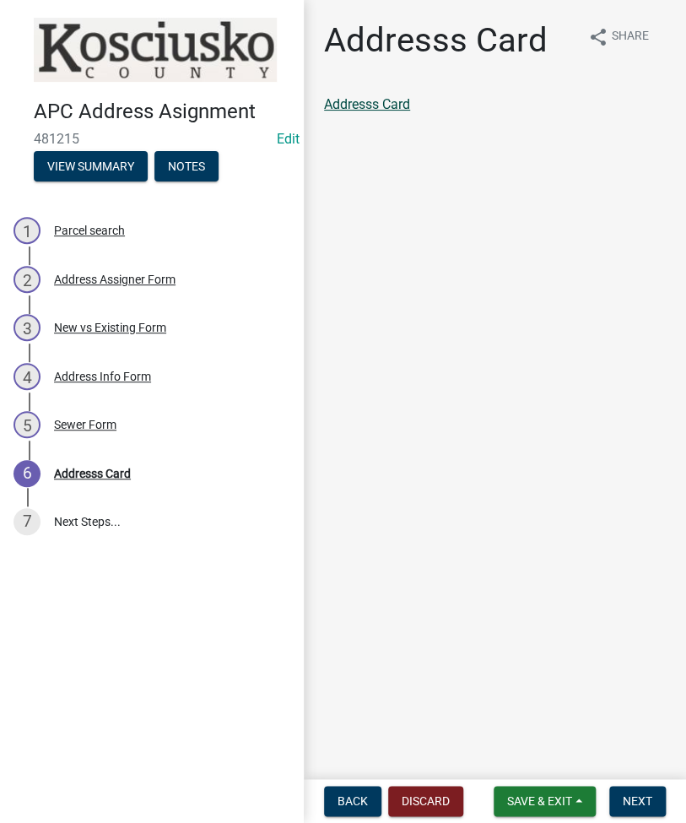
click at [378, 104] on link "Addresss Card" at bounding box center [367, 104] width 86 height 16
click at [640, 794] on span "Next" at bounding box center [638, 800] width 30 height 13
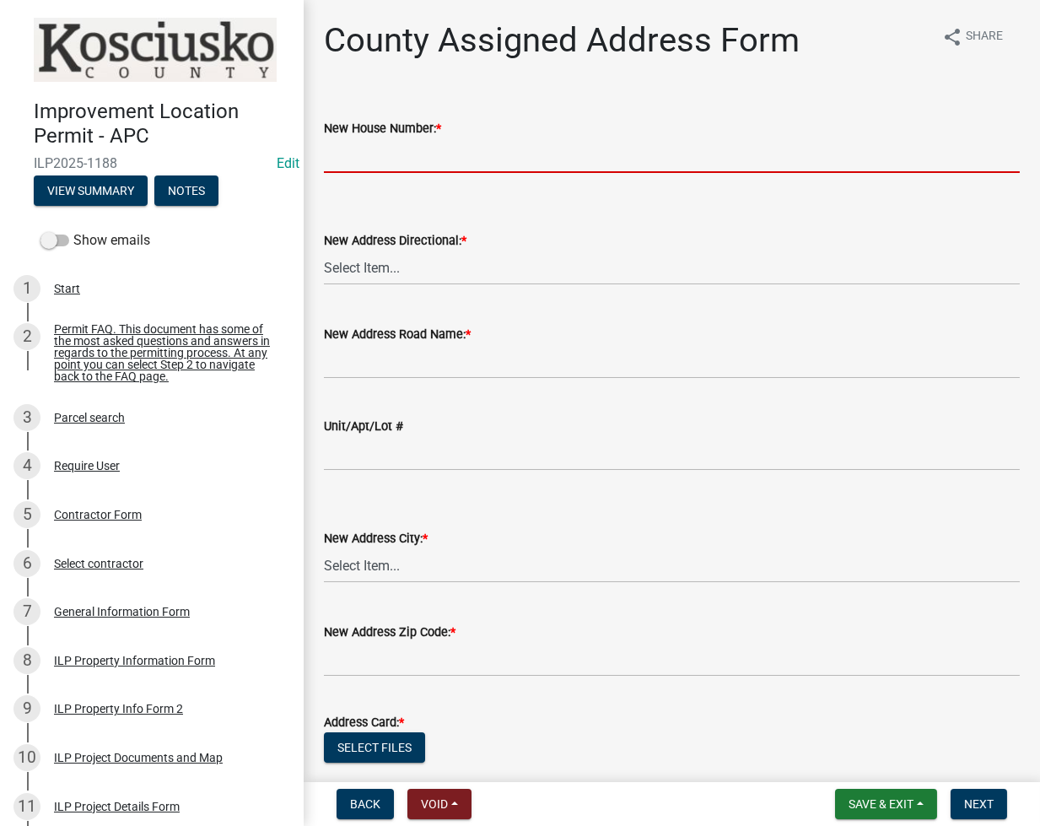
click at [393, 156] on input "New House Number: *" at bounding box center [672, 155] width 696 height 35
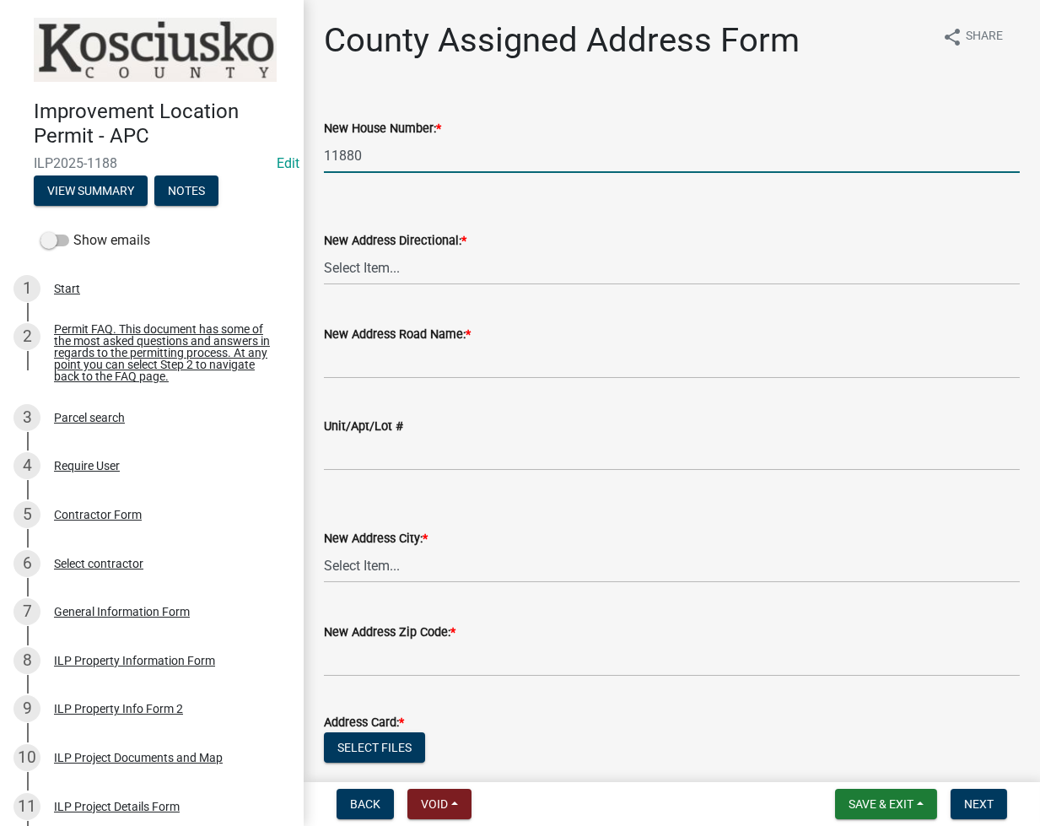
type input "11880"
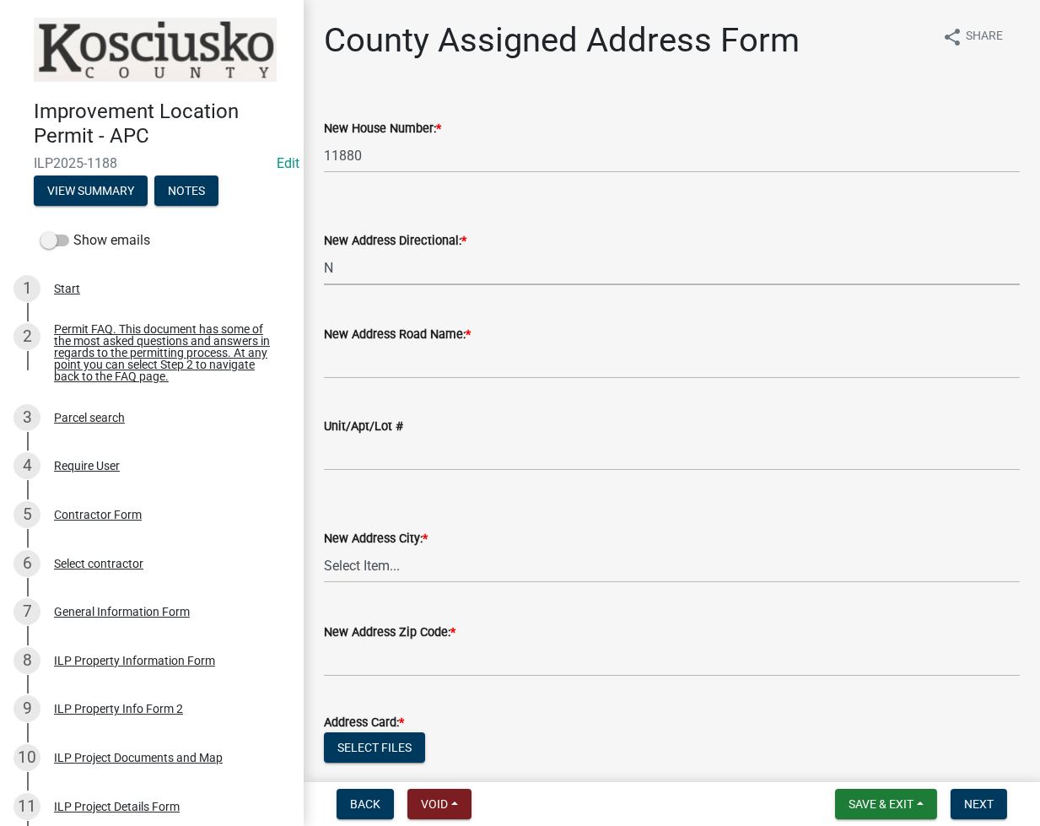
select select "57d3dbe1-f48f-4c9f-af6d-6c7a2e9f3087"
click at [521, 361] on input "[PERSON_NAME]" at bounding box center [672, 361] width 696 height 35
type input "[PERSON_NAME] RD"
select select "098858b6-d511-45bd-8d03-a9081e65ccf9"
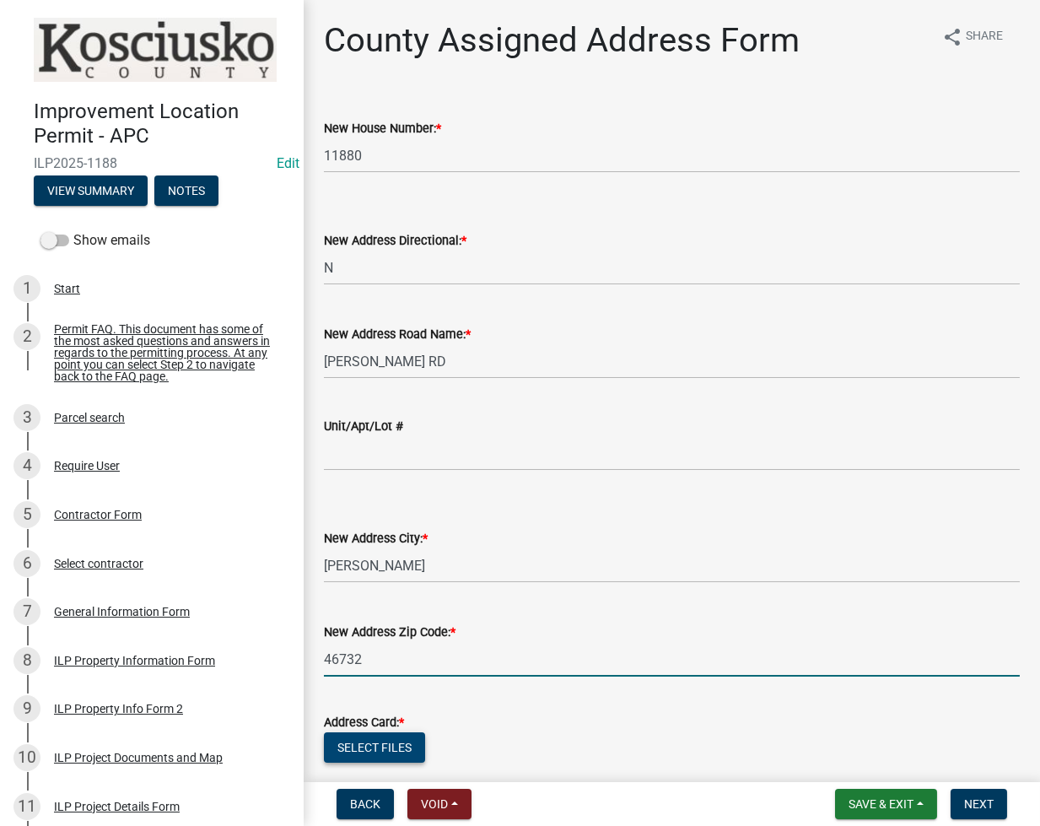
type input "46732"
click at [358, 744] on button "Select files" at bounding box center [374, 747] width 101 height 30
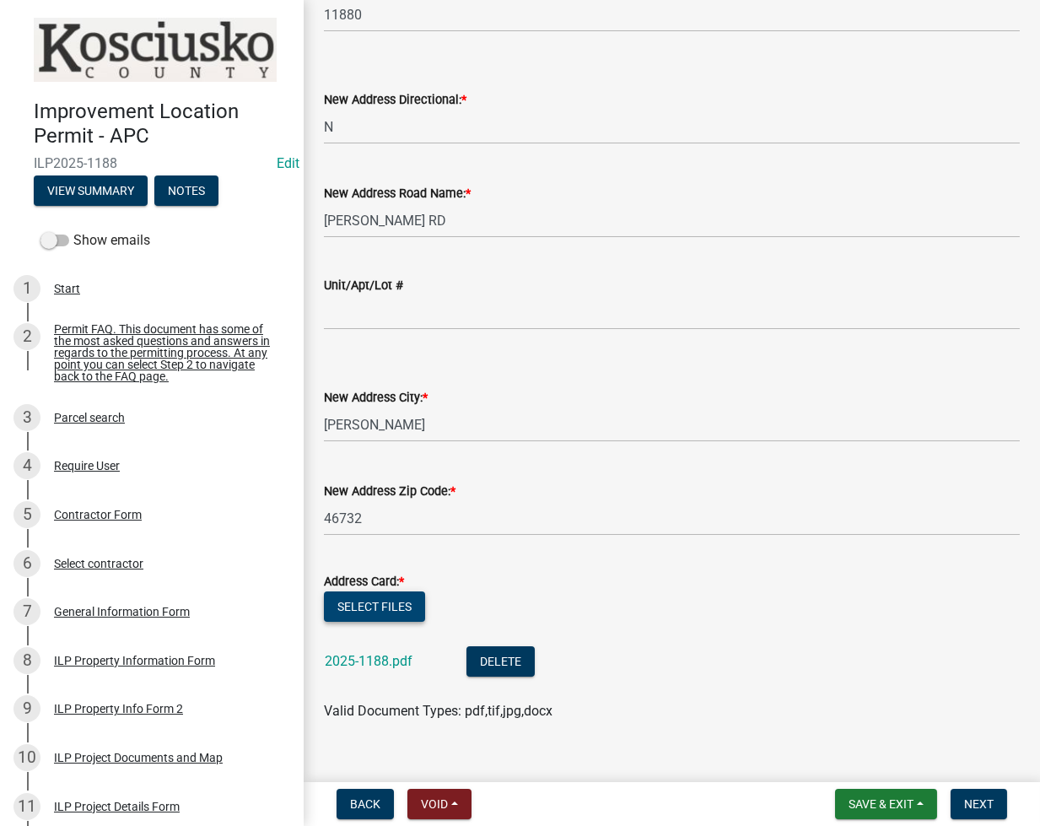
scroll to position [167, 0]
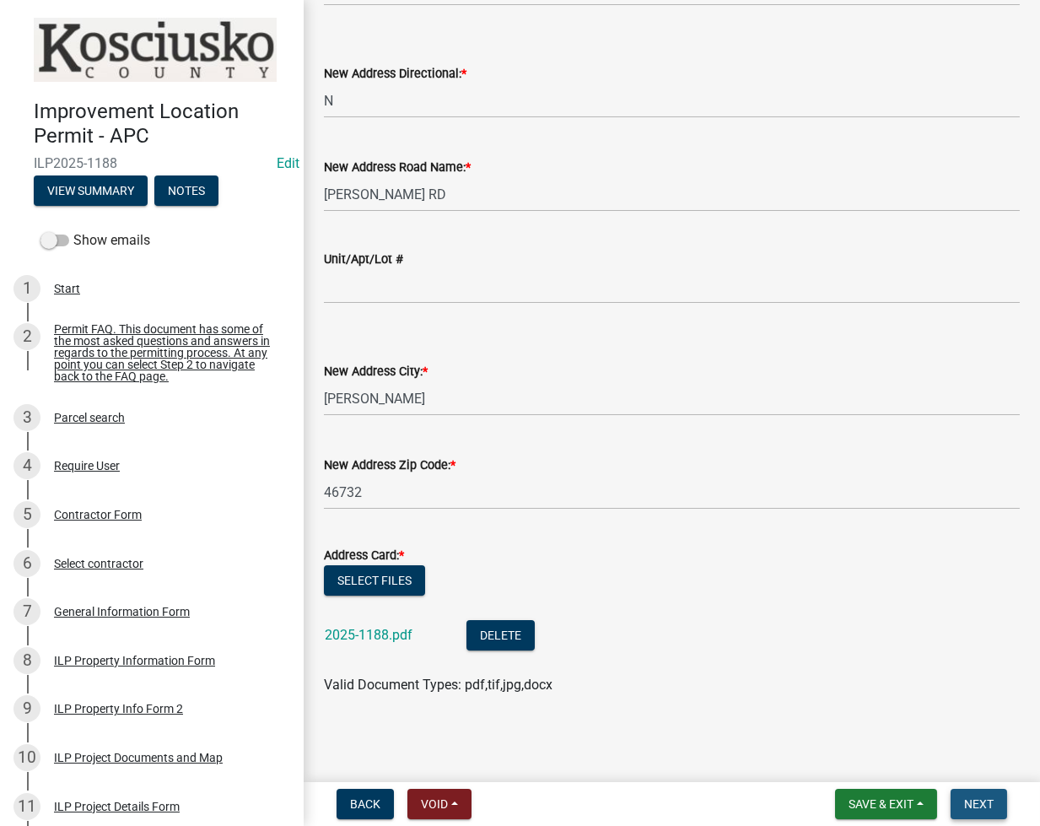
click at [965, 804] on span "Next" at bounding box center [979, 803] width 30 height 13
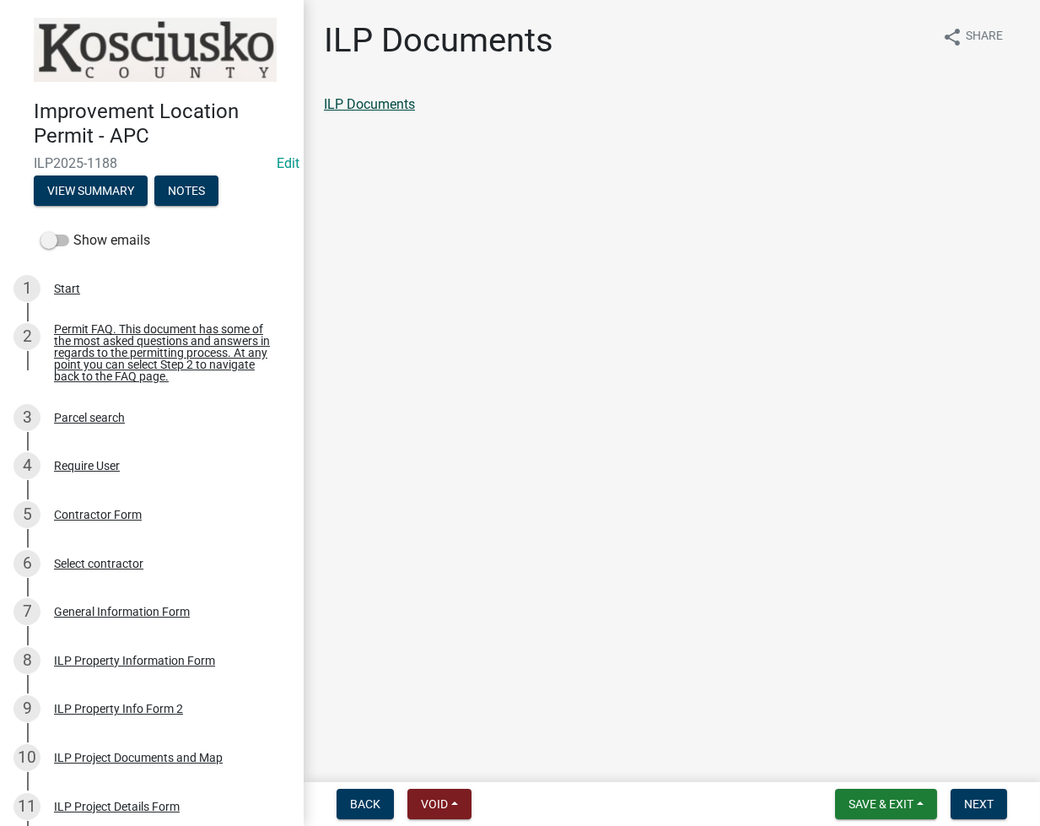
click at [386, 109] on link "ILP Documents" at bounding box center [369, 104] width 91 height 16
click at [974, 798] on span "Next" at bounding box center [979, 803] width 30 height 13
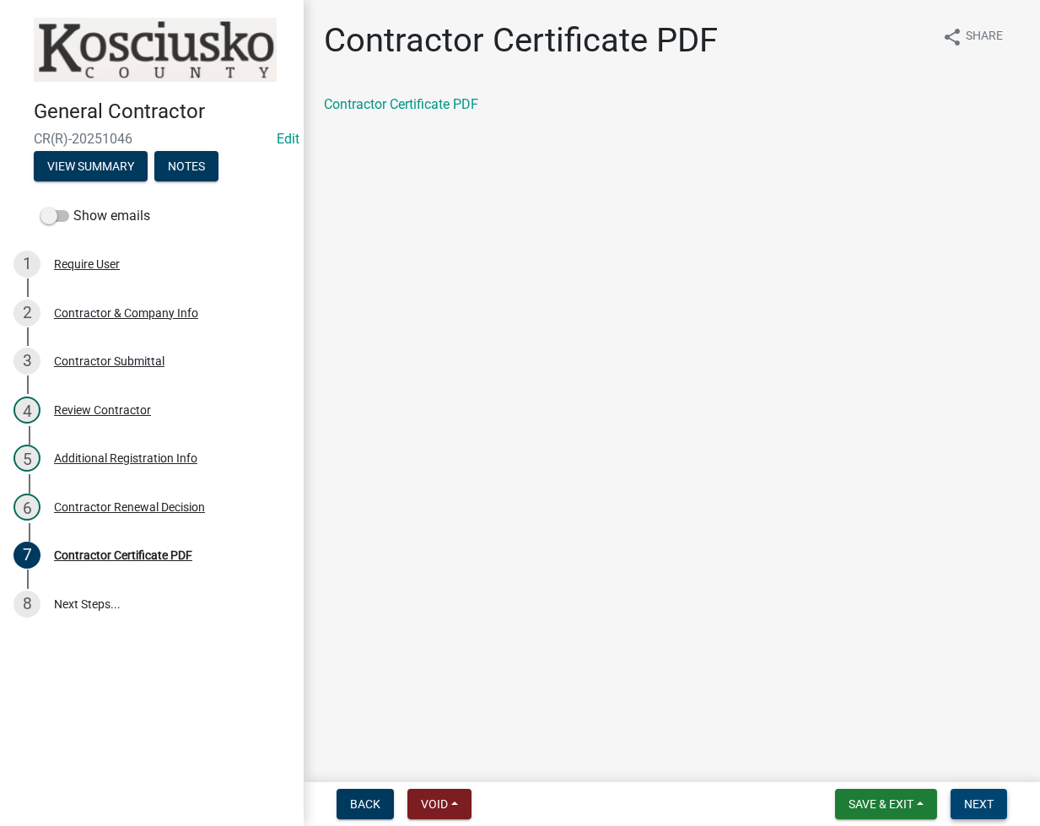
click at [964, 801] on span "Next" at bounding box center [979, 803] width 30 height 13
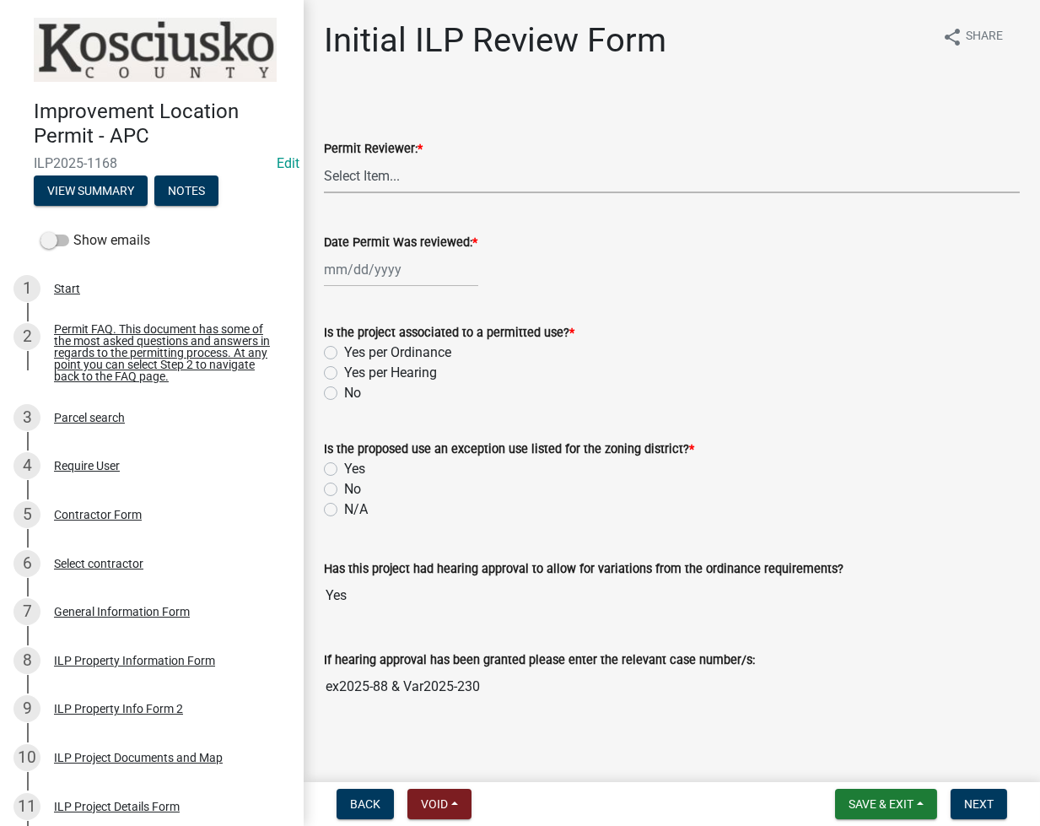
click at [413, 186] on select "Select Item... MMS LT AT CS [PERSON_NAME]" at bounding box center [672, 176] width 696 height 35
click at [324, 159] on select "Select Item... MMS LT AT CS [PERSON_NAME]" at bounding box center [672, 176] width 696 height 35
select select "fc758b50-acba-4166-9f24-5248f0f78016"
click at [354, 276] on div at bounding box center [401, 269] width 154 height 35
select select "9"
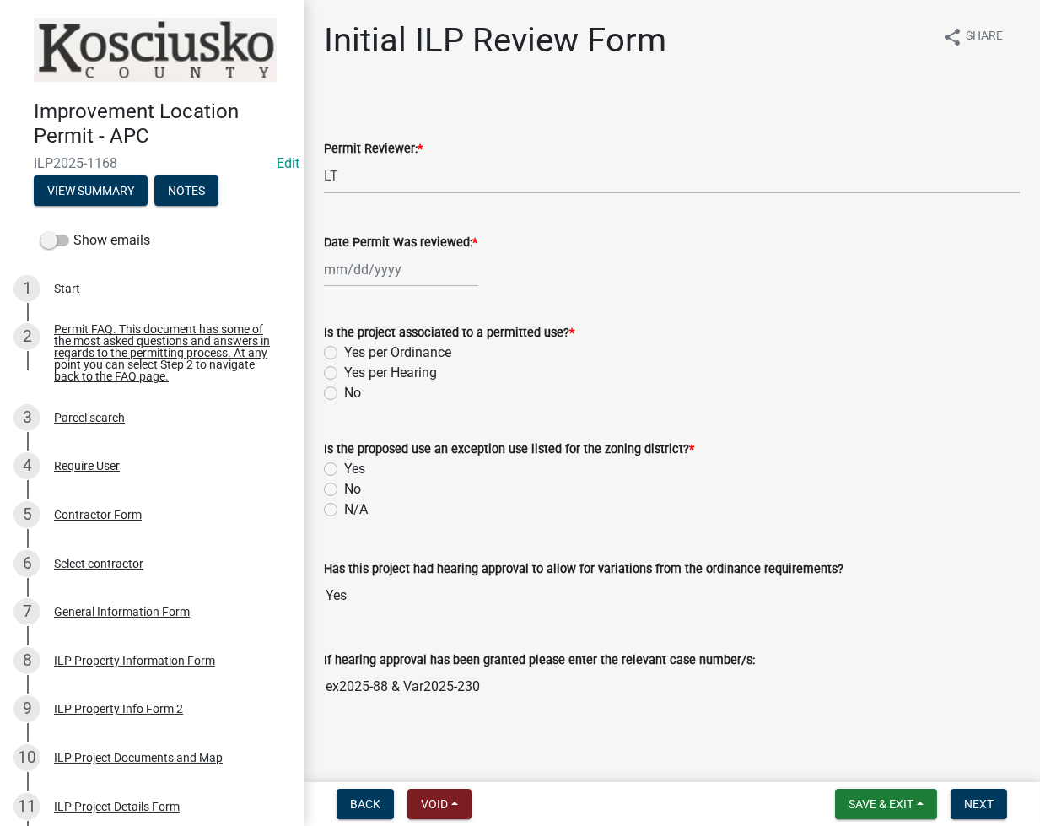
select select "2025"
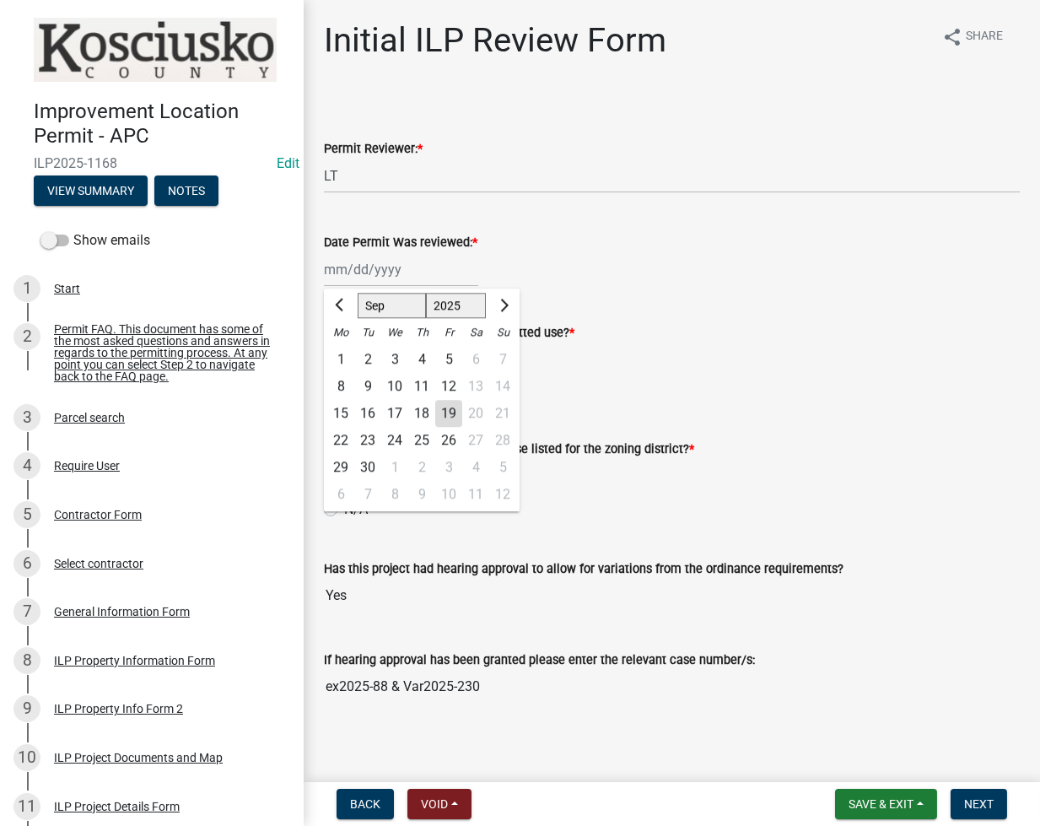
click at [446, 422] on div "19" at bounding box center [448, 413] width 27 height 27
type input "[DATE]"
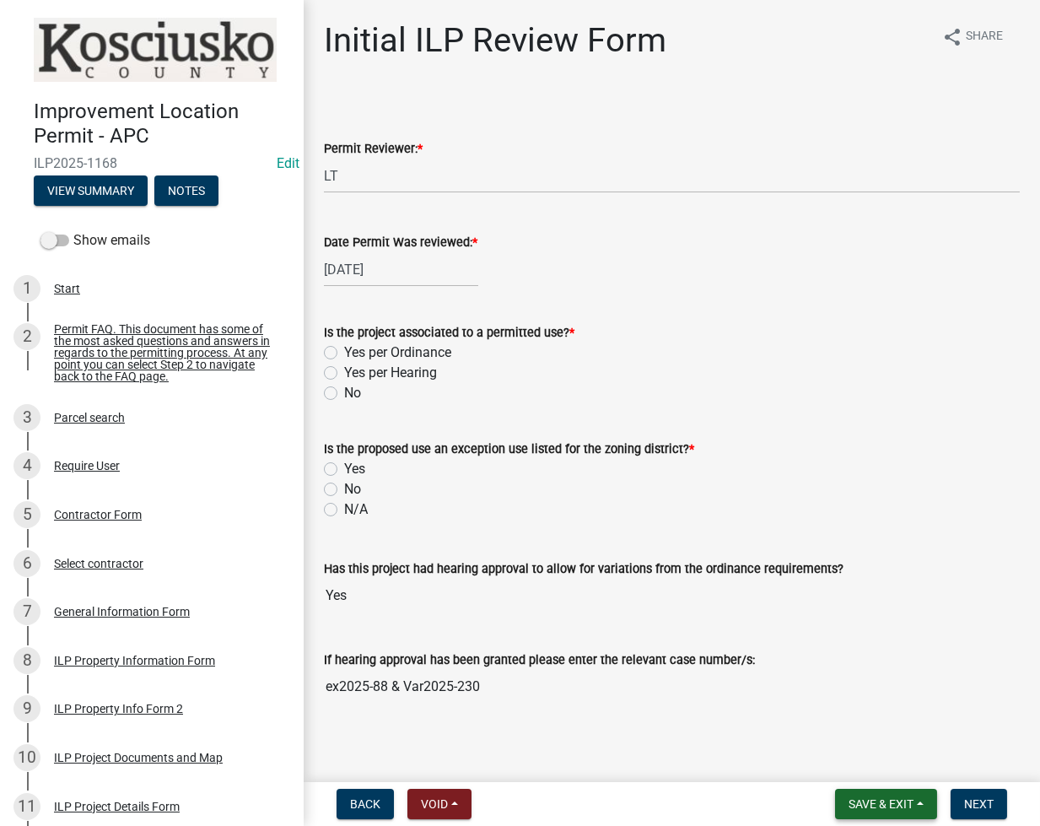
click at [874, 807] on span "Save & Exit" at bounding box center [881, 803] width 65 height 13
click at [838, 726] on button "Save" at bounding box center [869, 719] width 135 height 40
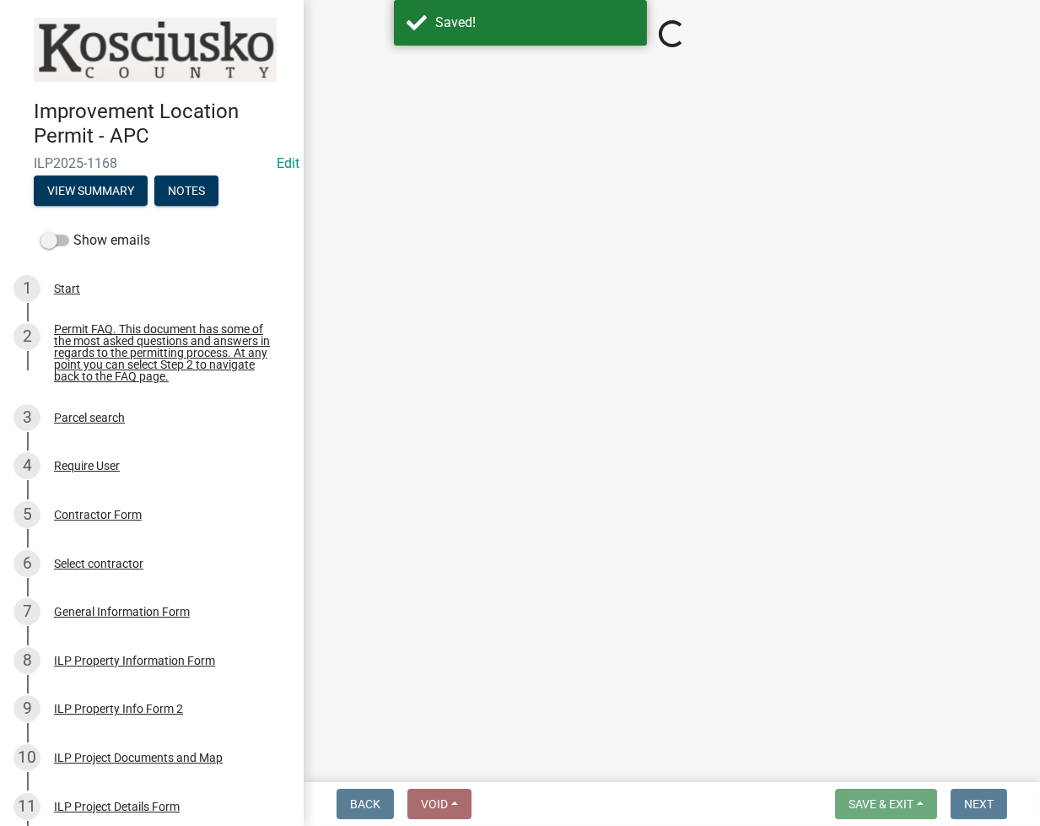
select select "fc758b50-acba-4166-9f24-5248f0f78016"
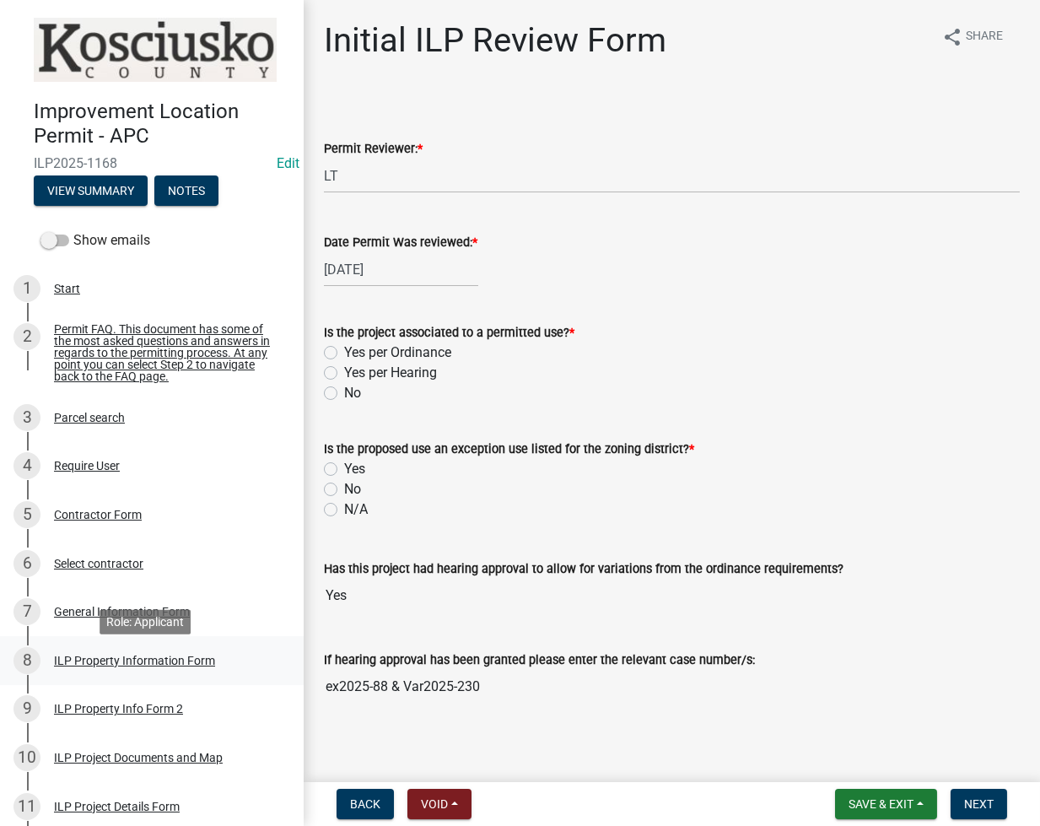
click at [125, 674] on div "8 ILP Property Information Form" at bounding box center [144, 660] width 263 height 27
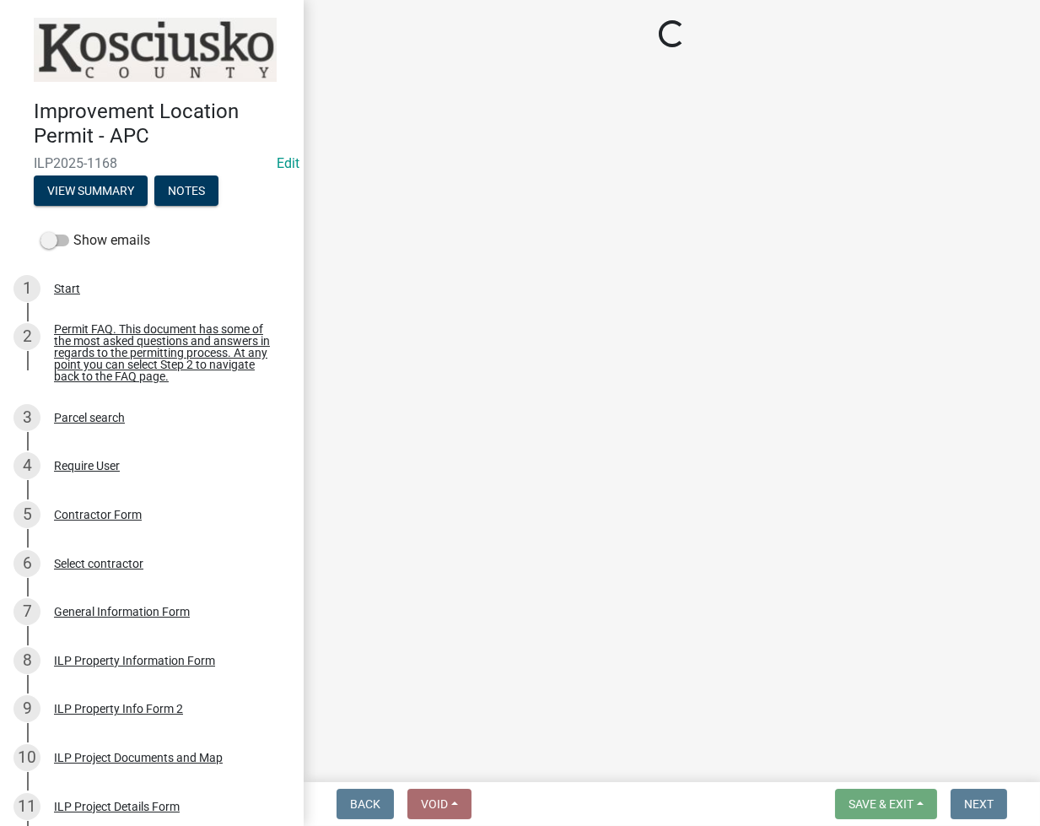
select select "8aeb2c27-db4f-4f65-83dd-c512a3678cb2"
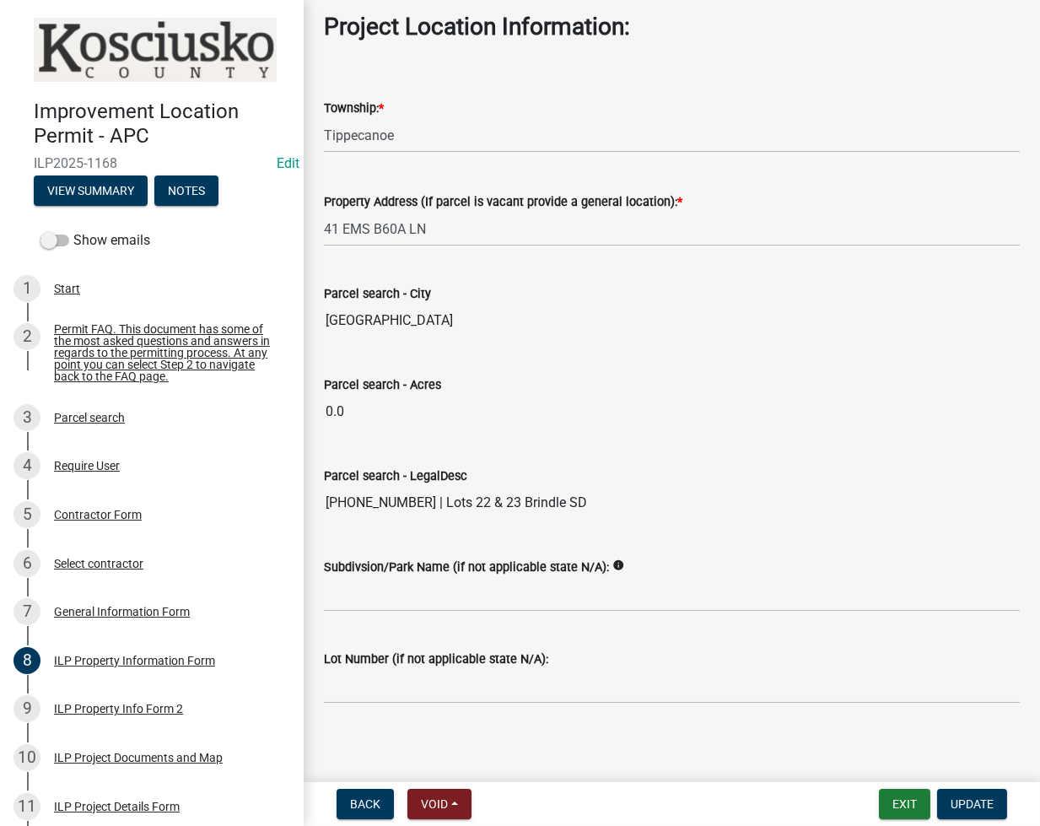
scroll to position [1228, 0]
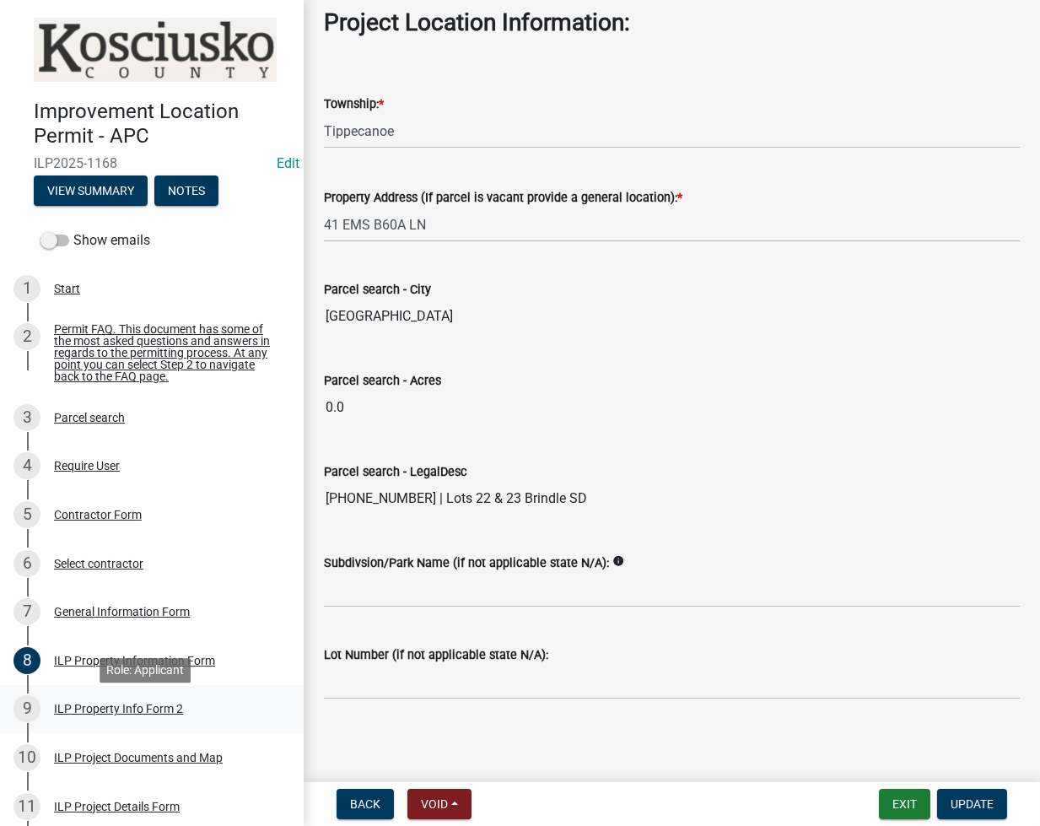
click at [136, 715] on div "ILP Property Info Form 2" at bounding box center [118, 709] width 129 height 12
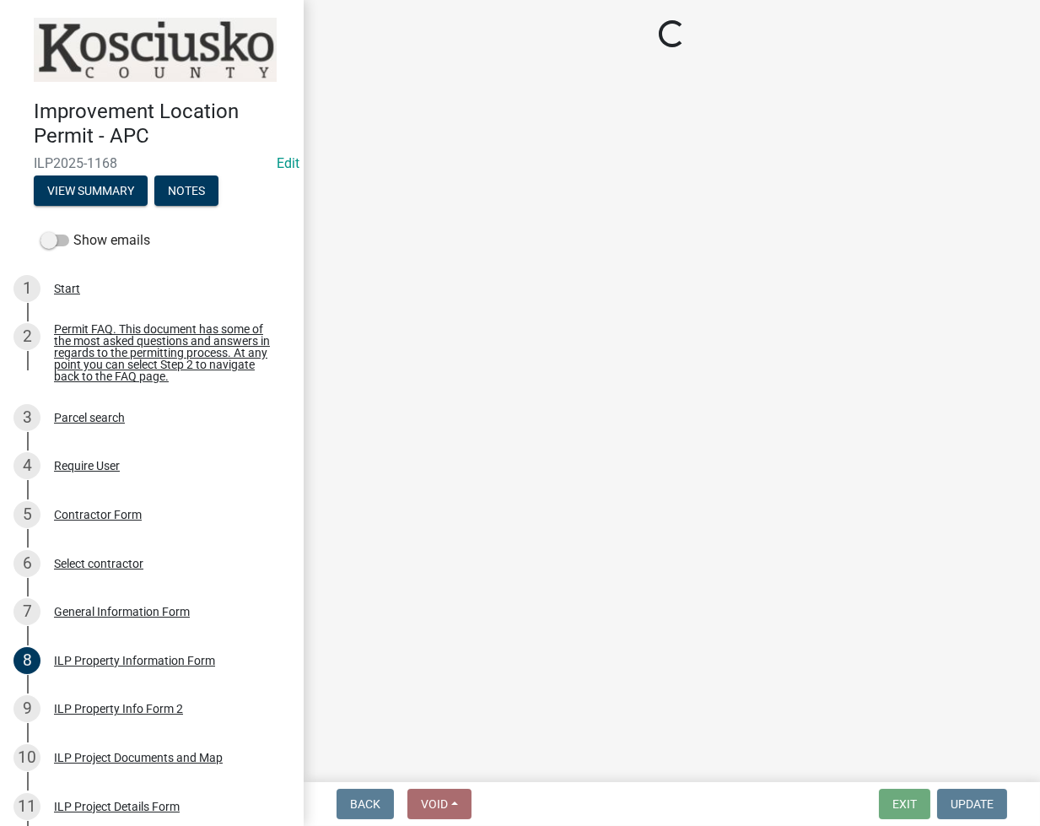
select select "7b11be74-d7bb-4878-8b50-4ecdc0000cbf"
select select "1146270b-2111-4e23-bf7f-74ce85cf7041"
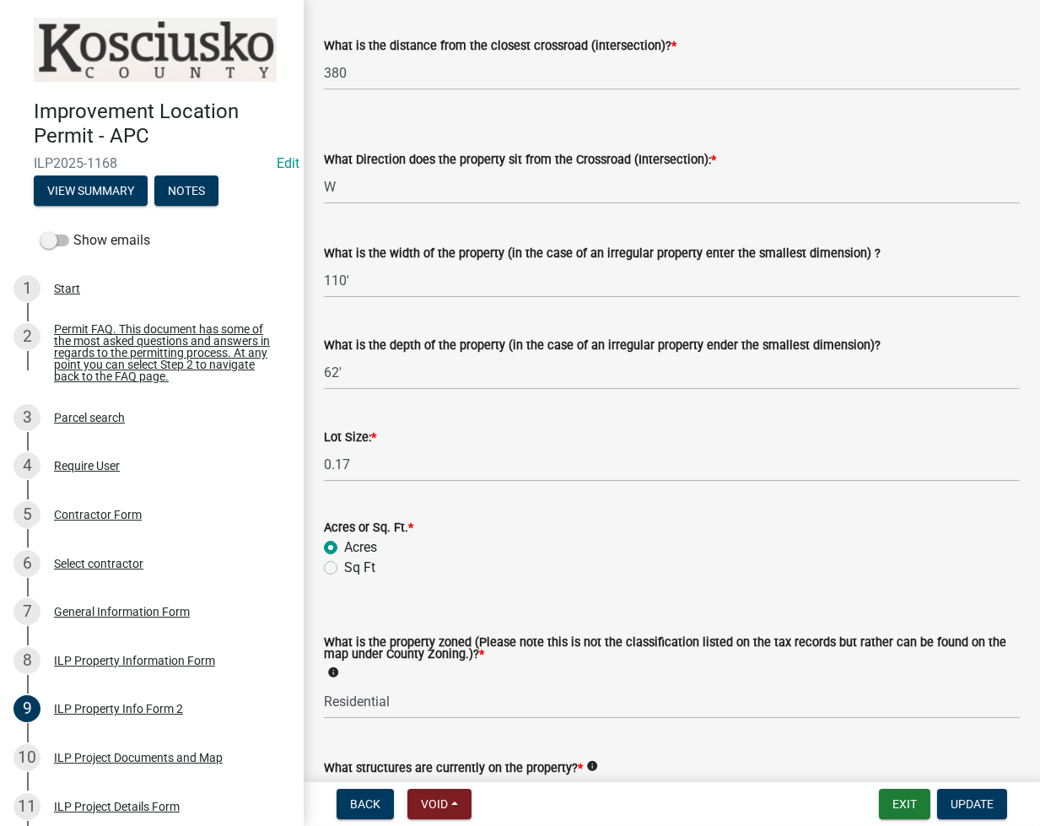
scroll to position [611, 0]
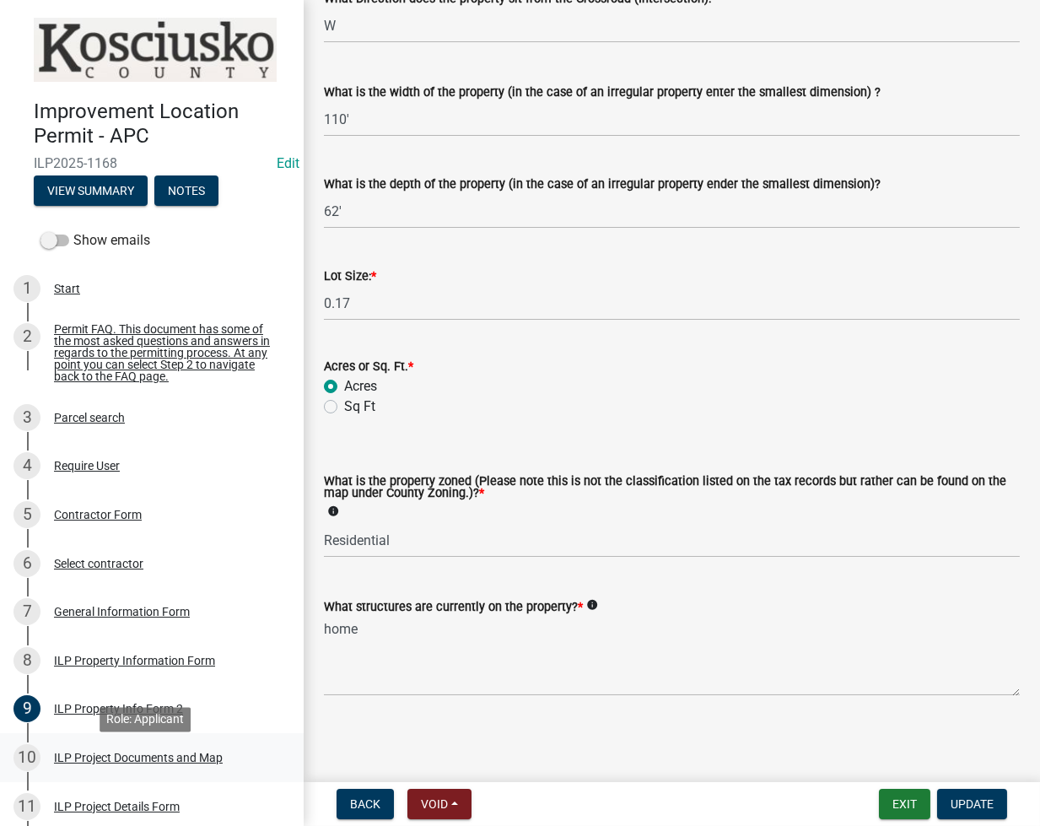
click at [94, 753] on div "10 ILP Project Documents and Map" at bounding box center [144, 757] width 263 height 27
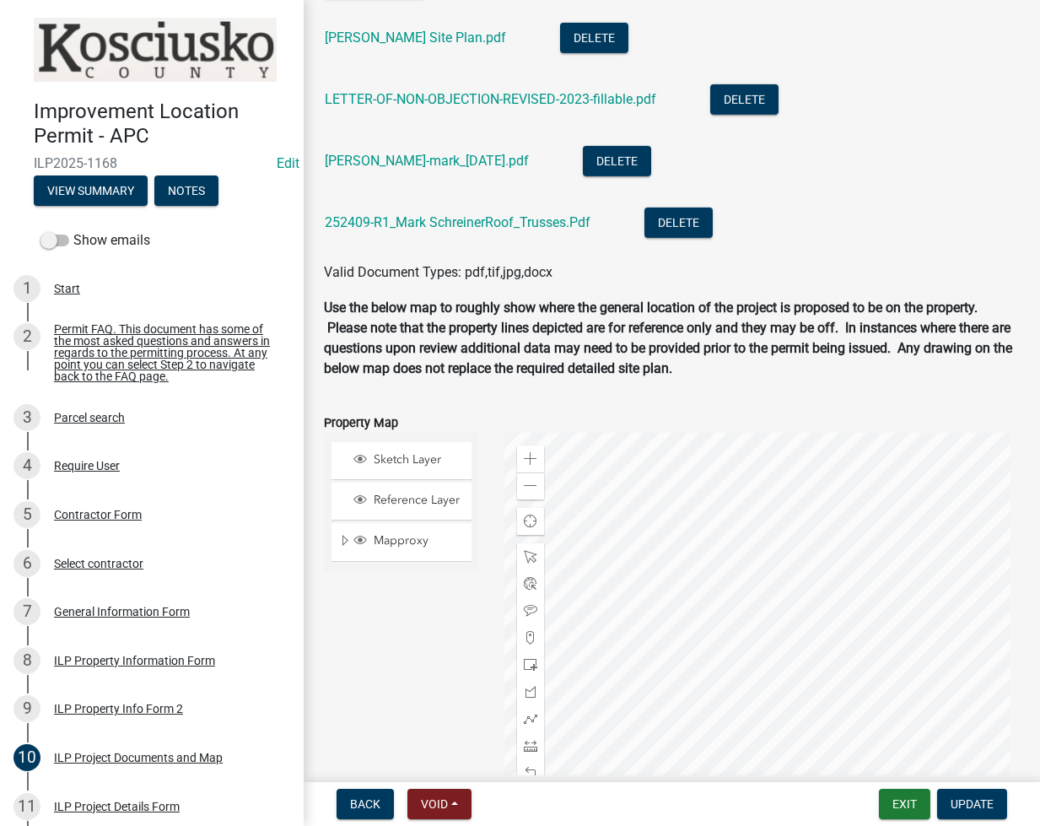
scroll to position [1800, 0]
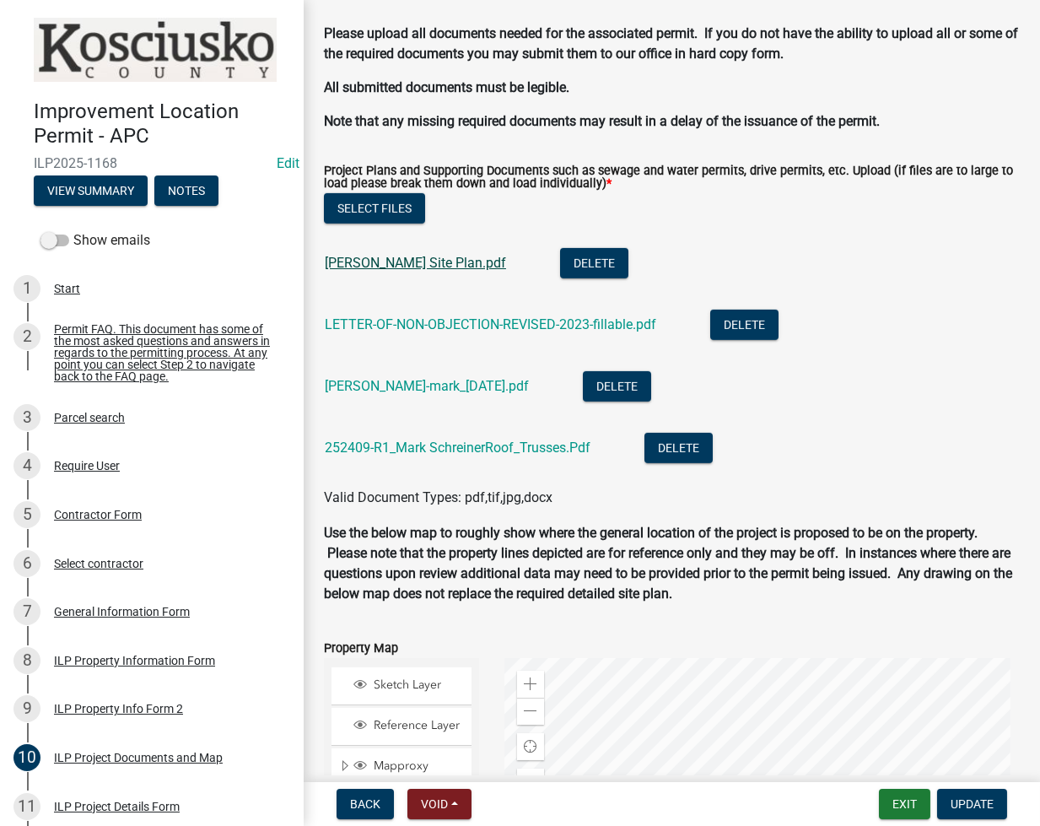
click at [390, 266] on link "[PERSON_NAME] Site Plan.pdf" at bounding box center [415, 263] width 181 height 16
click at [465, 326] on link "LETTER-OF-NON-OBJECTION-REVISED-2023-fillable.pdf" at bounding box center [491, 324] width 332 height 16
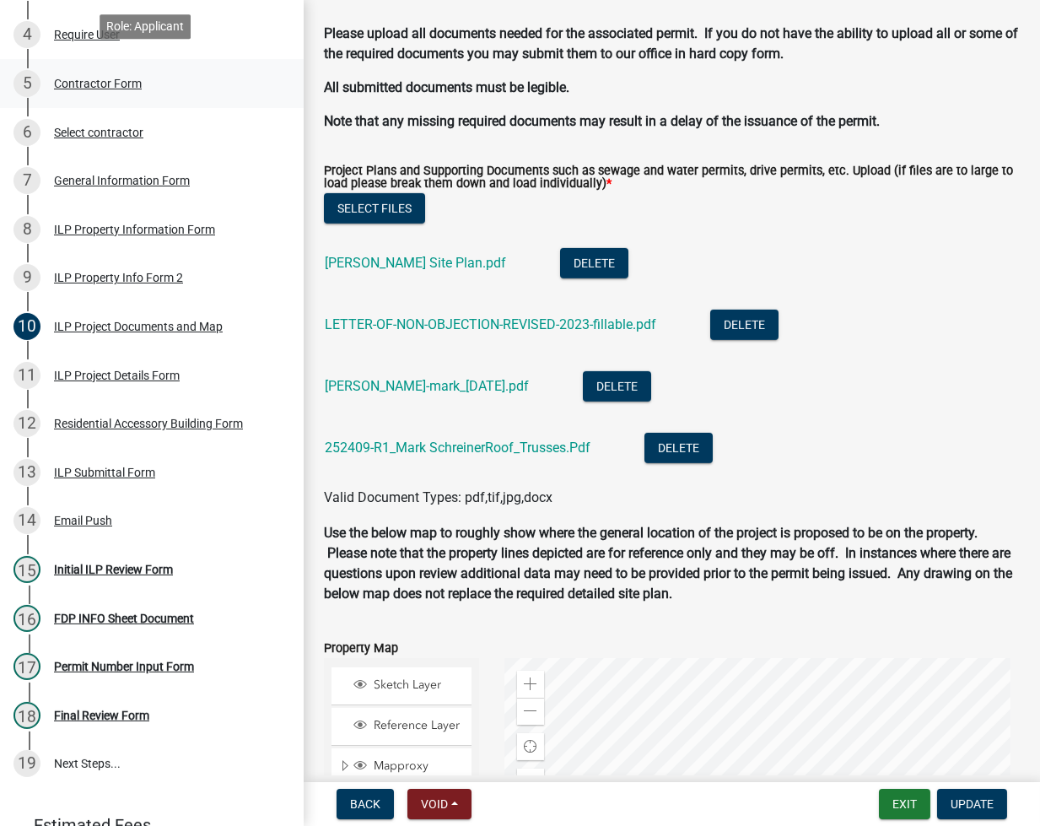
scroll to position [450, 0]
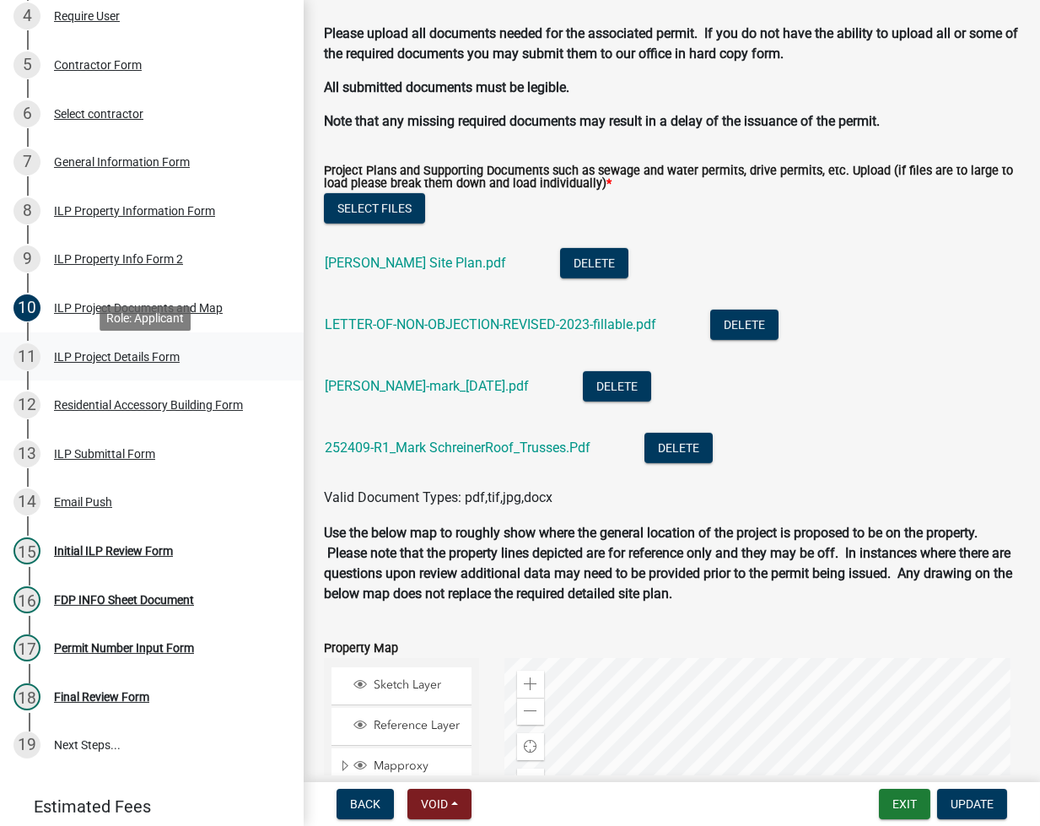
click at [127, 354] on div "11 ILP Project Details Form" at bounding box center [144, 356] width 263 height 27
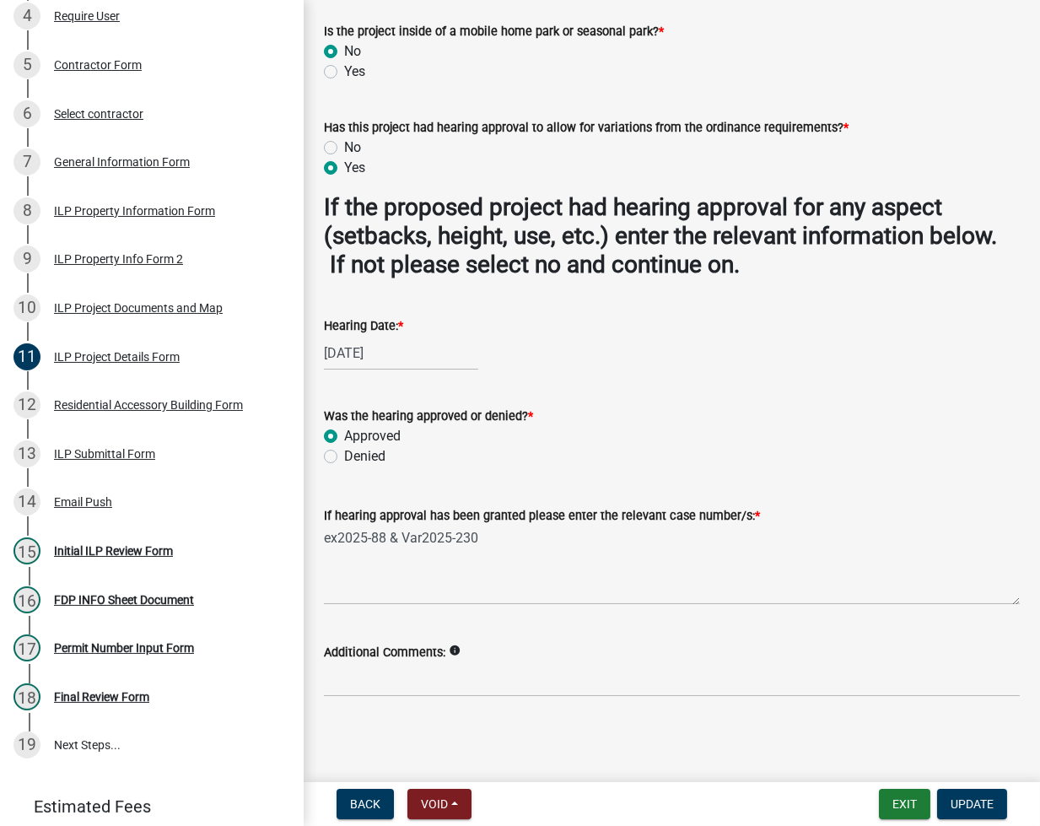
scroll to position [635, 0]
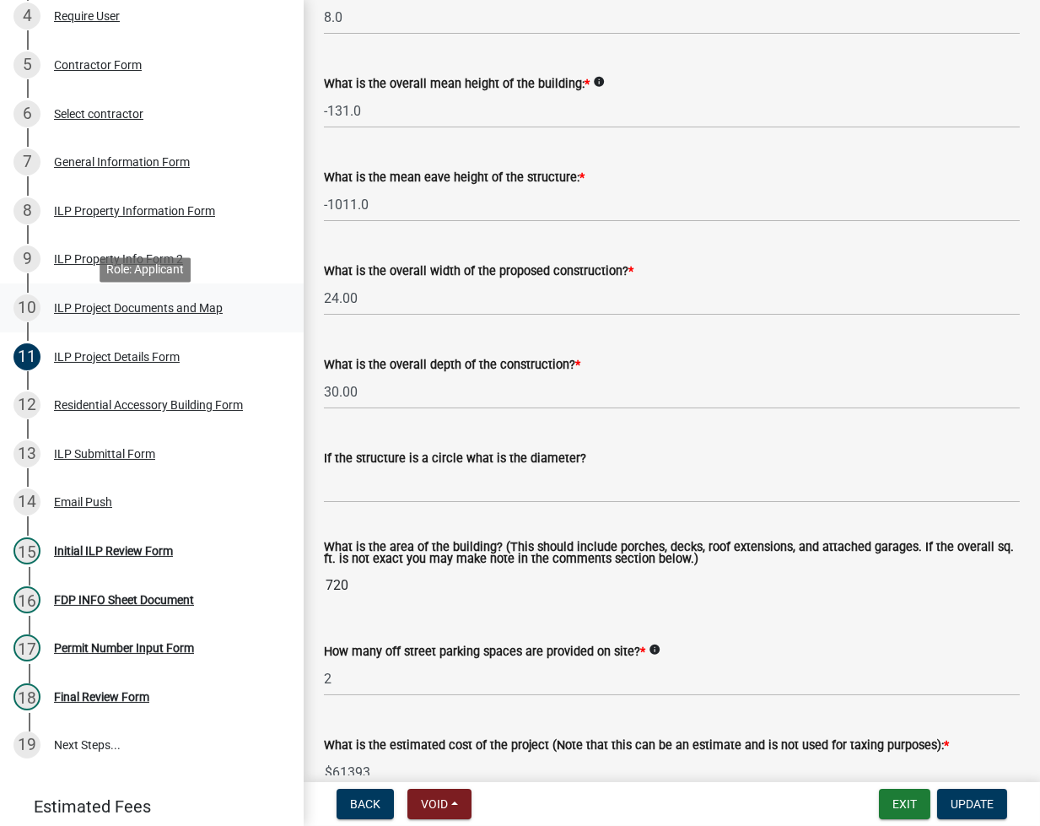
click at [93, 321] on div "10 ILP Project Documents and Map" at bounding box center [144, 307] width 263 height 27
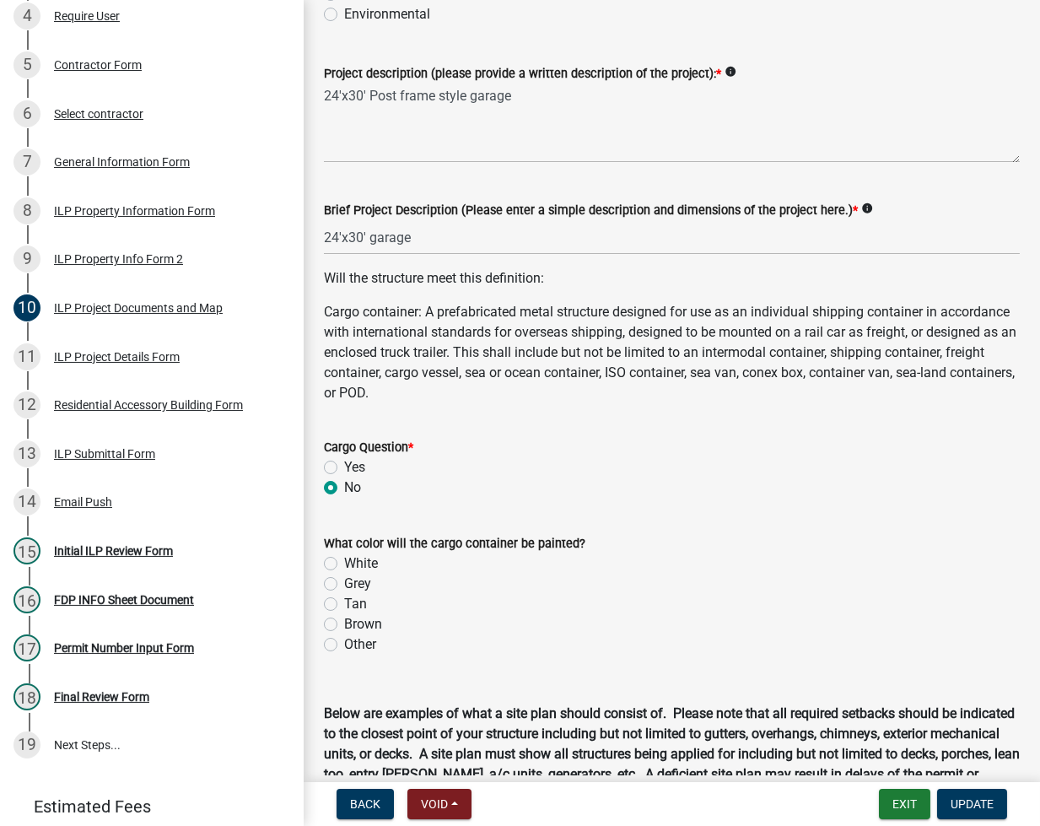
scroll to position [450, 0]
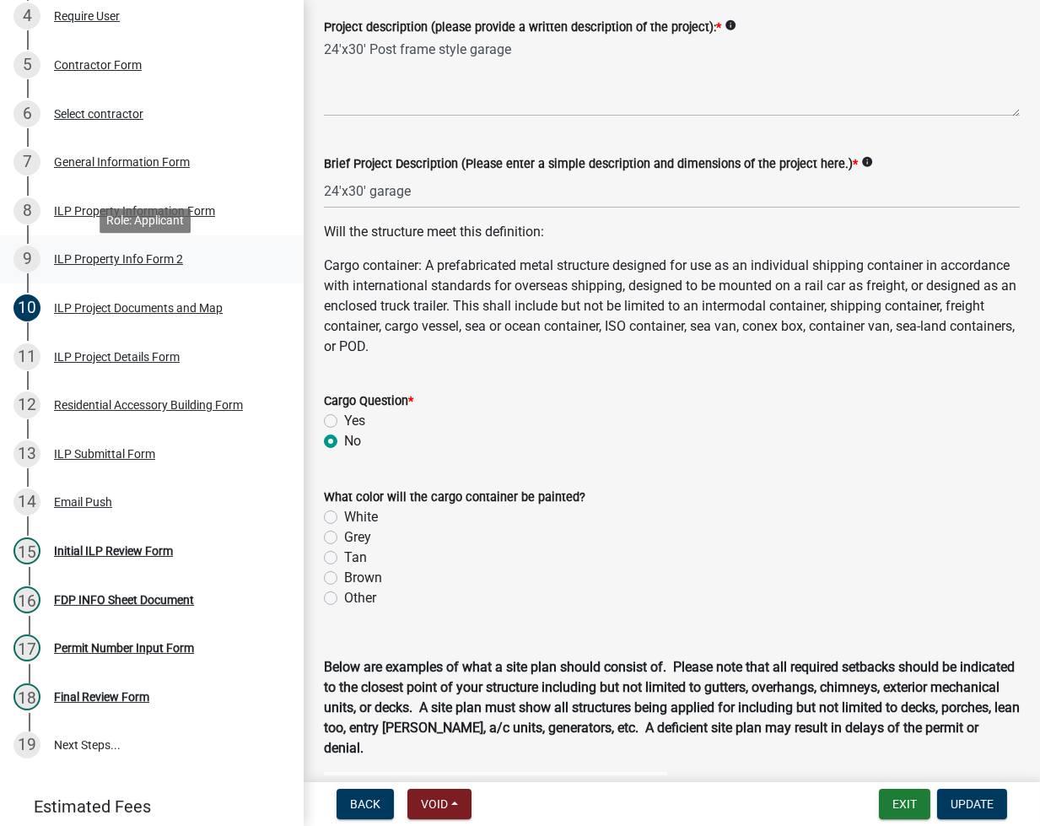
click at [113, 273] on div "9 ILP Property Info Form 2" at bounding box center [144, 259] width 263 height 27
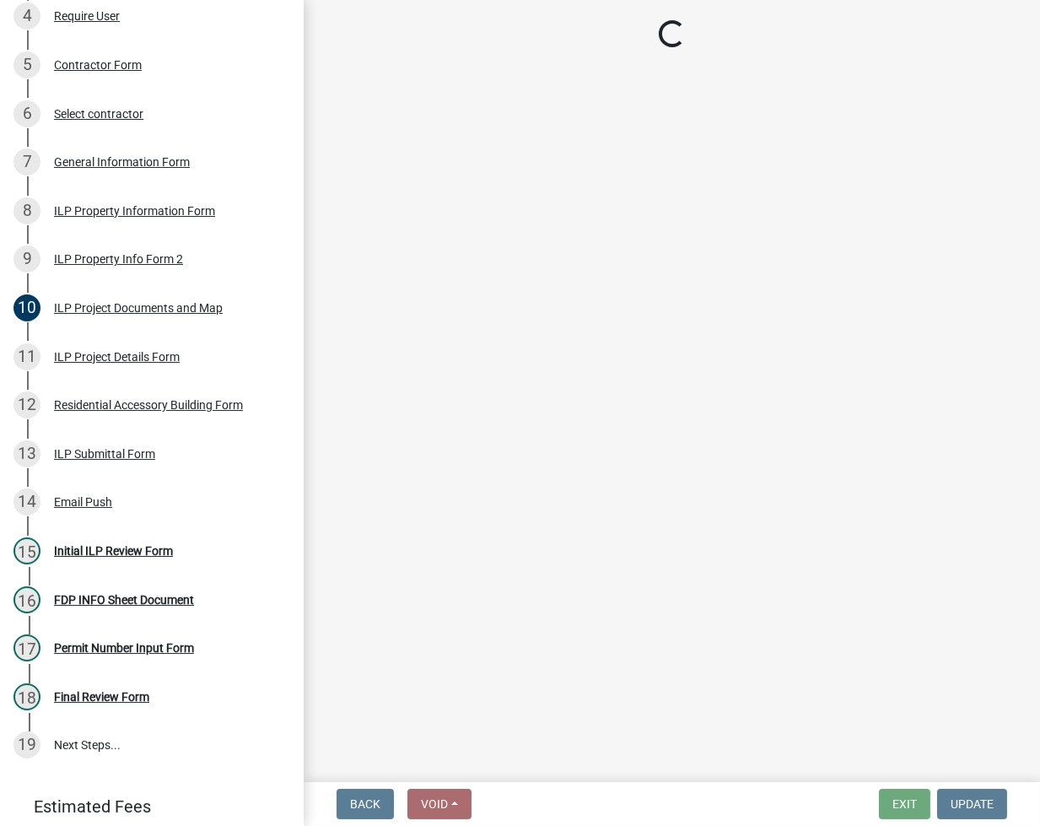
select select "7b11be74-d7bb-4878-8b50-4ecdc0000cbf"
select select "1146270b-2111-4e23-bf7f-74ce85cf7041"
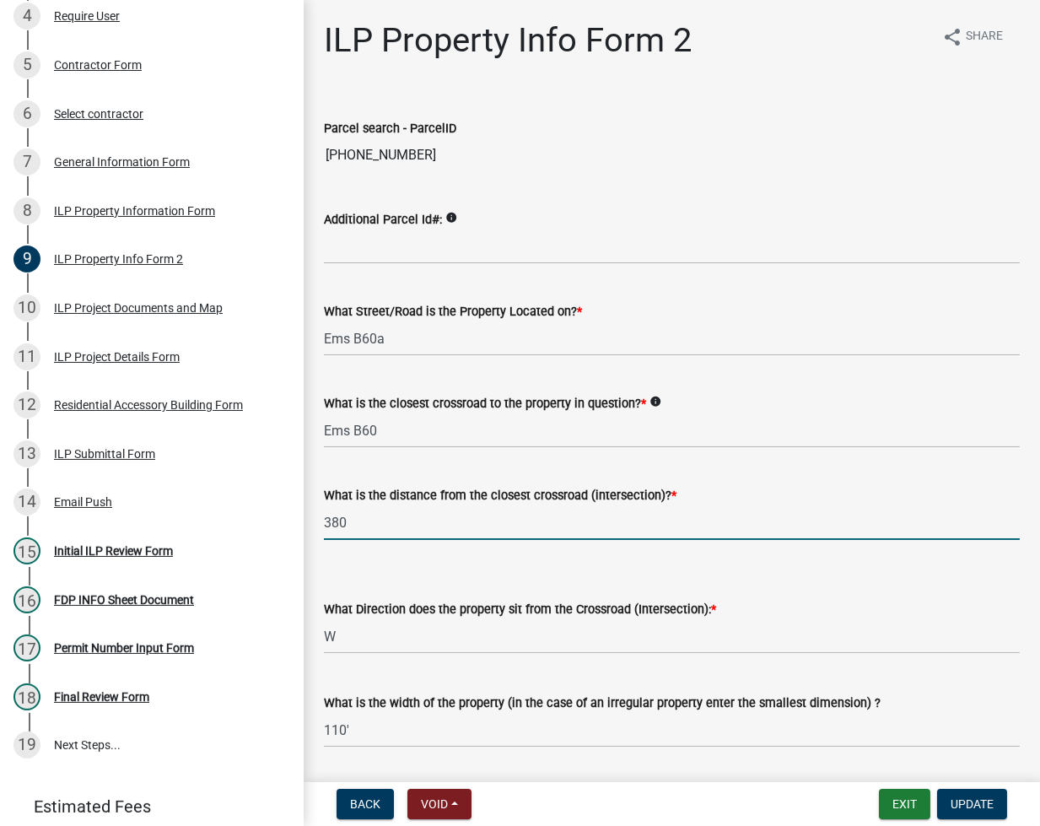
click at [364, 522] on input "380" at bounding box center [672, 522] width 696 height 35
type input "130"
select select "30cad654-0079-4cbe-a349-097ae71a5774"
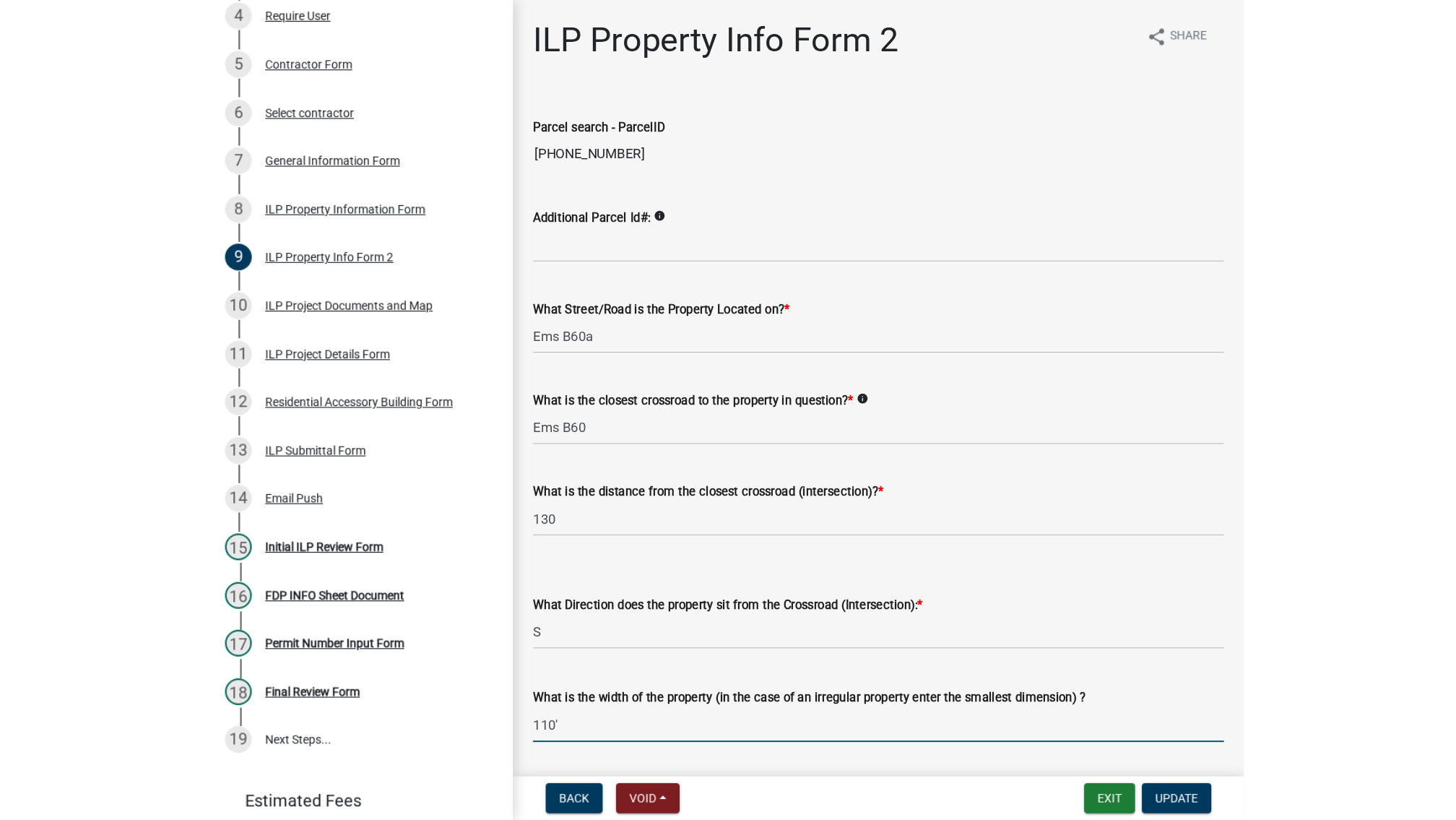
scroll to position [523, 0]
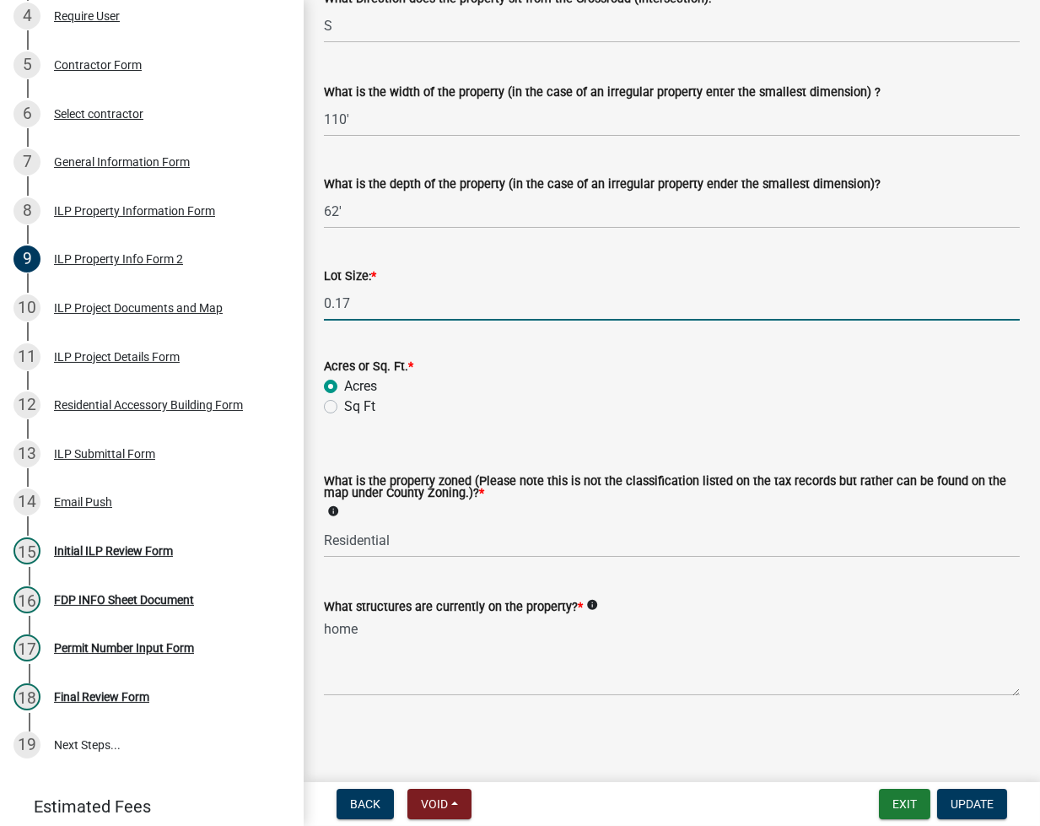
click at [397, 318] on input "0.17" at bounding box center [672, 303] width 696 height 35
type input "7529"
click at [344, 397] on input "Sq Ft" at bounding box center [349, 402] width 11 height 11
radio input "true"
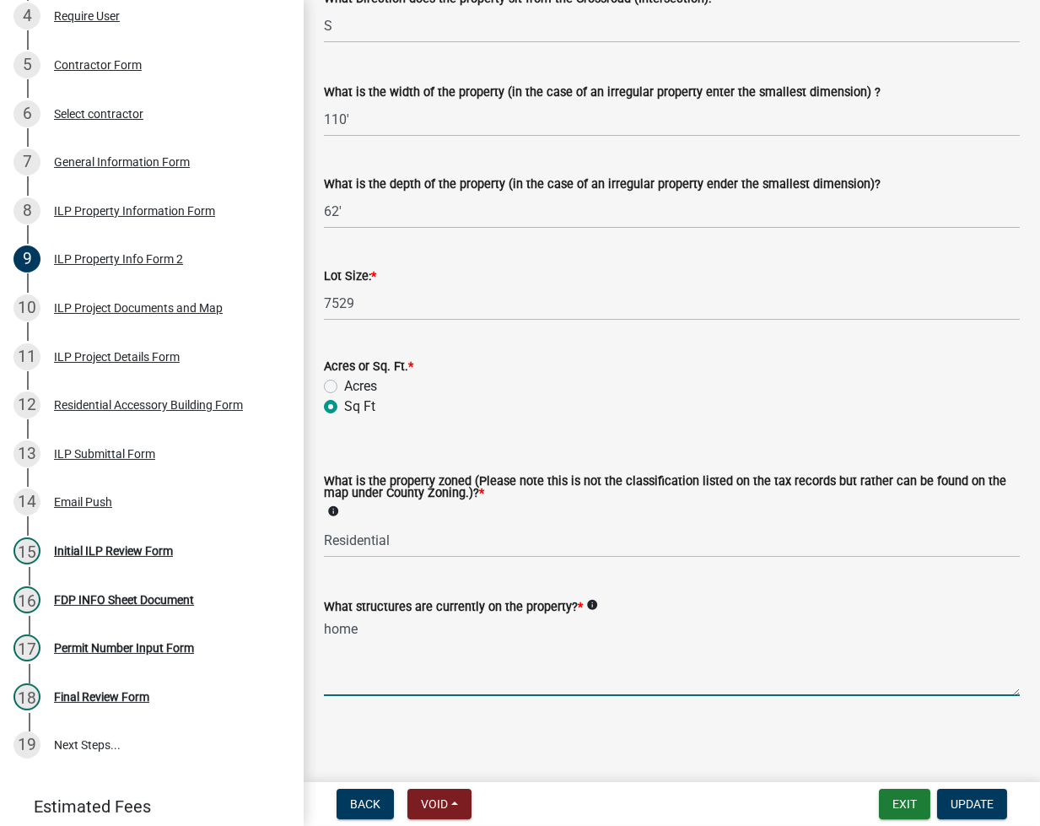
click at [533, 651] on textarea "home" at bounding box center [672, 656] width 696 height 79
click at [354, 641] on textarea "res" at bounding box center [672, 656] width 696 height 79
click at [354, 640] on textarea "res" at bounding box center [672, 656] width 696 height 79
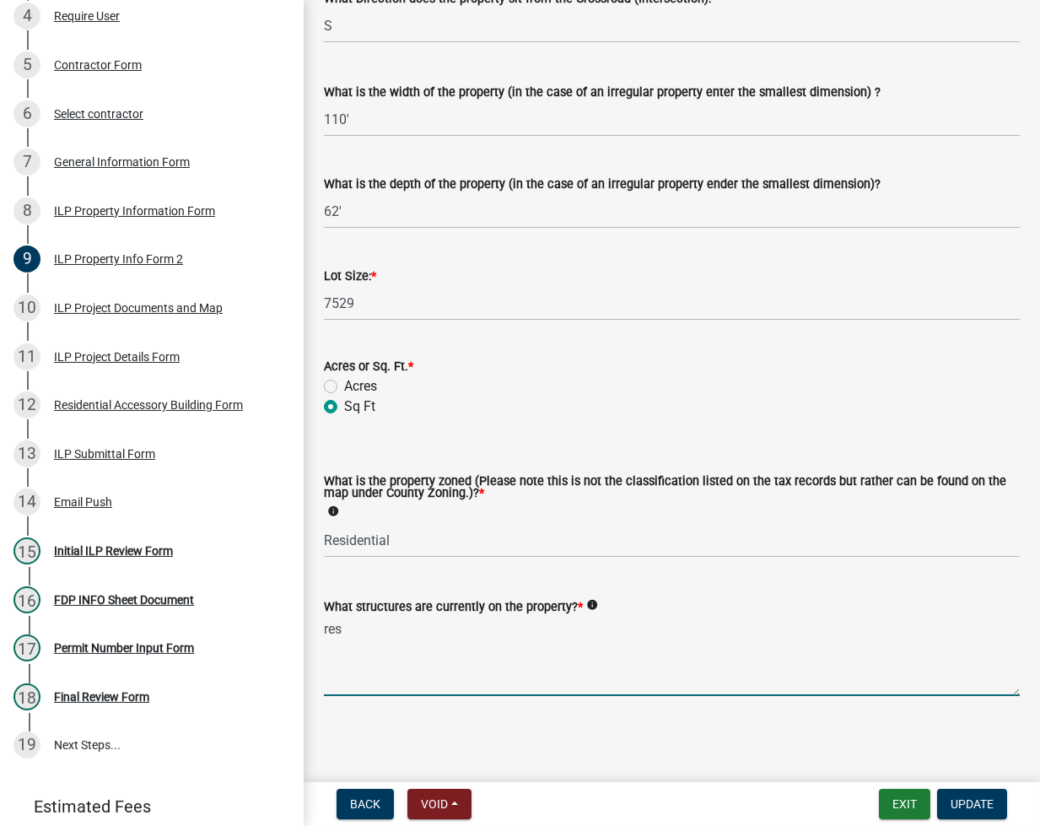
click at [356, 650] on textarea "res" at bounding box center [672, 656] width 696 height 79
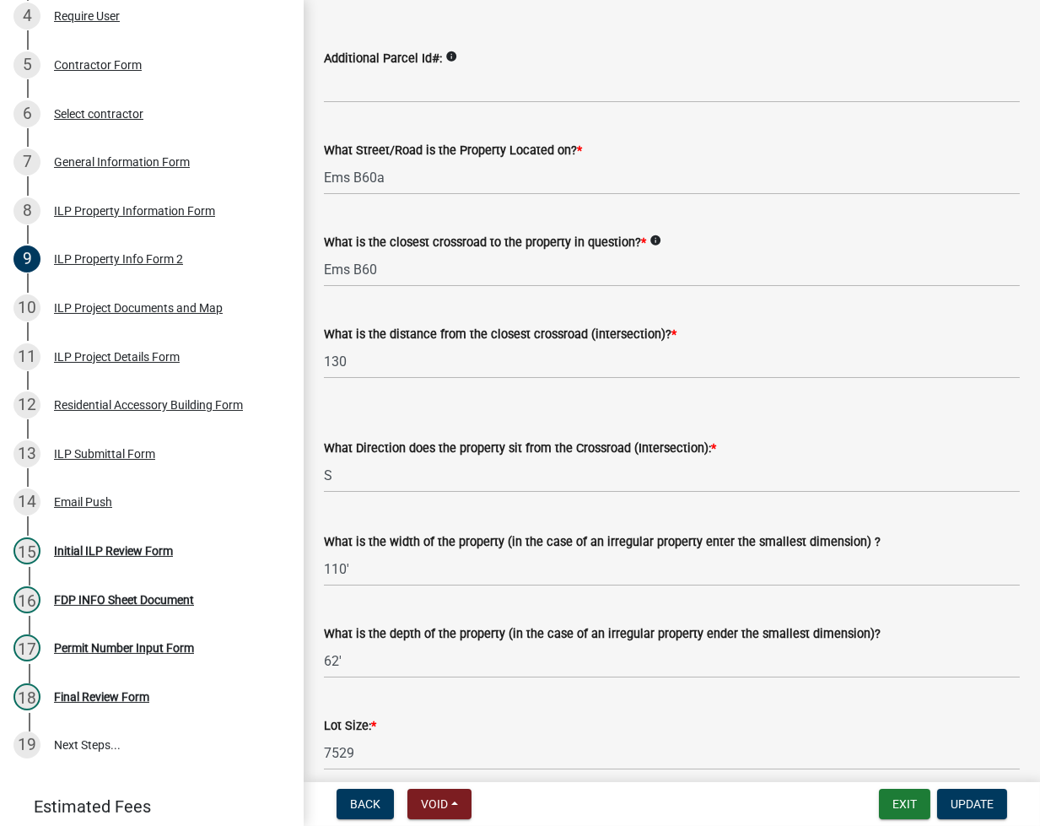
scroll to position [386, 0]
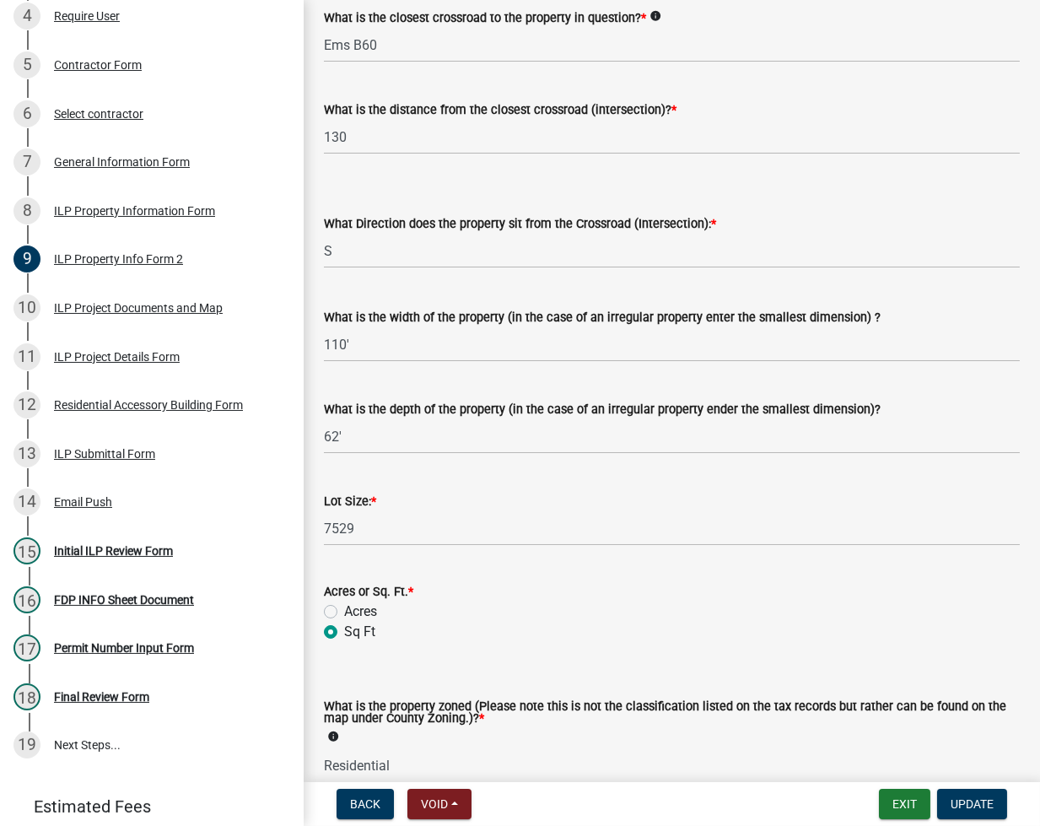
type textarea "RESIDENCE"
click at [380, 350] on input "110'" at bounding box center [672, 344] width 696 height 35
click at [380, 349] on input "110'" at bounding box center [672, 344] width 696 height 35
click at [381, 348] on input "110'" at bounding box center [672, 344] width 696 height 35
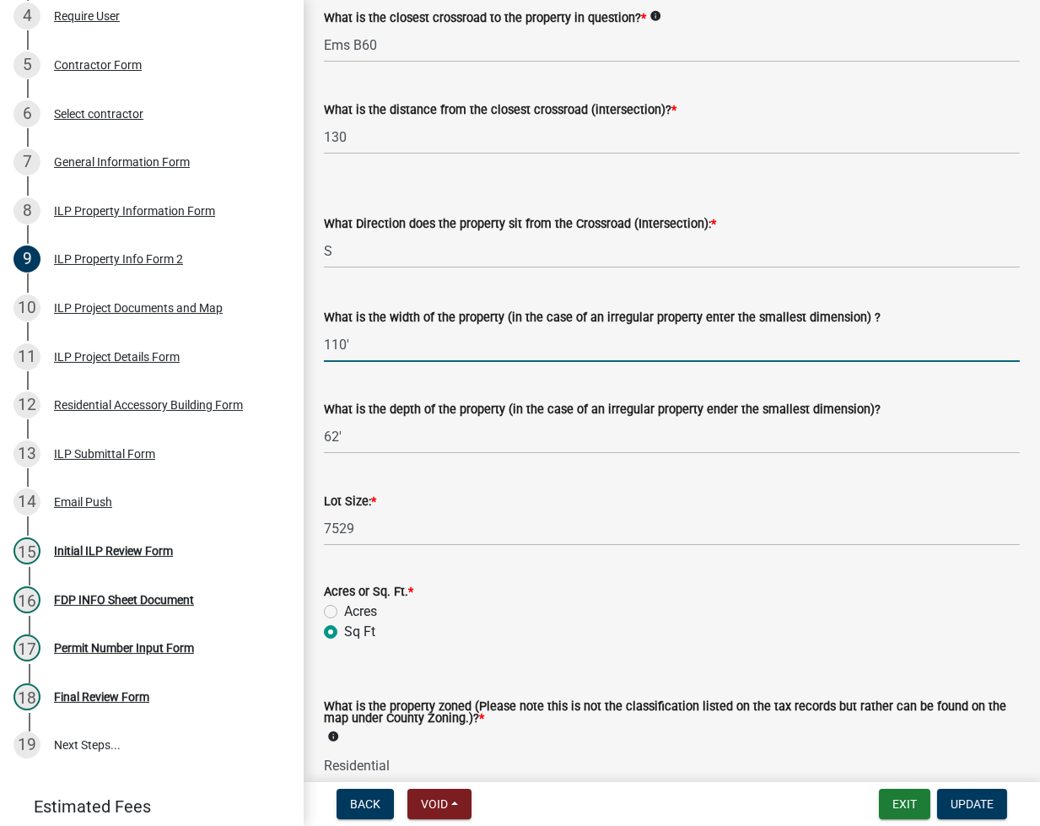
click at [381, 348] on input "110'" at bounding box center [672, 344] width 696 height 35
type input "VARIES"
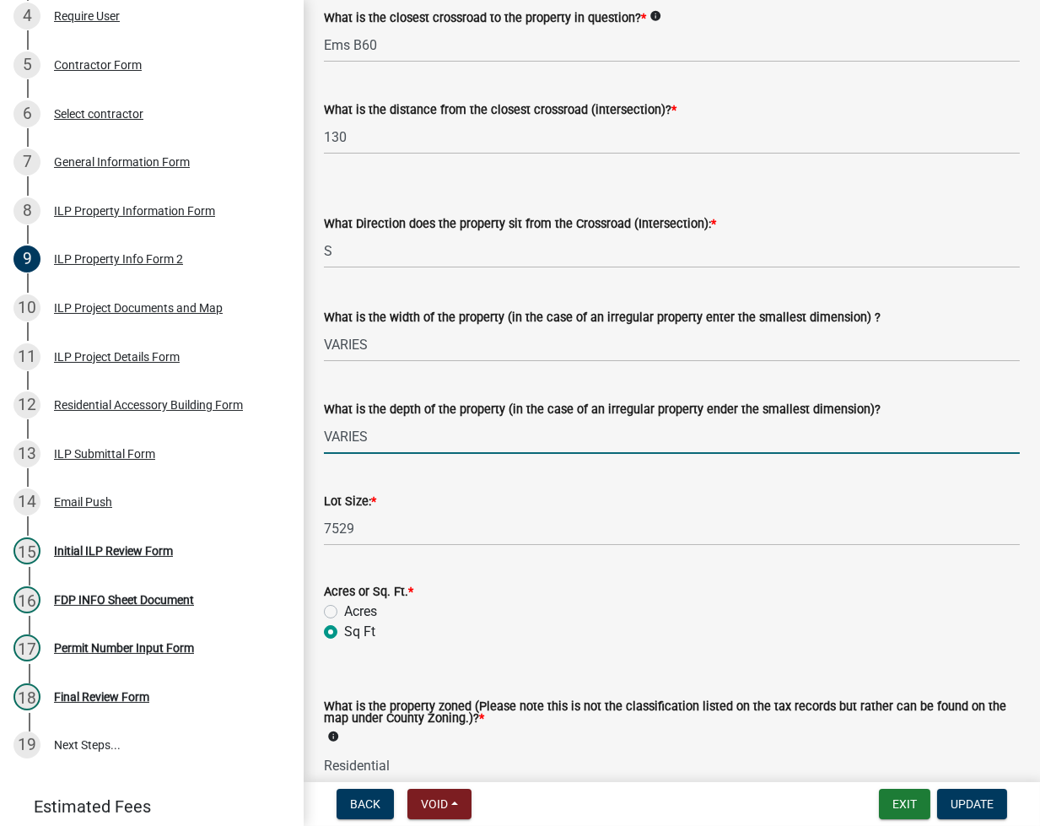
scroll to position [611, 0]
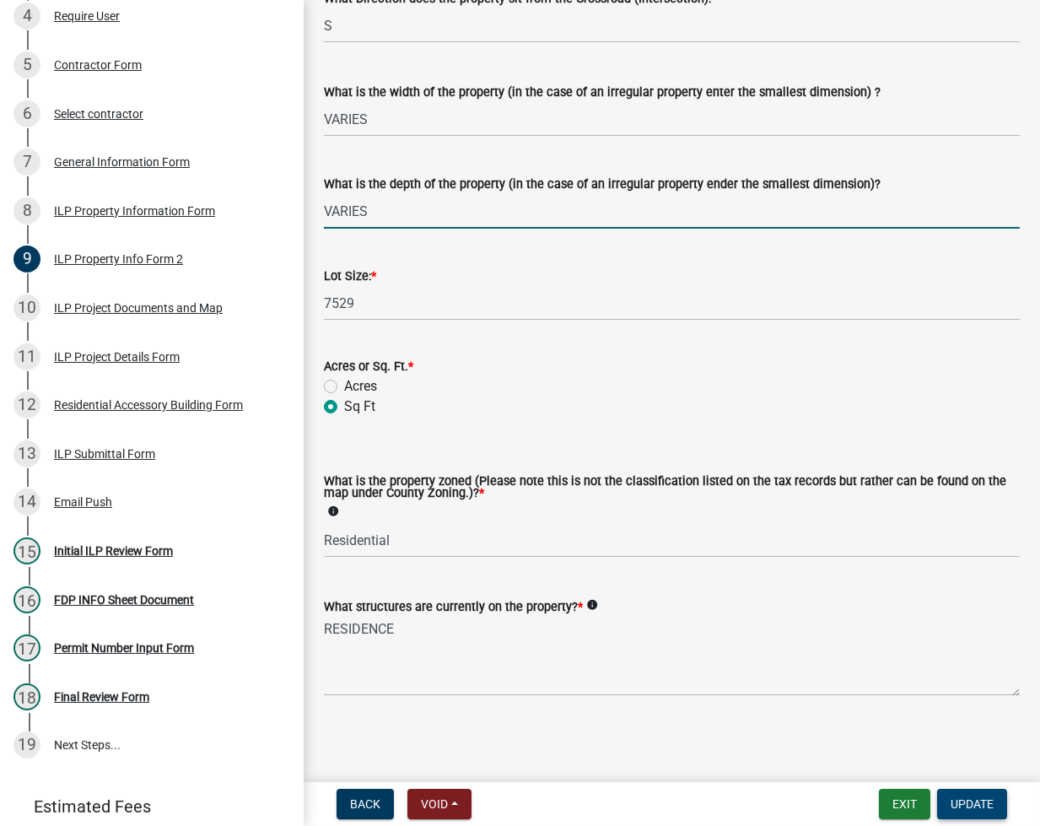
type input "VARIES"
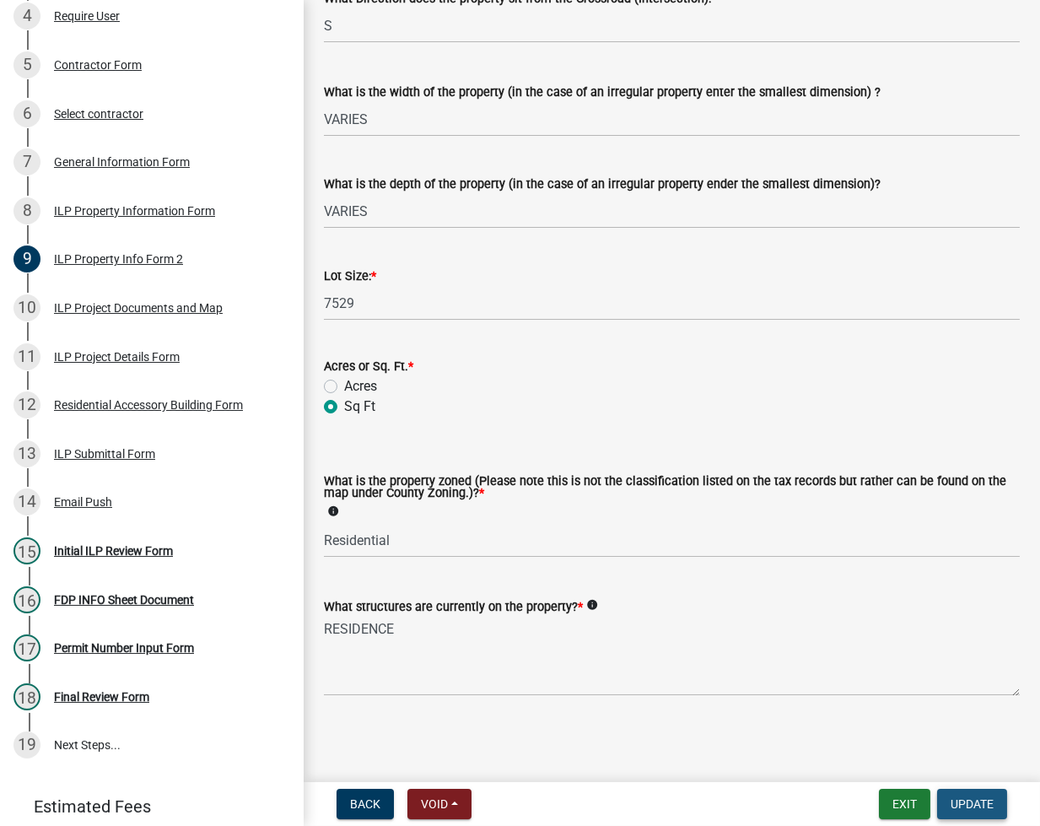
click at [983, 810] on span "Update" at bounding box center [972, 803] width 43 height 13
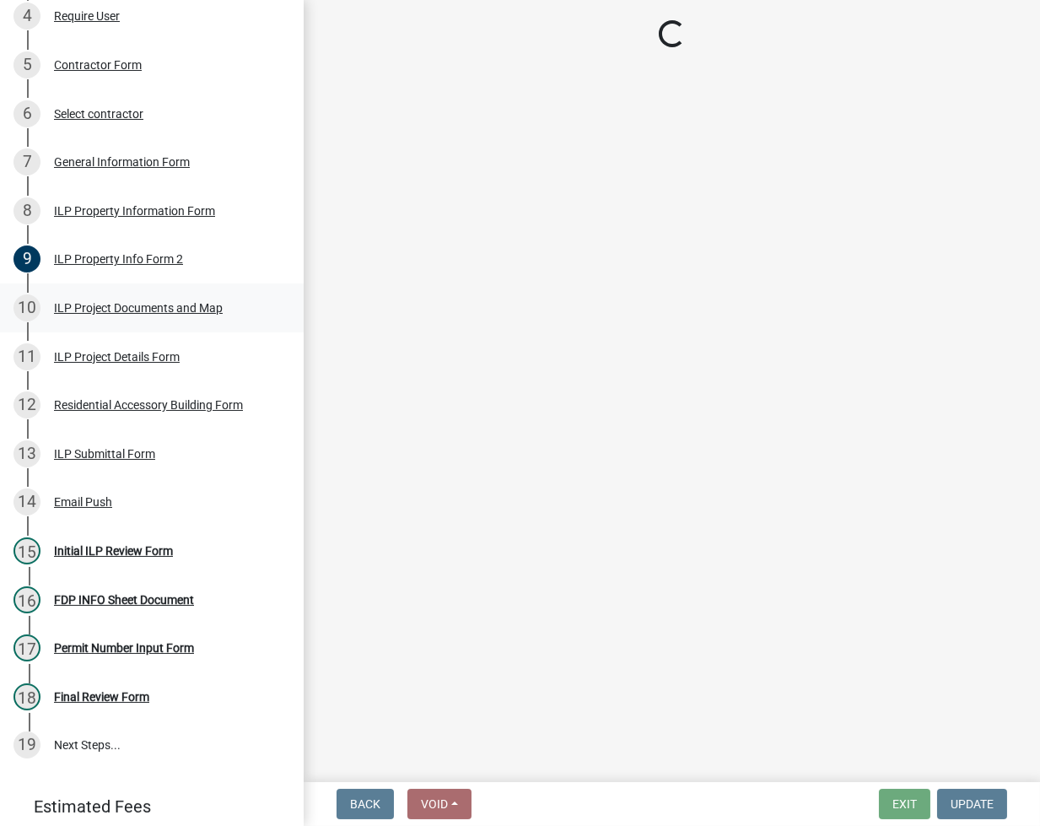
select select "fc758b50-acba-4166-9f24-5248f0f78016"
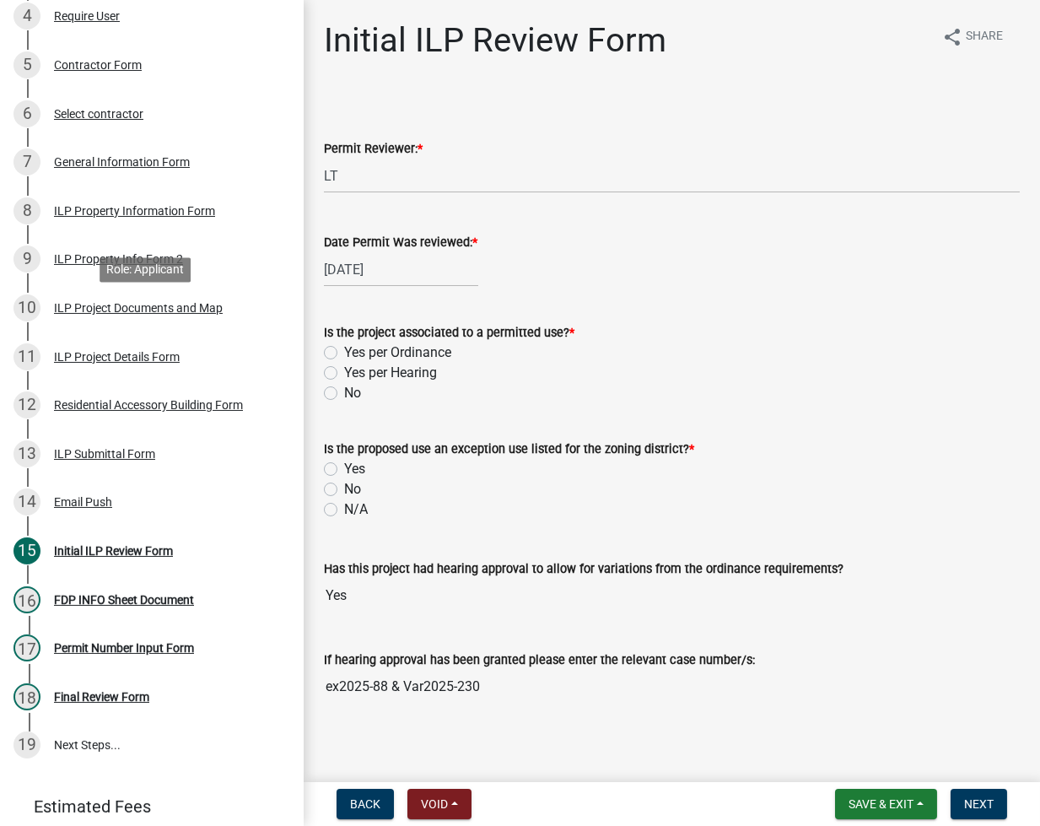
click at [105, 314] on div "ILP Project Documents and Map" at bounding box center [138, 308] width 169 height 12
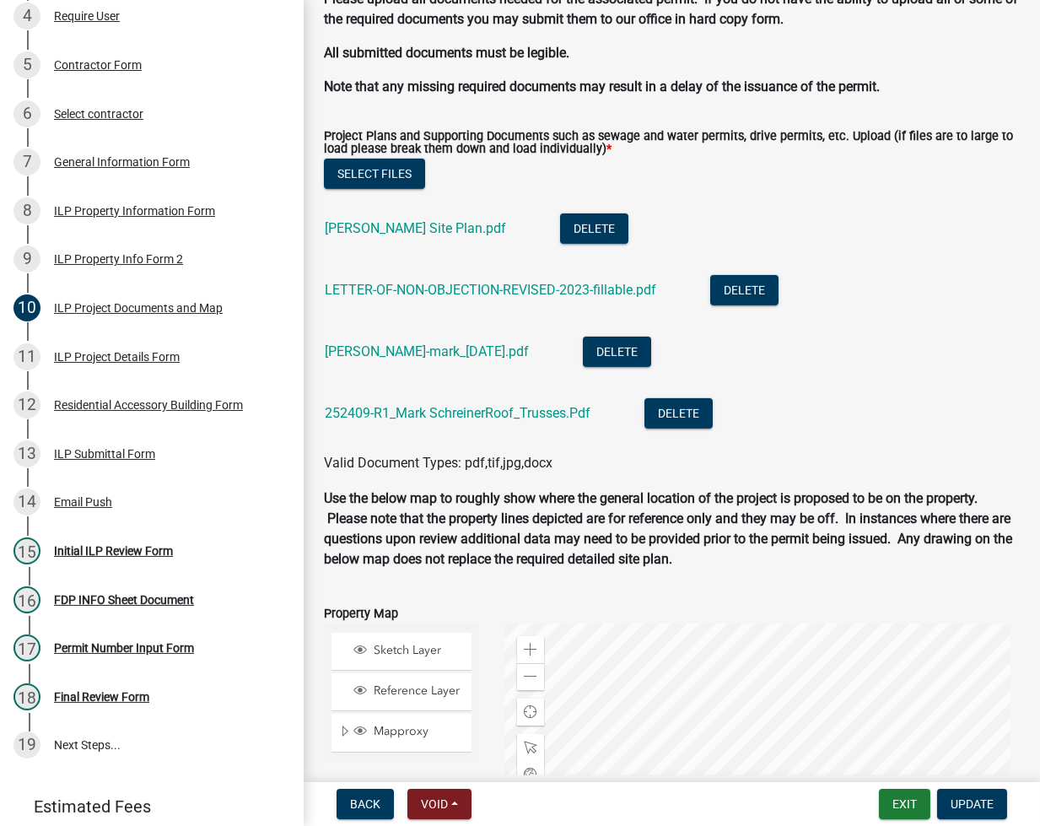
scroll to position [1800, 0]
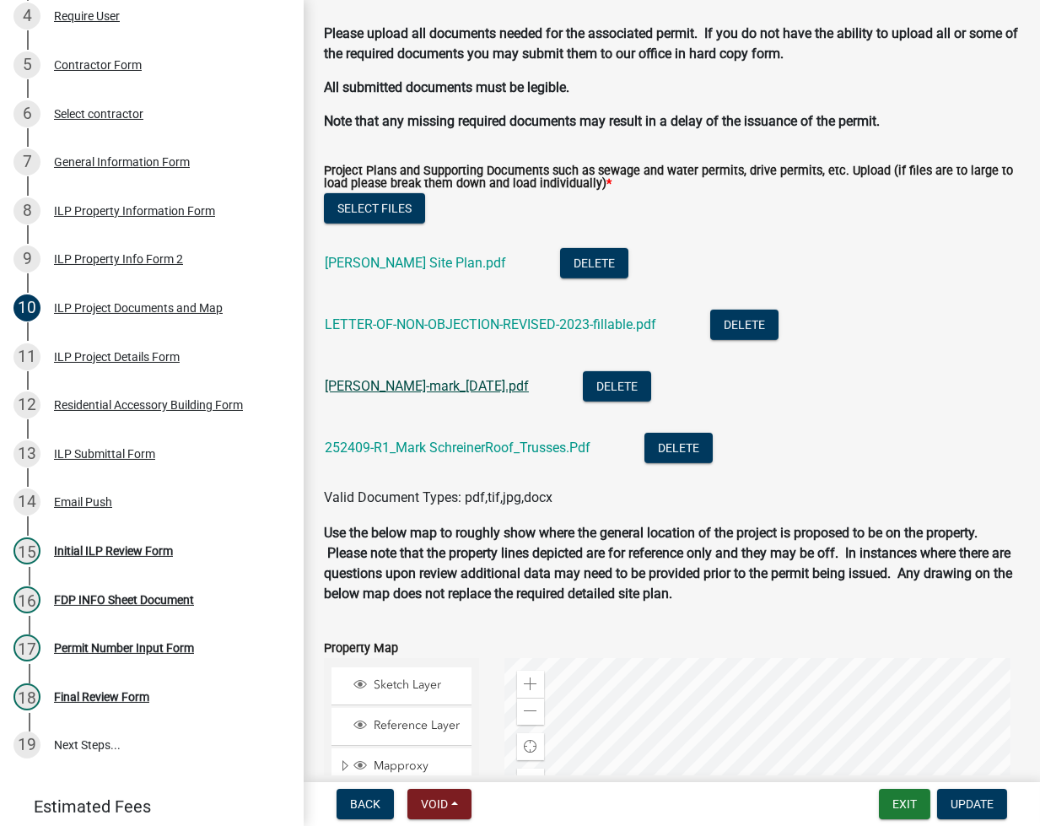
click at [446, 388] on link "[PERSON_NAME]-mark_[DATE].pdf" at bounding box center [427, 386] width 204 height 16
click at [156, 363] on div "ILP Project Details Form" at bounding box center [117, 357] width 126 height 12
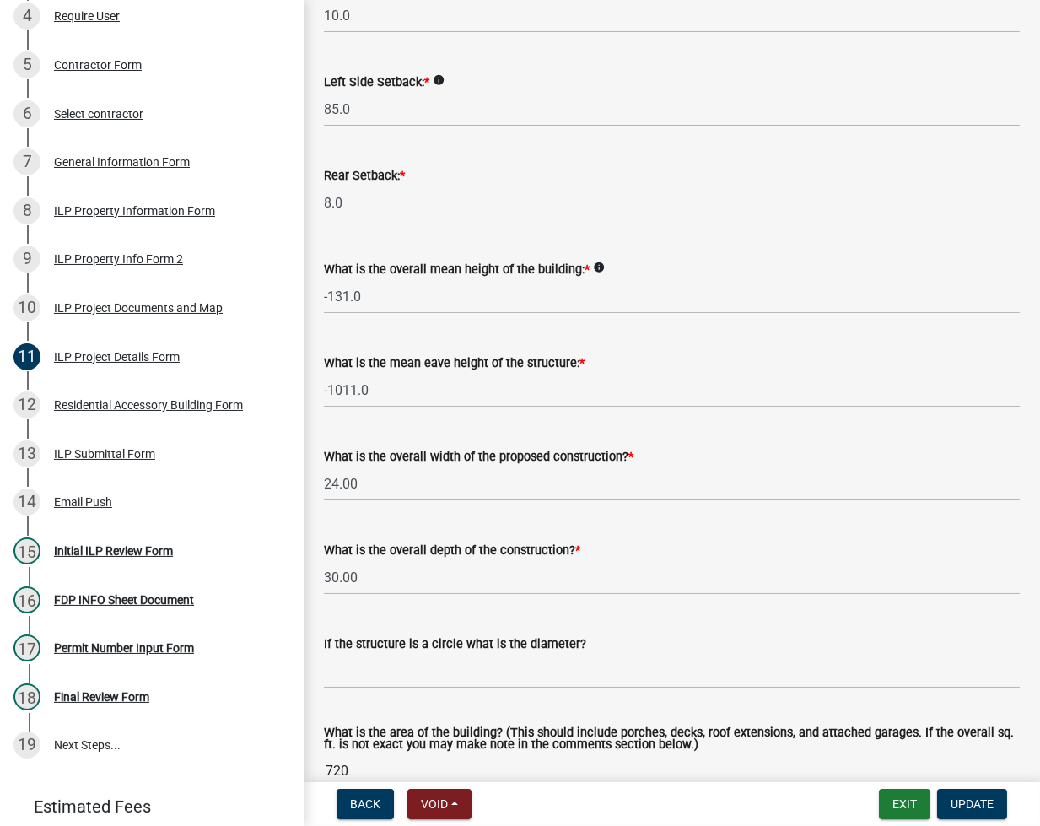
scroll to position [224, 0]
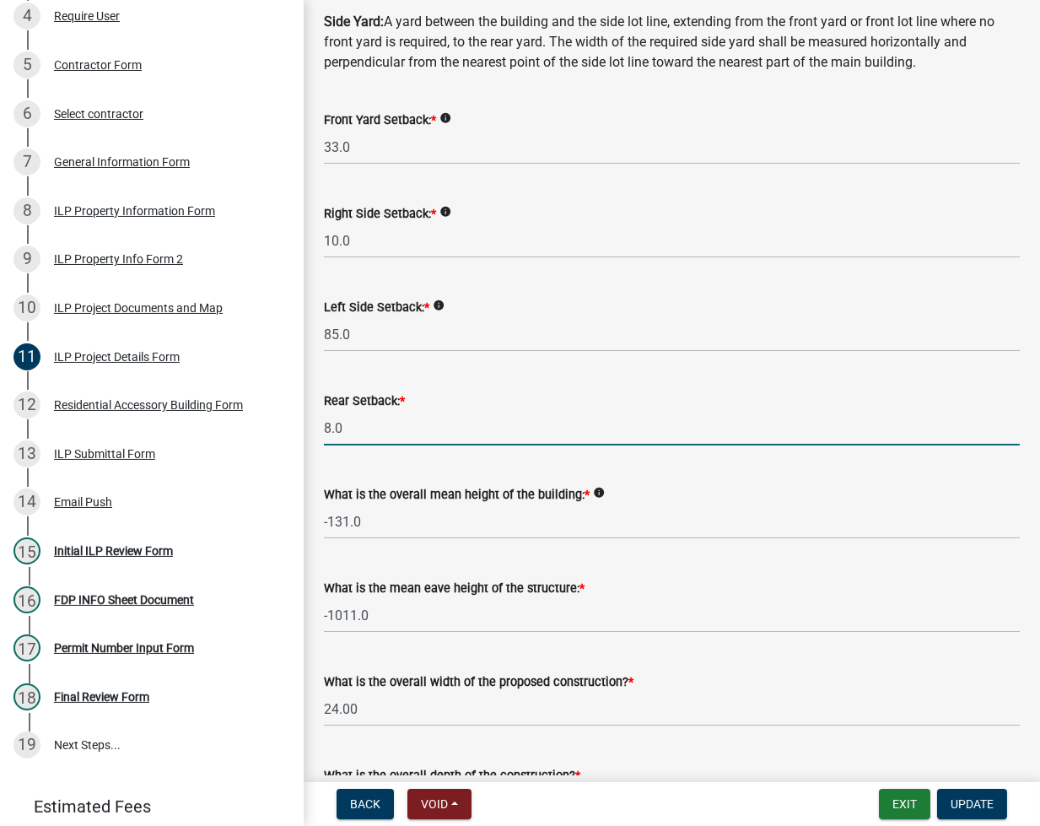
click at [353, 428] on input "8.0" at bounding box center [672, 428] width 696 height 35
type input "10.0"
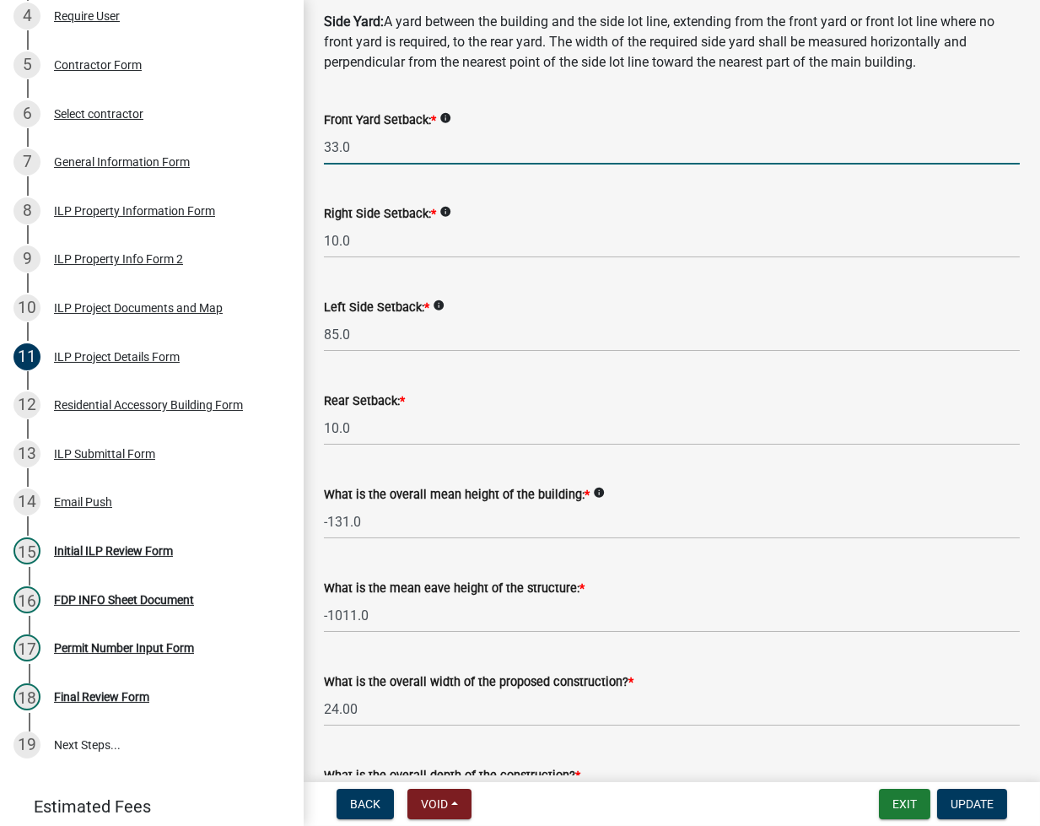
click at [388, 160] on input "33.0" at bounding box center [672, 147] width 696 height 35
type input "25.0"
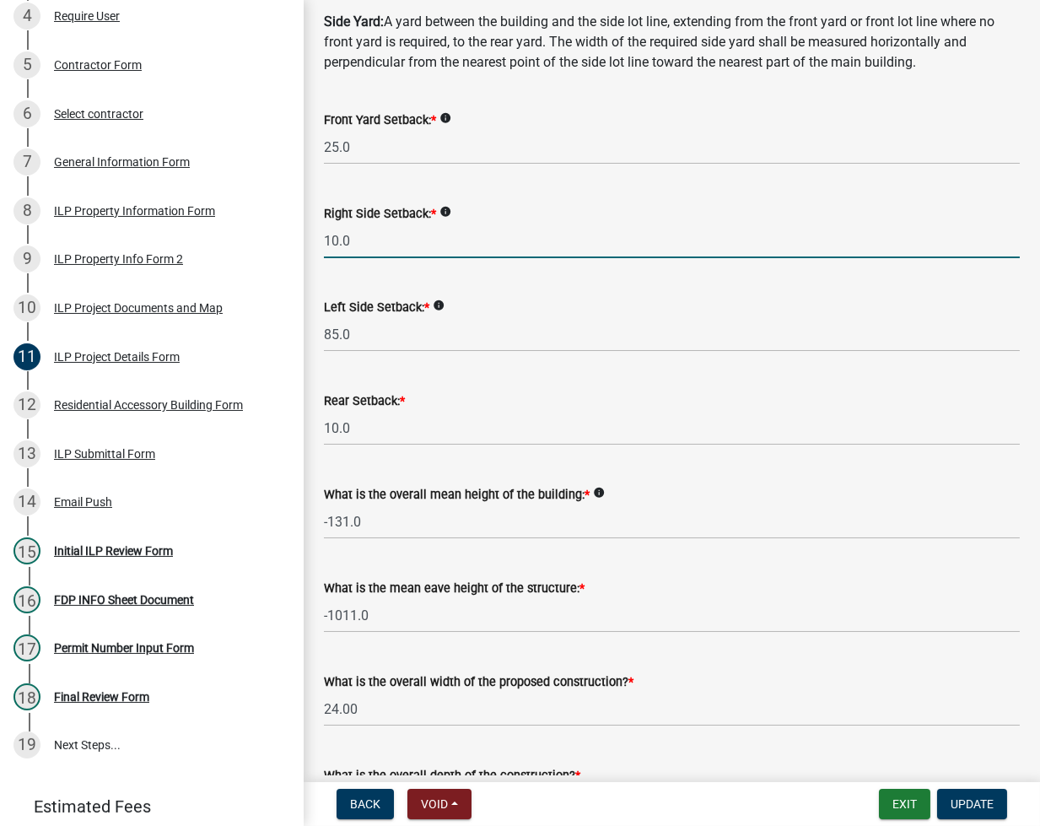
click at [387, 250] on input "10.0" at bounding box center [672, 241] width 696 height 35
type input "1"
type input "85.0"
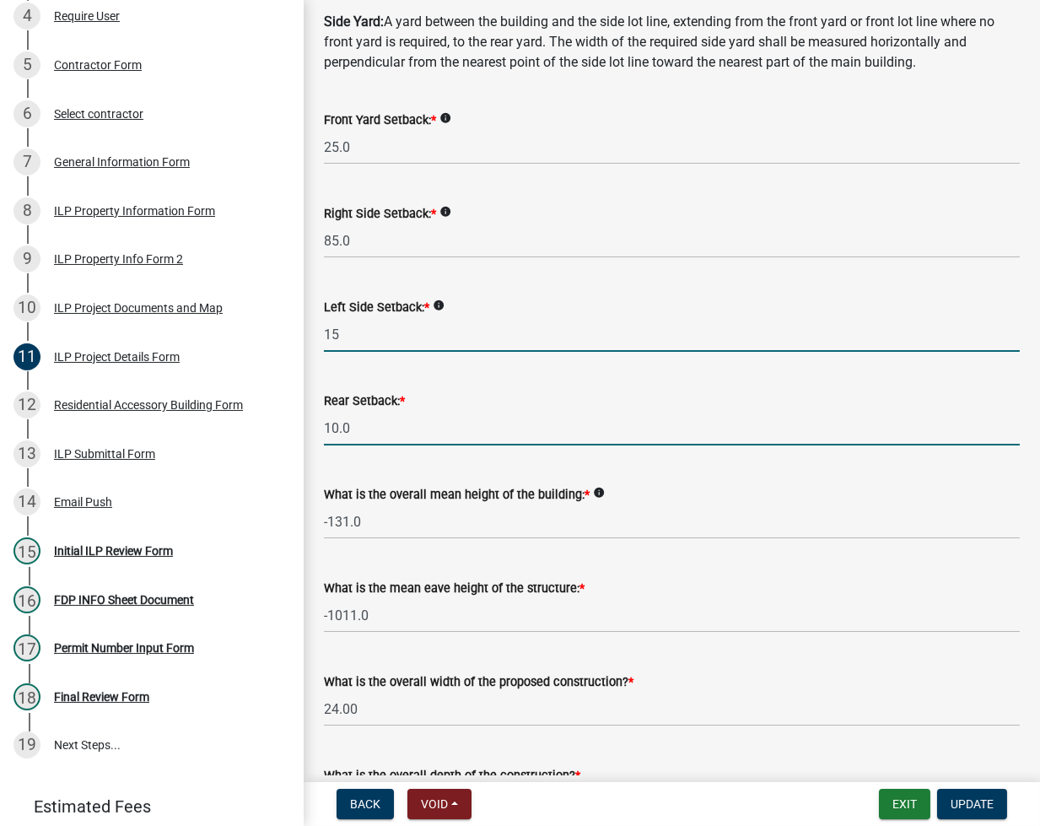
type input "15.0"
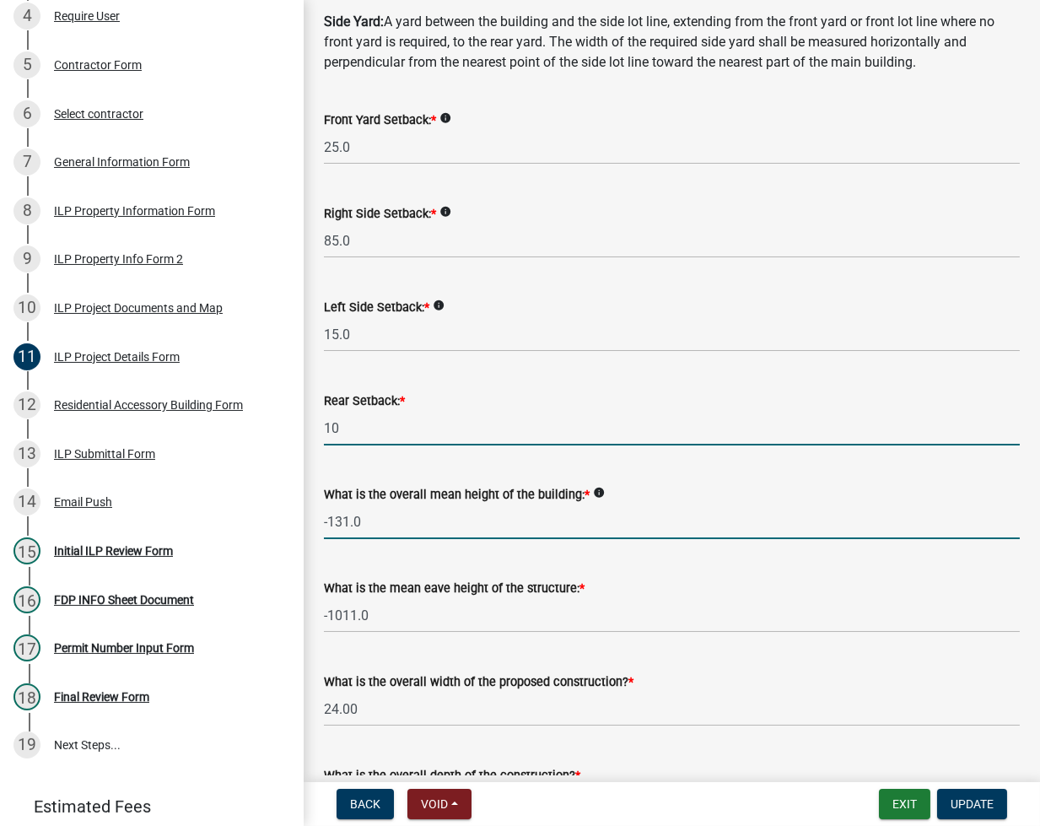
type input "10.0"
type input "4"
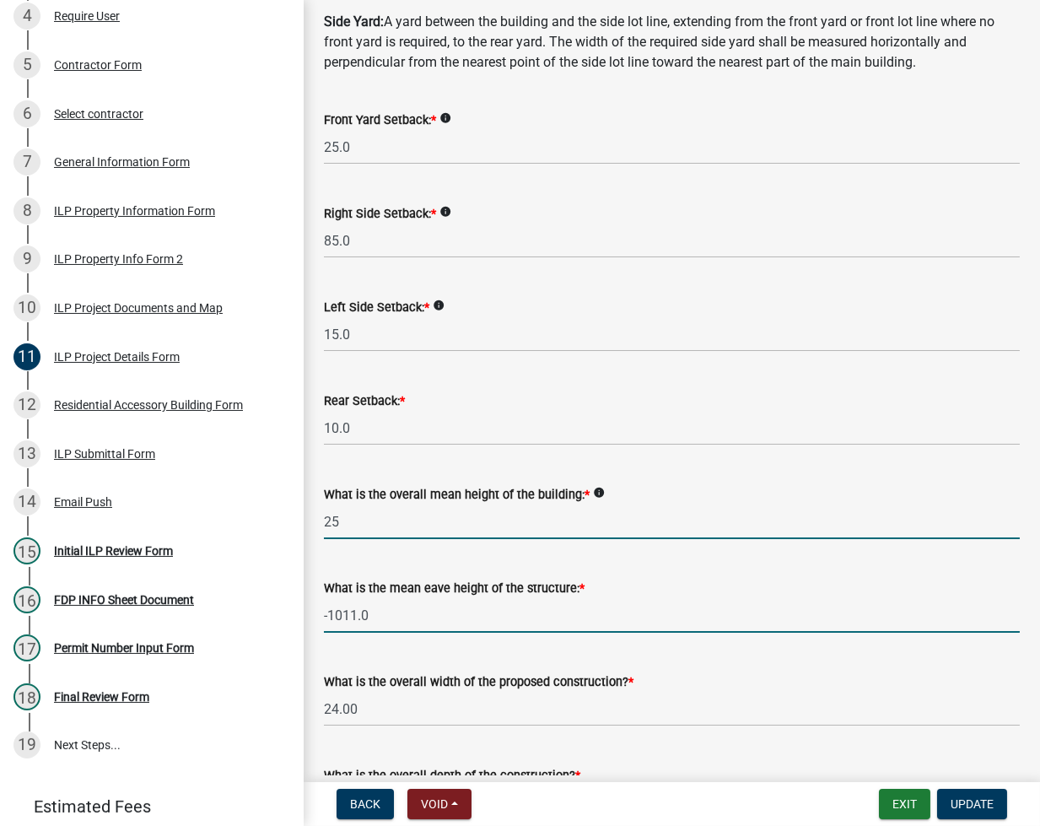
type input "25.0"
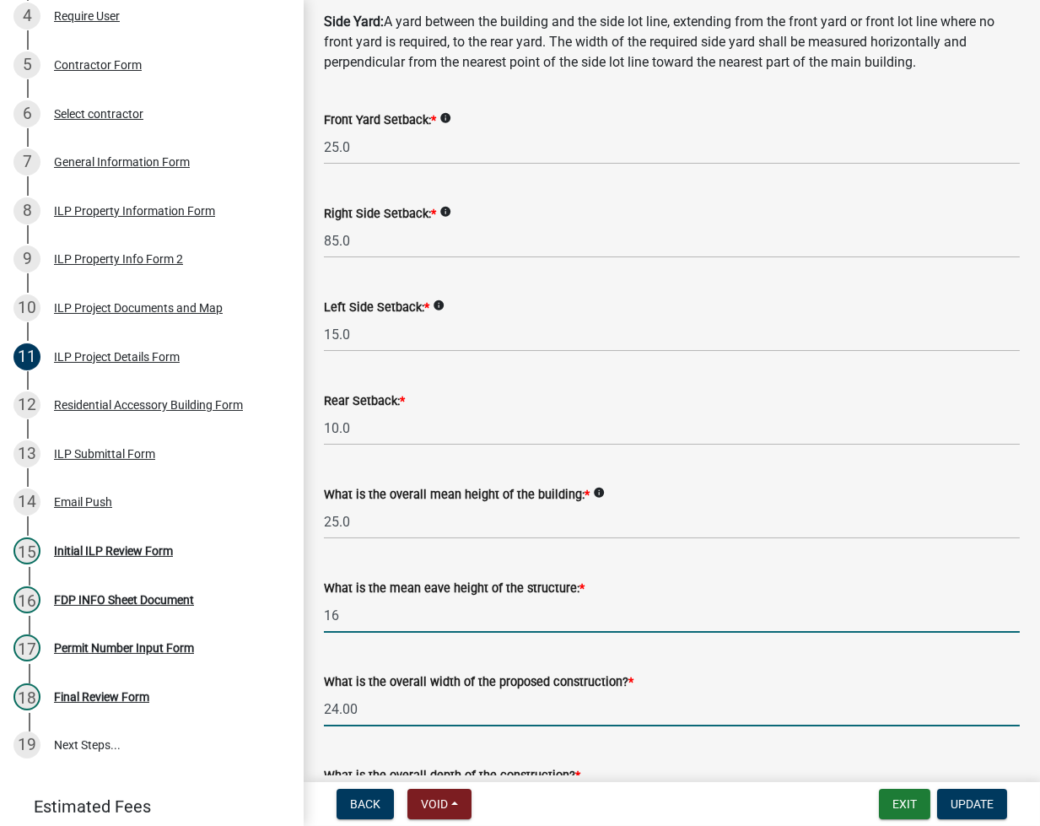
type input "16.0"
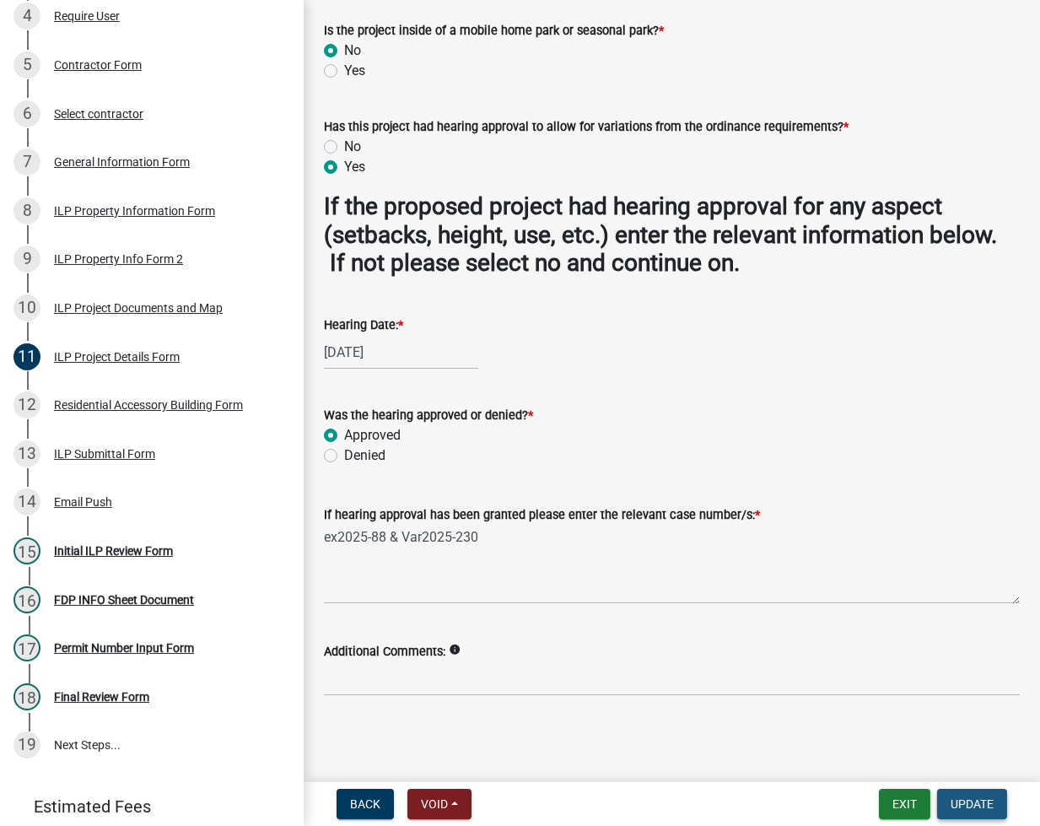
scroll to position [1466, 0]
click at [991, 813] on button "Update" at bounding box center [972, 804] width 70 height 30
click at [969, 797] on span "Update" at bounding box center [972, 803] width 43 height 13
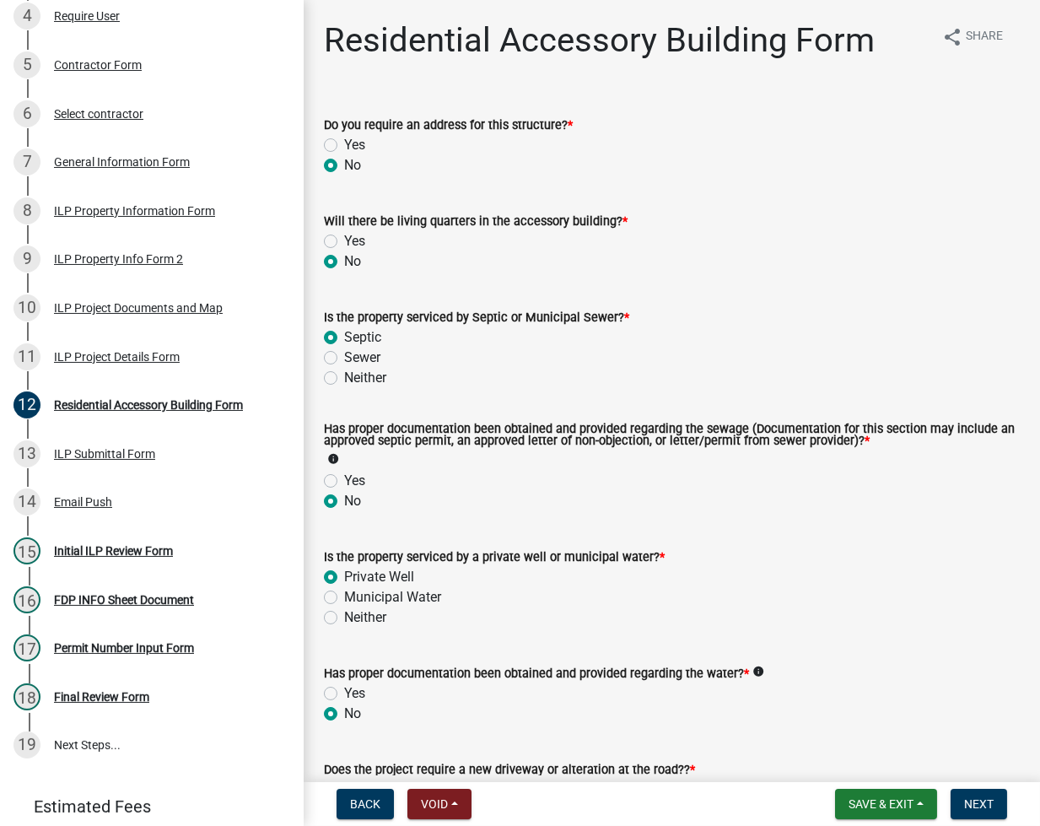
scroll to position [424, 0]
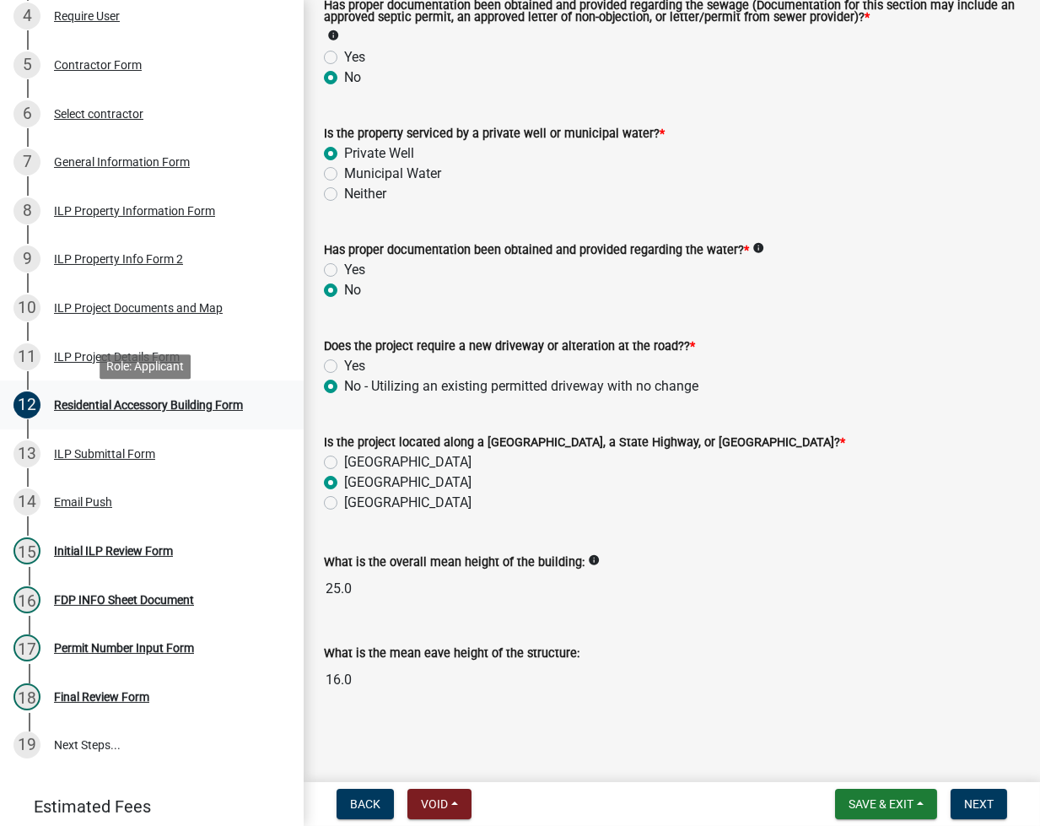
click at [145, 411] on div "Residential Accessory Building Form" at bounding box center [148, 405] width 189 height 12
click at [971, 810] on button "Next" at bounding box center [979, 804] width 57 height 30
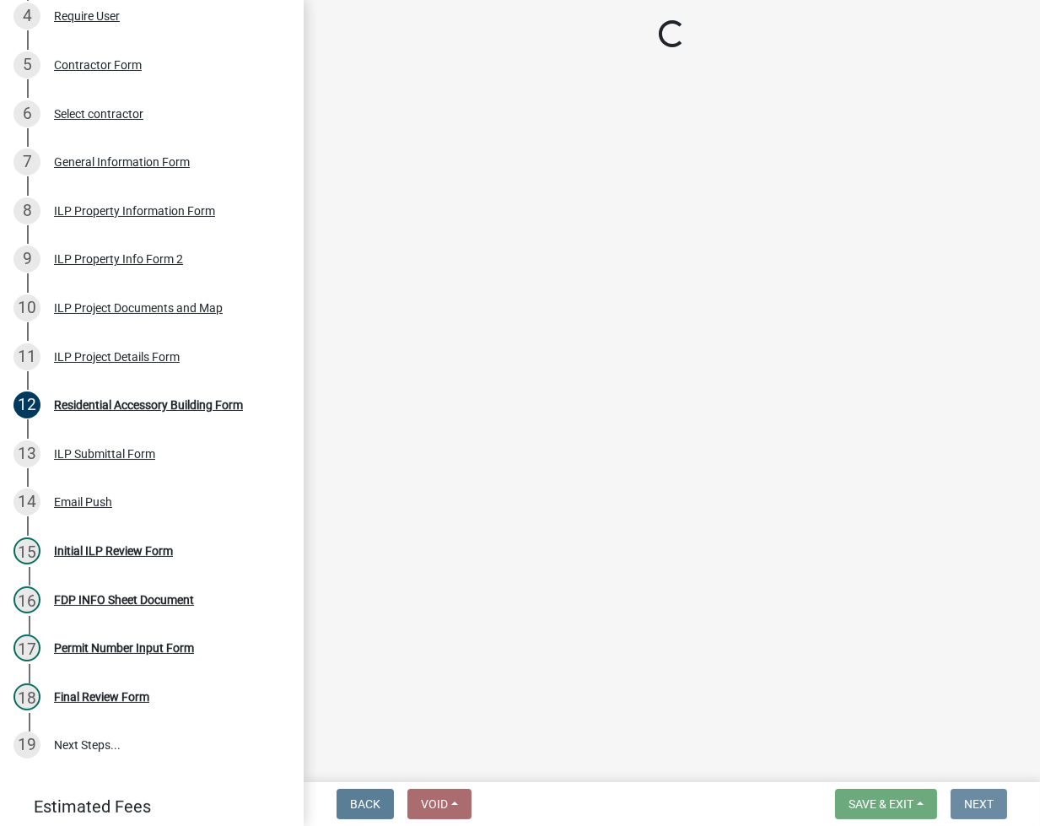
scroll to position [0, 0]
select select "fc758b50-acba-4166-9f24-5248f0f78016"
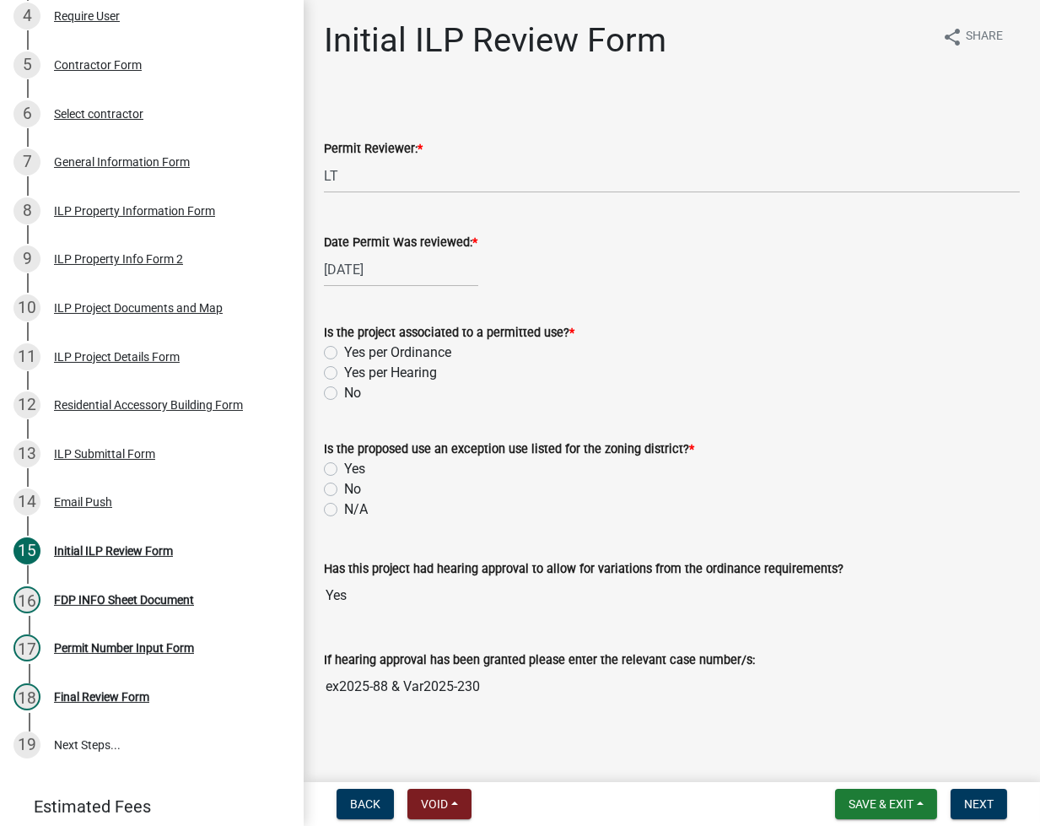
click at [344, 368] on label "Yes per Hearing" at bounding box center [390, 373] width 93 height 20
click at [344, 368] on input "Yes per Hearing" at bounding box center [349, 368] width 11 height 11
radio input "true"
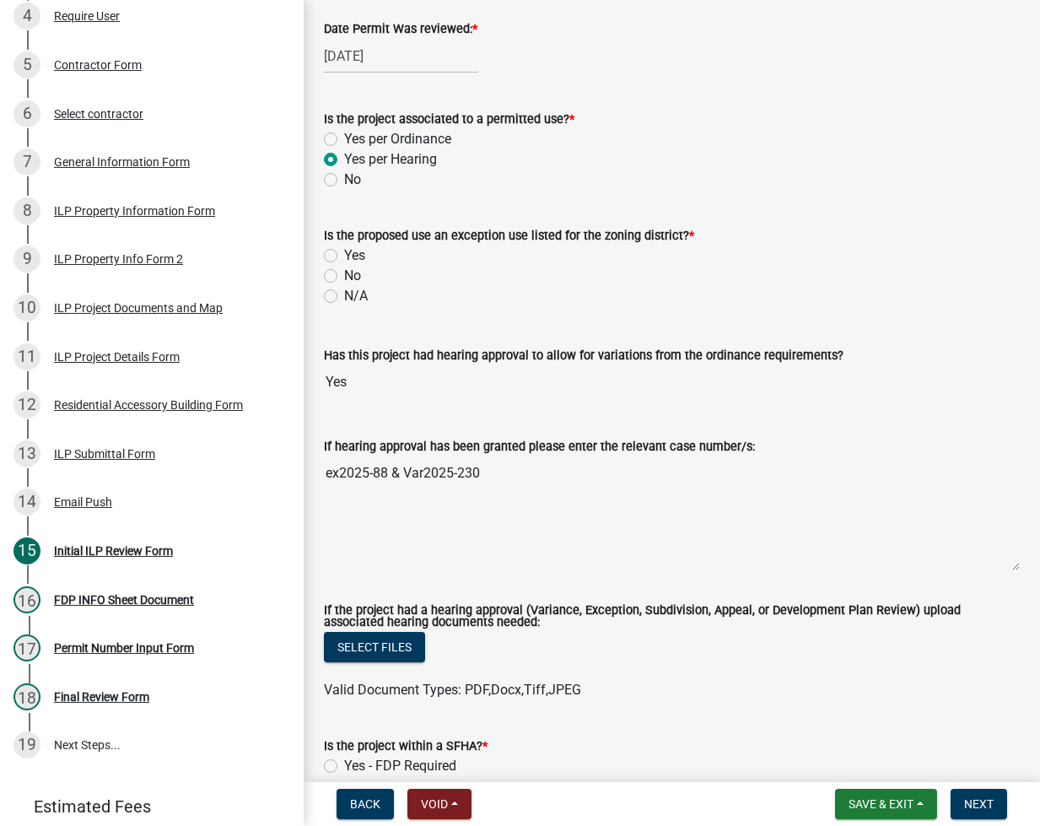
scroll to position [224, 0]
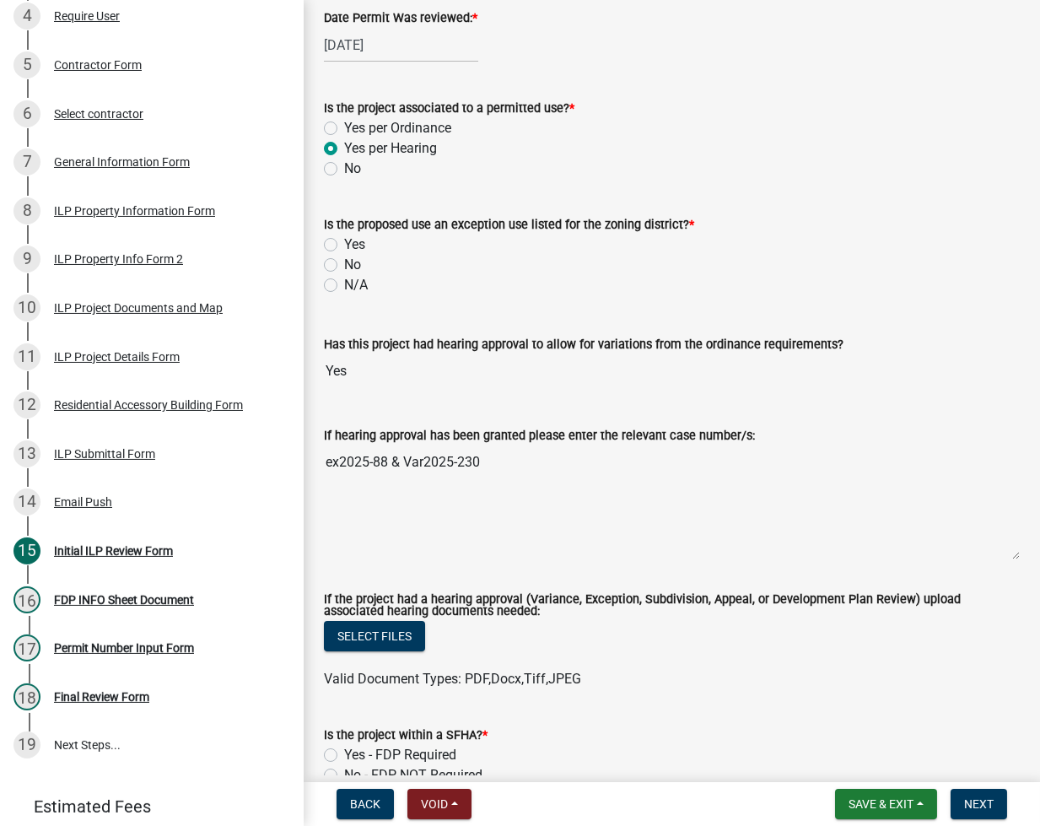
click at [344, 245] on label "Yes" at bounding box center [354, 245] width 21 height 20
click at [344, 245] on input "Yes" at bounding box center [349, 240] width 11 height 11
radio input "true"
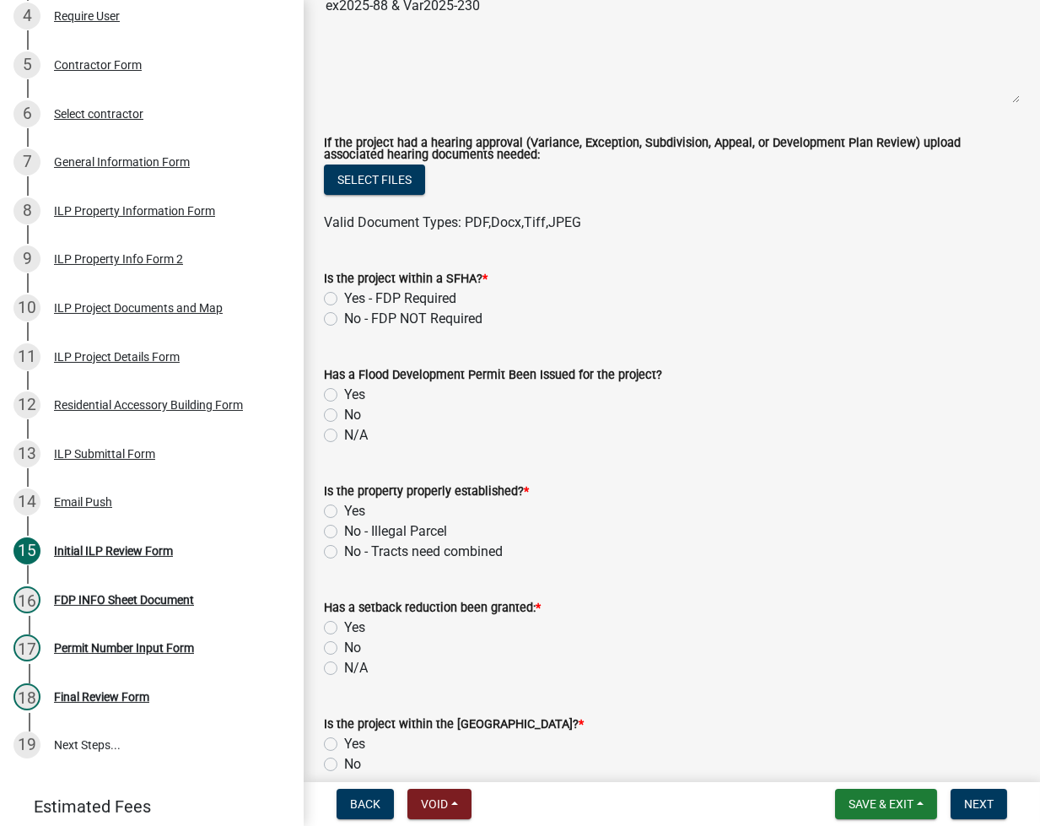
scroll to position [675, 0]
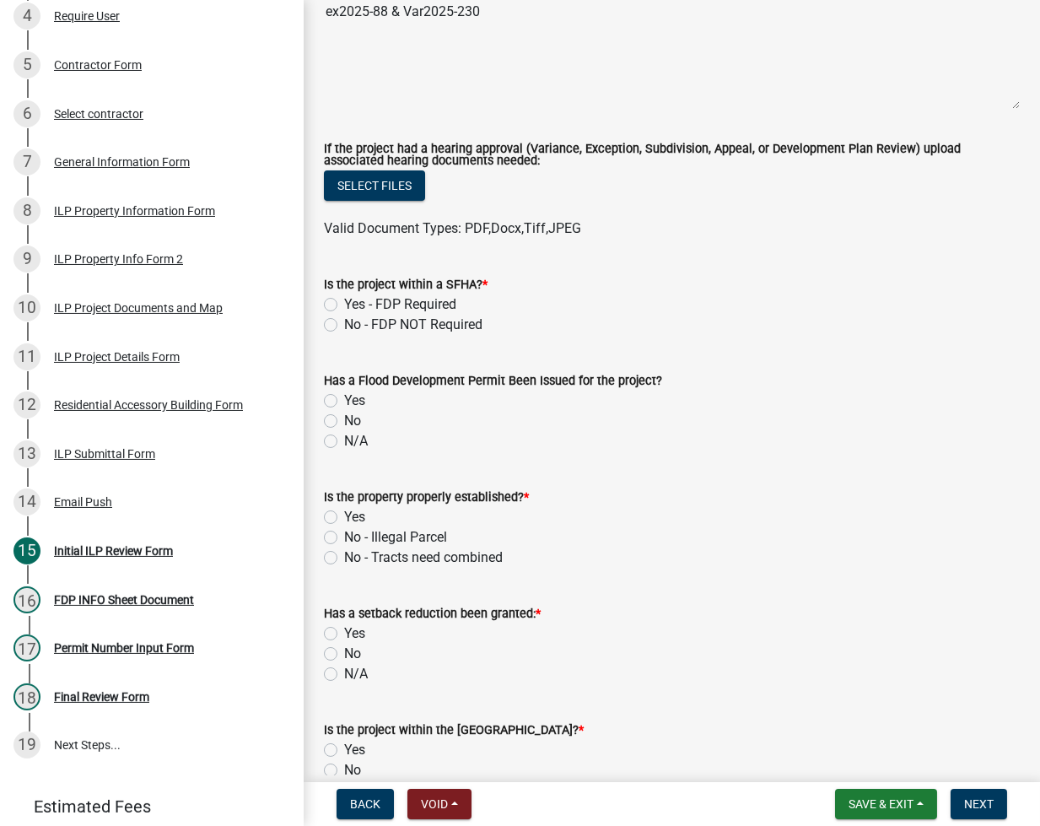
click at [344, 322] on label "No - FDP NOT Required" at bounding box center [413, 325] width 138 height 20
click at [344, 322] on input "No - FDP NOT Required" at bounding box center [349, 320] width 11 height 11
radio input "true"
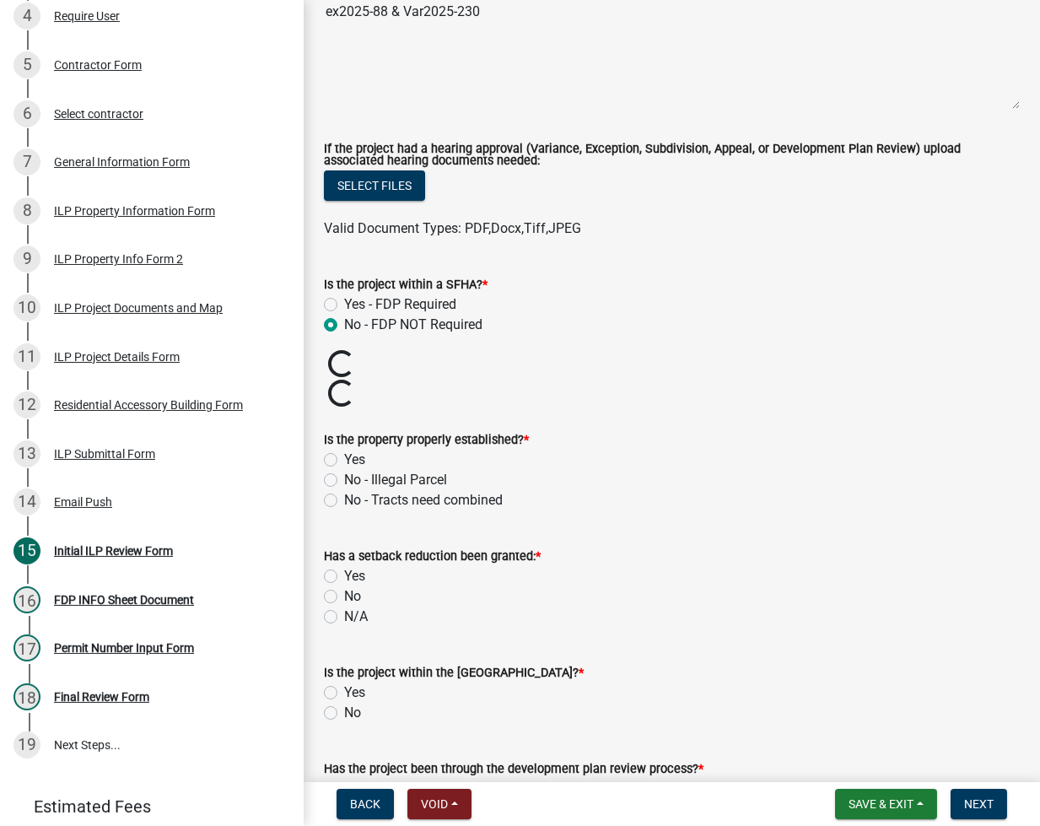
click at [344, 455] on label "Yes" at bounding box center [354, 460] width 21 height 20
click at [344, 455] on input "Yes" at bounding box center [349, 455] width 11 height 11
radio input "true"
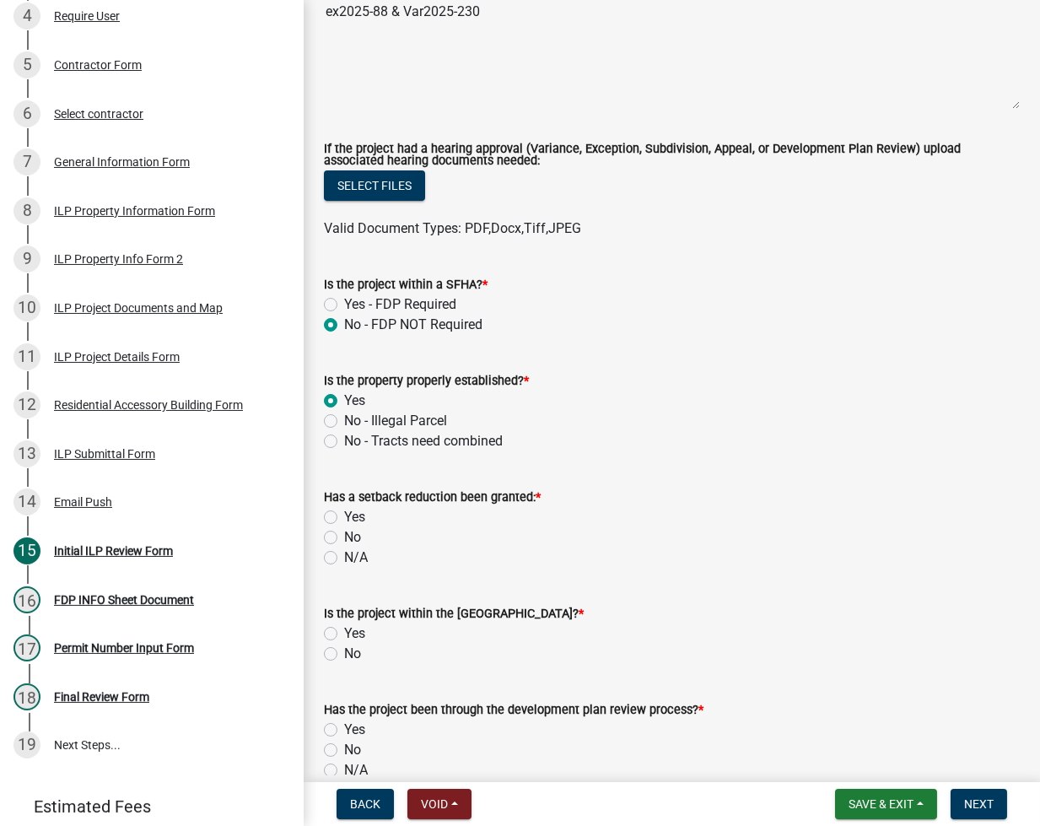
click at [344, 535] on label "No" at bounding box center [352, 537] width 17 height 20
click at [344, 535] on input "No" at bounding box center [349, 532] width 11 height 11
radio input "true"
click at [344, 654] on label "No" at bounding box center [352, 654] width 17 height 20
click at [344, 654] on input "No" at bounding box center [349, 649] width 11 height 11
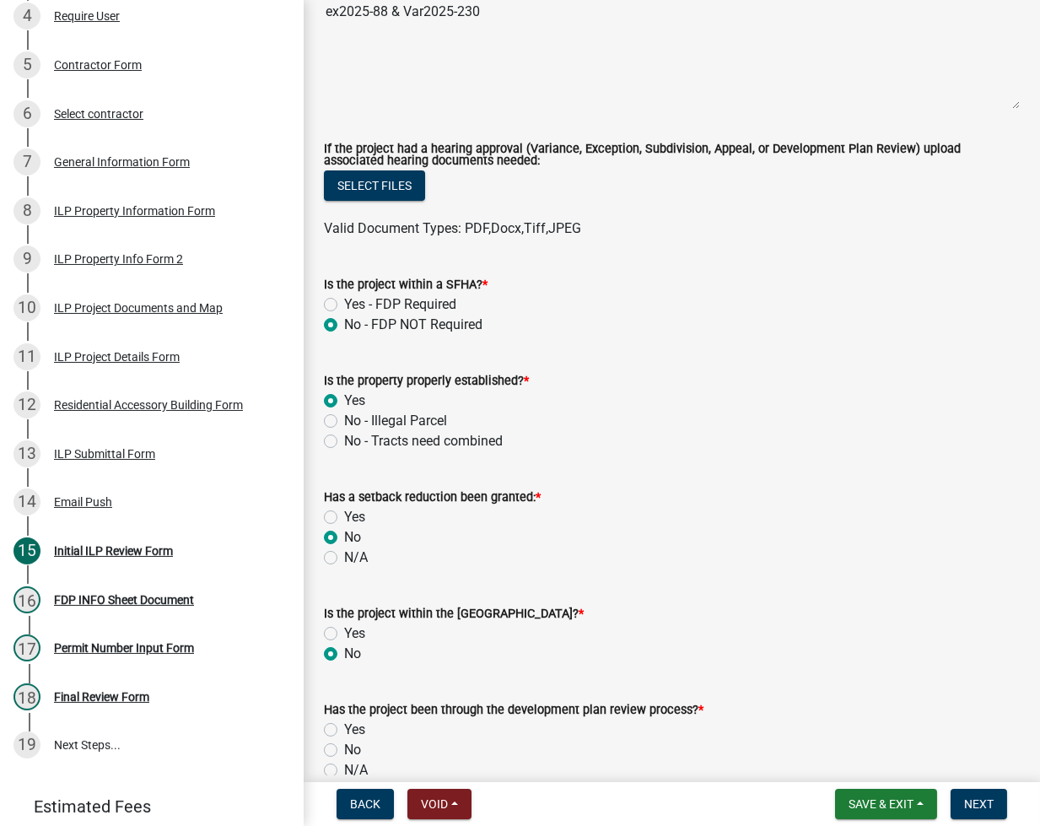
radio input "true"
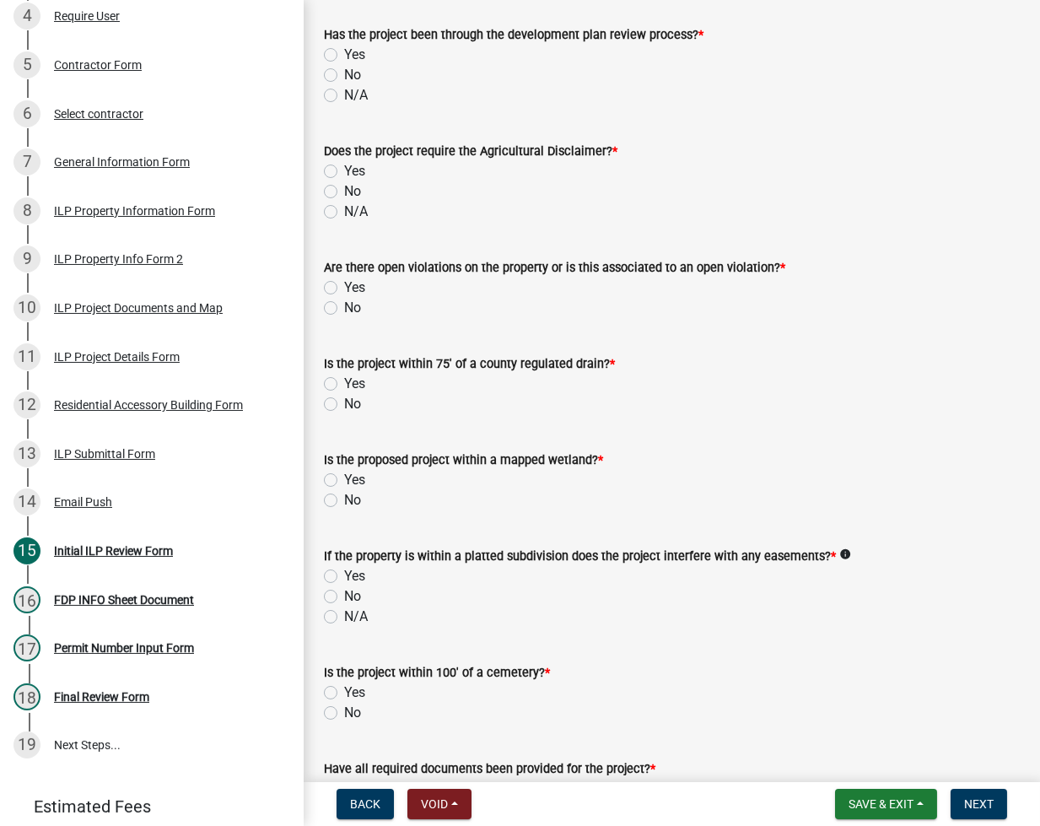
scroll to position [1125, 0]
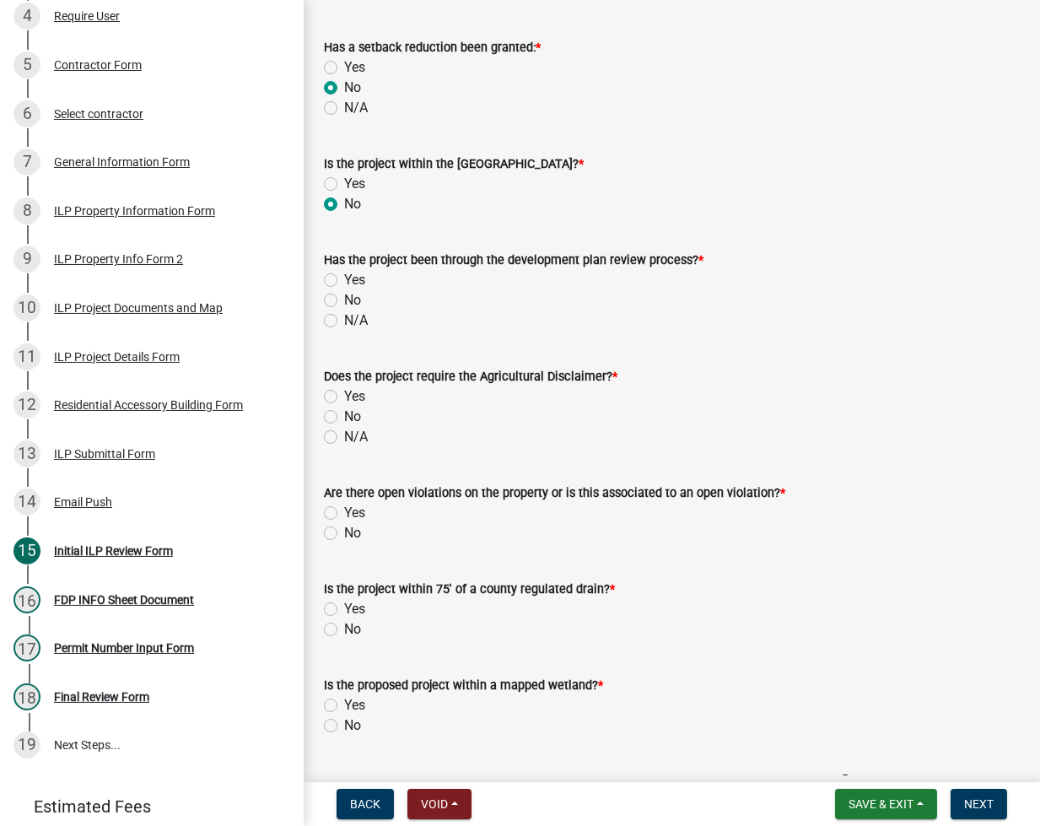
click at [344, 326] on label "N/A" at bounding box center [356, 320] width 24 height 20
click at [344, 321] on input "N/A" at bounding box center [349, 315] width 11 height 11
radio input "true"
click at [344, 436] on label "N/A" at bounding box center [356, 437] width 24 height 20
click at [344, 436] on input "N/A" at bounding box center [349, 432] width 11 height 11
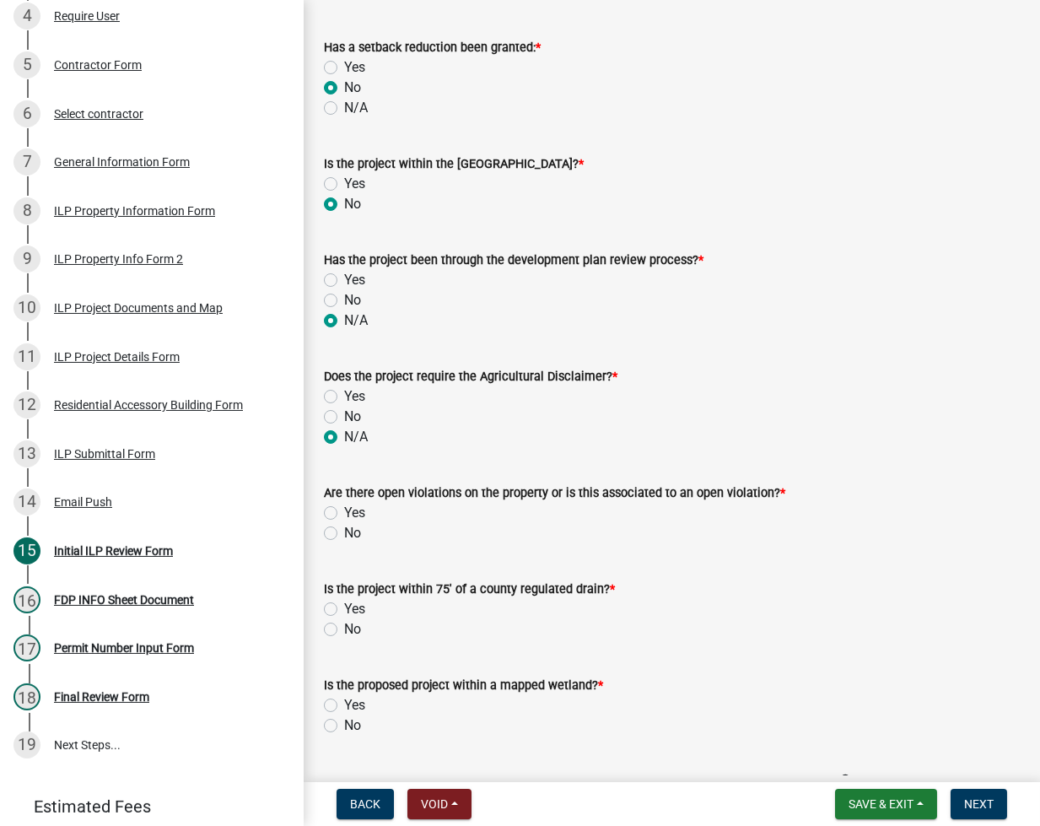
radio input "true"
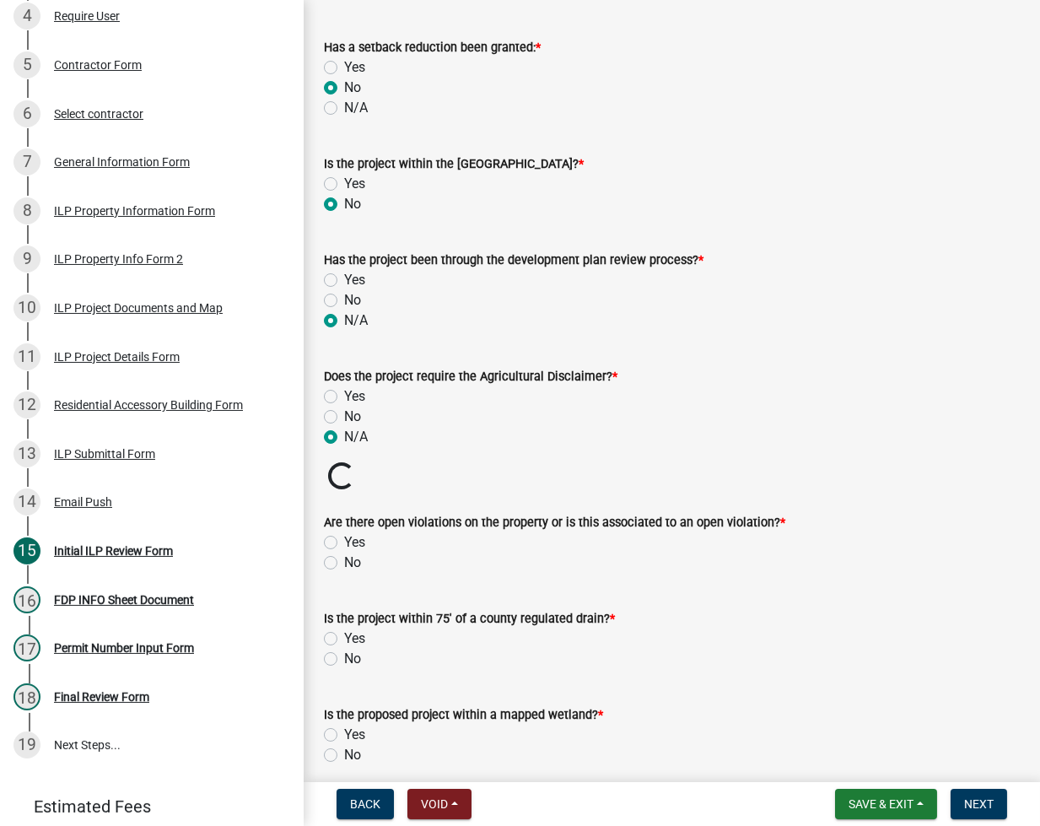
click at [344, 564] on label "No" at bounding box center [352, 563] width 17 height 20
click at [344, 564] on input "No" at bounding box center [349, 558] width 11 height 11
radio input "true"
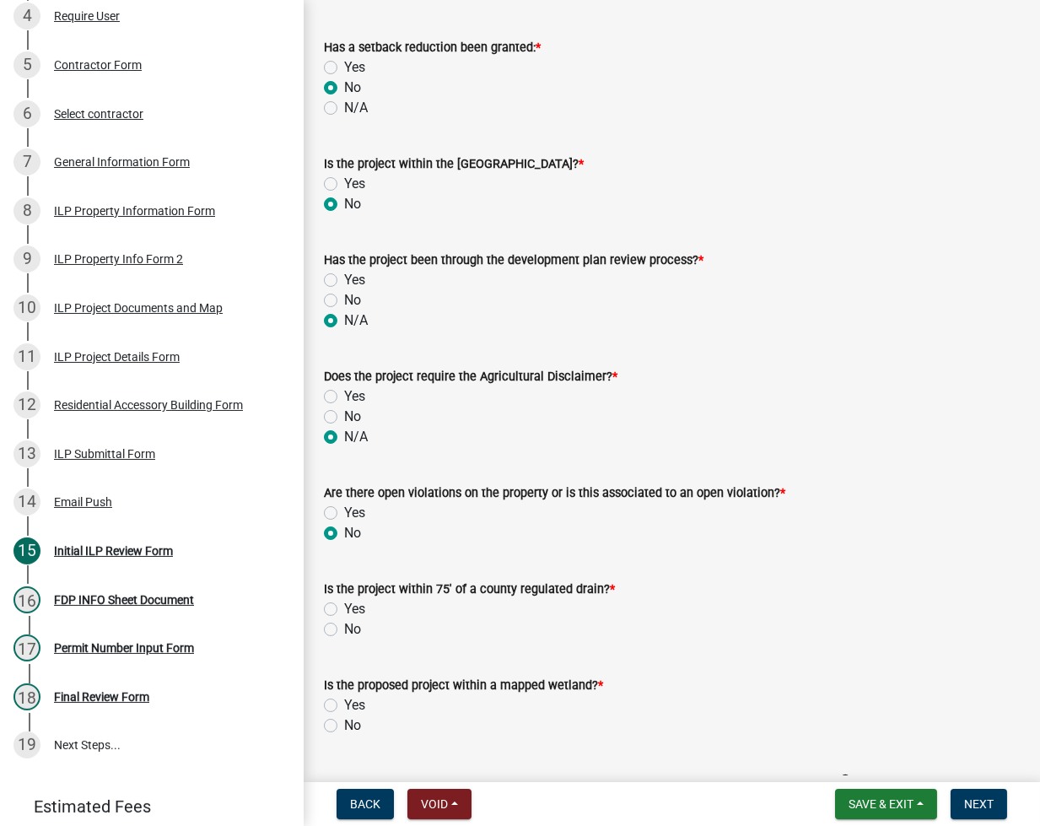
click at [344, 624] on label "No" at bounding box center [352, 629] width 17 height 20
click at [344, 624] on input "No" at bounding box center [349, 624] width 11 height 11
radio input "true"
click at [344, 722] on label "No" at bounding box center [352, 725] width 17 height 20
click at [344, 722] on input "No" at bounding box center [349, 720] width 11 height 11
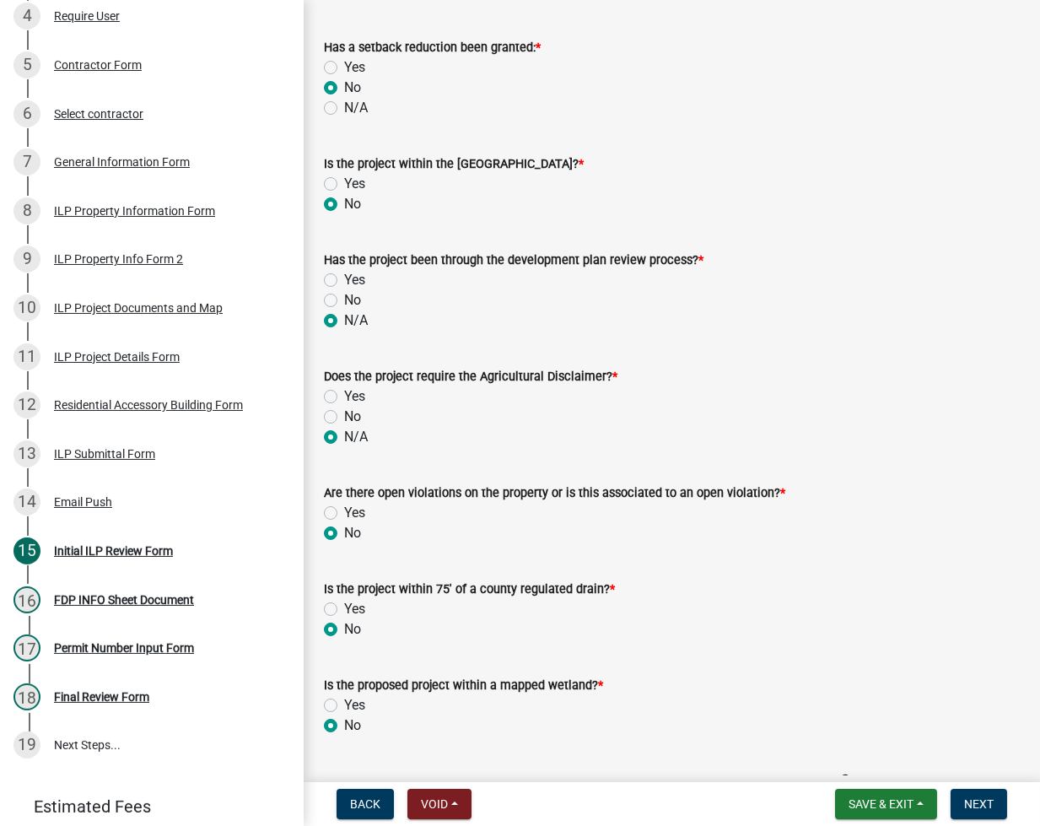
radio input "true"
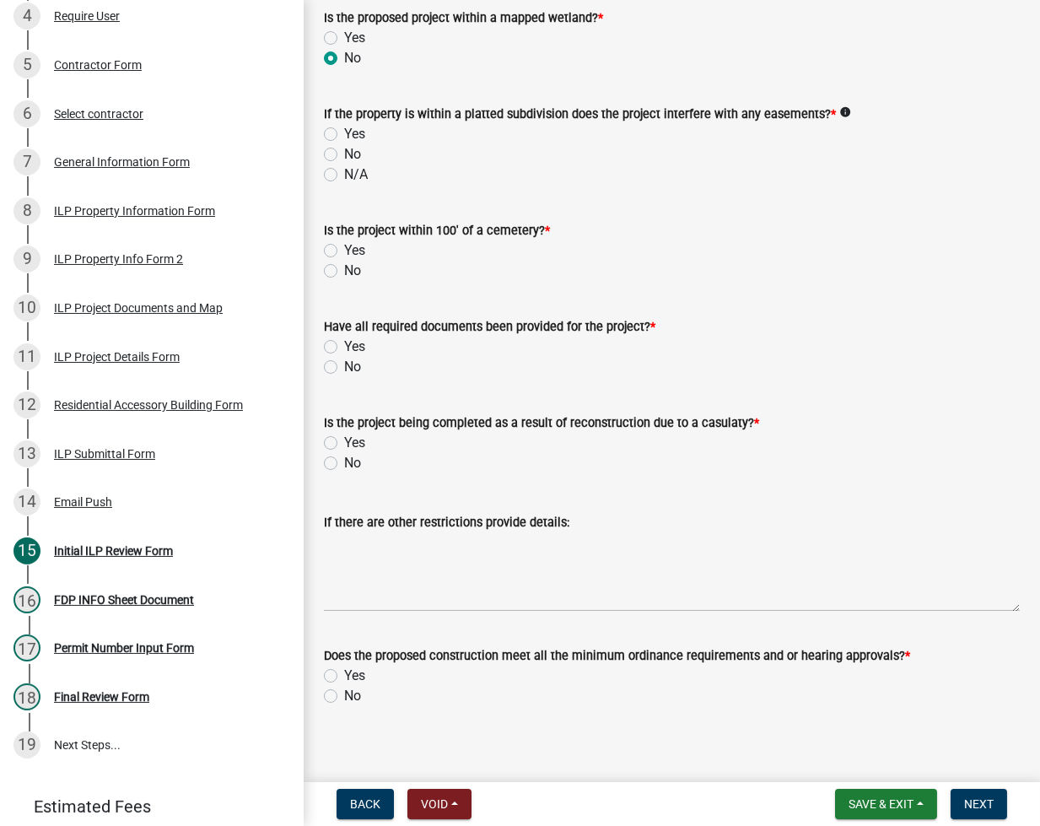
scroll to position [1800, 0]
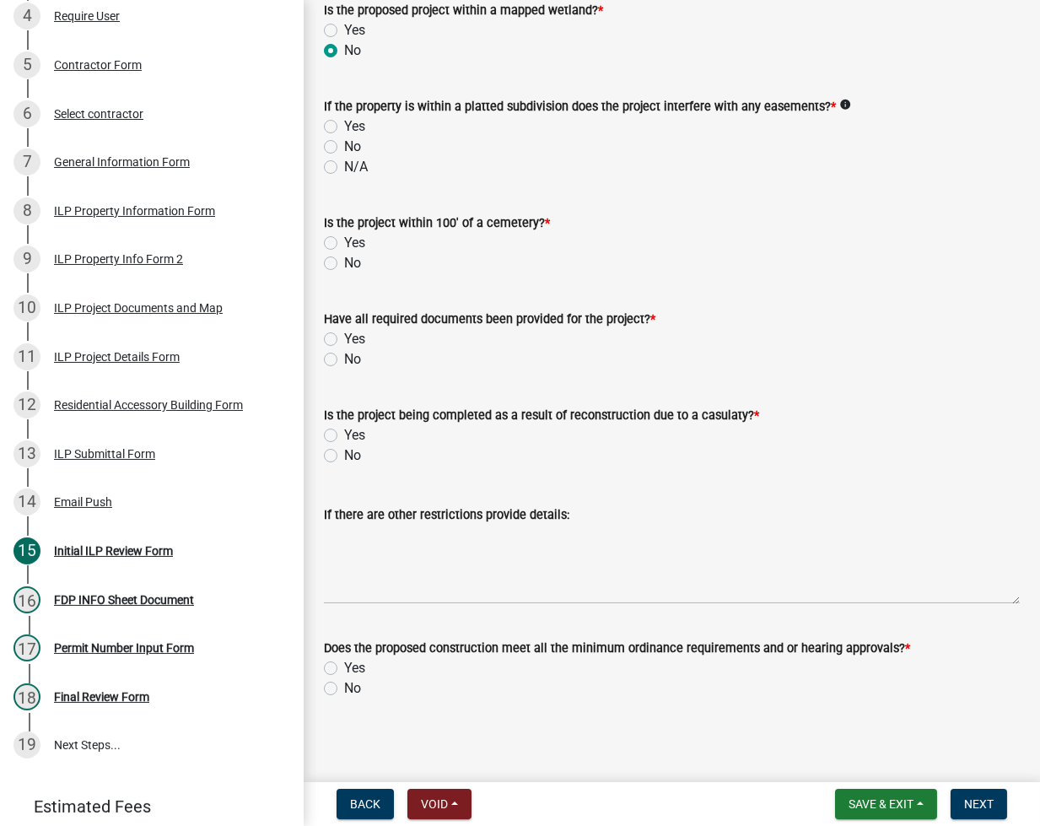
click at [344, 143] on label "No" at bounding box center [352, 147] width 17 height 20
click at [344, 143] on input "No" at bounding box center [349, 142] width 11 height 11
radio input "true"
click at [344, 262] on label "No" at bounding box center [352, 263] width 17 height 20
click at [344, 262] on input "No" at bounding box center [349, 258] width 11 height 11
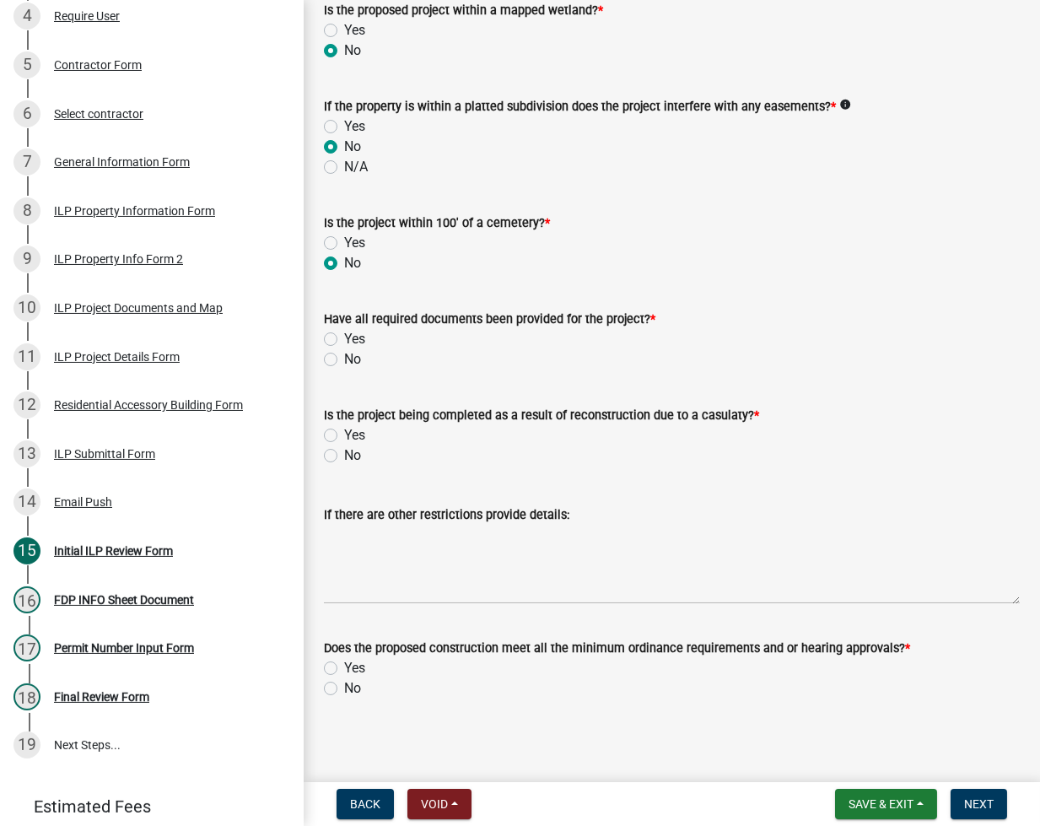
radio input "true"
click at [344, 357] on label "No" at bounding box center [352, 359] width 17 height 20
click at [344, 357] on input "No" at bounding box center [349, 354] width 11 height 11
radio input "true"
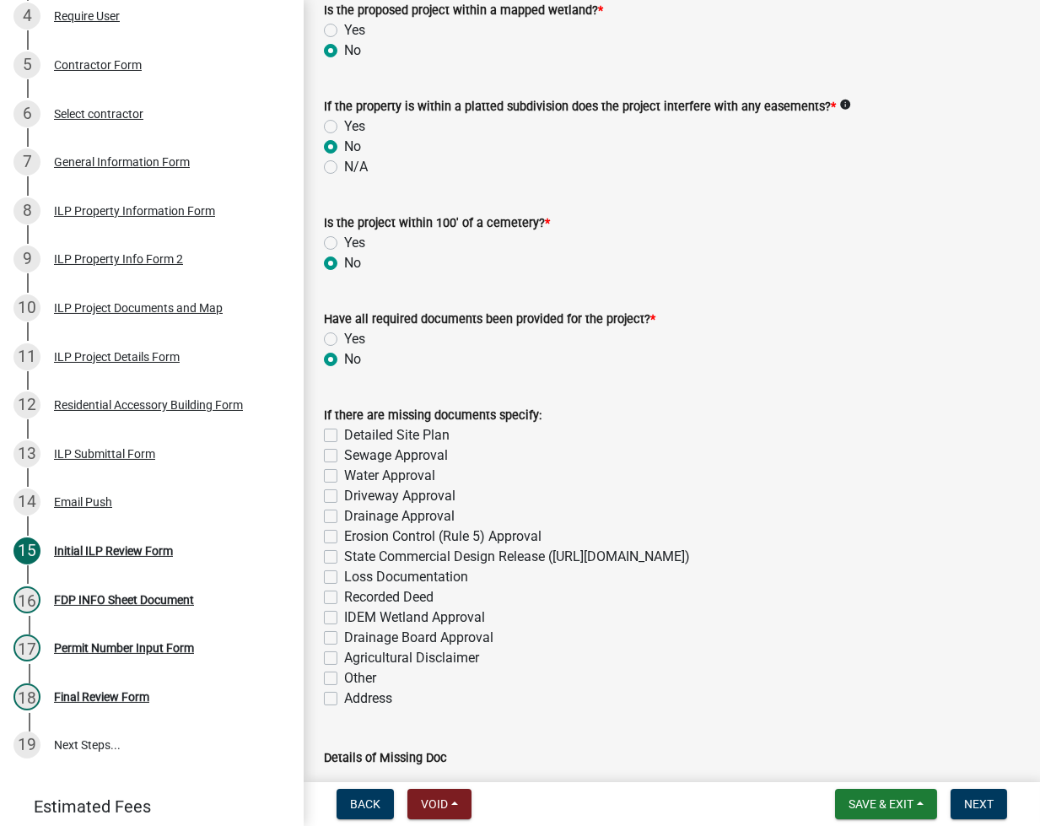
click at [344, 456] on label "Sewage Approval" at bounding box center [396, 455] width 104 height 20
click at [344, 456] on input "Sewage Approval" at bounding box center [349, 450] width 11 height 11
checkbox input "true"
checkbox input "false"
checkbox input "true"
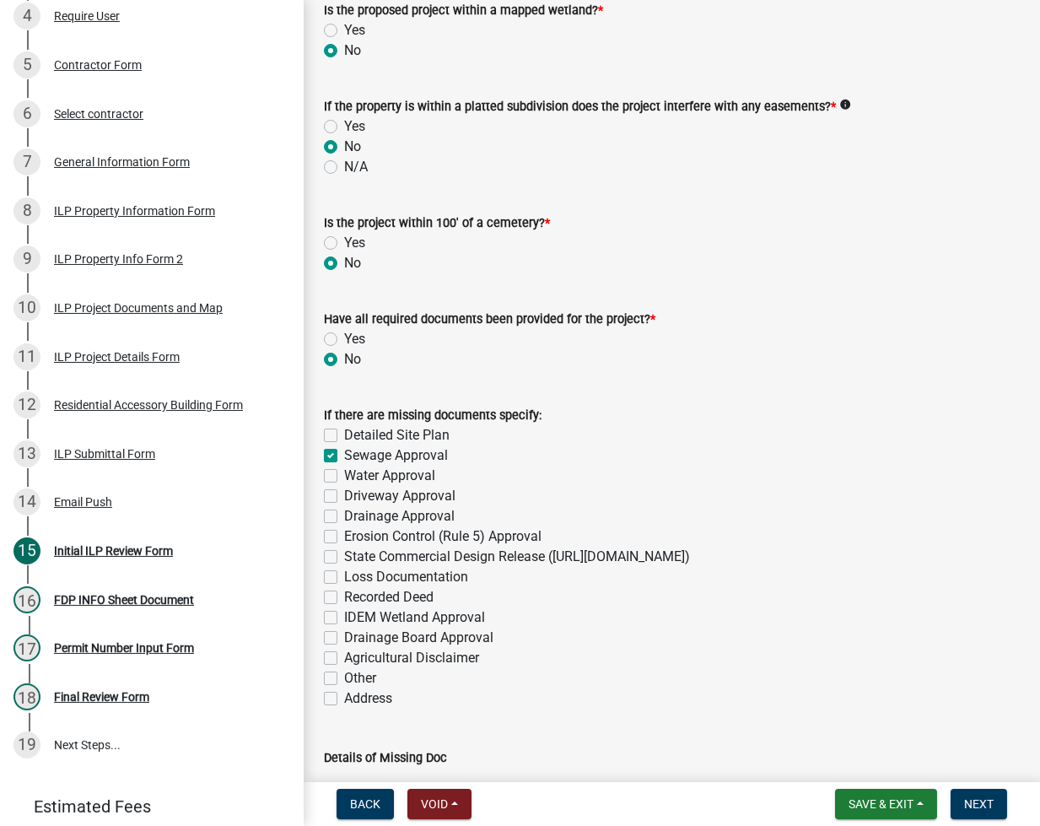
checkbox input "false"
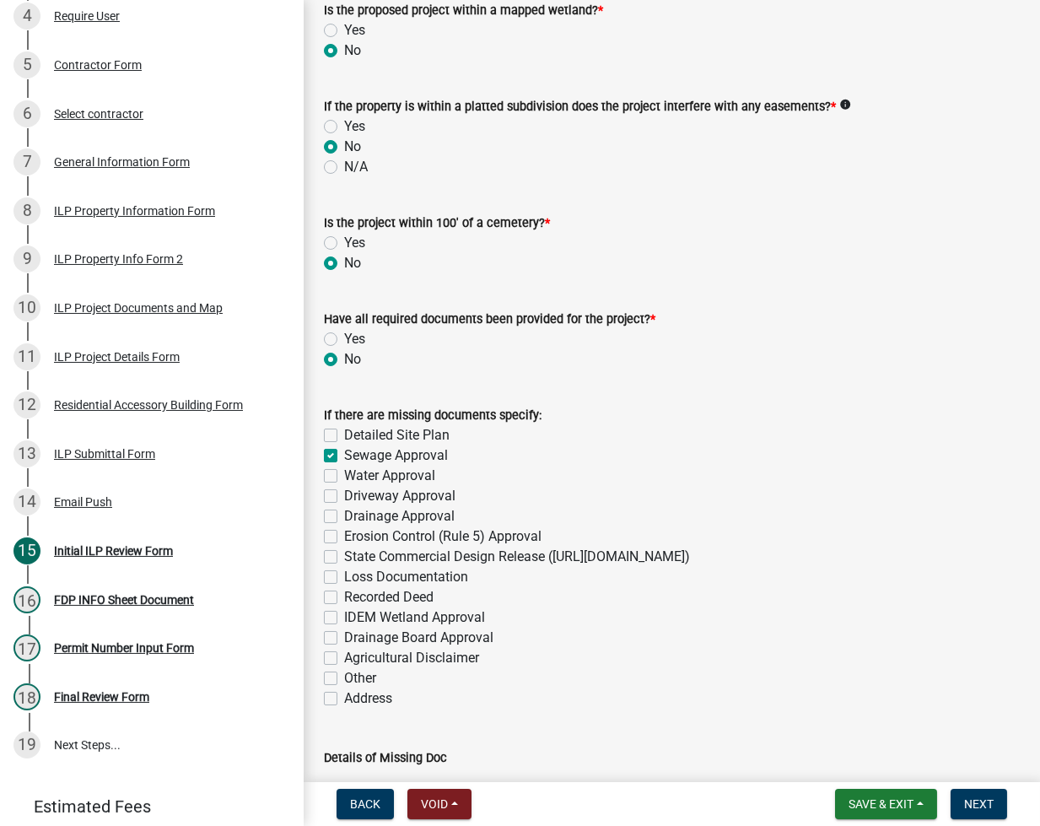
checkbox input "false"
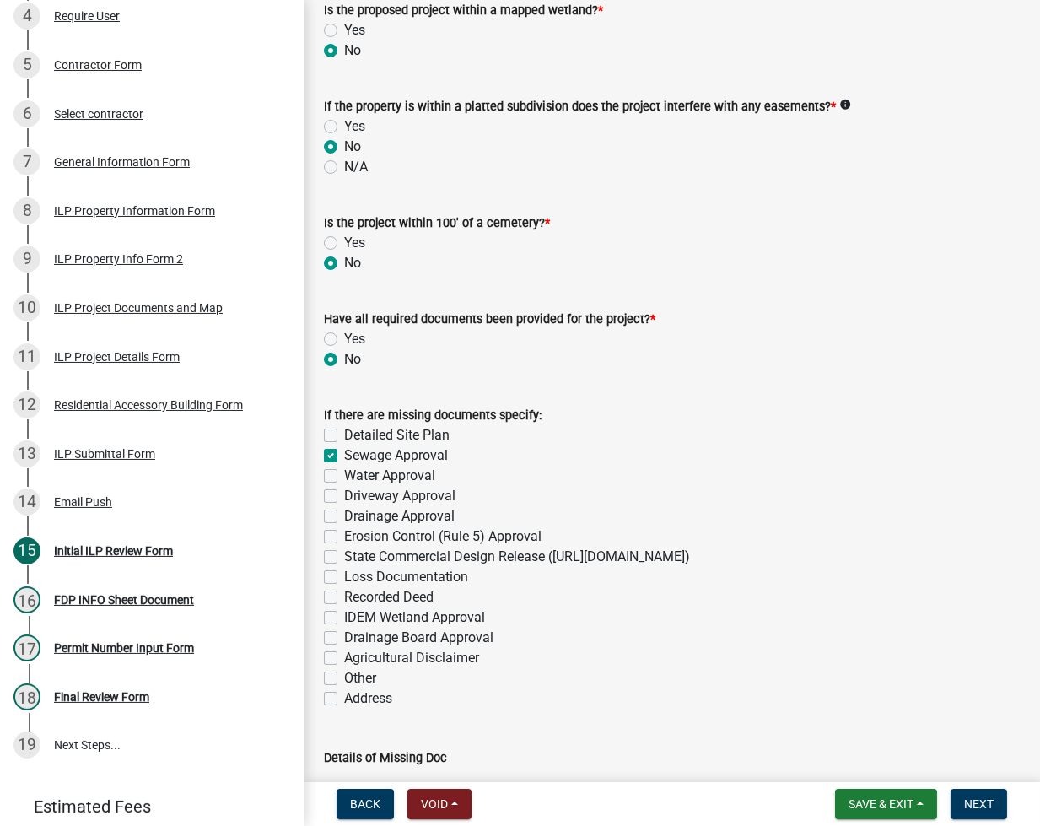
checkbox input "false"
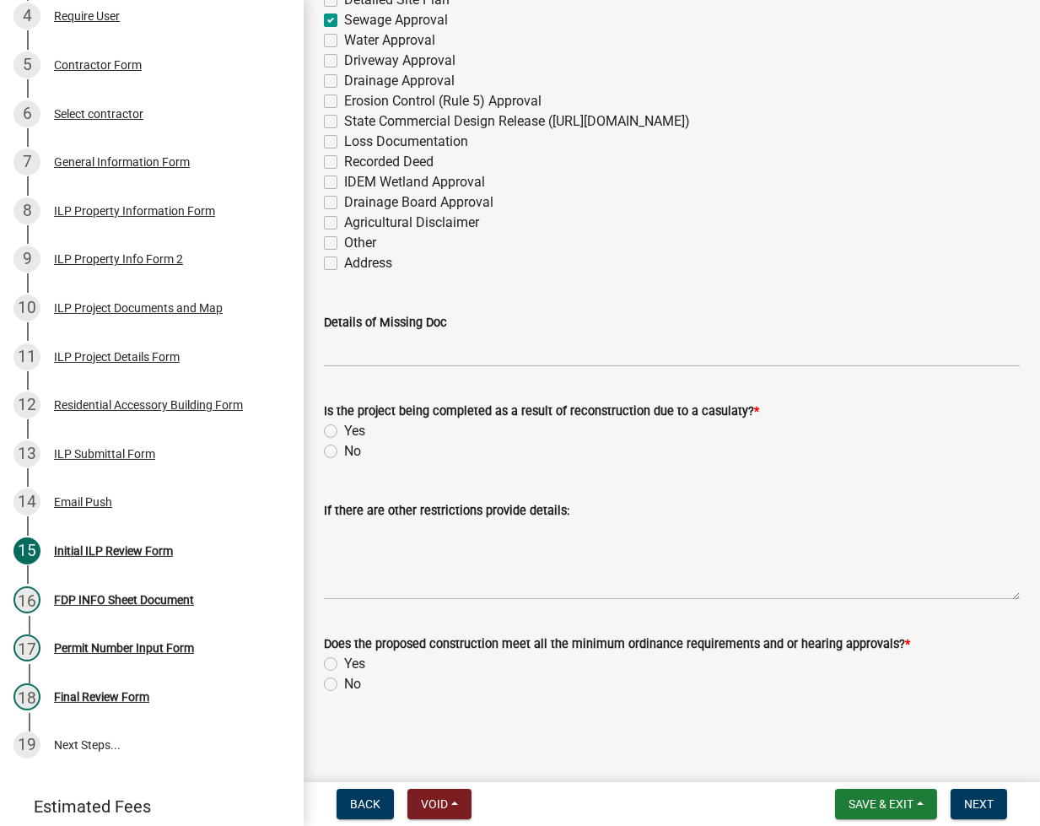
scroll to position [2234, 0]
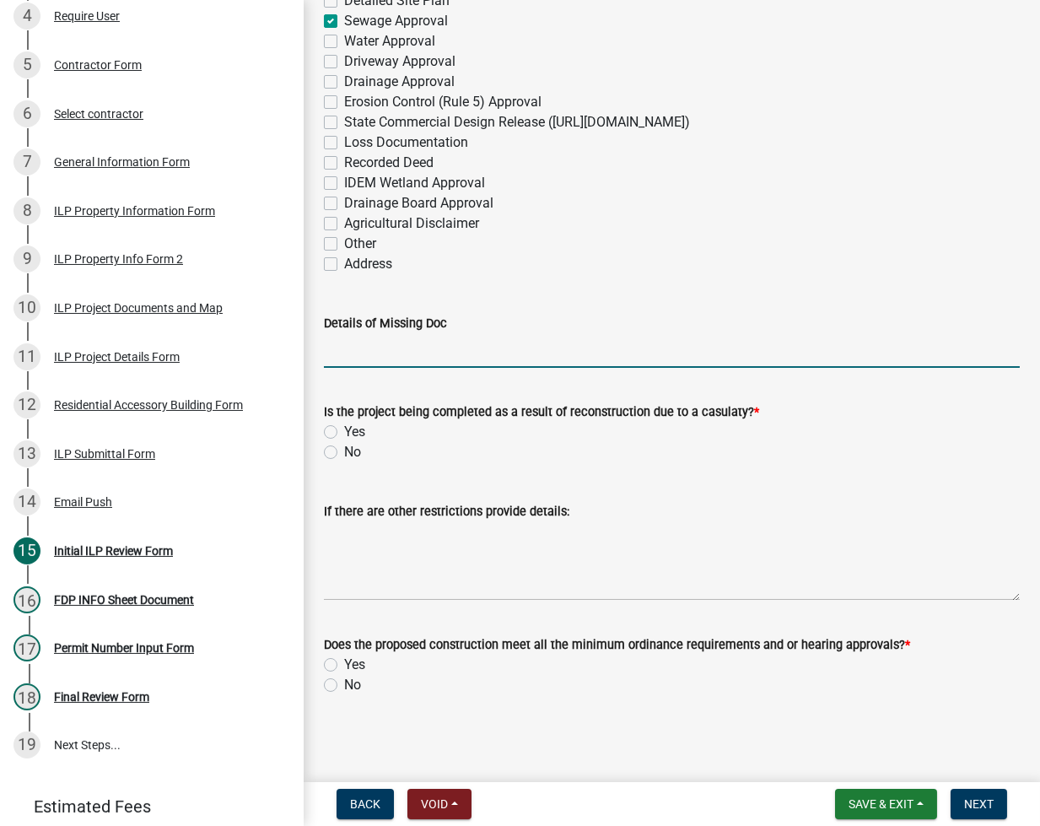
click at [360, 345] on input "Details of Missing Doc" at bounding box center [672, 350] width 696 height 35
type input "LAKELAND SEWER REQUIRES REVIEW AND APPROVAL OF PROJECT"
click at [344, 454] on label "No" at bounding box center [352, 452] width 17 height 20
click at [344, 453] on input "No" at bounding box center [349, 447] width 11 height 11
radio input "true"
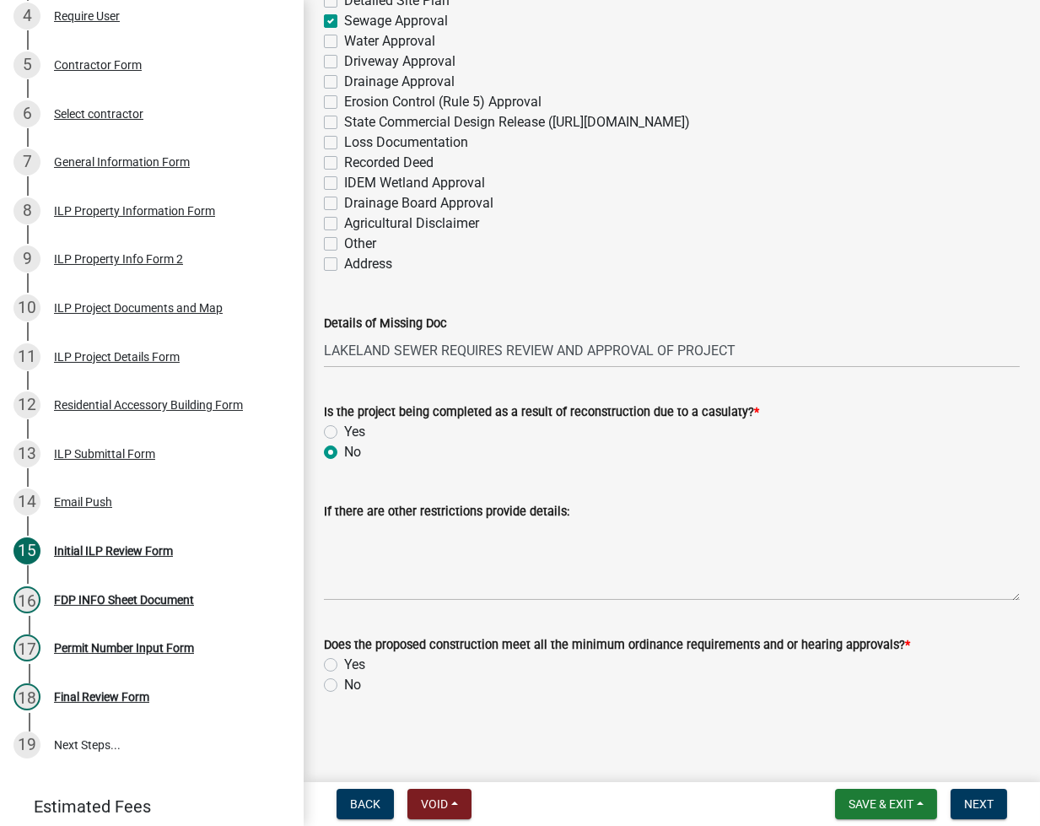
click at [344, 661] on label "Yes" at bounding box center [354, 665] width 21 height 20
click at [344, 661] on input "Yes" at bounding box center [349, 660] width 11 height 11
radio input "true"
click at [982, 805] on span "Next" at bounding box center [979, 803] width 30 height 13
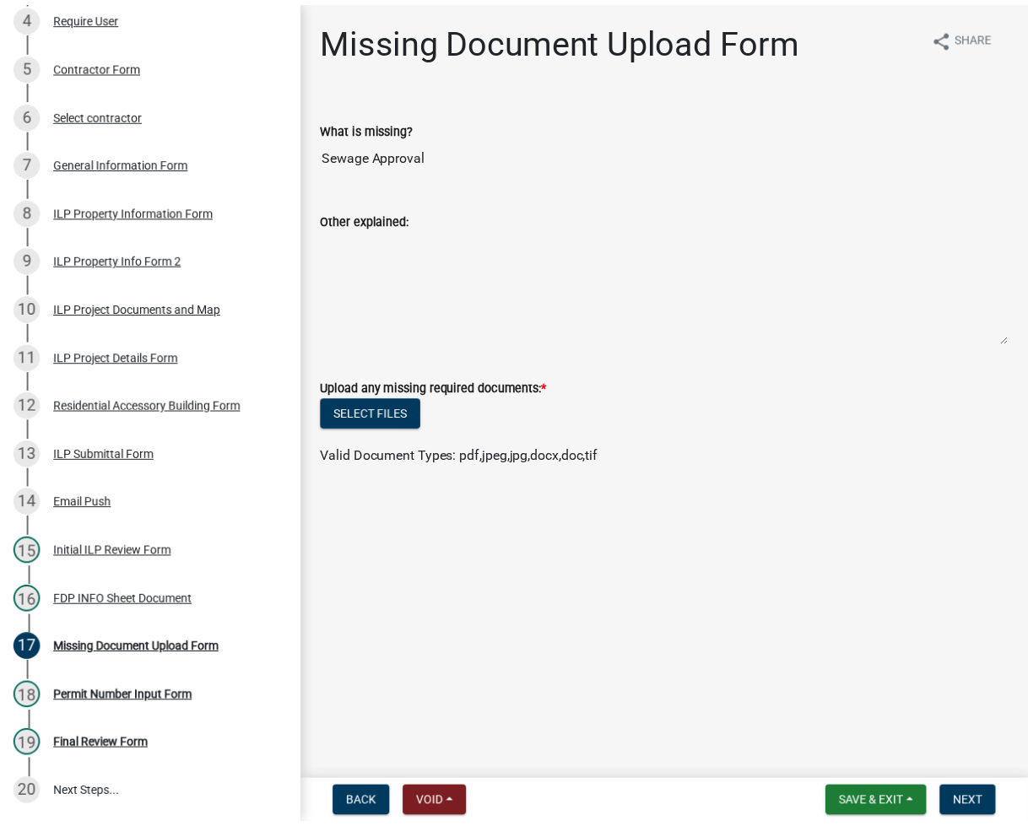
scroll to position [498, 0]
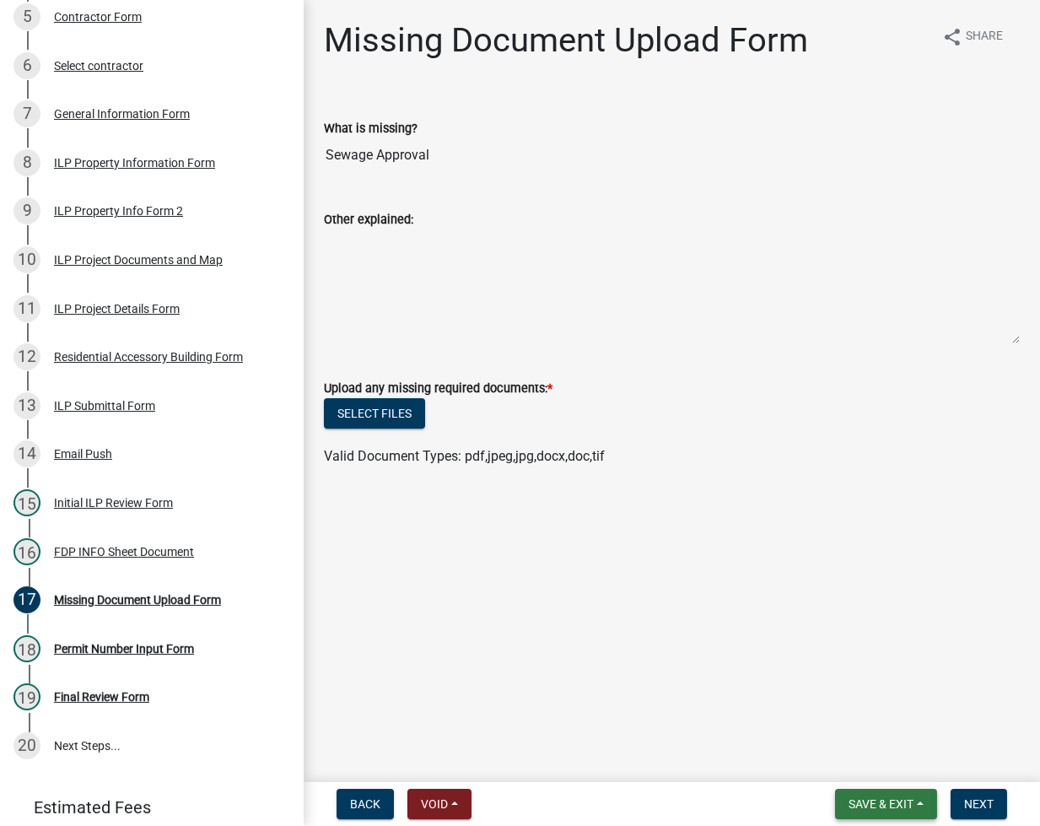
click at [850, 799] on span "Save & Exit" at bounding box center [881, 803] width 65 height 13
click at [837, 748] on button "Save & Exit" at bounding box center [869, 760] width 135 height 40
